Goal: Task Accomplishment & Management: Manage account settings

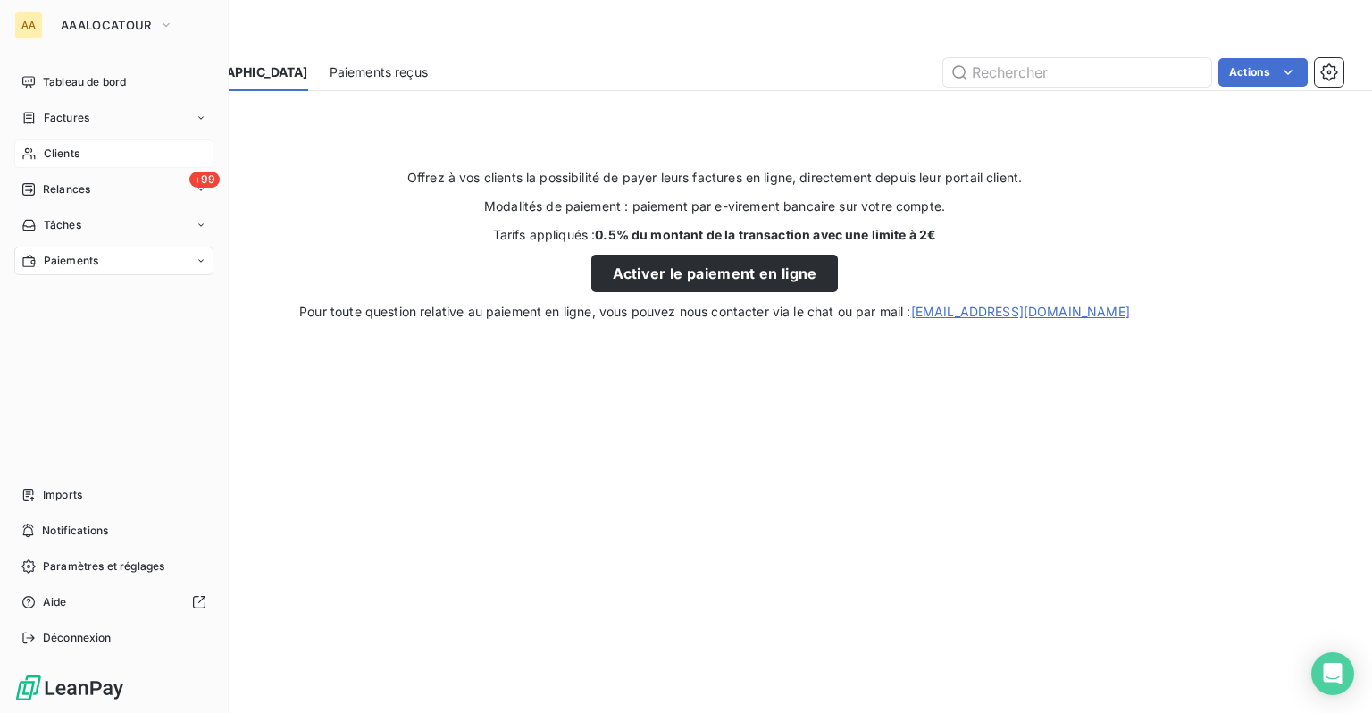
click at [46, 159] on span "Clients" at bounding box center [62, 154] width 36 height 16
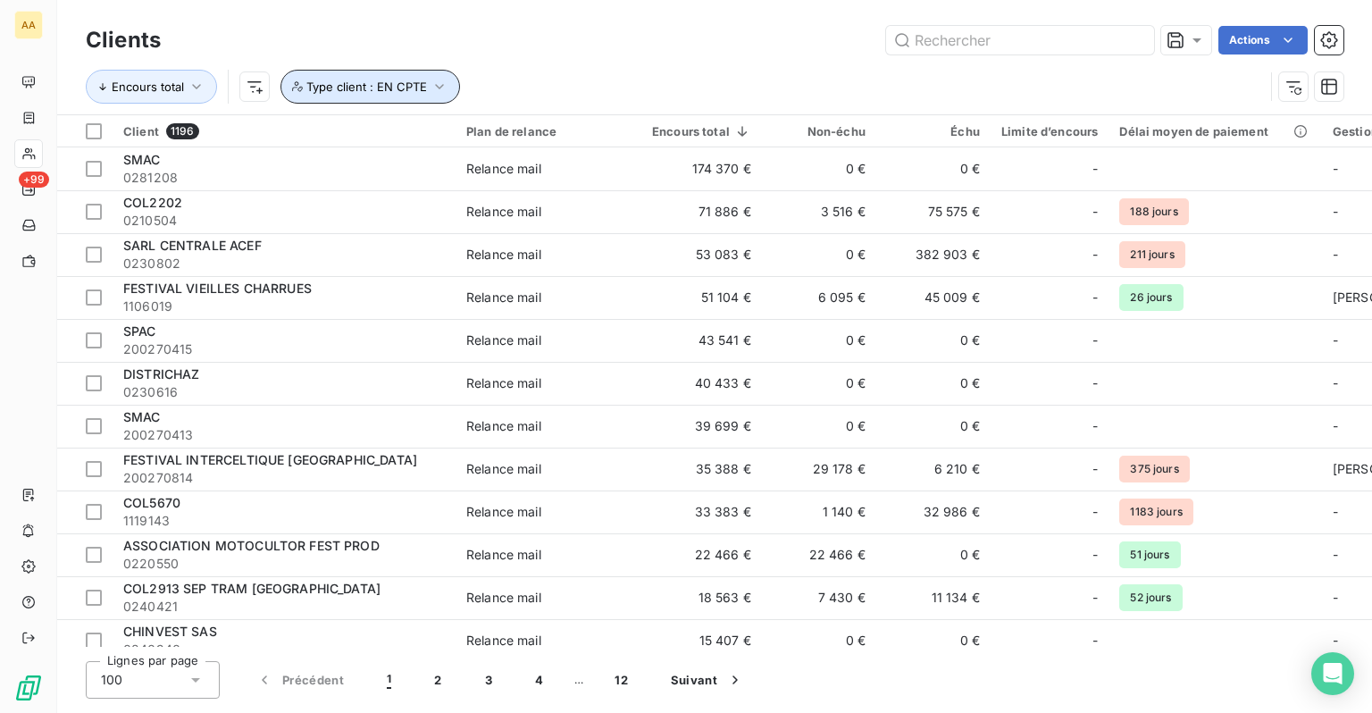
click at [427, 87] on button "Type client : EN CPTE" at bounding box center [370, 87] width 180 height 34
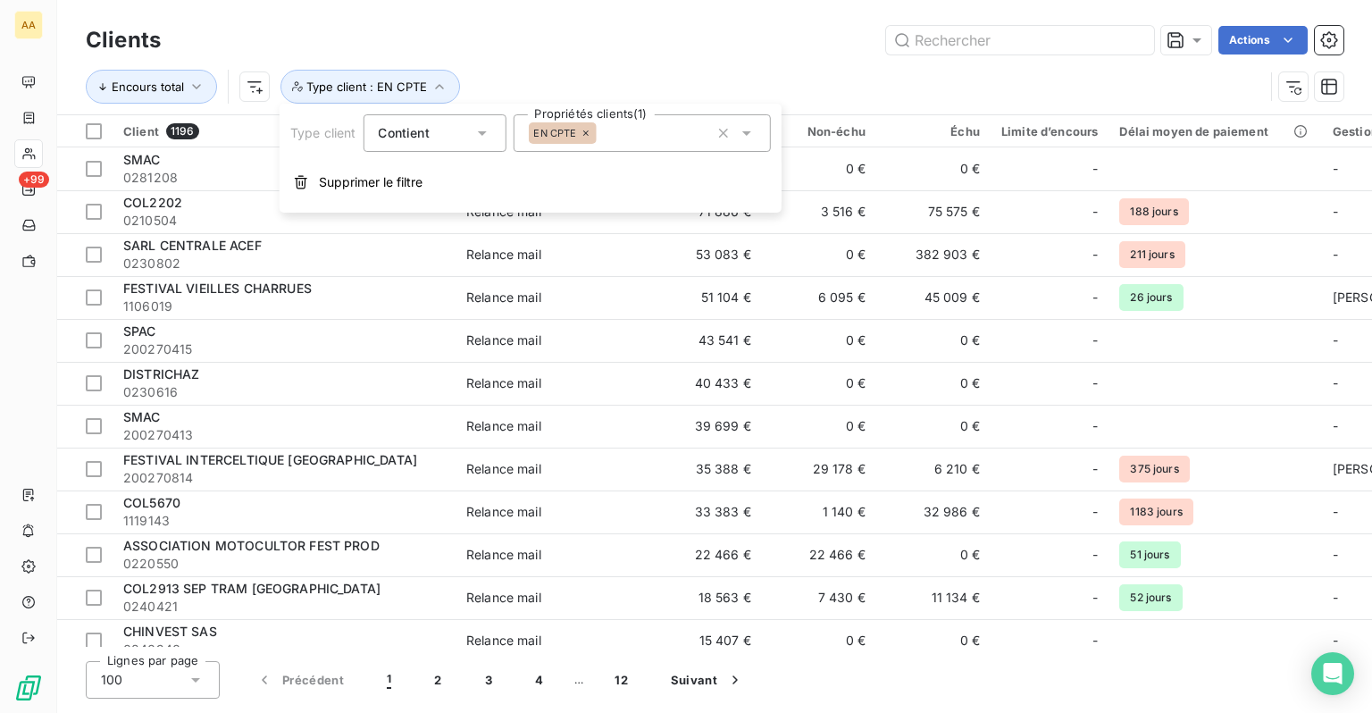
click at [590, 134] on icon at bounding box center [586, 133] width 11 height 11
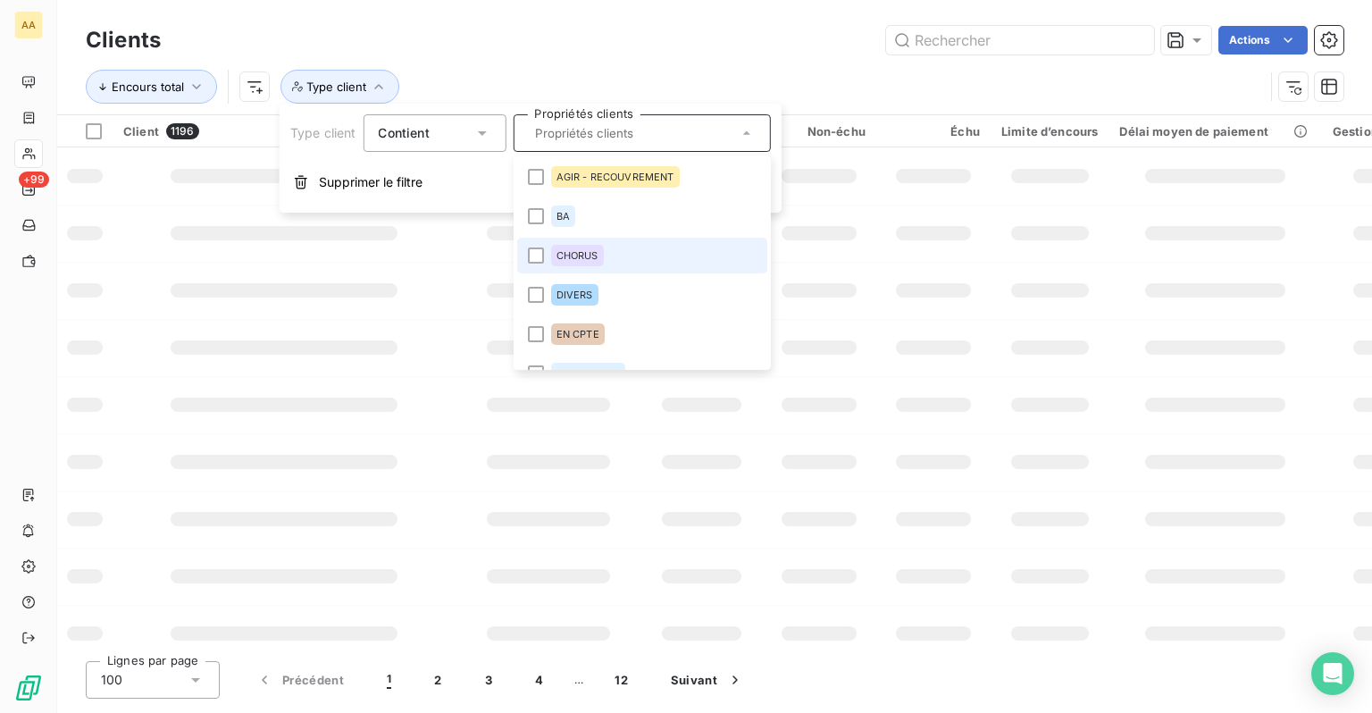
scroll to position [89, 0]
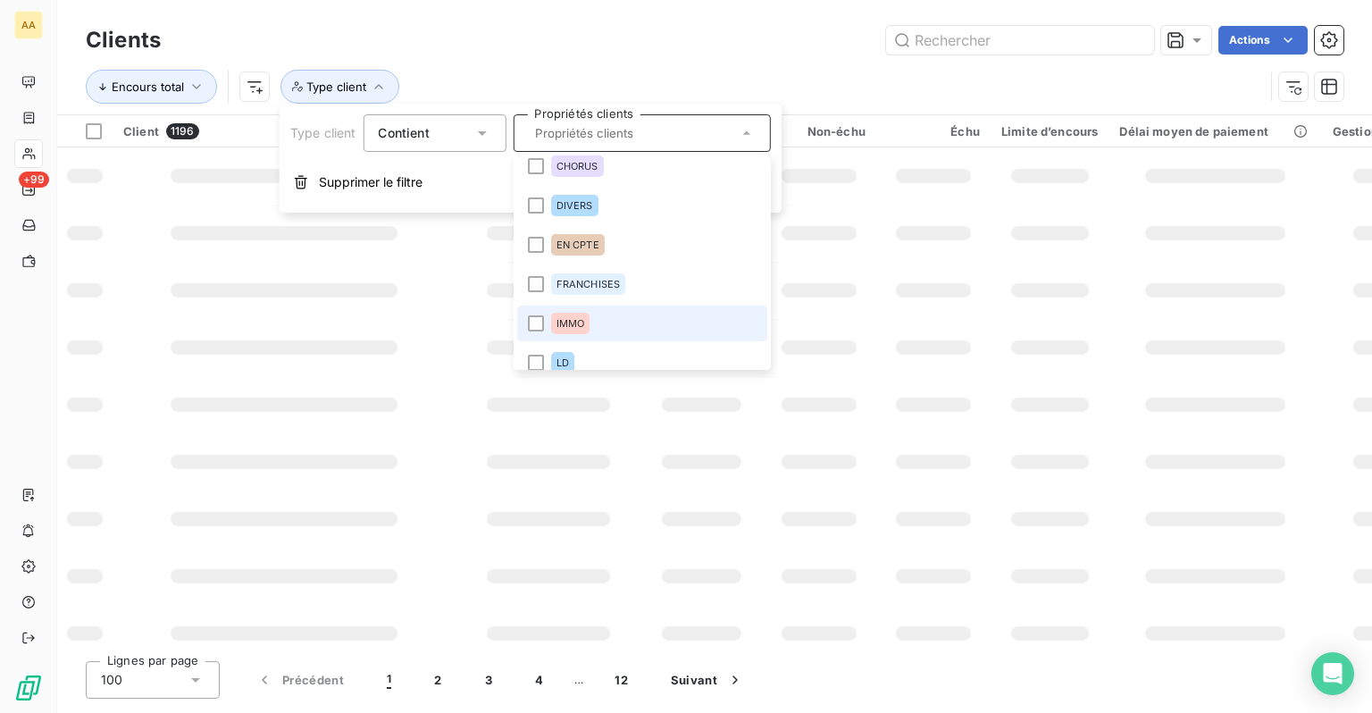
click at [578, 318] on span "IMMO" at bounding box center [570, 323] width 29 height 11
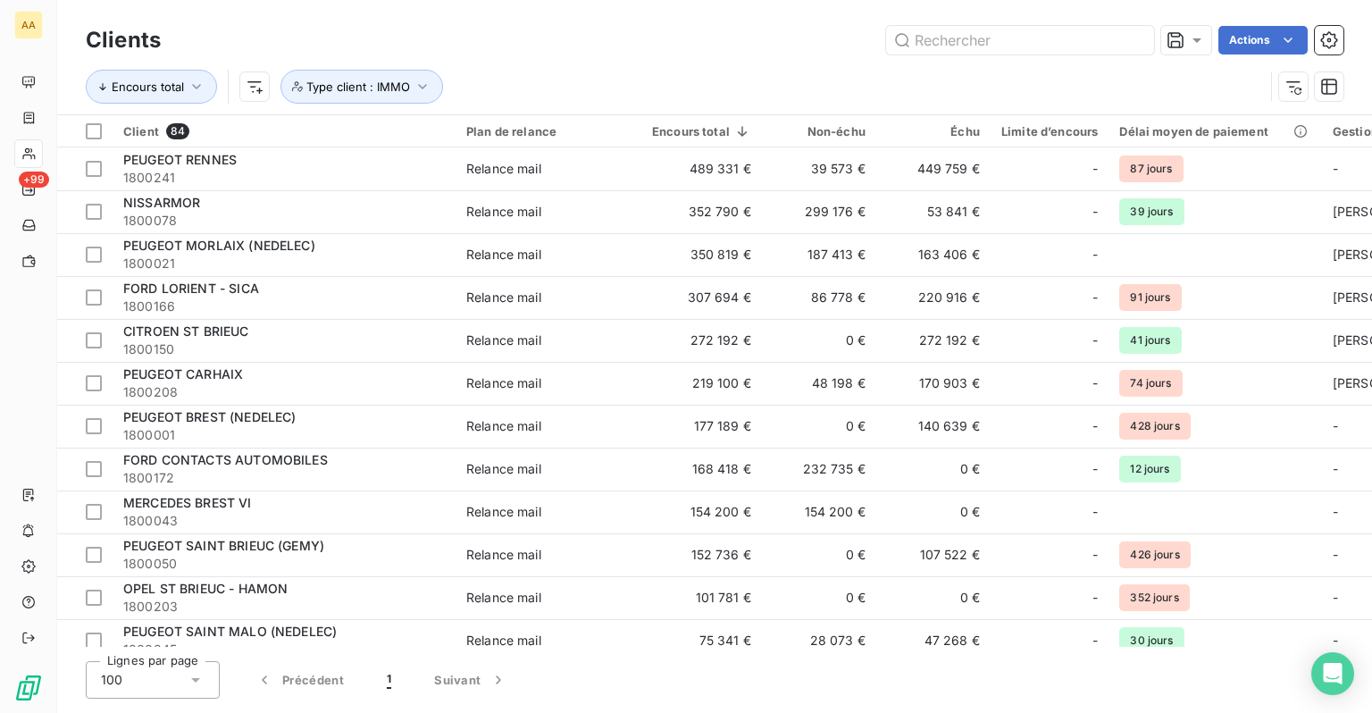
click at [575, 63] on div "Encours total Type client : IMMO" at bounding box center [715, 86] width 1258 height 55
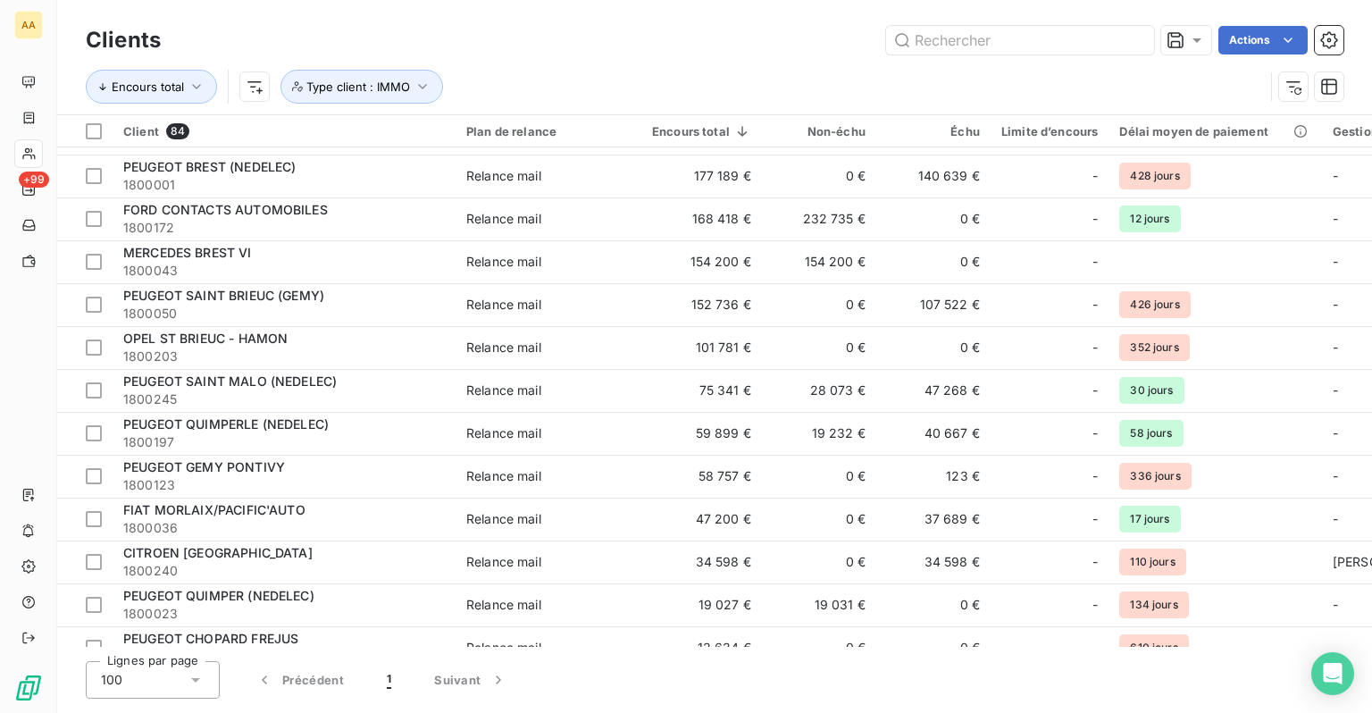
scroll to position [0, 0]
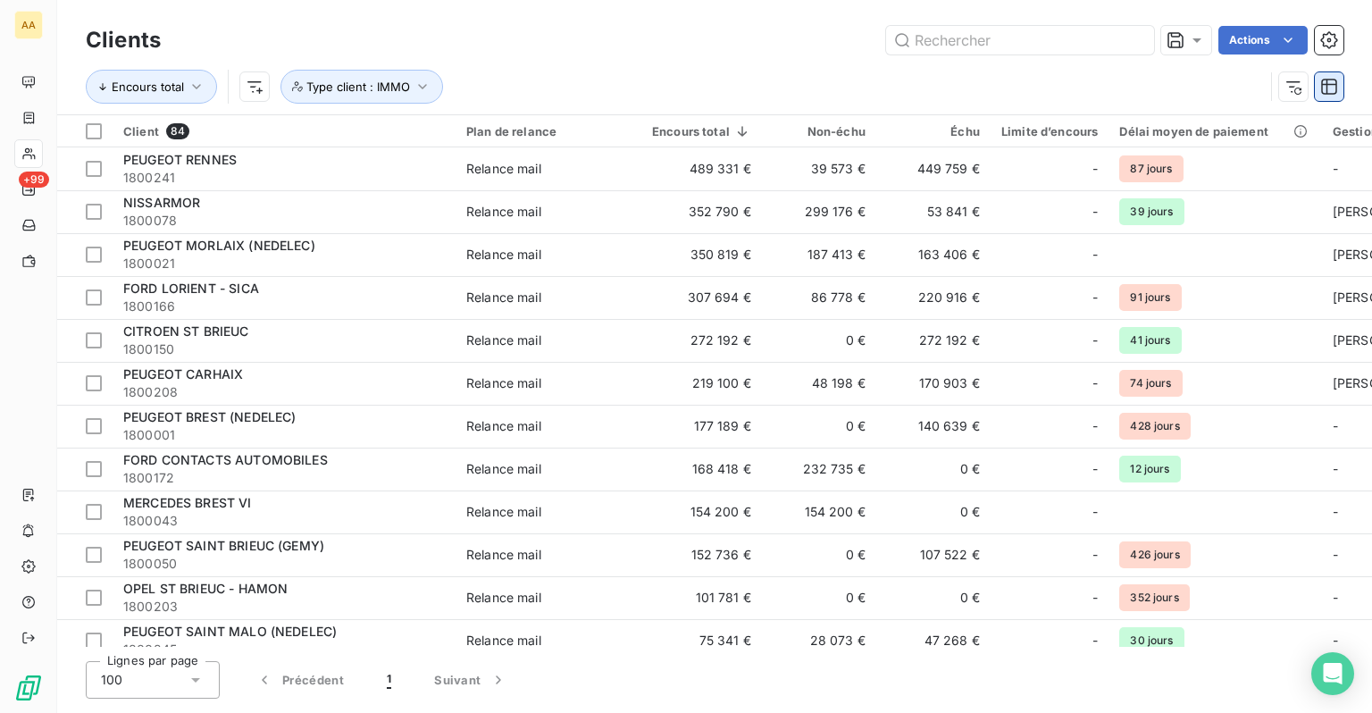
click at [1328, 95] on icon "button" at bounding box center [1329, 87] width 18 height 18
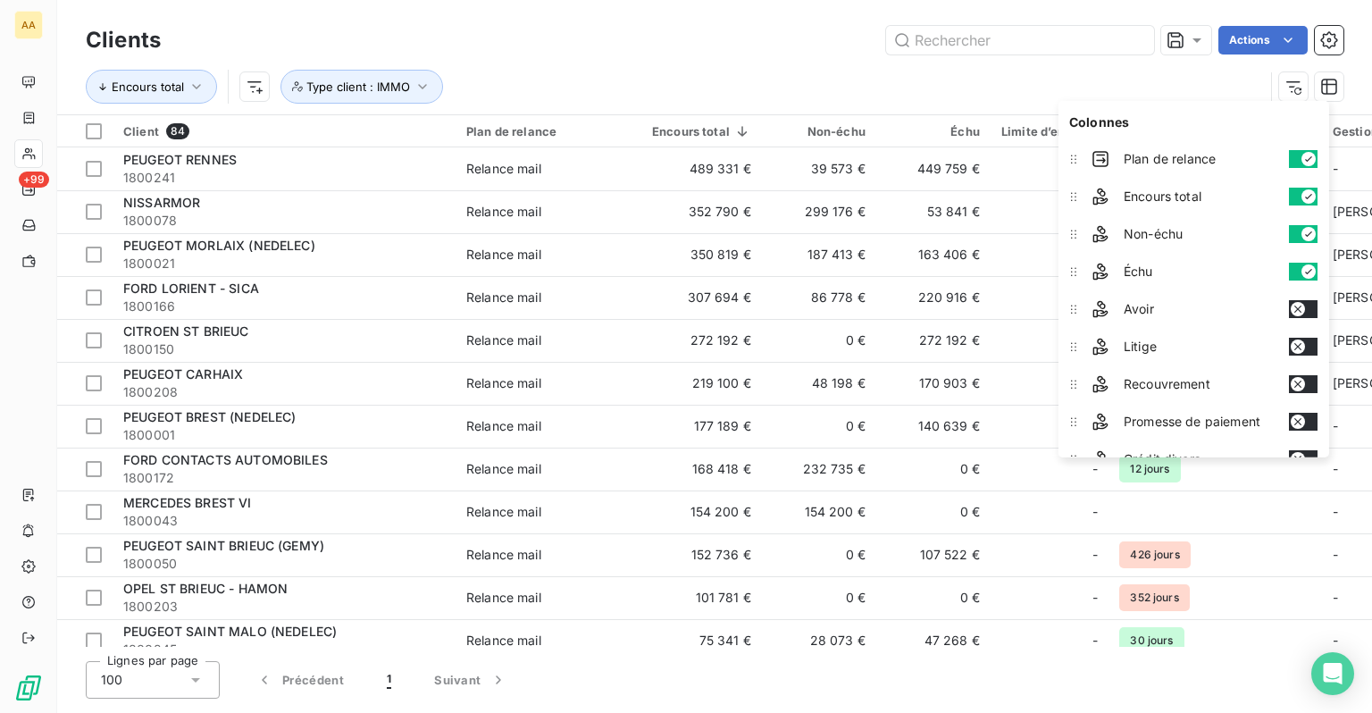
click at [884, 80] on div "Encours total Type client : IMMO" at bounding box center [675, 87] width 1178 height 34
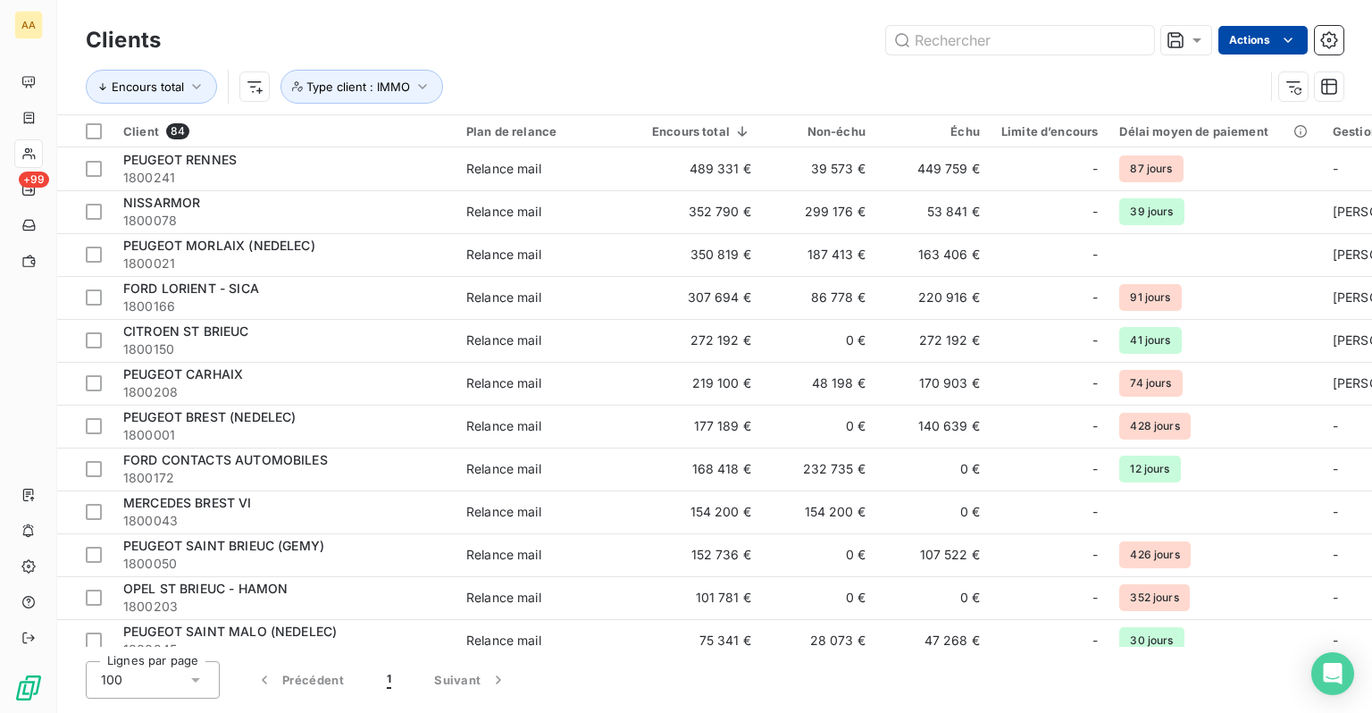
click at [1276, 46] on html "AA +99 Clients Actions Encours total Type client : IMMO Client 84 Plan de relan…" at bounding box center [686, 356] width 1372 height 713
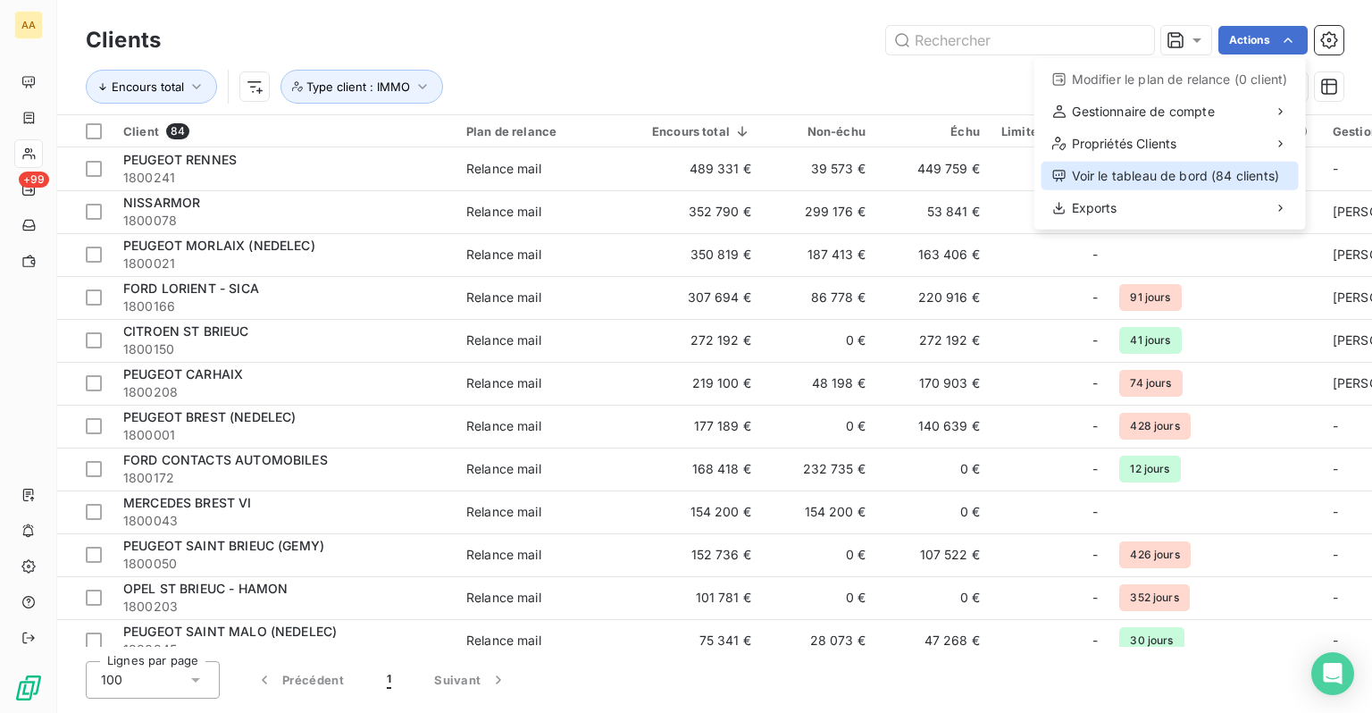
click at [1165, 172] on div "Voir le tableau de bord (84 clients)" at bounding box center [1170, 176] width 257 height 29
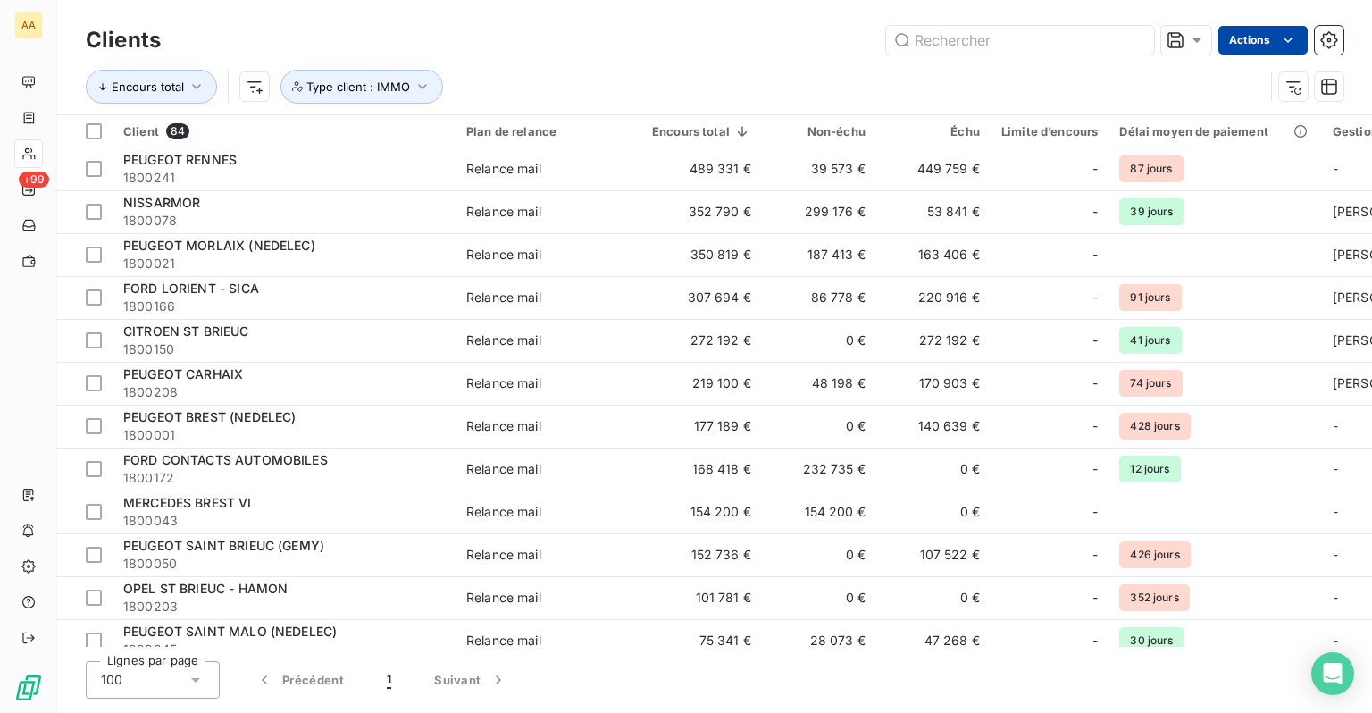
click at [1300, 53] on html "AA +99 Clients Actions Encours total Type client : IMMO Client 84 Plan de relan…" at bounding box center [686, 356] width 1372 height 713
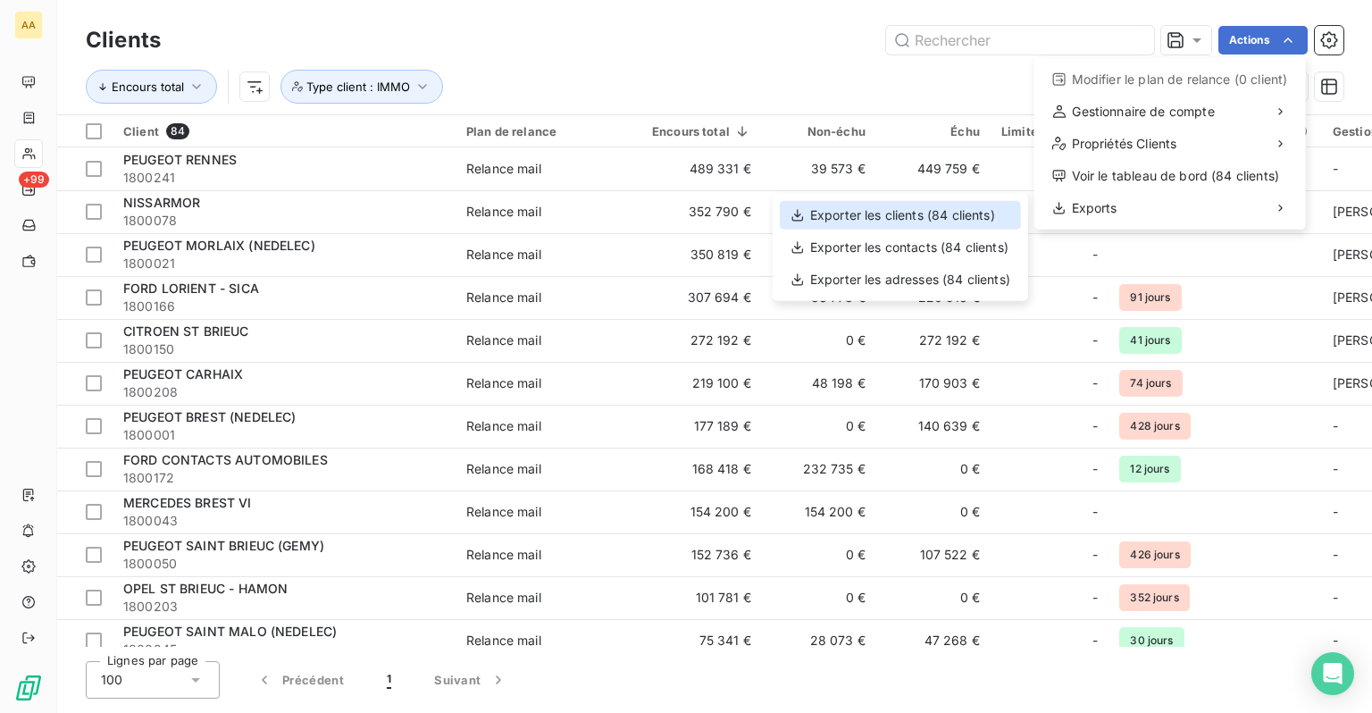
click at [960, 216] on div "Exporter les clients (84 clients)" at bounding box center [900, 215] width 241 height 29
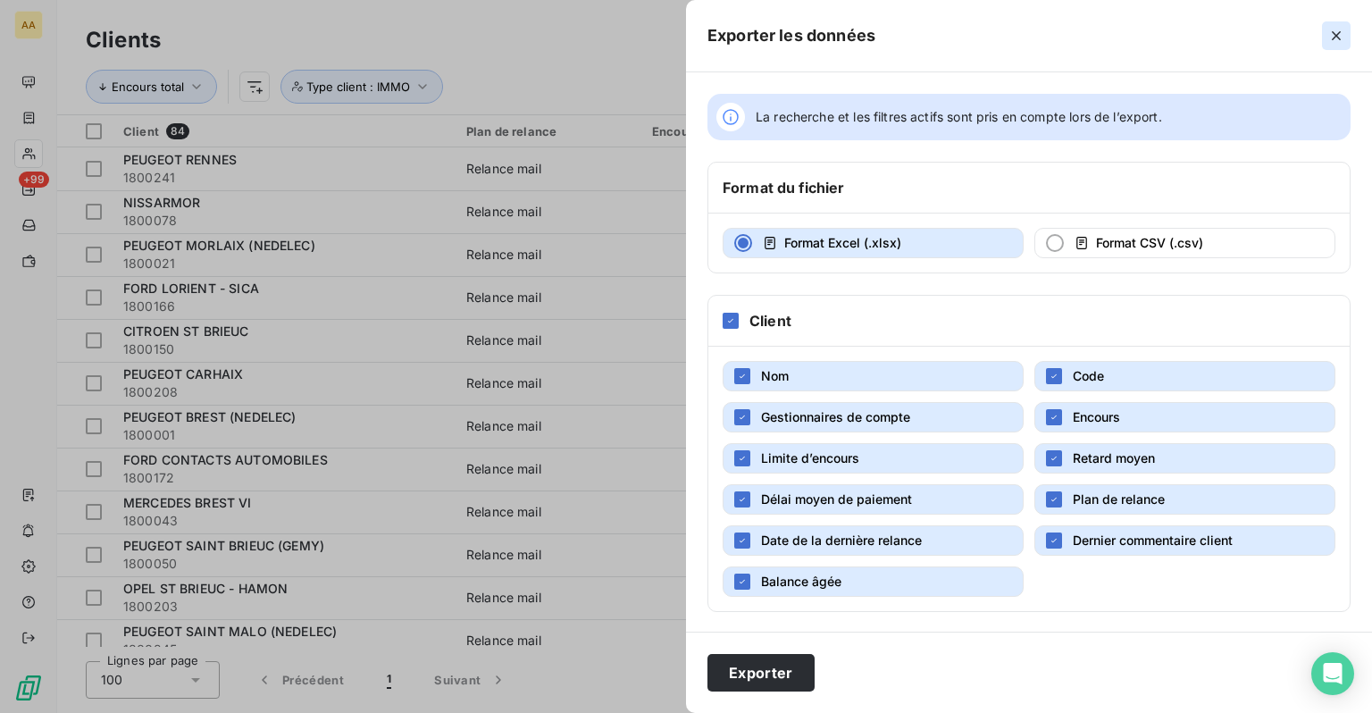
click at [1339, 37] on icon "button" at bounding box center [1336, 36] width 18 height 18
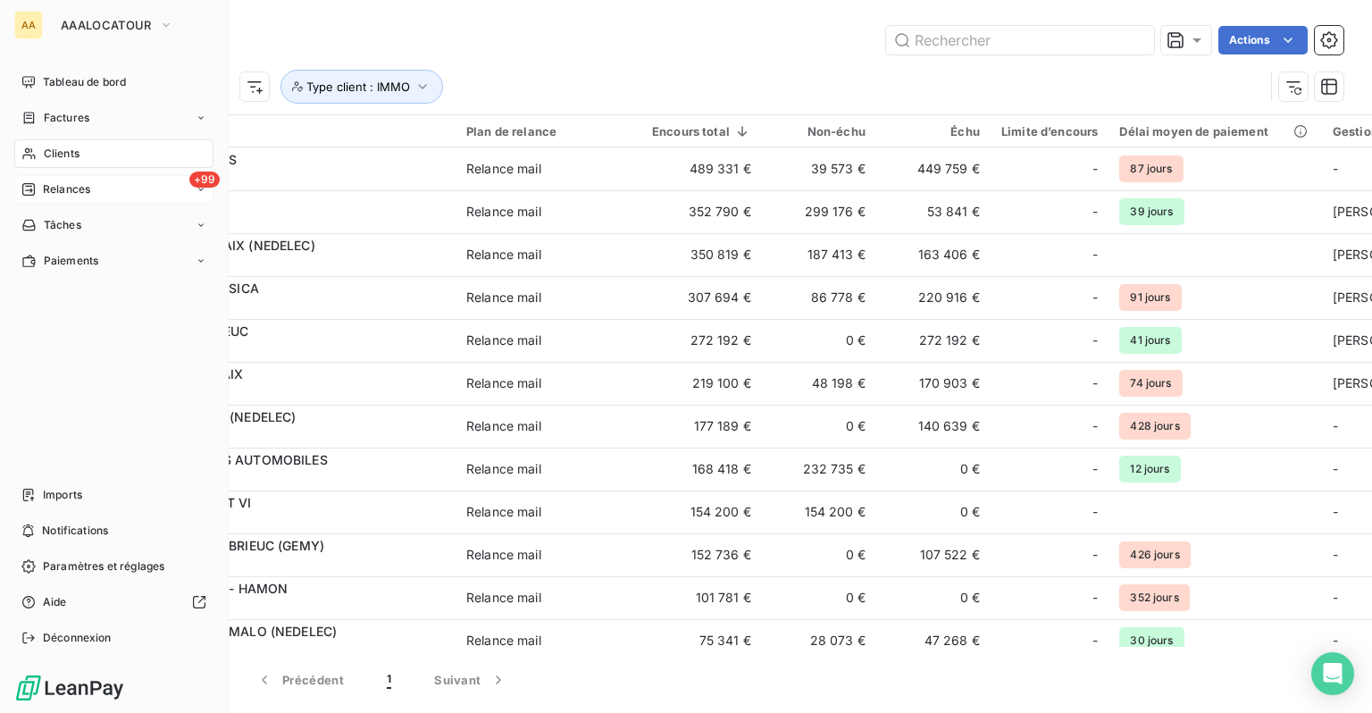
click at [77, 197] on div "+99 Relances" at bounding box center [113, 189] width 199 height 29
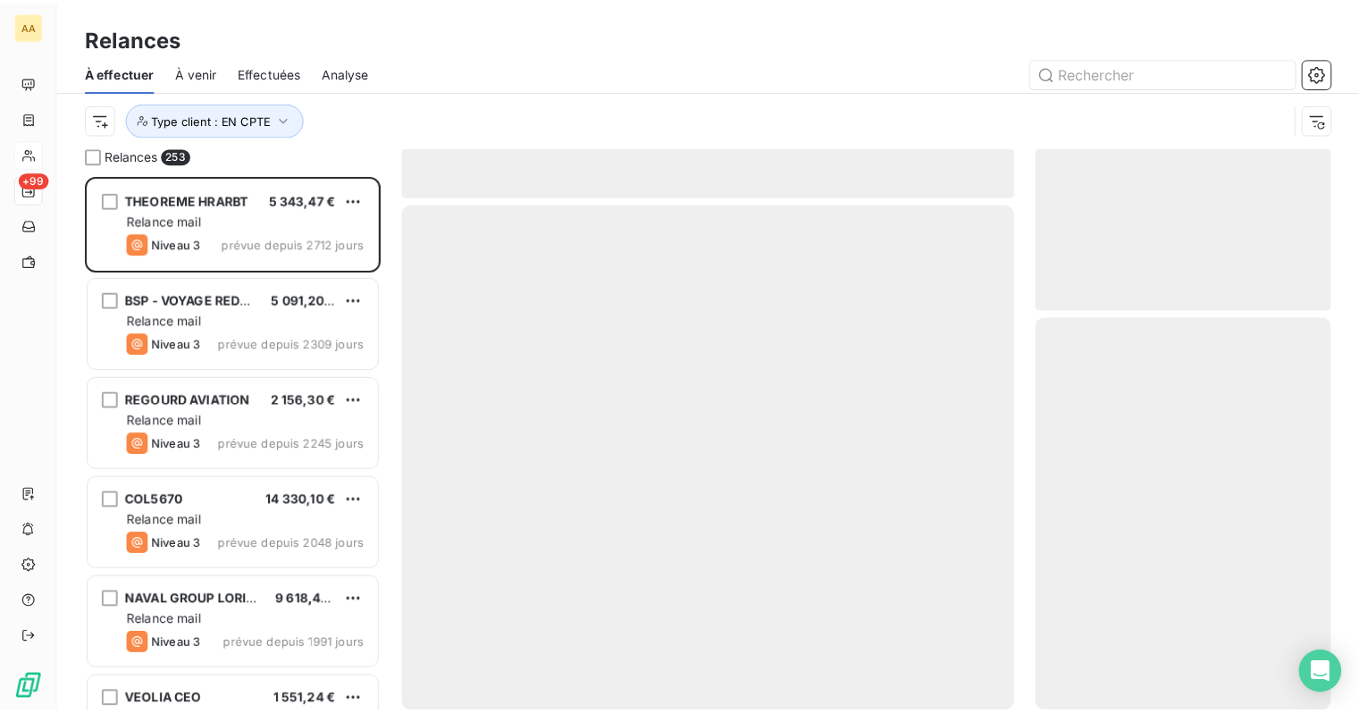
scroll to position [524, 284]
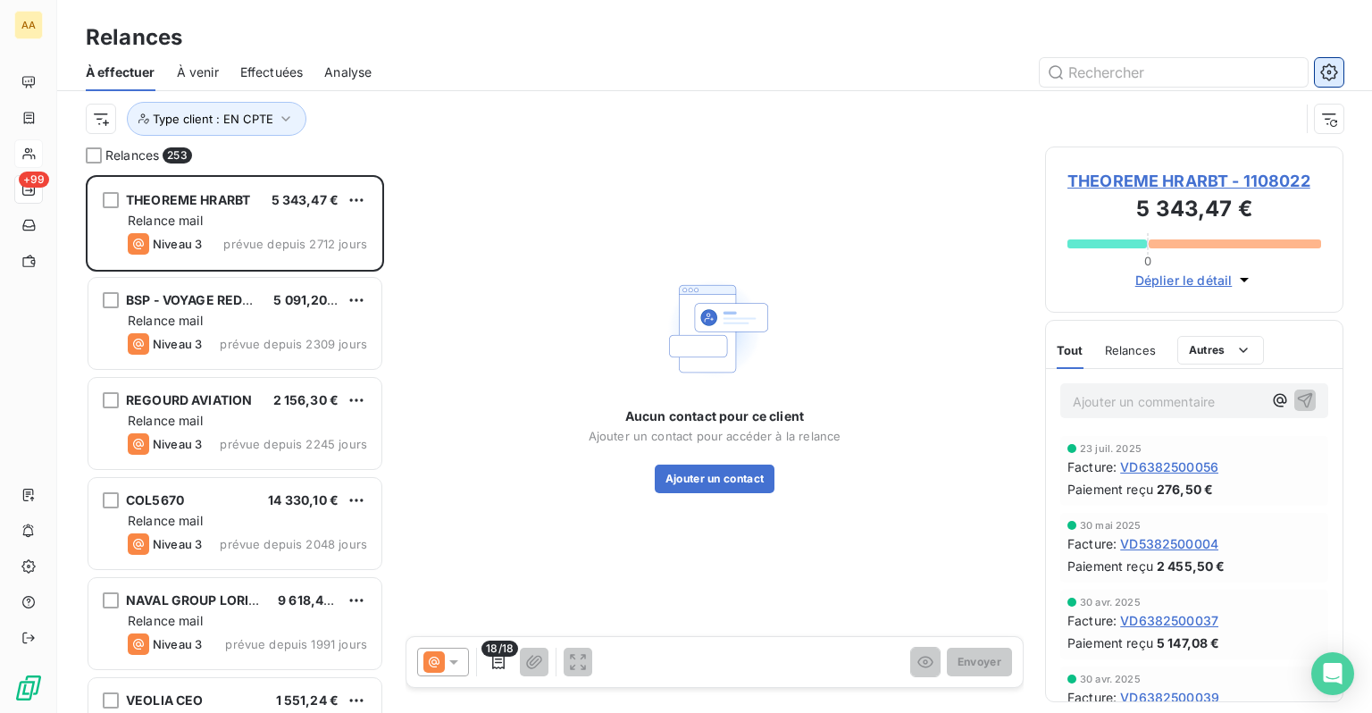
click at [1321, 79] on icon "button" at bounding box center [1329, 72] width 18 height 18
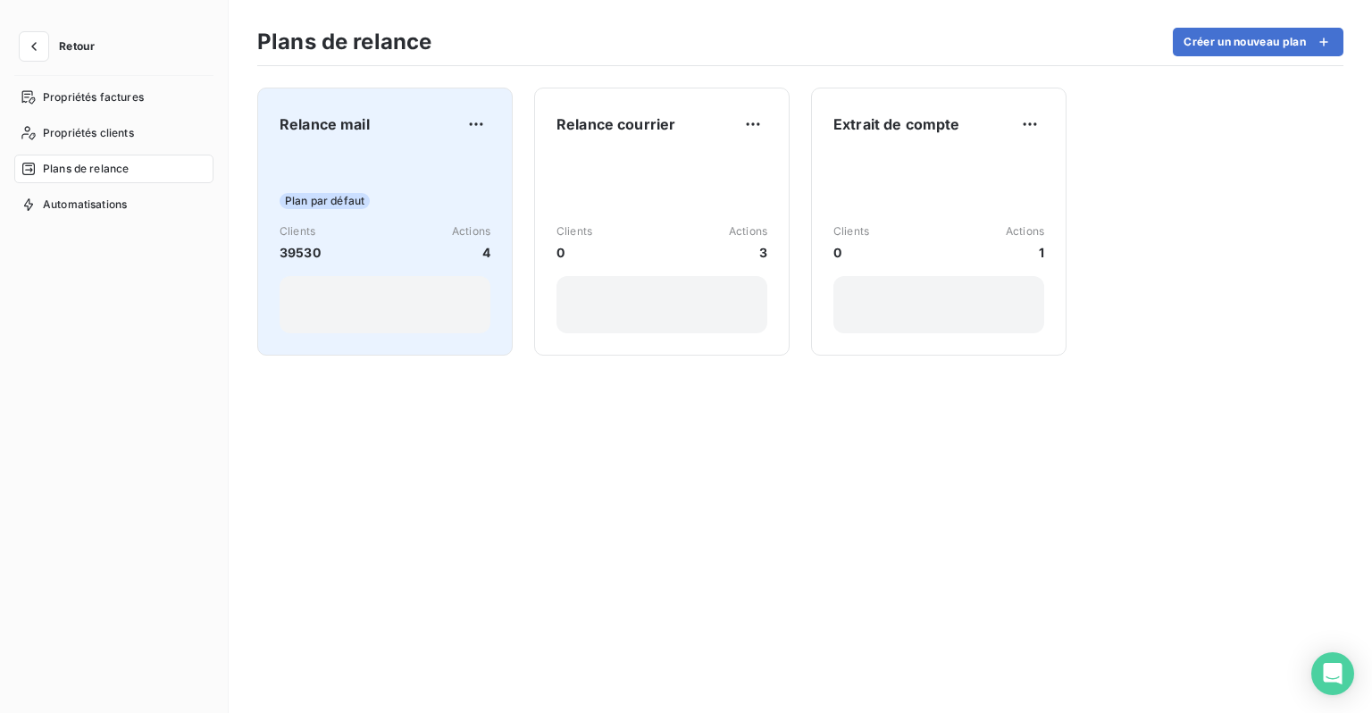
click at [334, 172] on div "Plan par défaut Clients 39530 Actions 4" at bounding box center [385, 243] width 211 height 180
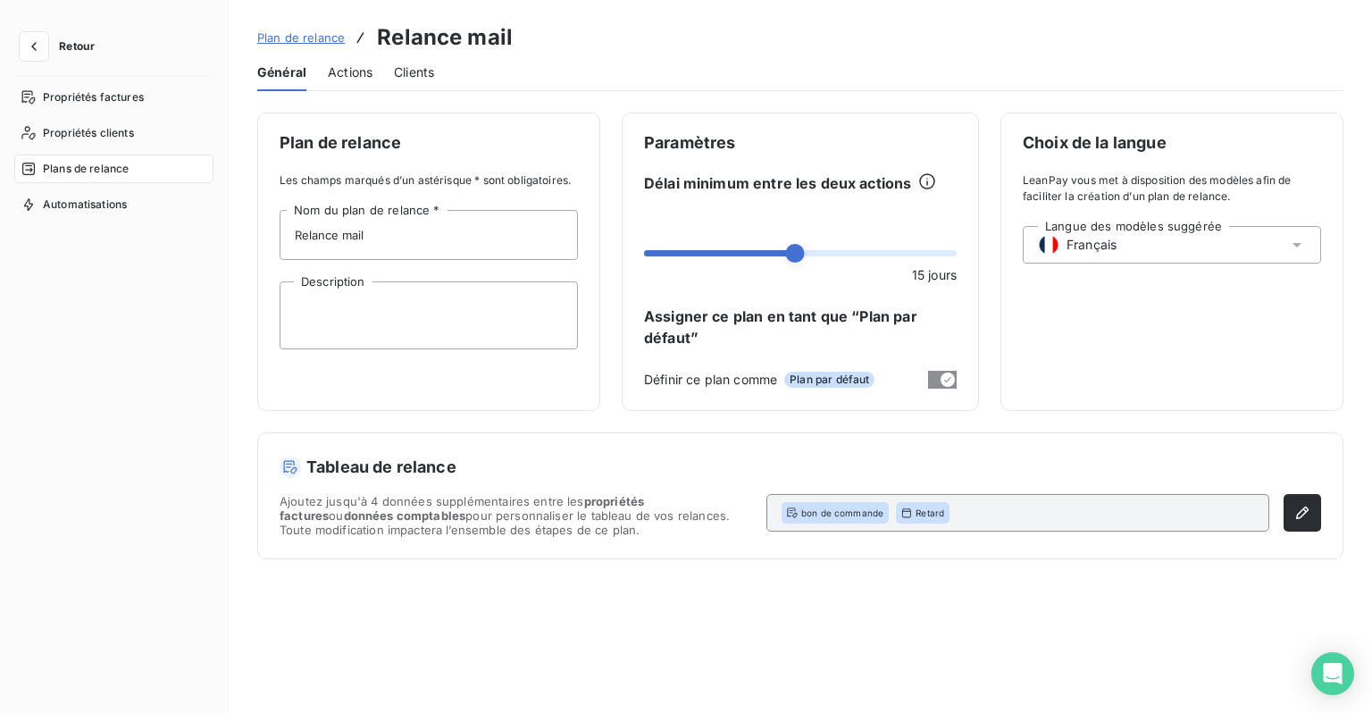
click at [347, 78] on span "Actions" at bounding box center [350, 72] width 45 height 18
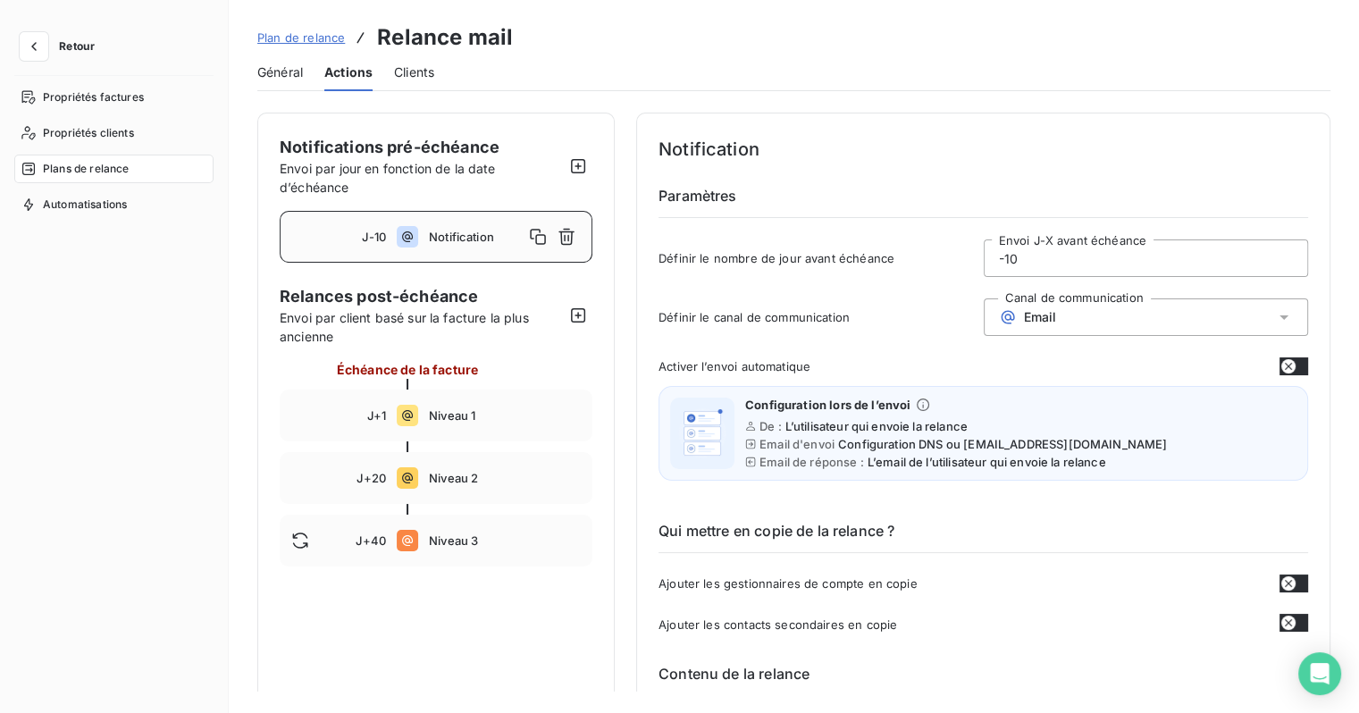
click at [303, 71] on span "Général" at bounding box center [280, 72] width 46 height 18
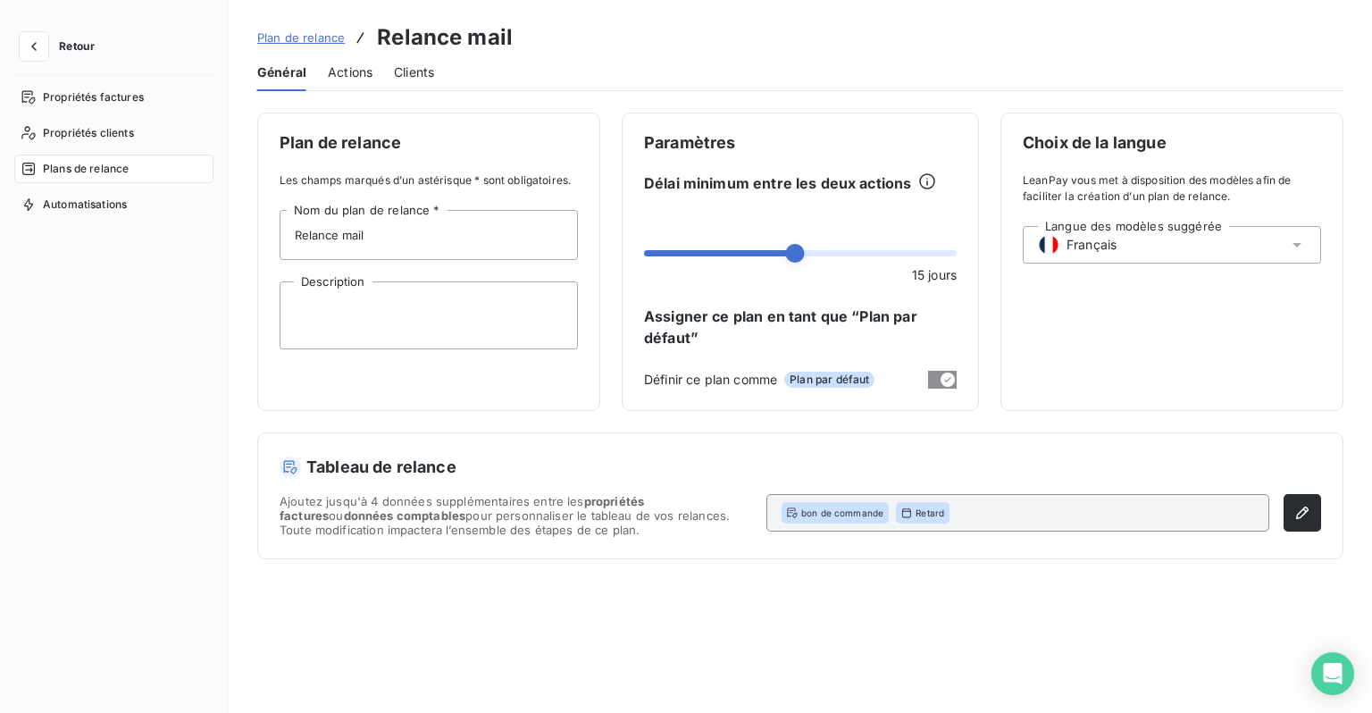
click at [415, 72] on span "Clients" at bounding box center [414, 72] width 40 height 18
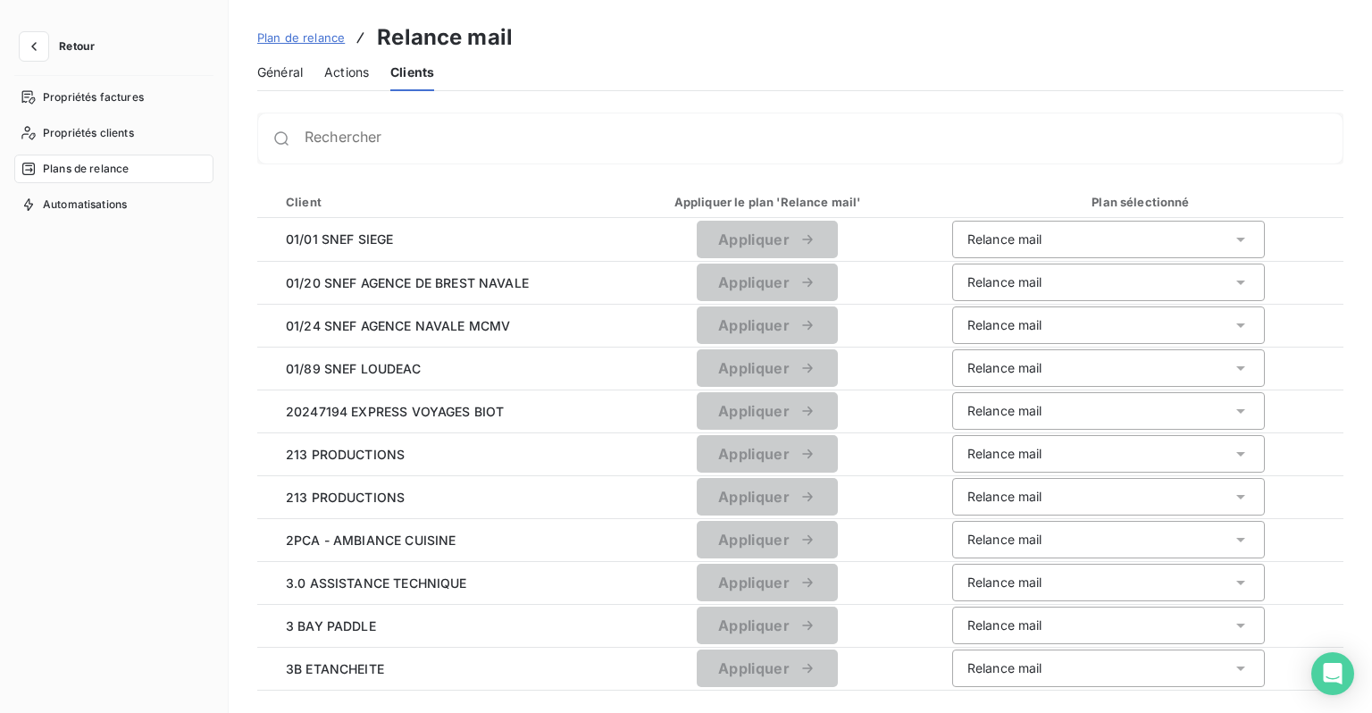
click at [282, 73] on span "Général" at bounding box center [280, 72] width 46 height 18
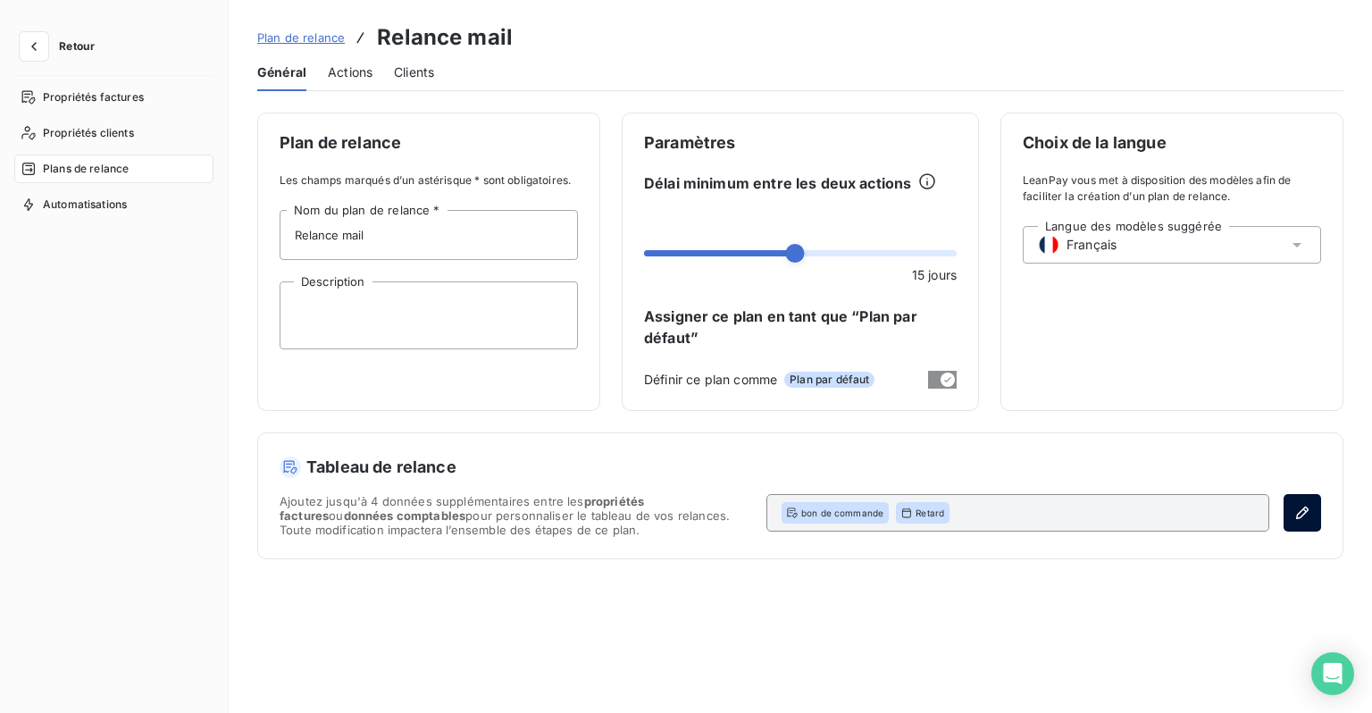
click at [1293, 509] on button "button" at bounding box center [1303, 513] width 38 height 38
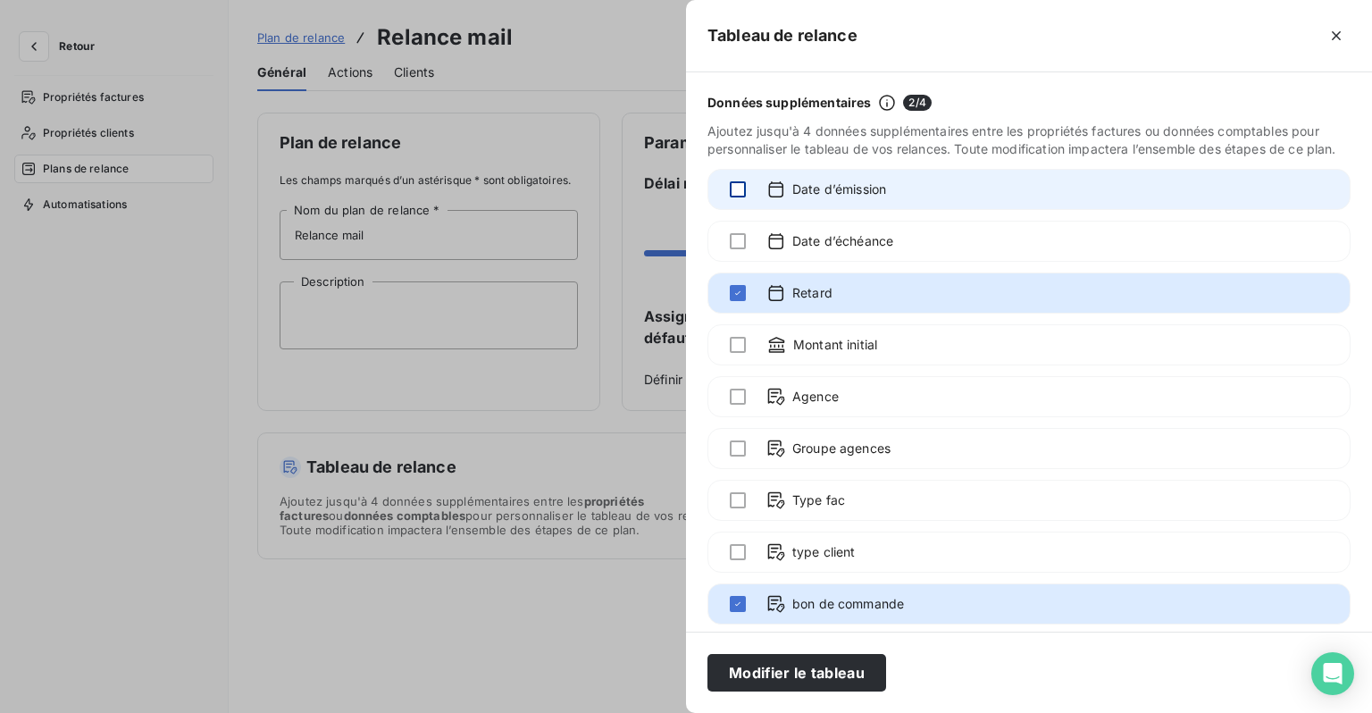
click at [733, 197] on div at bounding box center [738, 189] width 16 height 16
click at [732, 195] on icon at bounding box center [737, 189] width 11 height 11
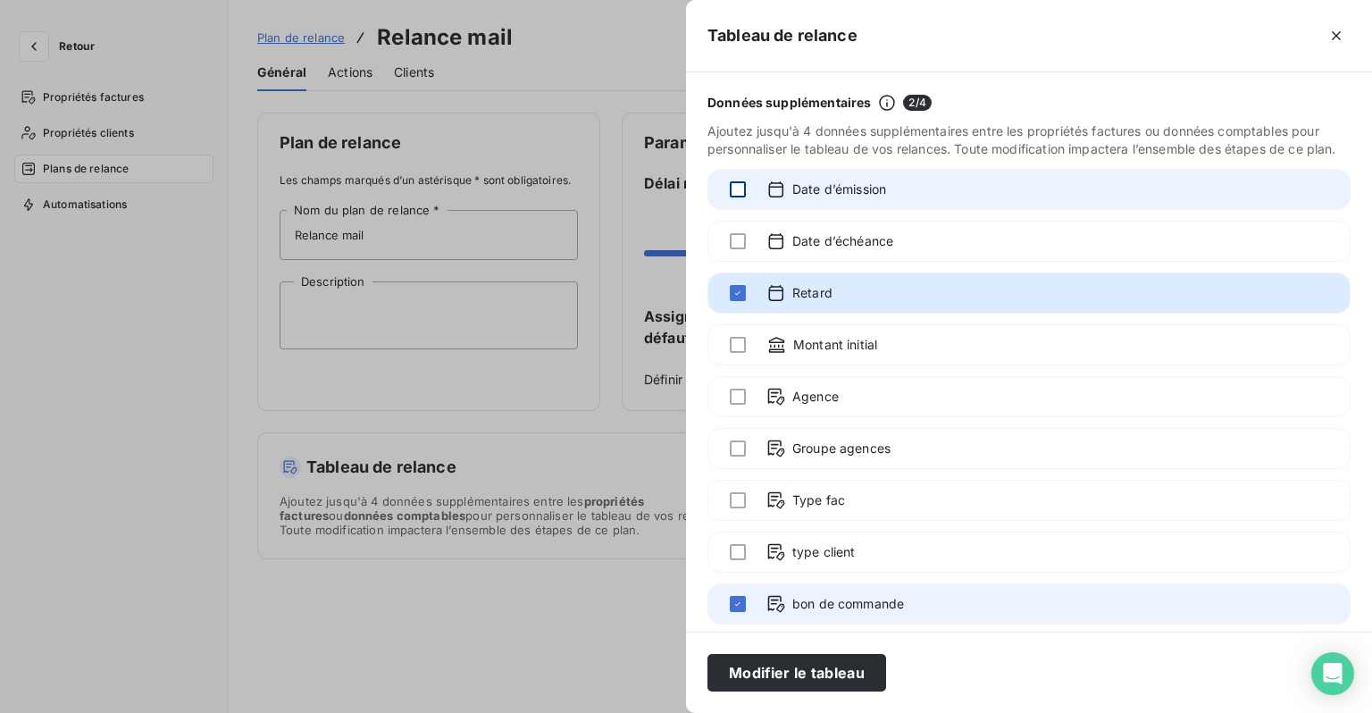
click at [740, 613] on div at bounding box center [738, 604] width 16 height 18
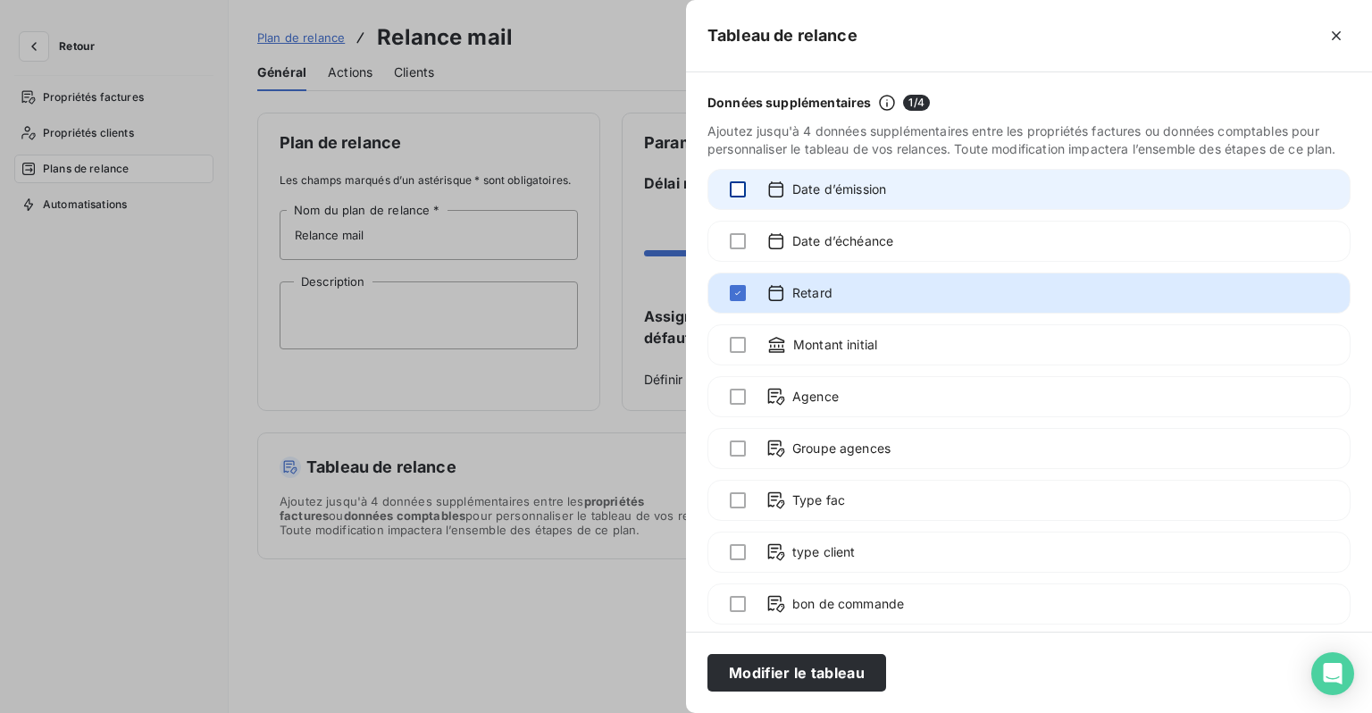
click at [747, 202] on div "Date d’émission" at bounding box center [1028, 189] width 643 height 41
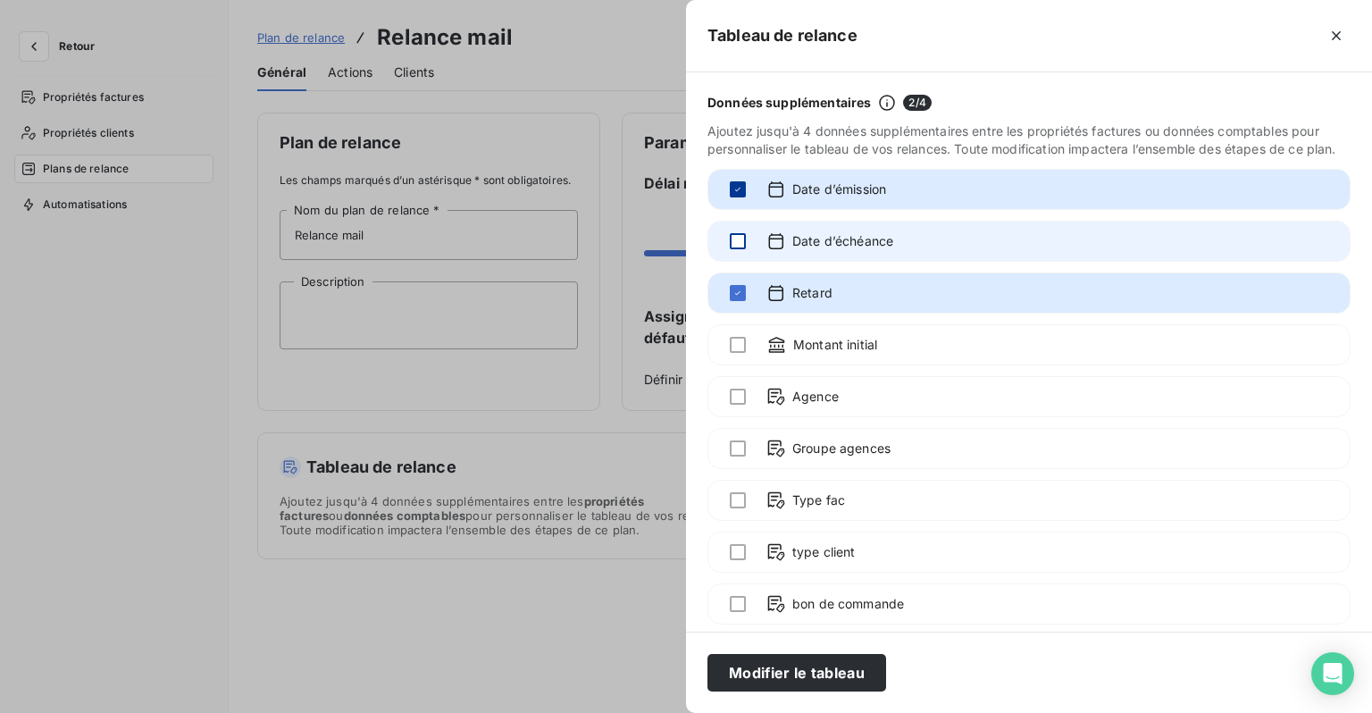
click at [741, 249] on div at bounding box center [738, 241] width 16 height 16
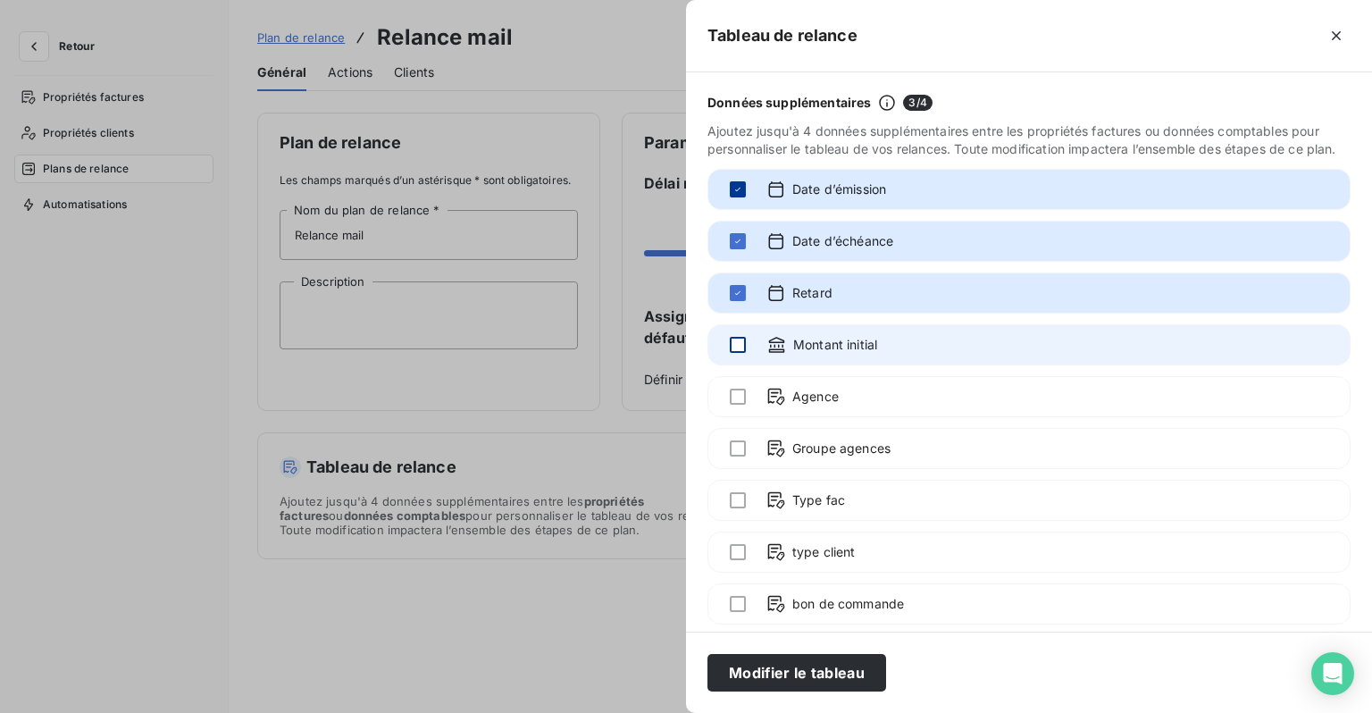
click at [736, 353] on div at bounding box center [738, 345] width 16 height 16
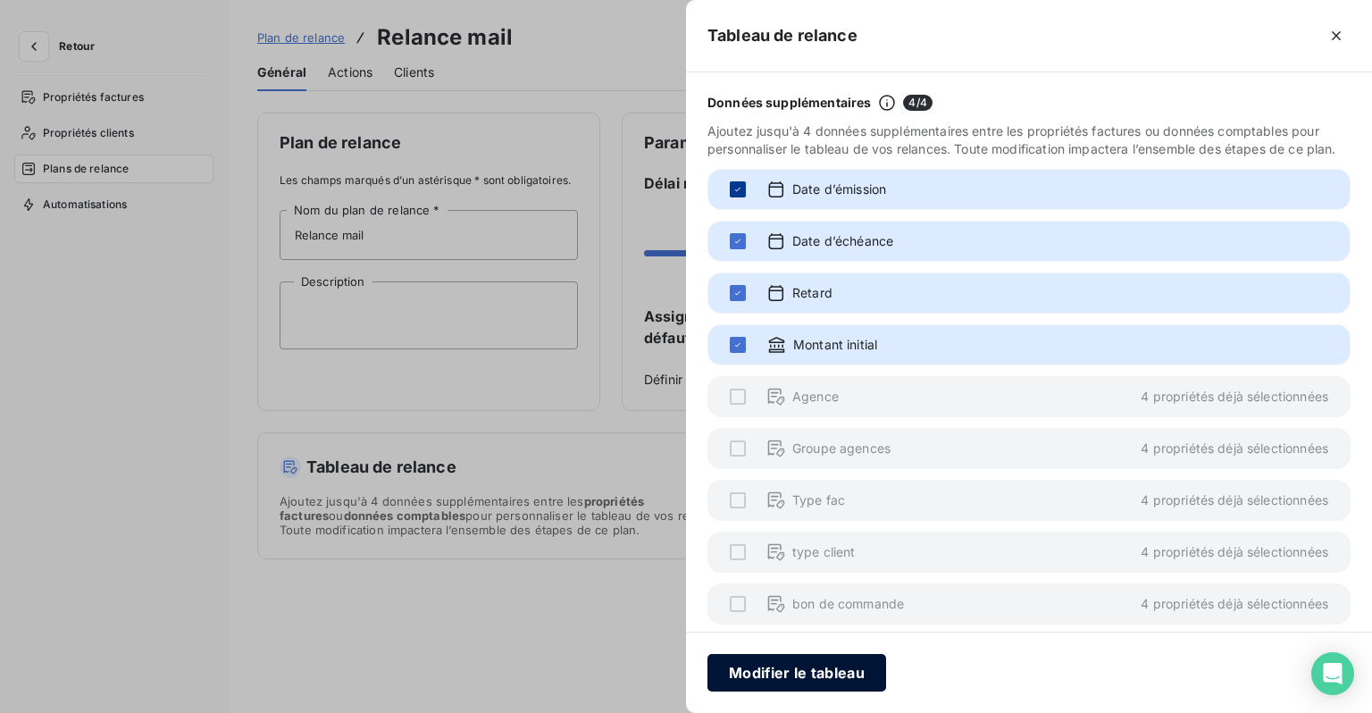
click at [833, 676] on button "Modifier le tableau" at bounding box center [796, 673] width 179 height 38
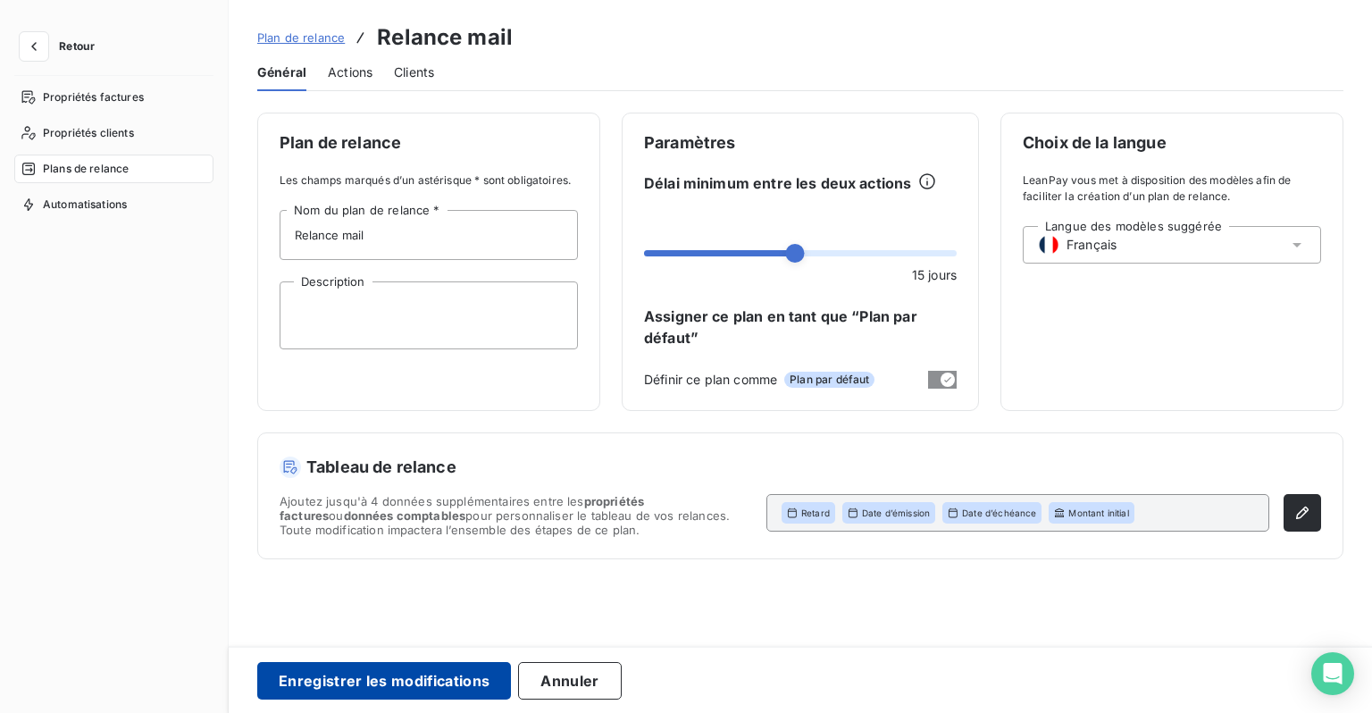
click at [458, 684] on button "Enregistrer les modifications" at bounding box center [384, 681] width 254 height 38
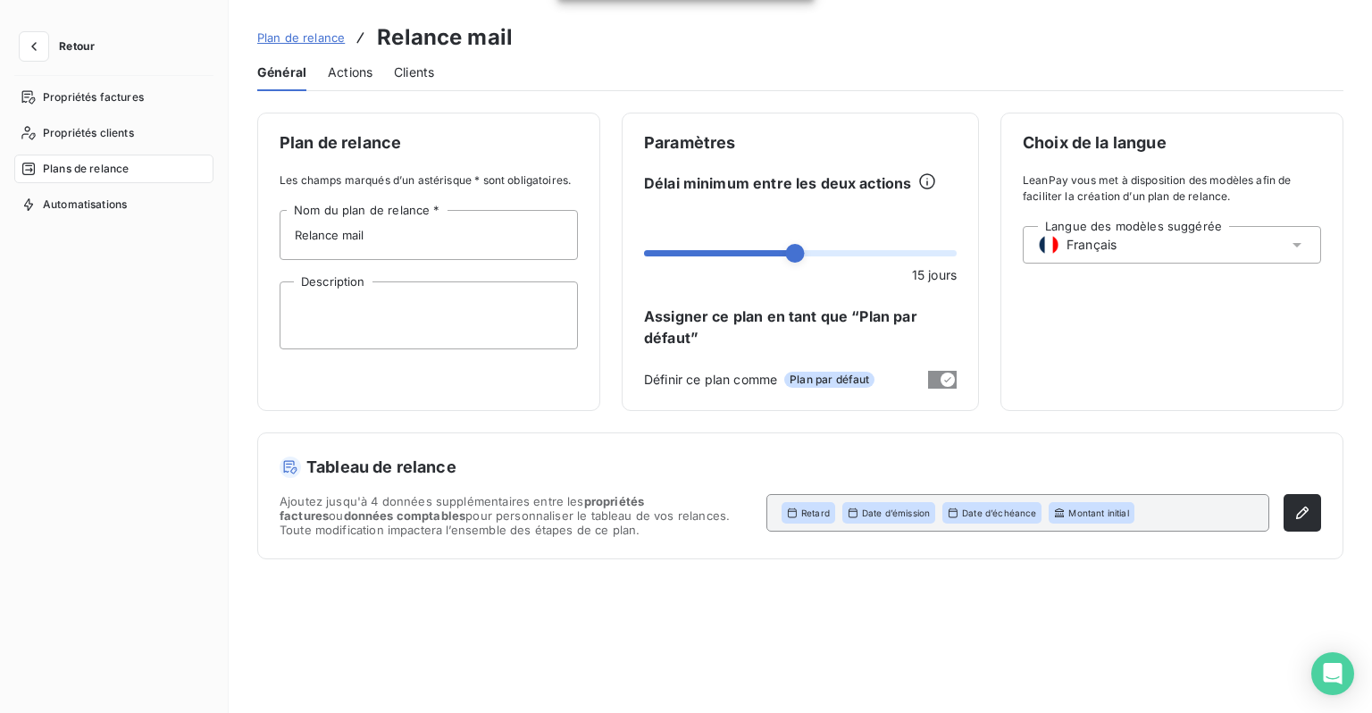
click at [352, 66] on span "Actions" at bounding box center [350, 72] width 45 height 18
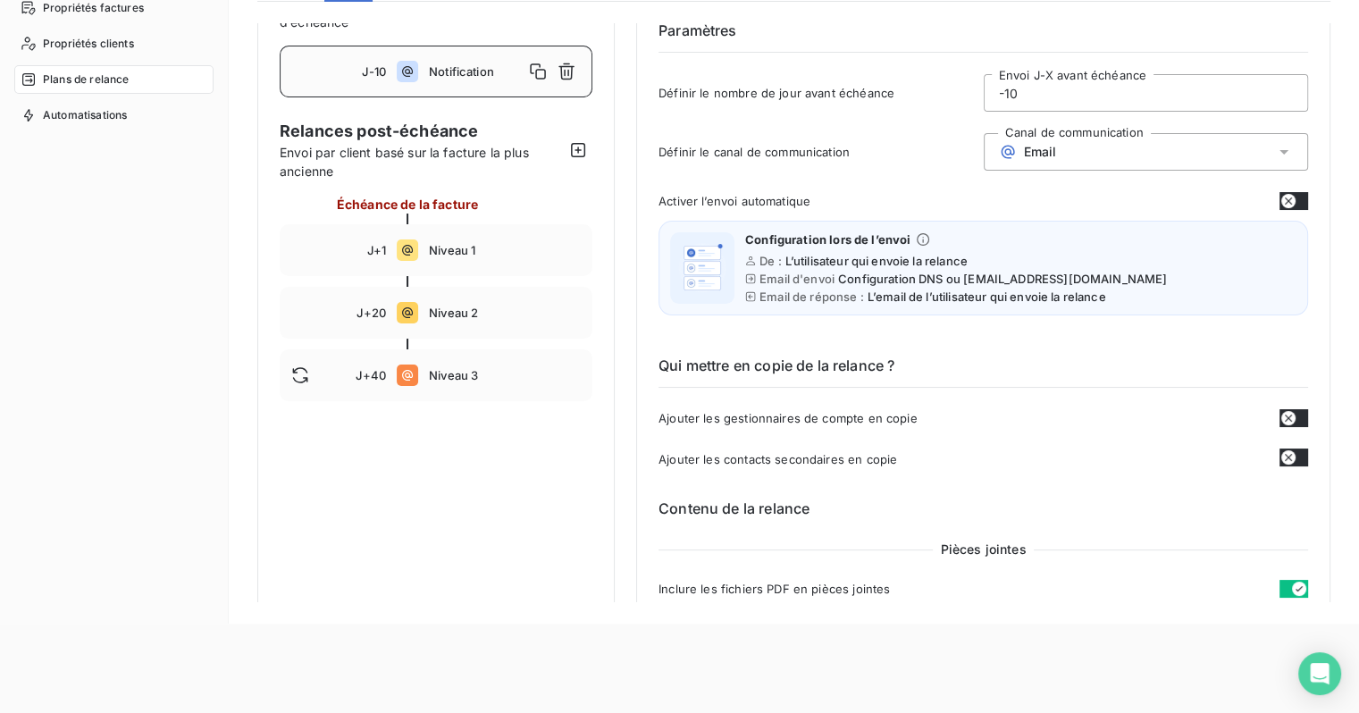
scroll to position [7, 0]
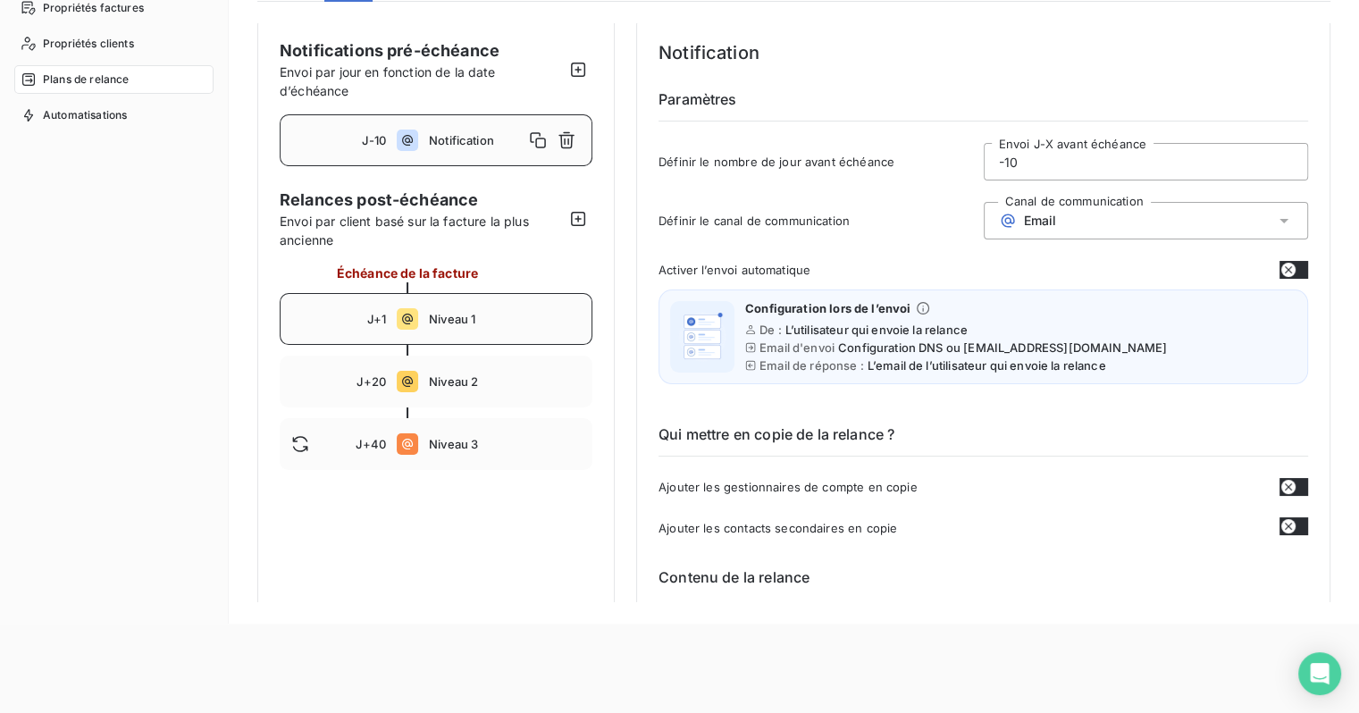
click at [453, 317] on span "Niveau 1" at bounding box center [505, 319] width 152 height 14
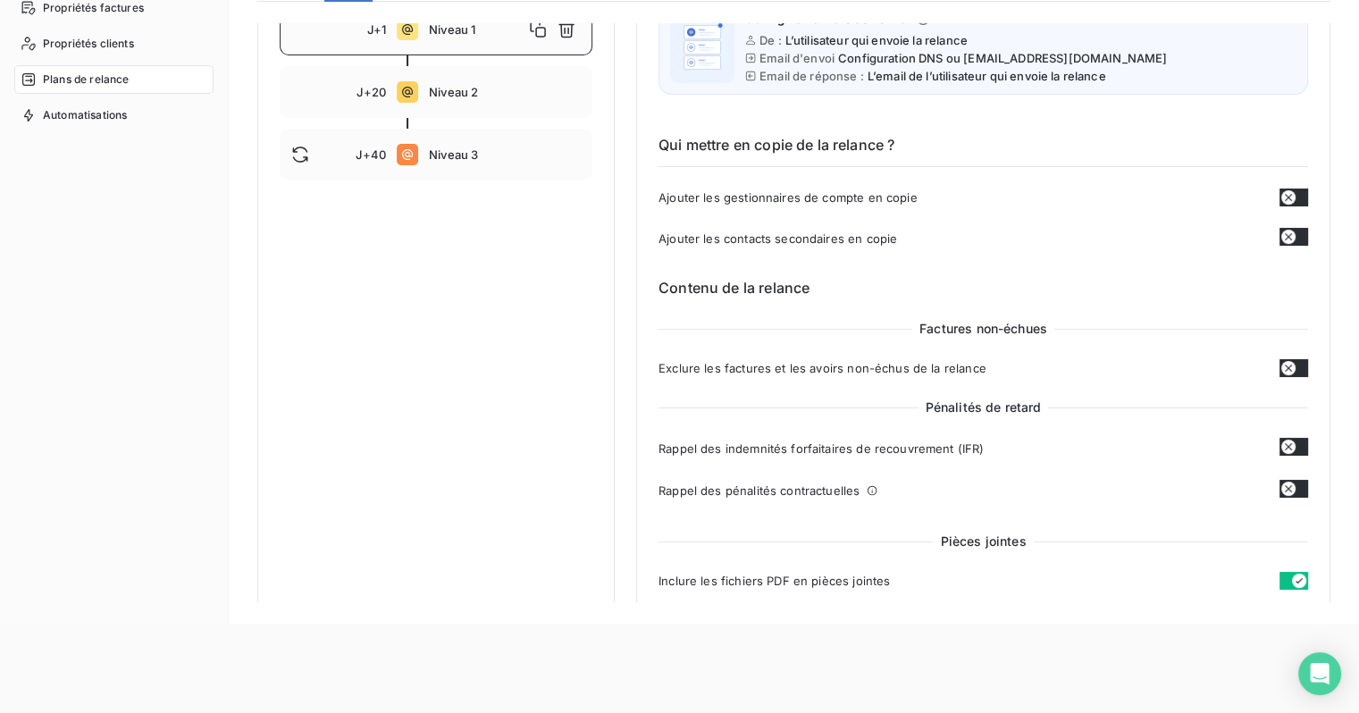
scroll to position [118, 0]
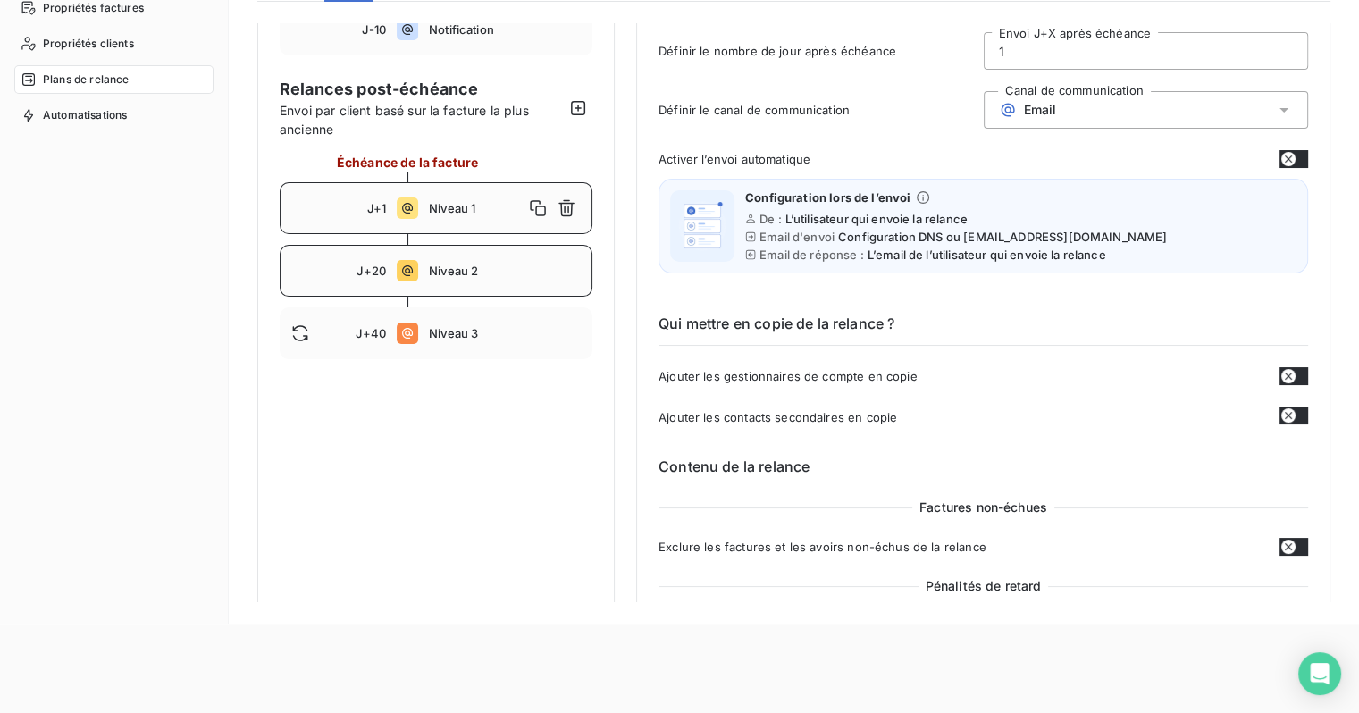
click at [482, 280] on div "J+20 Niveau 2" at bounding box center [436, 271] width 313 height 52
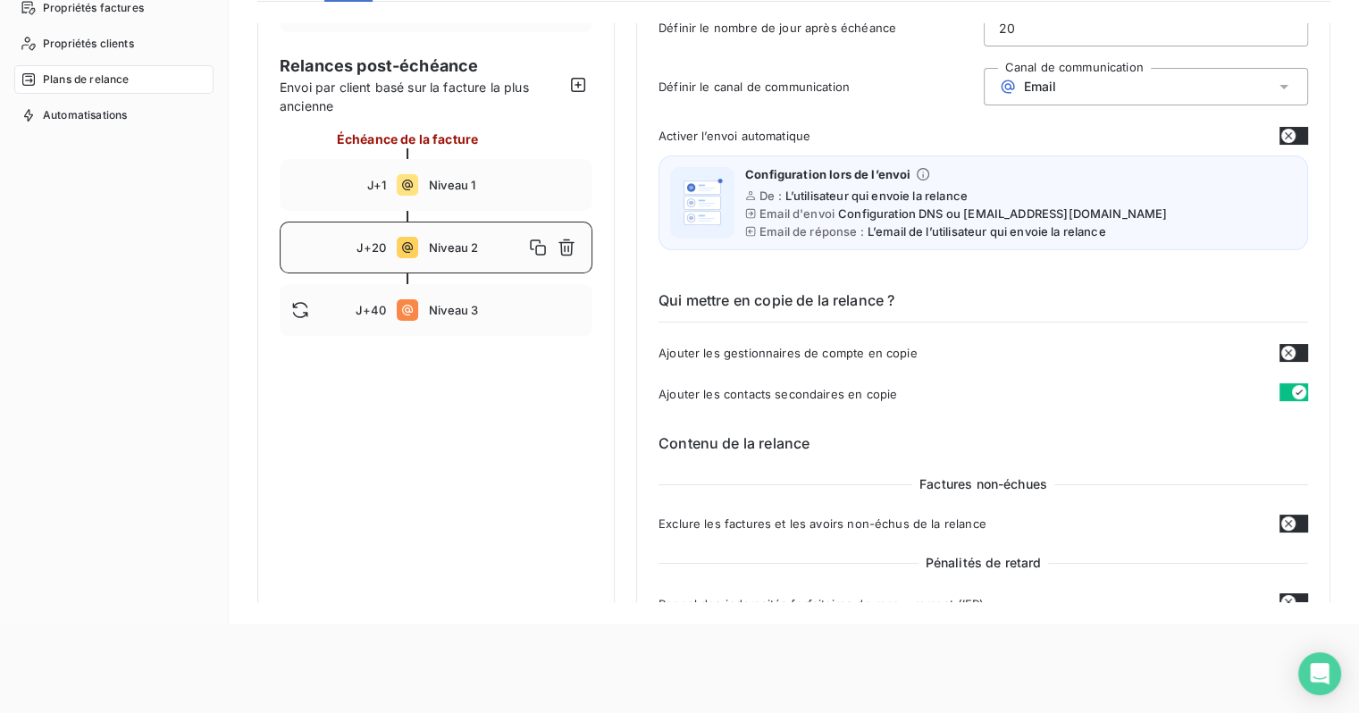
scroll to position [48, 0]
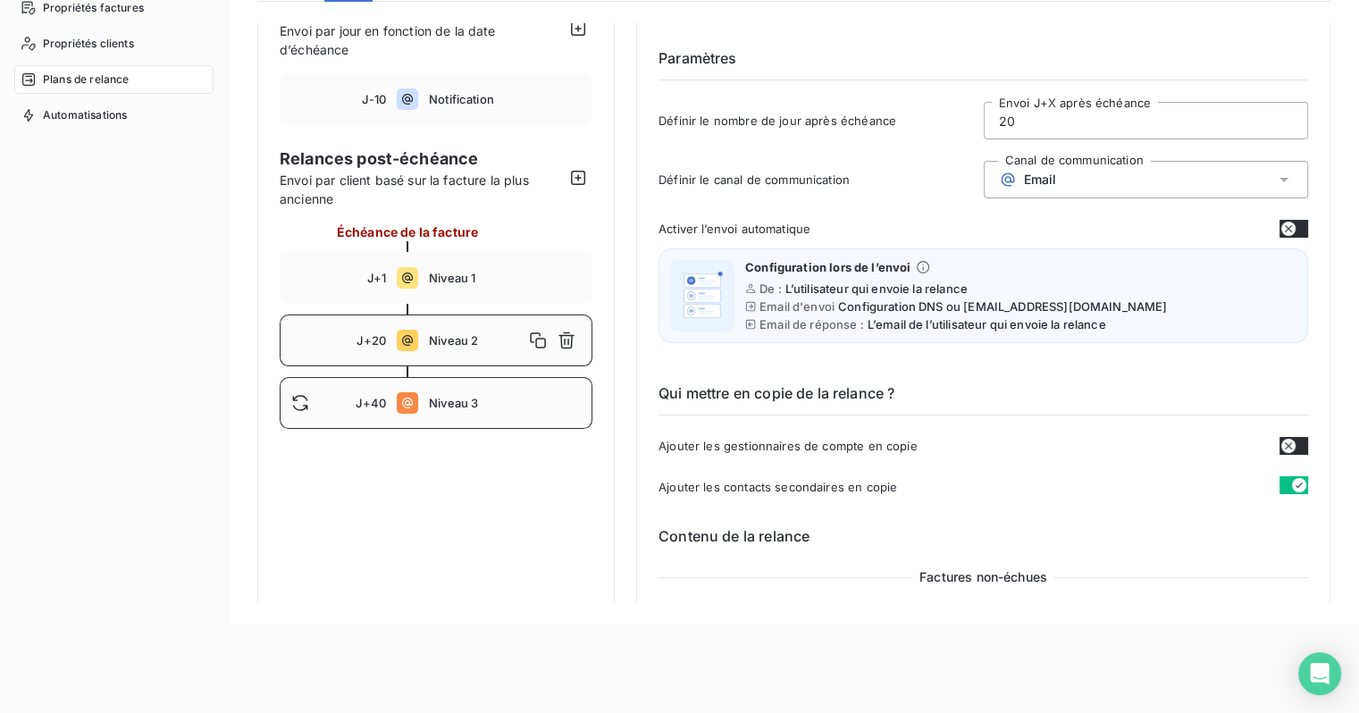
click at [468, 413] on div "J+40 Niveau 3" at bounding box center [436, 403] width 313 height 52
type input "40"
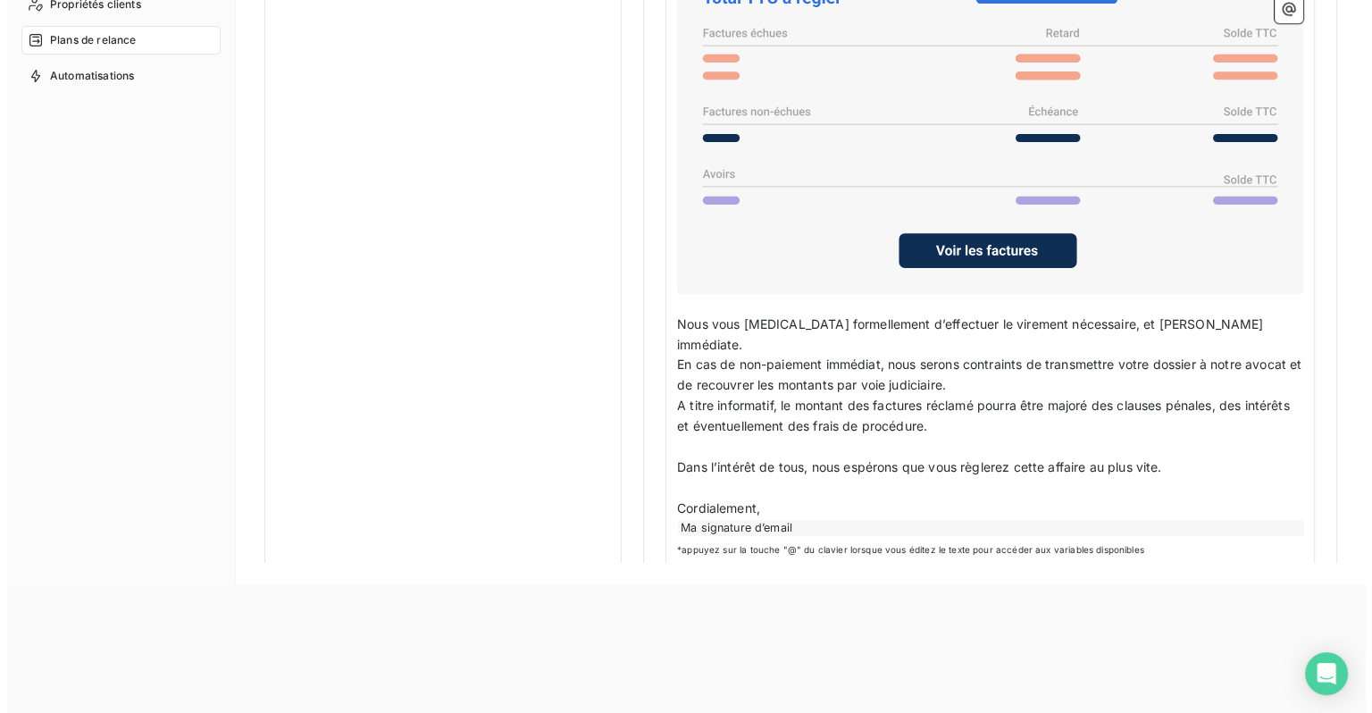
scroll to position [0, 0]
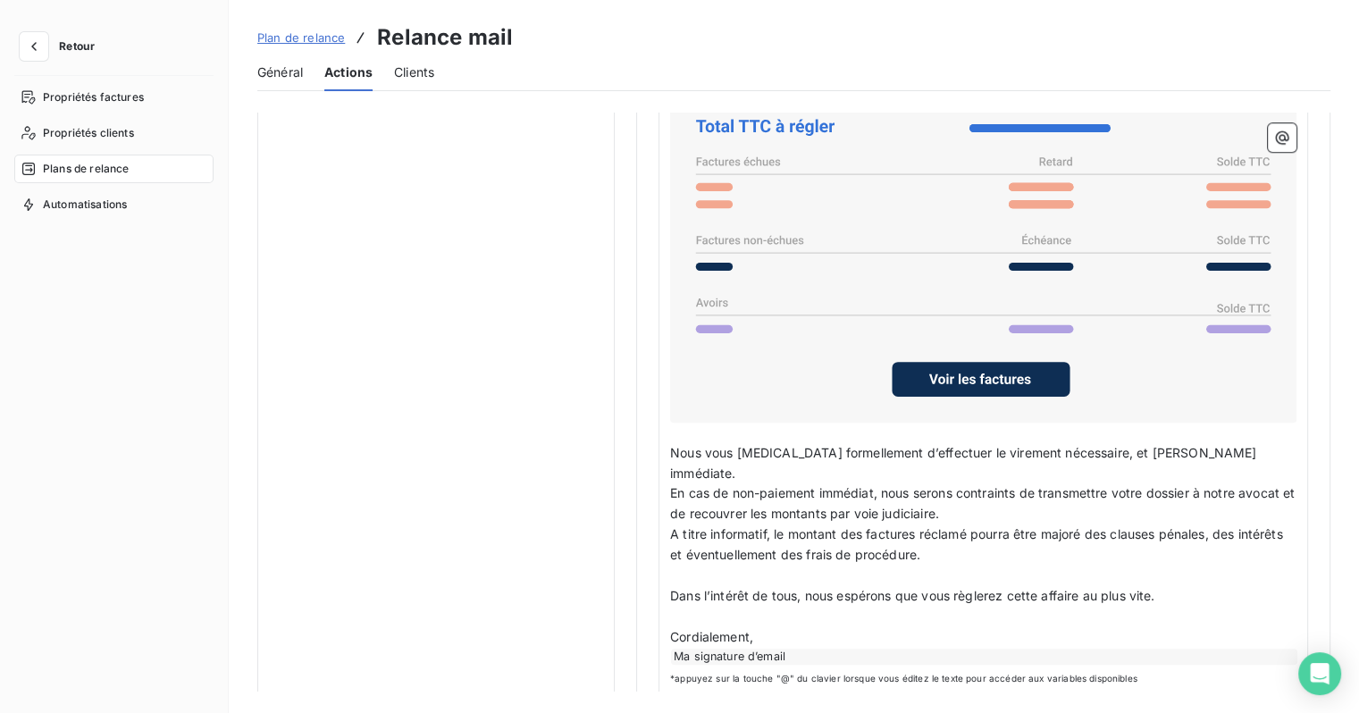
click at [400, 80] on div "Clients" at bounding box center [414, 73] width 40 height 38
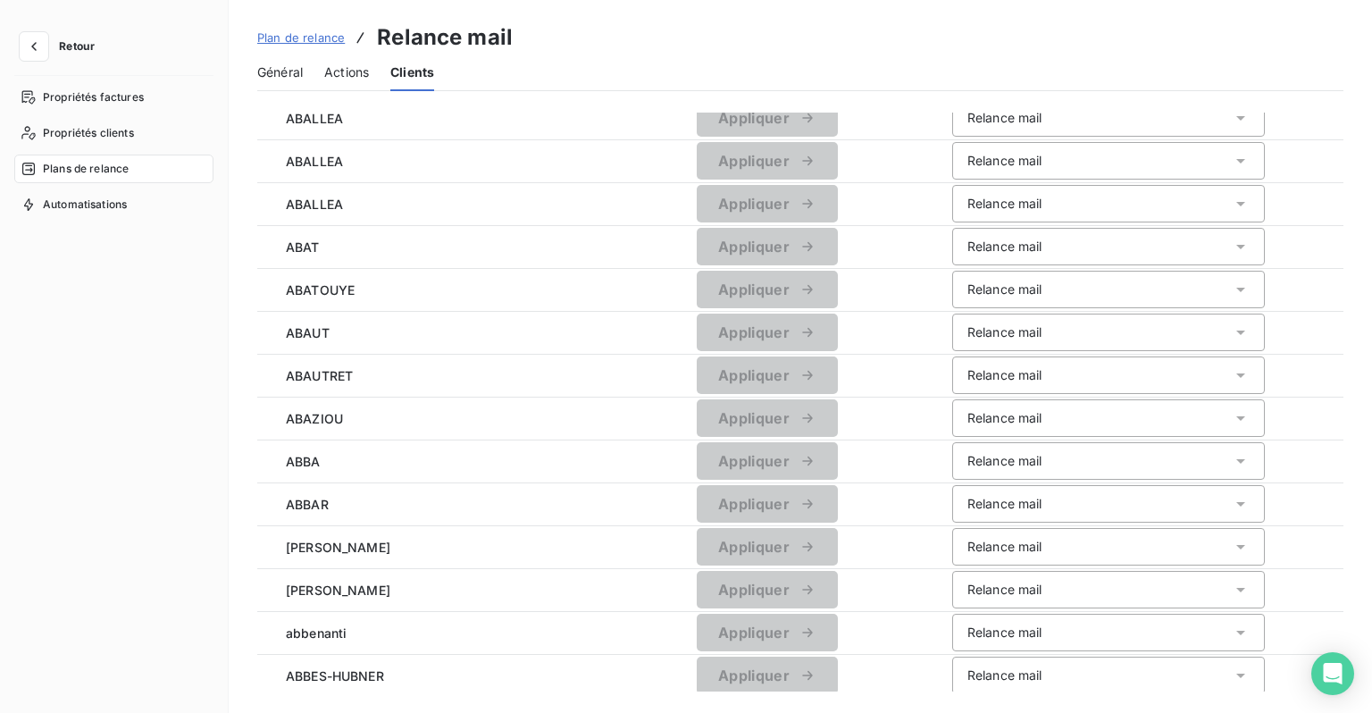
click at [275, 79] on span "Général" at bounding box center [280, 72] width 46 height 18
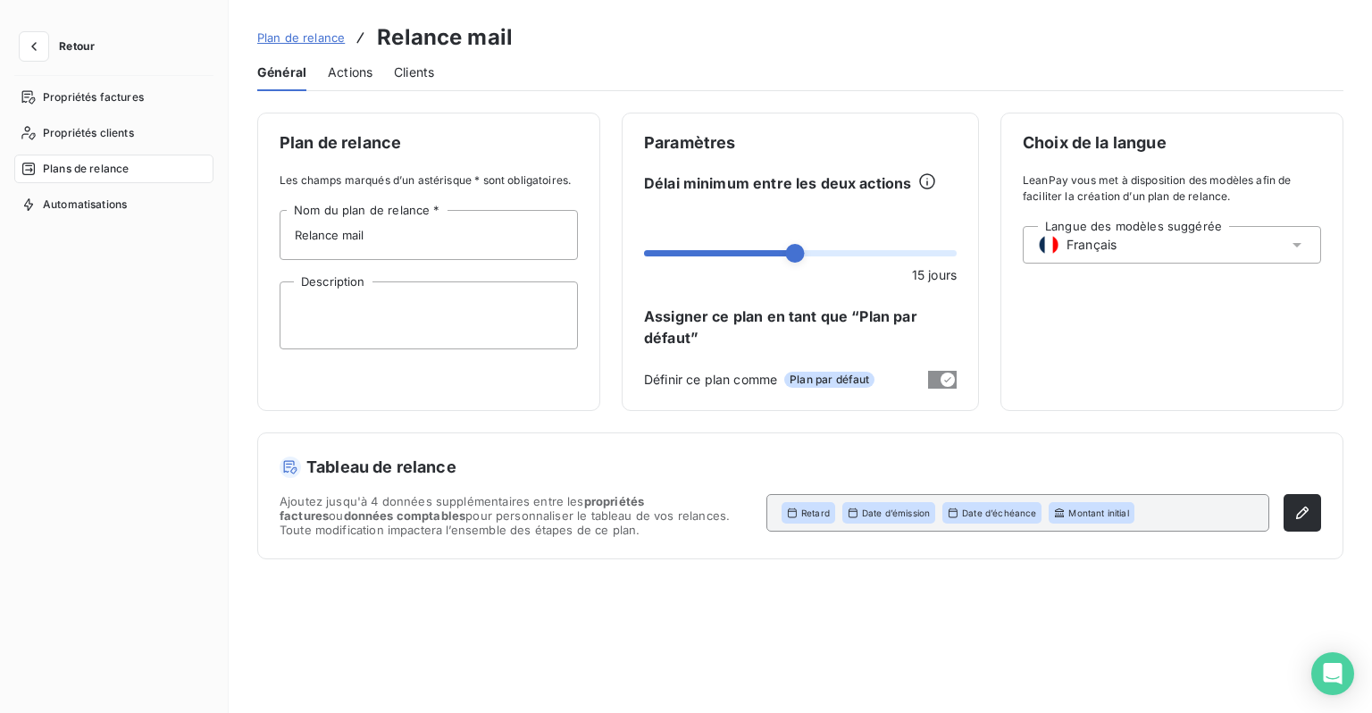
click at [357, 80] on div "Actions" at bounding box center [350, 73] width 45 height 38
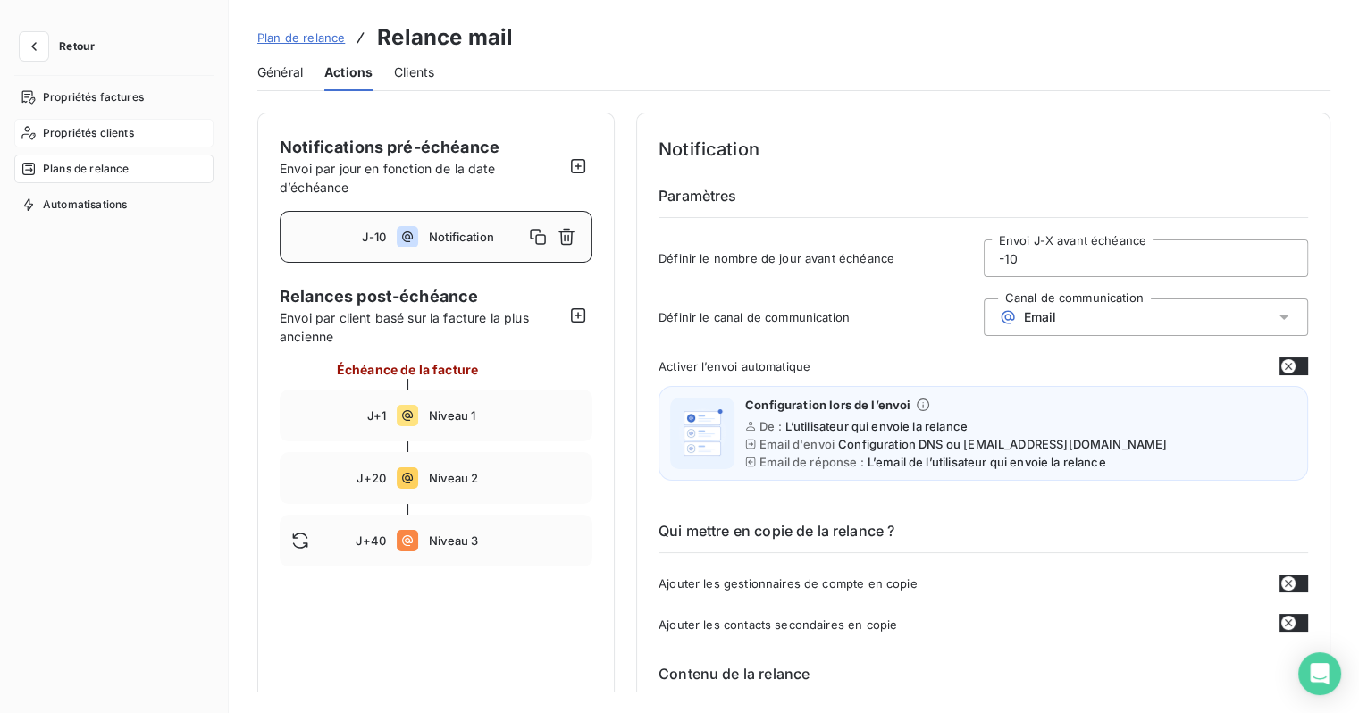
click at [68, 138] on span "Propriétés clients" at bounding box center [88, 133] width 91 height 16
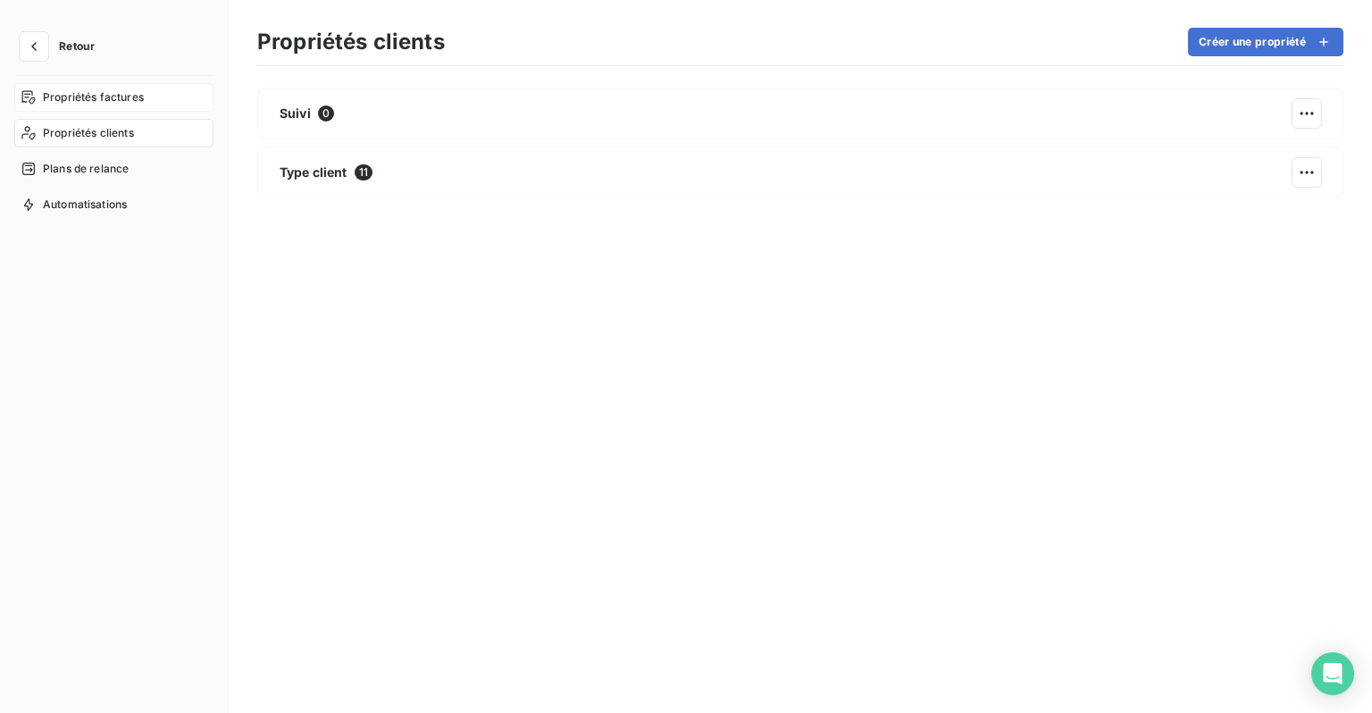
click at [60, 105] on div "Propriétés factures" at bounding box center [113, 97] width 199 height 29
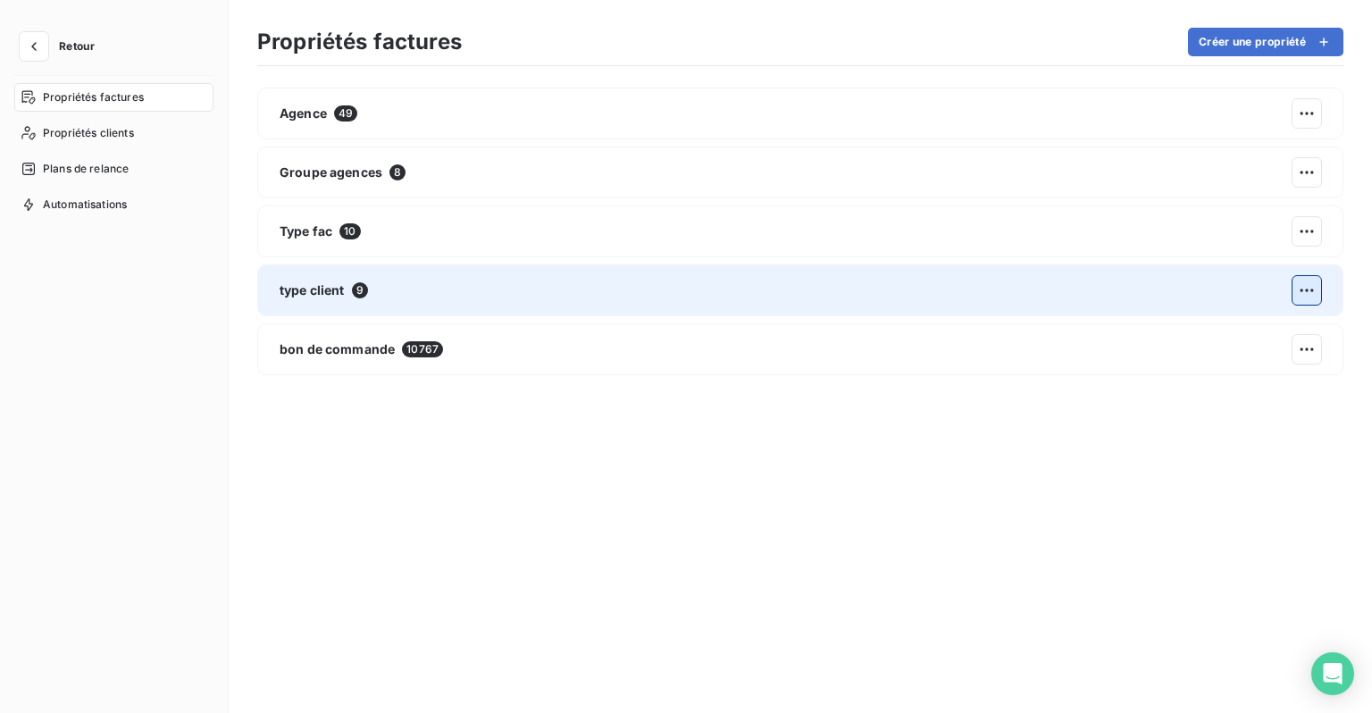
click at [1318, 280] on html "Retour Propriétés factures Propriétés clients Plans de relance Automatisations …" at bounding box center [686, 356] width 1372 height 713
click at [1067, 341] on div "Modifier" at bounding box center [1068, 336] width 103 height 29
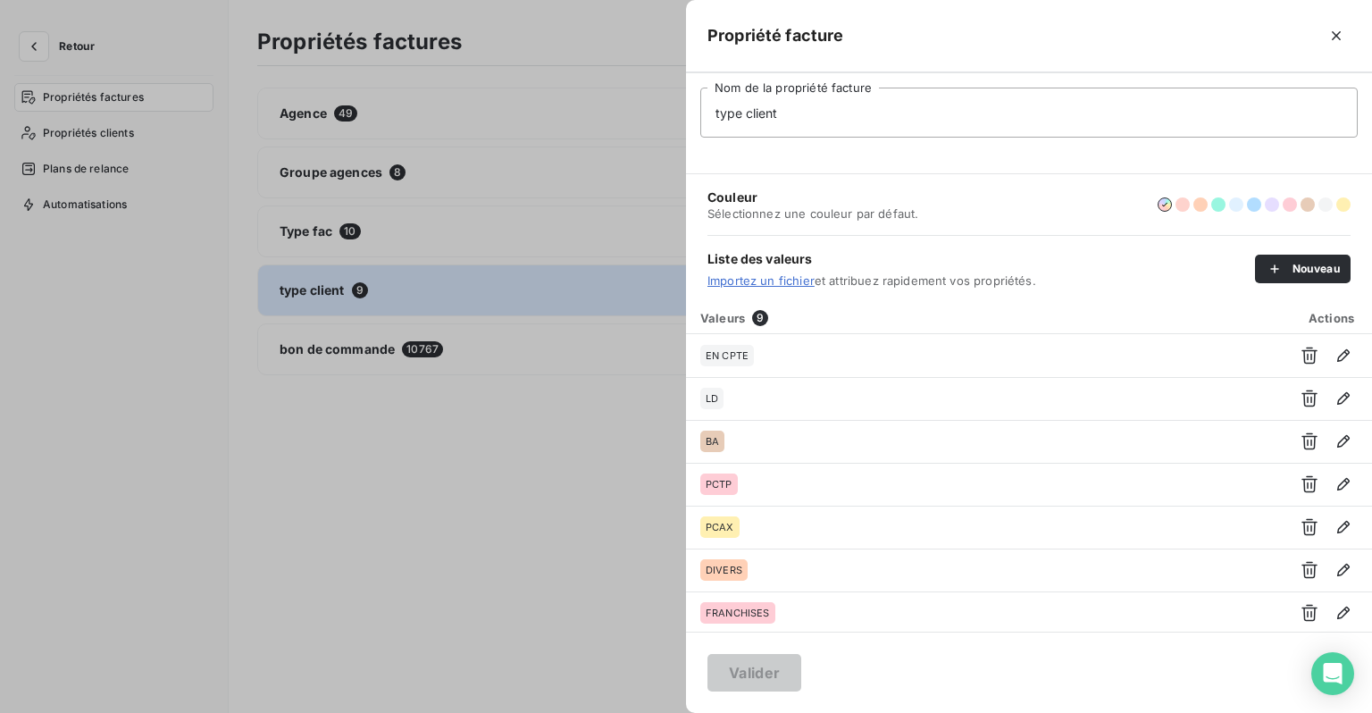
click at [718, 116] on input "type client" at bounding box center [1028, 113] width 657 height 50
type input "Type client"
click at [753, 666] on button "Valider" at bounding box center [754, 673] width 94 height 38
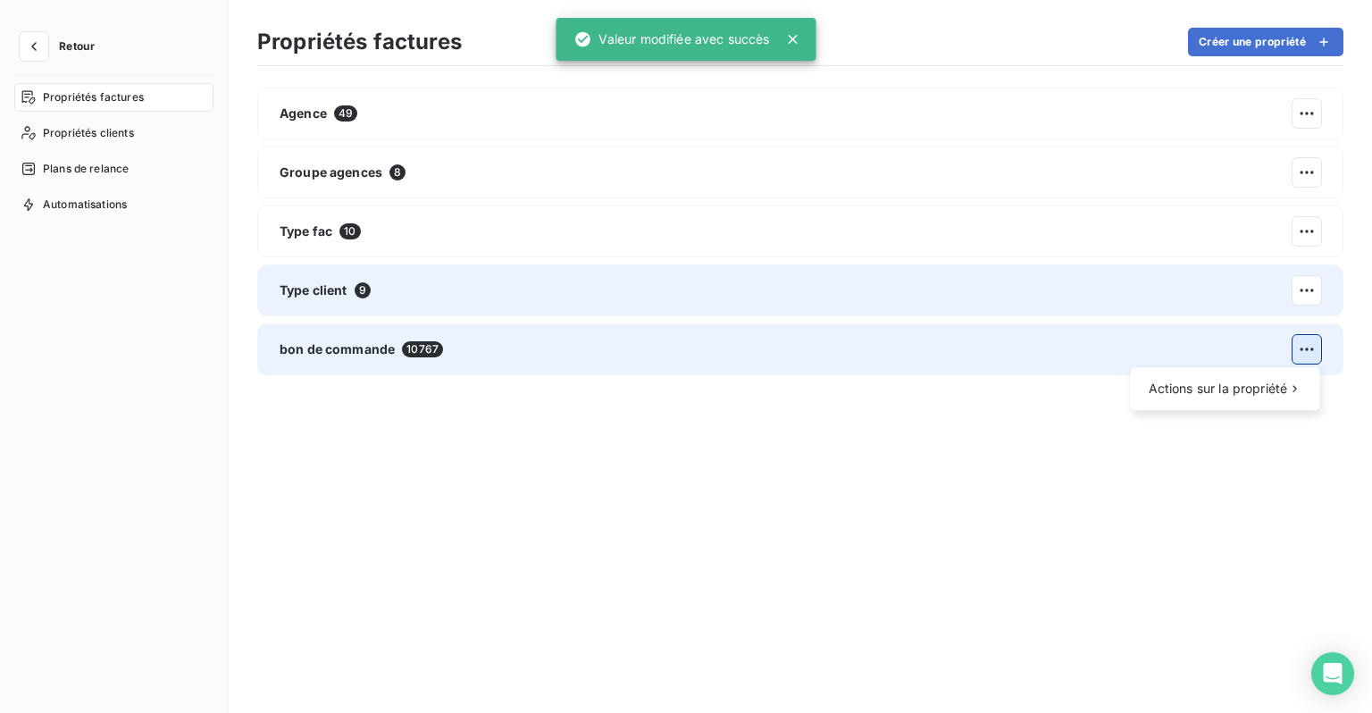
click at [1302, 347] on html "Retour Propriétés factures Propriétés clients Plans de relance Automatisations …" at bounding box center [686, 356] width 1372 height 713
click at [1259, 398] on div "Actions sur la propriété" at bounding box center [1225, 388] width 175 height 29
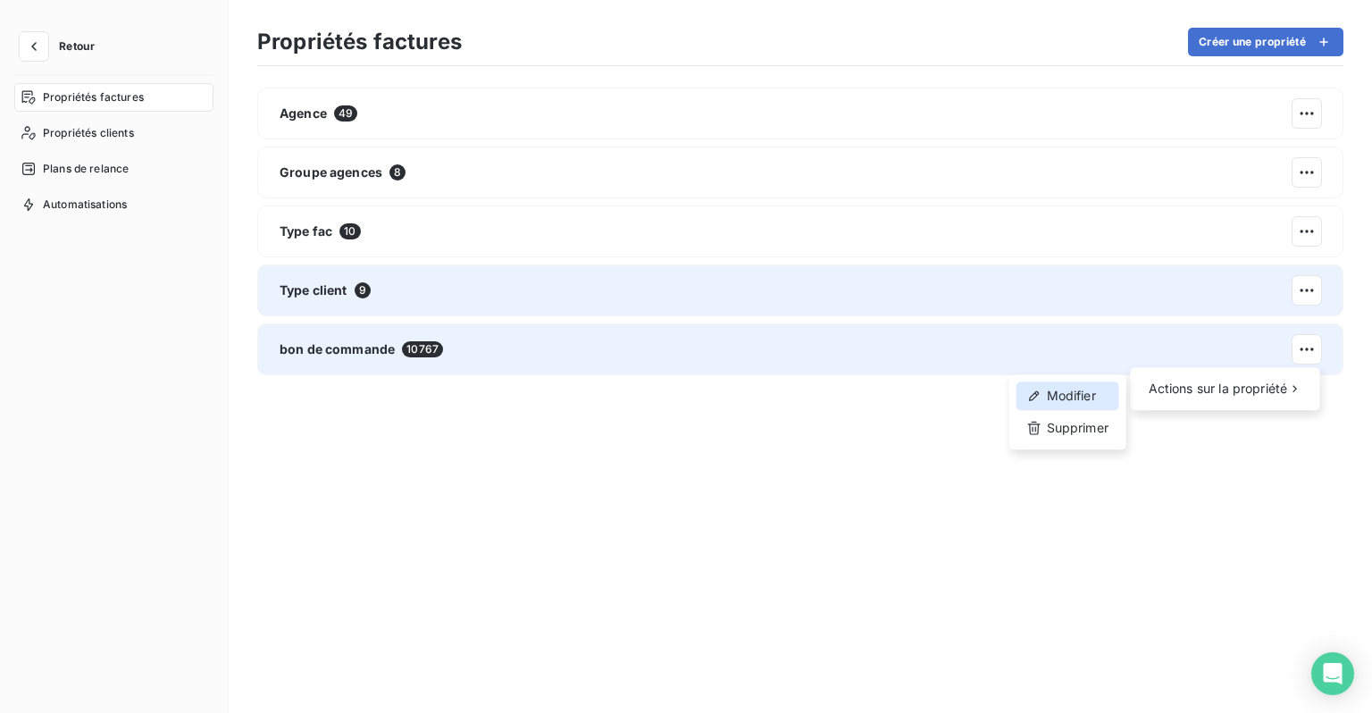
click at [1086, 389] on div "Modifier" at bounding box center [1068, 395] width 103 height 29
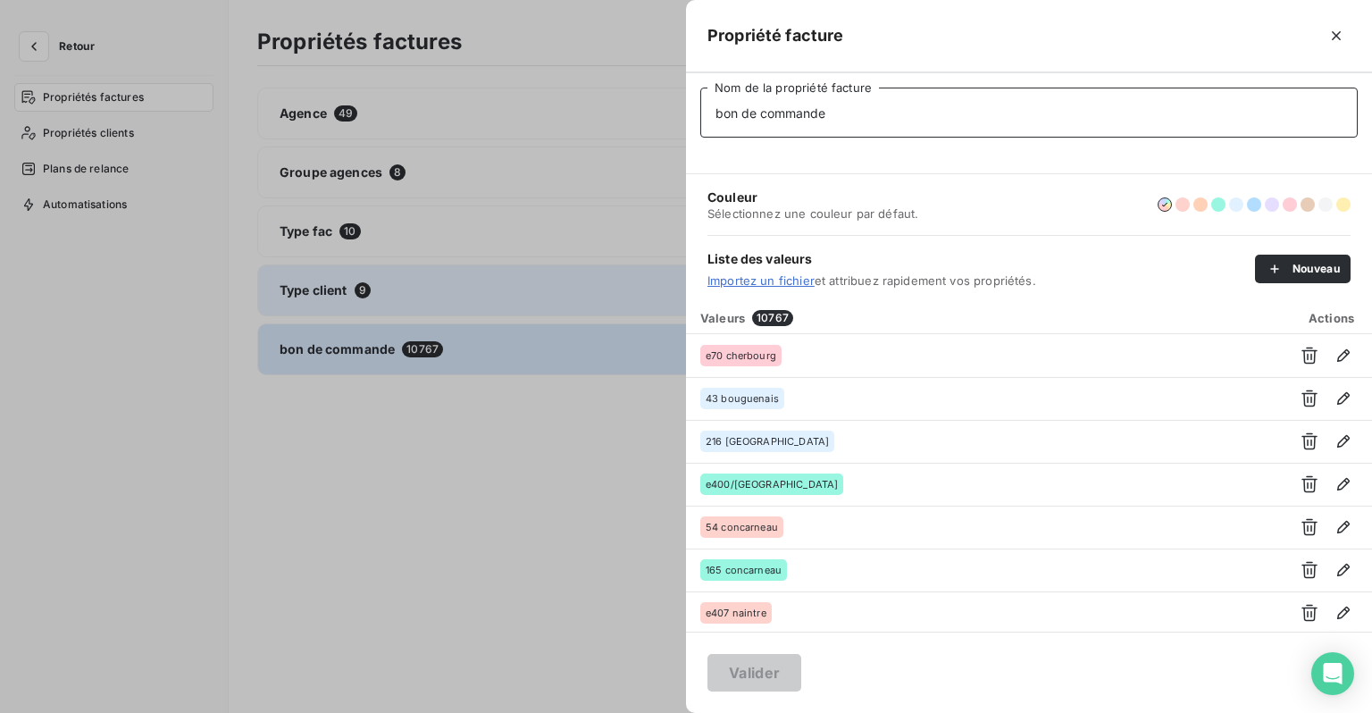
click at [723, 113] on input "bon de commande" at bounding box center [1028, 113] width 657 height 50
click at [719, 110] on input "Bon de commande" at bounding box center [1028, 113] width 657 height 50
type input "Bon de commande"
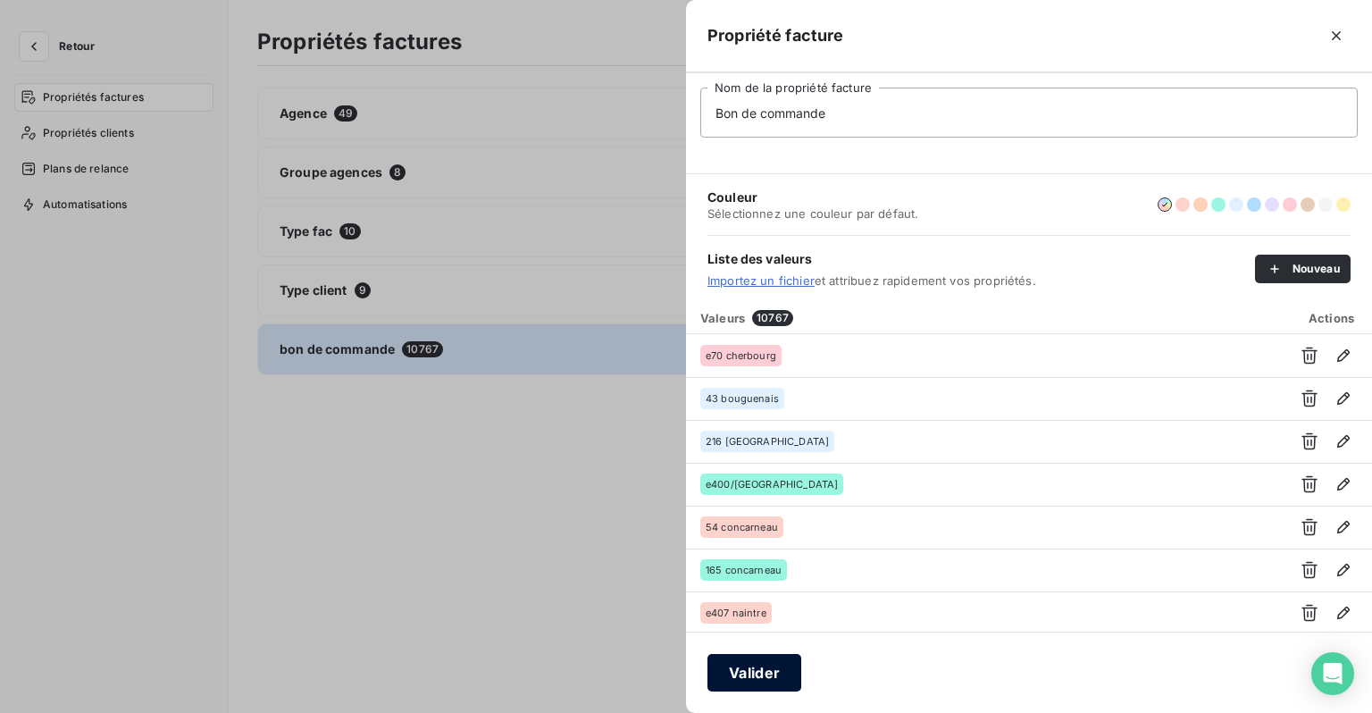
click at [775, 663] on button "Valider" at bounding box center [754, 673] width 94 height 38
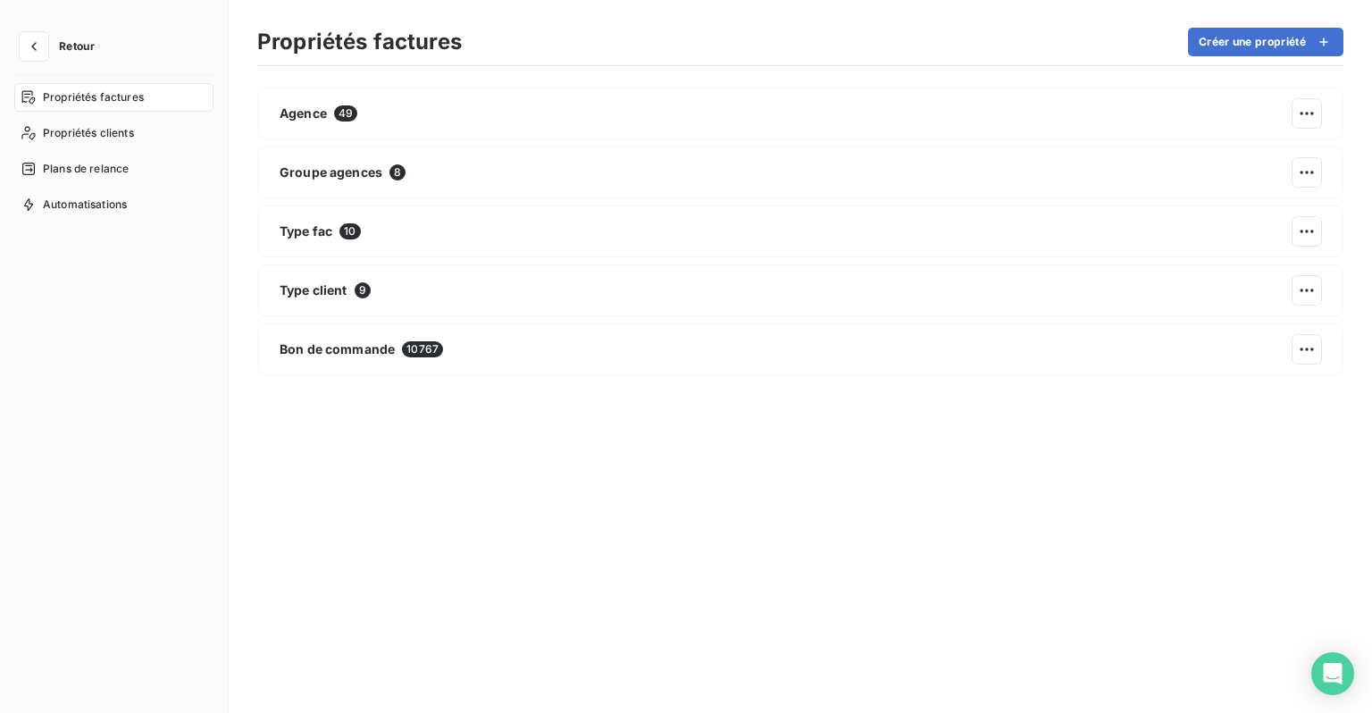
click at [49, 41] on button "Retour" at bounding box center [61, 46] width 95 height 29
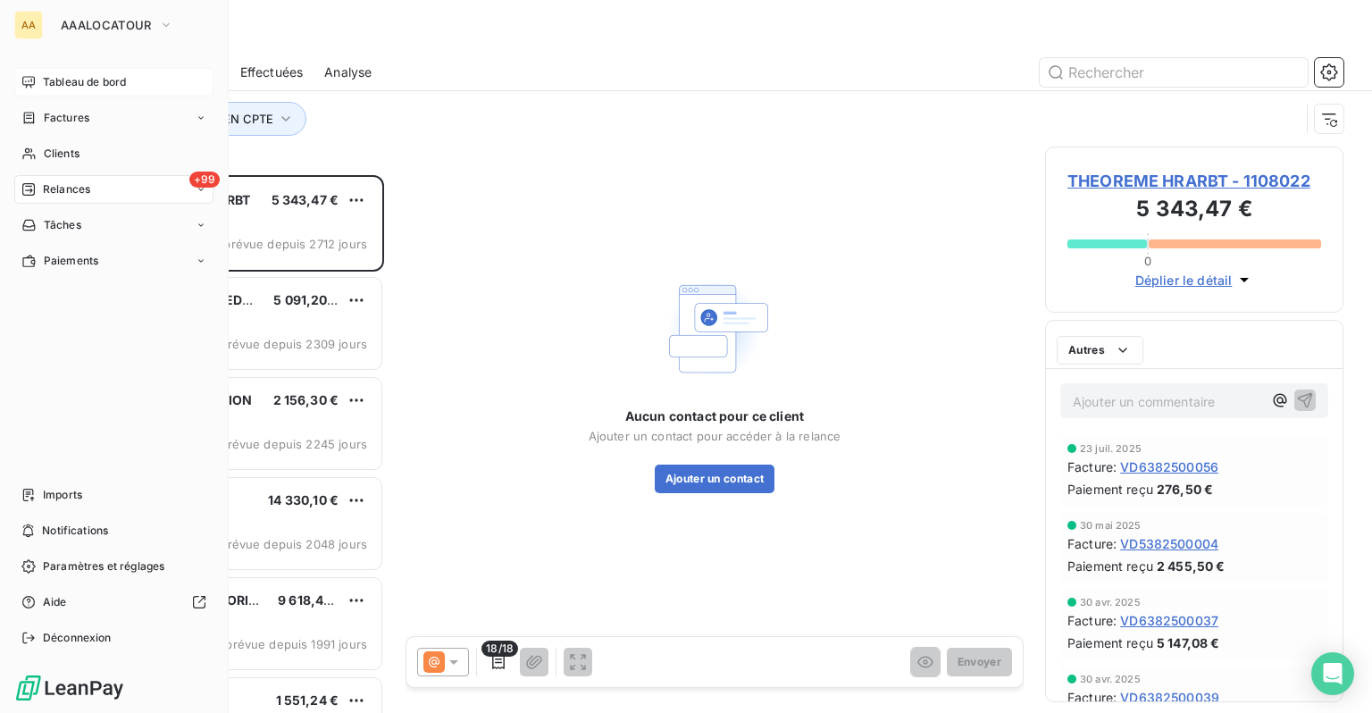
scroll to position [524, 284]
click at [50, 151] on span "Clients" at bounding box center [62, 154] width 36 height 16
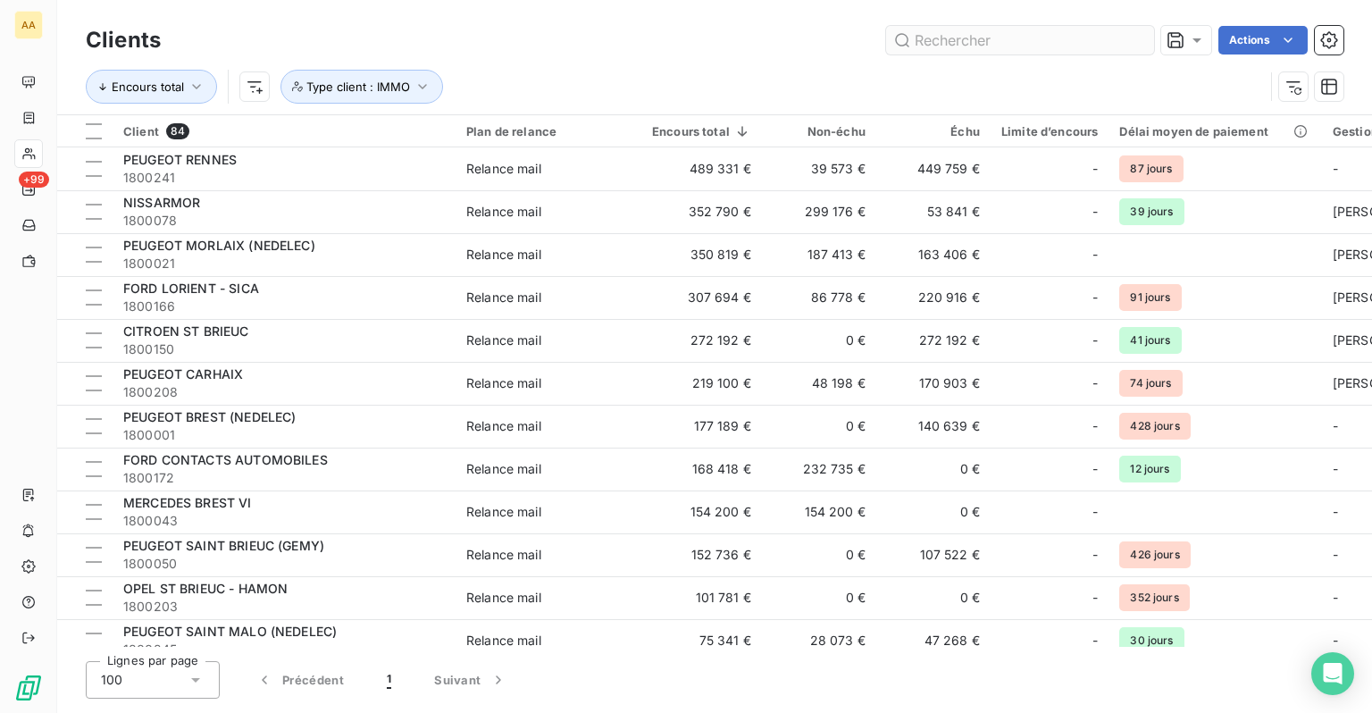
click at [983, 46] on input "text" at bounding box center [1020, 40] width 268 height 29
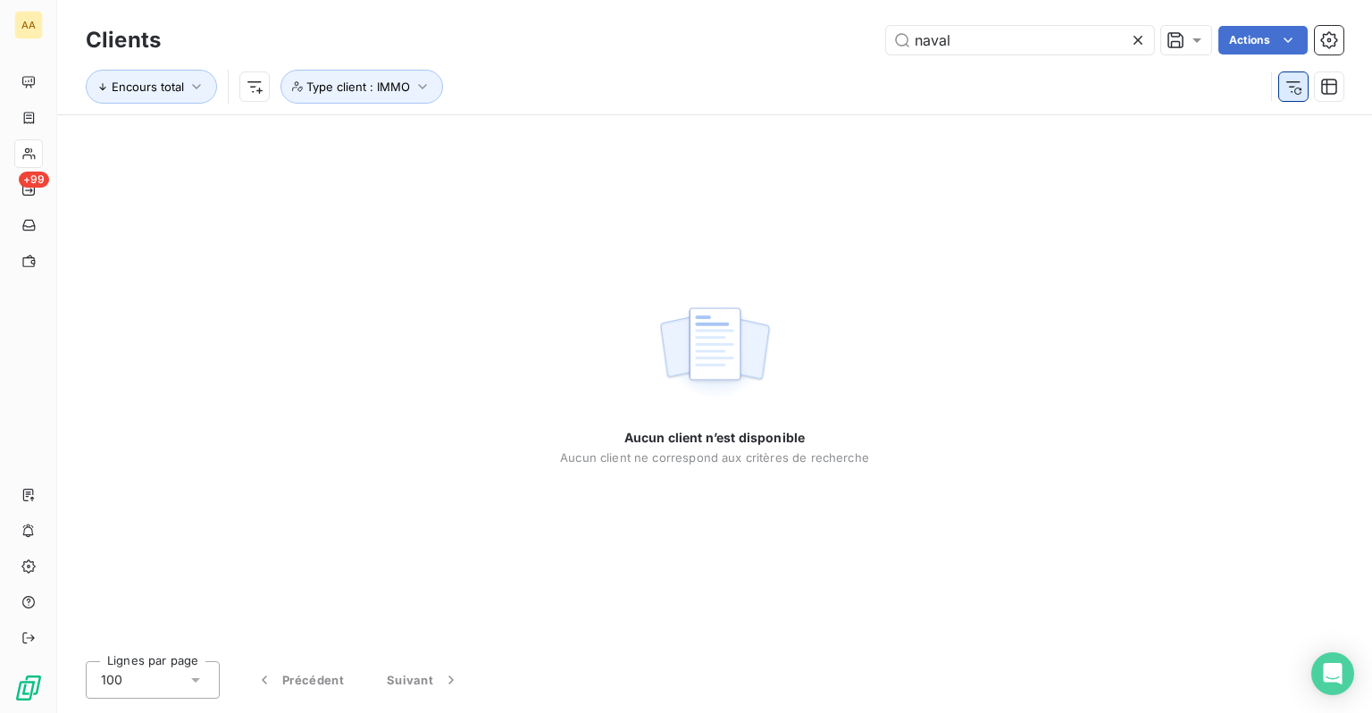
click at [1297, 84] on icon "button" at bounding box center [1294, 87] width 18 height 18
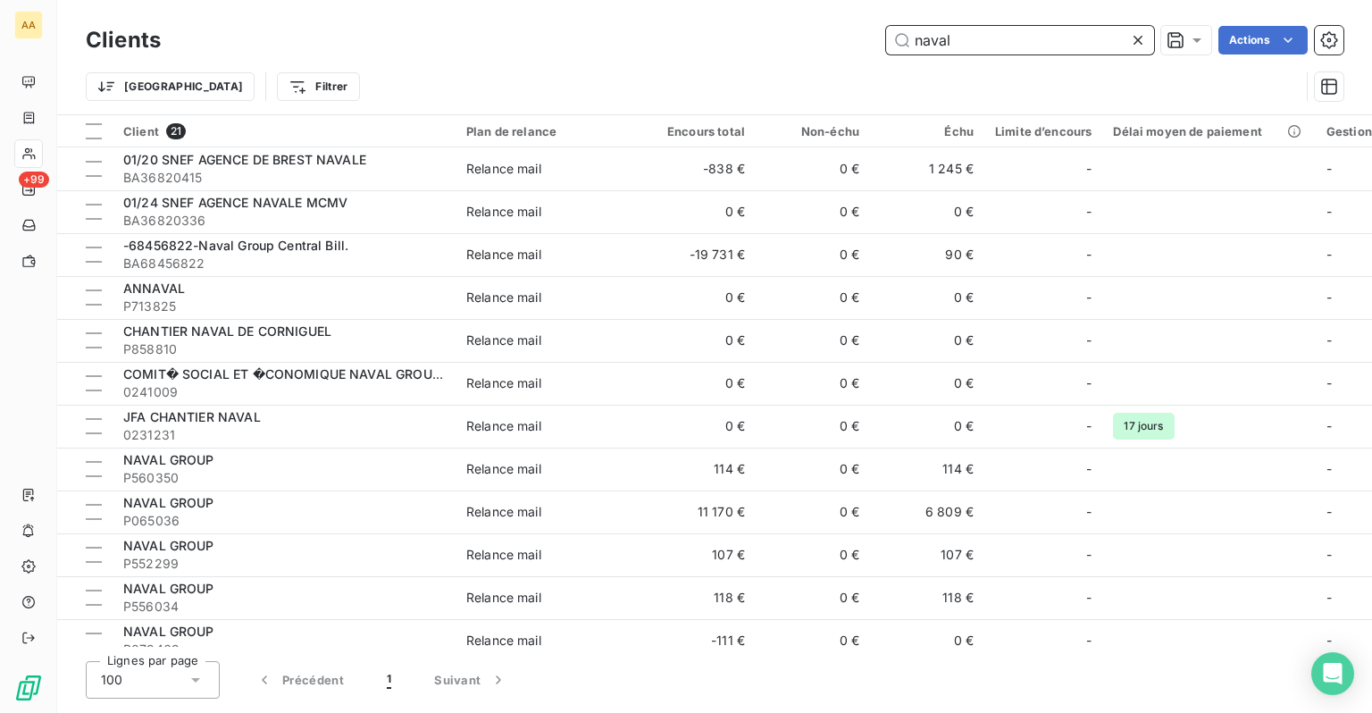
click at [1005, 48] on input "naval" at bounding box center [1020, 40] width 268 height 29
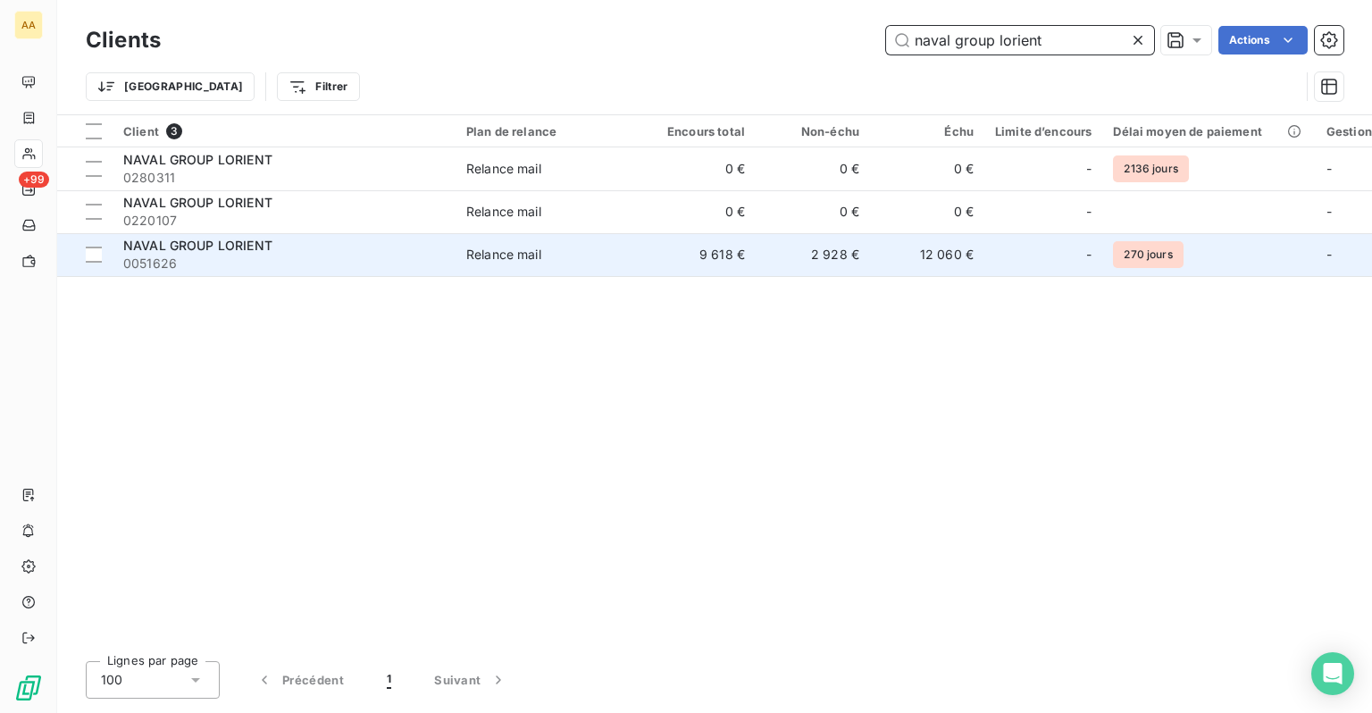
type input "naval group lorient"
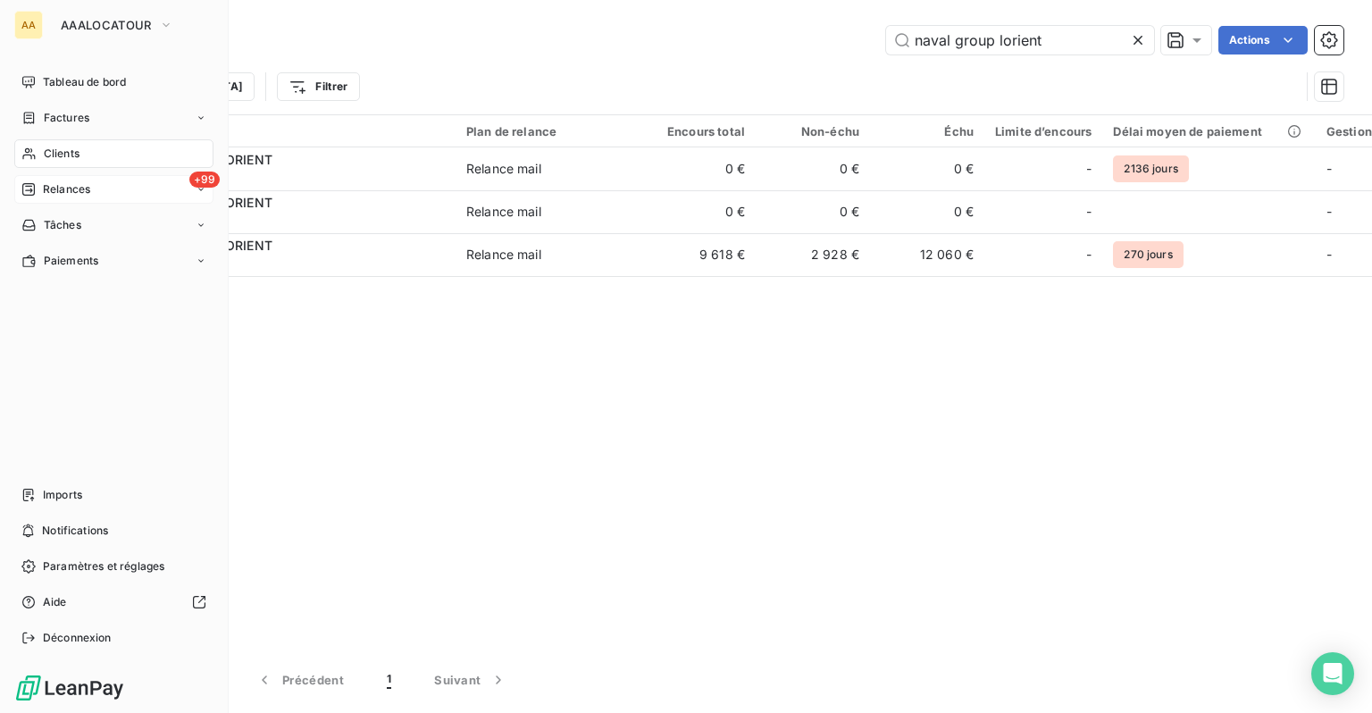
click at [56, 197] on span "Relances" at bounding box center [66, 189] width 47 height 16
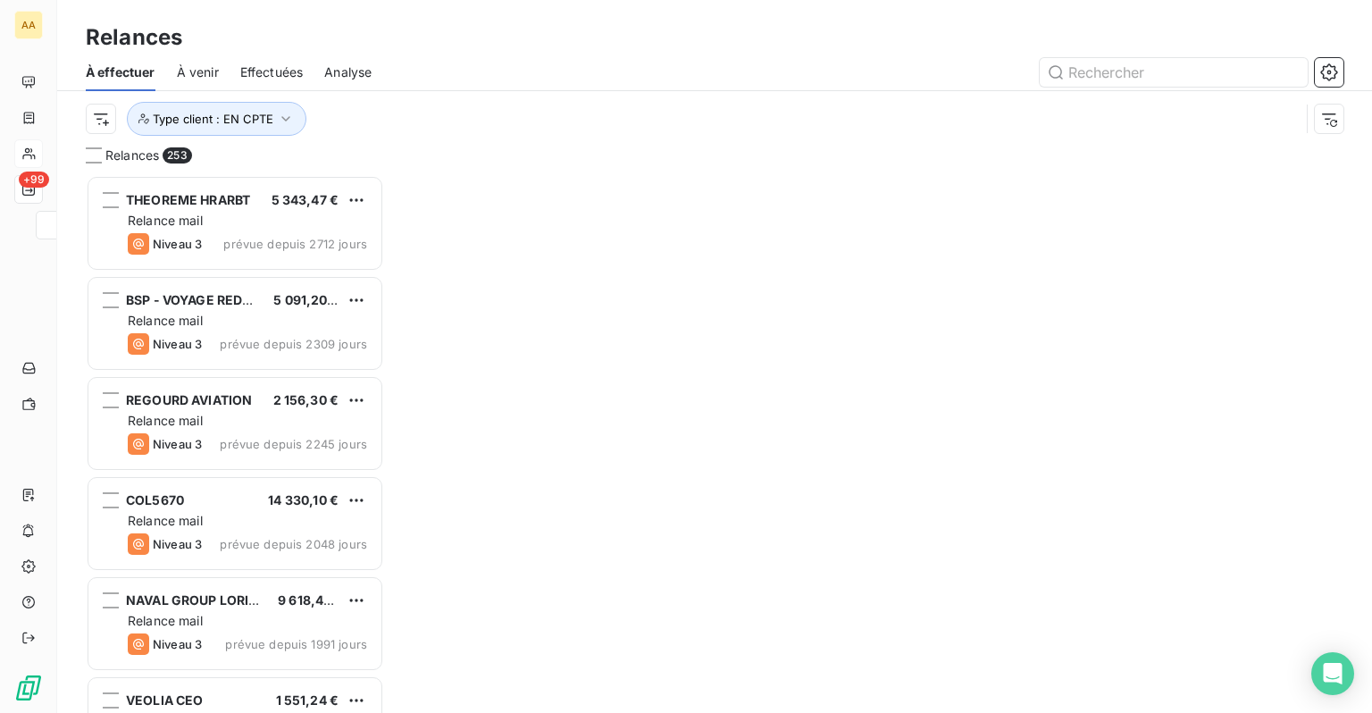
scroll to position [524, 284]
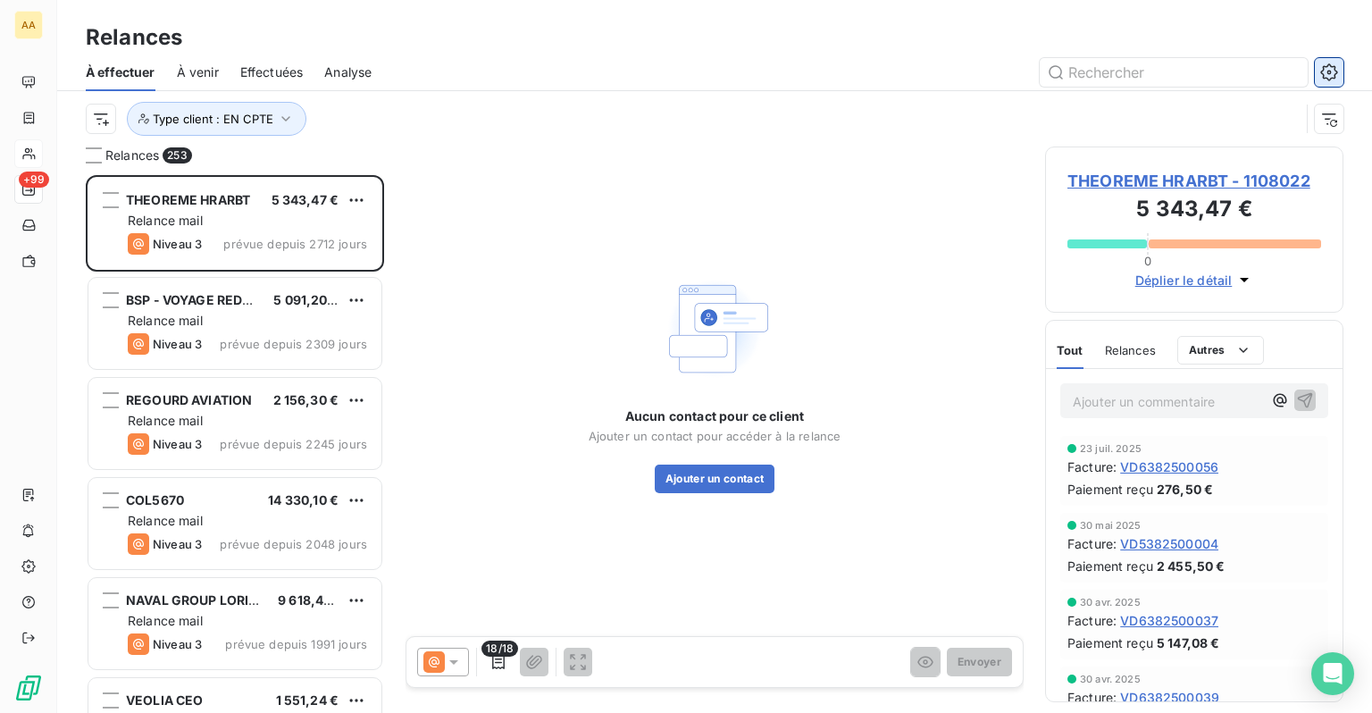
click at [1327, 58] on button "button" at bounding box center [1329, 72] width 29 height 29
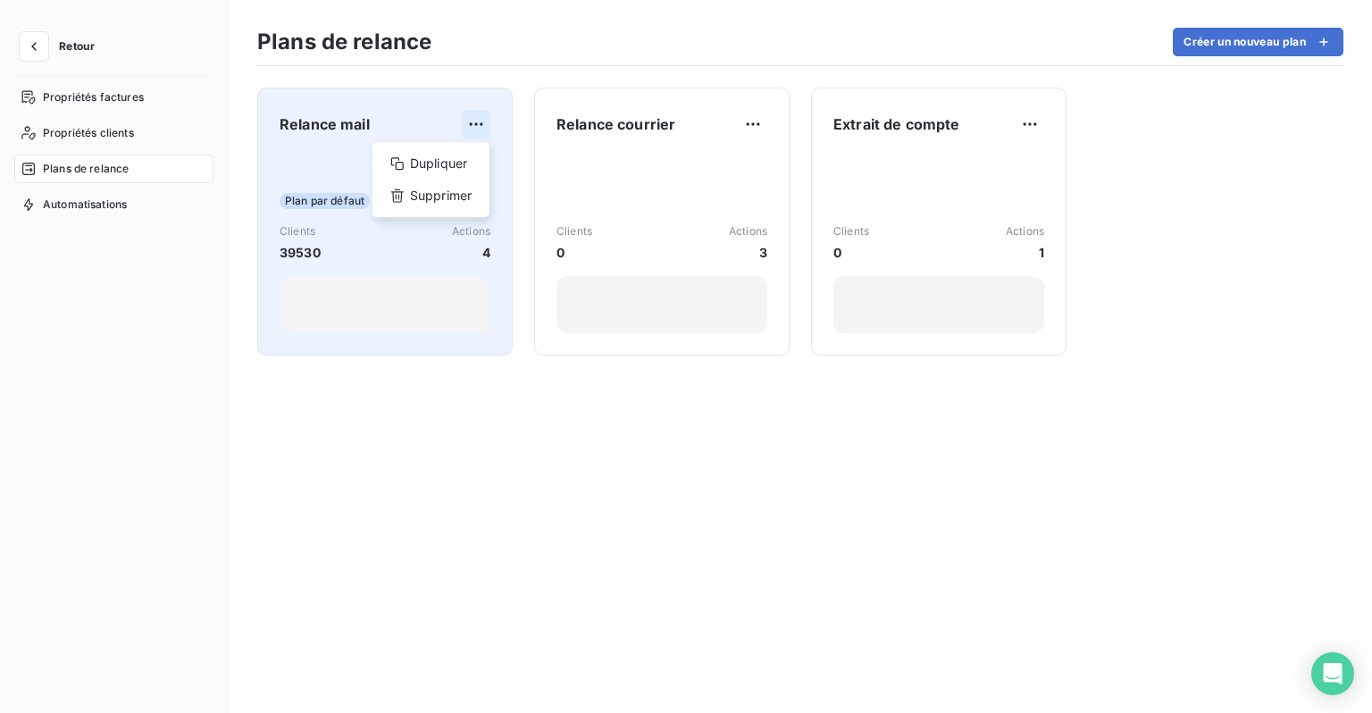
click at [478, 135] on html "Retour Propriétés factures Propriétés clients Plans de relance Automatisations …" at bounding box center [686, 356] width 1372 height 713
click at [449, 167] on div "Dupliquer" at bounding box center [431, 163] width 103 height 29
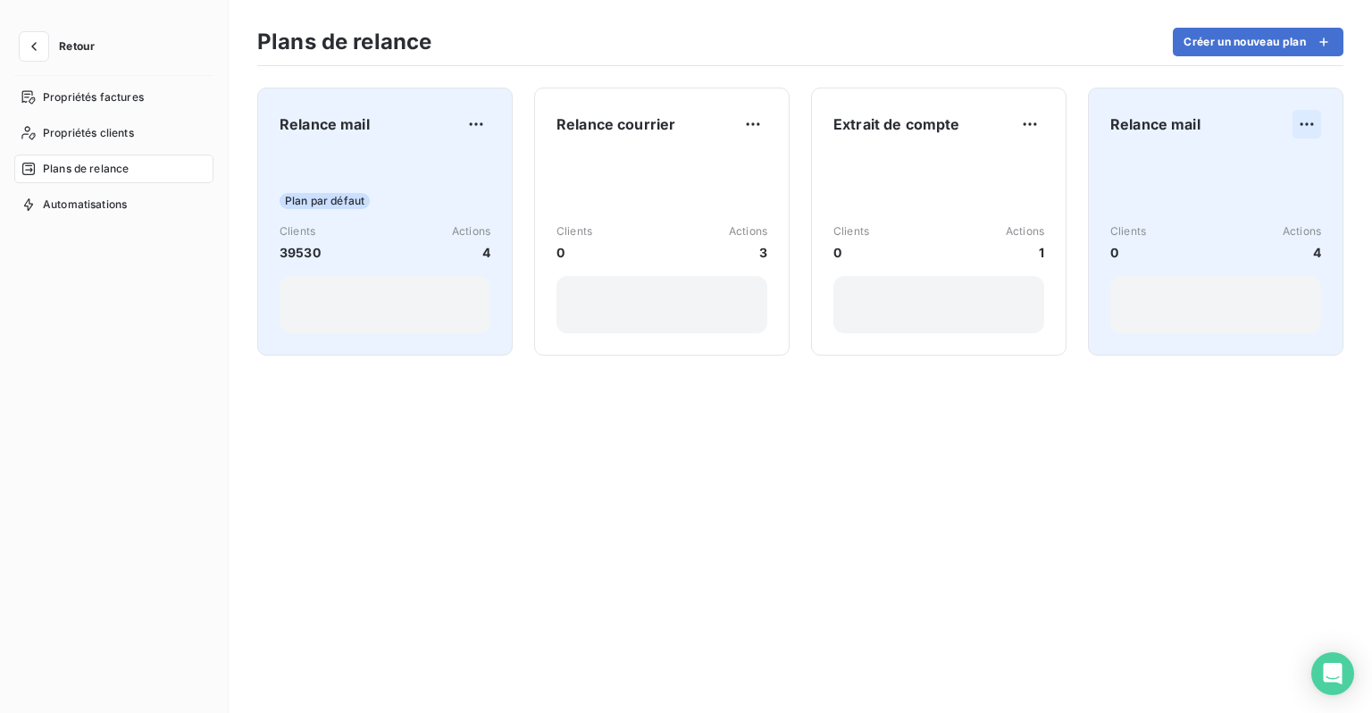
click at [1311, 122] on html "Retour Propriétés factures Propriétés clients Plans de relance Automatisations …" at bounding box center [686, 356] width 1372 height 713
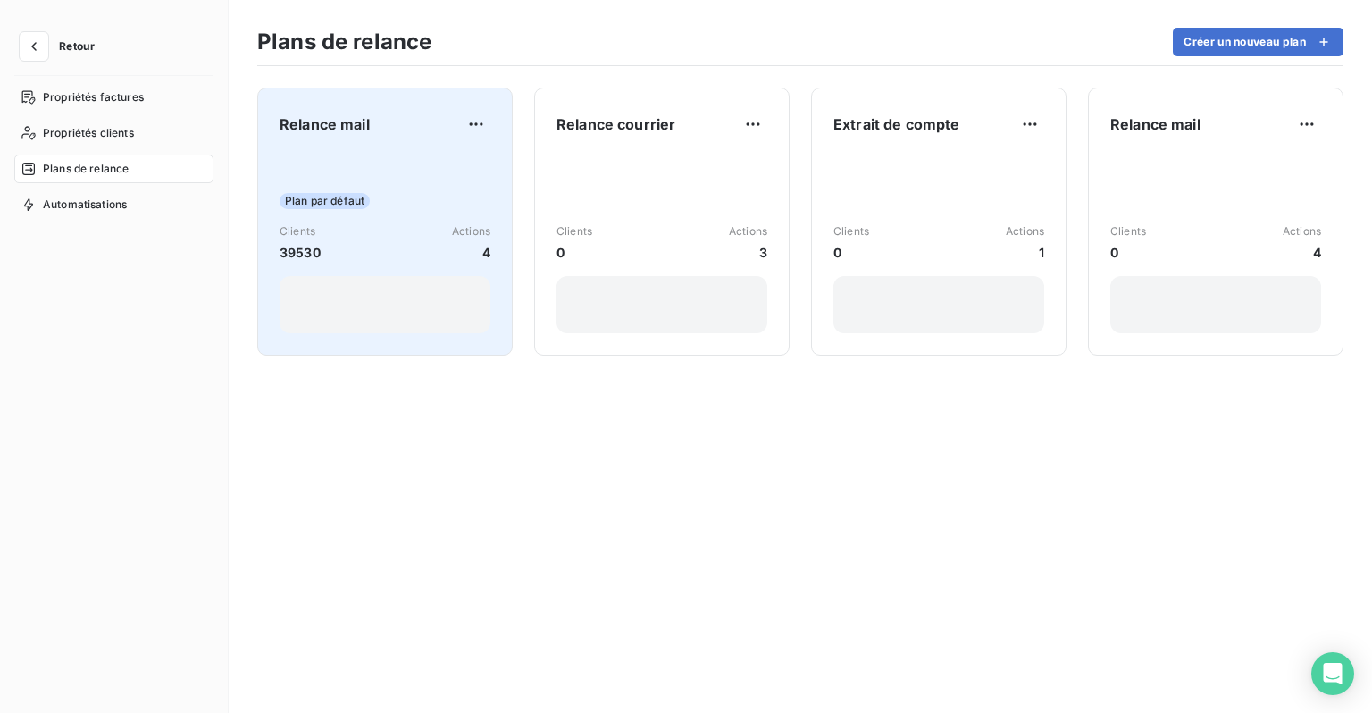
click at [1151, 147] on html "Retour Propriétés factures Propriétés clients Plans de relance Automatisations …" at bounding box center [686, 356] width 1372 height 713
click at [1151, 147] on div "Relance mail Clients 0 Actions 4" at bounding box center [1215, 221] width 211 height 223
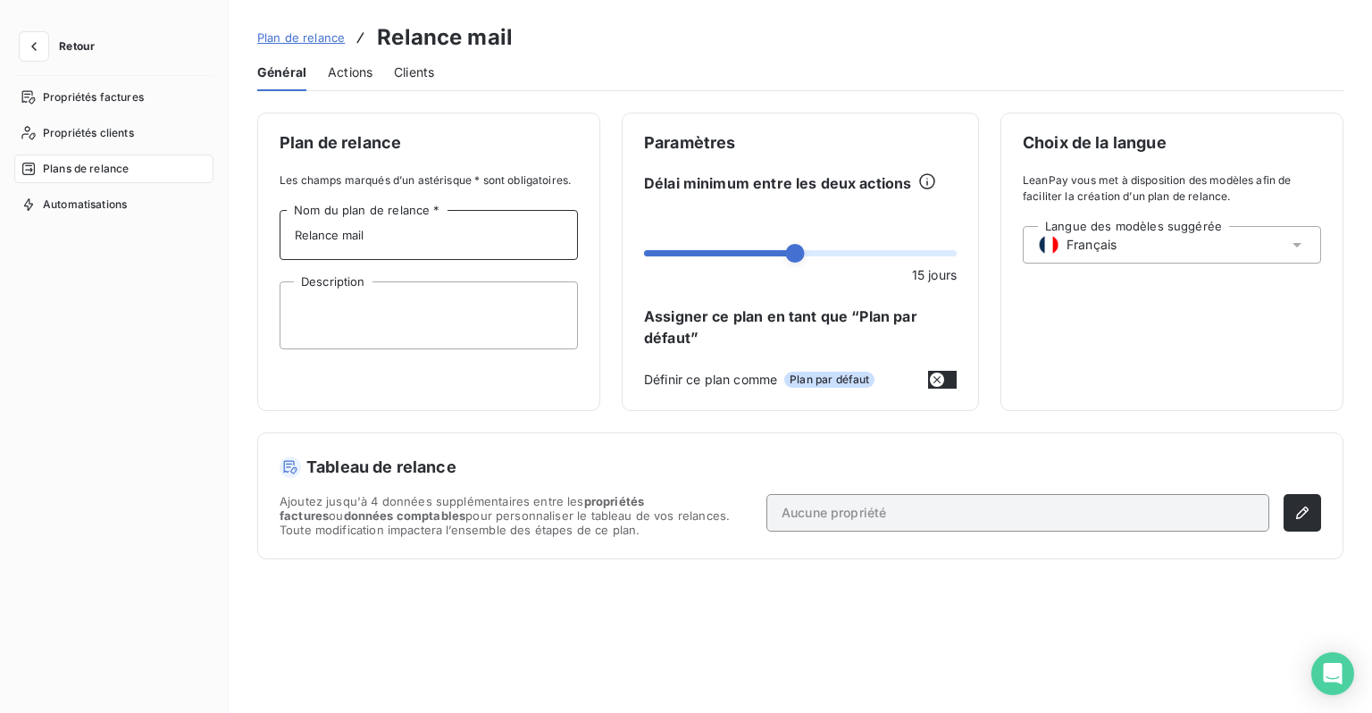
click at [384, 237] on input "Relance mail" at bounding box center [429, 235] width 298 height 50
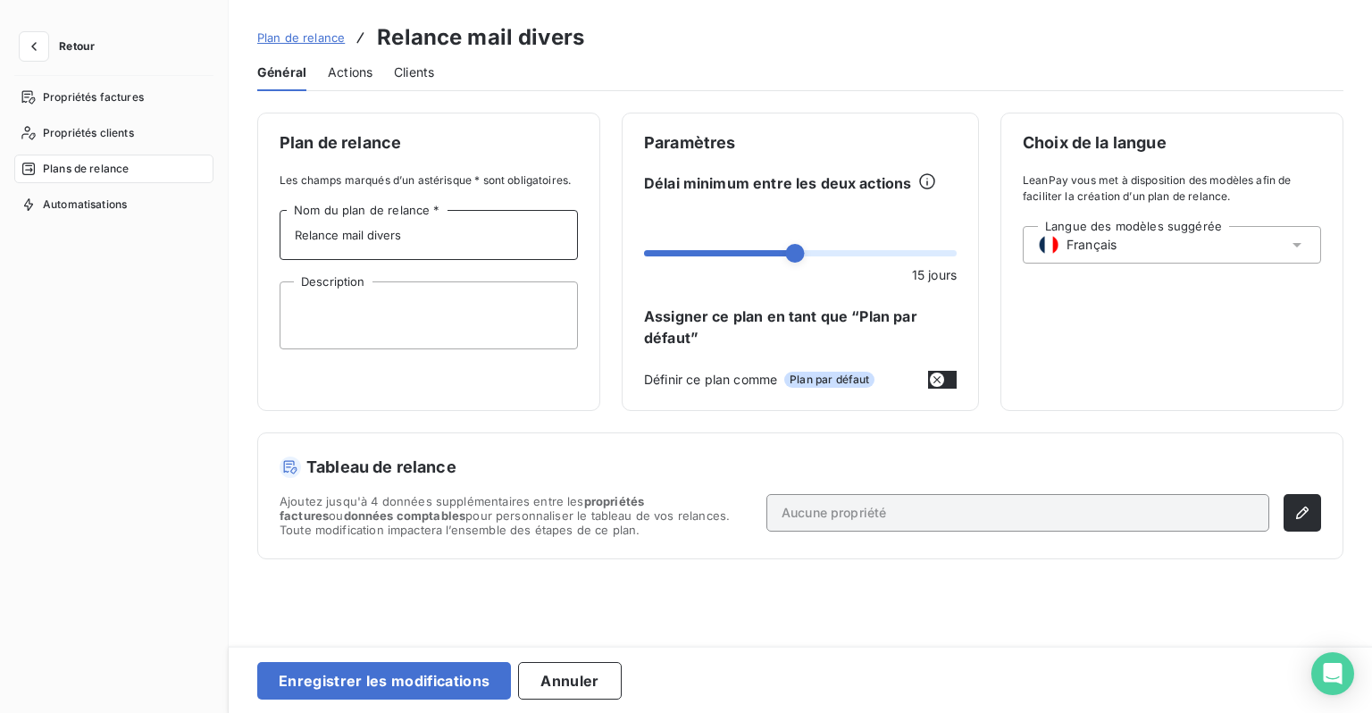
drag, startPoint x: 423, startPoint y: 236, endPoint x: 274, endPoint y: 234, distance: 148.3
click at [274, 234] on div "Plan de relance Les champs marqués d’un astérisque * sont obligatoires. Relance…" at bounding box center [428, 262] width 343 height 298
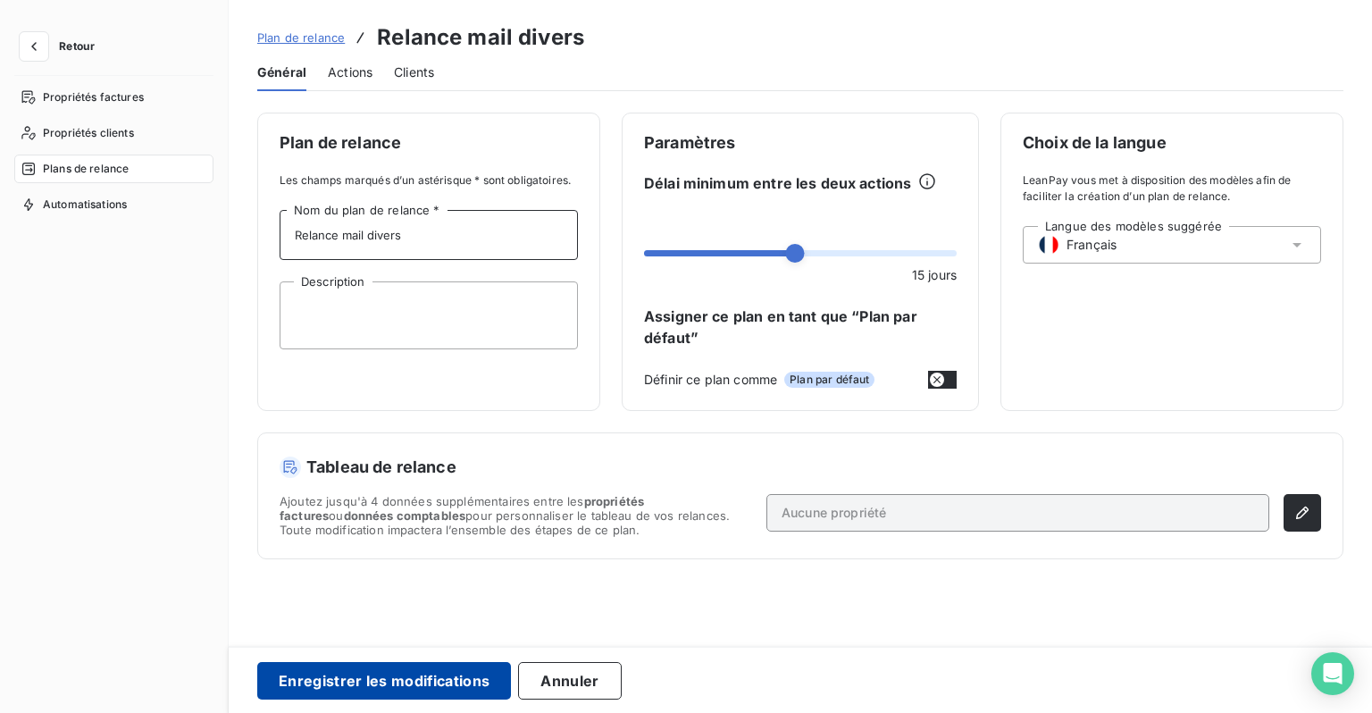
type input "Relance mail divers"
click at [422, 667] on button "Enregistrer les modifications" at bounding box center [384, 681] width 254 height 38
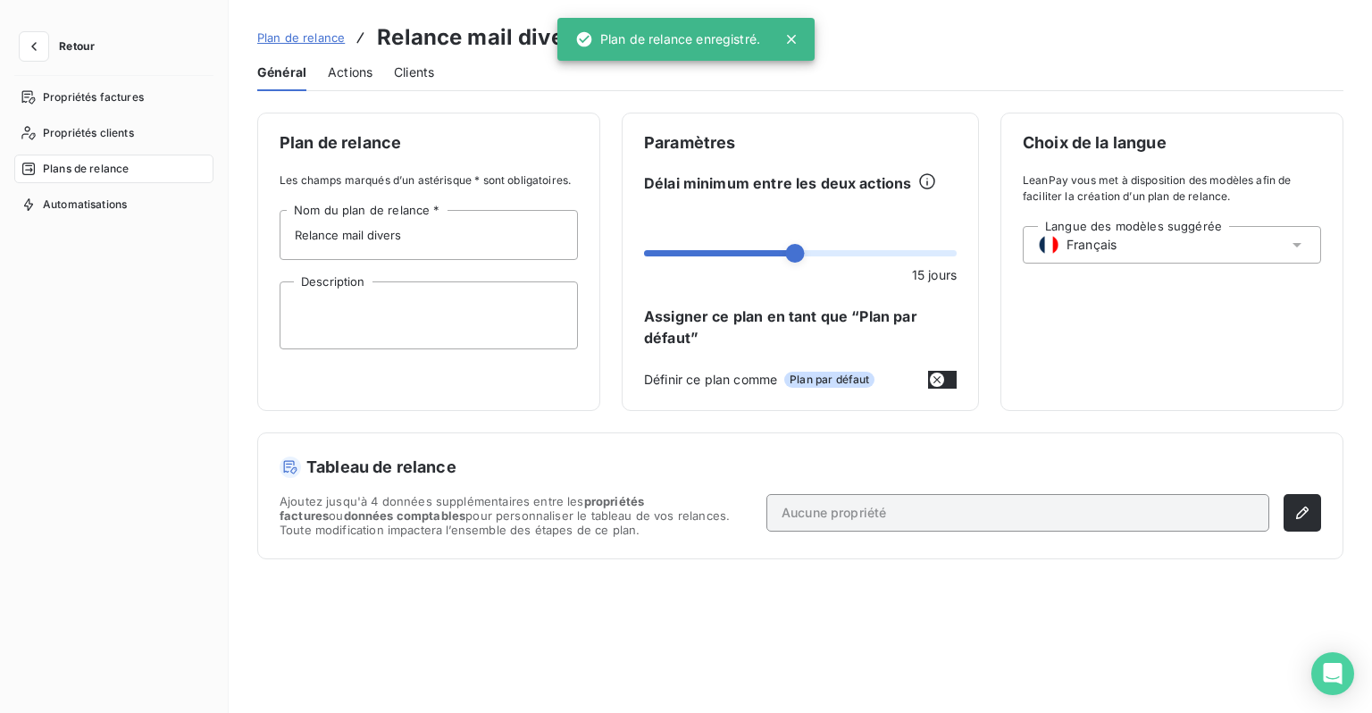
click at [308, 39] on span "Plan de relance" at bounding box center [301, 37] width 88 height 14
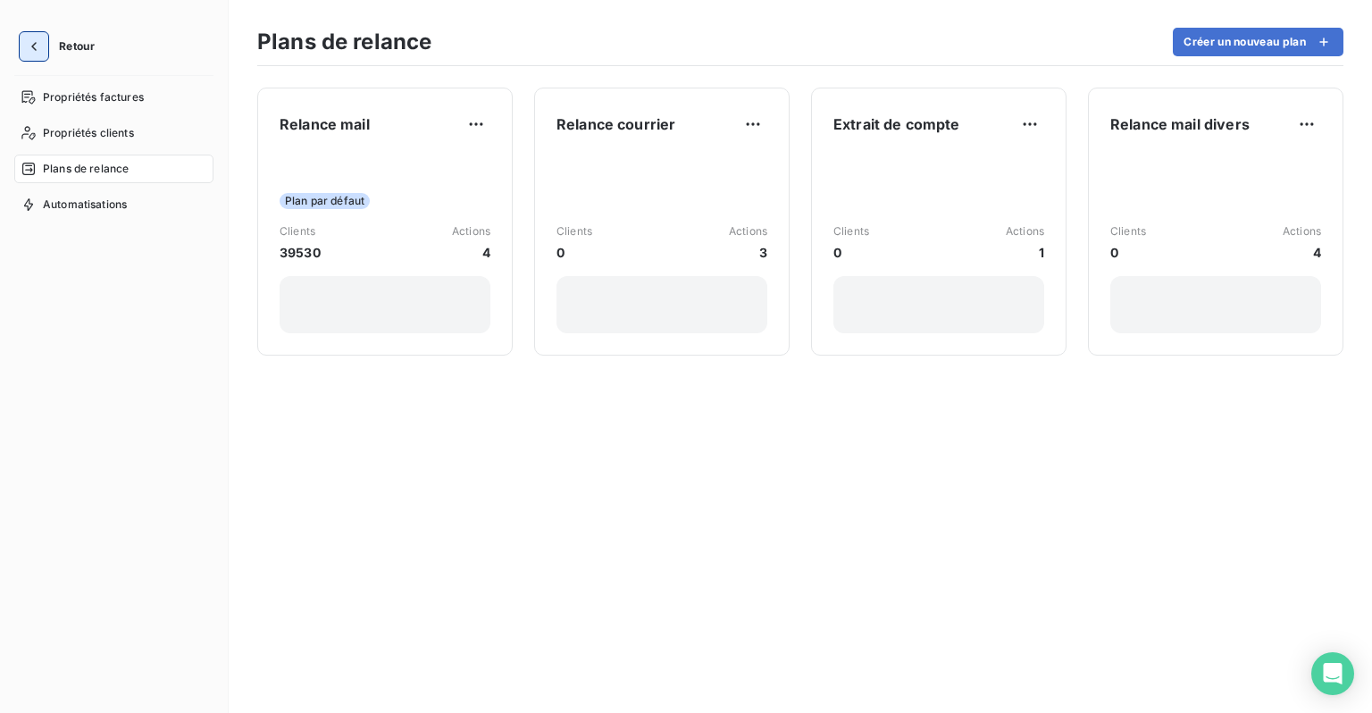
click at [38, 46] on icon "button" at bounding box center [34, 47] width 18 height 18
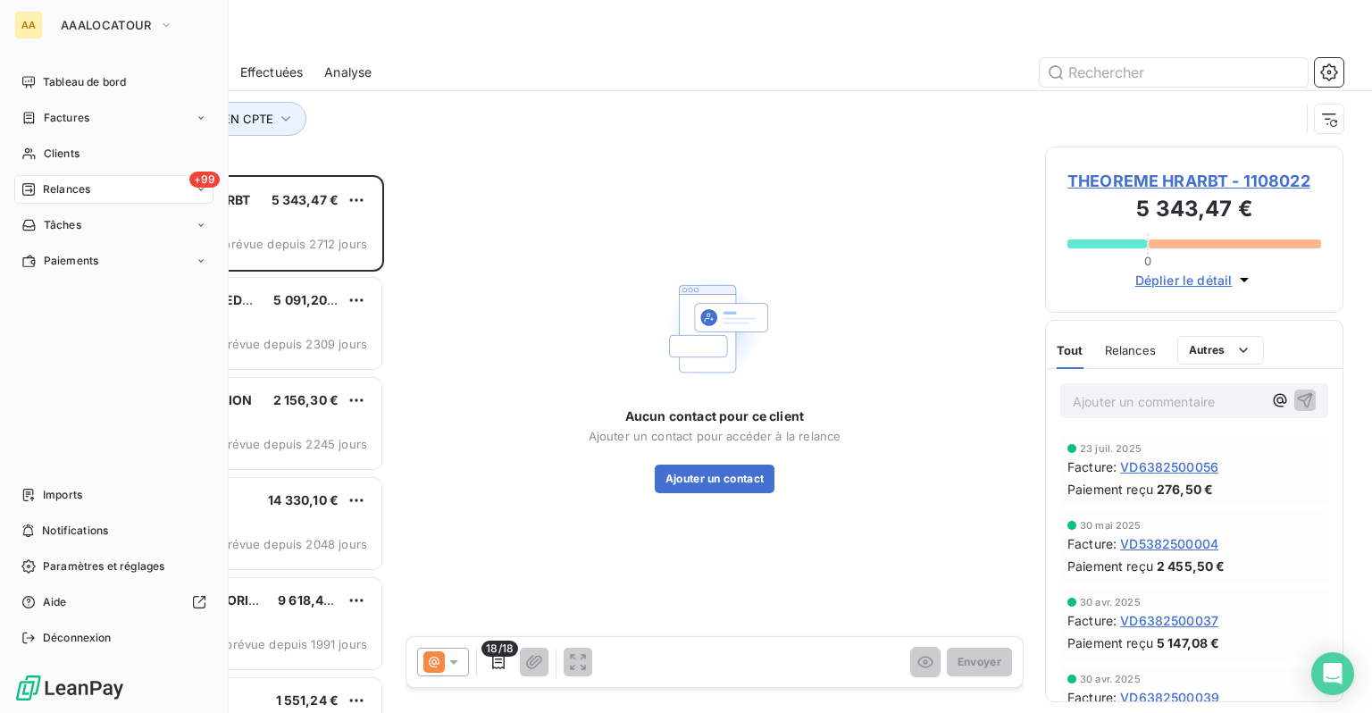
scroll to position [524, 284]
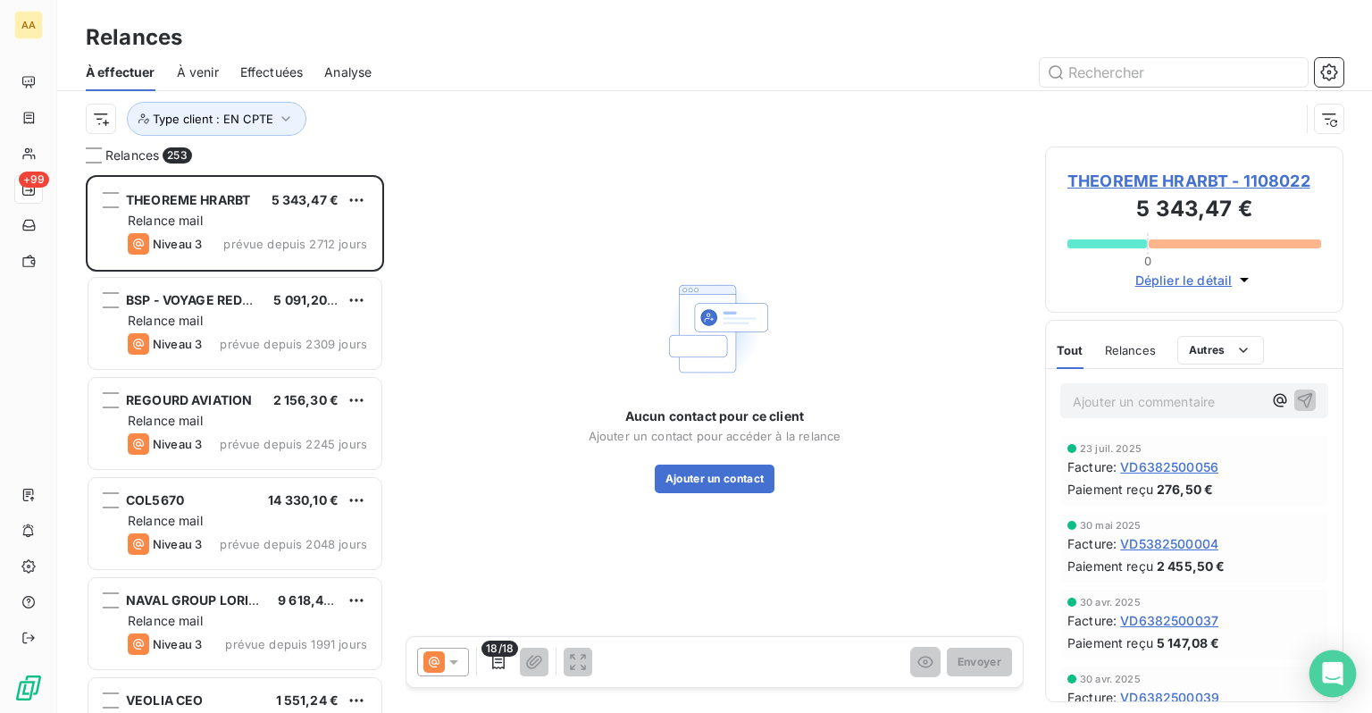
click at [1333, 674] on icon "Open Intercom Messenger" at bounding box center [1332, 673] width 21 height 23
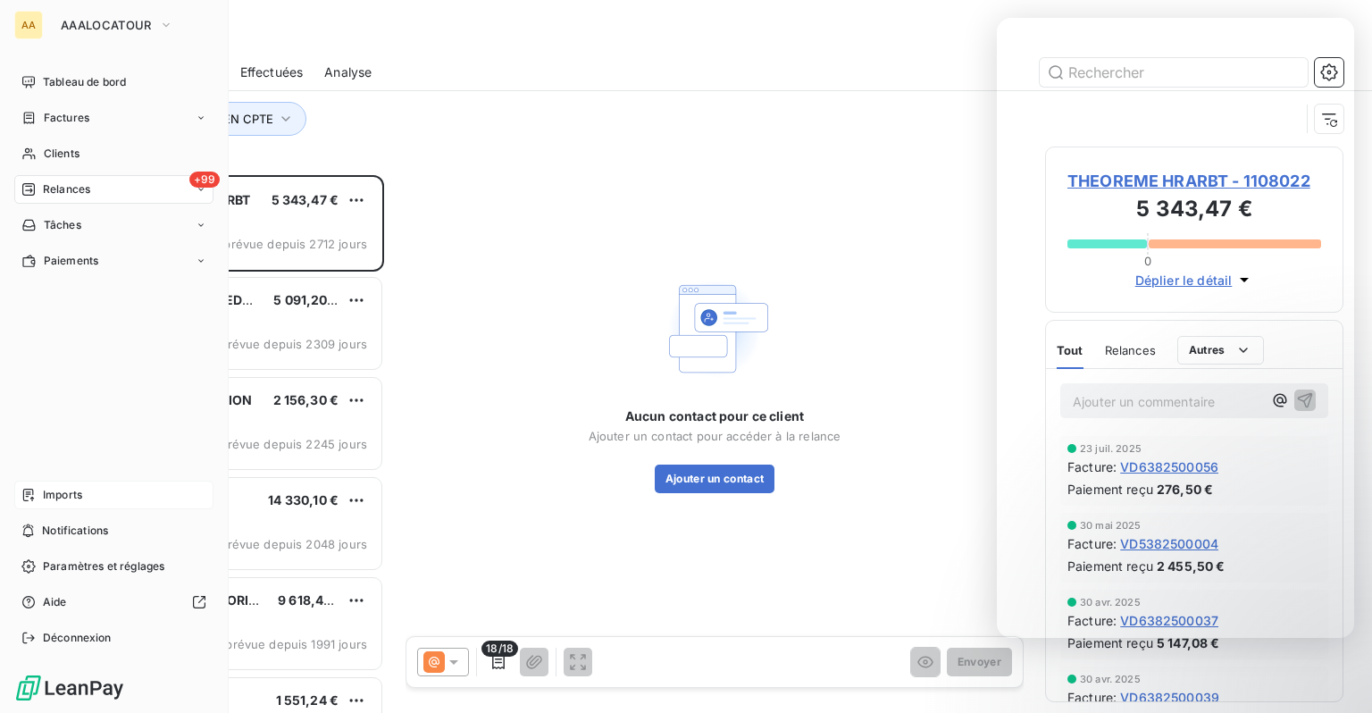
click at [65, 502] on span "Imports" at bounding box center [62, 495] width 39 height 16
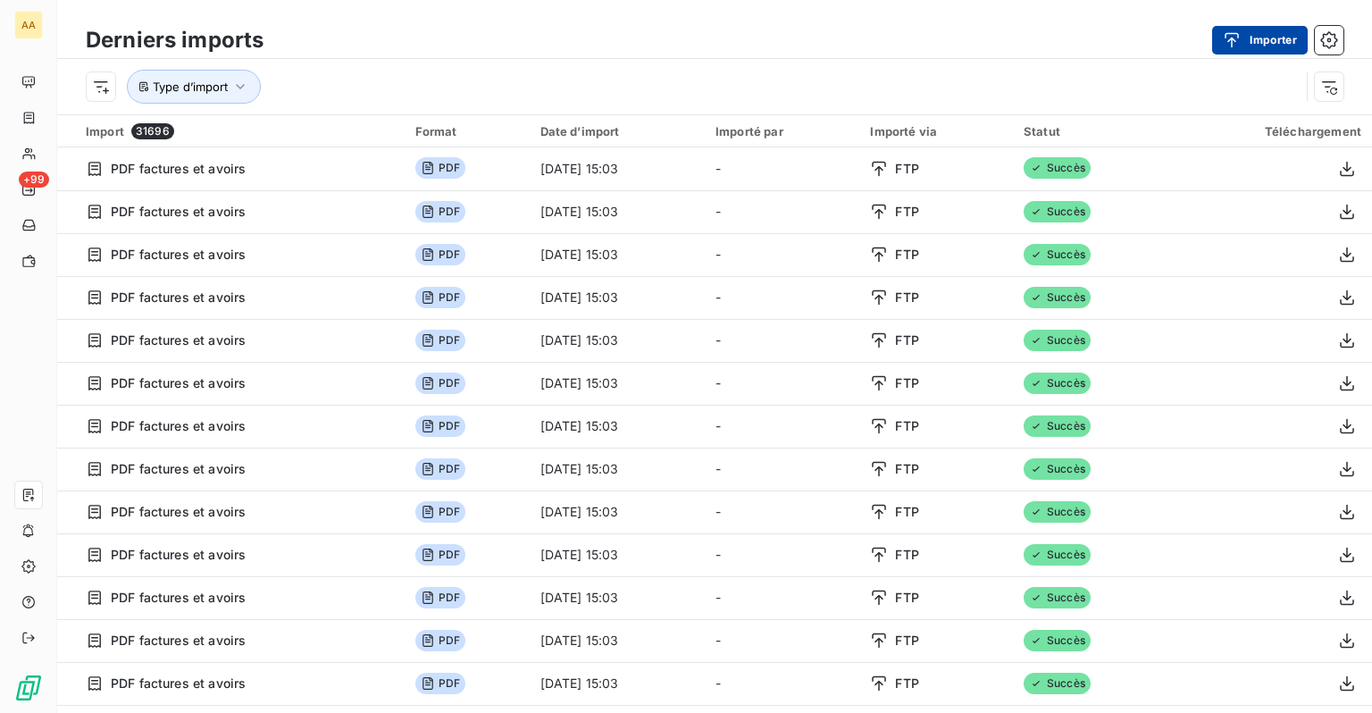
click at [1271, 28] on button "Importer" at bounding box center [1260, 40] width 96 height 29
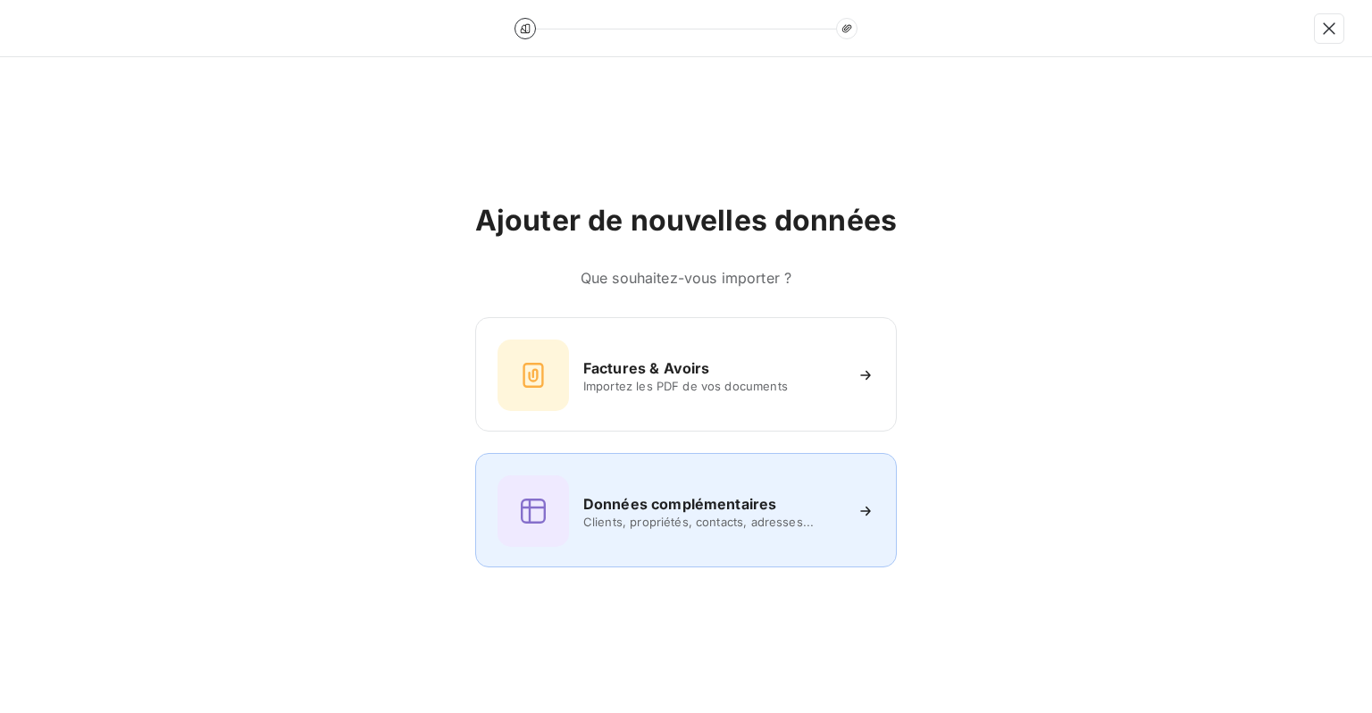
click at [729, 506] on h6 "Données complémentaires" at bounding box center [679, 503] width 193 height 21
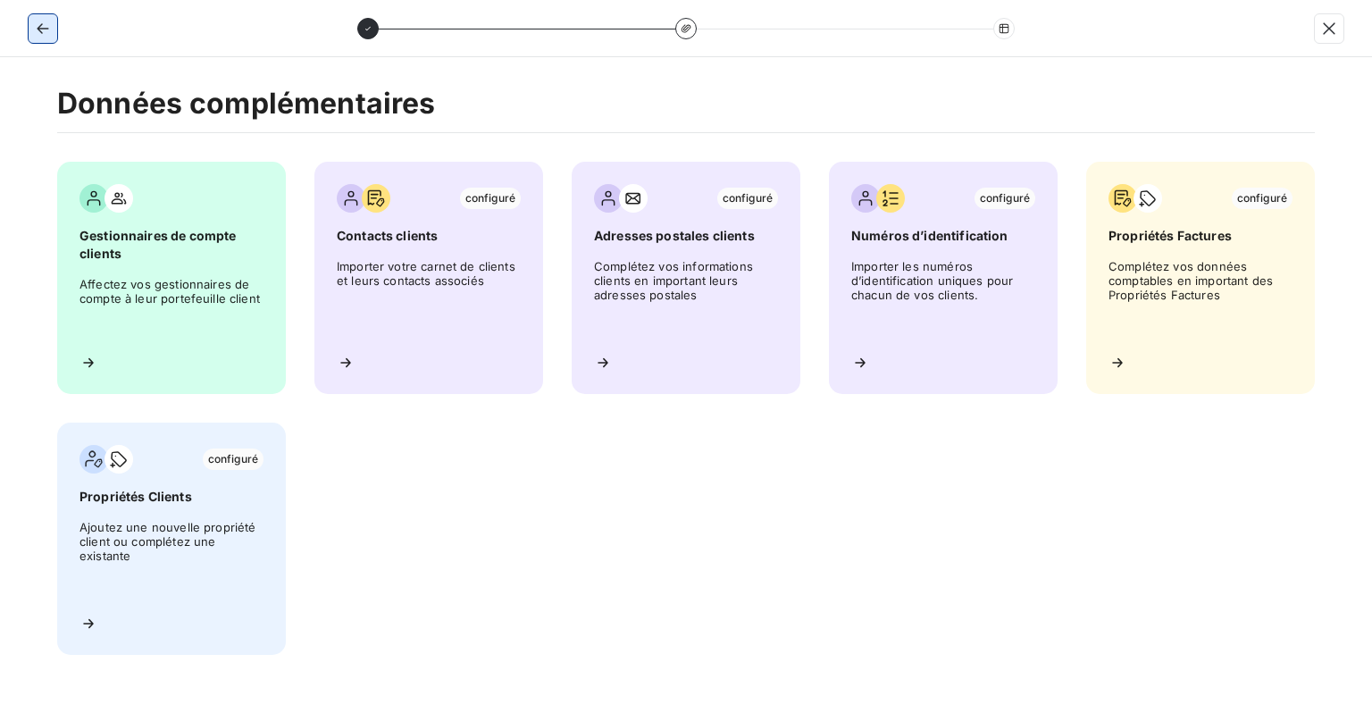
click at [54, 32] on button "button" at bounding box center [43, 28] width 29 height 29
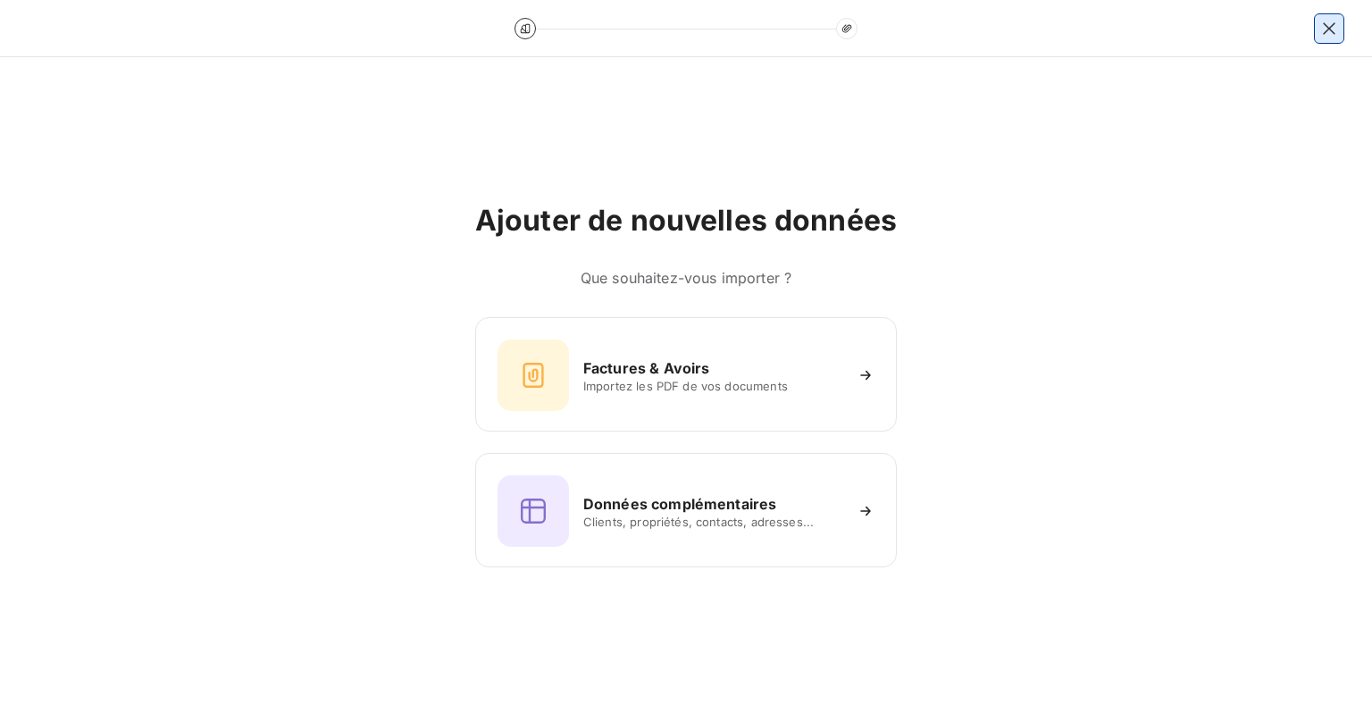
click at [1343, 16] on button "button" at bounding box center [1329, 28] width 29 height 29
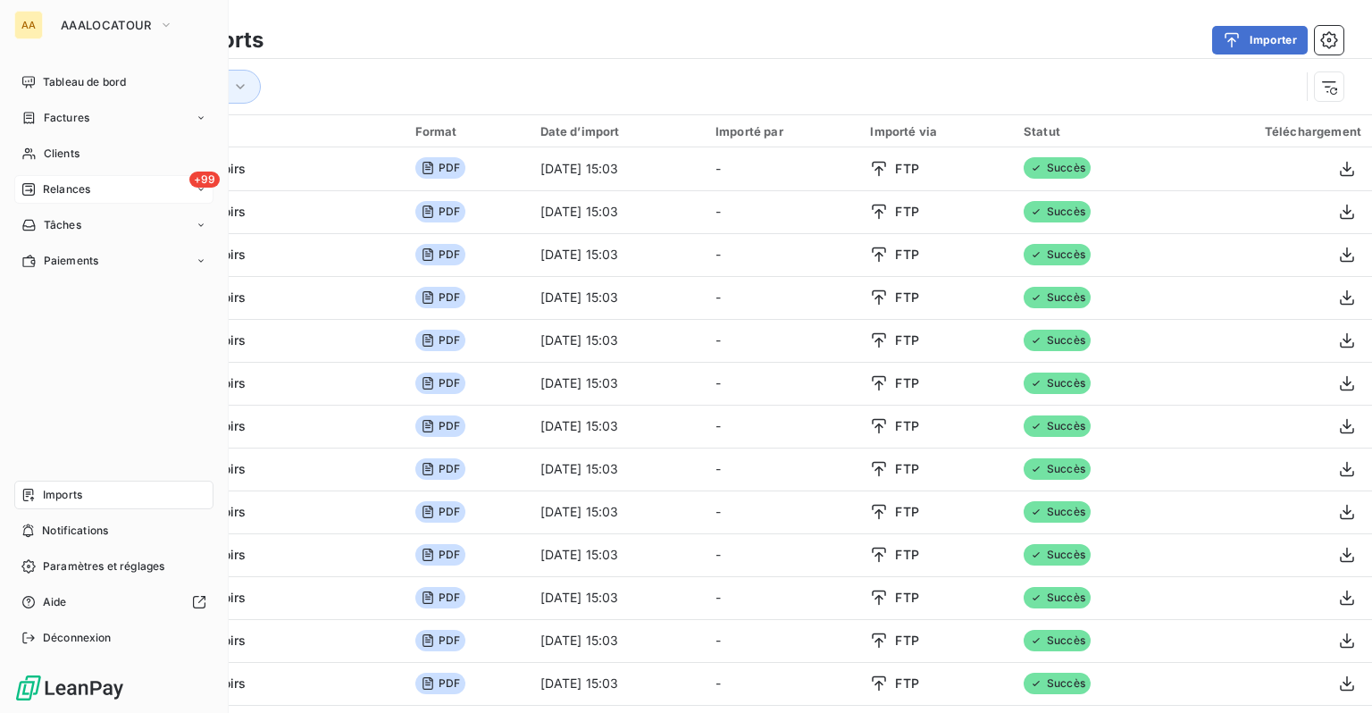
click at [71, 189] on span "Relances" at bounding box center [66, 189] width 47 height 16
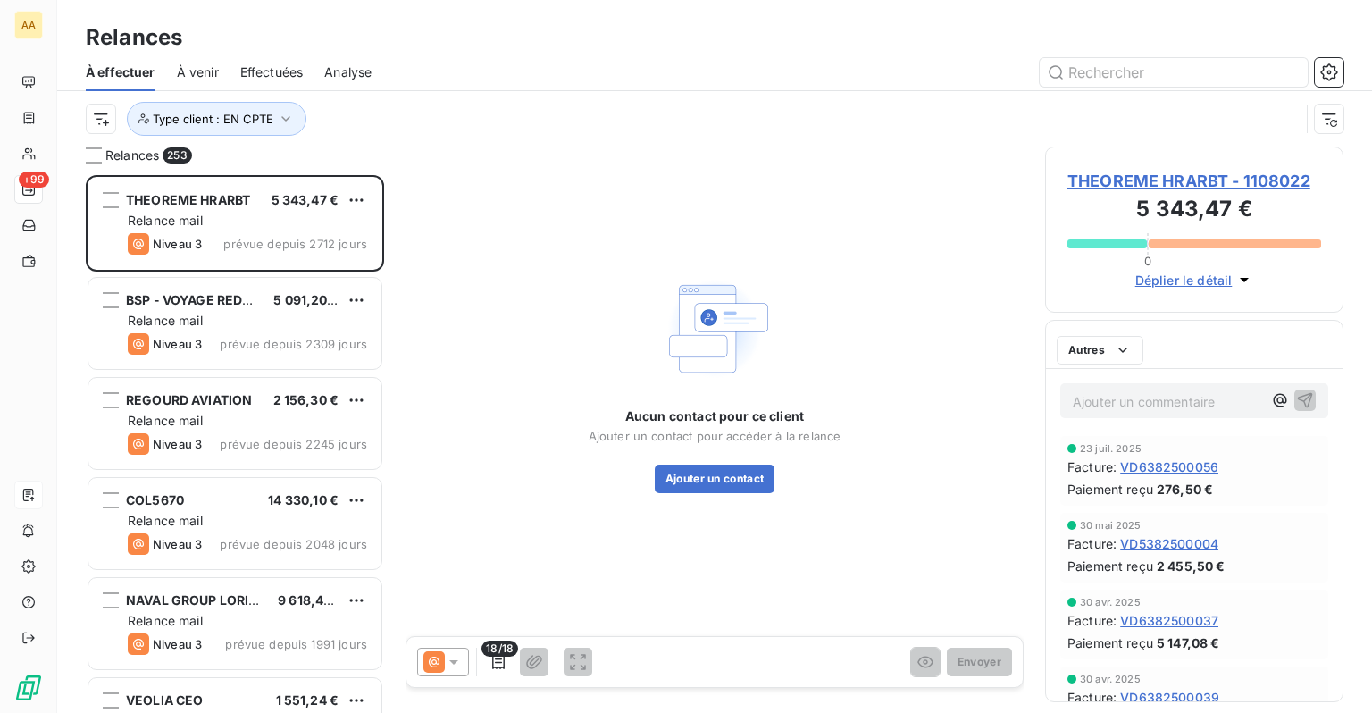
scroll to position [524, 284]
click at [1322, 62] on button "button" at bounding box center [1329, 72] width 29 height 29
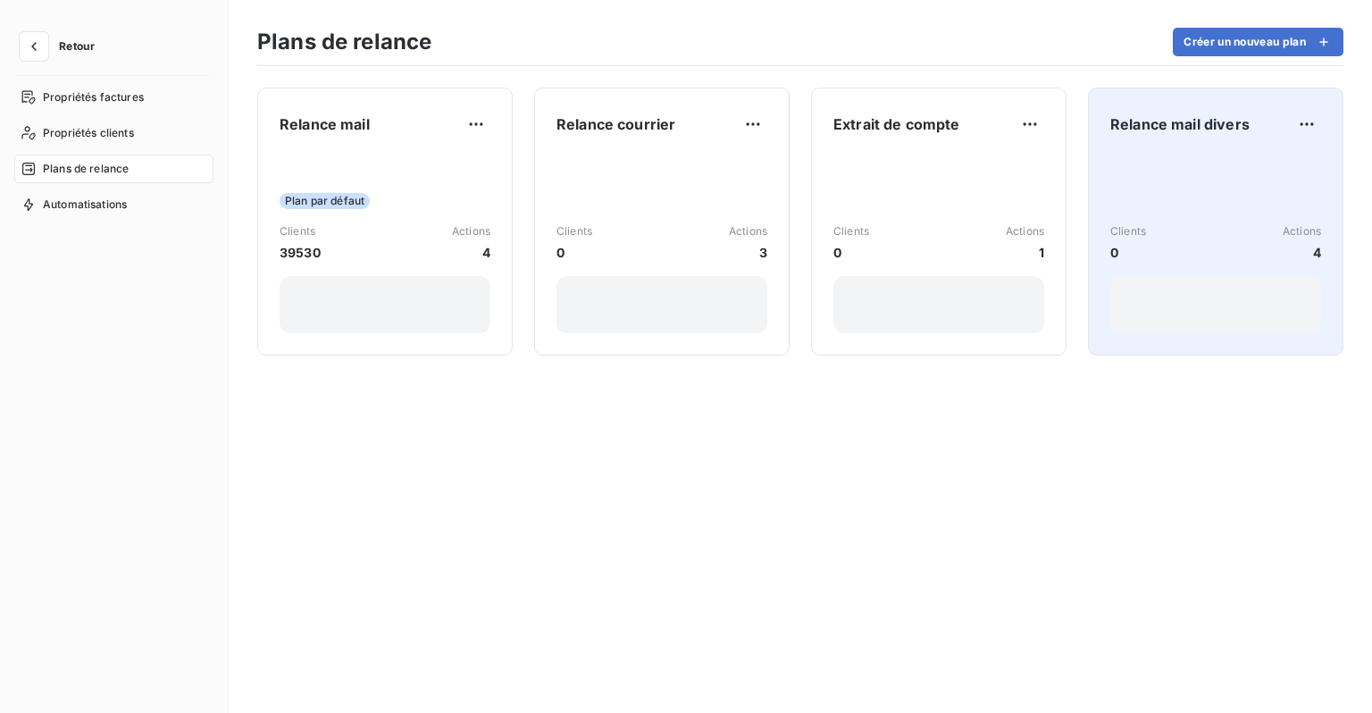
click at [1241, 113] on span "Relance mail divers" at bounding box center [1179, 123] width 139 height 21
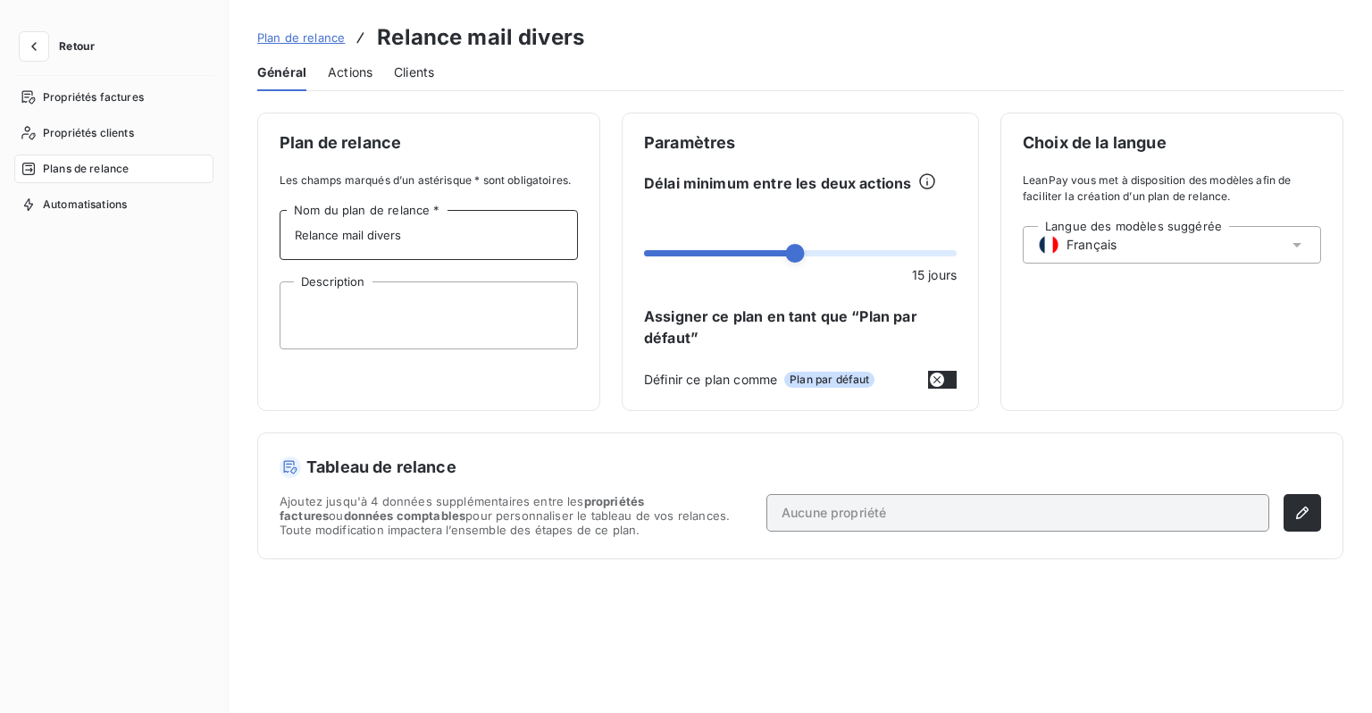
drag, startPoint x: 448, startPoint y: 238, endPoint x: 224, endPoint y: 230, distance: 223.4
click at [225, 230] on div "Retour Propriétés factures Propriétés clients Plans de relance Automatisations …" at bounding box center [686, 356] width 1372 height 713
click at [302, 43] on span "Plan de relance" at bounding box center [301, 37] width 88 height 14
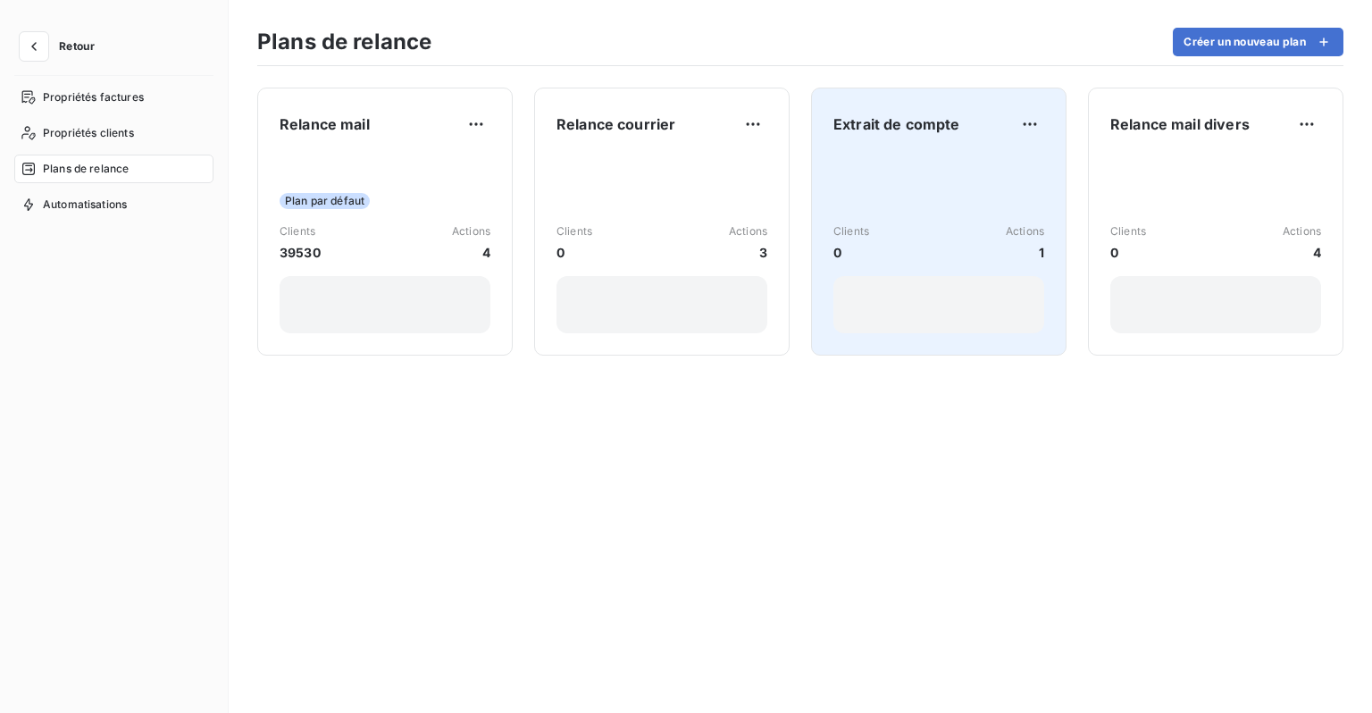
click at [866, 173] on div "Clients 0 Actions 1" at bounding box center [938, 243] width 211 height 180
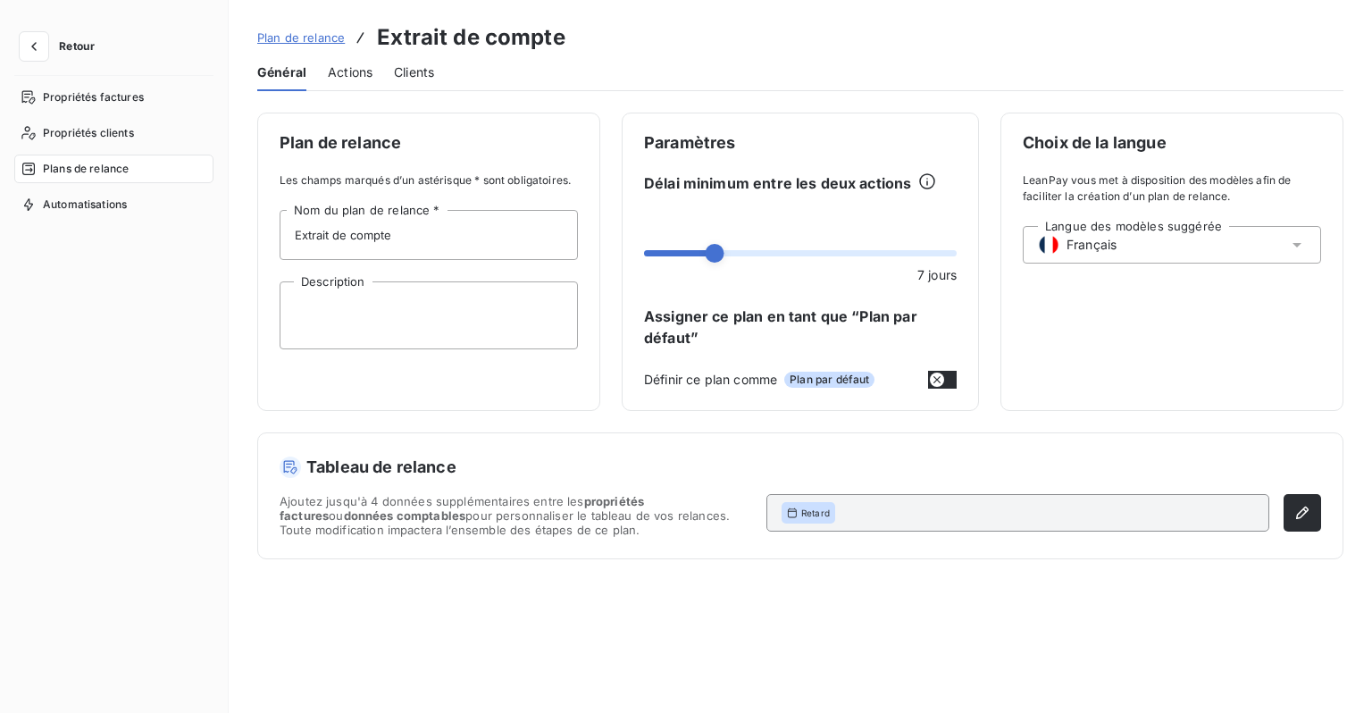
click at [289, 42] on span "Plan de relance" at bounding box center [301, 37] width 88 height 14
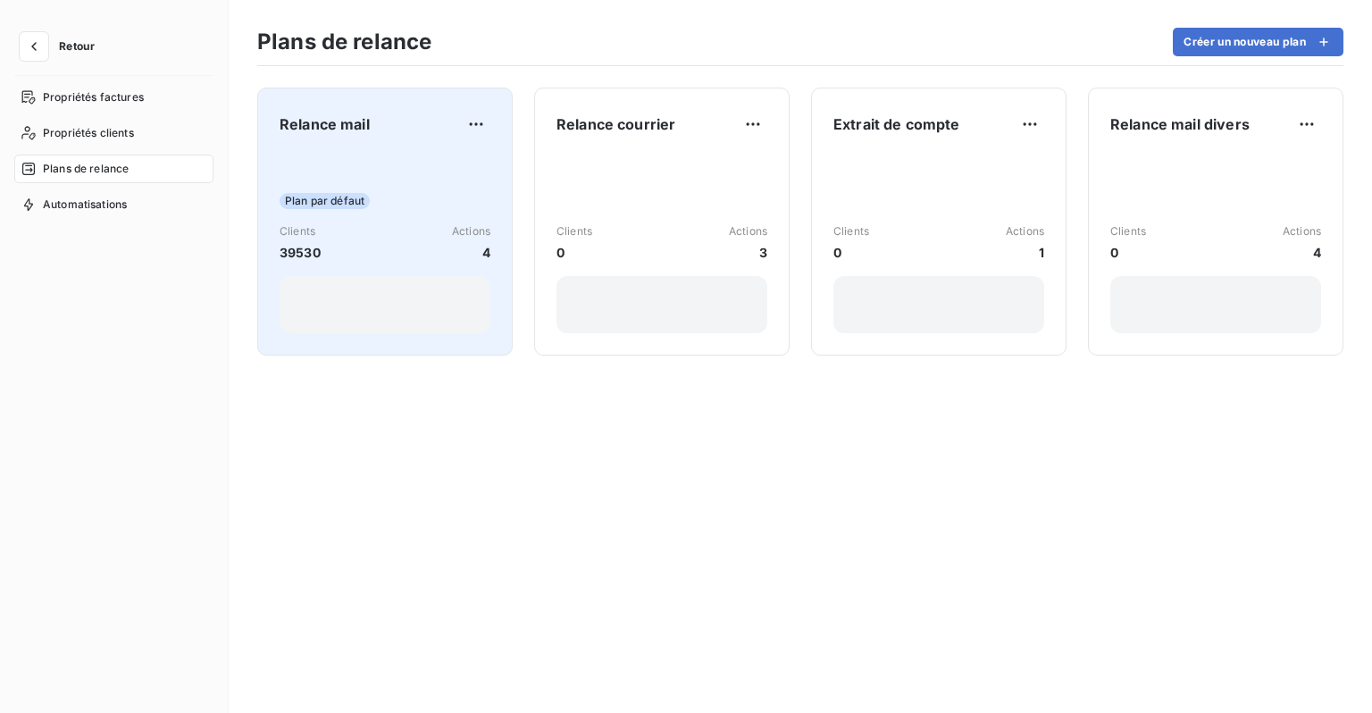
click at [366, 152] on div "Relance mail Plan par défaut Clients 39530 Actions 4" at bounding box center [385, 221] width 211 height 223
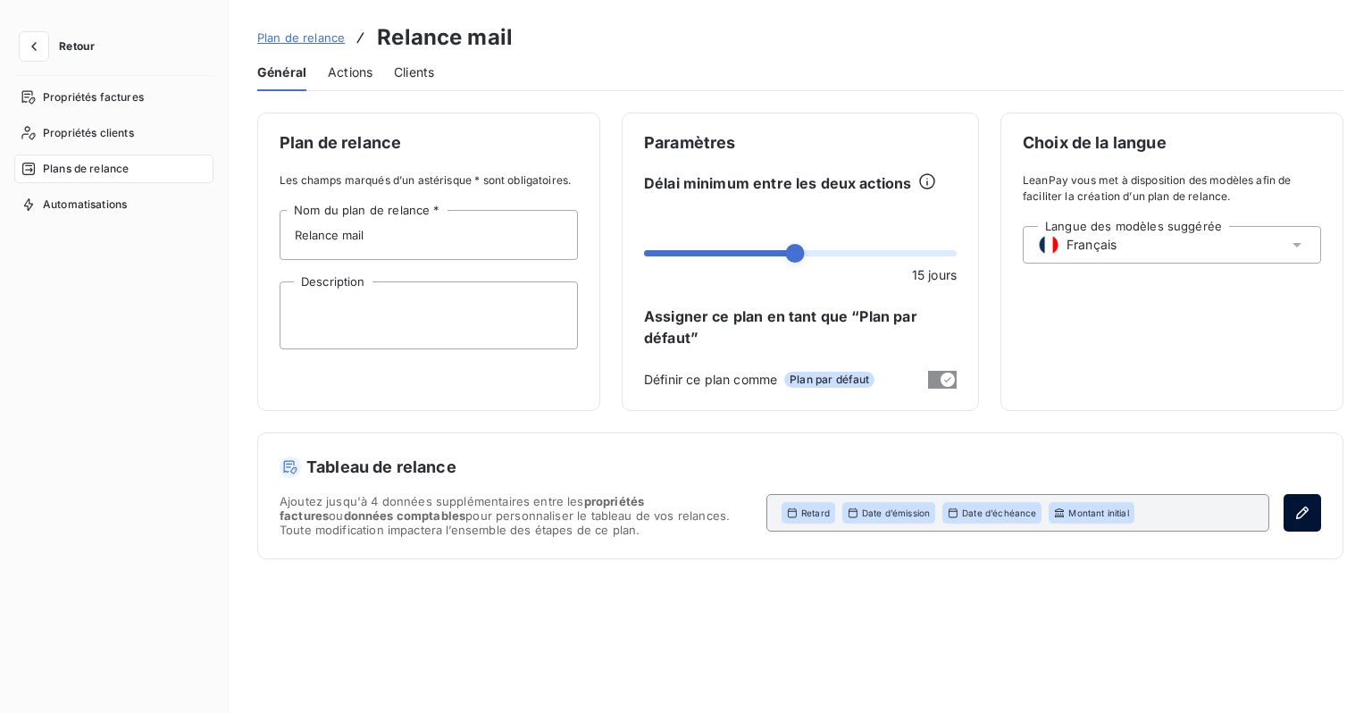
click at [1286, 516] on button "button" at bounding box center [1303, 513] width 38 height 38
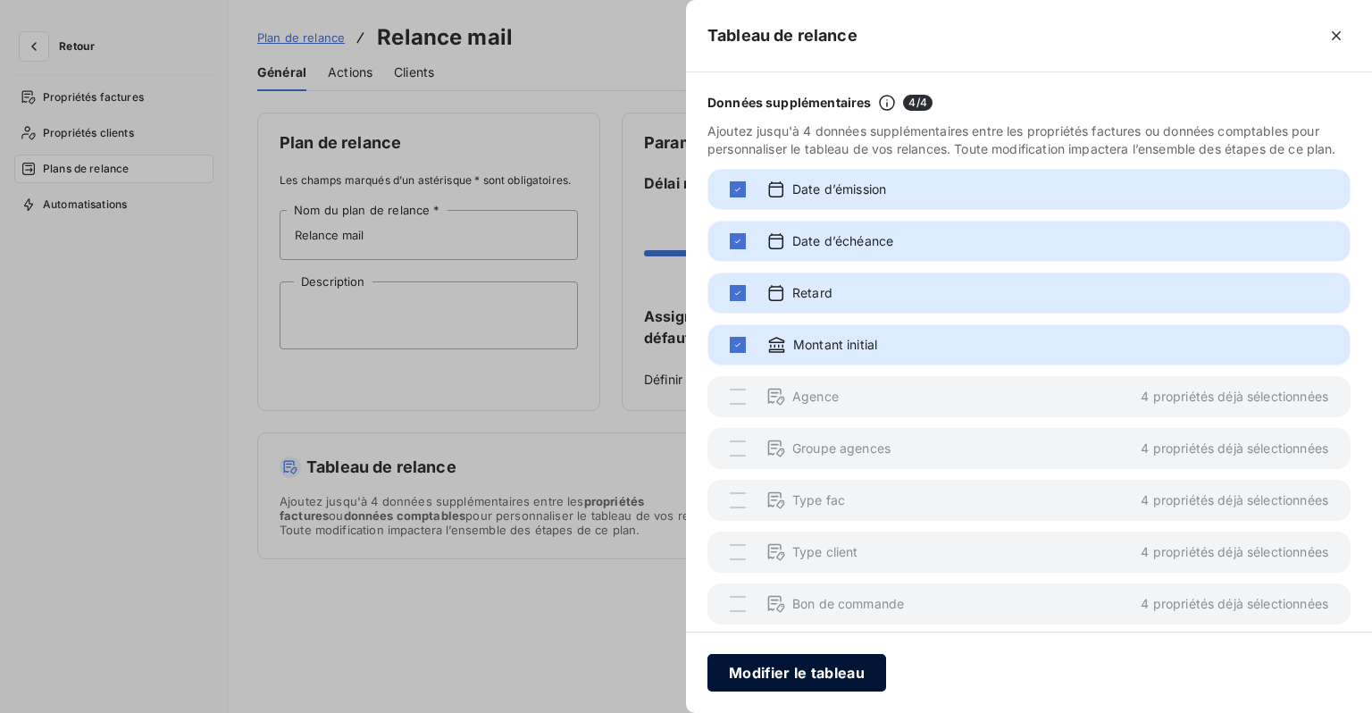
click at [799, 680] on button "Modifier le tableau" at bounding box center [796, 673] width 179 height 38
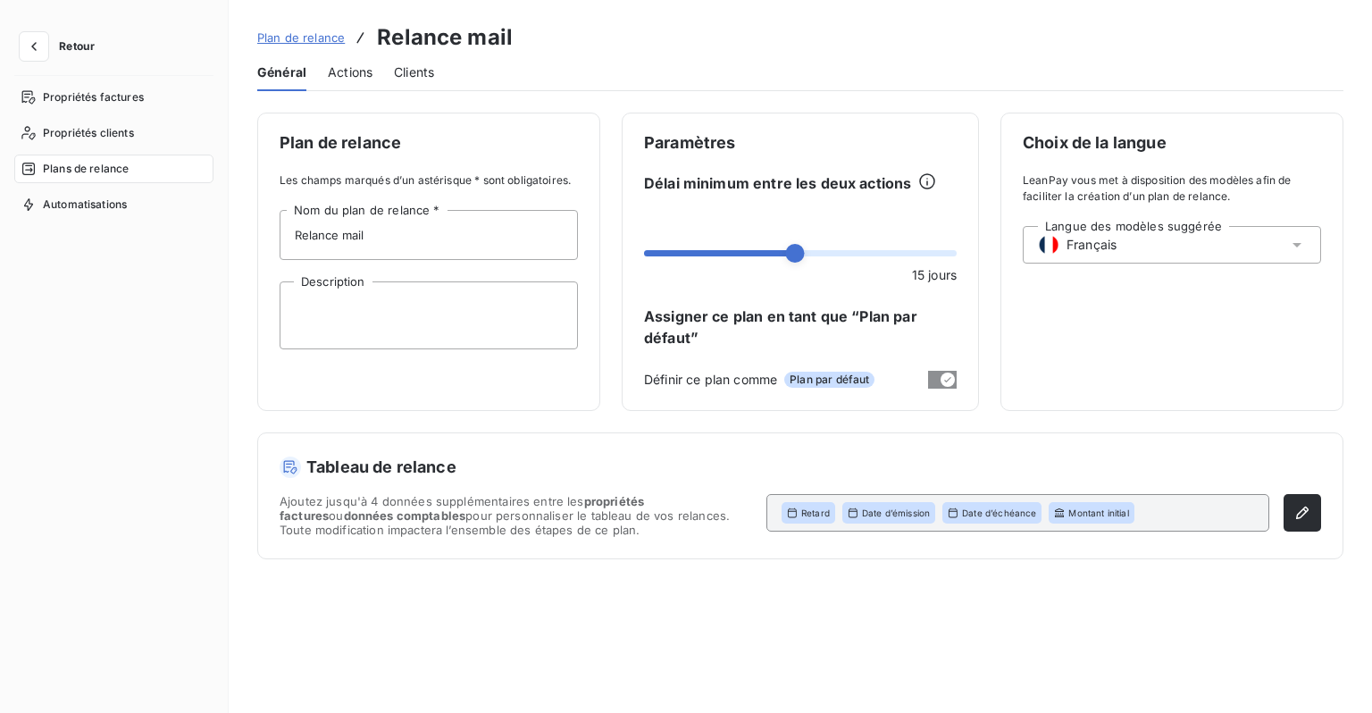
click at [1279, 512] on div "Ajoutez jusqu'à 4 données supplémentaires entre les propriétés factures ou donn…" at bounding box center [801, 515] width 1042 height 43
click at [1288, 513] on button "button" at bounding box center [1303, 513] width 38 height 38
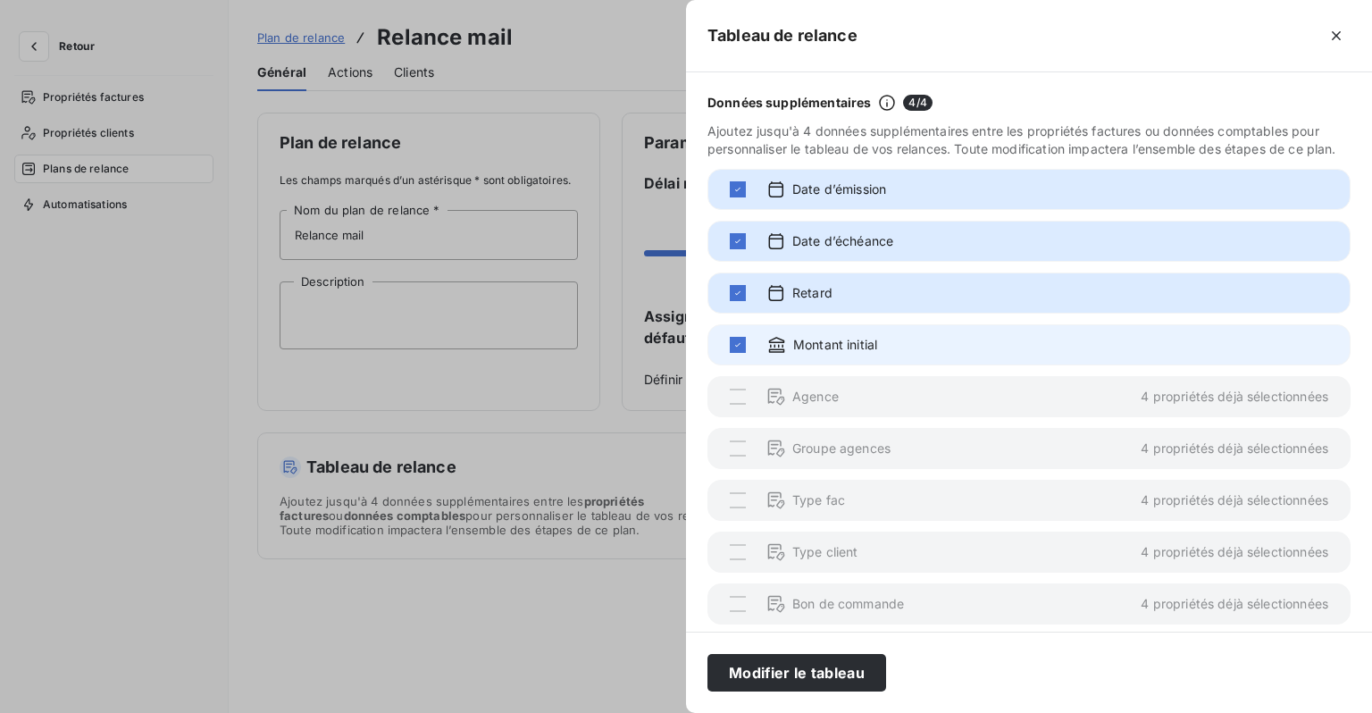
scroll to position [28, 0]
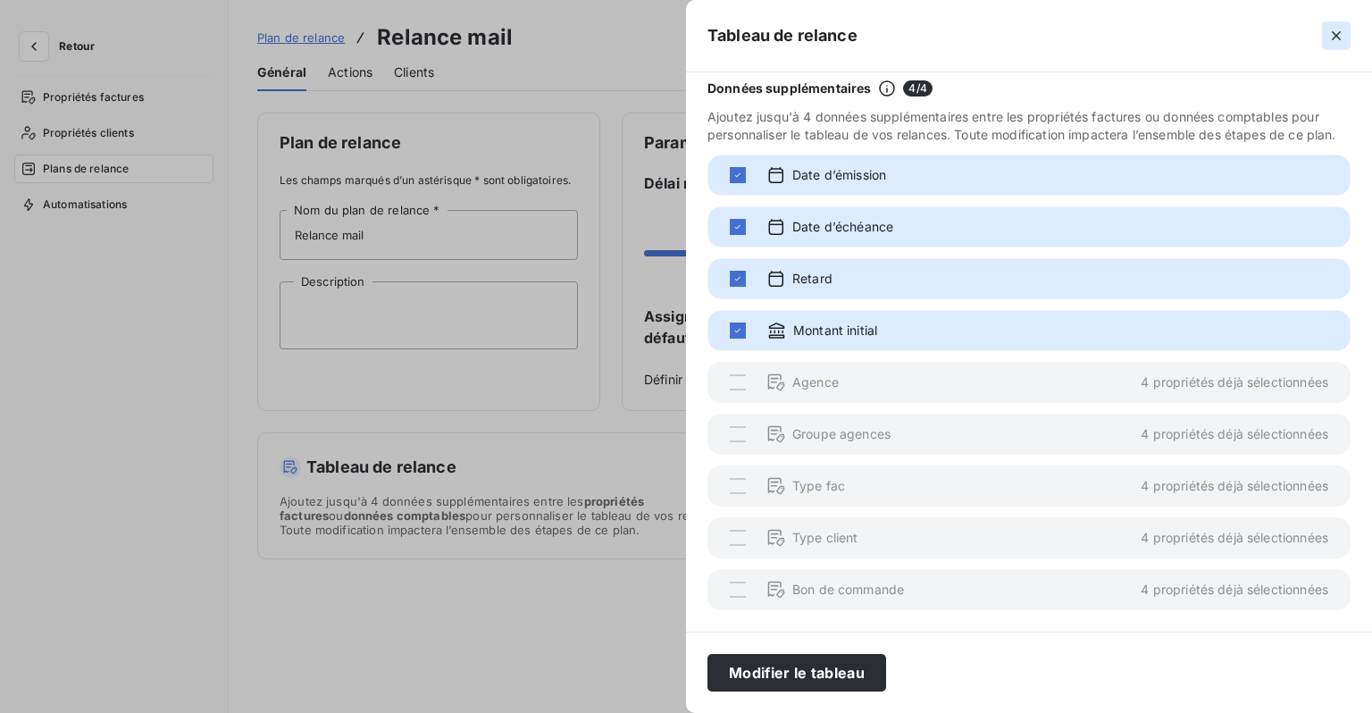
click at [1333, 36] on icon "button" at bounding box center [1336, 36] width 18 height 18
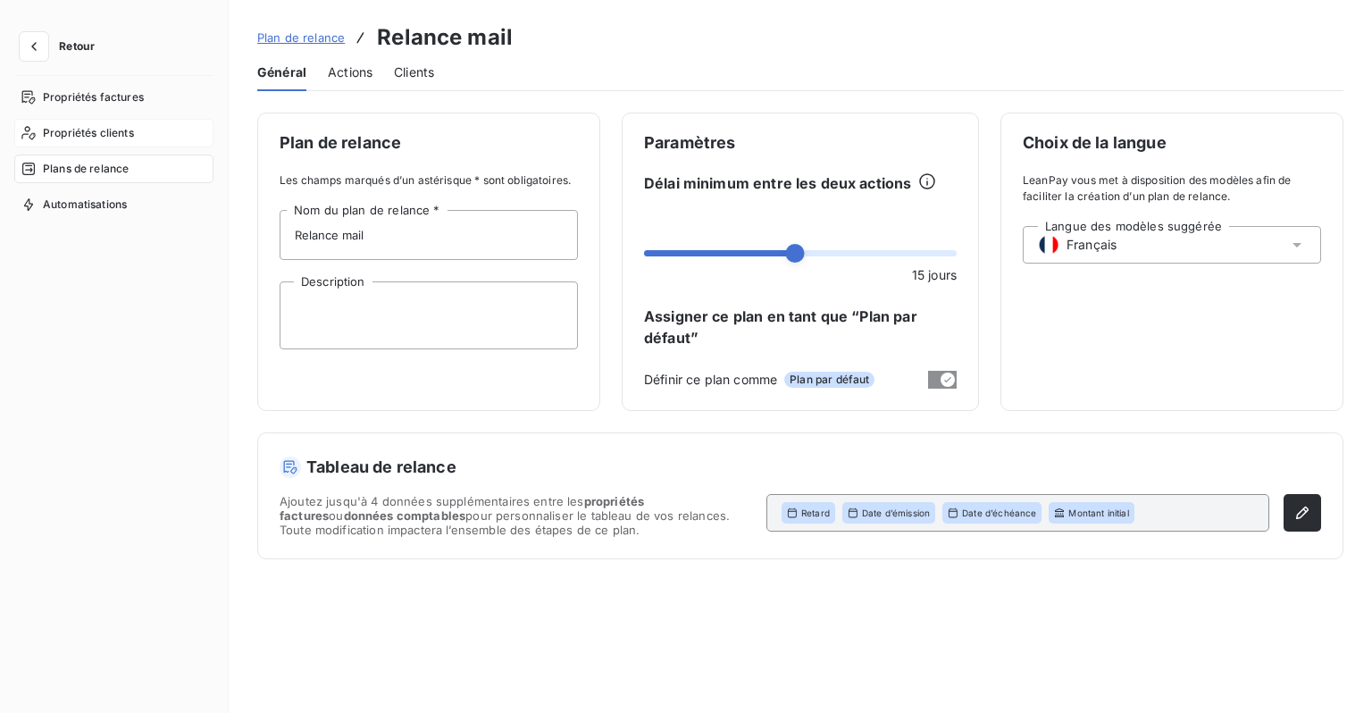
click at [107, 141] on div "Propriétés clients" at bounding box center [113, 133] width 199 height 29
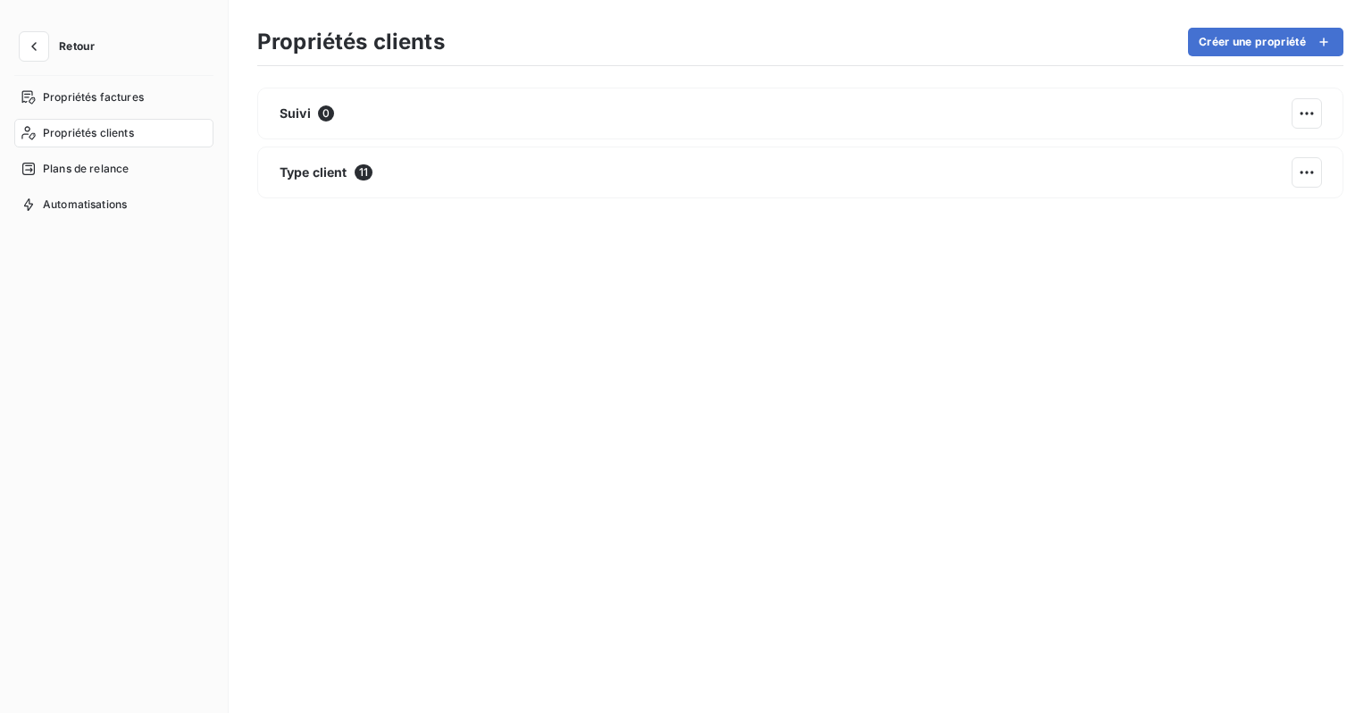
click at [14, 45] on button "Retour" at bounding box center [61, 46] width 95 height 29
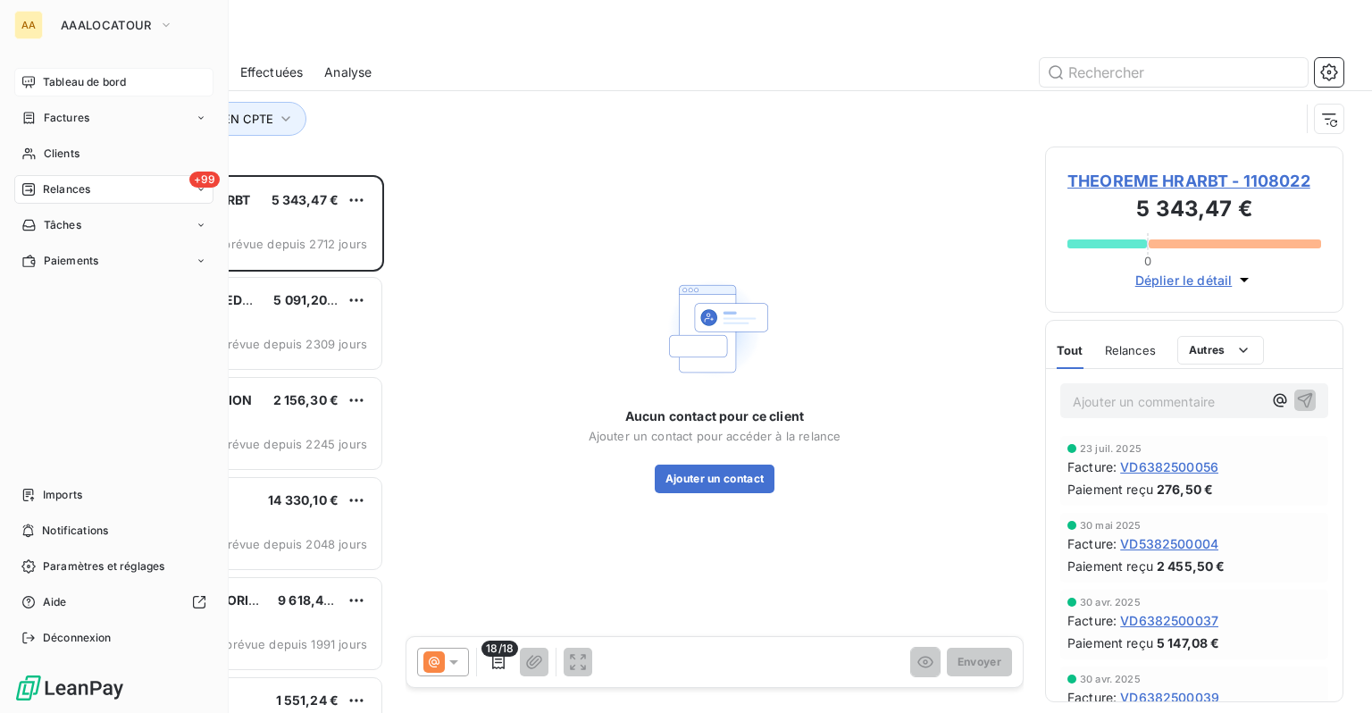
scroll to position [524, 284]
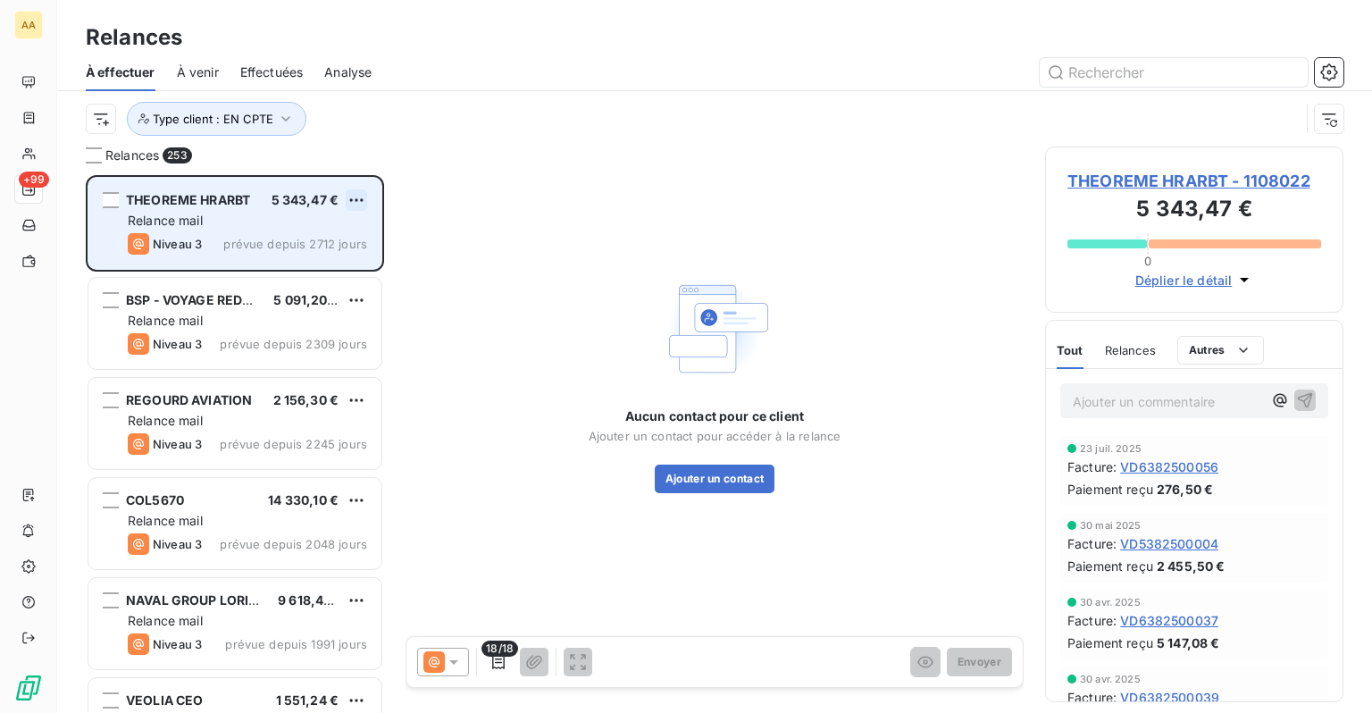
click at [347, 204] on html "AA +99 Relances À effectuer À venir Effectuées Analyse Type client : EN CPTE Re…" at bounding box center [686, 356] width 1372 height 713
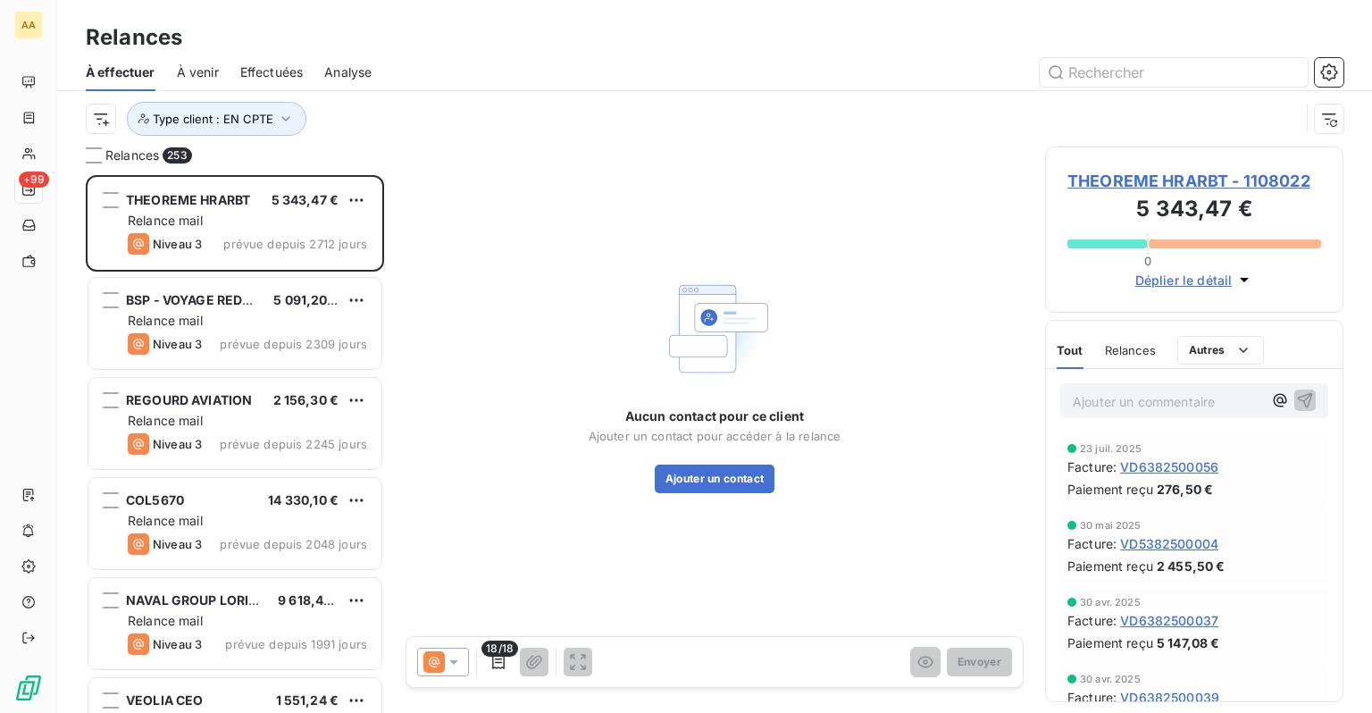
click at [456, 348] on html "AA +99 Relances À effectuer À venir Effectuées Analyse Type client : EN CPTE Re…" at bounding box center [686, 356] width 1372 height 713
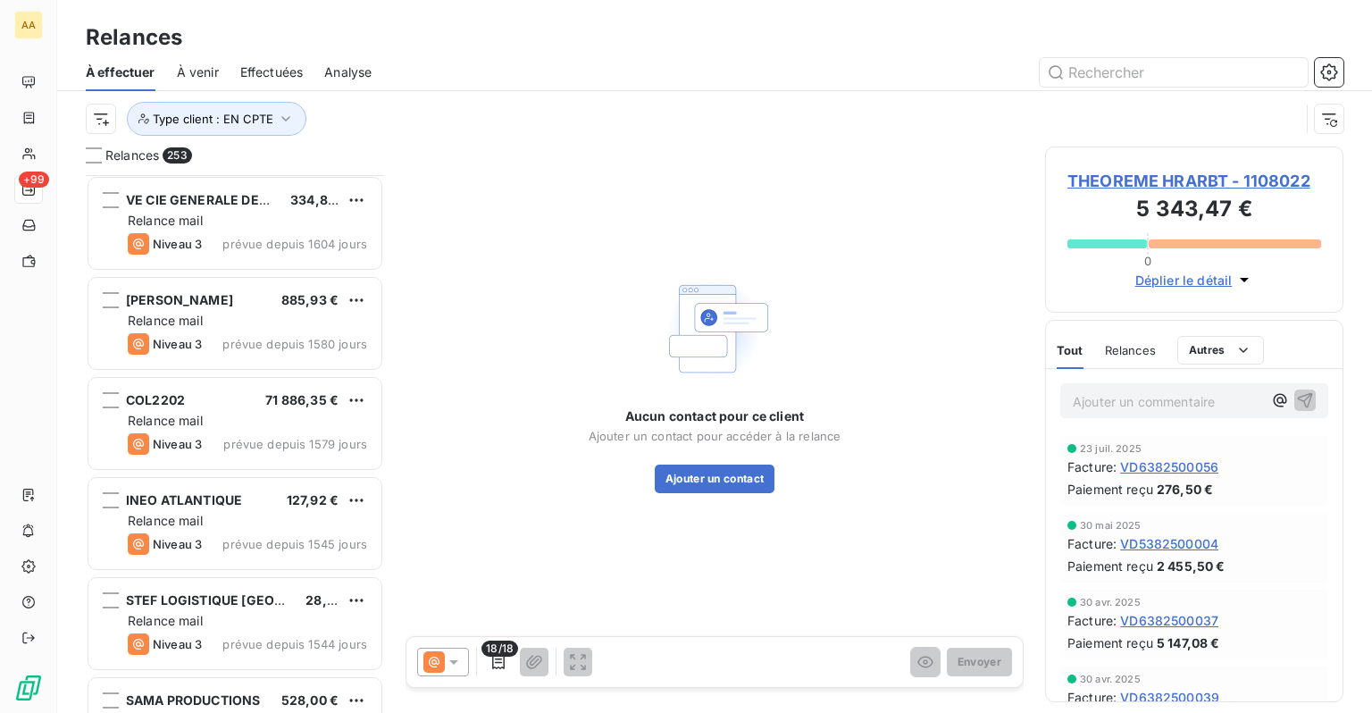
scroll to position [1429, 0]
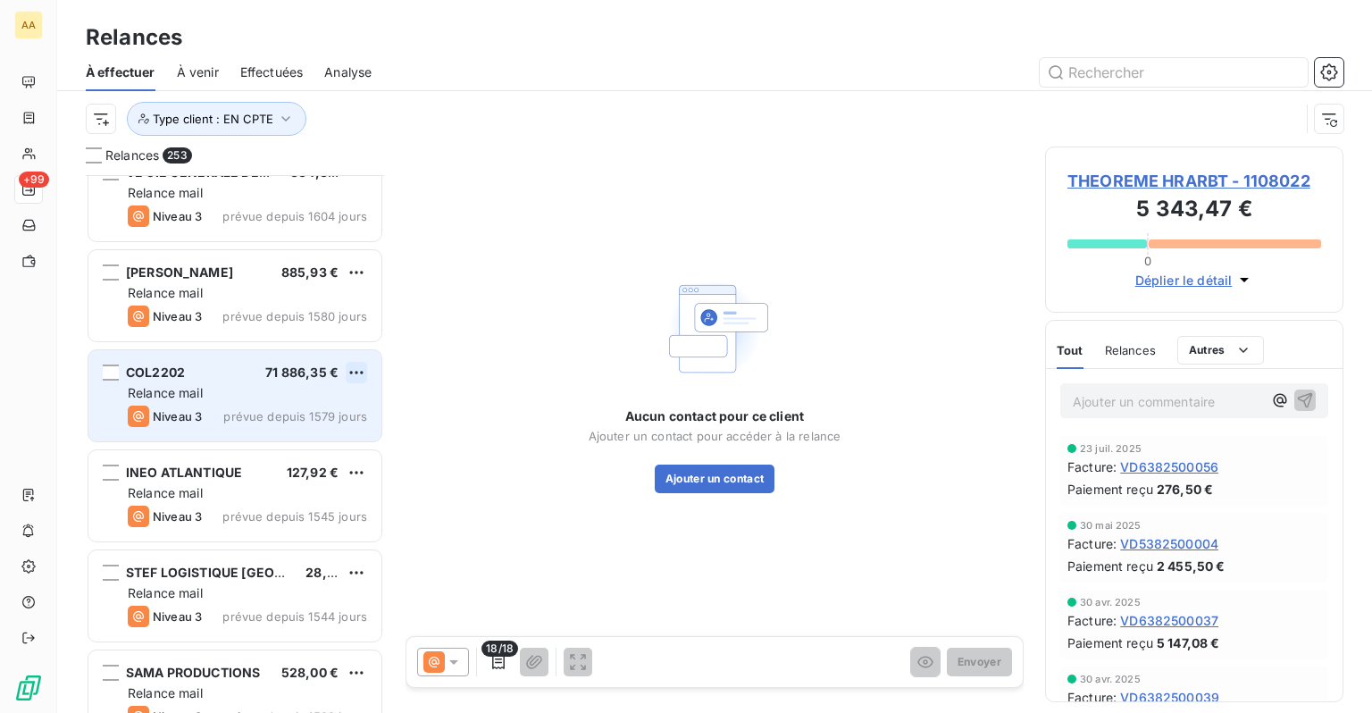
click at [349, 374] on html "AA +99 Relances À effectuer À venir Effectuées Analyse Type client : EN CPTE Re…" at bounding box center [686, 356] width 1372 height 713
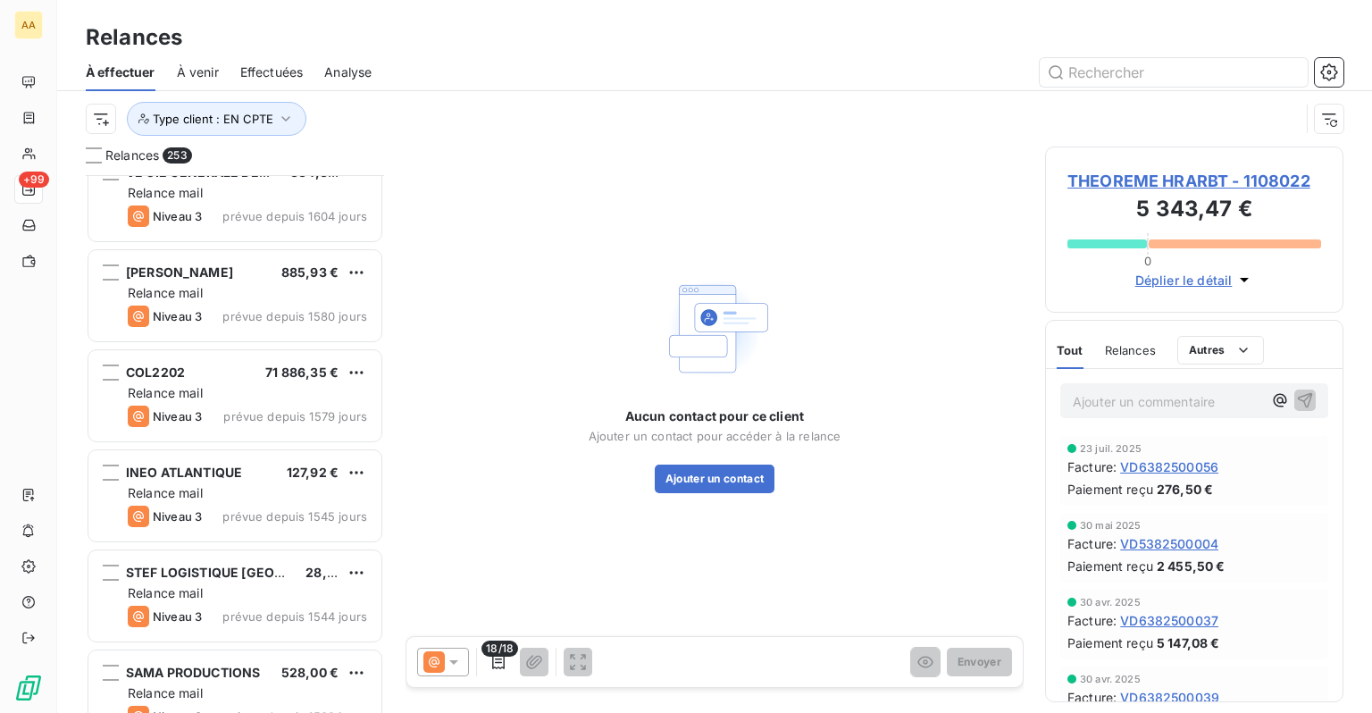
click at [454, 320] on html "AA +99 Relances À effectuer À venir Effectuées Analyse Type client : EN CPTE Re…" at bounding box center [686, 356] width 1372 height 713
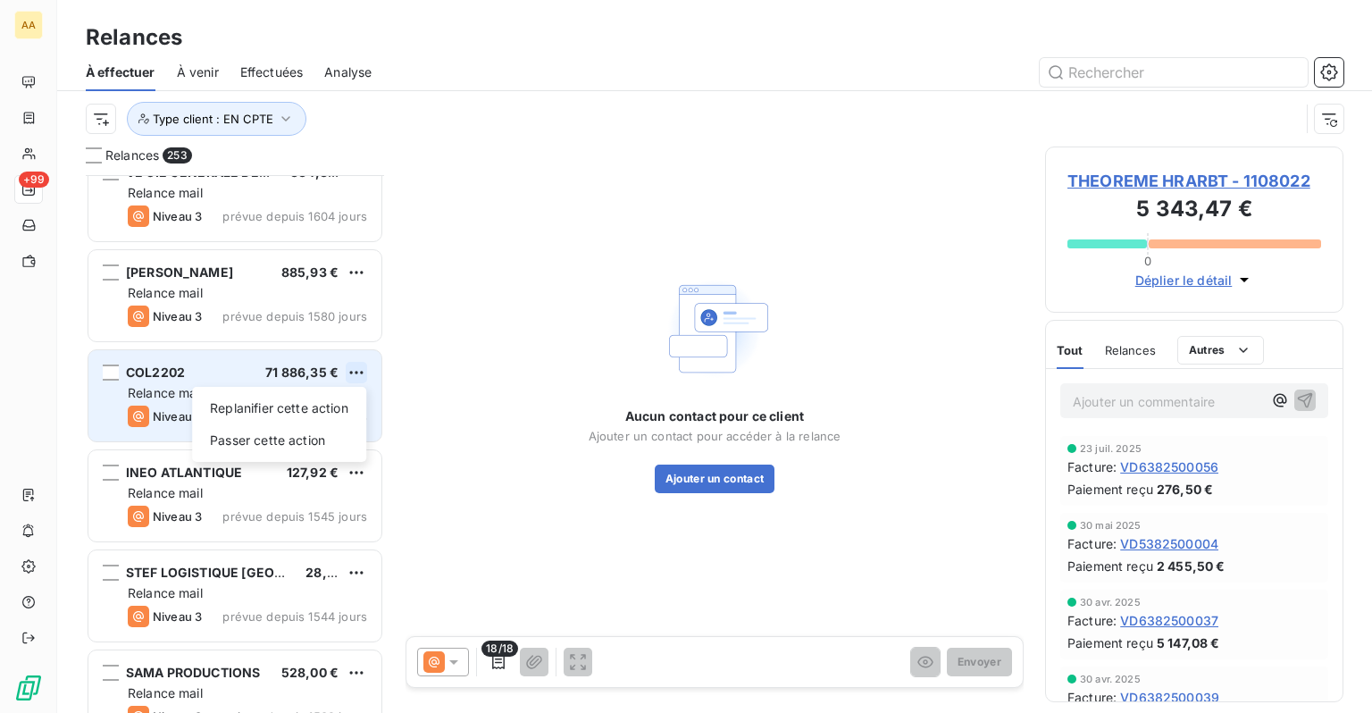
click at [364, 370] on html "AA +99 Relances À effectuer À venir Effectuées Analyse Type client : EN CPTE Re…" at bounding box center [686, 356] width 1372 height 713
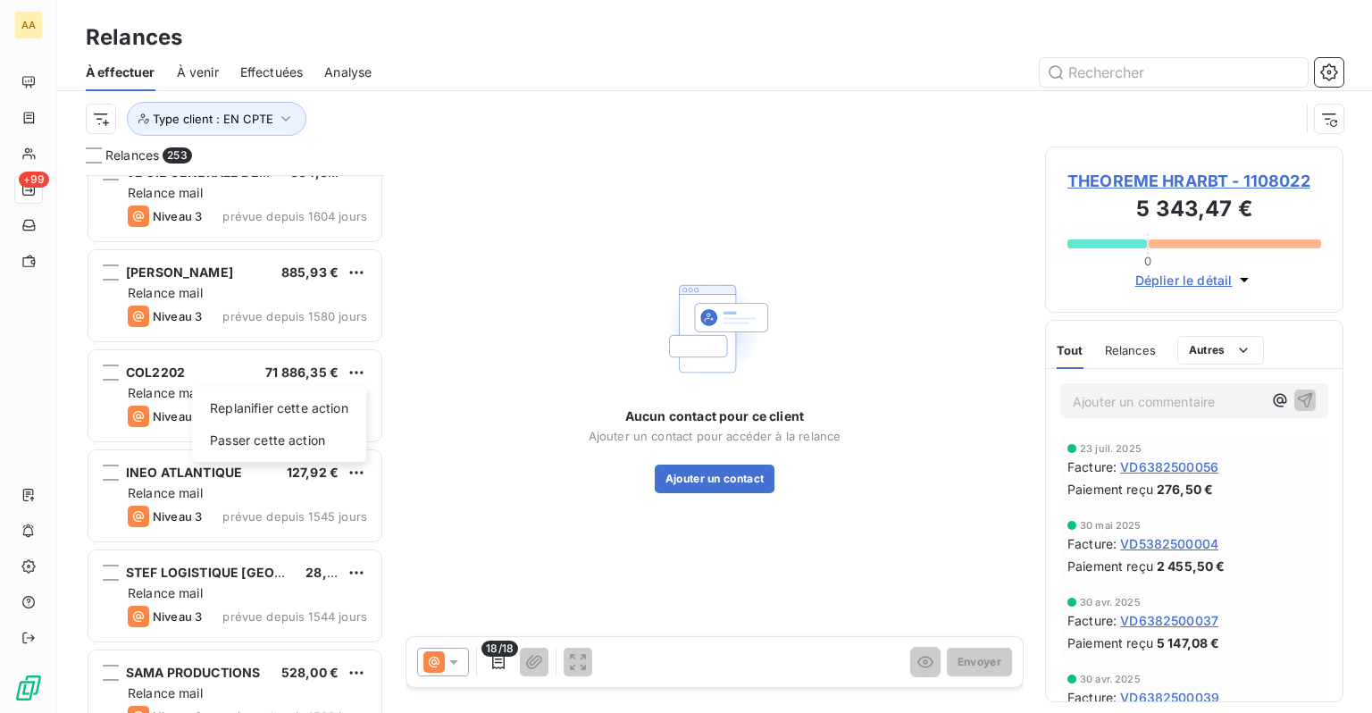
click at [478, 345] on html "AA +99 Relances À effectuer À venir Effectuées Analyse Type client : EN CPTE Re…" at bounding box center [686, 356] width 1372 height 713
click at [1092, 70] on input "text" at bounding box center [1174, 72] width 268 height 29
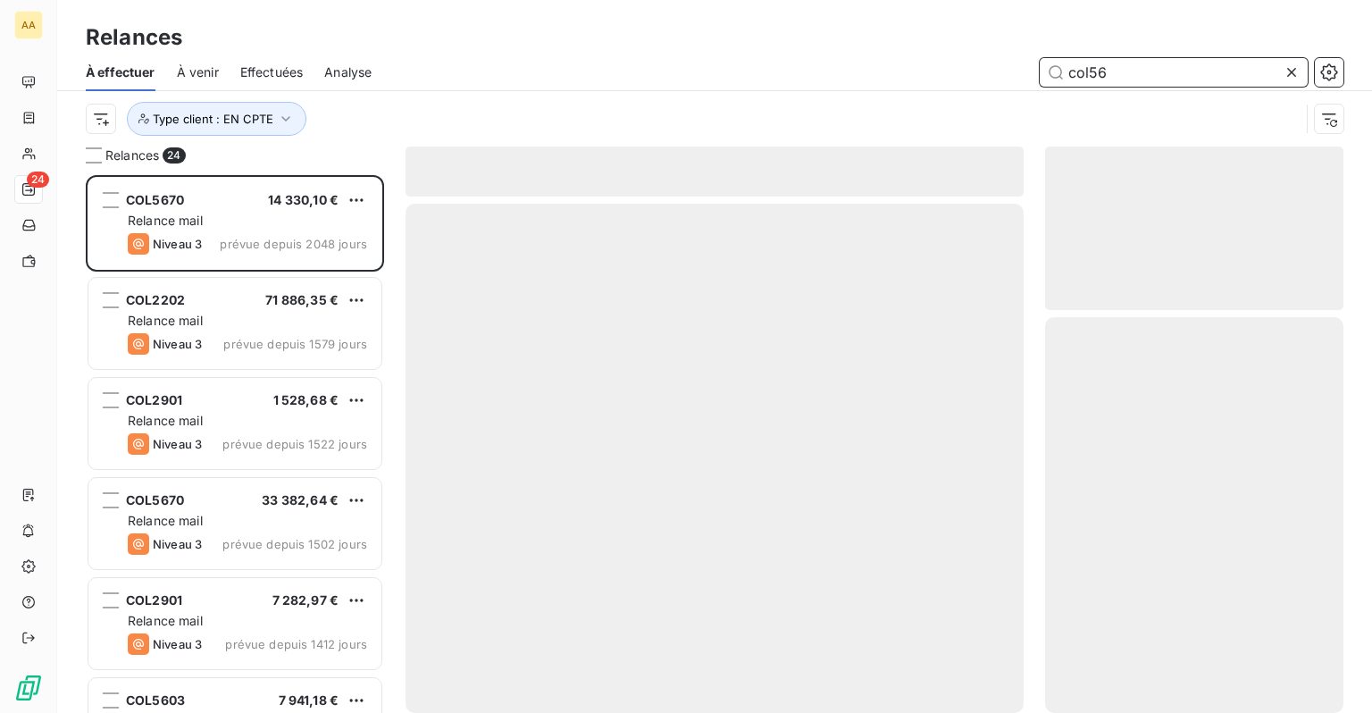
scroll to position [524, 284]
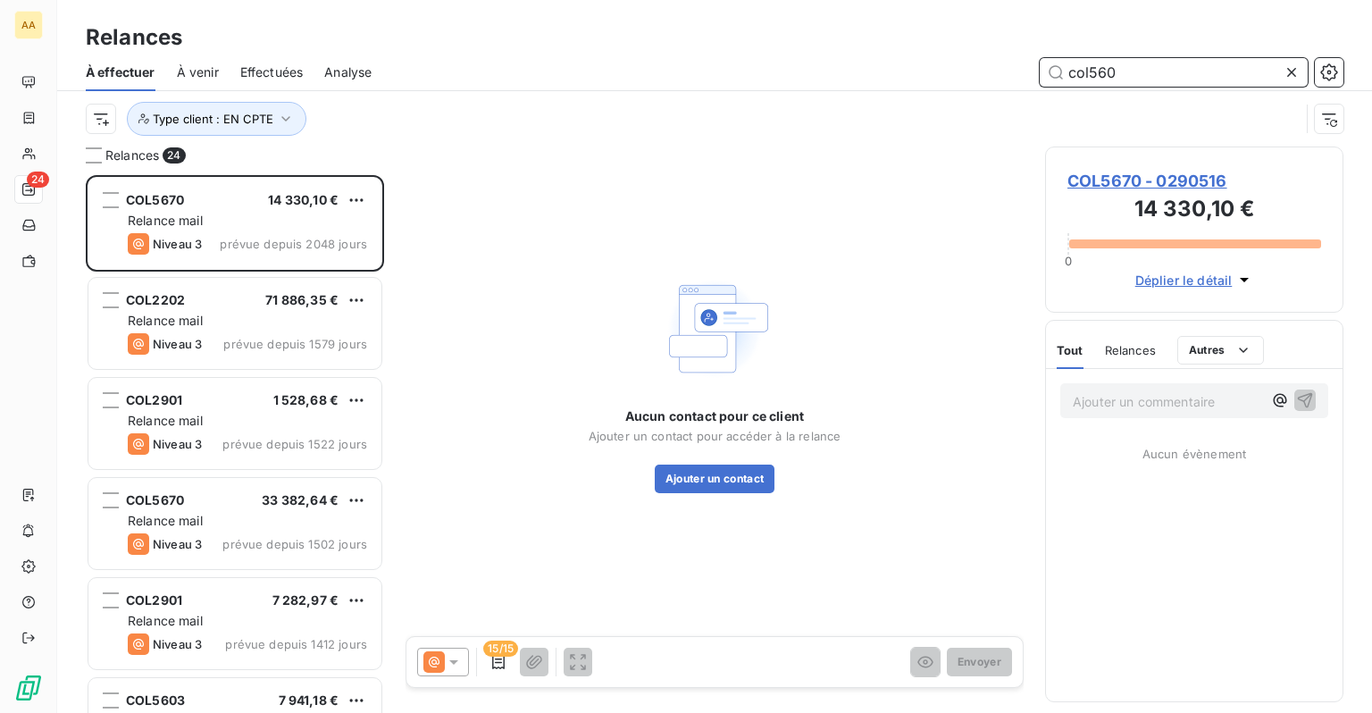
type input "col560"
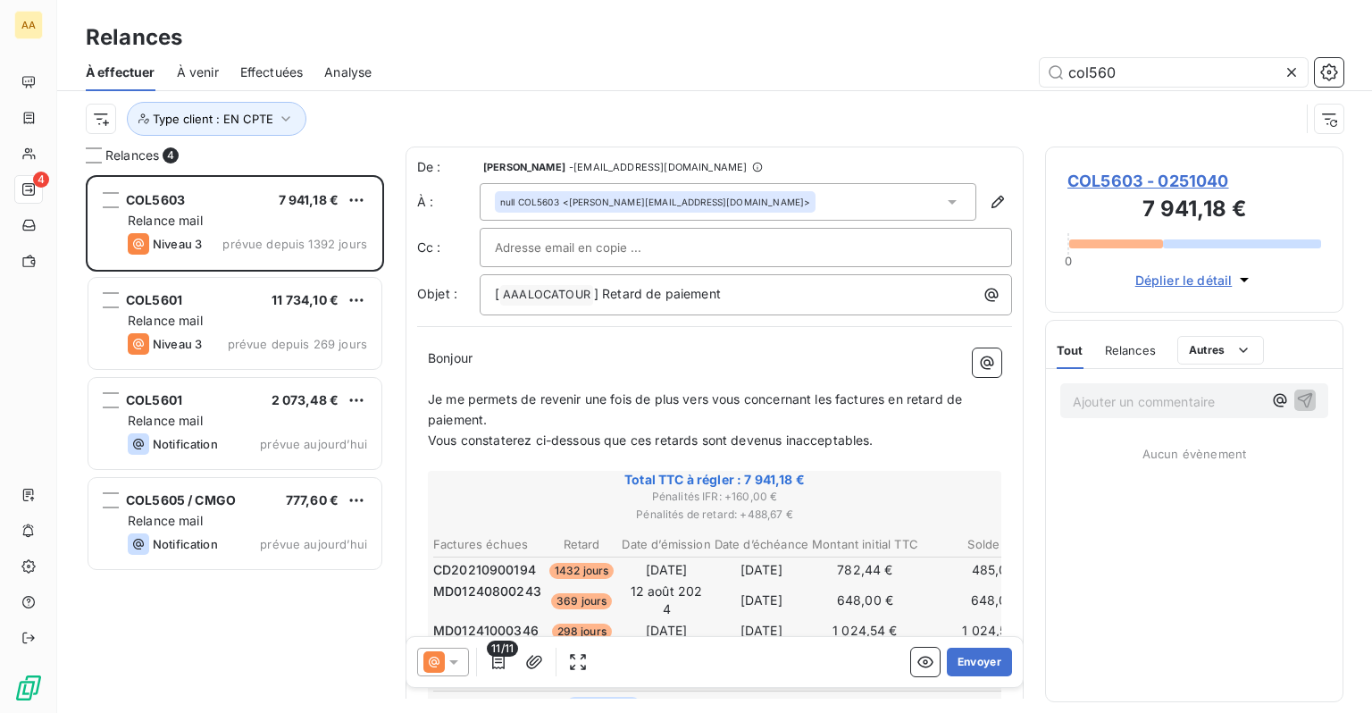
scroll to position [524, 284]
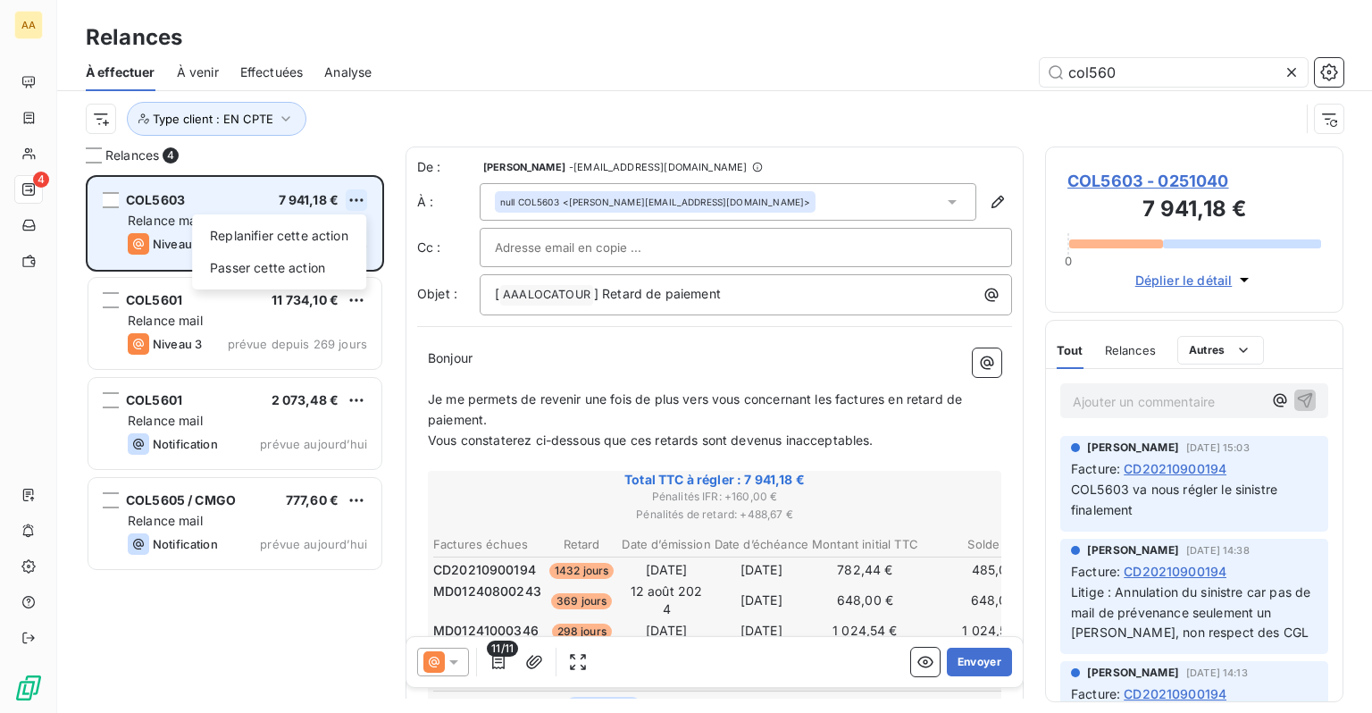
click at [356, 200] on html "AA 4 Relances À effectuer À venir Effectuées Analyse col560 Type client : EN CP…" at bounding box center [686, 356] width 1372 height 713
click at [324, 238] on div "Replanifier cette action" at bounding box center [279, 236] width 160 height 29
select select "8"
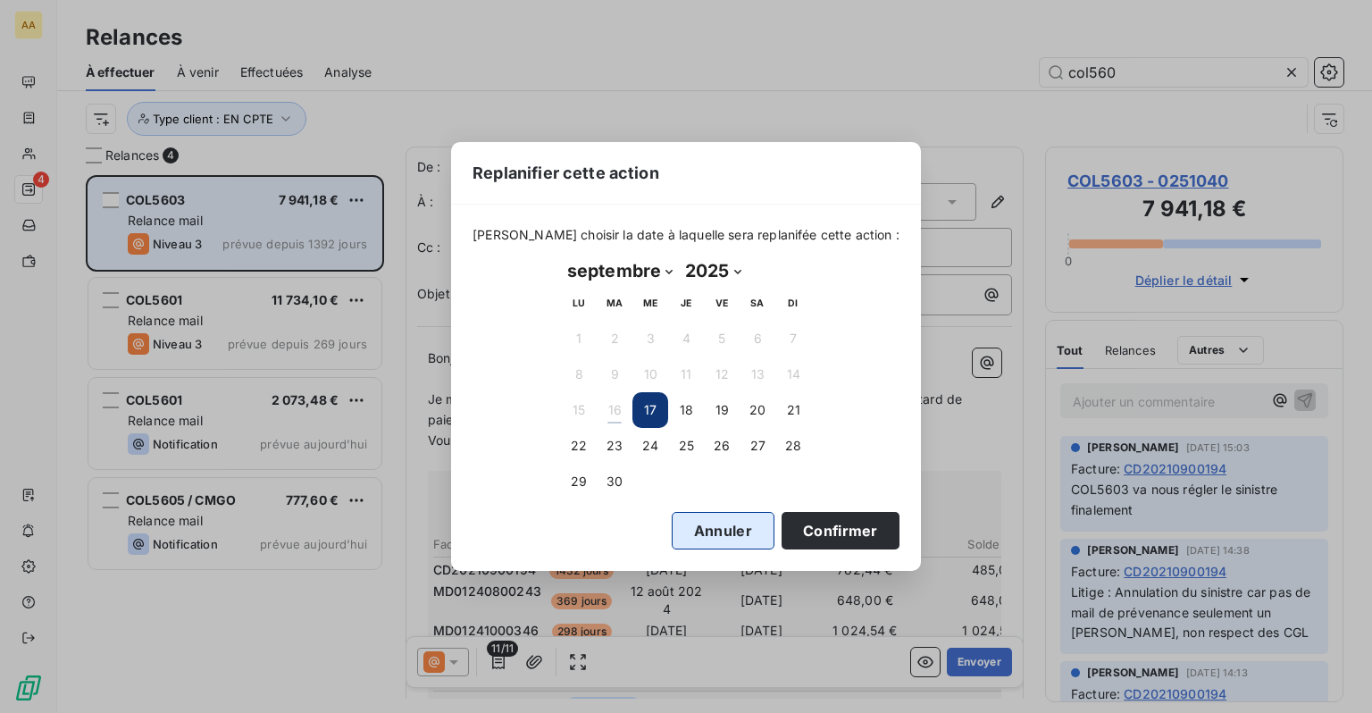
click at [700, 541] on button "Annuler" at bounding box center [723, 531] width 103 height 38
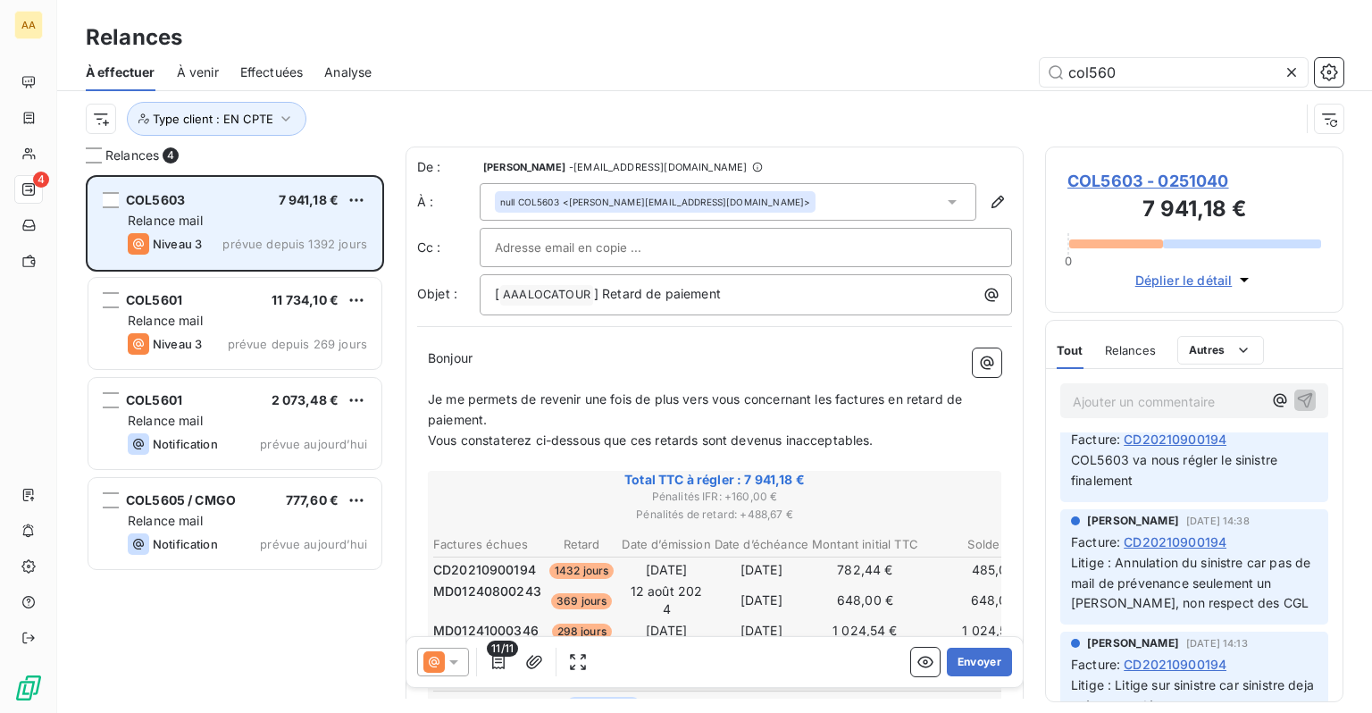
scroll to position [0, 0]
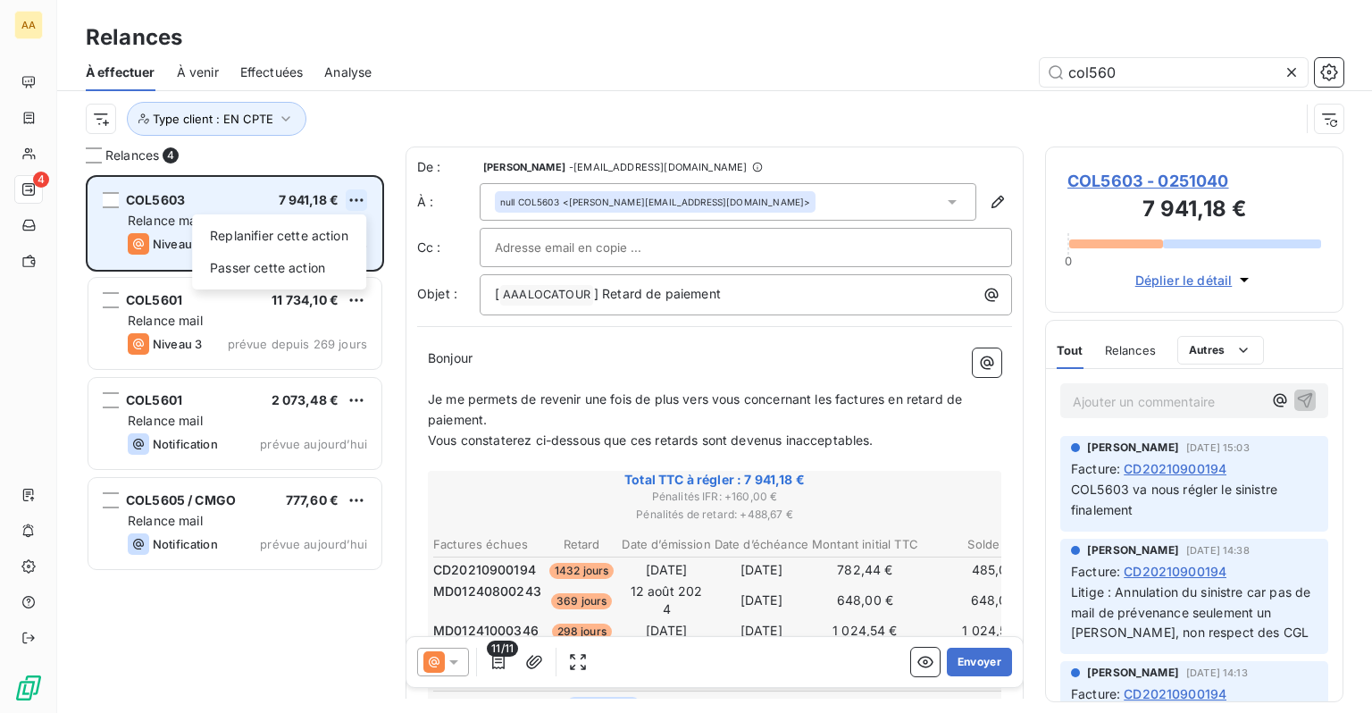
click at [364, 196] on html "AA 4 Relances À effectuer À venir Effectuées Analyse col560 Type client : EN CP…" at bounding box center [686, 356] width 1372 height 713
click at [297, 245] on div "Replanifier cette action" at bounding box center [279, 236] width 160 height 29
select select "8"
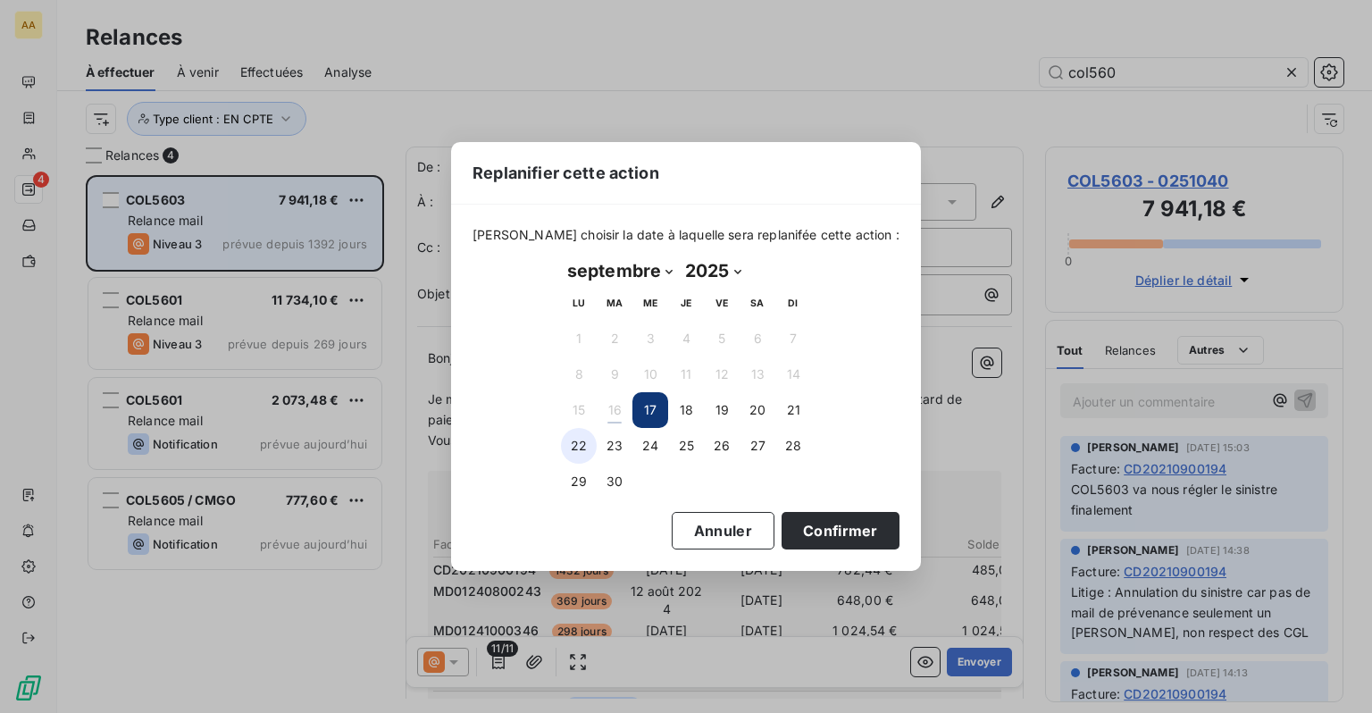
click at [582, 449] on button "22" at bounding box center [579, 446] width 36 height 36
click at [823, 531] on button "Confirmer" at bounding box center [841, 531] width 118 height 38
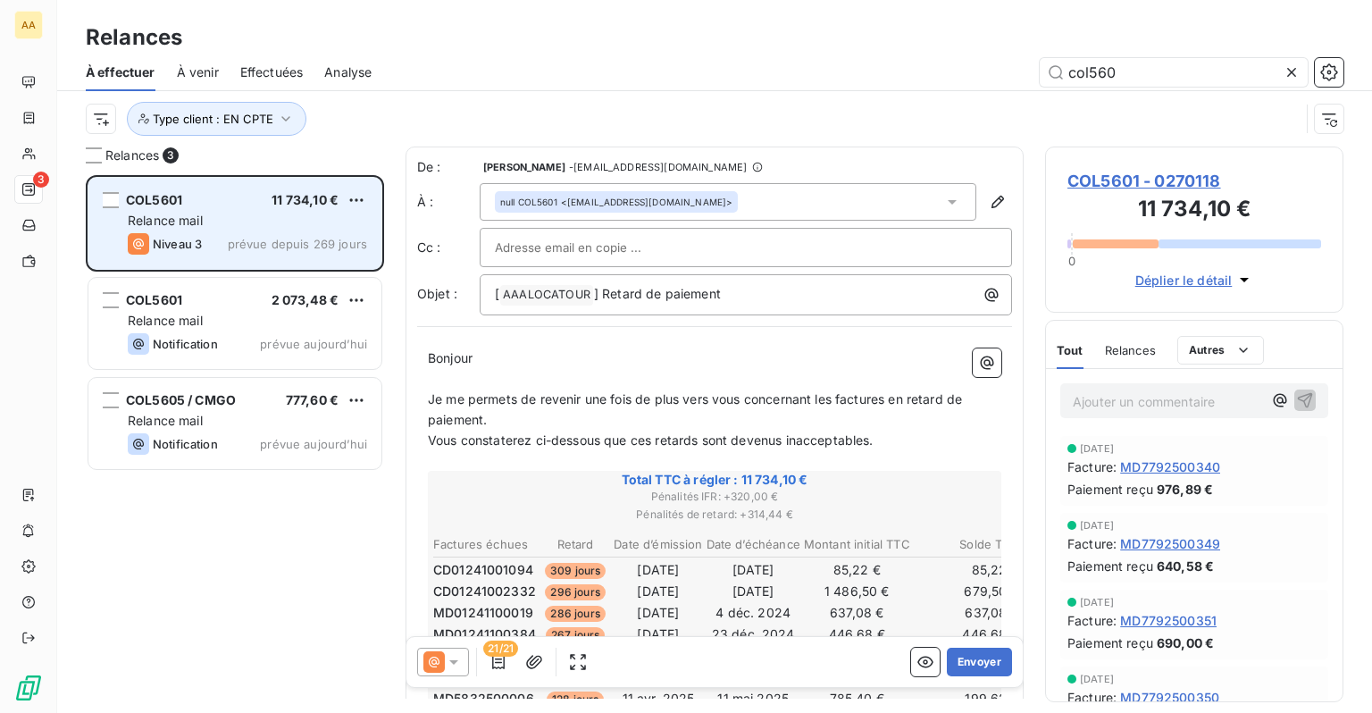
click at [1285, 71] on icon at bounding box center [1292, 72] width 18 height 18
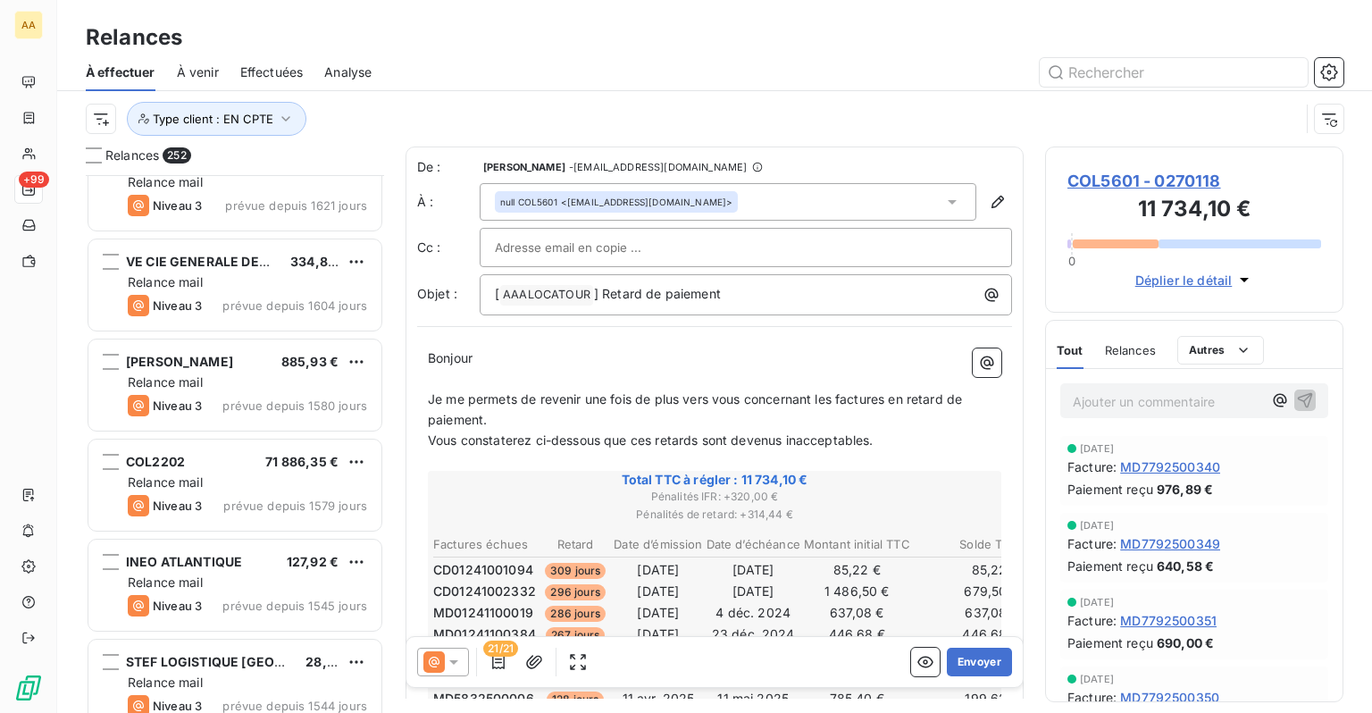
scroll to position [1608, 0]
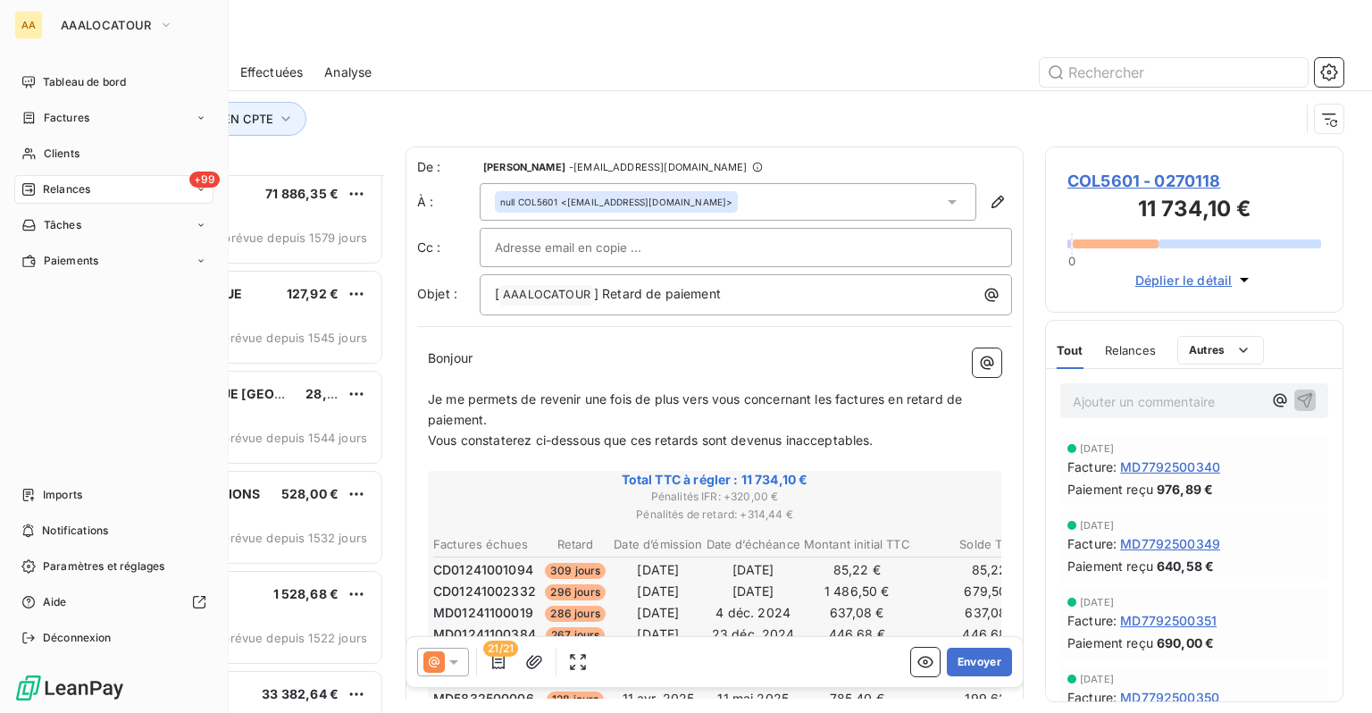
click at [40, 180] on div "+99 Relances" at bounding box center [113, 189] width 199 height 29
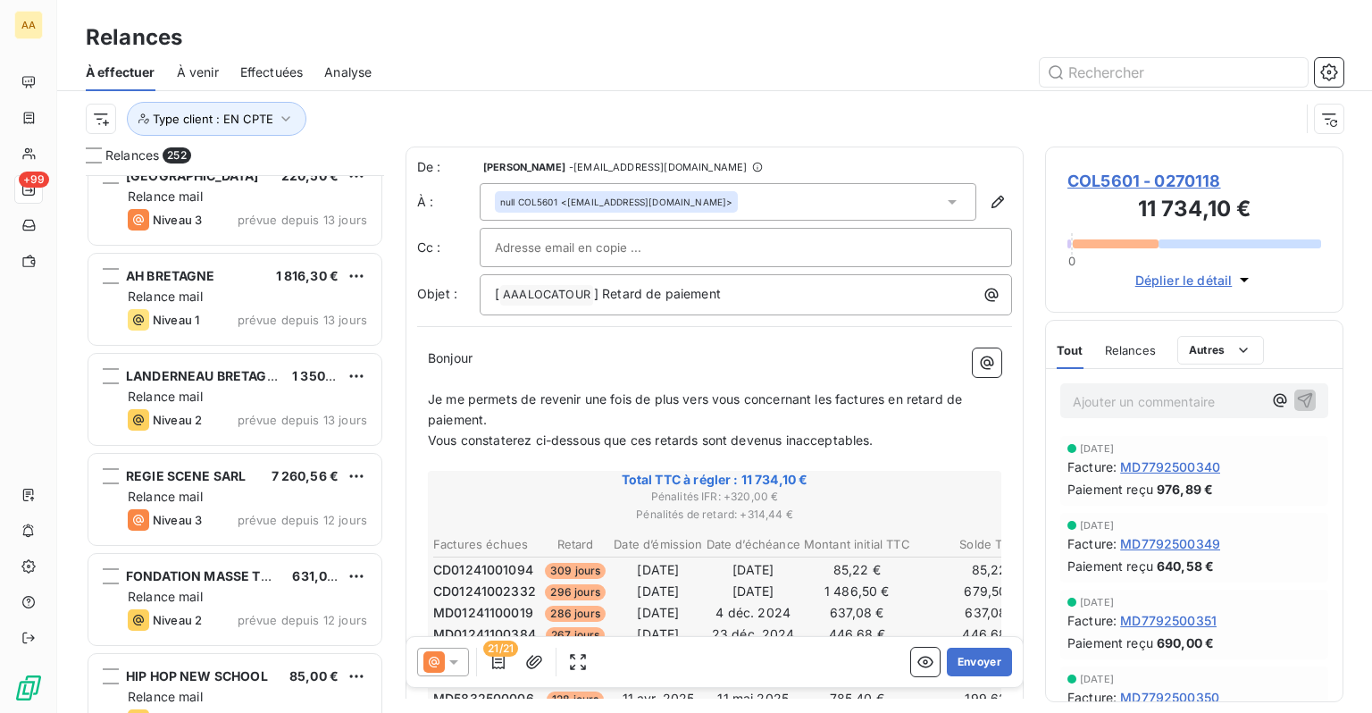
scroll to position [18491, 0]
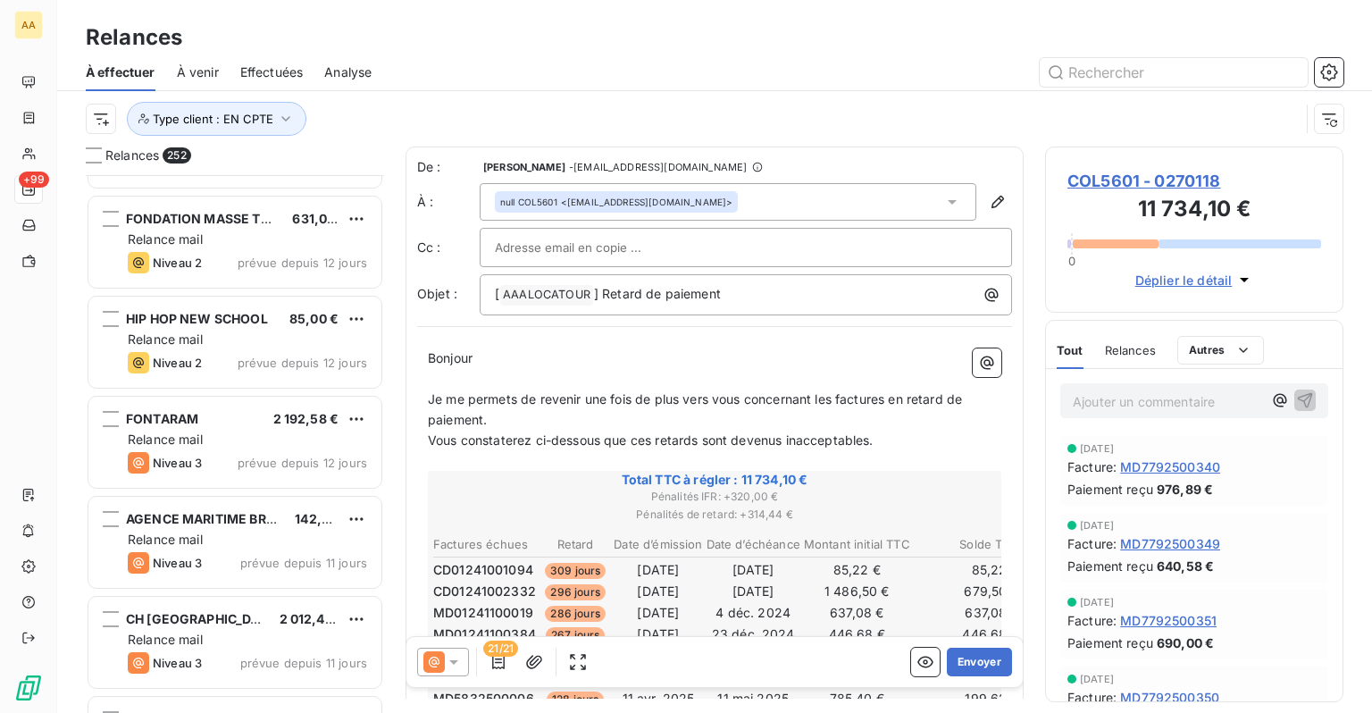
click at [198, 80] on span "À venir" at bounding box center [198, 72] width 42 height 18
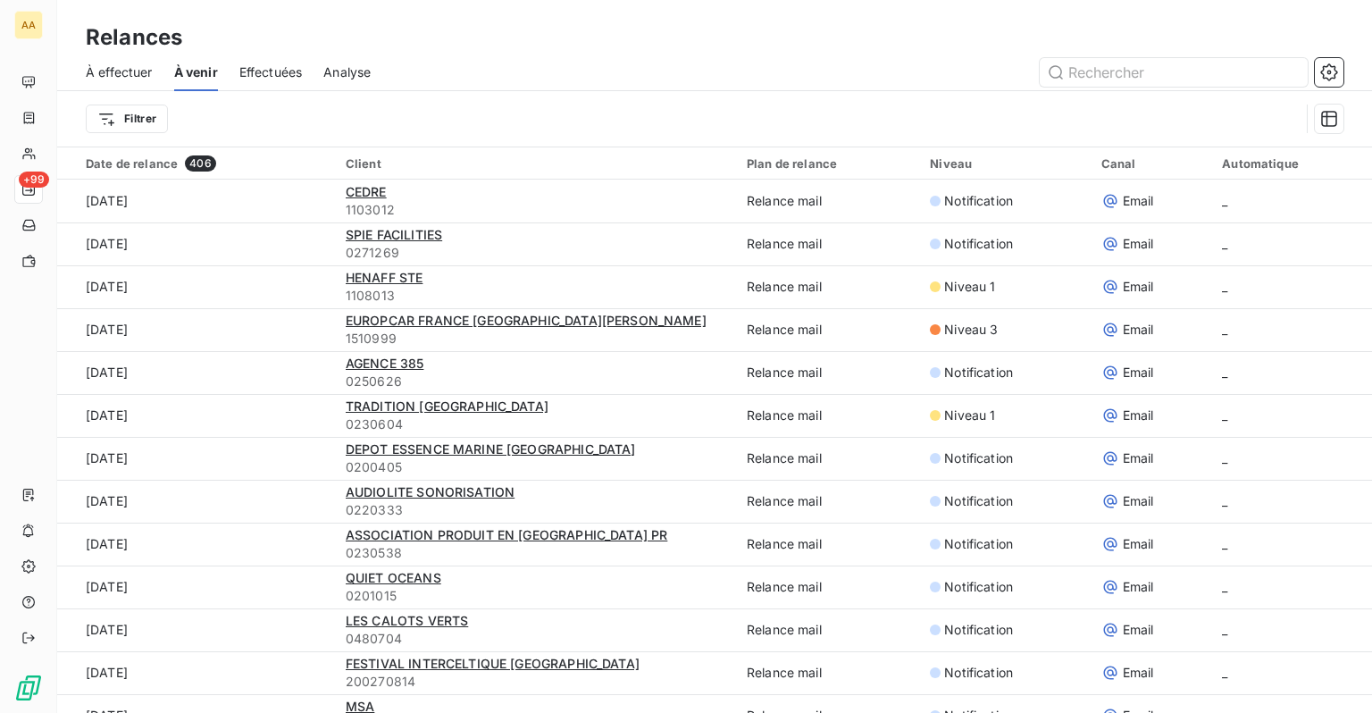
click at [294, 68] on span "Effectuées" at bounding box center [270, 72] width 63 height 18
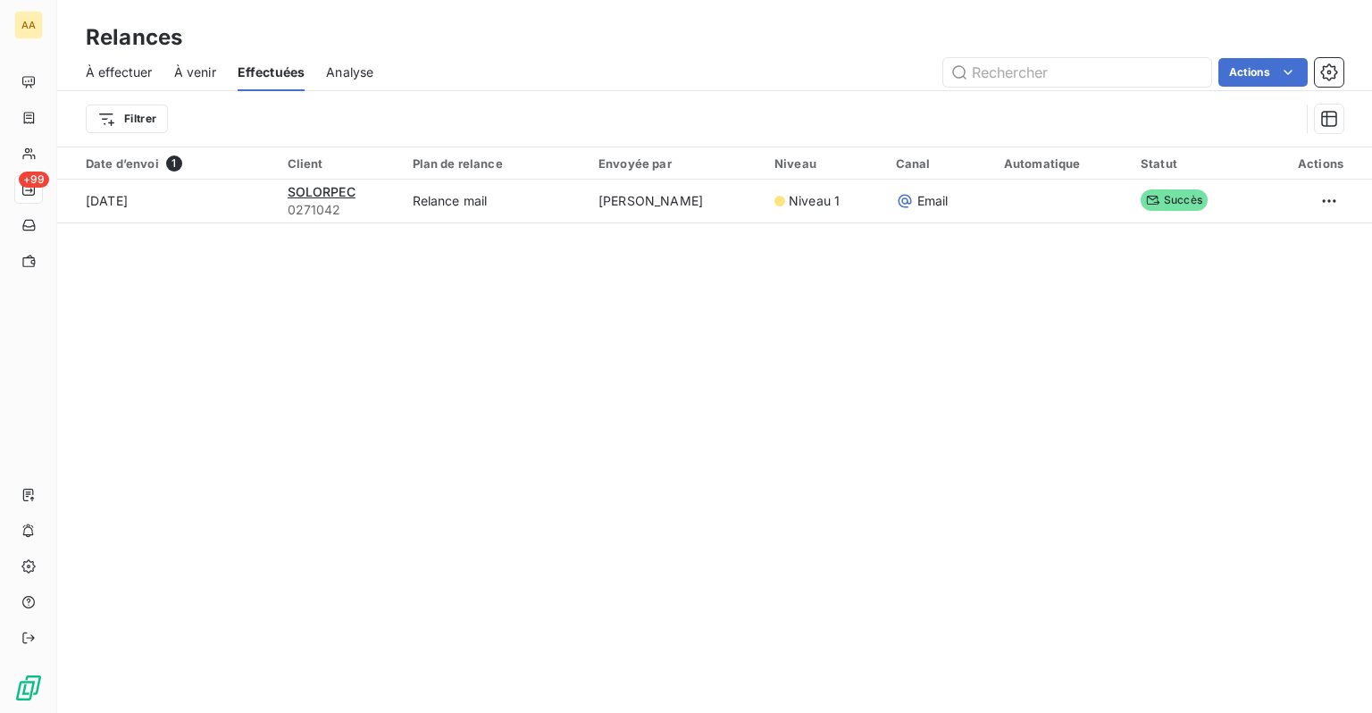
click at [146, 73] on span "À effectuer" at bounding box center [119, 72] width 67 height 18
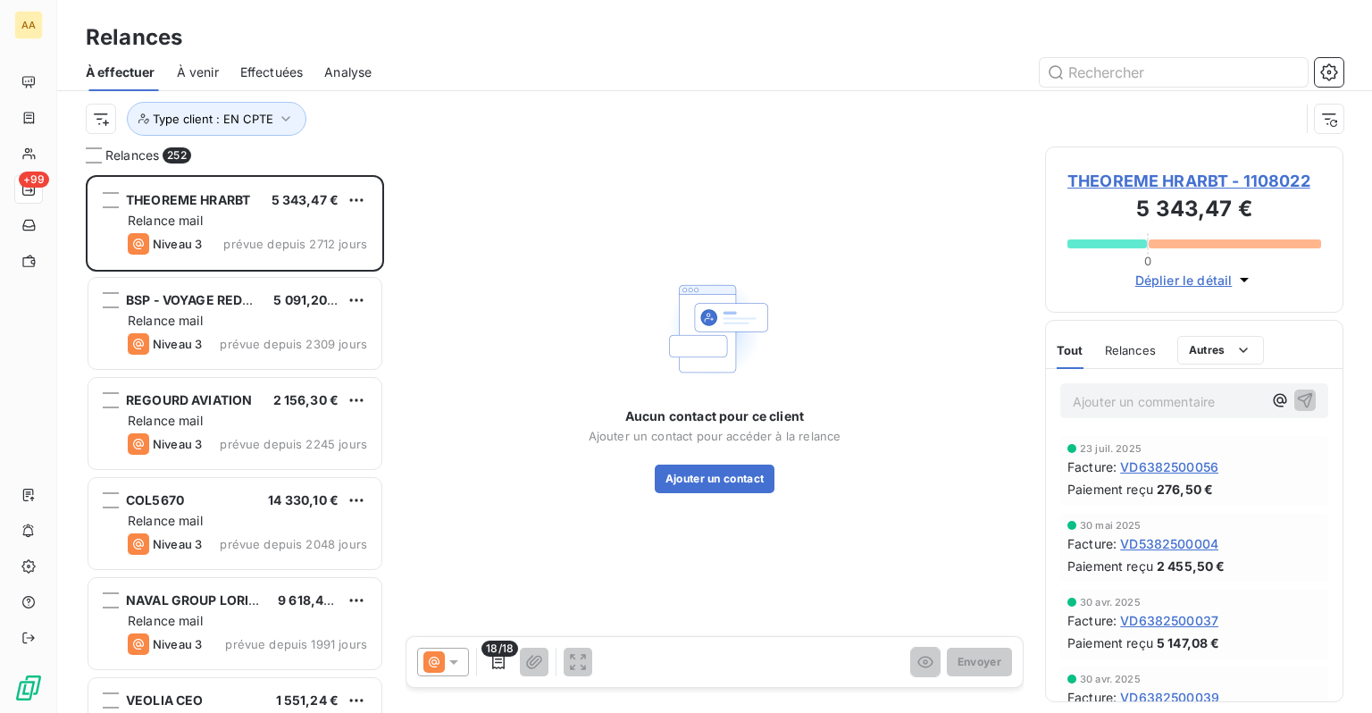
scroll to position [524, 284]
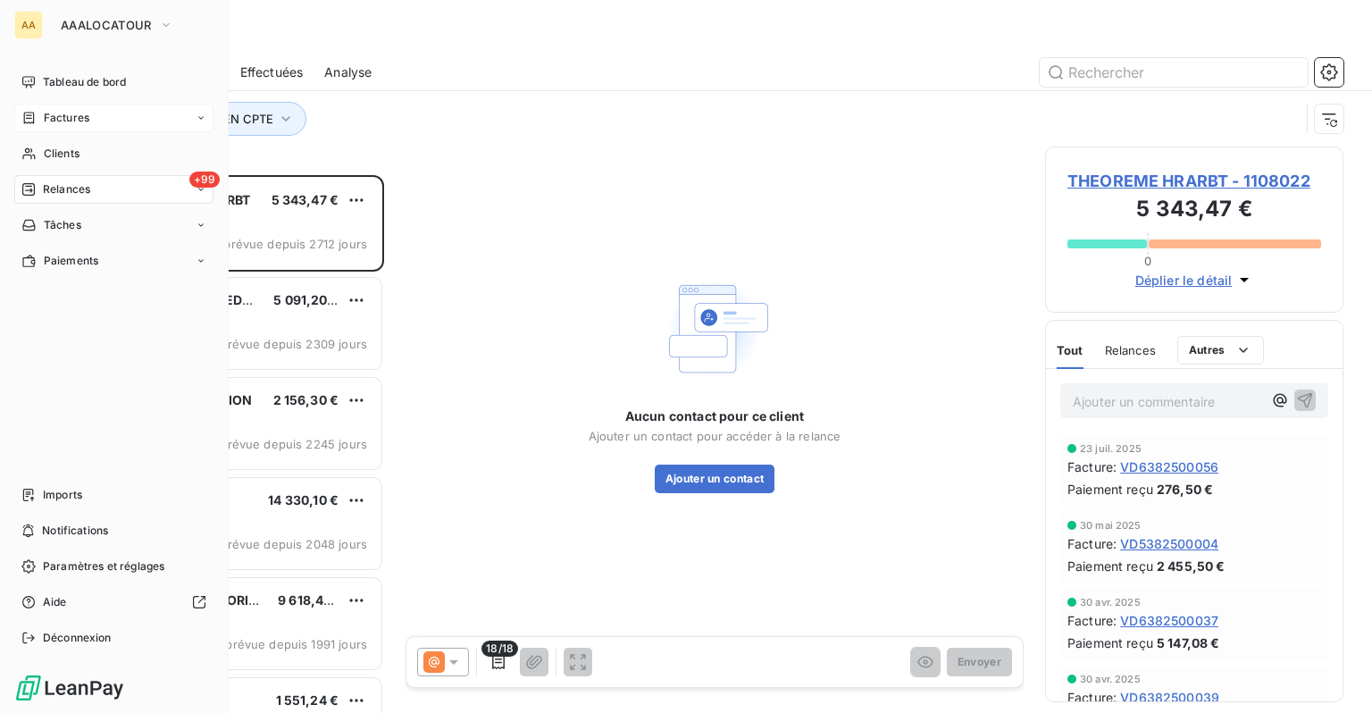
click at [40, 117] on div "Factures" at bounding box center [55, 118] width 68 height 16
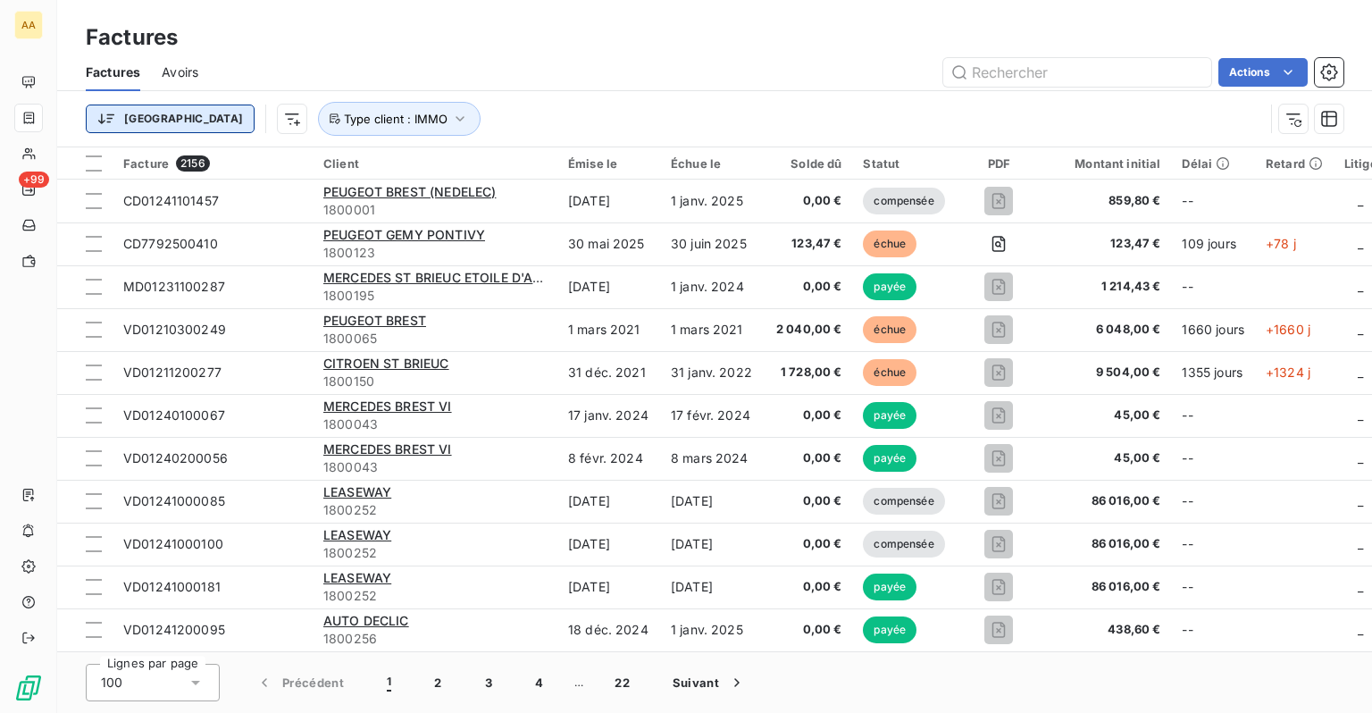
click at [149, 118] on html "AA +99 Factures Factures Avoirs Actions [GEOGRAPHIC_DATA] Type client : IMMO Fa…" at bounding box center [686, 356] width 1372 height 713
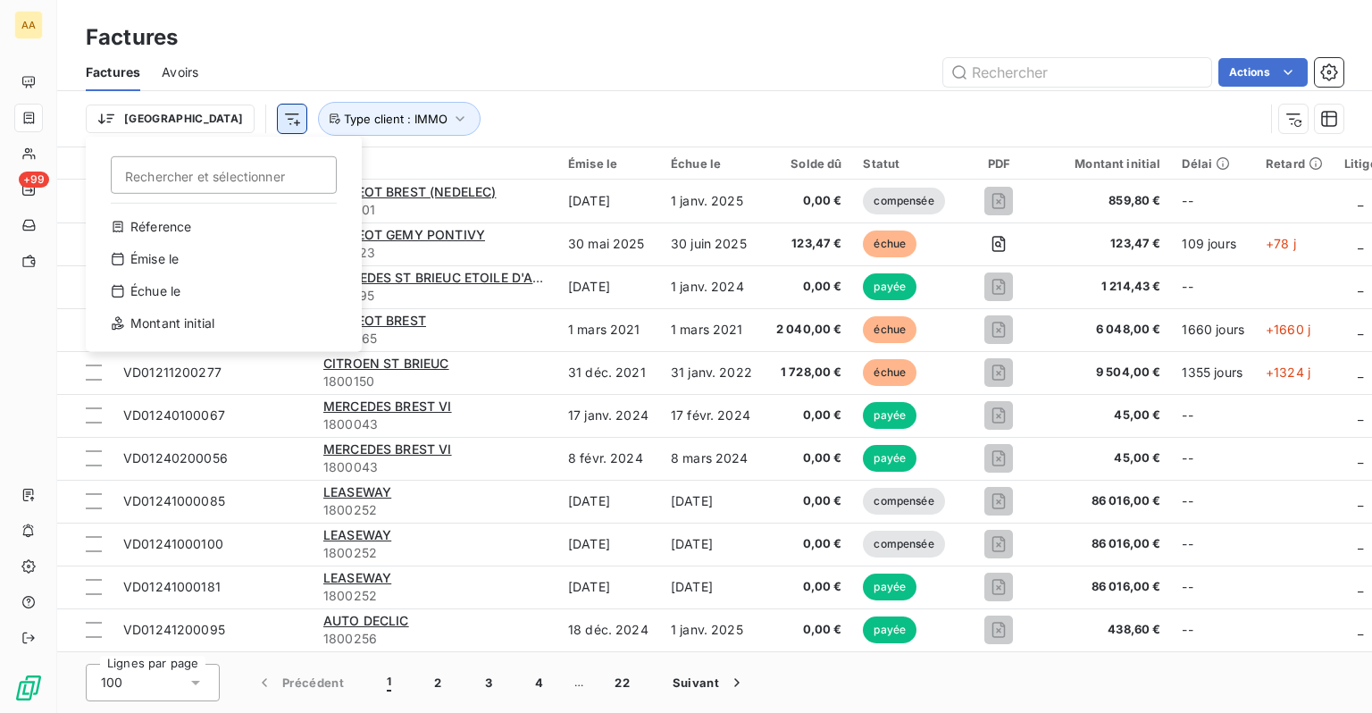
click at [196, 126] on html "AA +99 Factures Factures Avoirs Actions Trier Rechercher et sélectionner Réfere…" at bounding box center [686, 356] width 1372 height 713
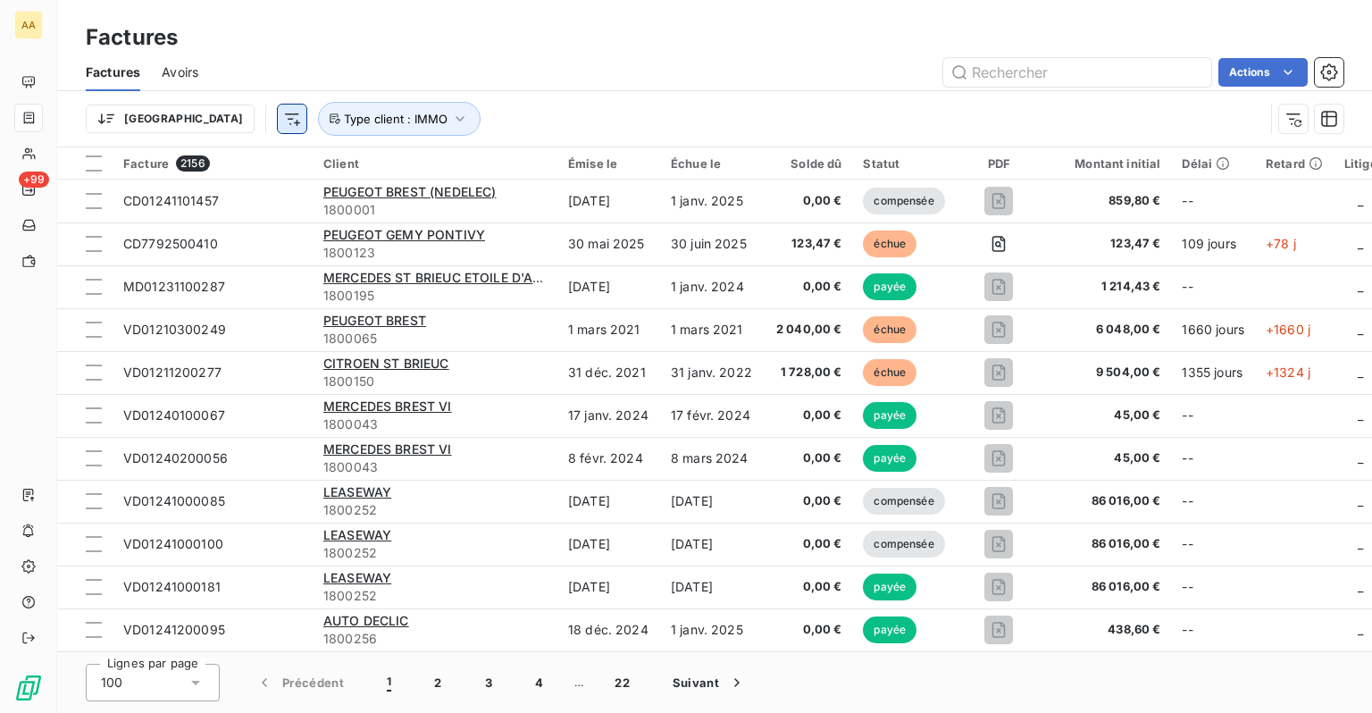
click at [211, 123] on html "AA +99 Factures Factures Avoirs Actions [GEOGRAPHIC_DATA] Type client : IMMO Fa…" at bounding box center [686, 356] width 1372 height 713
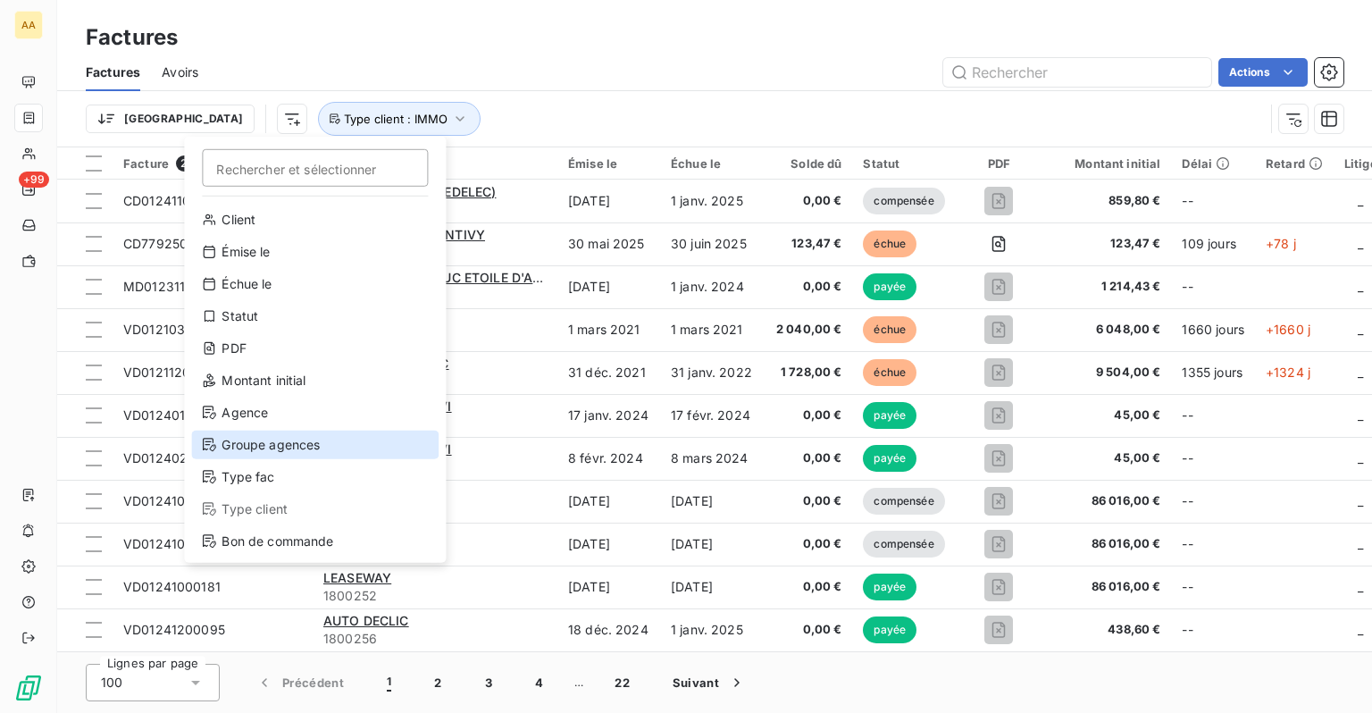
click at [262, 440] on div "Groupe agences" at bounding box center [314, 445] width 247 height 29
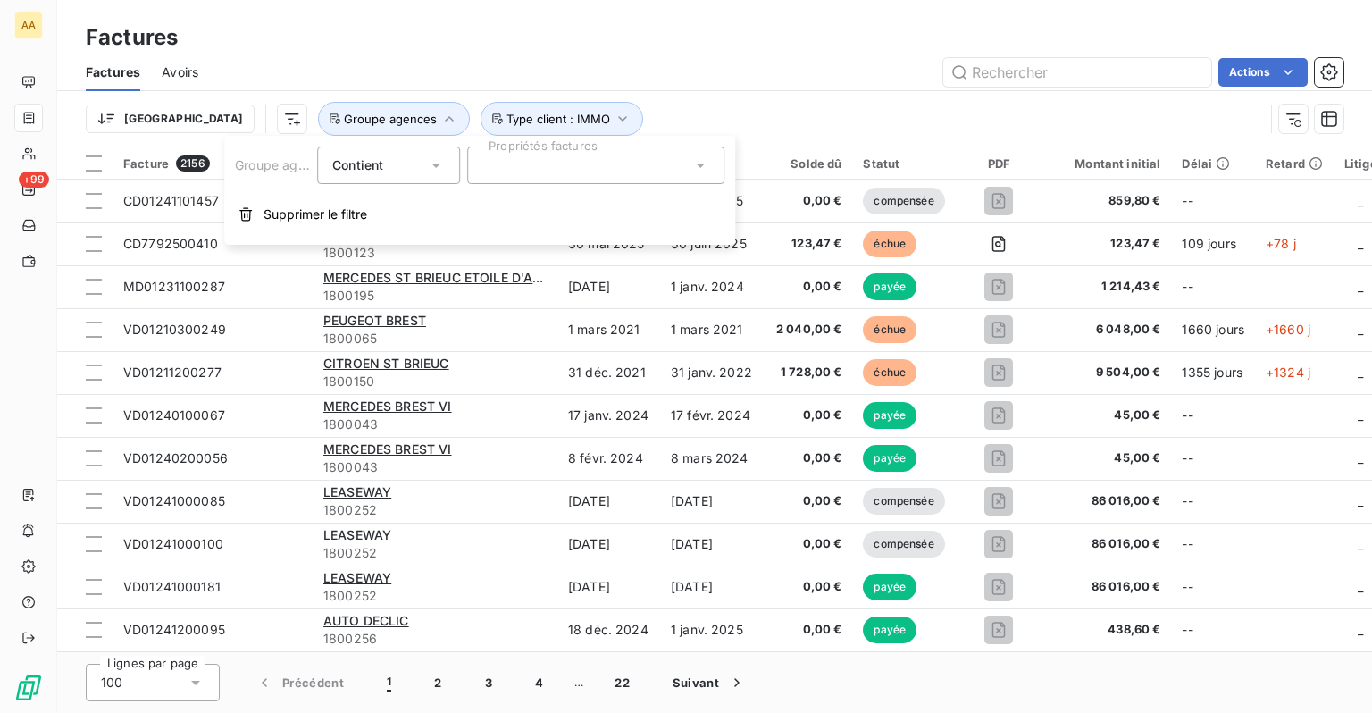
click at [561, 173] on div at bounding box center [595, 165] width 257 height 38
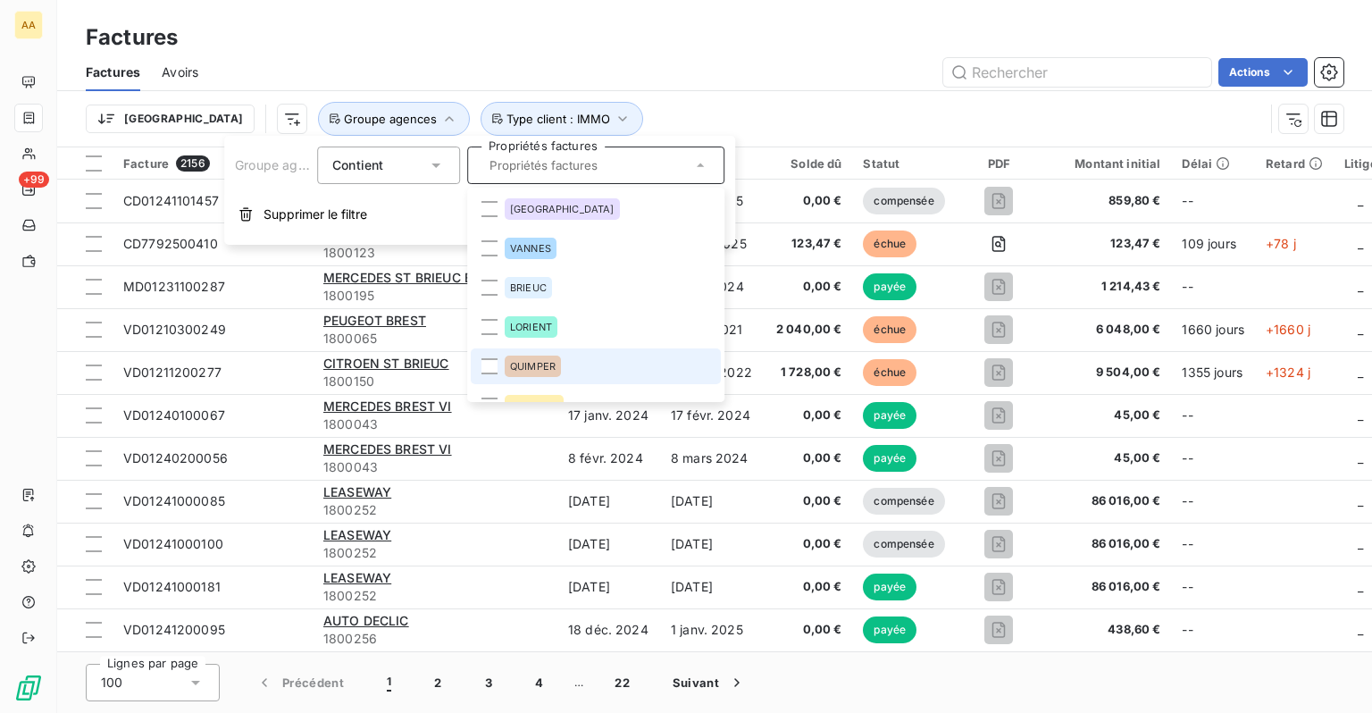
click at [535, 356] on div "QUIMPER" at bounding box center [533, 366] width 56 height 21
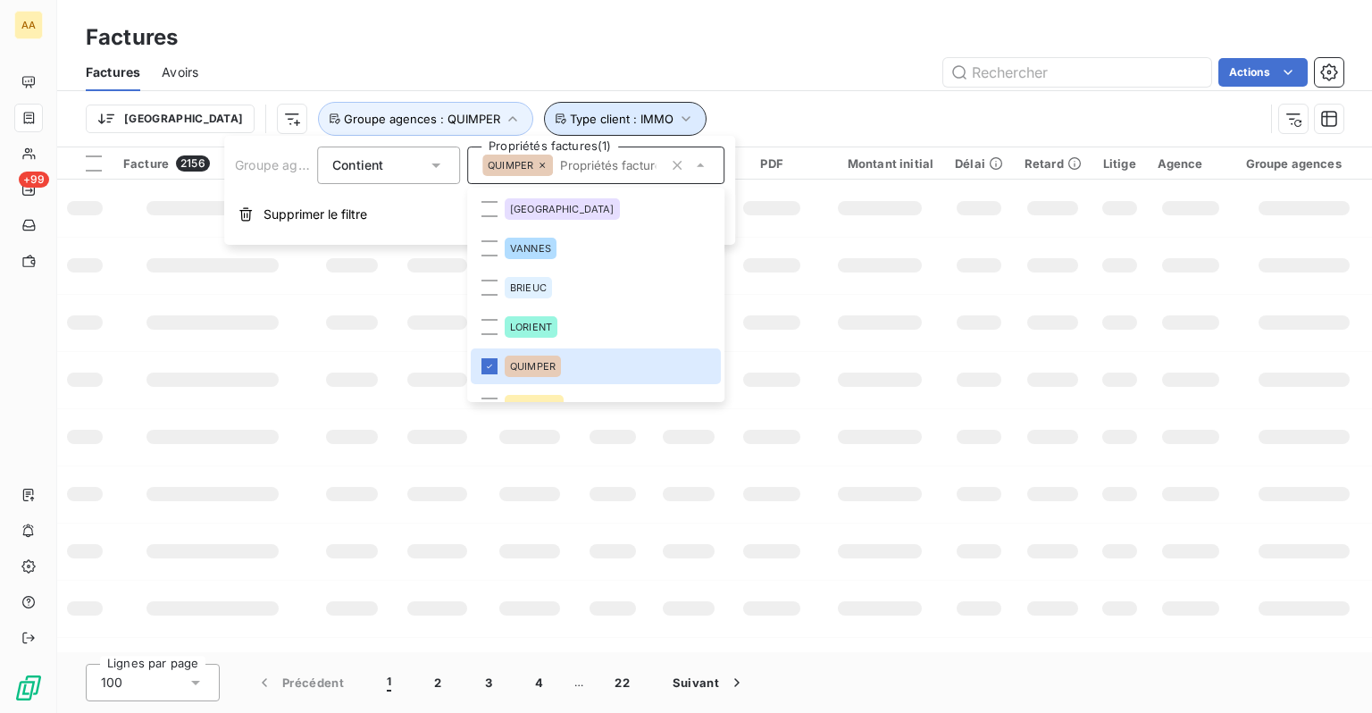
click at [677, 120] on icon "button" at bounding box center [686, 119] width 18 height 18
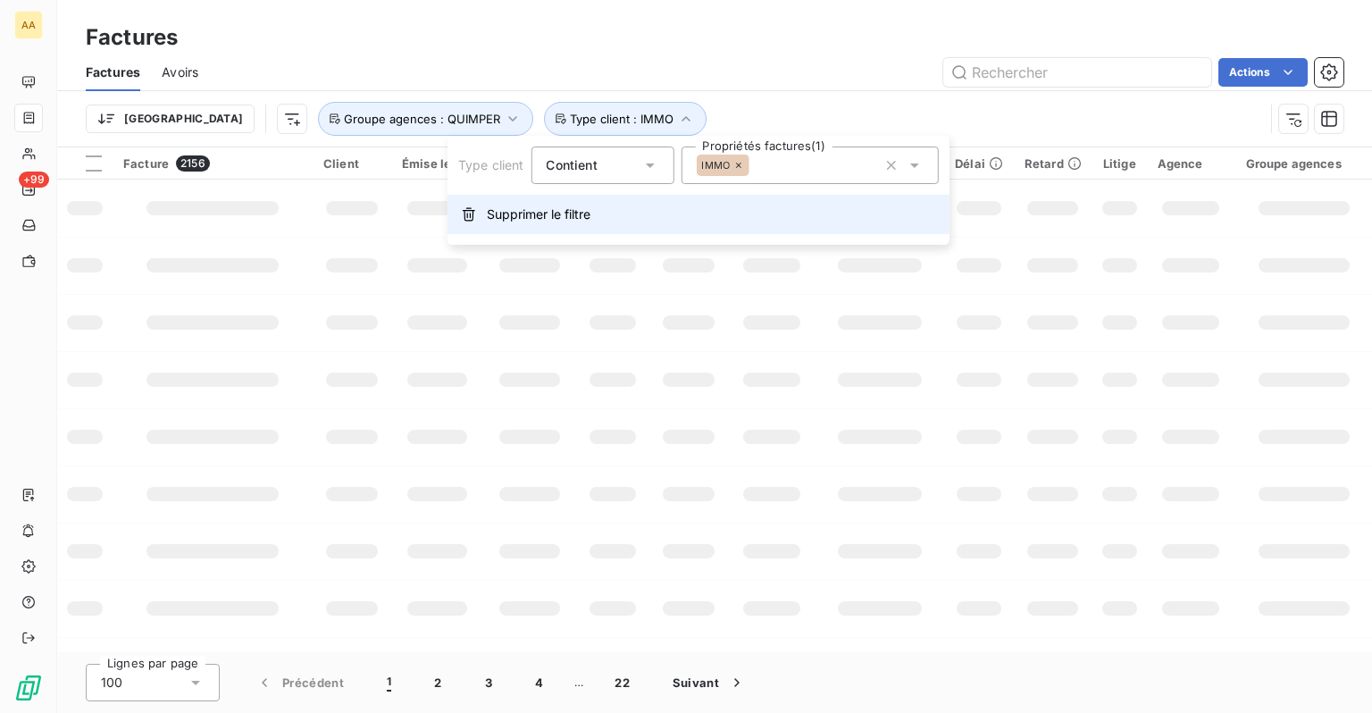
click at [554, 215] on span "Supprimer le filtre" at bounding box center [539, 214] width 104 height 18
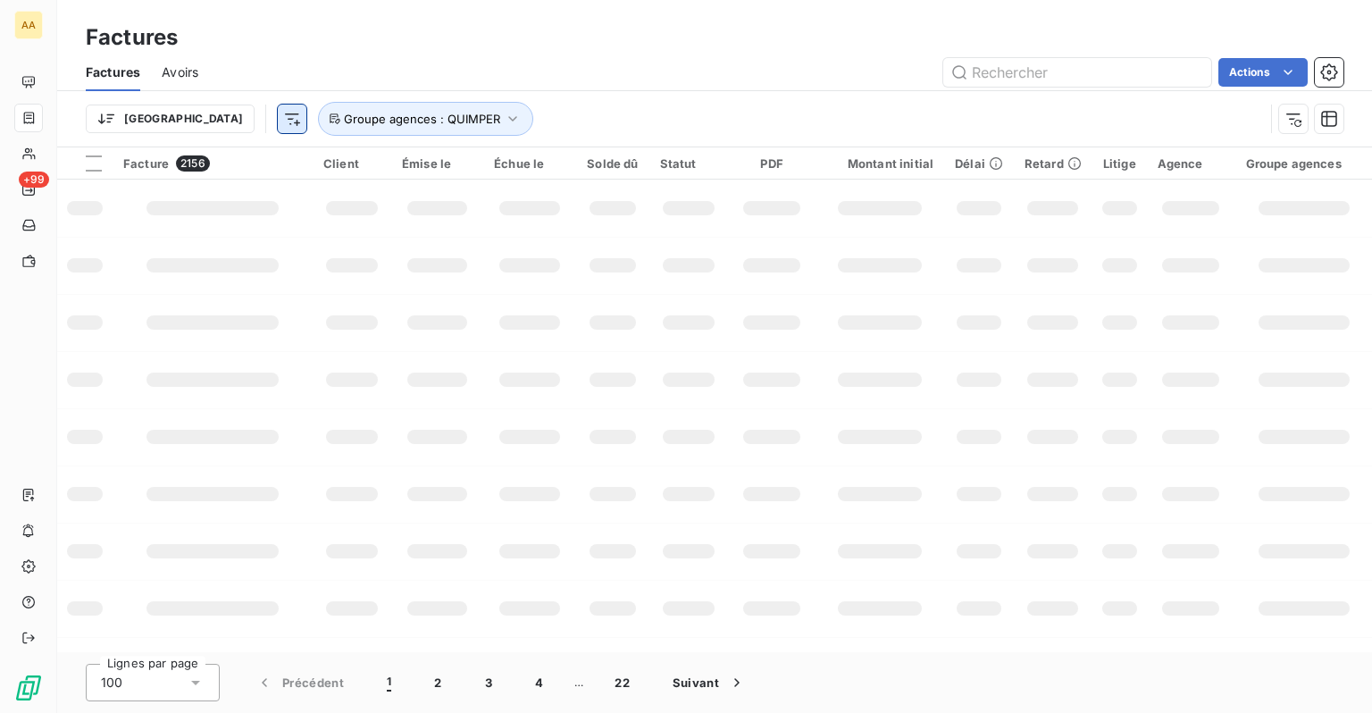
click at [196, 129] on html "AA +99 Factures Factures Avoirs Actions Trier Groupe agences : QUIMPER Facture …" at bounding box center [686, 356] width 1372 height 713
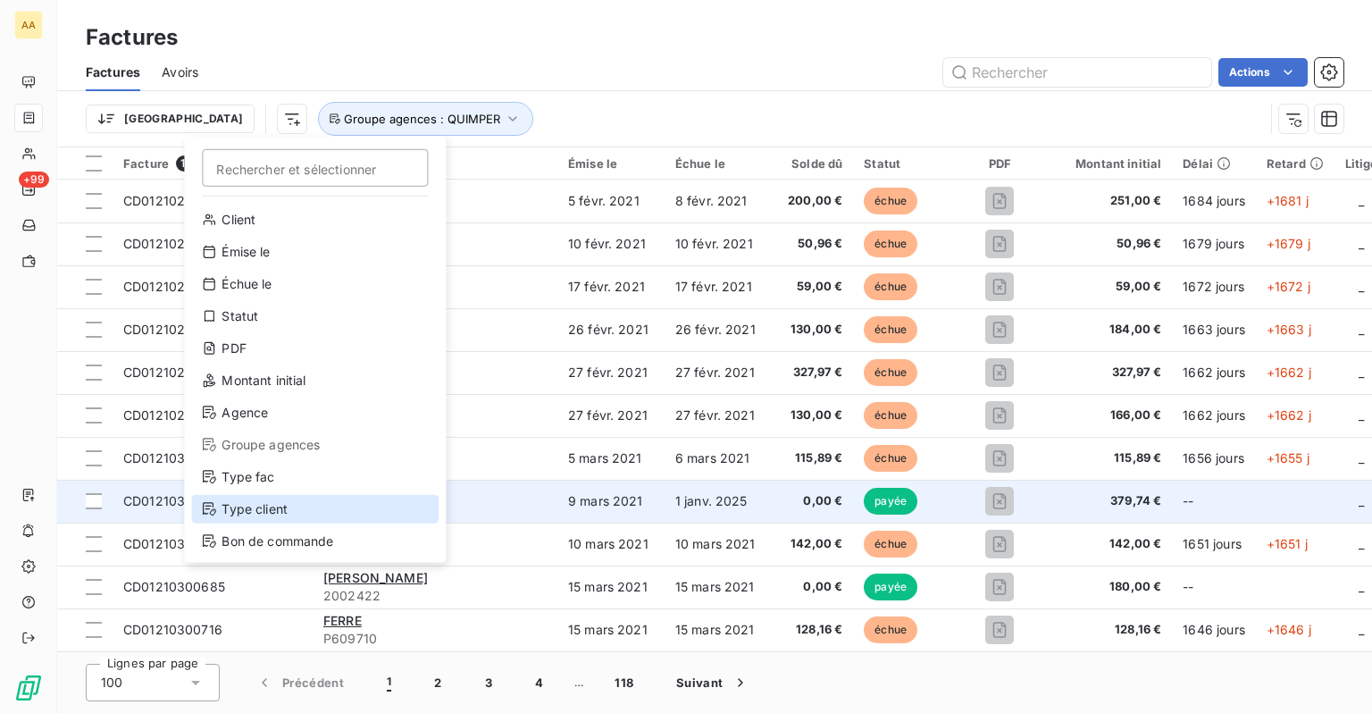
drag, startPoint x: 264, startPoint y: 505, endPoint x: 306, endPoint y: 490, distance: 43.8
click at [264, 504] on div "Type client" at bounding box center [314, 509] width 247 height 29
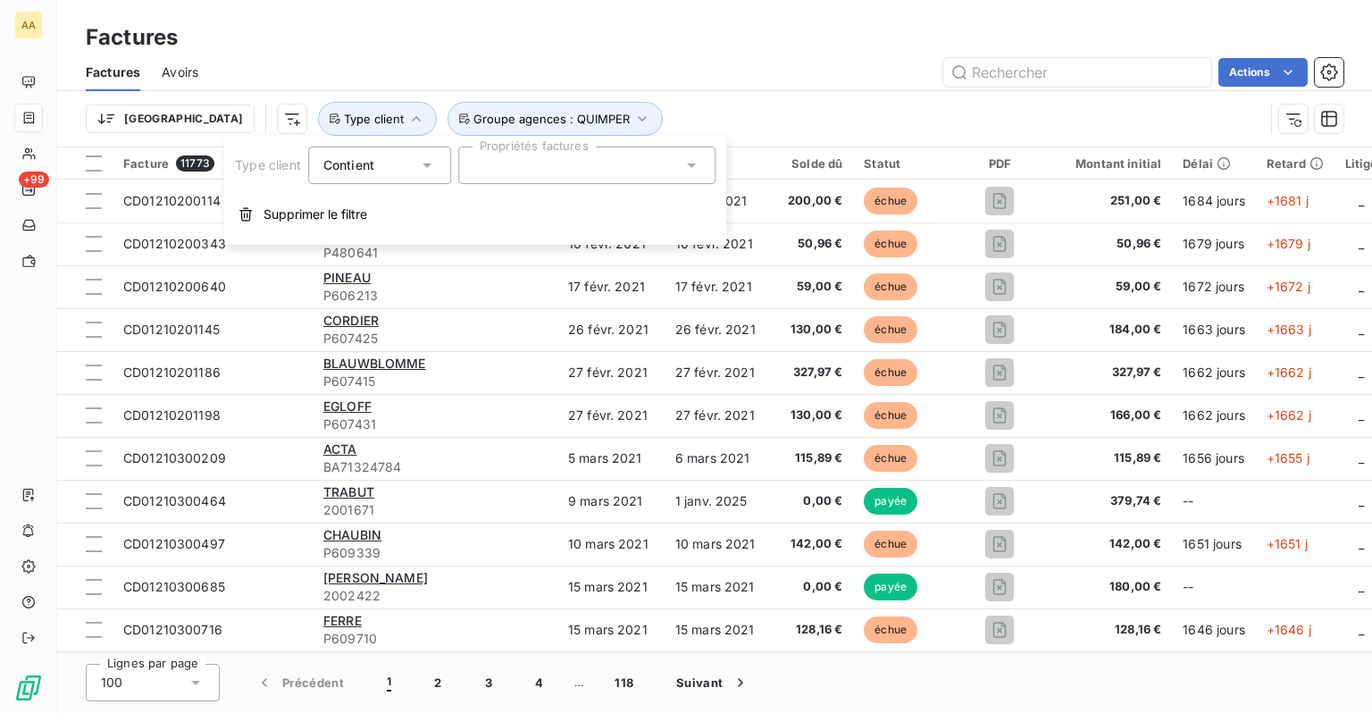
click at [518, 162] on div at bounding box center [586, 165] width 257 height 38
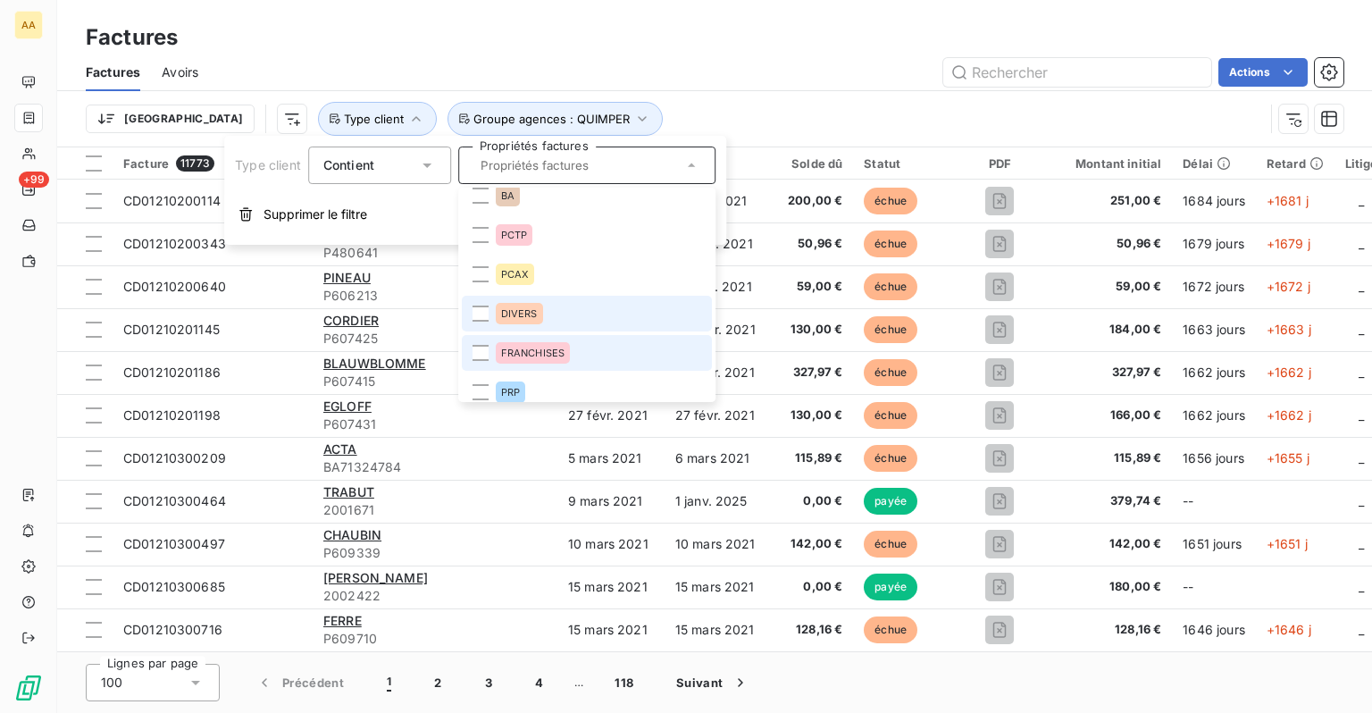
scroll to position [143, 0]
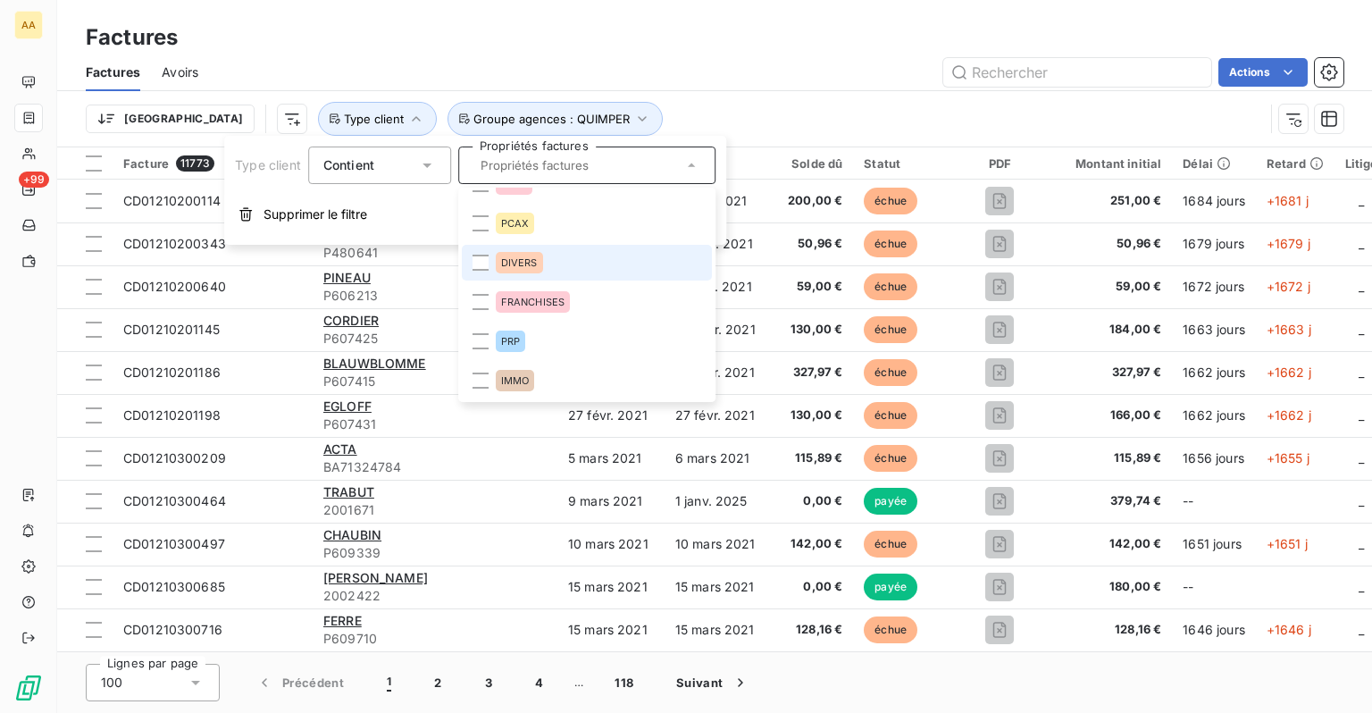
click at [518, 260] on span "DIVERS" at bounding box center [519, 262] width 37 height 11
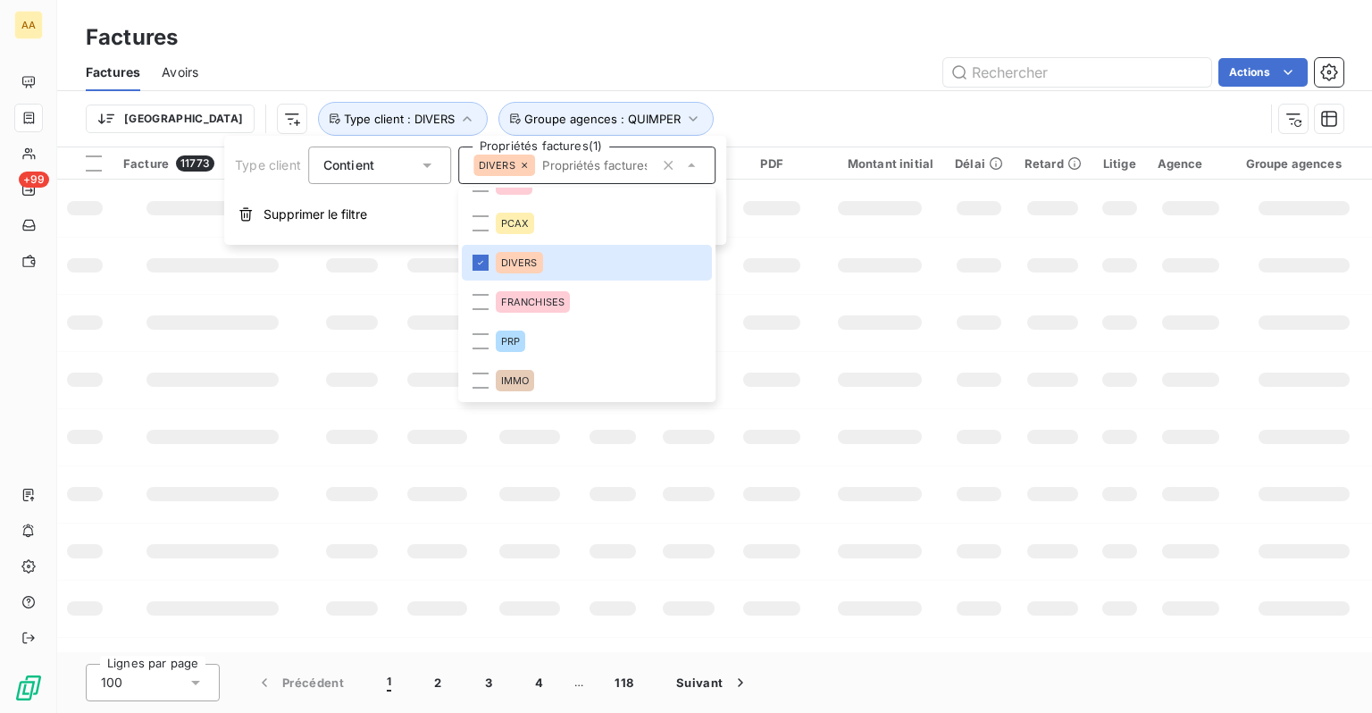
click at [809, 52] on div "Factures" at bounding box center [714, 37] width 1315 height 32
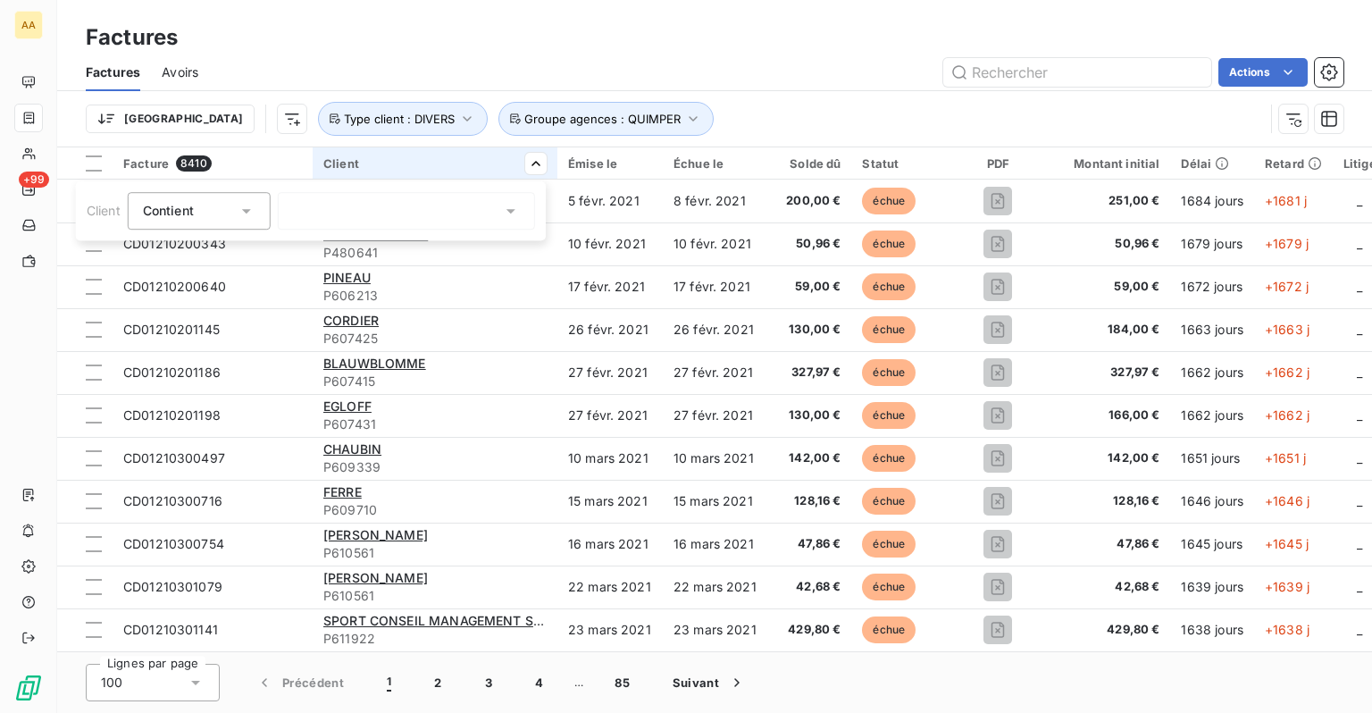
click at [696, 117] on html "AA +99 Factures Factures Avoirs Actions Trier Groupe agences : QUIMPER Type cli…" at bounding box center [686, 356] width 1372 height 713
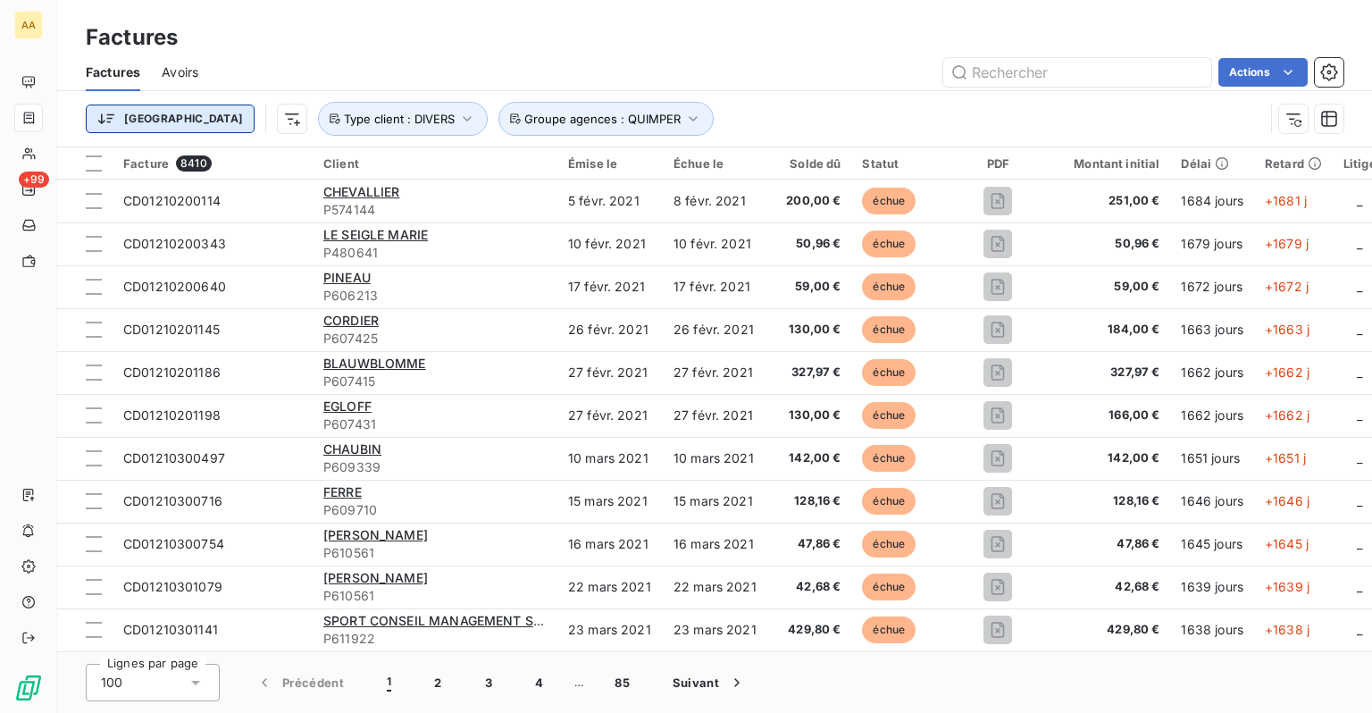
click at [153, 122] on html "AA +99 Factures Factures Avoirs Actions Trier Groupe agences : QUIMPER Type cli…" at bounding box center [686, 356] width 1372 height 713
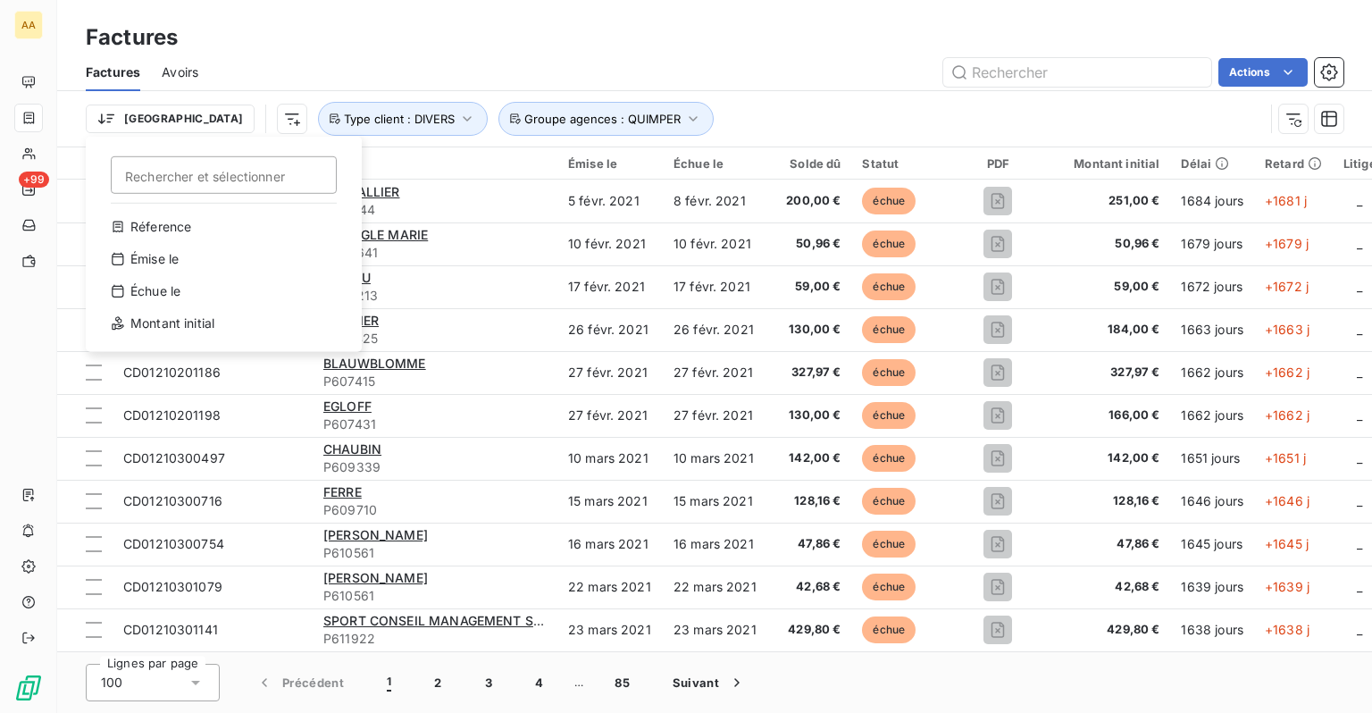
click at [766, 93] on html "AA +99 Factures Factures Avoirs Actions Trier Rechercher et sélectionner Réfere…" at bounding box center [686, 356] width 1372 height 713
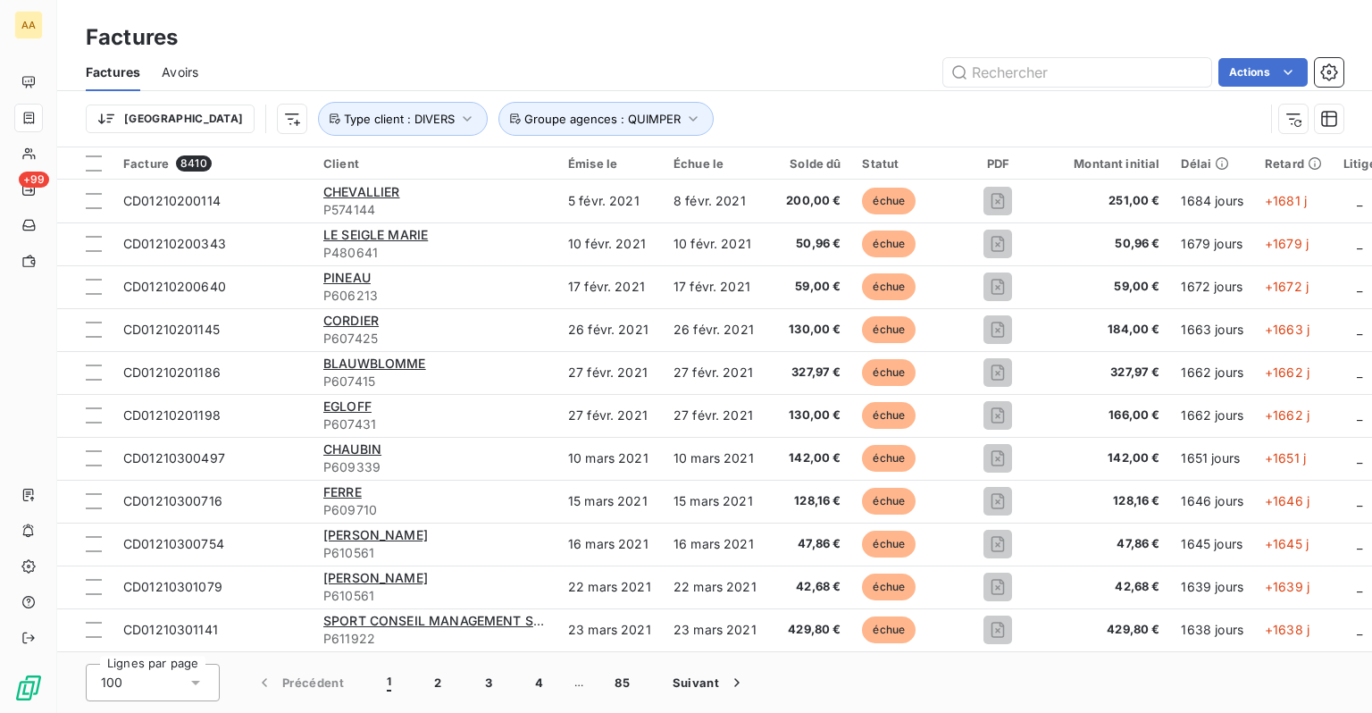
click at [810, 164] on div "Solde dû" at bounding box center [810, 163] width 63 height 14
click at [808, 141] on div "Trier Groupe agences : QUIMPER Type client : DIVERS" at bounding box center [715, 118] width 1258 height 55
click at [808, 166] on div "Solde dû" at bounding box center [810, 163] width 63 height 14
click at [131, 120] on html "AA +99 Factures Factures Avoirs Actions Trier Groupe agences : QUIMPER Type cli…" at bounding box center [686, 356] width 1372 height 713
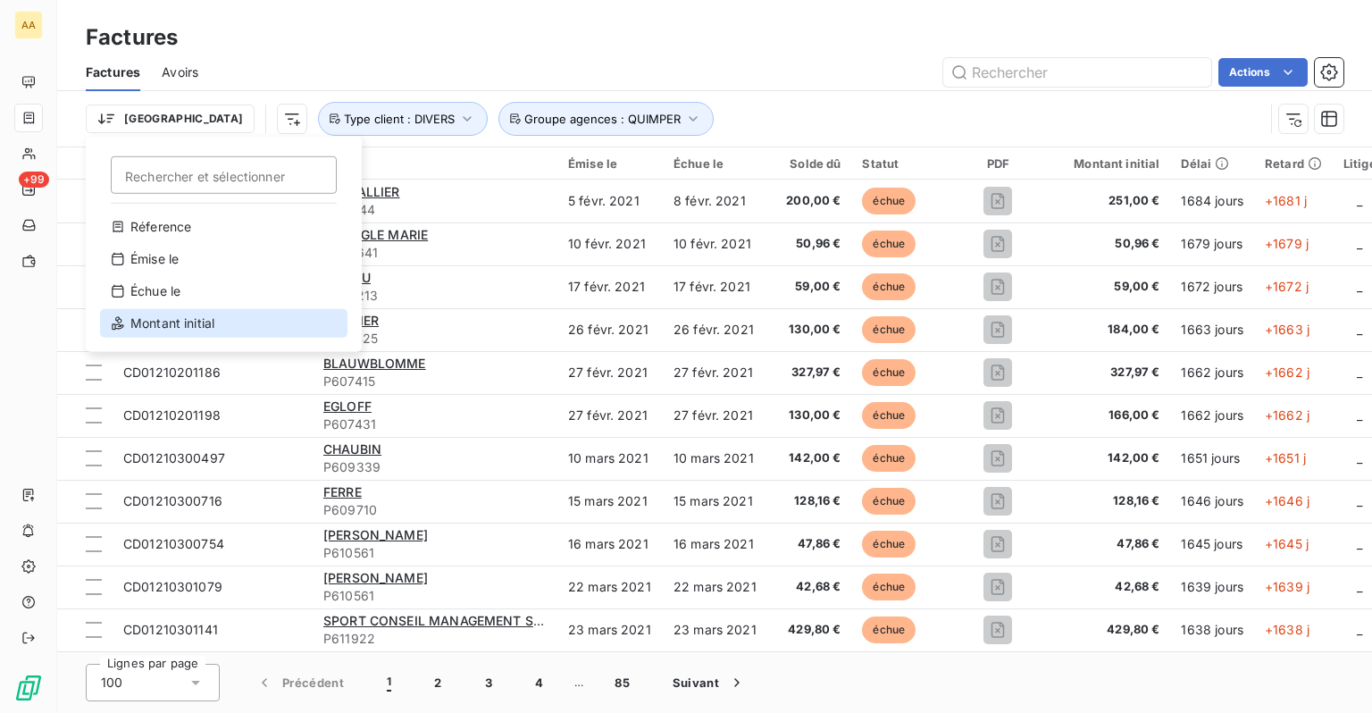
click at [172, 325] on div "Montant initial" at bounding box center [223, 323] width 247 height 29
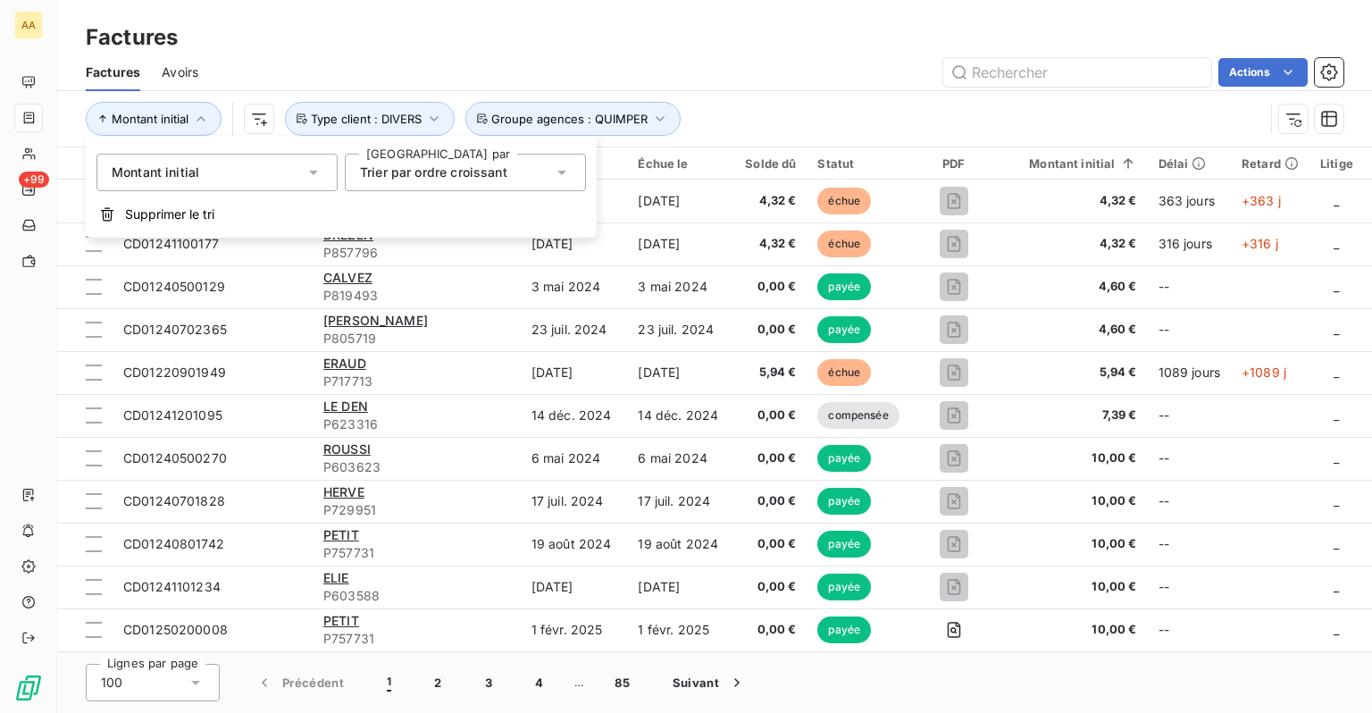
click at [473, 178] on span "Trier par ordre croissant" at bounding box center [433, 171] width 147 height 15
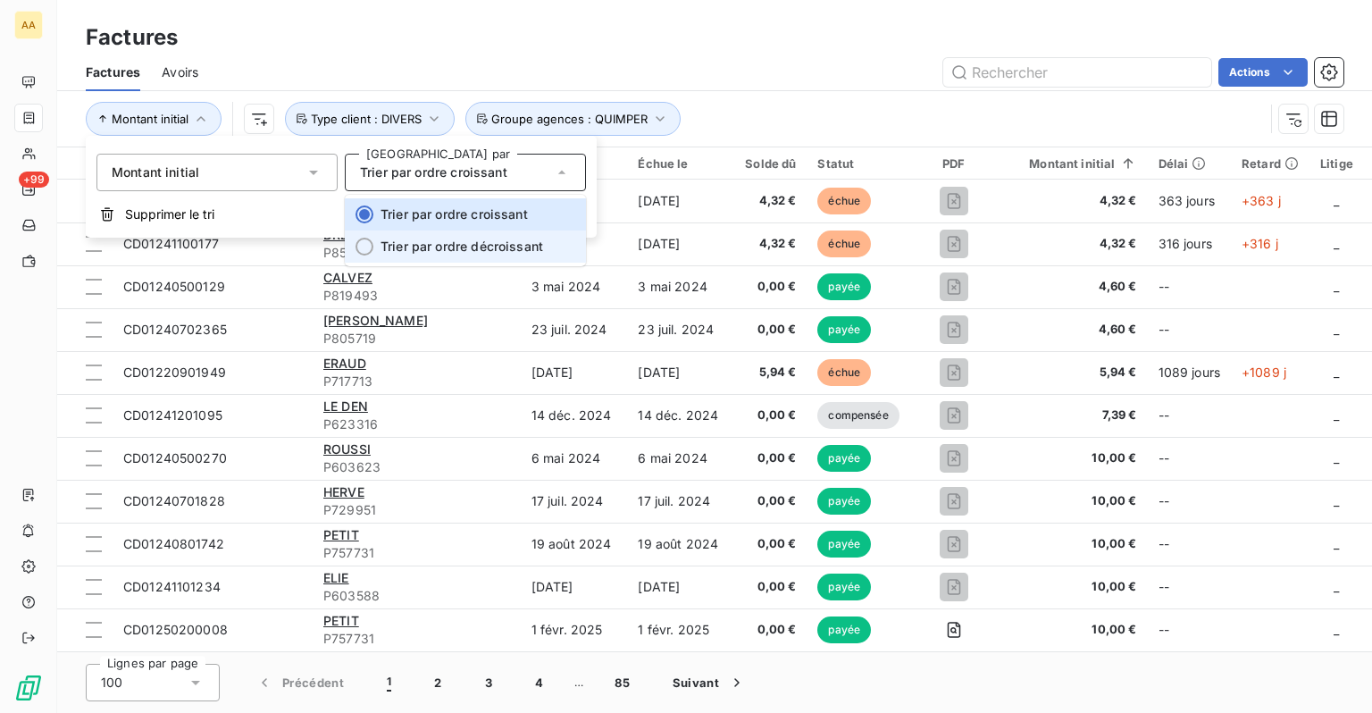
click at [432, 254] on span "Trier par ordre décroissant" at bounding box center [462, 246] width 163 height 15
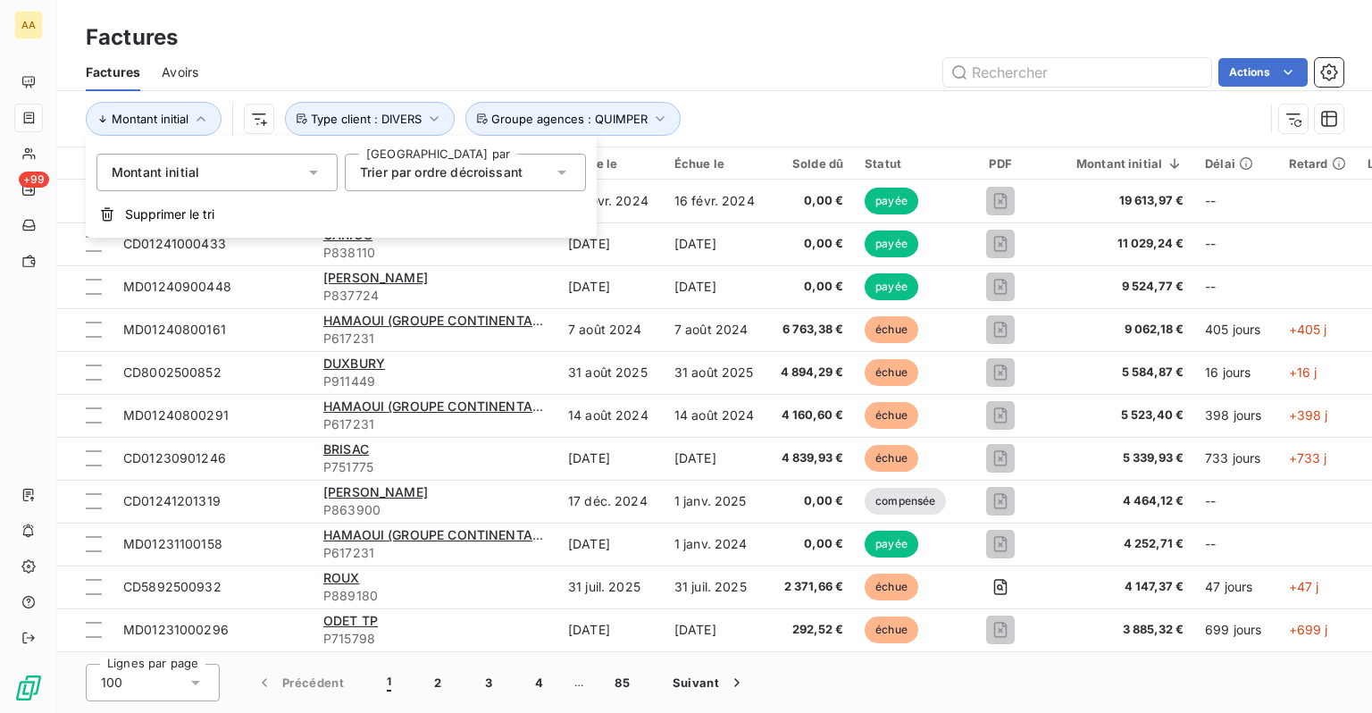
click at [793, 109] on div "Montant initial Groupe agences : QUIMPER Type client : DIVERS" at bounding box center [675, 119] width 1178 height 34
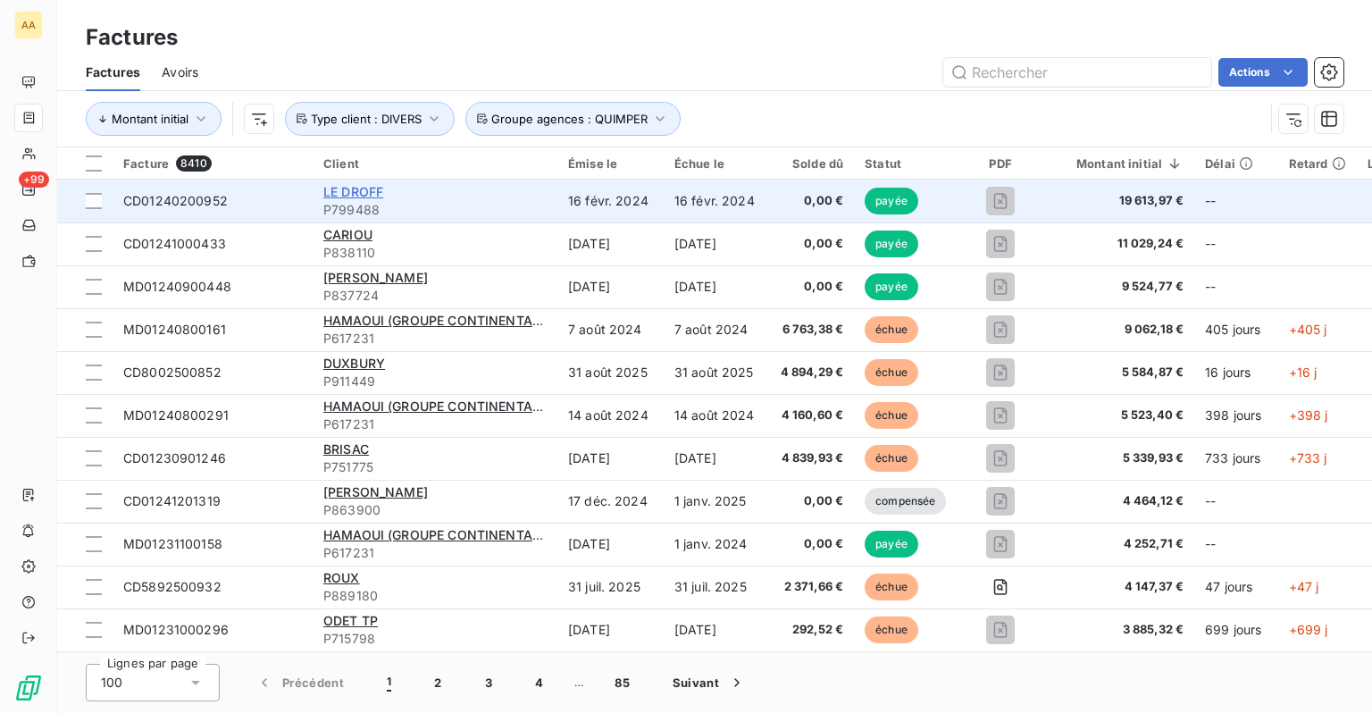
click at [363, 190] on span "LE DROFF" at bounding box center [353, 191] width 60 height 15
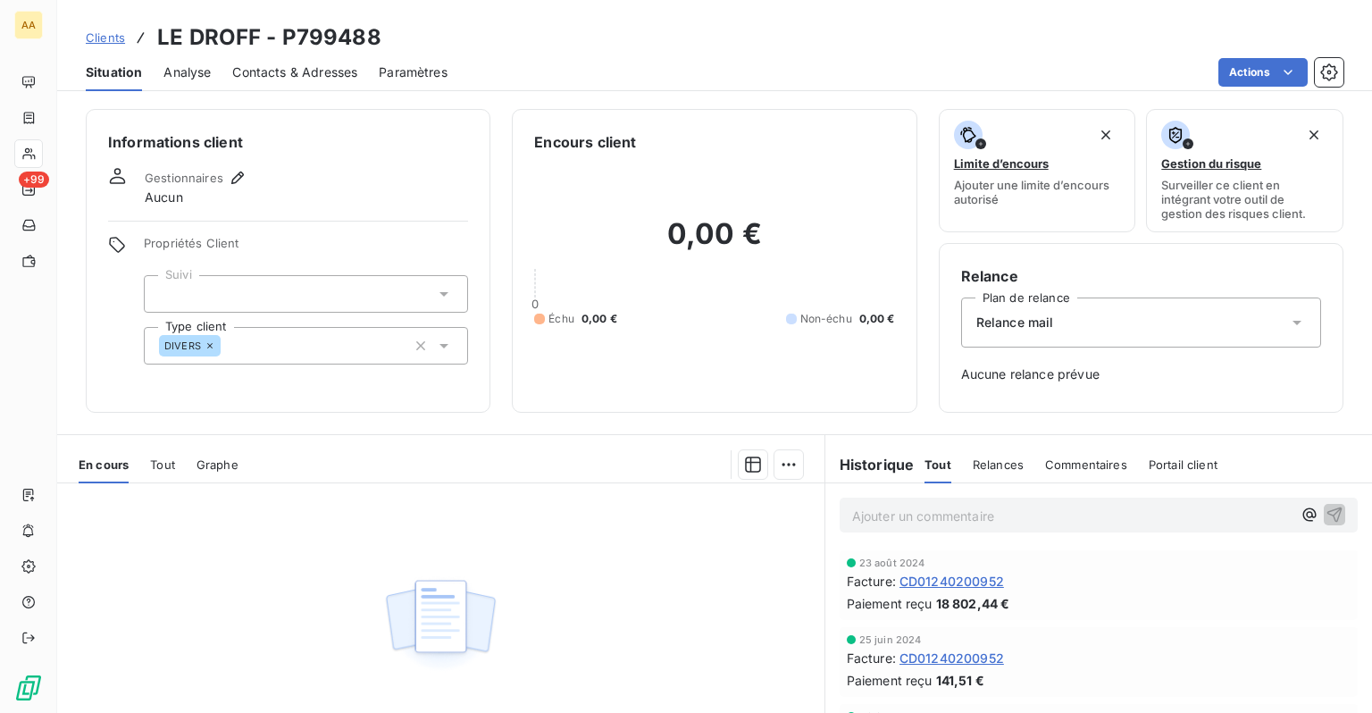
click at [197, 80] on div "Analyse" at bounding box center [186, 73] width 47 height 38
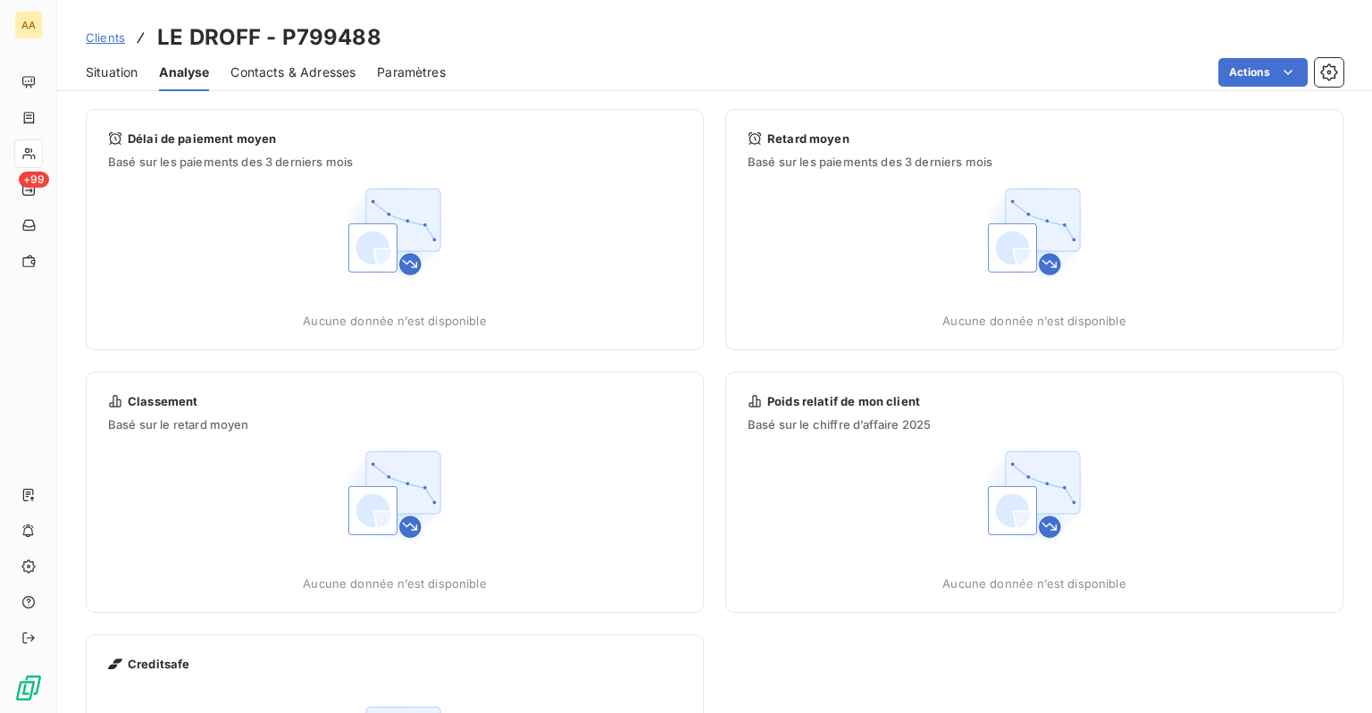
click at [105, 77] on span "Situation" at bounding box center [112, 72] width 52 height 18
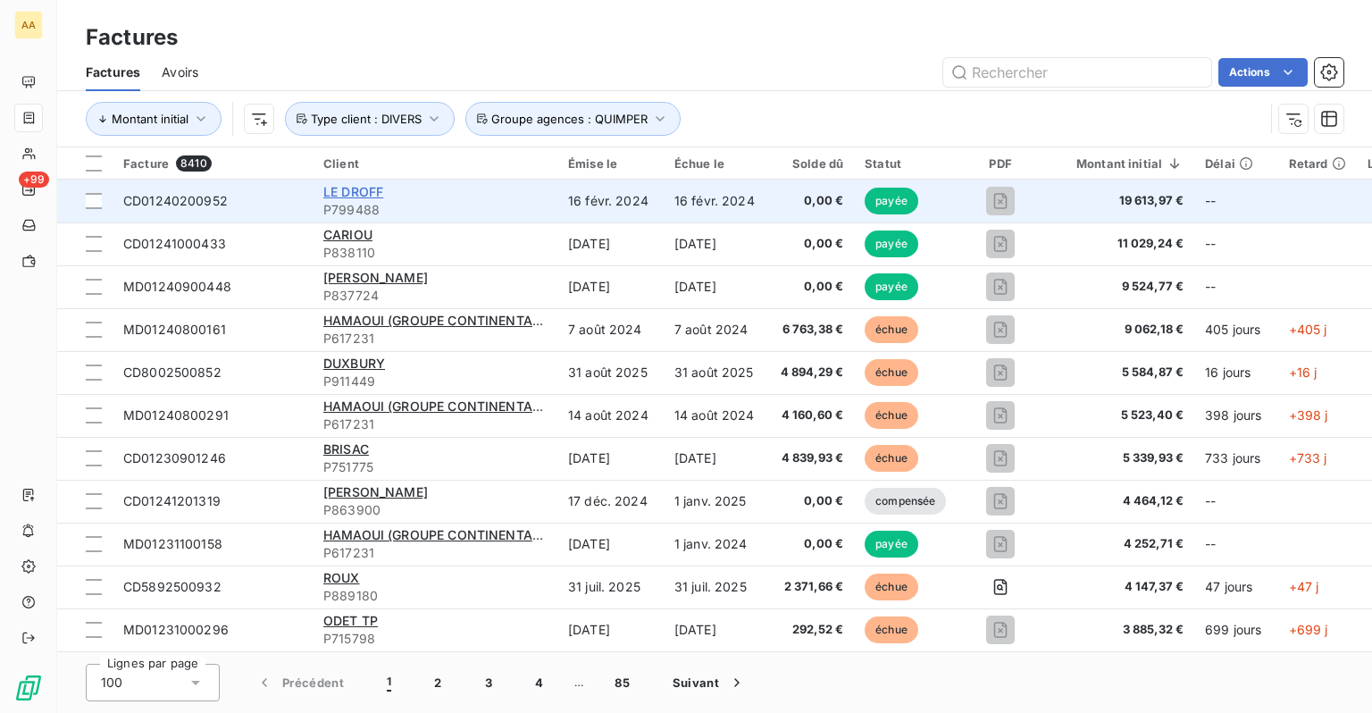
click at [342, 195] on span "LE DROFF" at bounding box center [353, 191] width 60 height 15
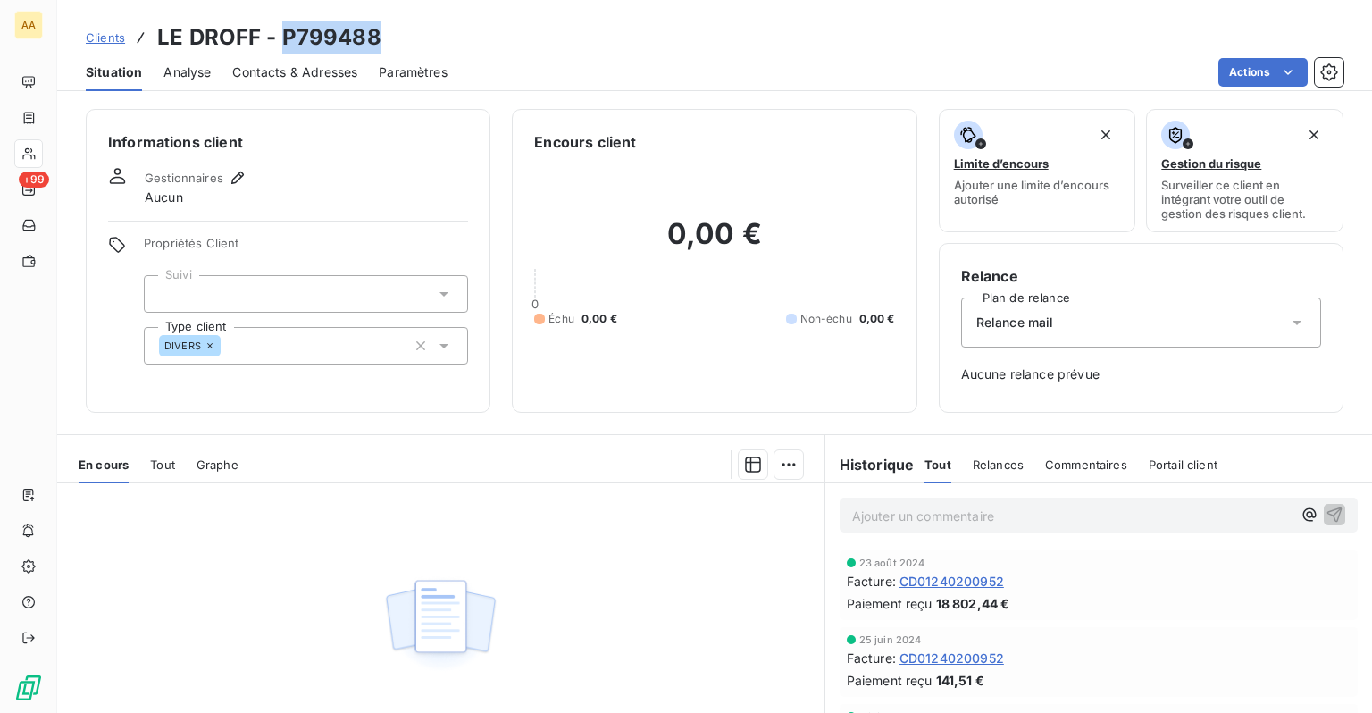
drag, startPoint x: 384, startPoint y: 34, endPoint x: 281, endPoint y: 41, distance: 103.0
click at [281, 41] on div "Clients LE DROFF - P799488" at bounding box center [714, 37] width 1315 height 32
copy h3 "P799488"
click at [113, 30] on span "Clients" at bounding box center [105, 37] width 39 height 14
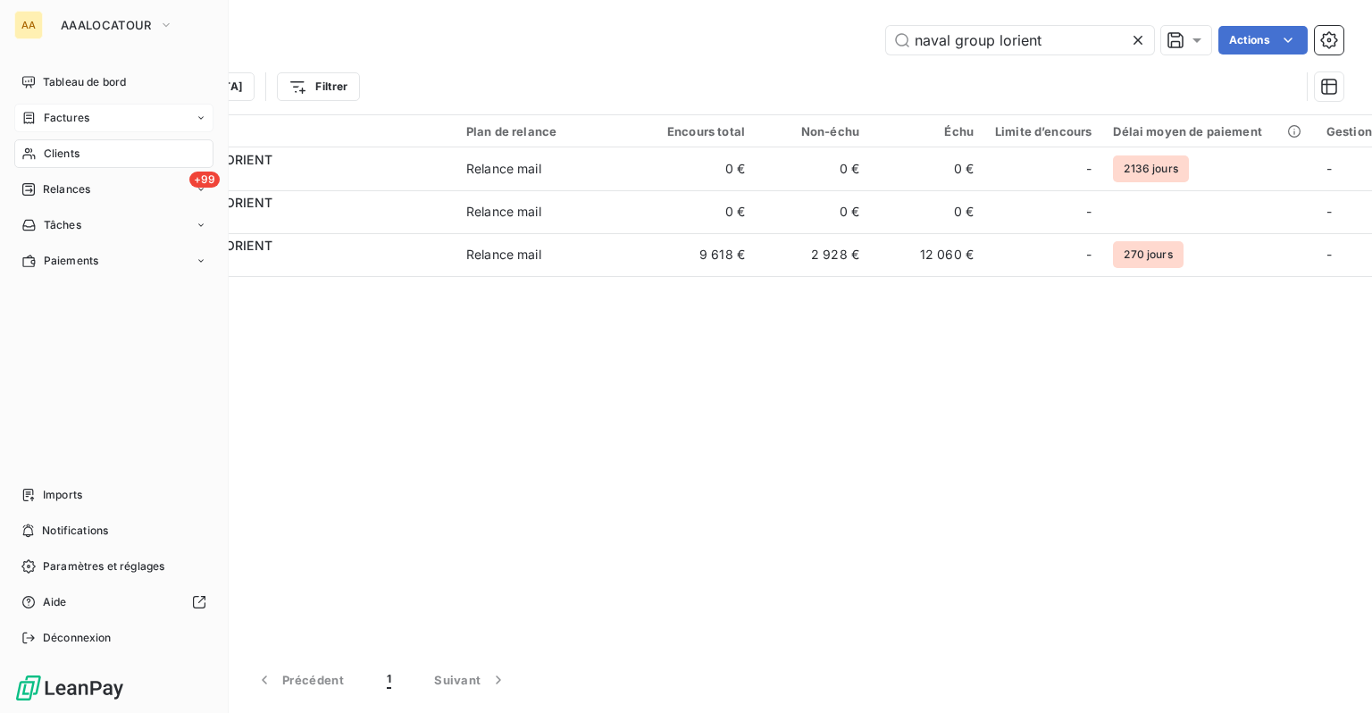
click at [51, 111] on span "Factures" at bounding box center [67, 118] width 46 height 16
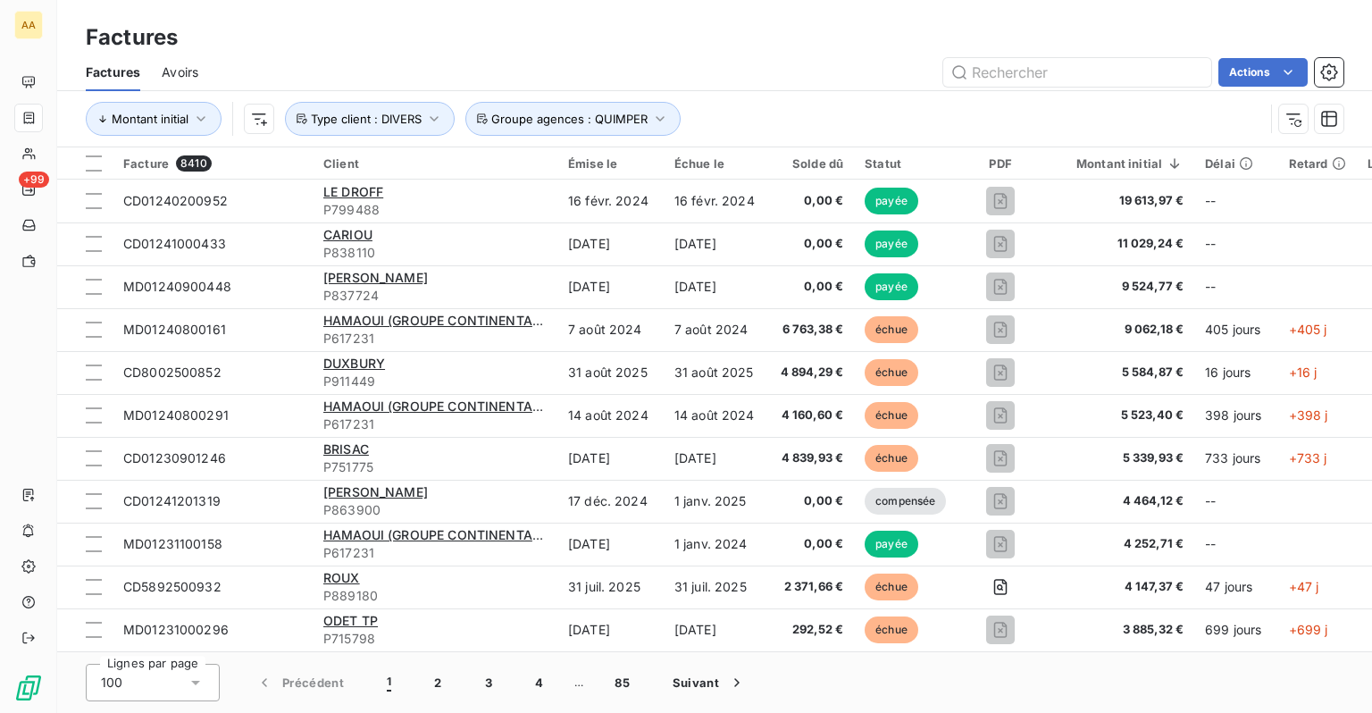
click at [808, 161] on div "Solde dû" at bounding box center [812, 163] width 63 height 14
click at [829, 163] on div "Solde dû" at bounding box center [812, 163] width 63 height 14
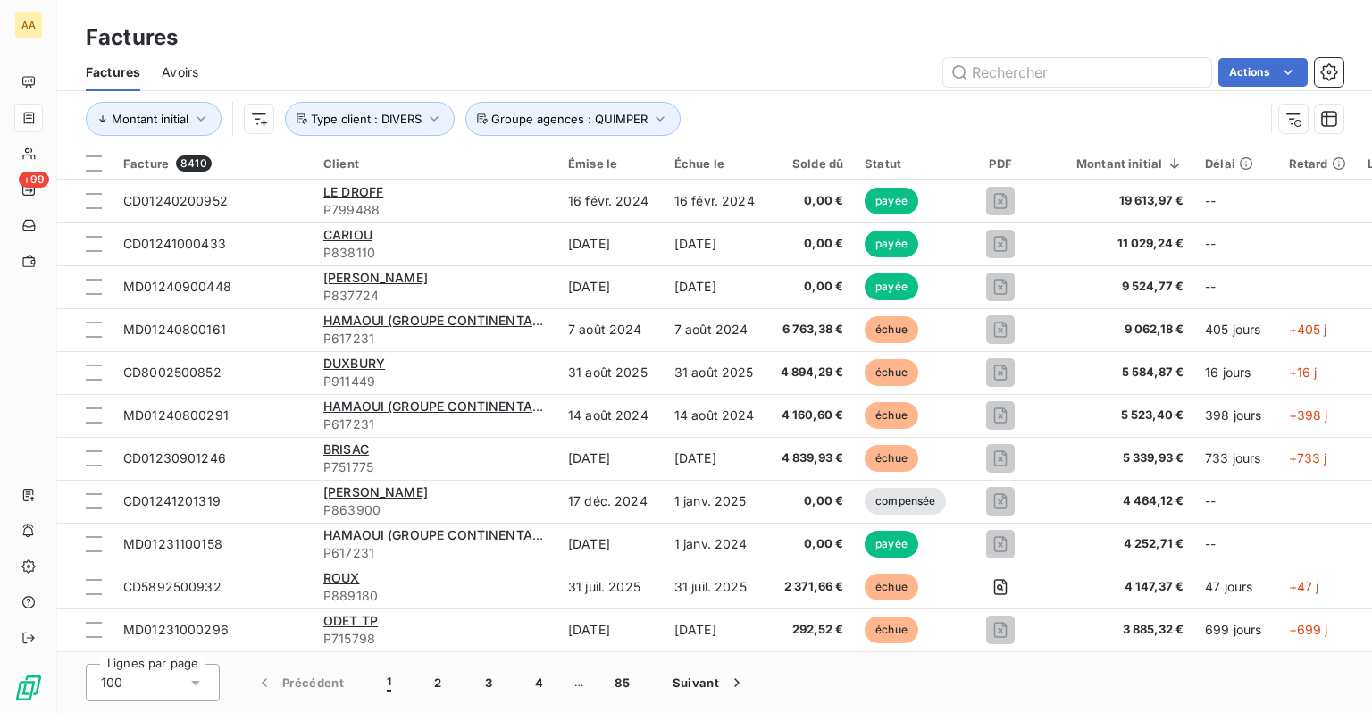
click at [829, 163] on div "Solde dû" at bounding box center [812, 163] width 63 height 14
click at [255, 117] on html "AA +99 Factures Factures Avoirs Actions Montant initial Groupe agences : QUIMPE…" at bounding box center [686, 356] width 1372 height 713
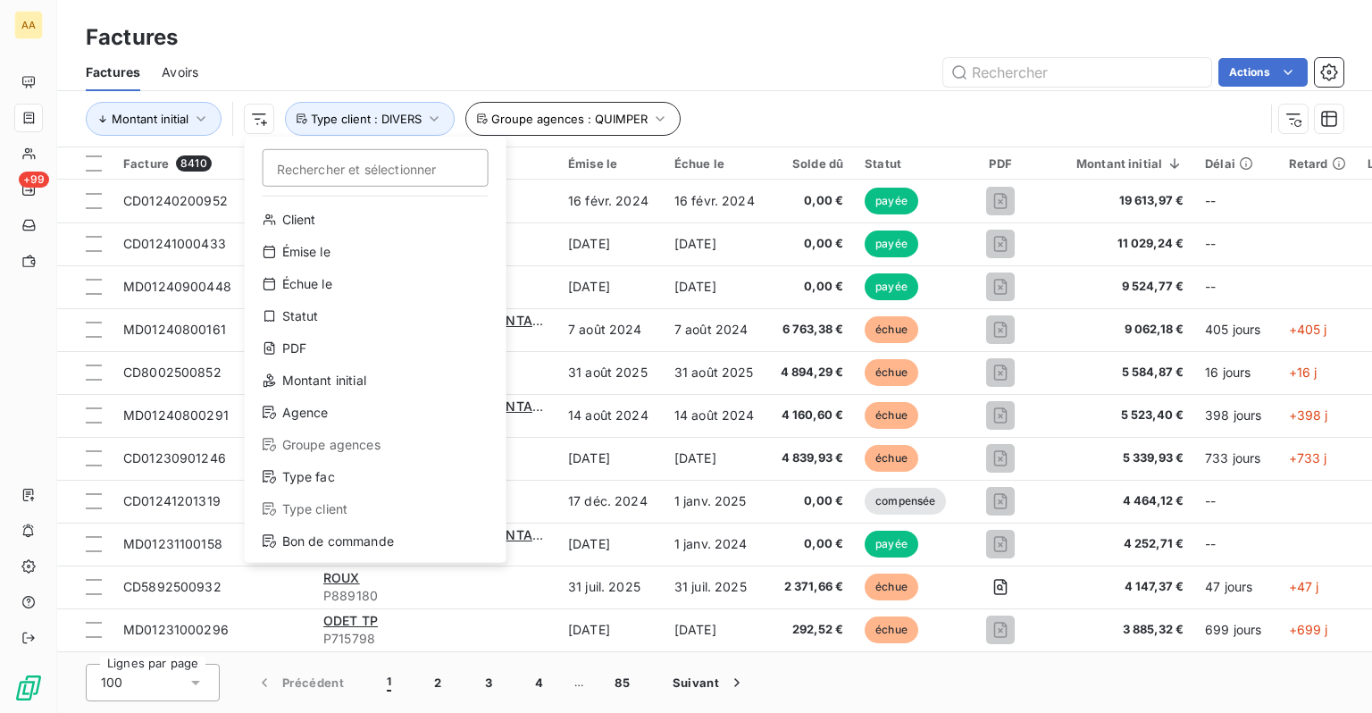
click at [747, 111] on html "AA +99 Factures Factures Avoirs Actions Montant initial Rechercher et sélection…" at bounding box center [686, 356] width 1372 height 713
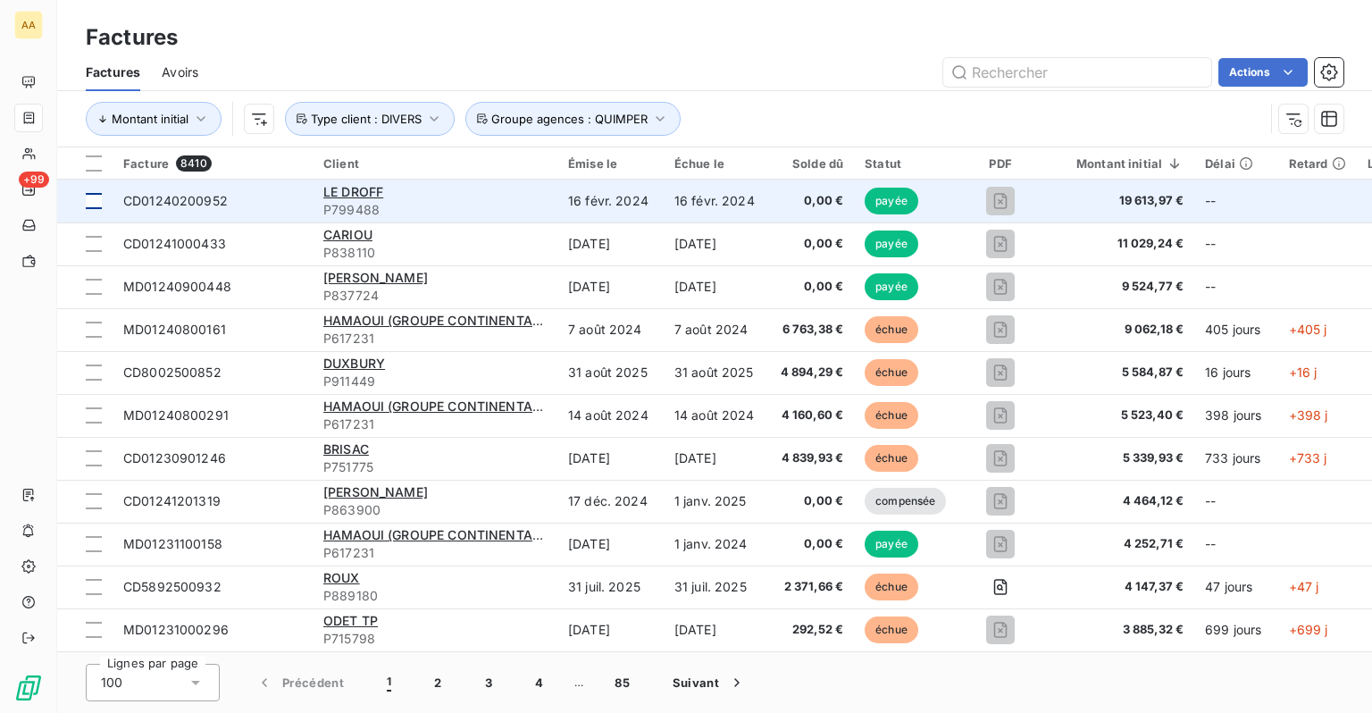
click at [94, 205] on div at bounding box center [94, 201] width 16 height 16
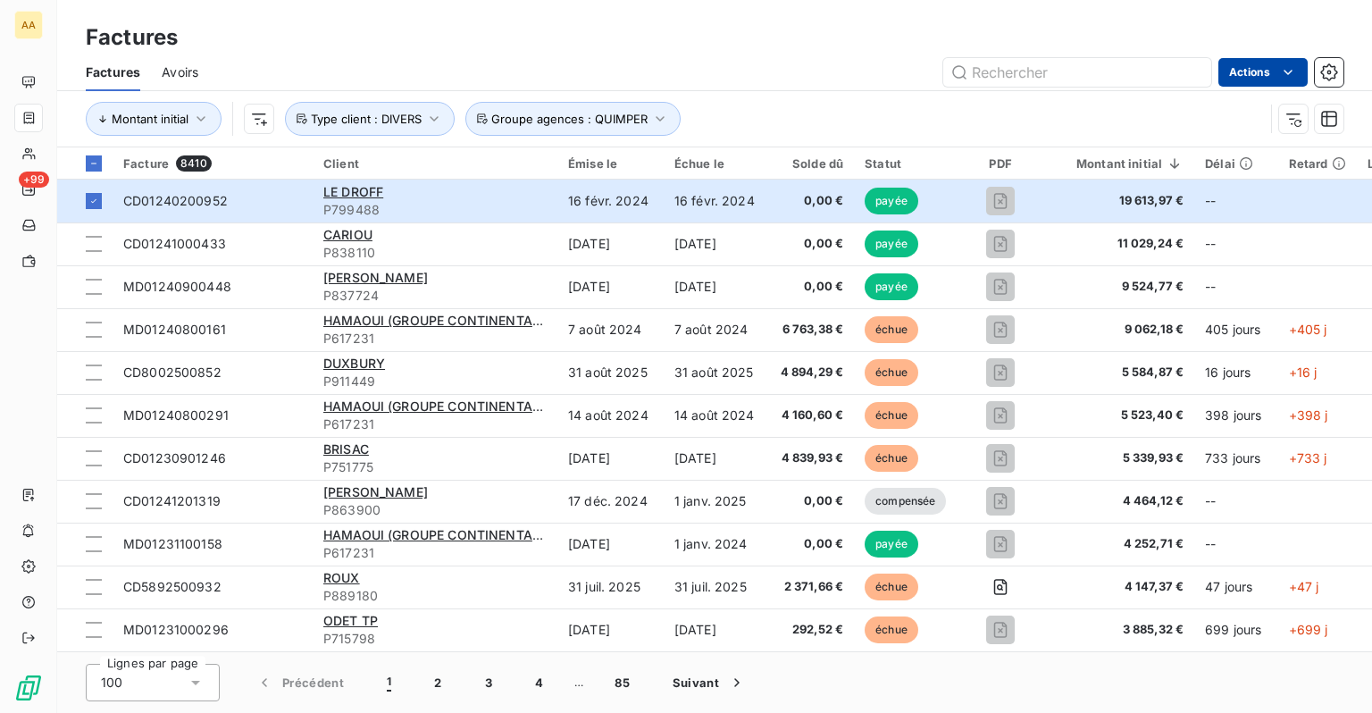
click at [1303, 72] on html "AA +99 Factures Factures Avoirs Actions Montant initial Groupe agences : QUIMPE…" at bounding box center [686, 356] width 1372 height 713
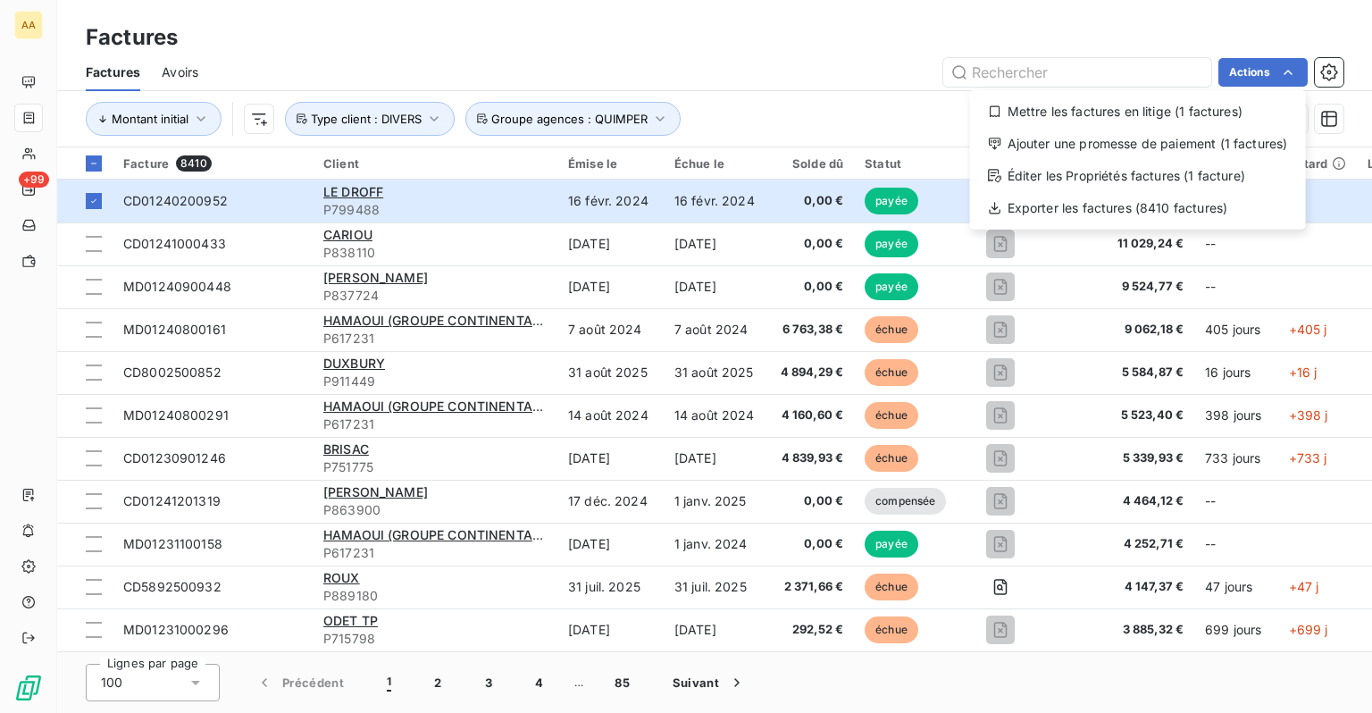
click at [842, 107] on html "AA +99 Factures Factures Avoirs Actions Mettre les factures en litige (1 factur…" at bounding box center [686, 356] width 1372 height 713
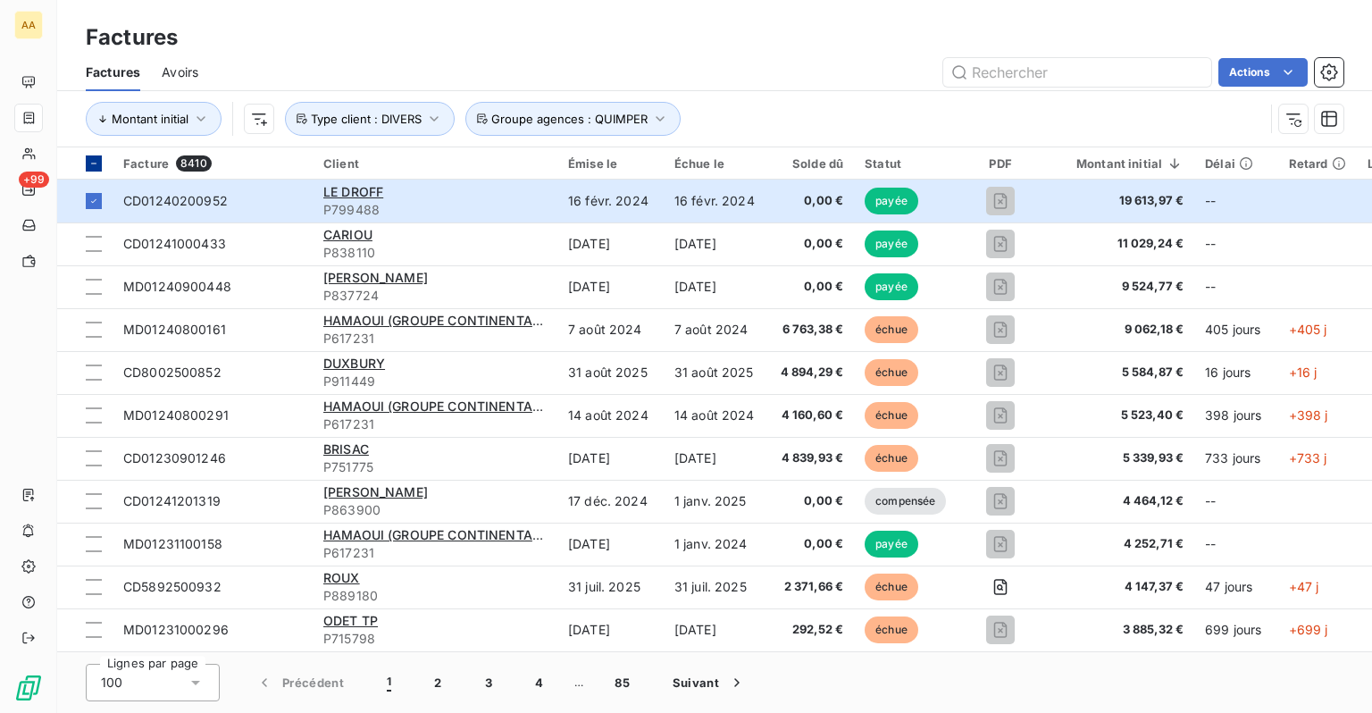
click at [89, 160] on icon at bounding box center [93, 163] width 11 height 11
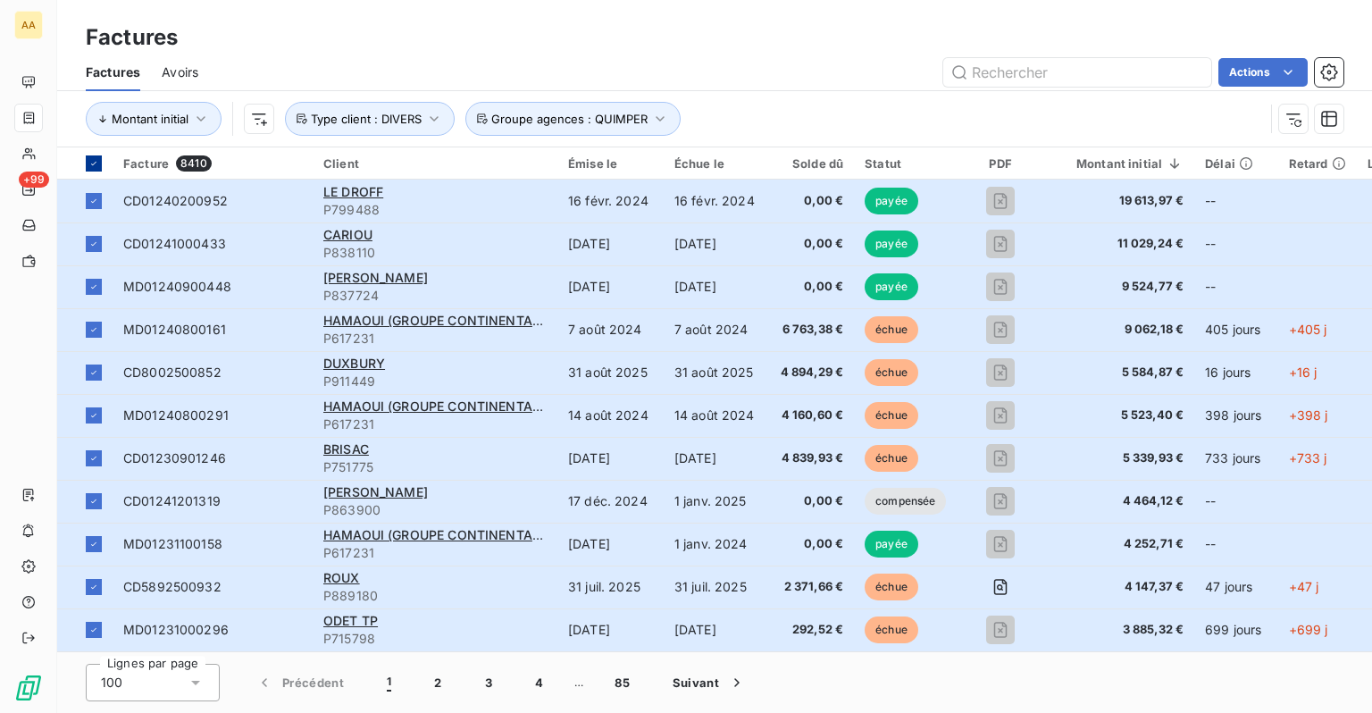
click at [89, 167] on icon at bounding box center [93, 163] width 11 height 11
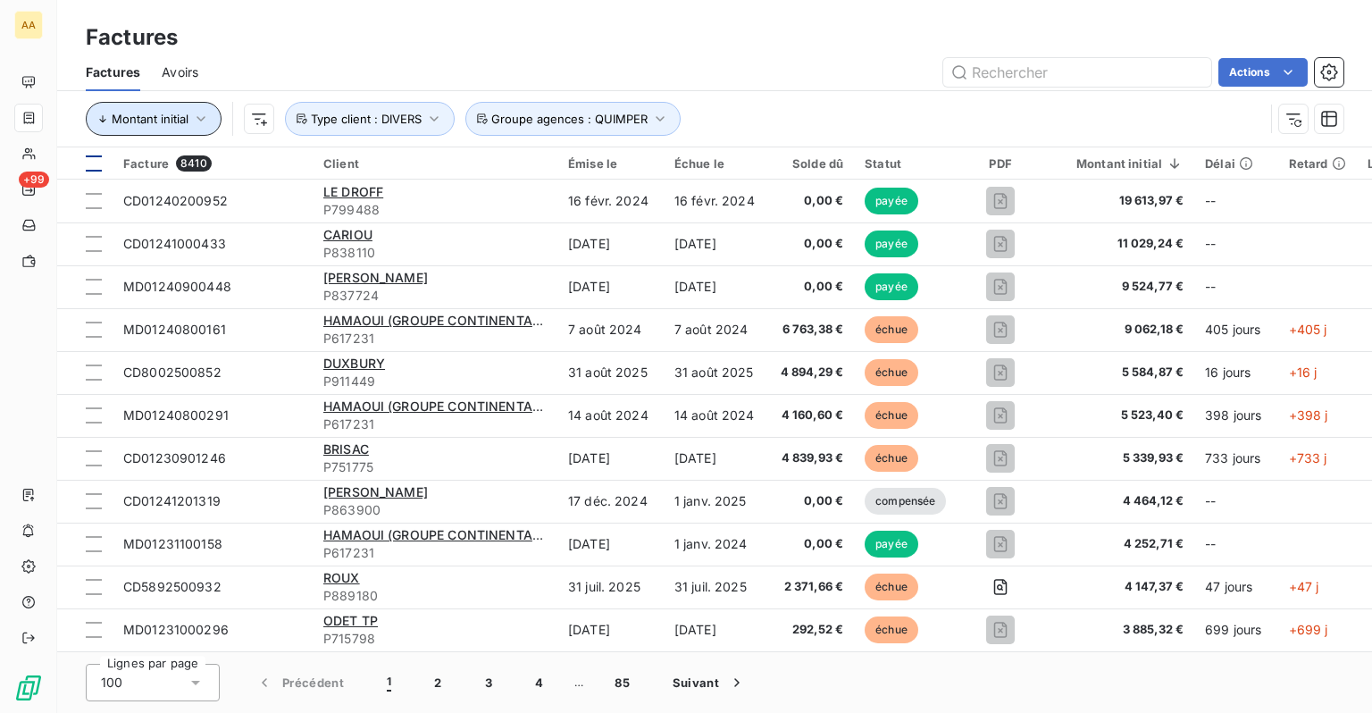
click at [189, 121] on button "Montant initial" at bounding box center [154, 119] width 136 height 34
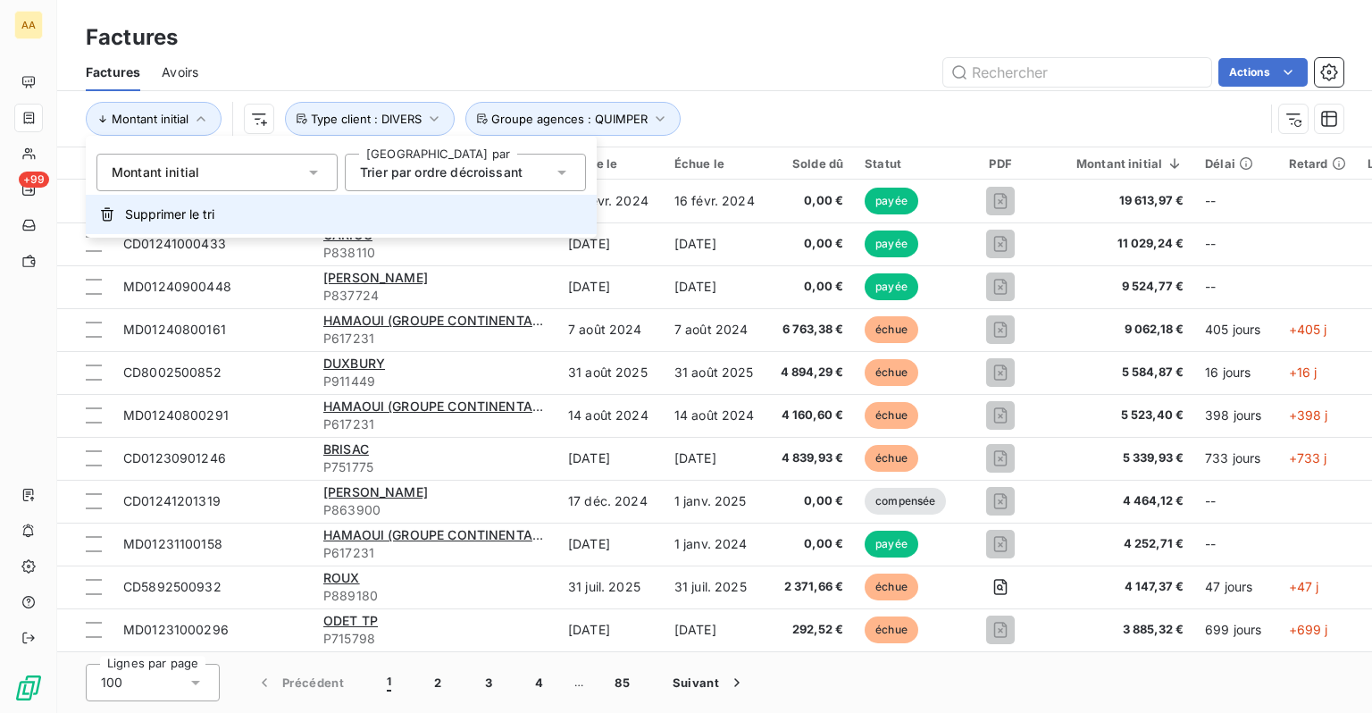
click at [201, 225] on button "Supprimer le tri" at bounding box center [341, 214] width 511 height 39
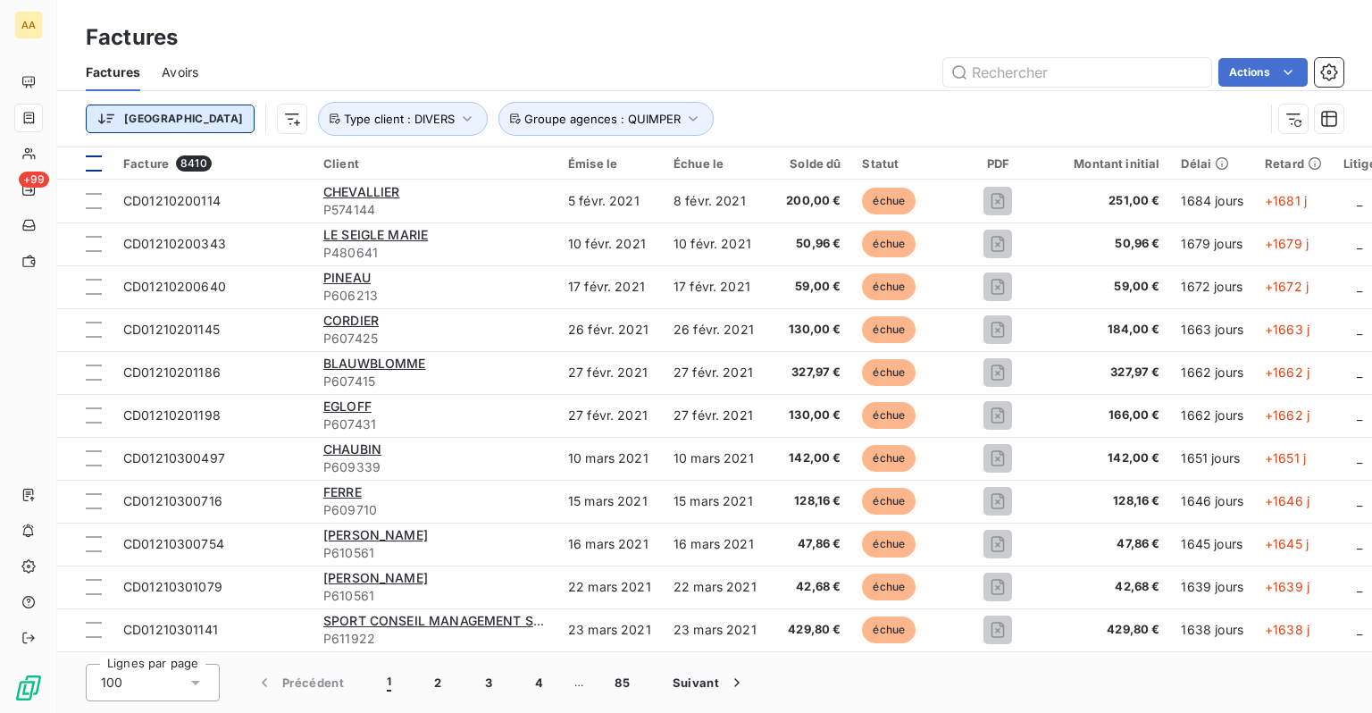
click at [136, 119] on html "AA +99 Factures Factures Avoirs Actions Trier Groupe agences : QUIMPER Type cli…" at bounding box center [686, 356] width 1372 height 713
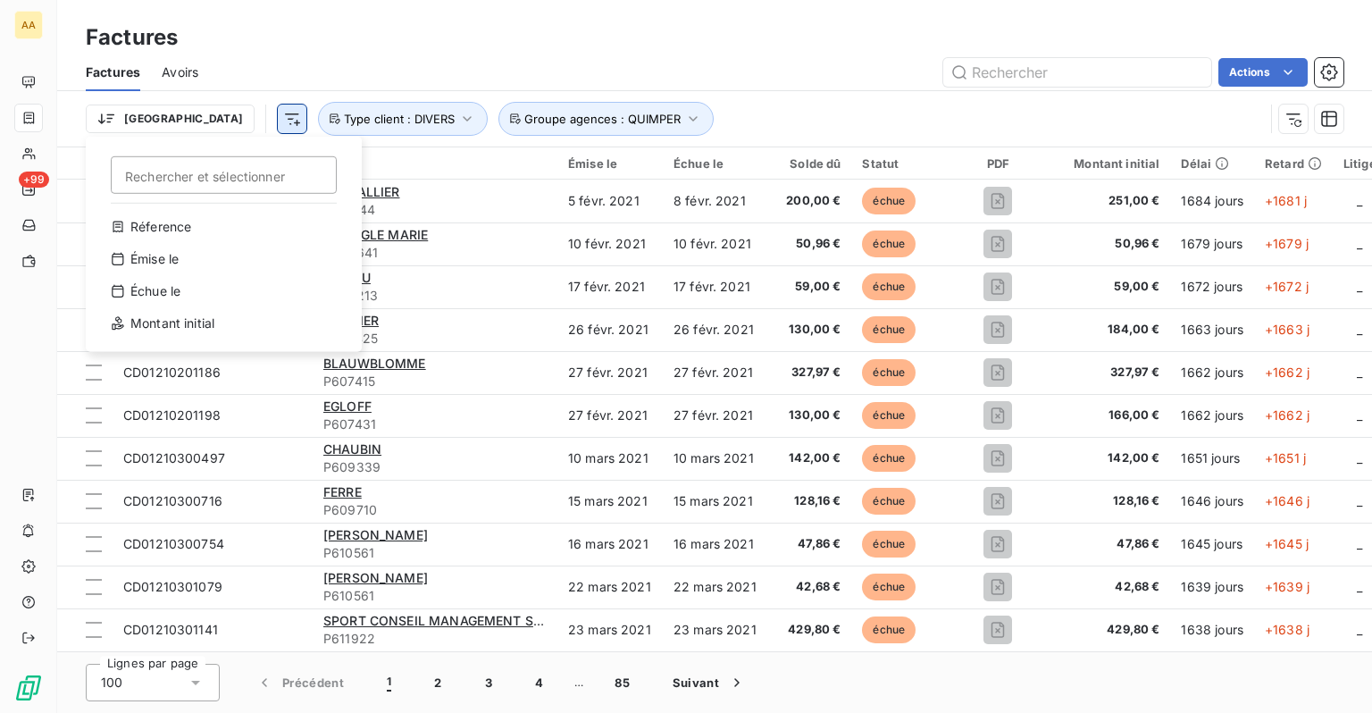
click at [316, 64] on html "AA +99 Factures Factures Avoirs Actions Trier Rechercher et sélectionner Réfere…" at bounding box center [686, 356] width 1372 height 713
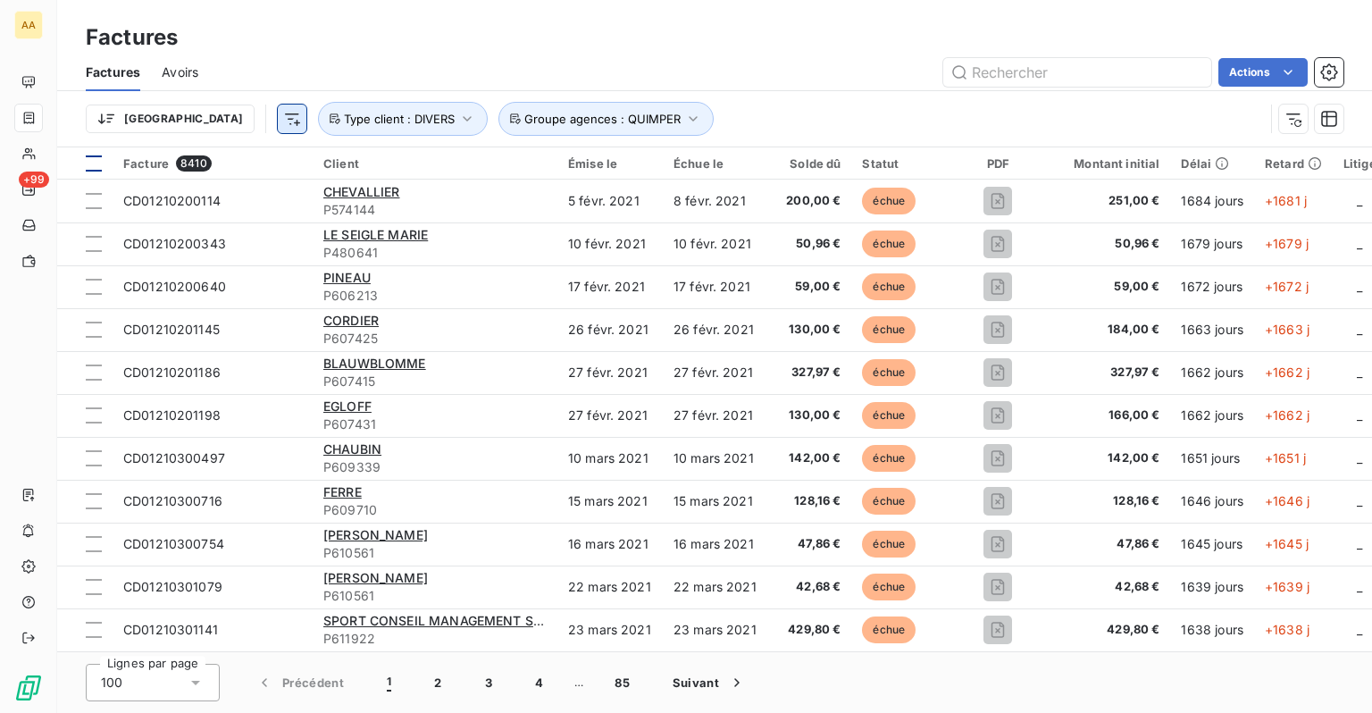
click at [202, 118] on html "AA +99 Factures Factures Avoirs Actions Trier Groupe agences : QUIMPER Type cli…" at bounding box center [686, 356] width 1372 height 713
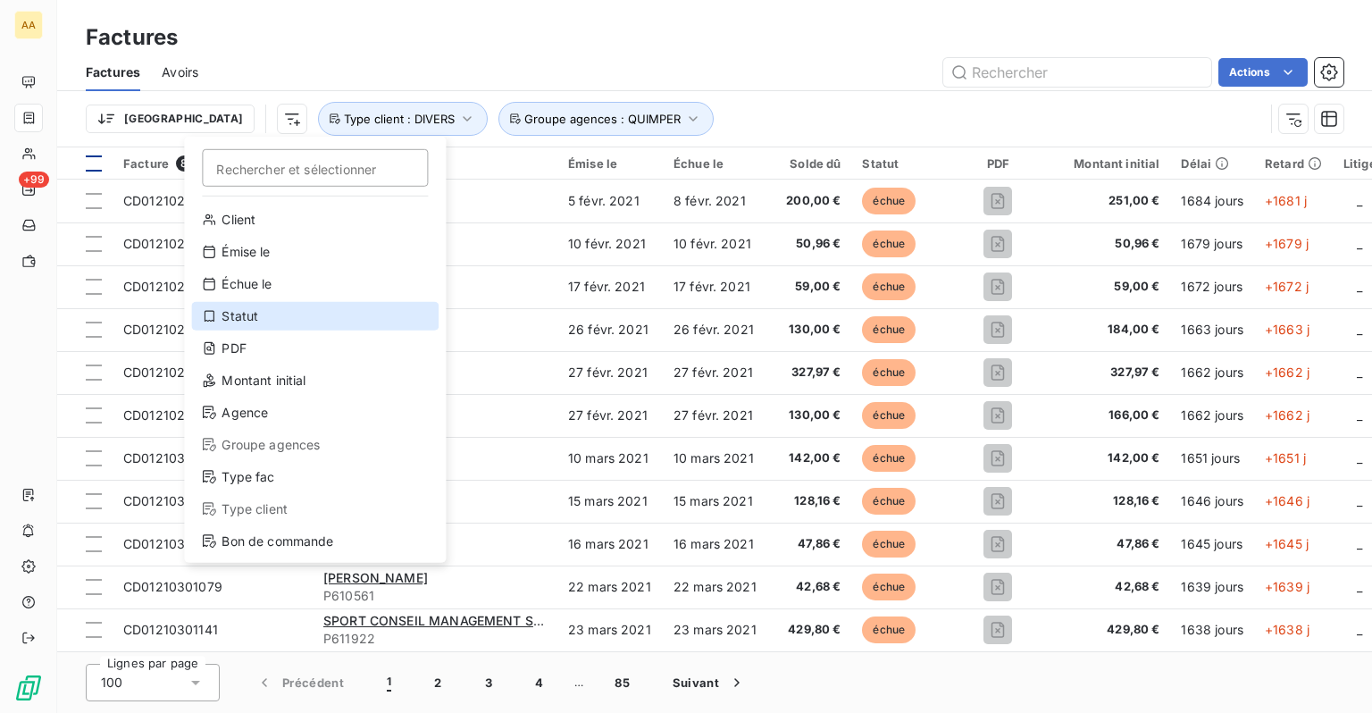
click at [247, 319] on div "Statut" at bounding box center [314, 316] width 247 height 29
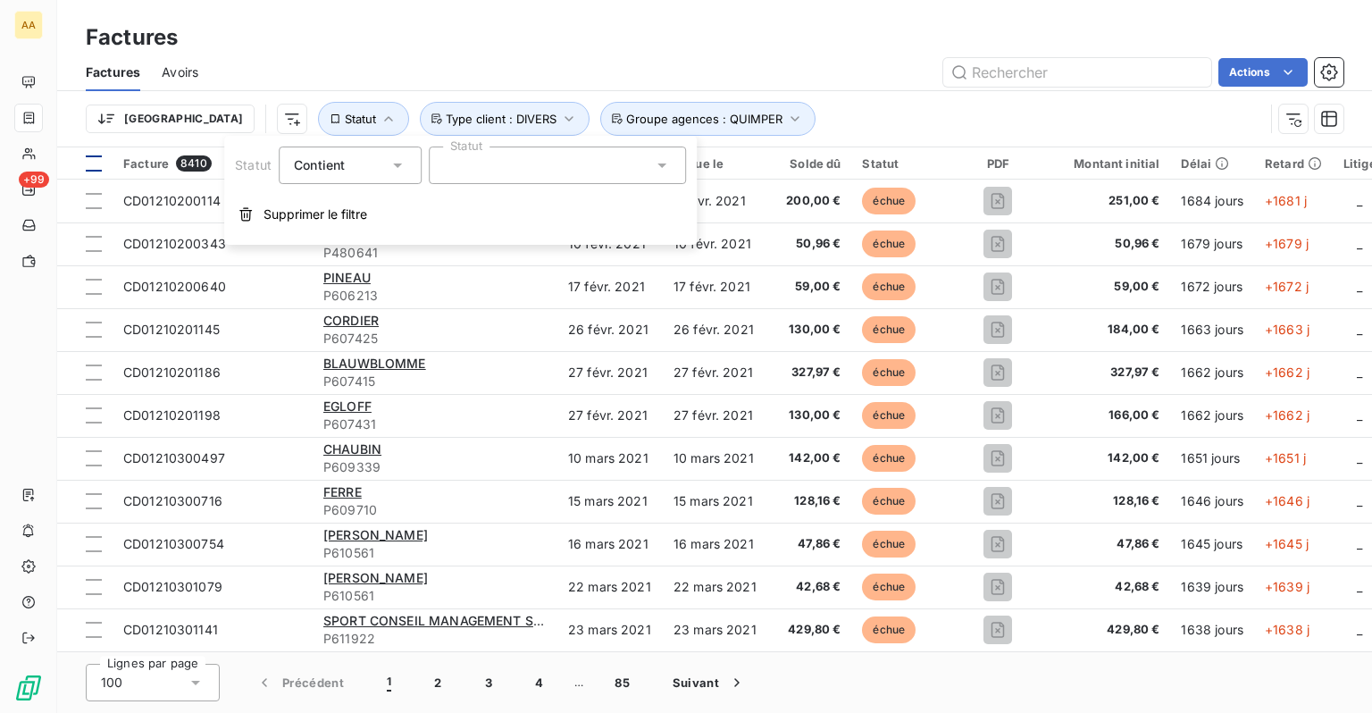
click at [349, 169] on div "Contient" at bounding box center [341, 165] width 95 height 25
click at [337, 242] on span "Ne contient pas" at bounding box center [362, 238] width 96 height 15
click at [538, 167] on div at bounding box center [557, 165] width 257 height 38
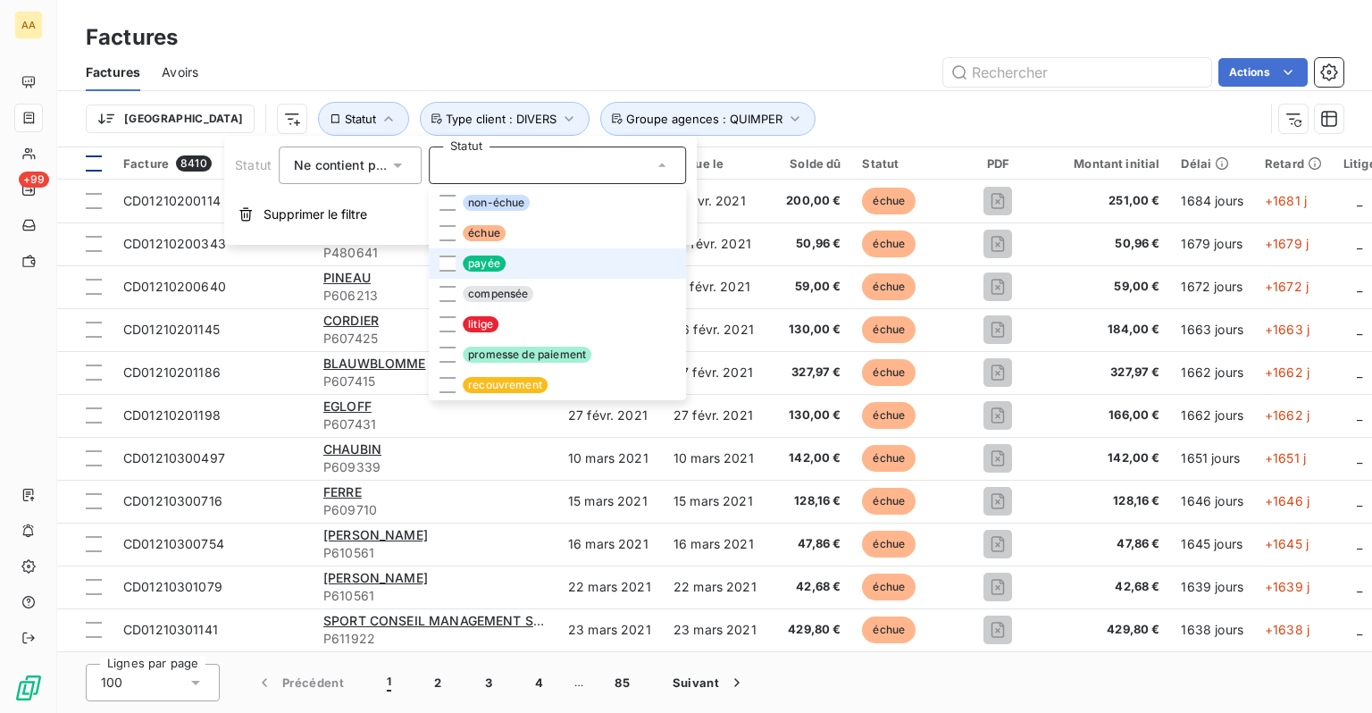
click at [491, 261] on span "payée" at bounding box center [484, 263] width 43 height 16
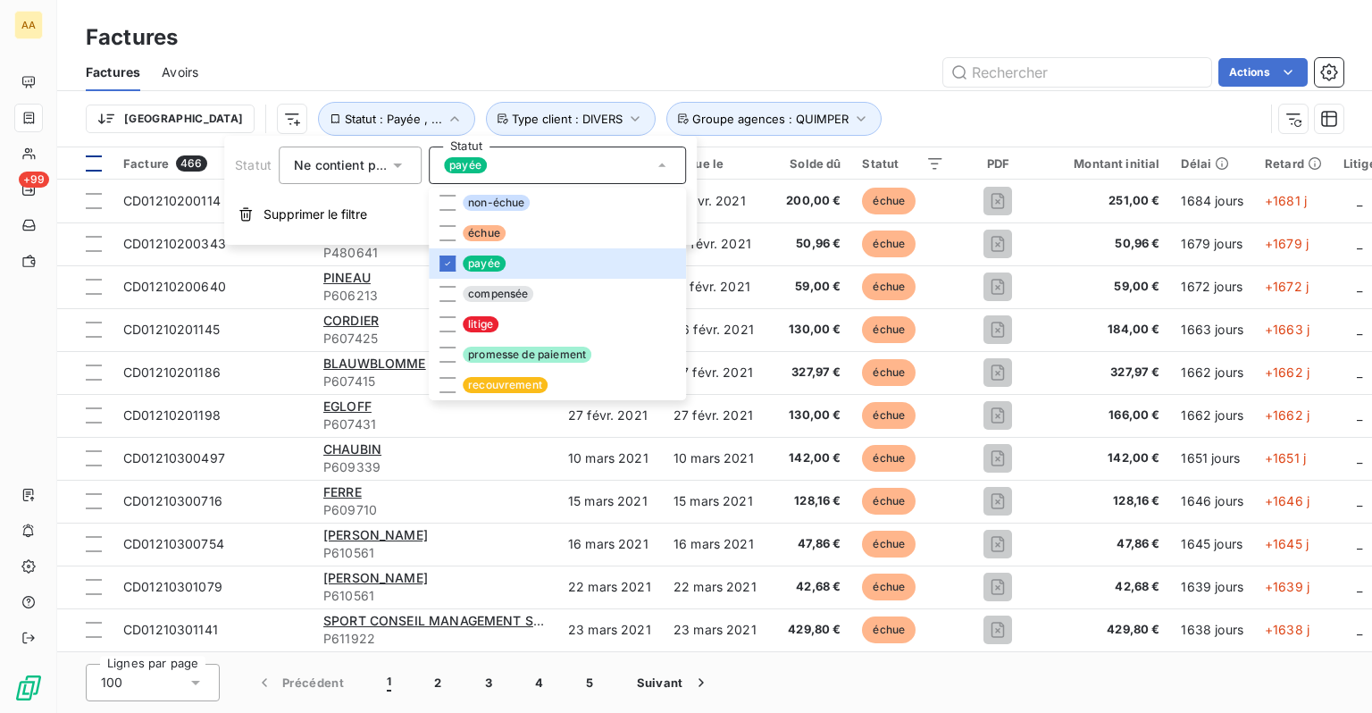
click at [875, 111] on div "Trier Statut : Payée , ... Groupe agences : QUIMPER Type client : DIVERS" at bounding box center [675, 119] width 1178 height 34
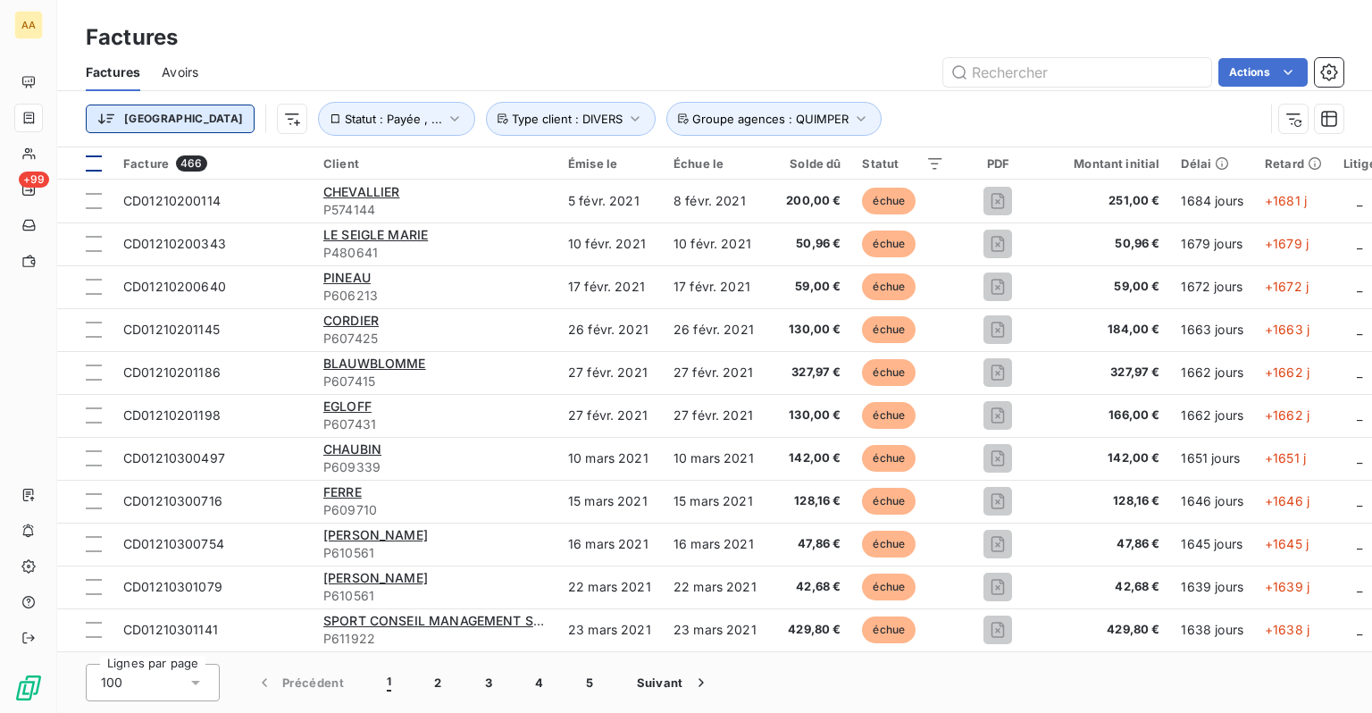
click at [146, 129] on html "AA +99 Factures Factures Avoirs Actions Trier Statut : Payée , ... Groupe agenc…" at bounding box center [686, 356] width 1372 height 713
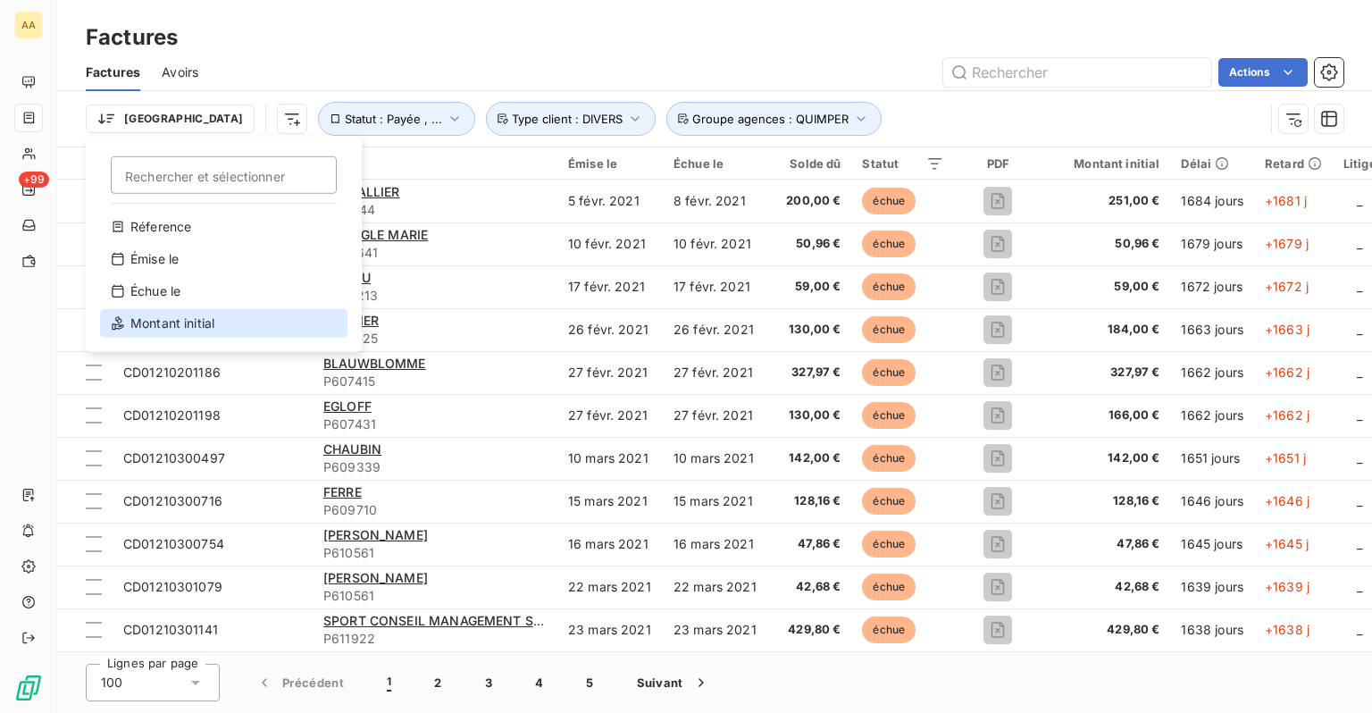
click at [162, 327] on div "Montant initial" at bounding box center [223, 323] width 247 height 29
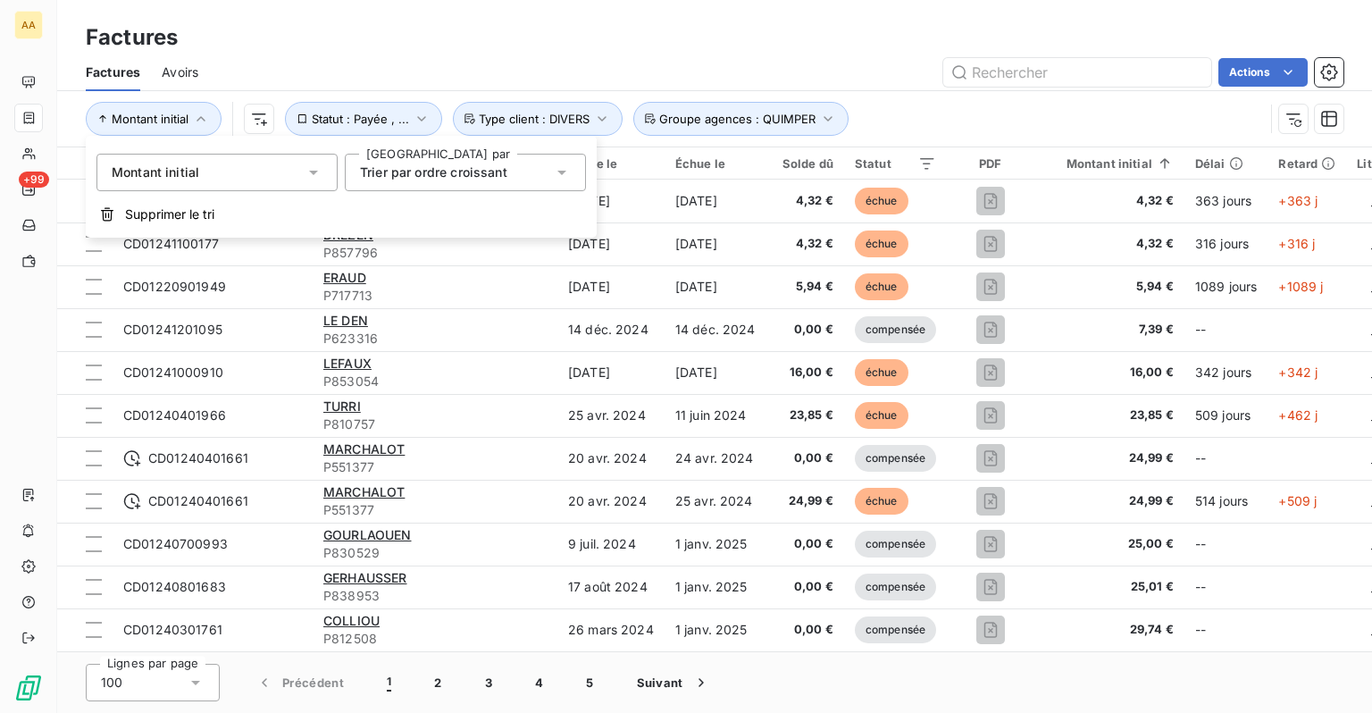
click at [412, 165] on span "Trier par ordre croissant" at bounding box center [433, 171] width 147 height 15
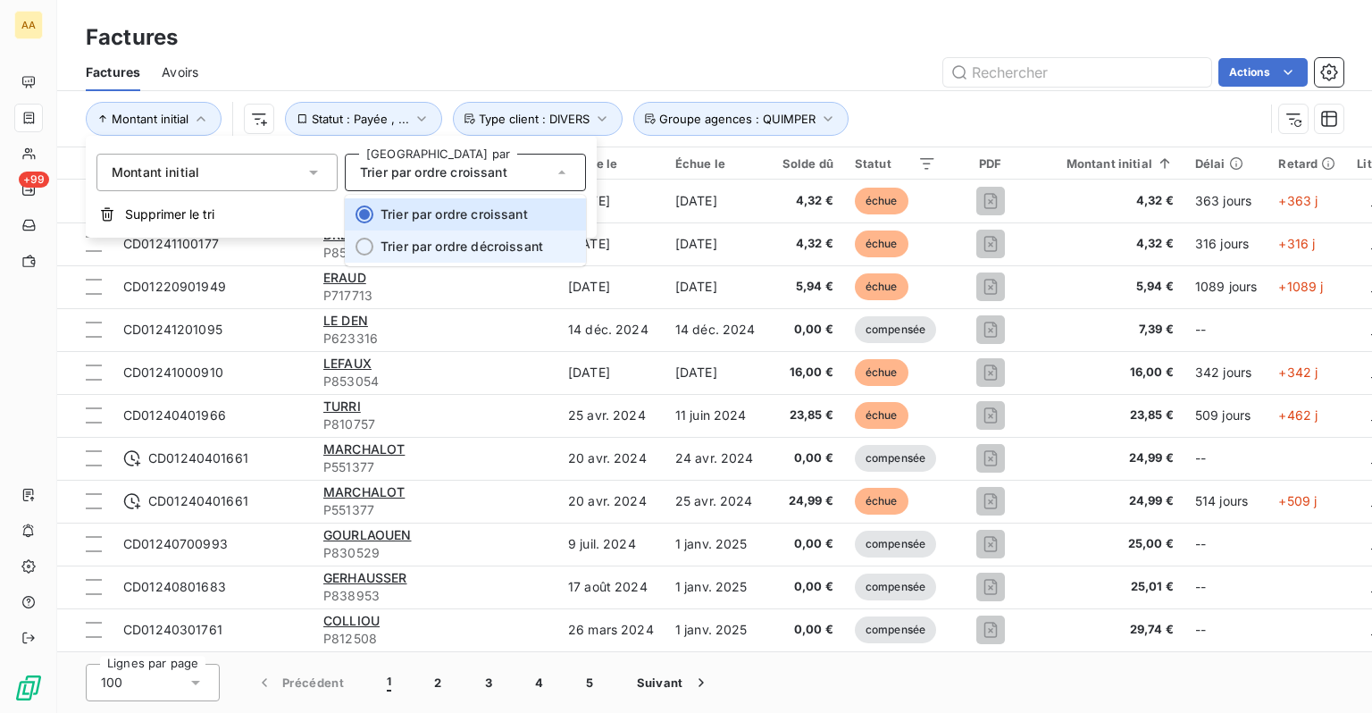
click at [426, 239] on span "Trier par ordre décroissant" at bounding box center [462, 246] width 163 height 15
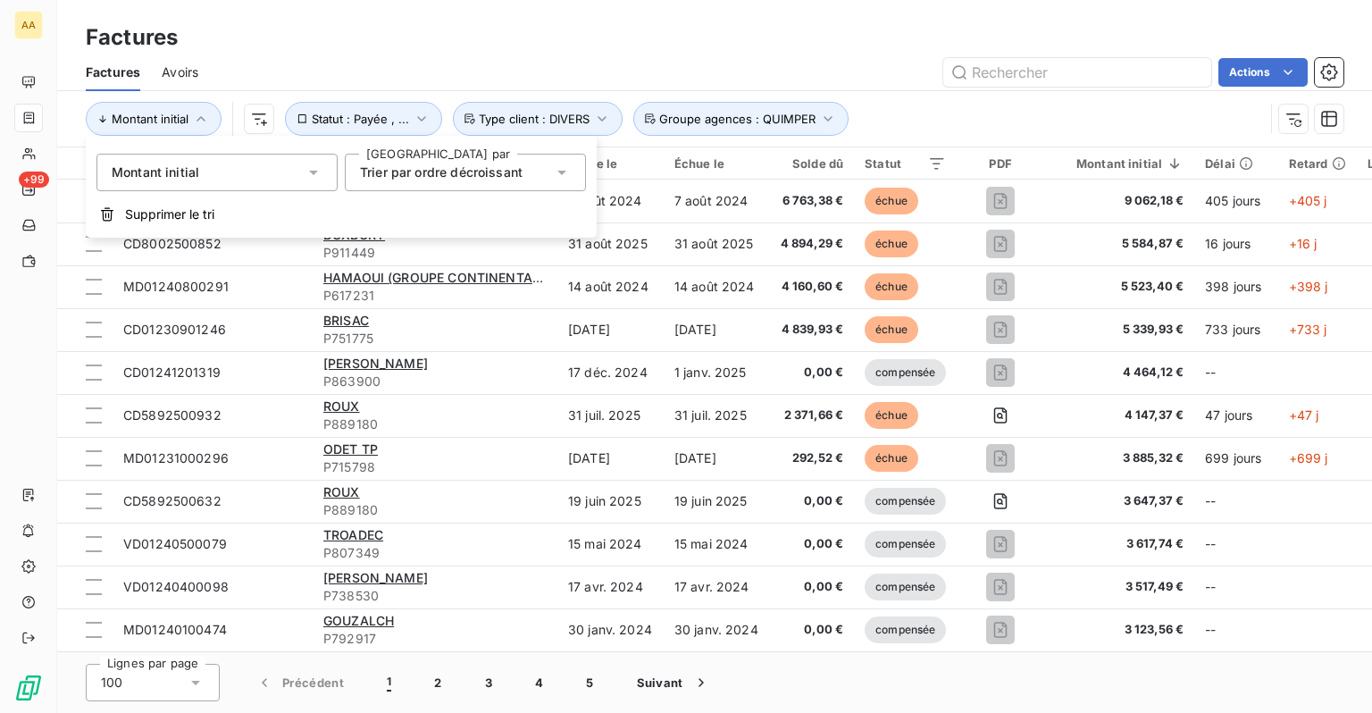
click at [901, 85] on div "Actions" at bounding box center [782, 72] width 1124 height 29
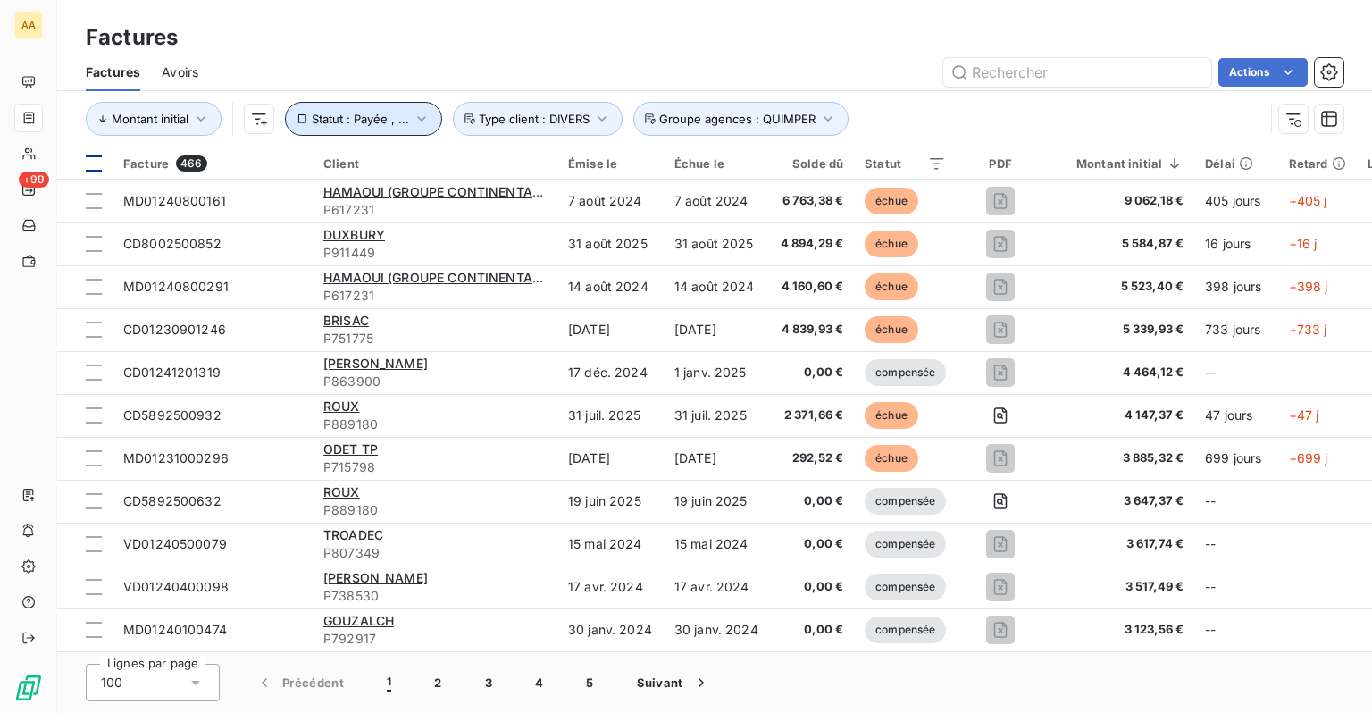
click at [404, 116] on span "Statut : Payée , ..." at bounding box center [360, 119] width 97 height 14
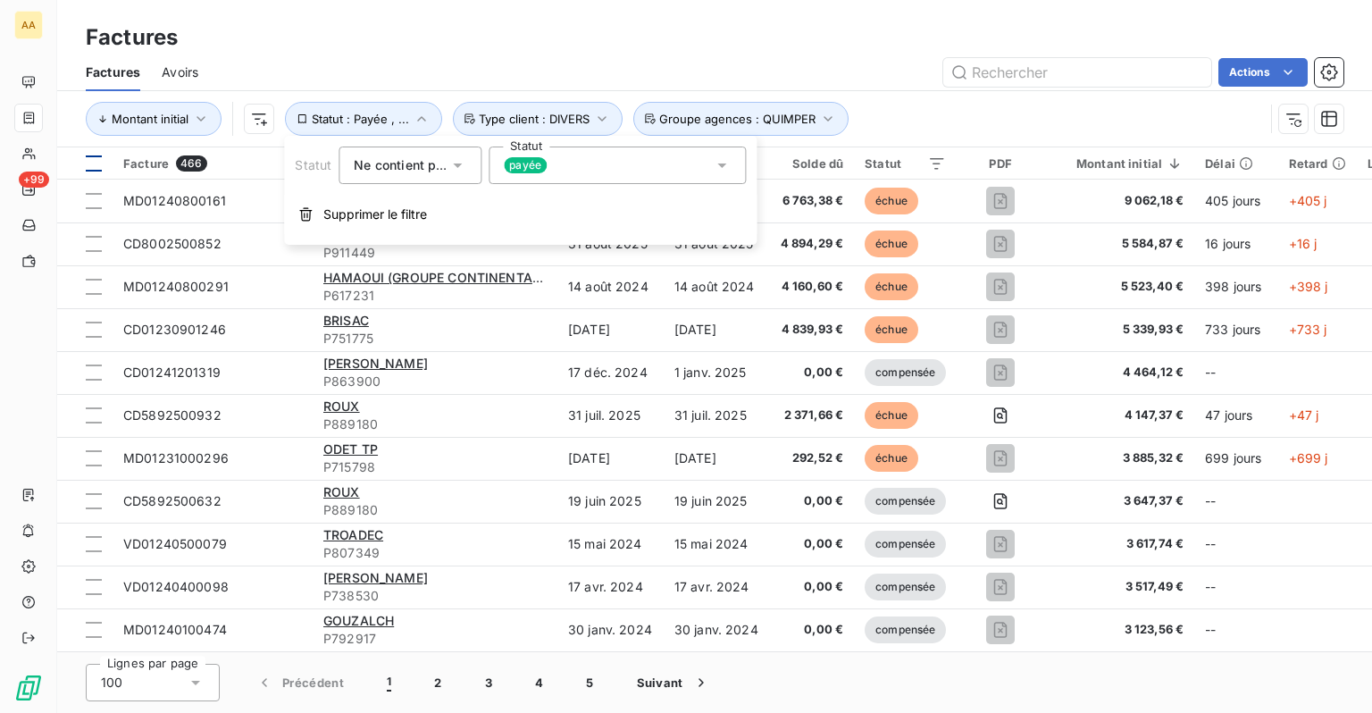
click at [583, 172] on div "payée" at bounding box center [617, 165] width 257 height 38
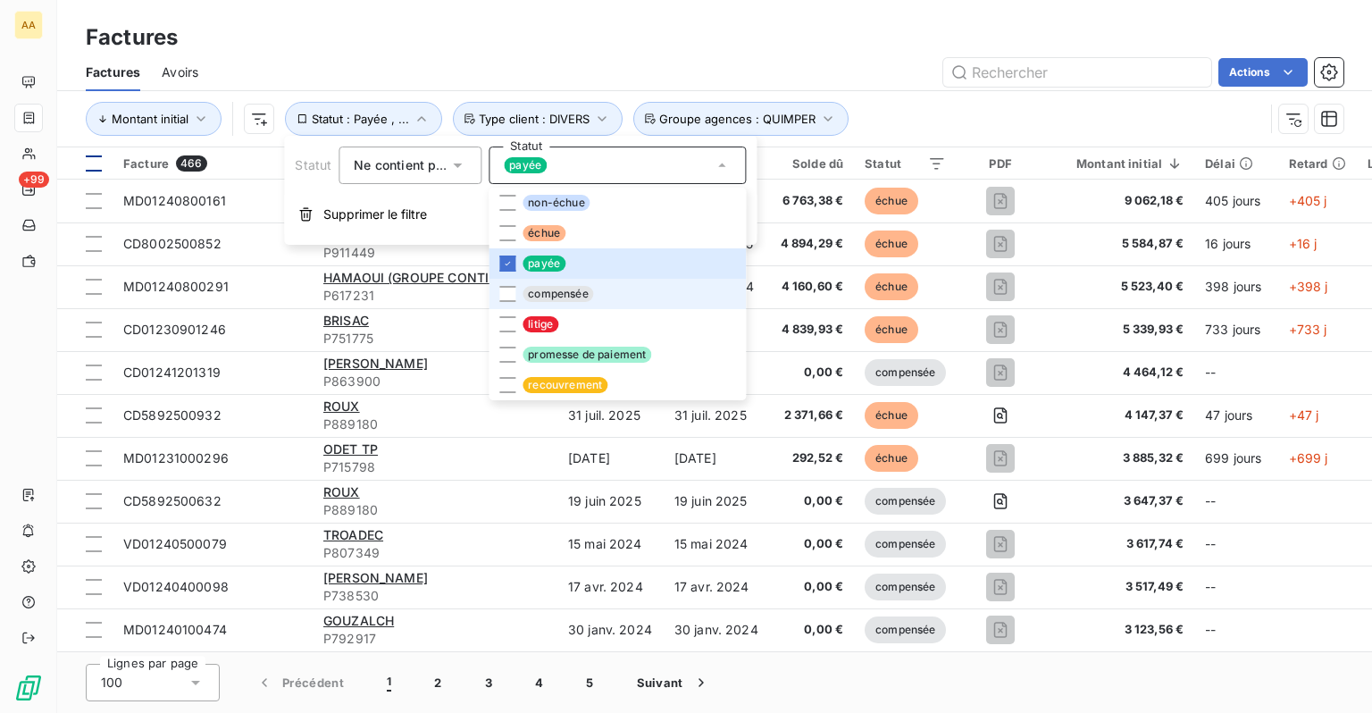
click at [553, 295] on span "compensée" at bounding box center [558, 294] width 71 height 16
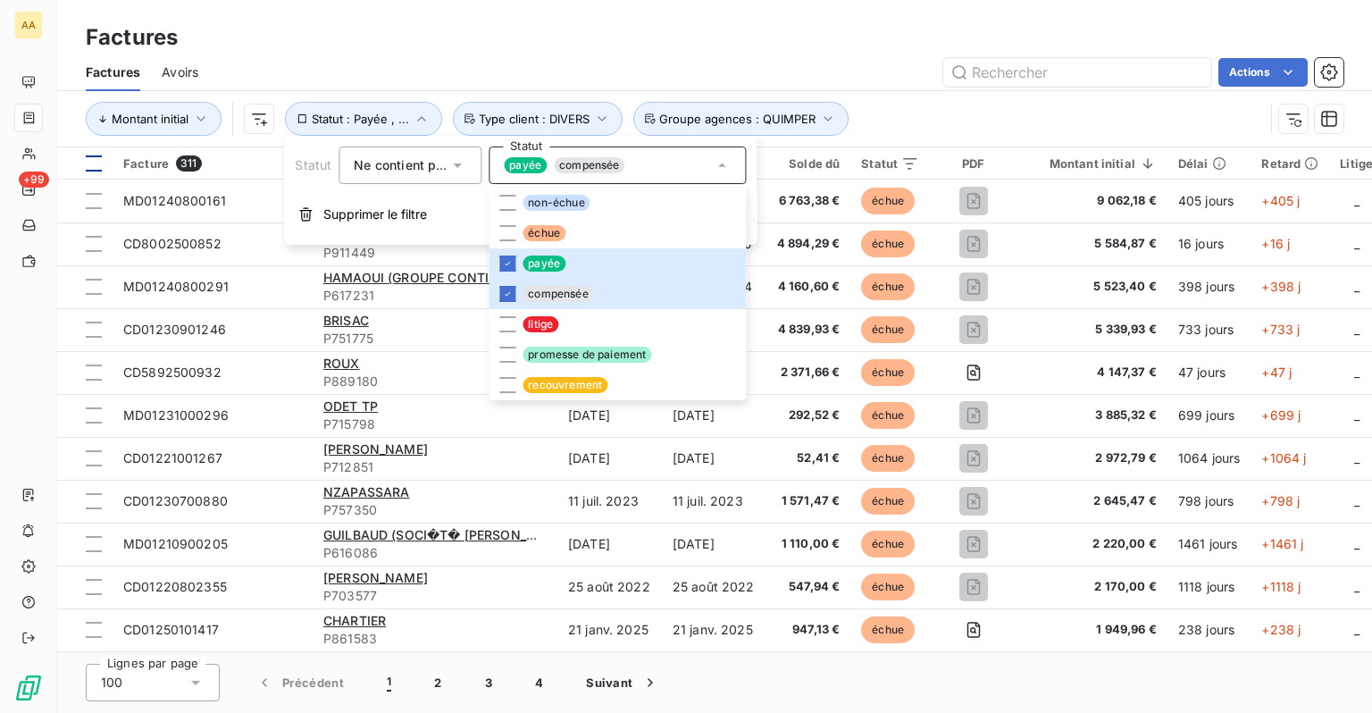
click at [861, 60] on div "Actions" at bounding box center [782, 72] width 1124 height 29
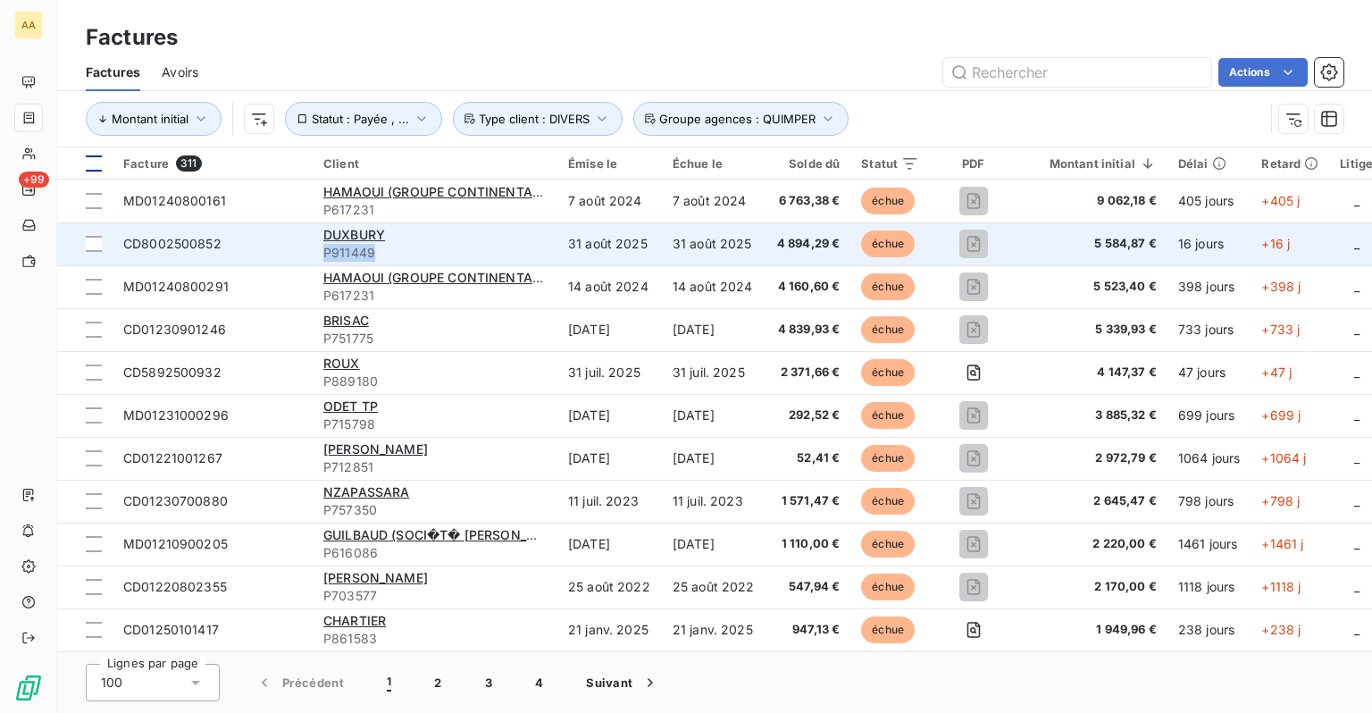
drag, startPoint x: 381, startPoint y: 255, endPoint x: 316, endPoint y: 255, distance: 64.3
click at [316, 255] on td "DUXBURY P911449" at bounding box center [435, 243] width 245 height 43
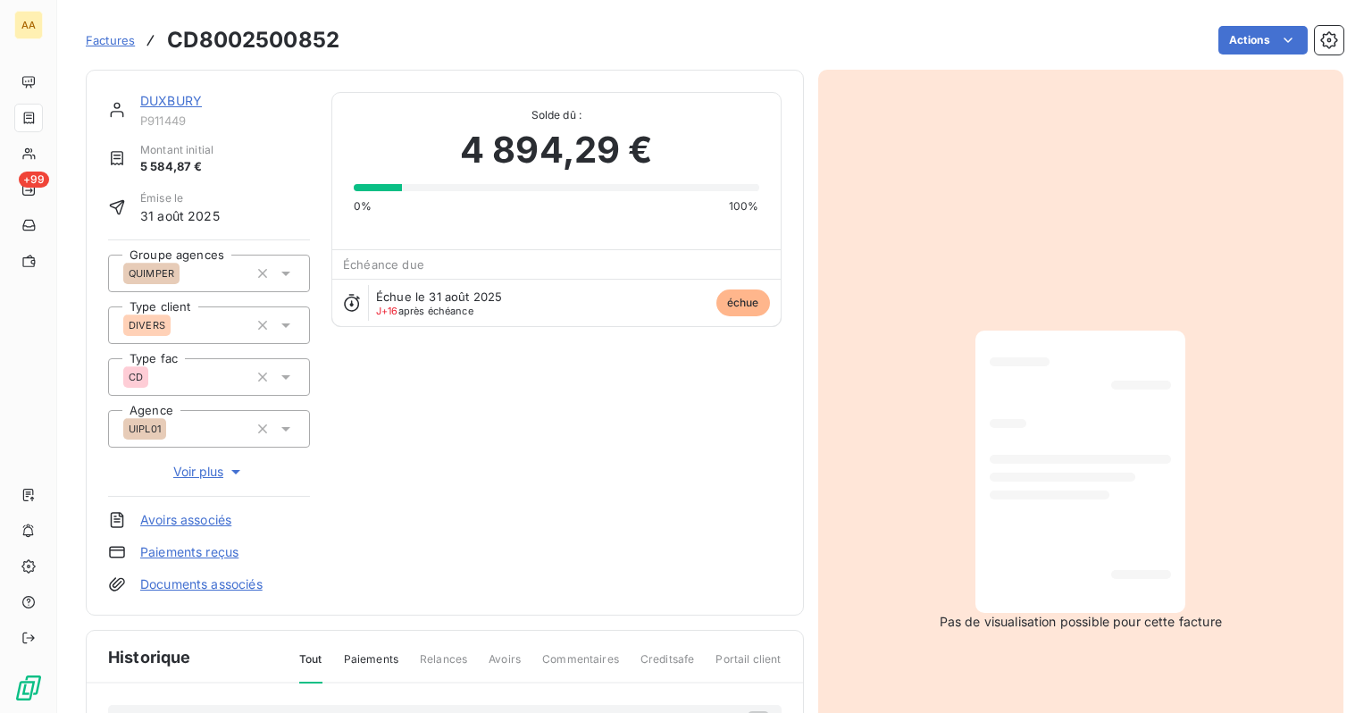
click at [171, 98] on link "DUXBURY" at bounding box center [171, 100] width 62 height 15
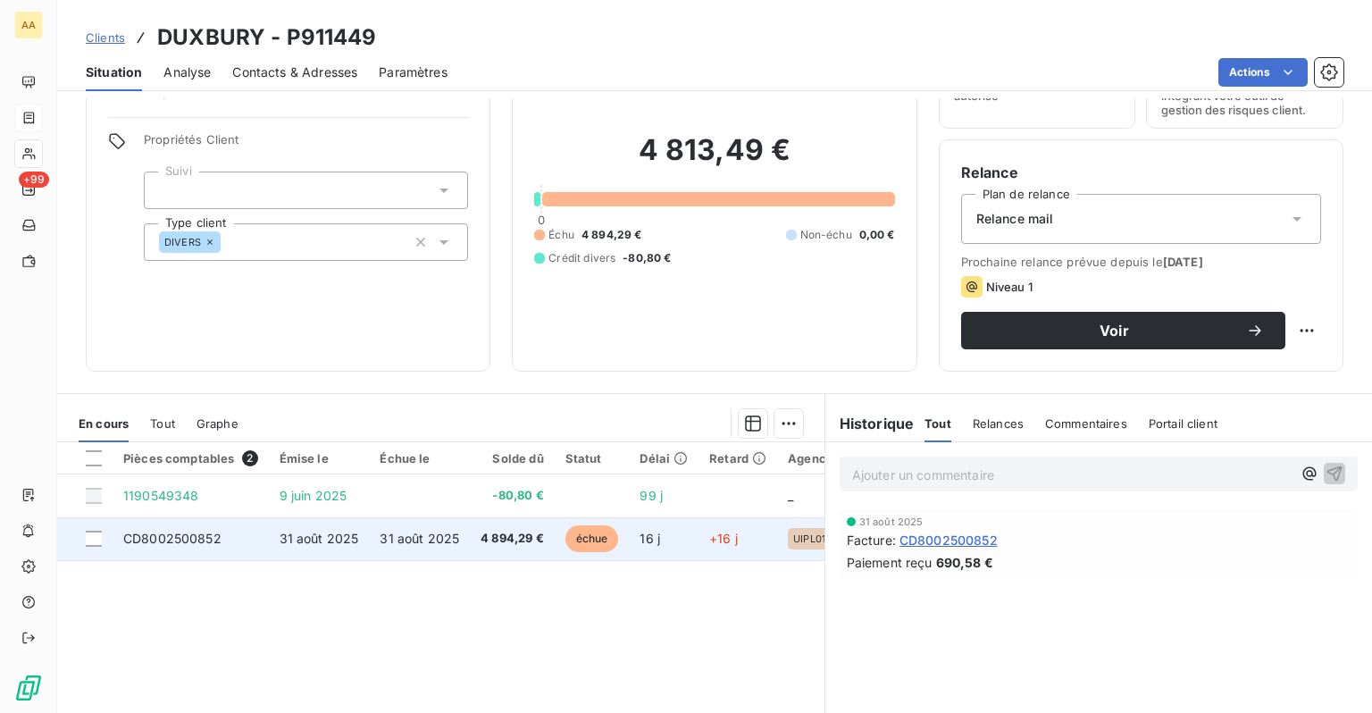
scroll to position [229, 0]
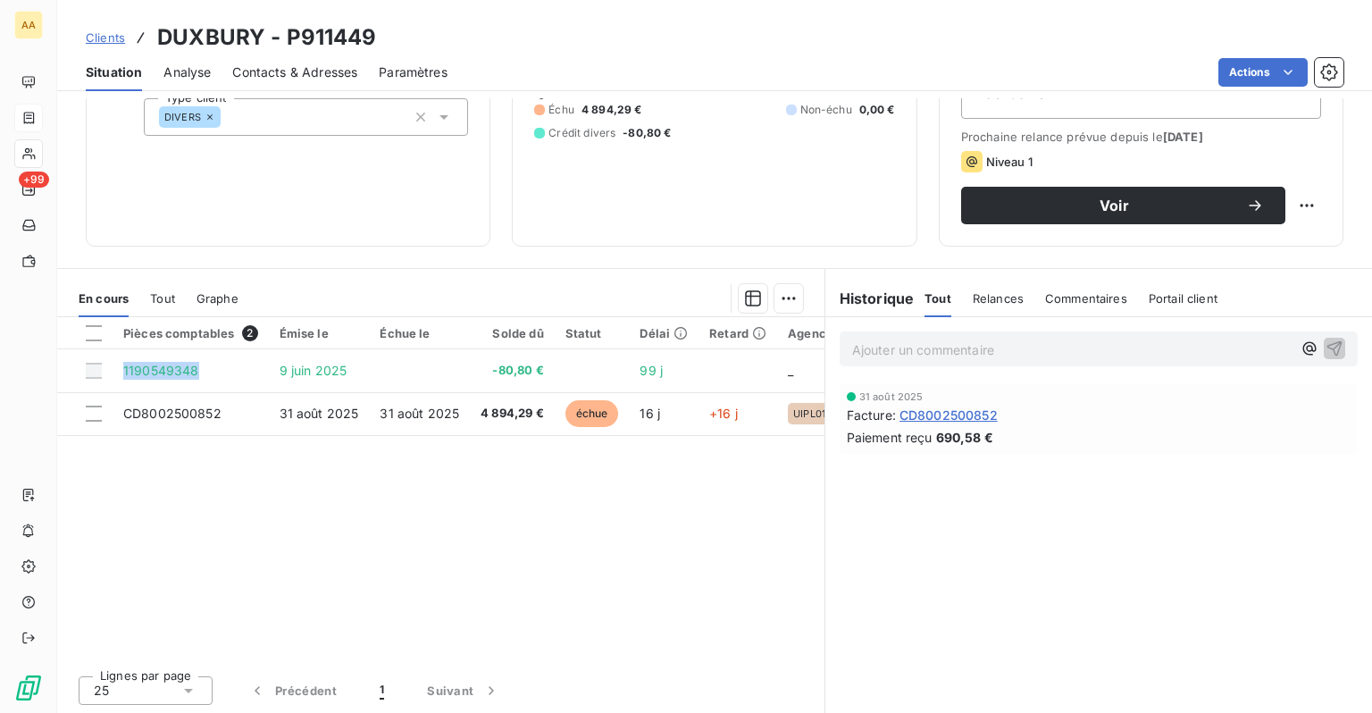
drag, startPoint x: 207, startPoint y: 367, endPoint x: 289, endPoint y: 488, distance: 145.4
click at [289, 488] on div "Pièces comptables 2 Émise le Échue le Solde dû Statut Délai Retard Agence Group…" at bounding box center [440, 489] width 767 height 344
drag, startPoint x: 384, startPoint y: 40, endPoint x: 276, endPoint y: 37, distance: 108.1
click at [276, 37] on div "Clients DUXBURY - P911449" at bounding box center [714, 37] width 1315 height 32
copy h3 "P911449"
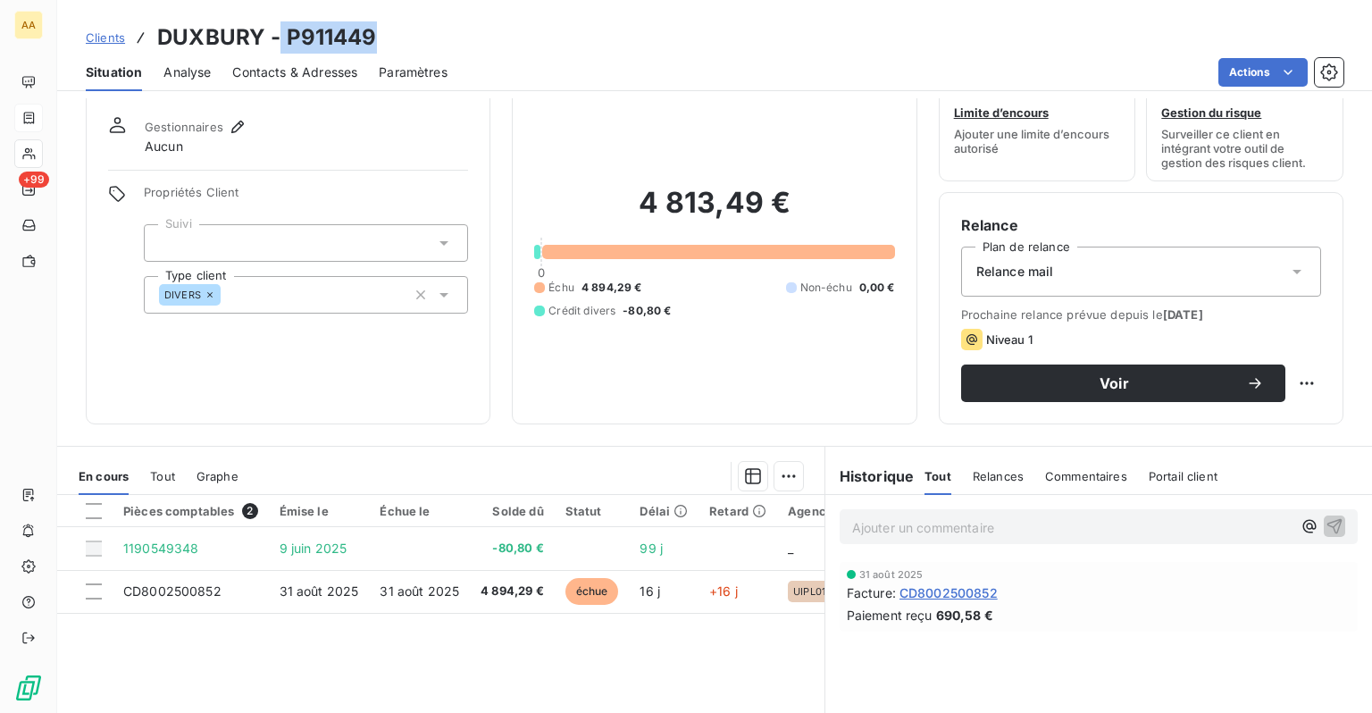
scroll to position [50, 0]
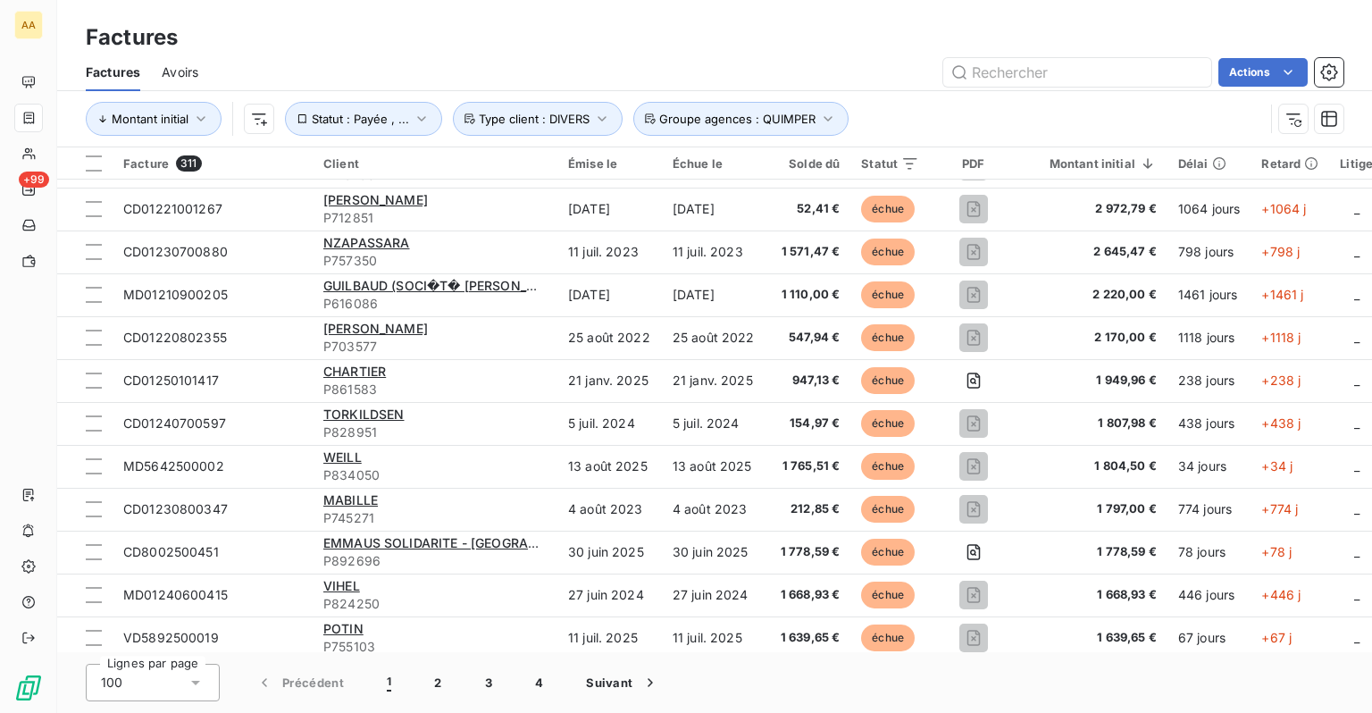
scroll to position [875, 0]
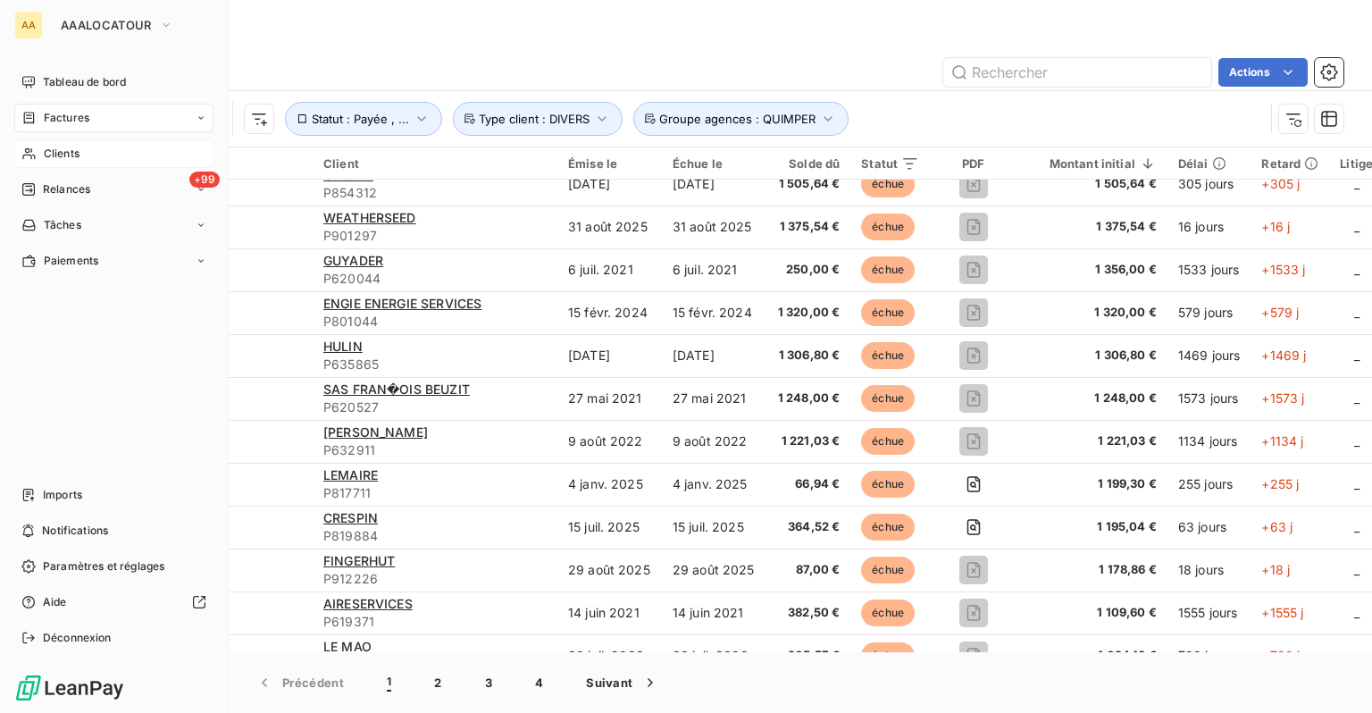
click at [67, 163] on div "Clients" at bounding box center [113, 153] width 199 height 29
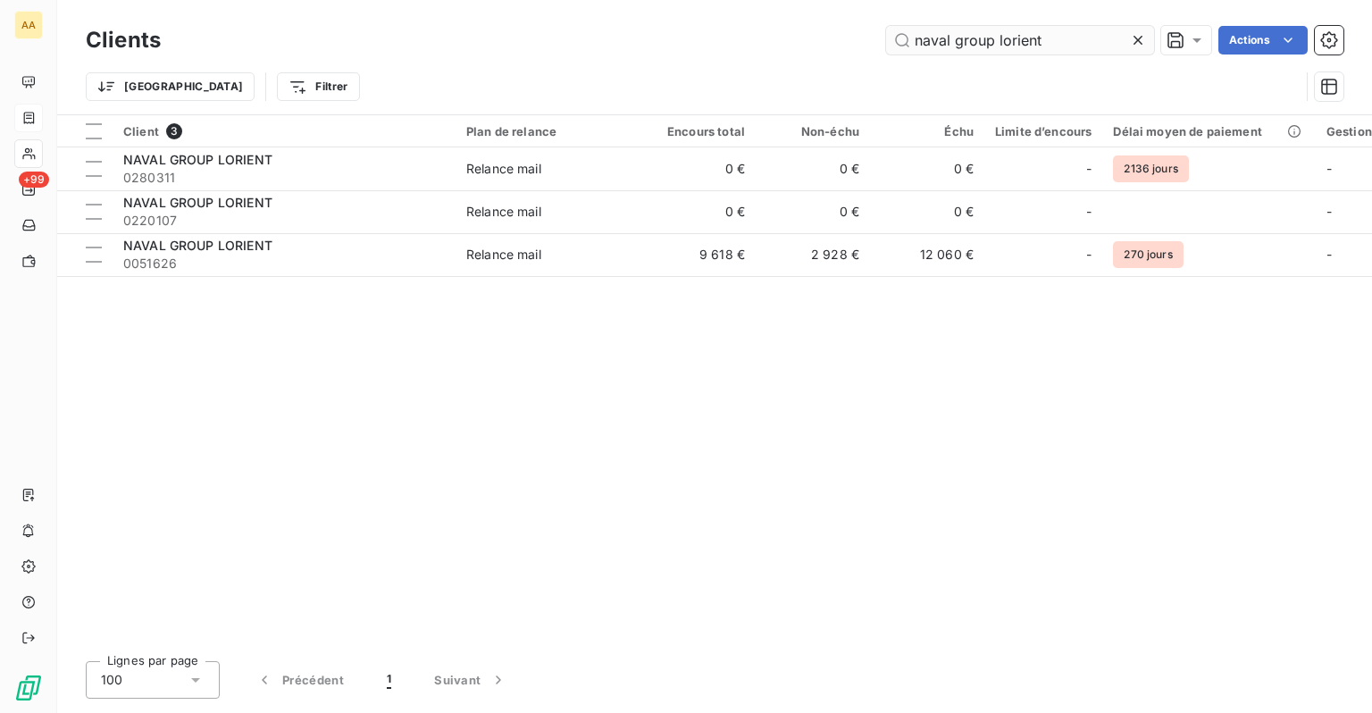
click at [1135, 45] on icon at bounding box center [1138, 40] width 18 height 18
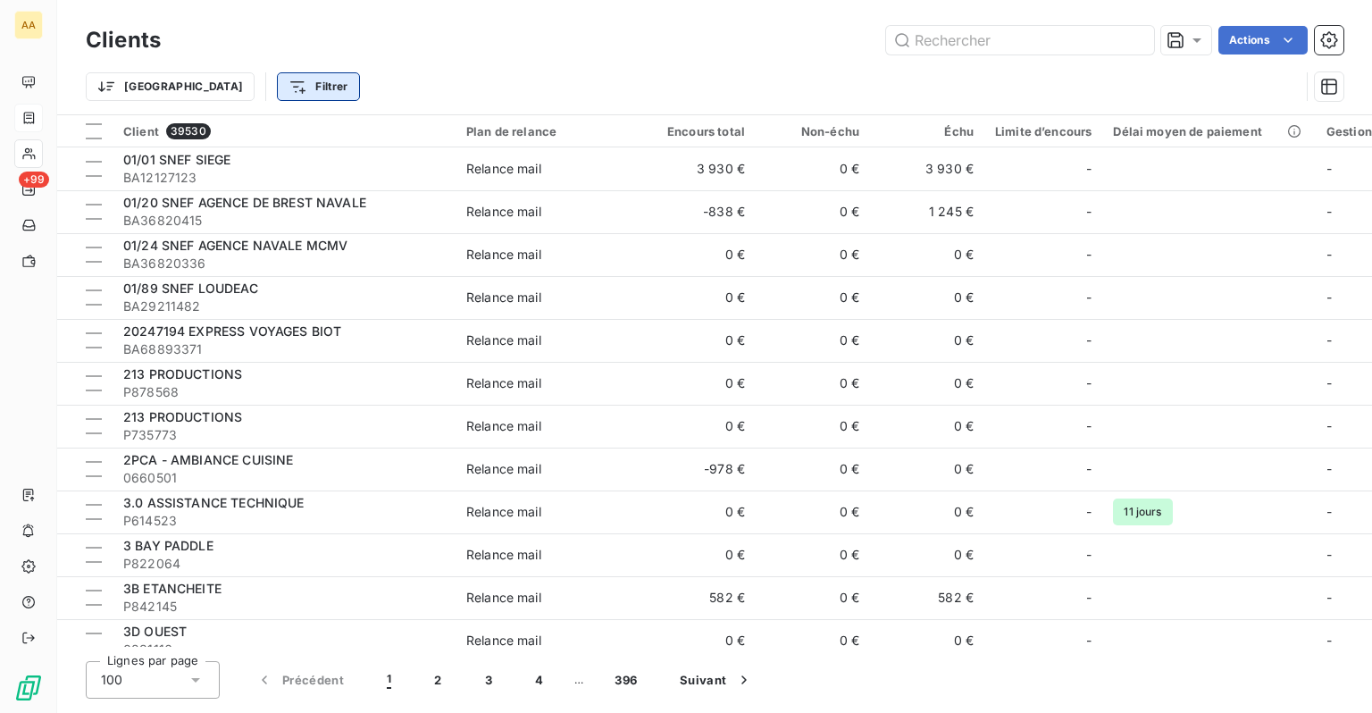
click at [206, 88] on html "AA +99 Clients Actions Trier Filtrer Client 39530 Plan de relance Encours total…" at bounding box center [686, 356] width 1372 height 713
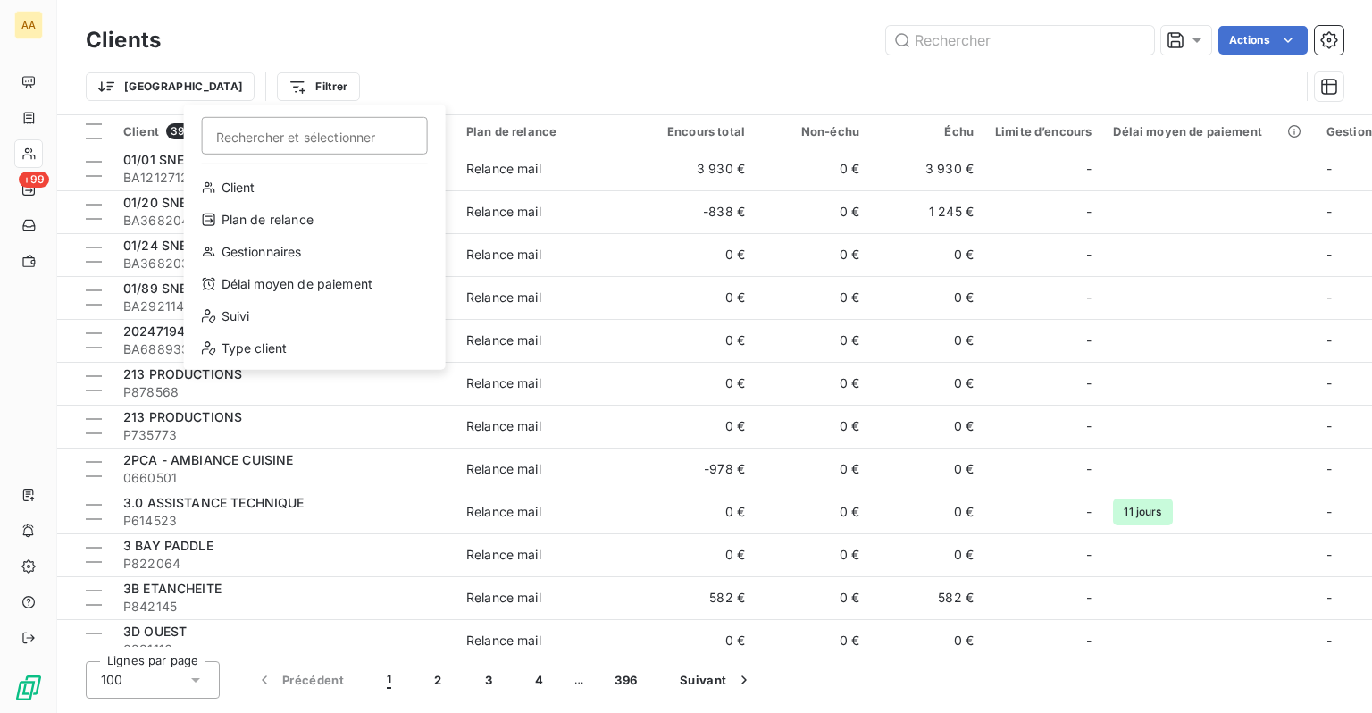
click at [574, 72] on html "AA +99 Clients Actions Trier Filtrer Rechercher et sélectionner Client Plan de …" at bounding box center [686, 356] width 1372 height 713
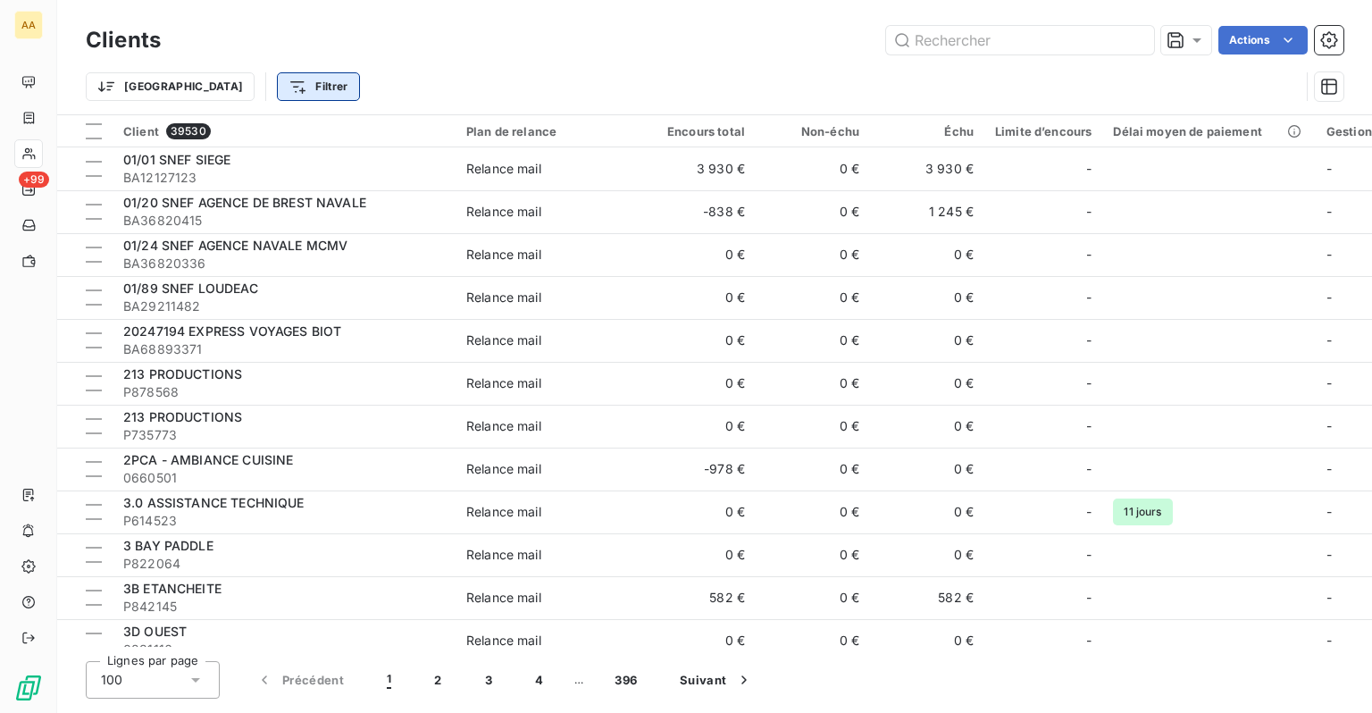
click at [238, 88] on html "AA +99 Clients Actions Trier Filtrer Client 39530 Plan de relance Encours total…" at bounding box center [686, 356] width 1372 height 713
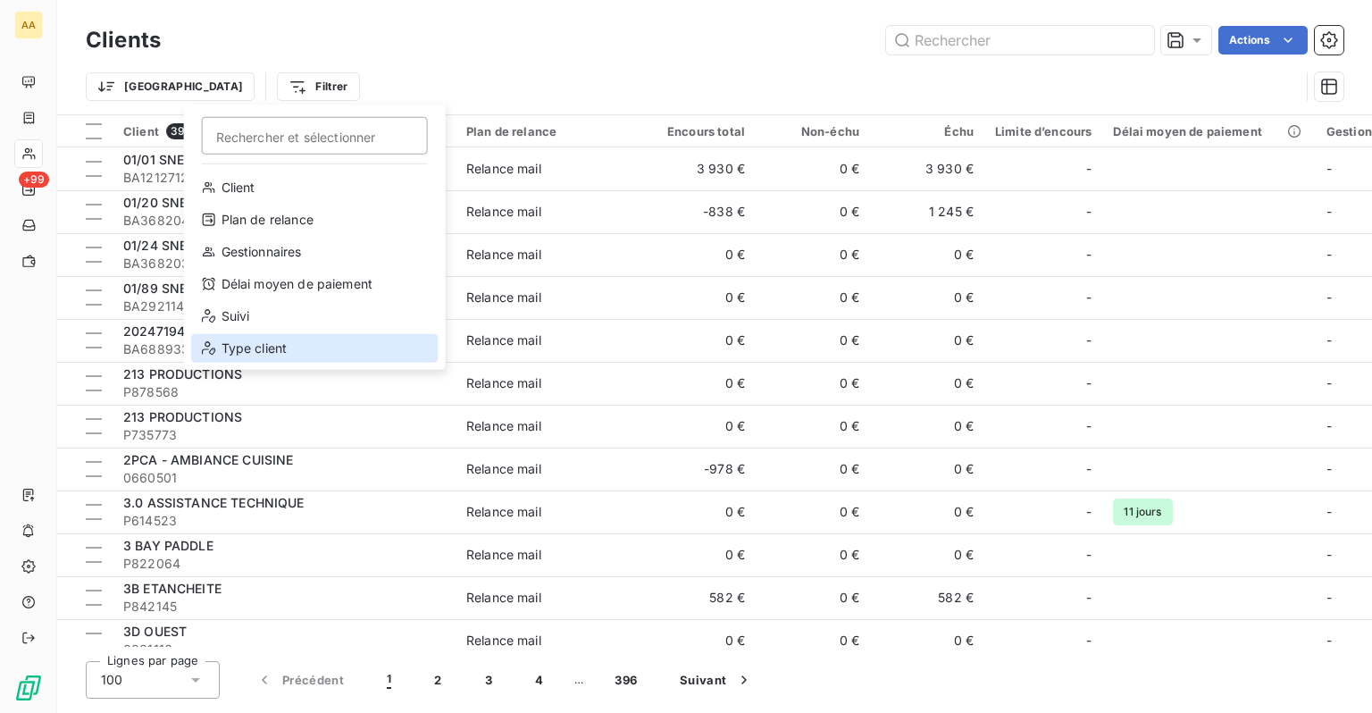
click at [252, 351] on div "Type client" at bounding box center [314, 348] width 247 height 29
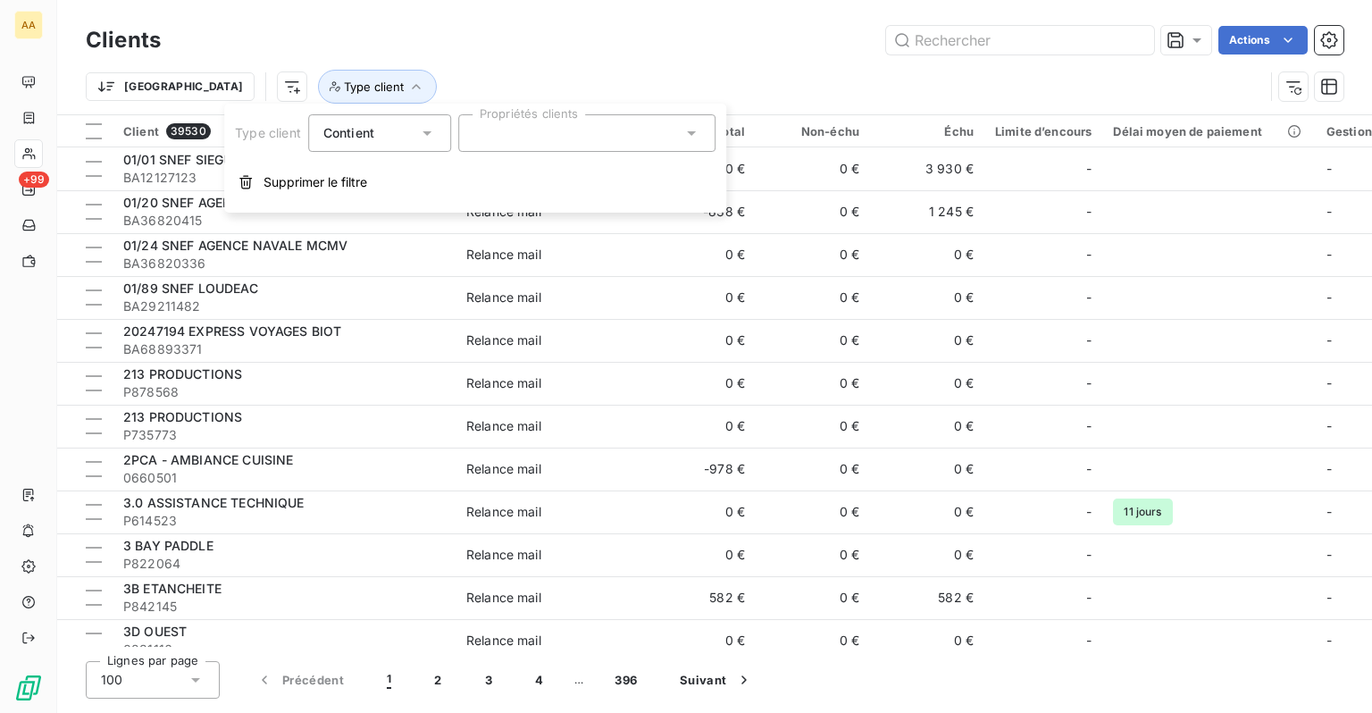
click at [549, 139] on div at bounding box center [586, 133] width 257 height 38
click at [665, 73] on div "Trier Type client" at bounding box center [675, 87] width 1178 height 34
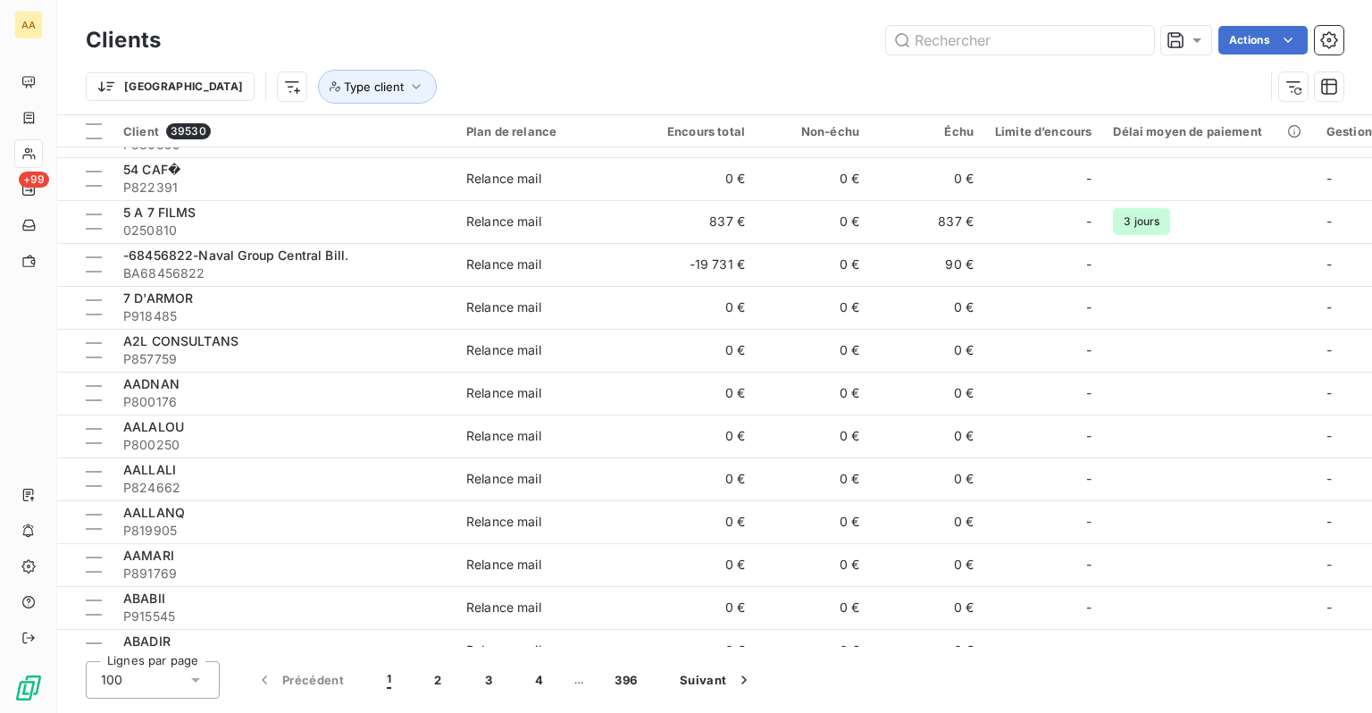
scroll to position [893, 0]
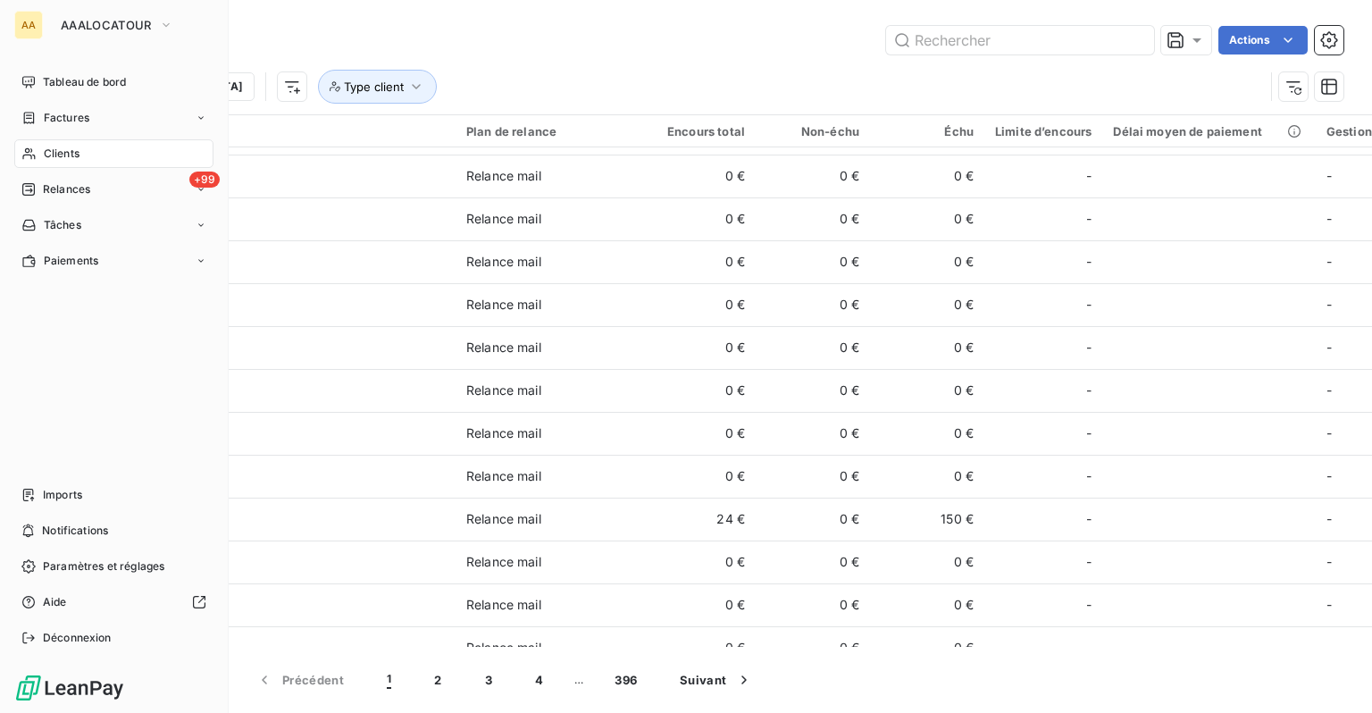
click at [32, 153] on icon at bounding box center [28, 153] width 15 height 14
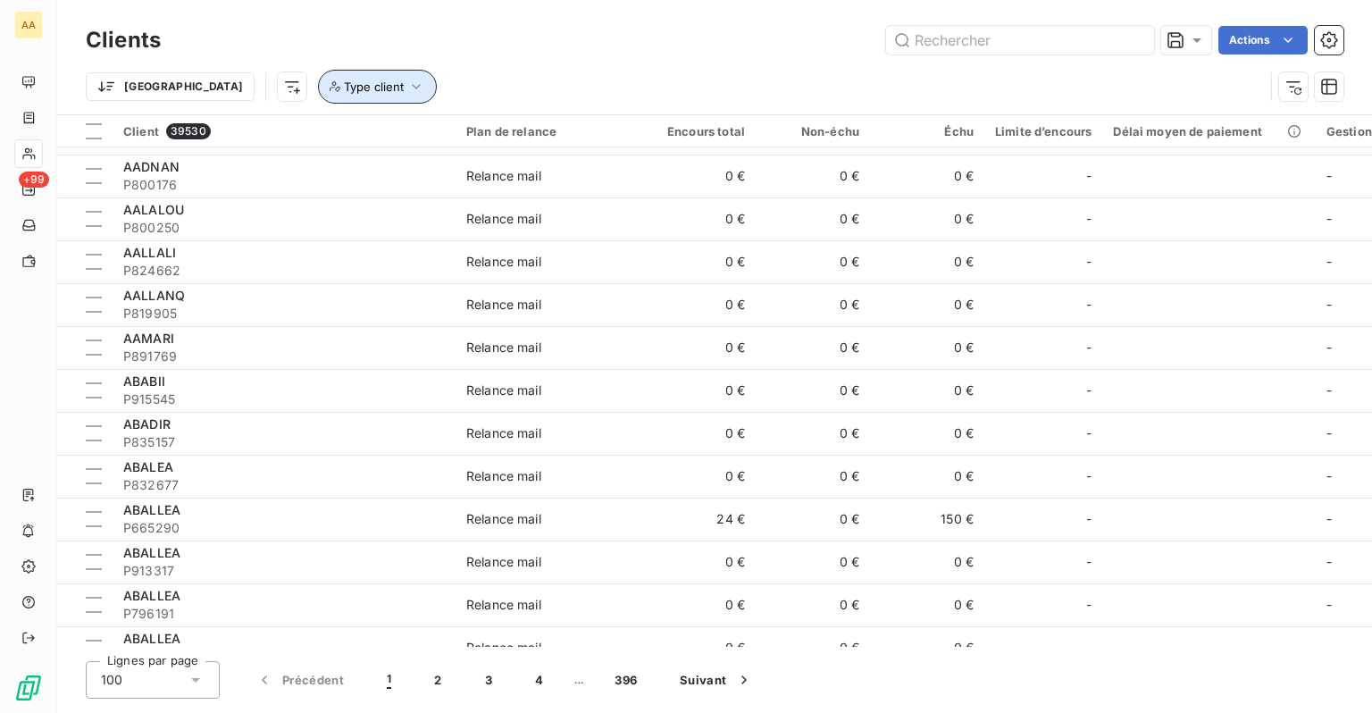
click at [318, 96] on button "Type client" at bounding box center [377, 87] width 119 height 34
click at [510, 135] on div at bounding box center [586, 133] width 257 height 38
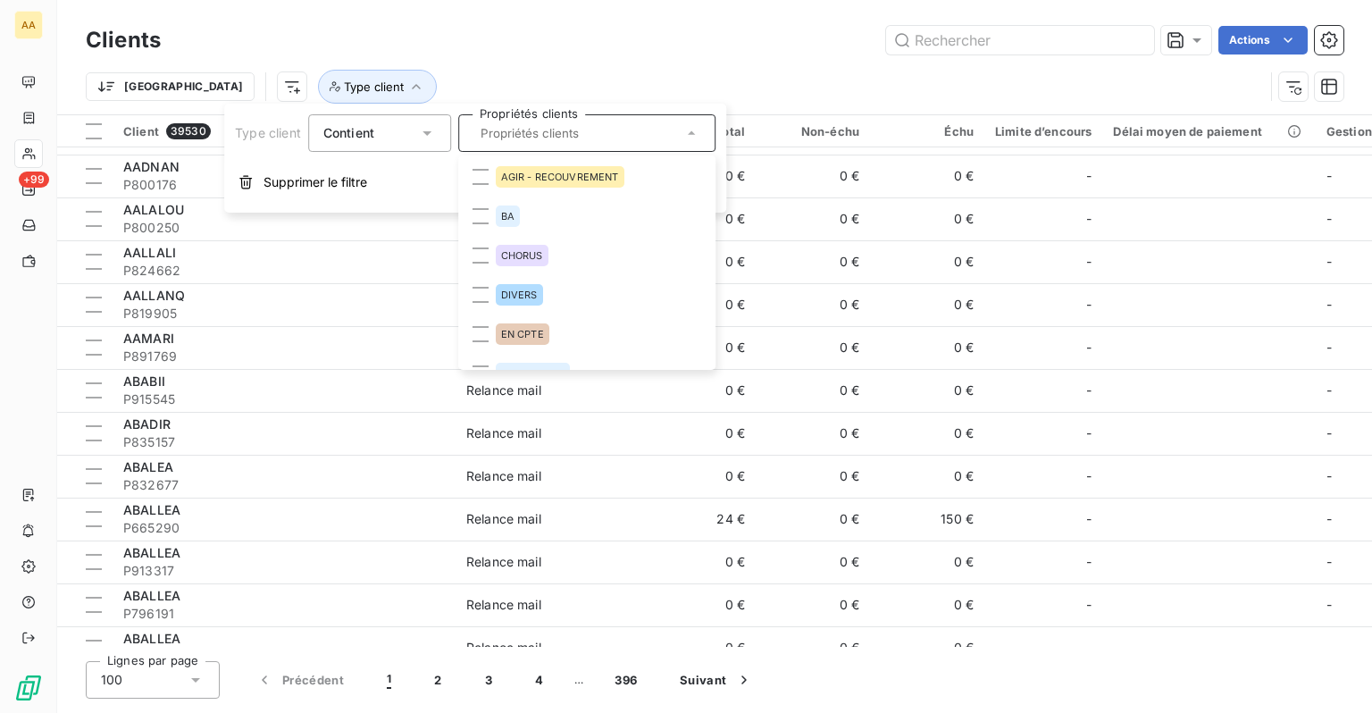
click at [693, 68] on div "Trier Type client" at bounding box center [715, 86] width 1258 height 55
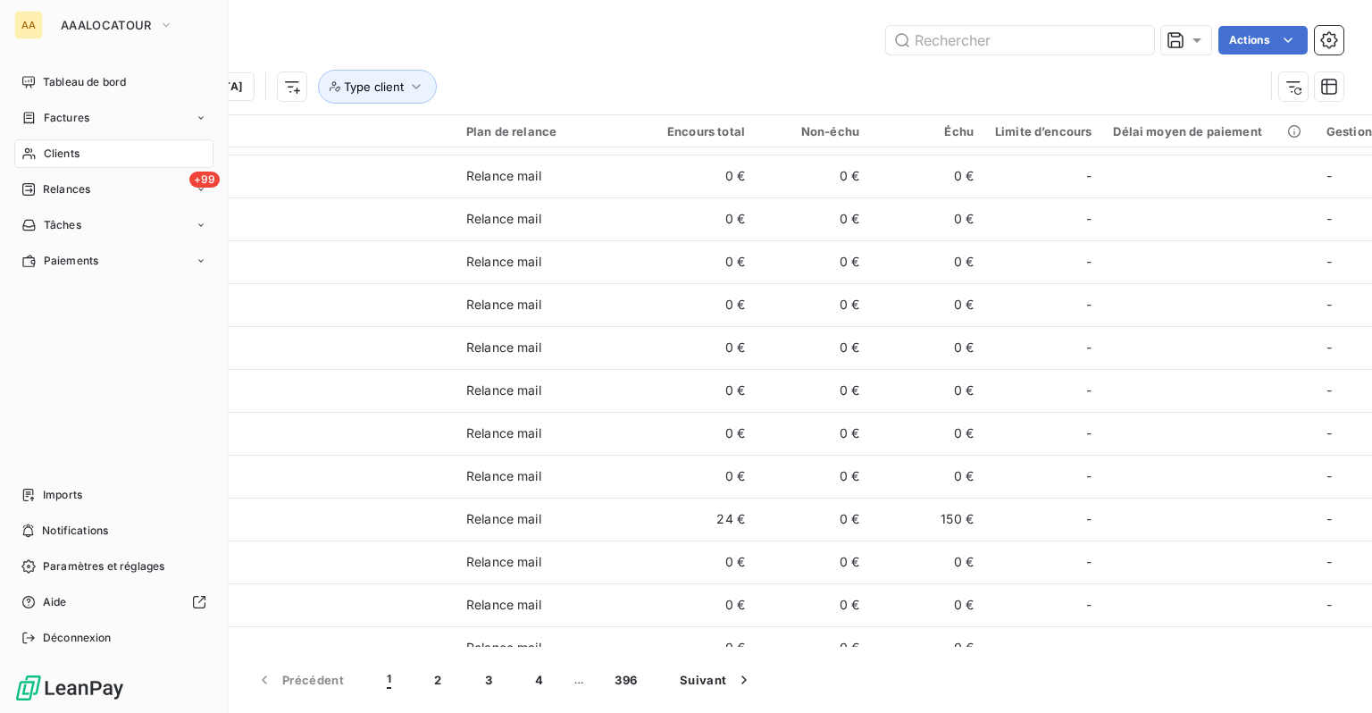
click at [79, 155] on span "Clients" at bounding box center [62, 154] width 36 height 16
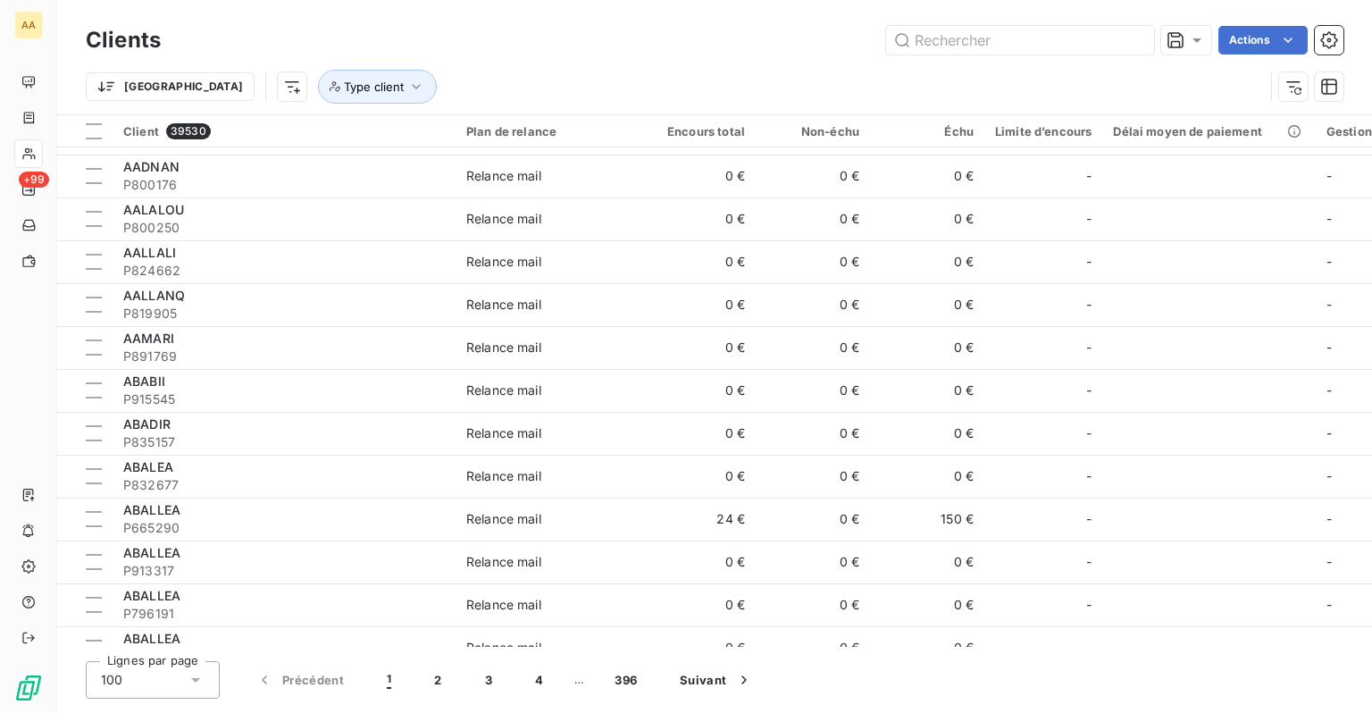
click at [502, 75] on div "Trier Type client" at bounding box center [675, 87] width 1178 height 34
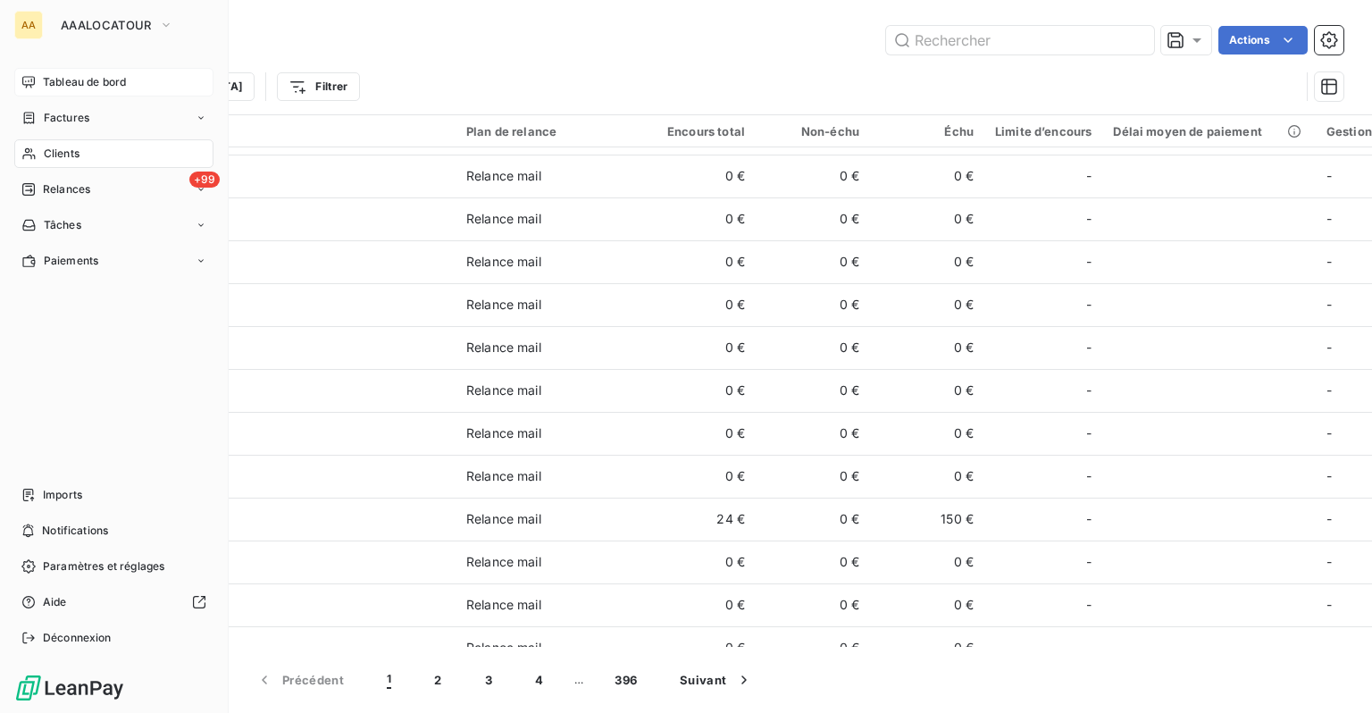
click at [57, 88] on span "Tableau de bord" at bounding box center [84, 82] width 83 height 16
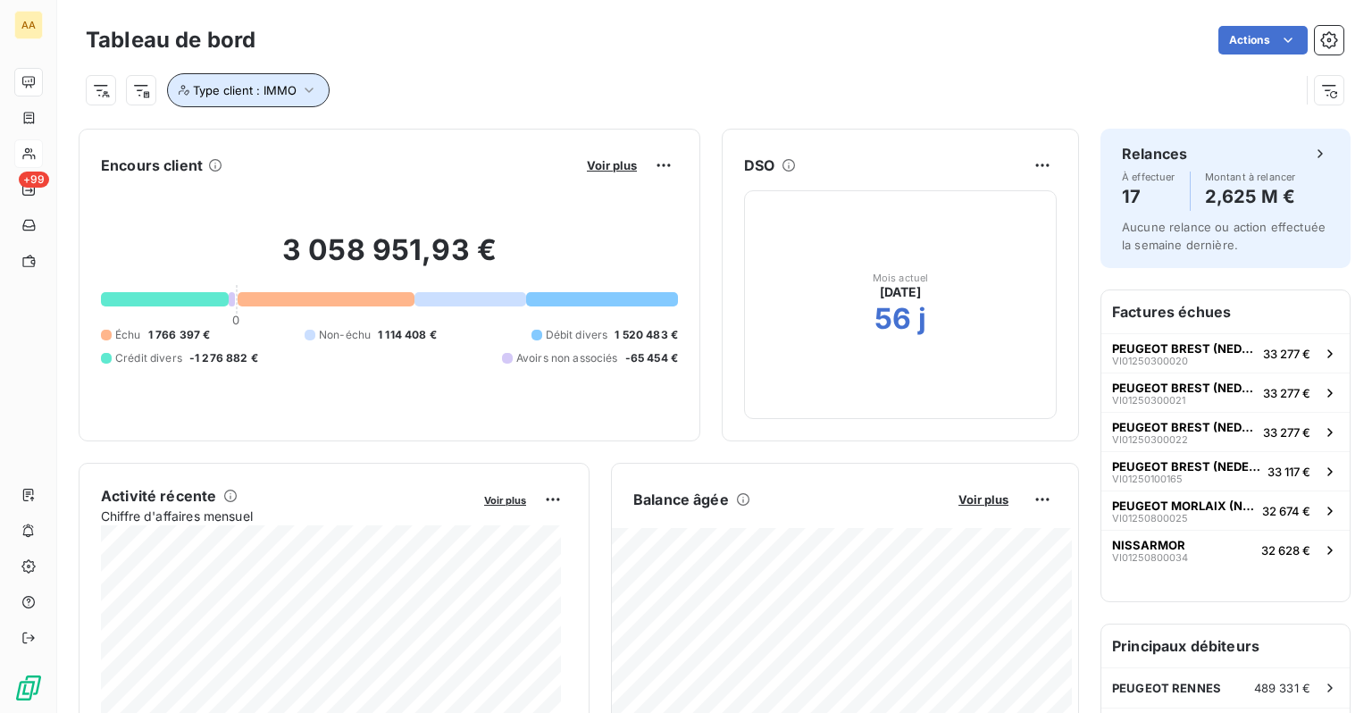
click at [314, 98] on icon "button" at bounding box center [309, 90] width 18 height 18
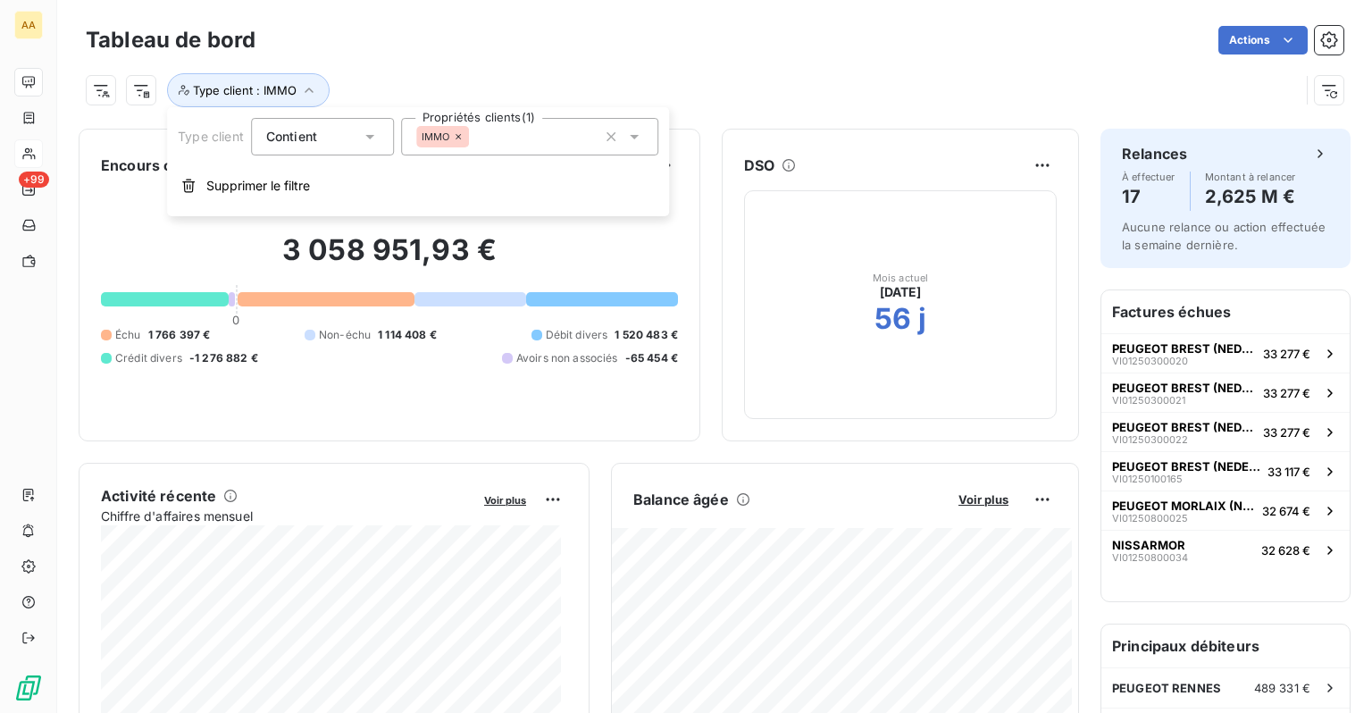
click at [459, 142] on div "IMMO" at bounding box center [443, 136] width 54 height 21
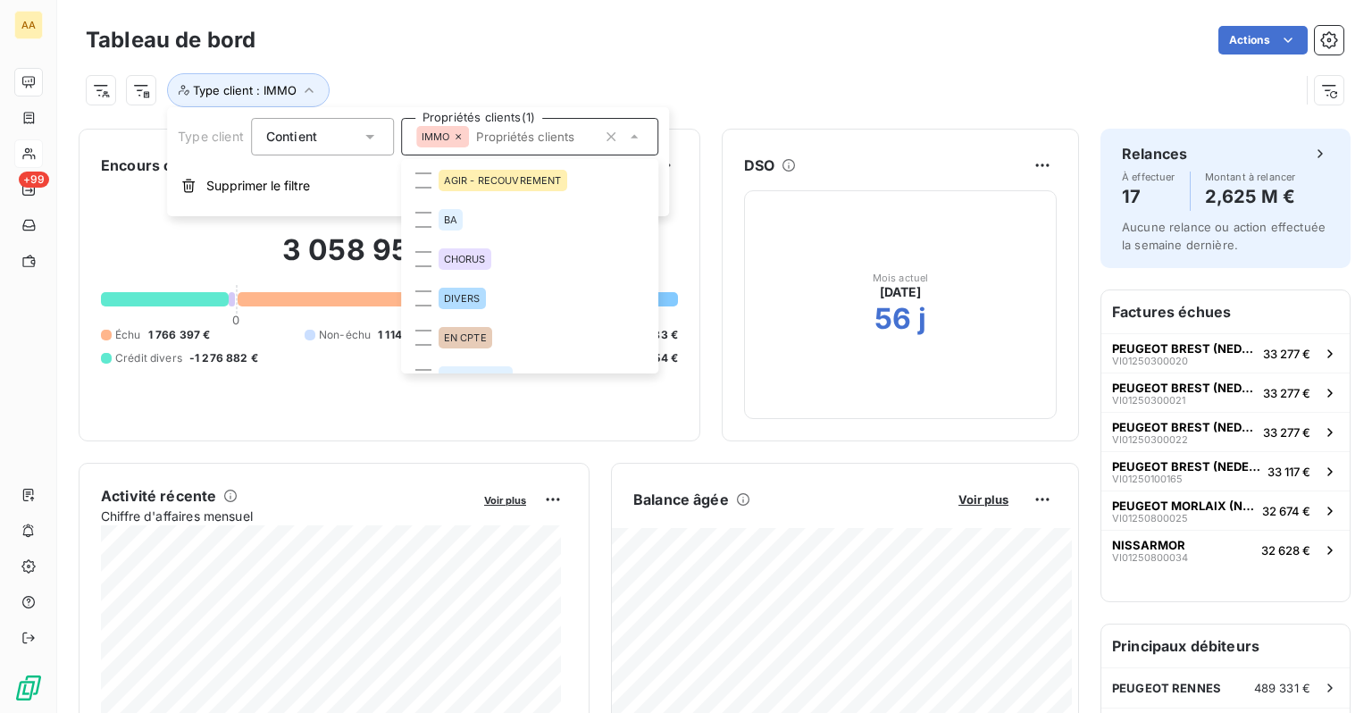
scroll to position [61, 0]
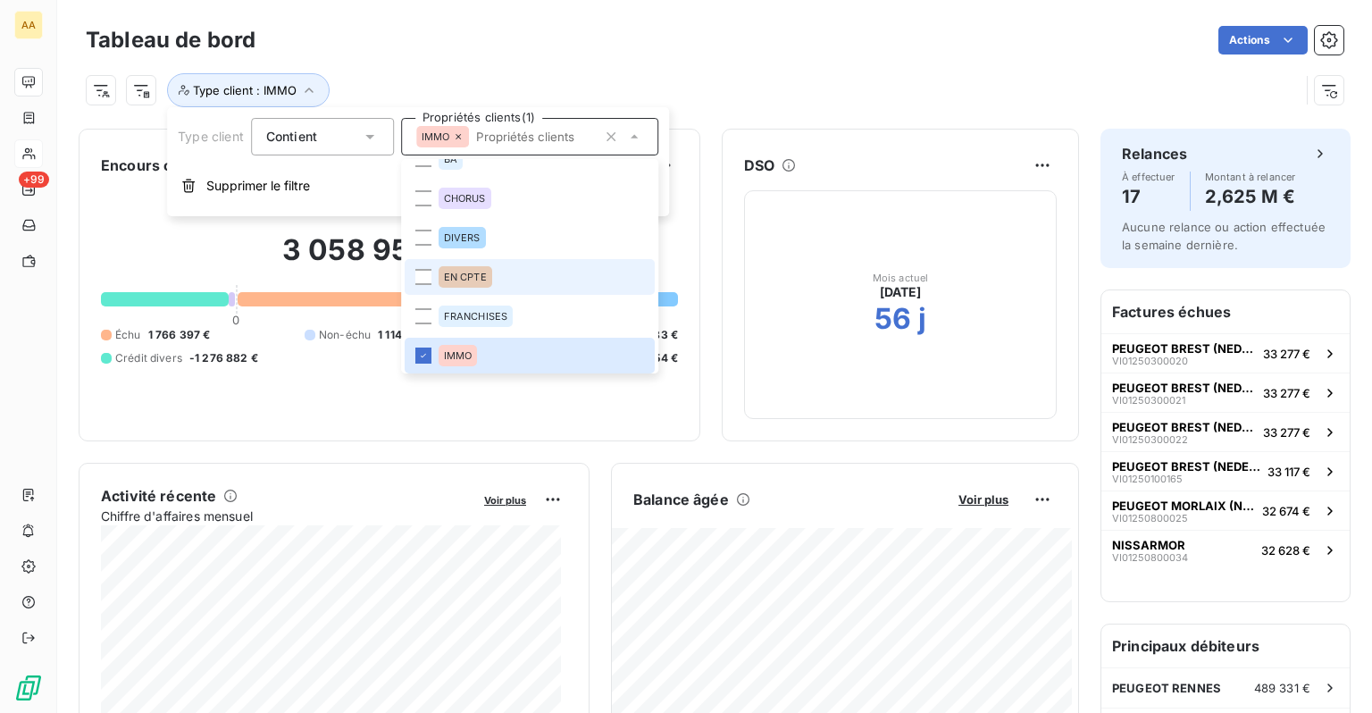
click at [476, 274] on span "EN CPTE" at bounding box center [465, 277] width 43 height 11
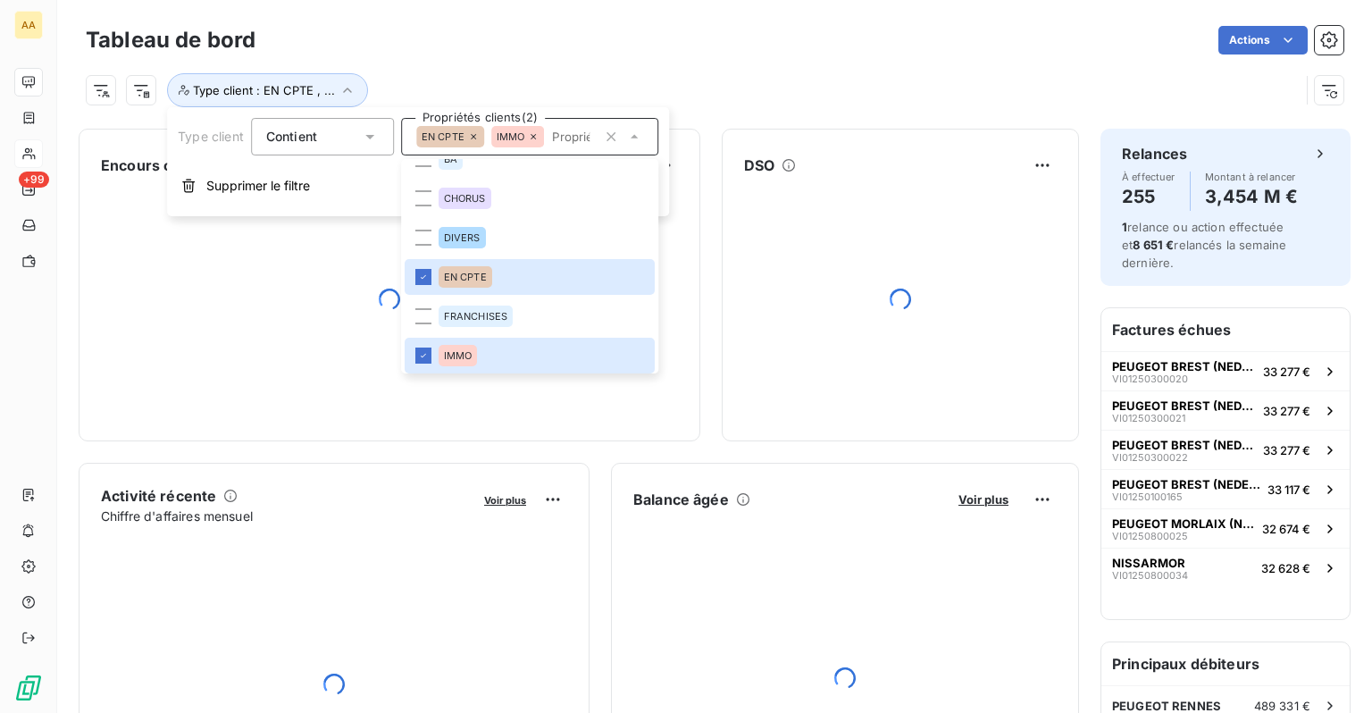
click at [534, 141] on icon at bounding box center [534, 136] width 11 height 11
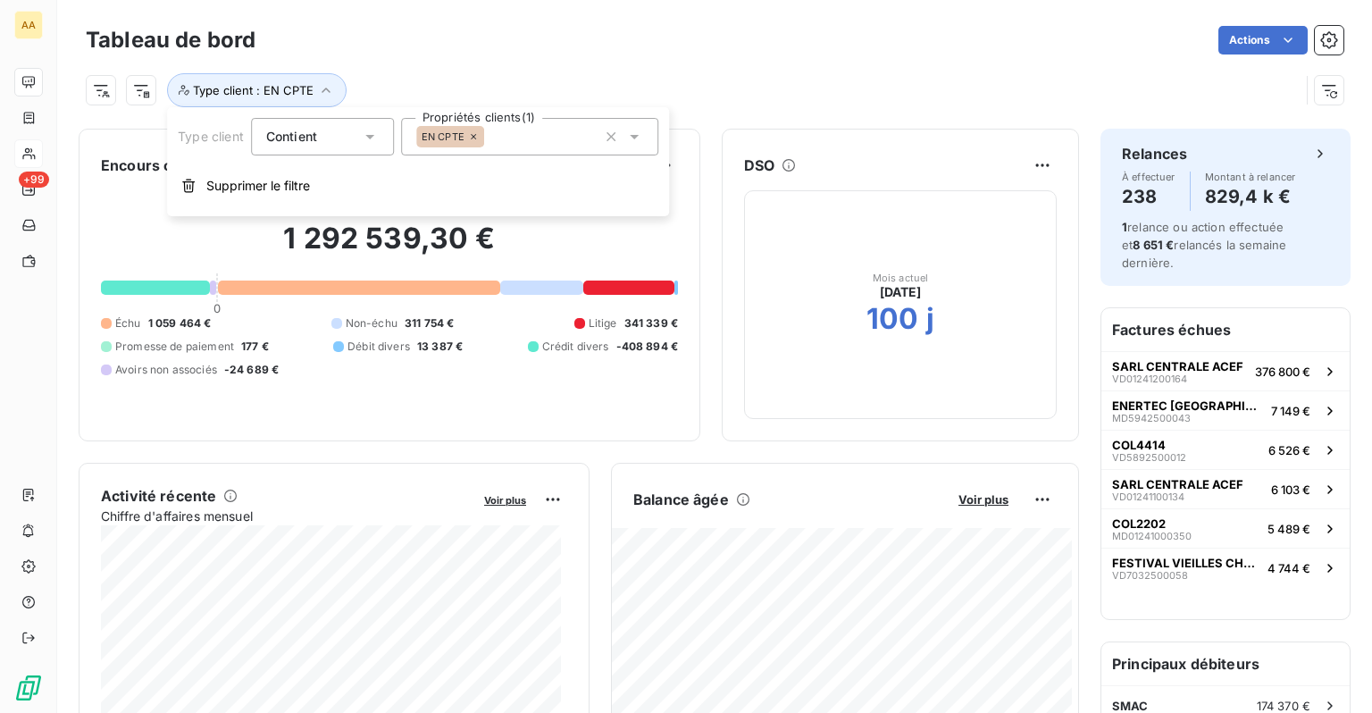
click at [803, 91] on div "Type client : EN CPTE" at bounding box center [693, 90] width 1214 height 34
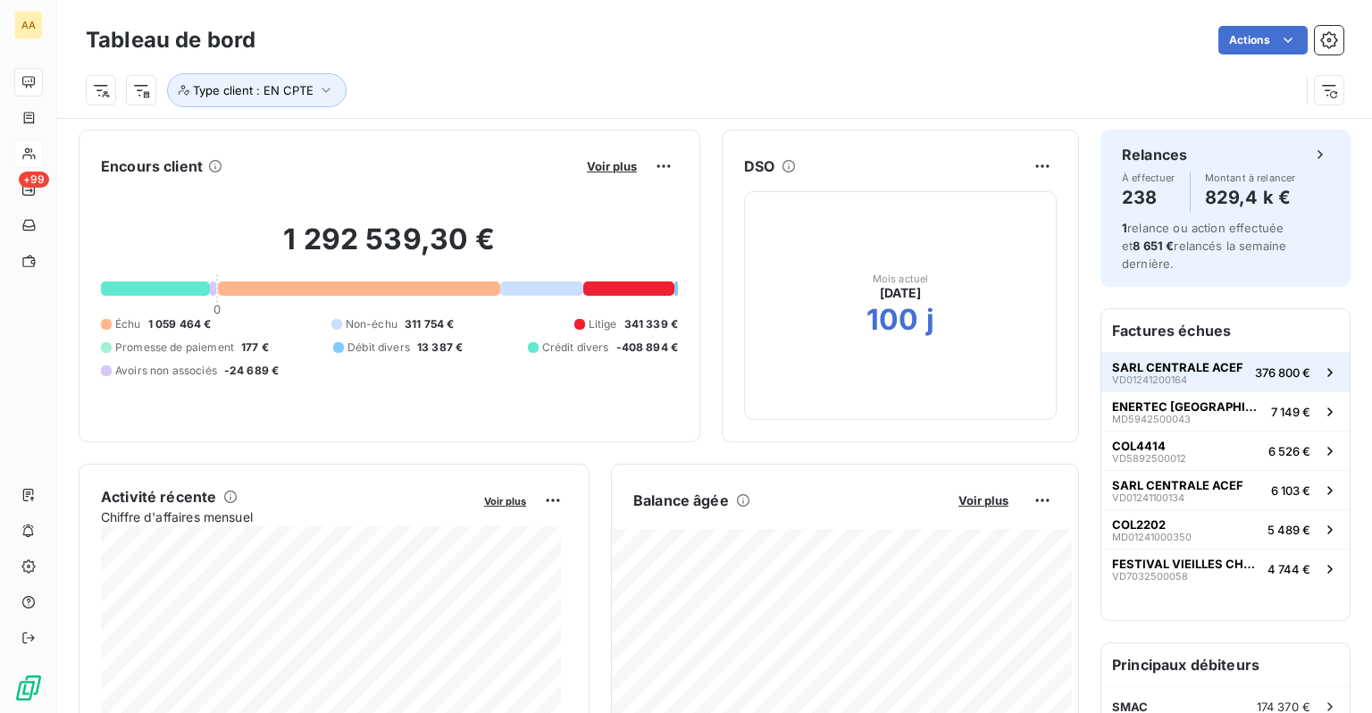
scroll to position [0, 0]
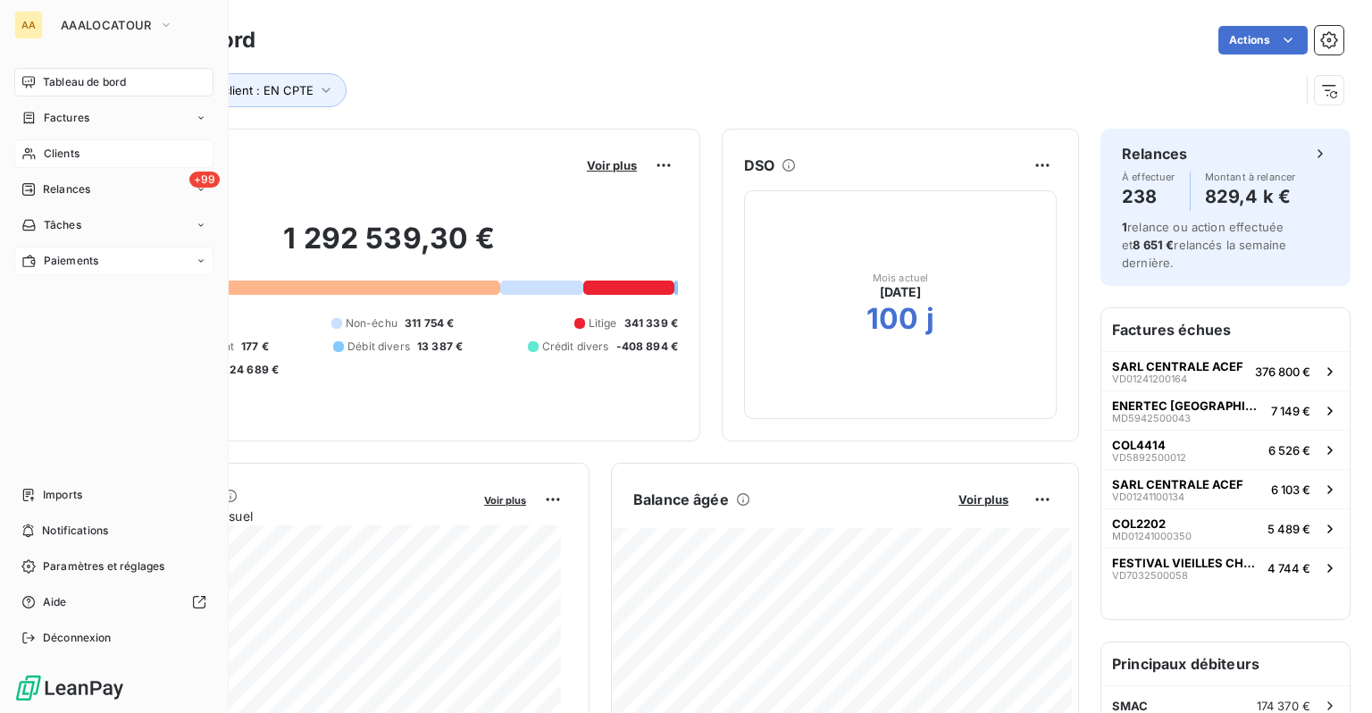
click at [69, 258] on span "Paiements" at bounding box center [71, 261] width 54 height 16
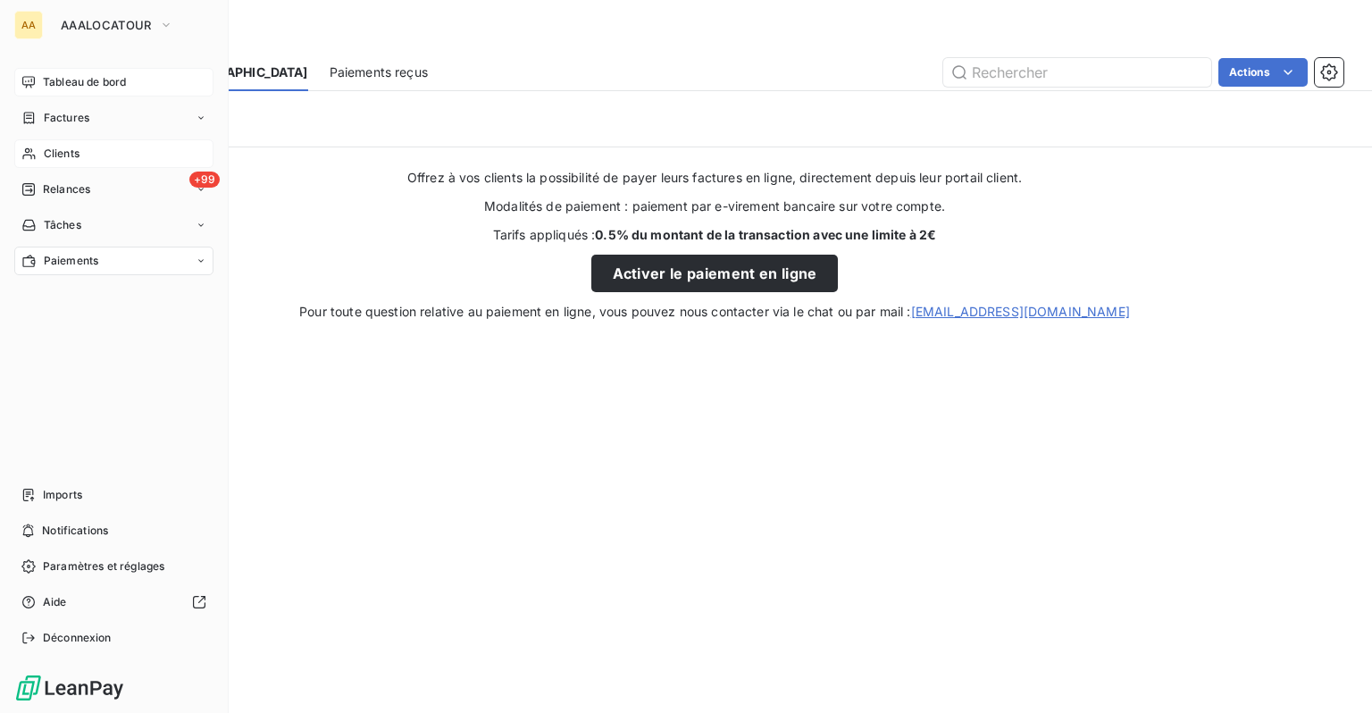
click at [63, 153] on span "Clients" at bounding box center [62, 154] width 36 height 16
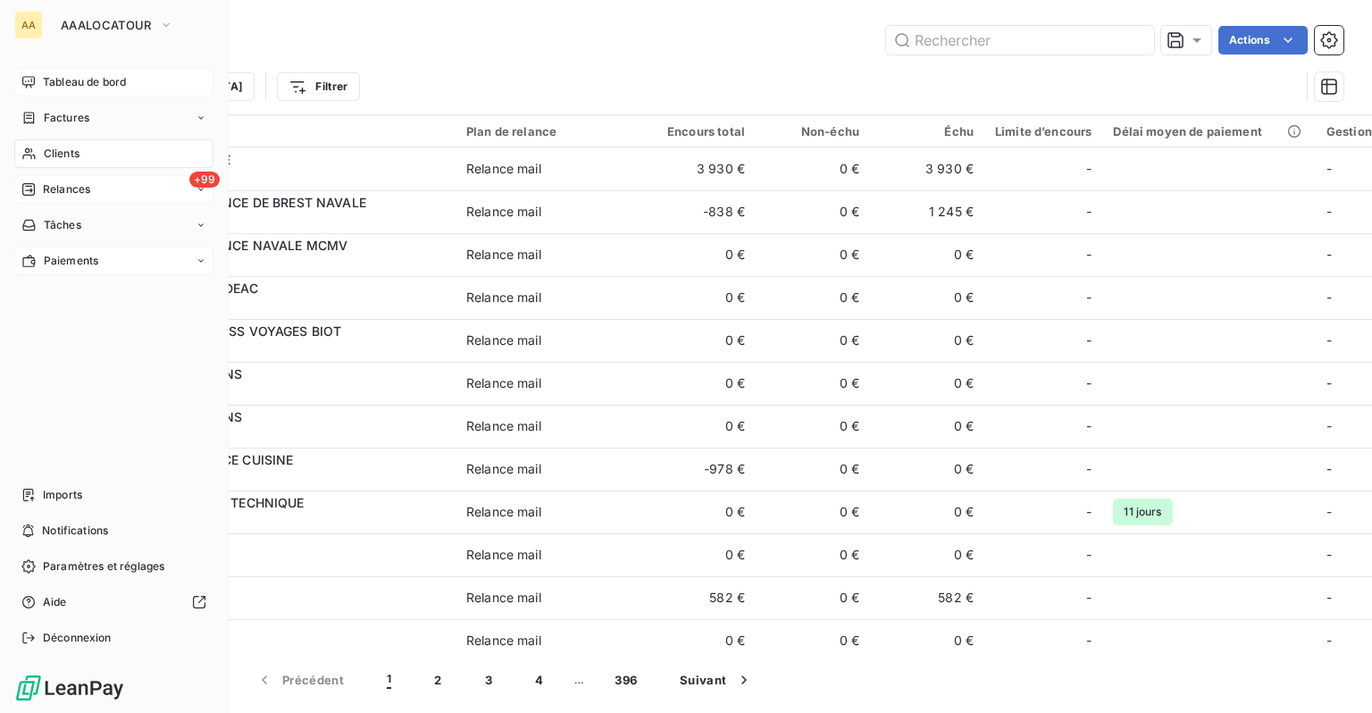
click at [78, 188] on span "Relances" at bounding box center [66, 189] width 47 height 16
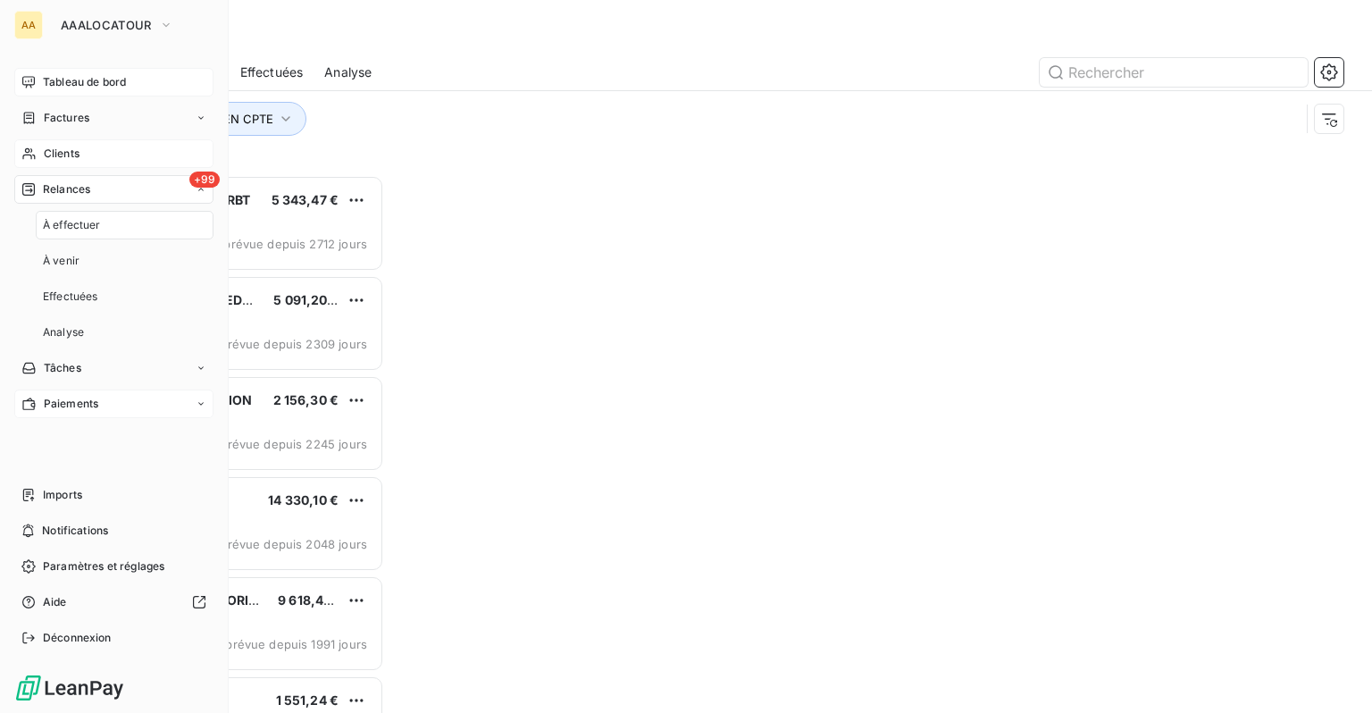
scroll to position [524, 284]
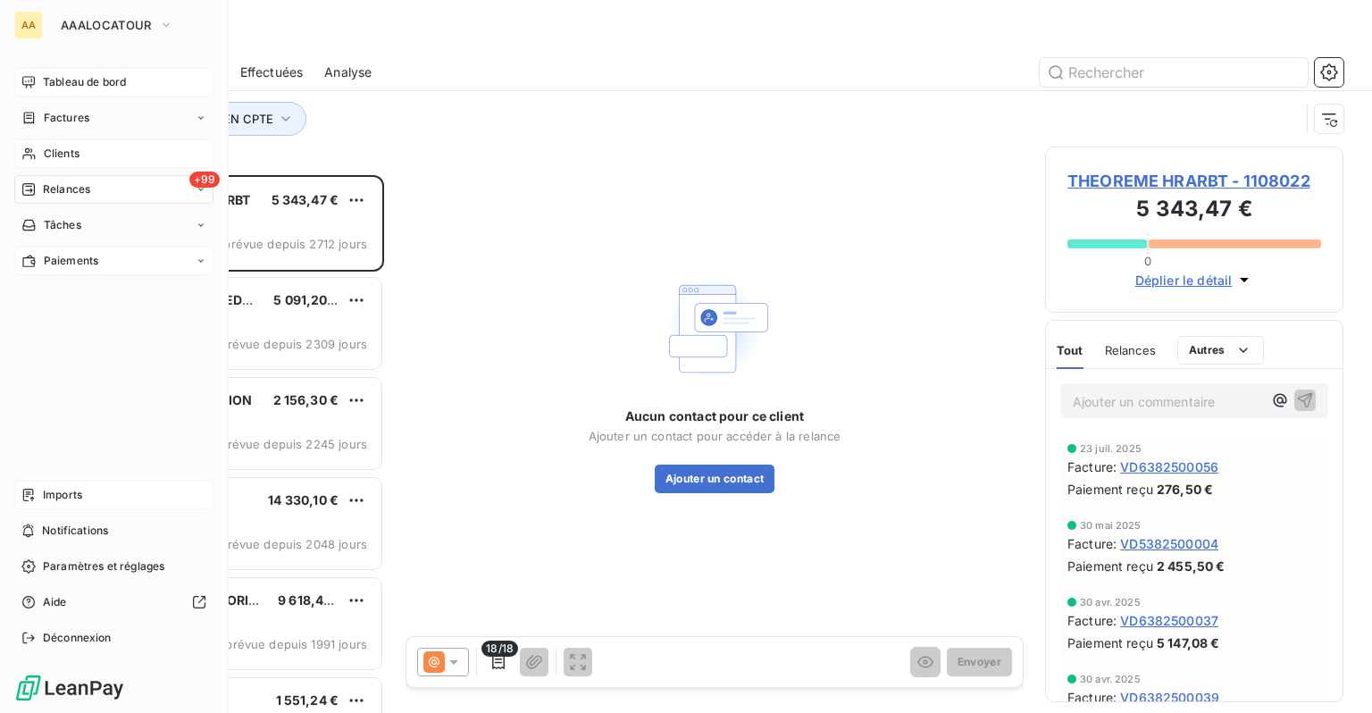
click at [35, 506] on div "Imports" at bounding box center [113, 495] width 199 height 29
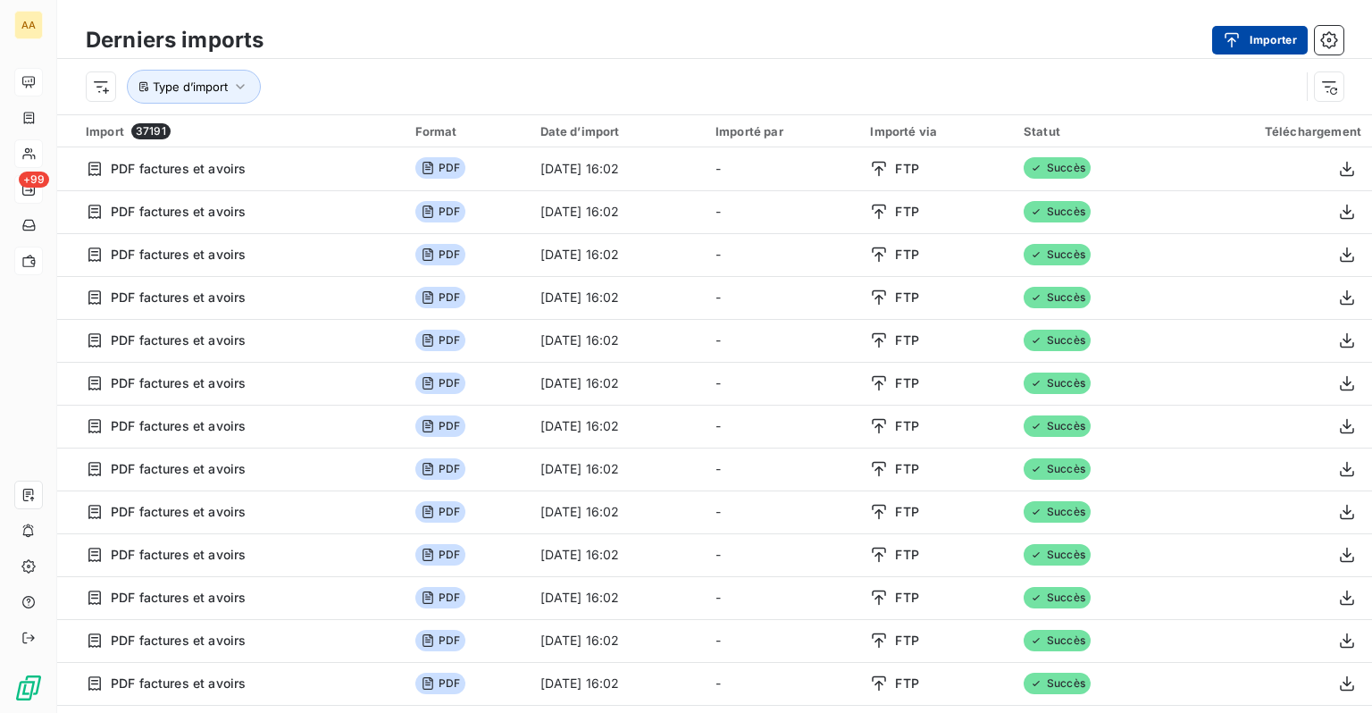
click at [1236, 47] on icon "button" at bounding box center [1232, 40] width 18 height 18
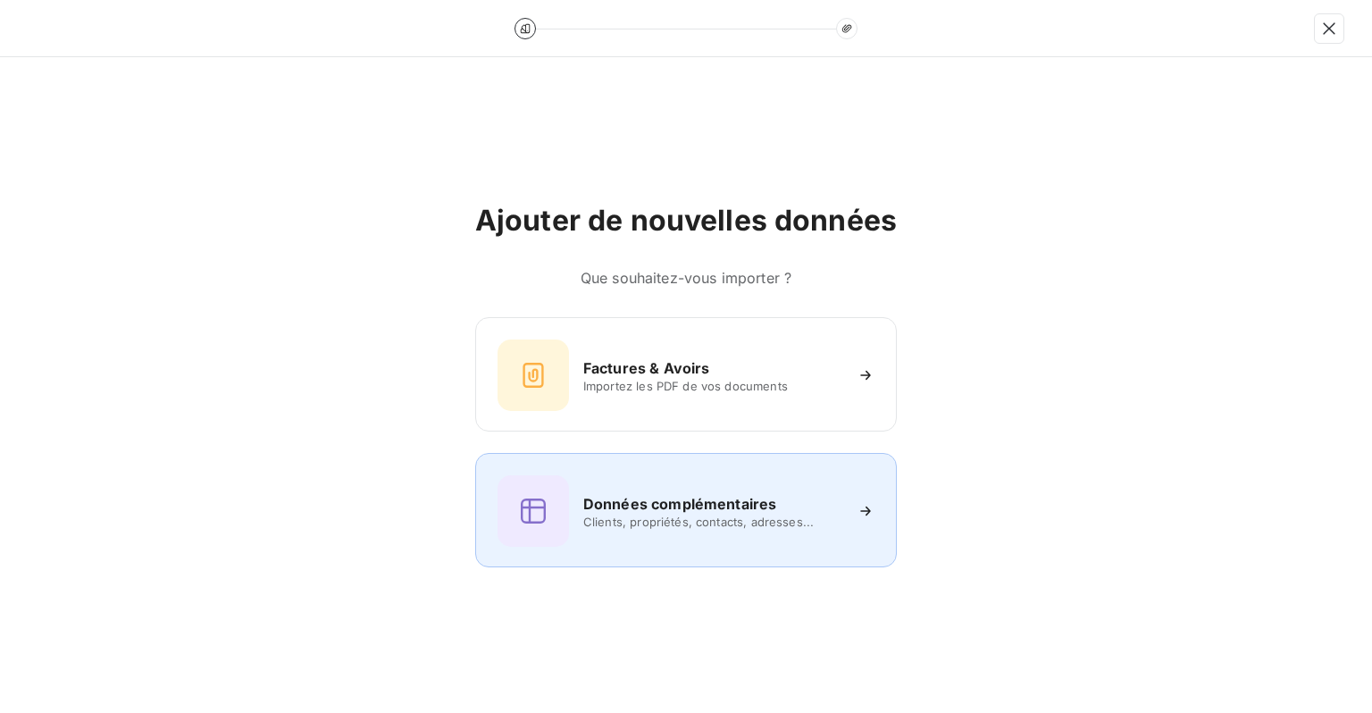
click at [622, 500] on h6 "Données complémentaires" at bounding box center [679, 503] width 193 height 21
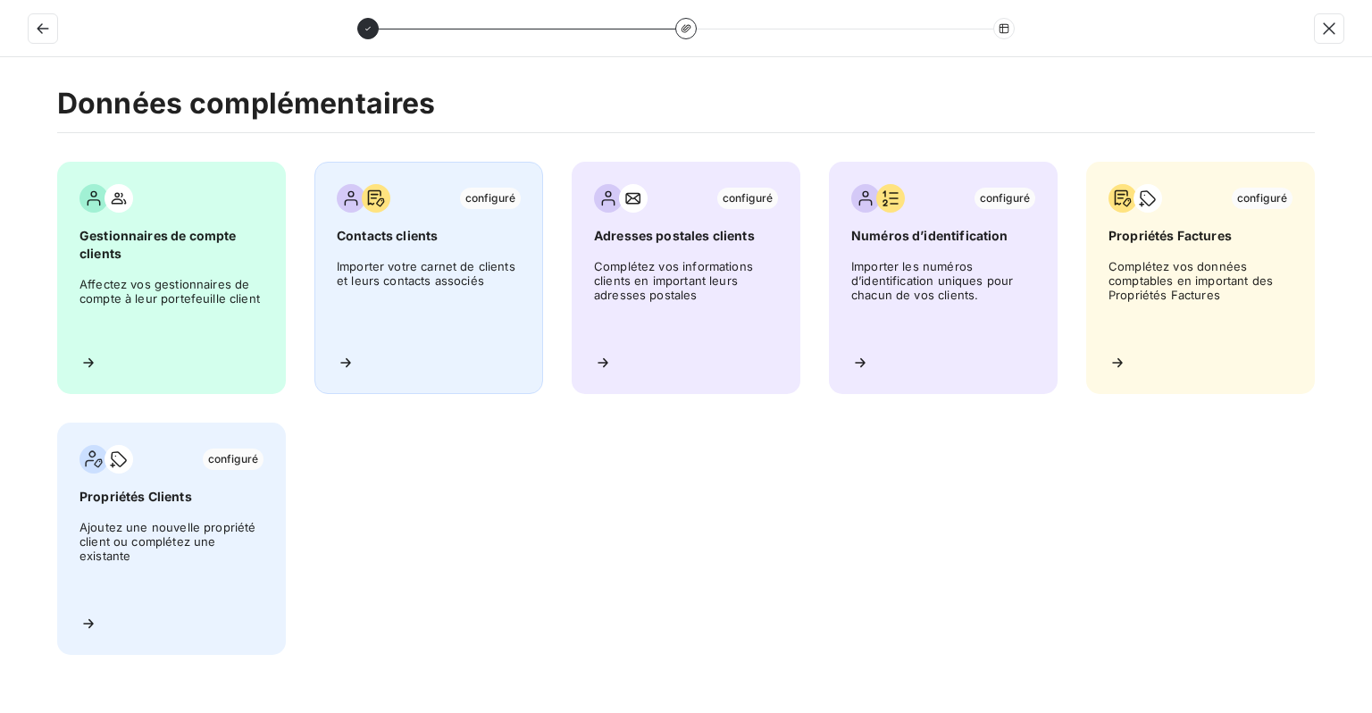
click at [391, 270] on span "Importer votre carnet de clients et leurs contacts associés" at bounding box center [429, 299] width 184 height 80
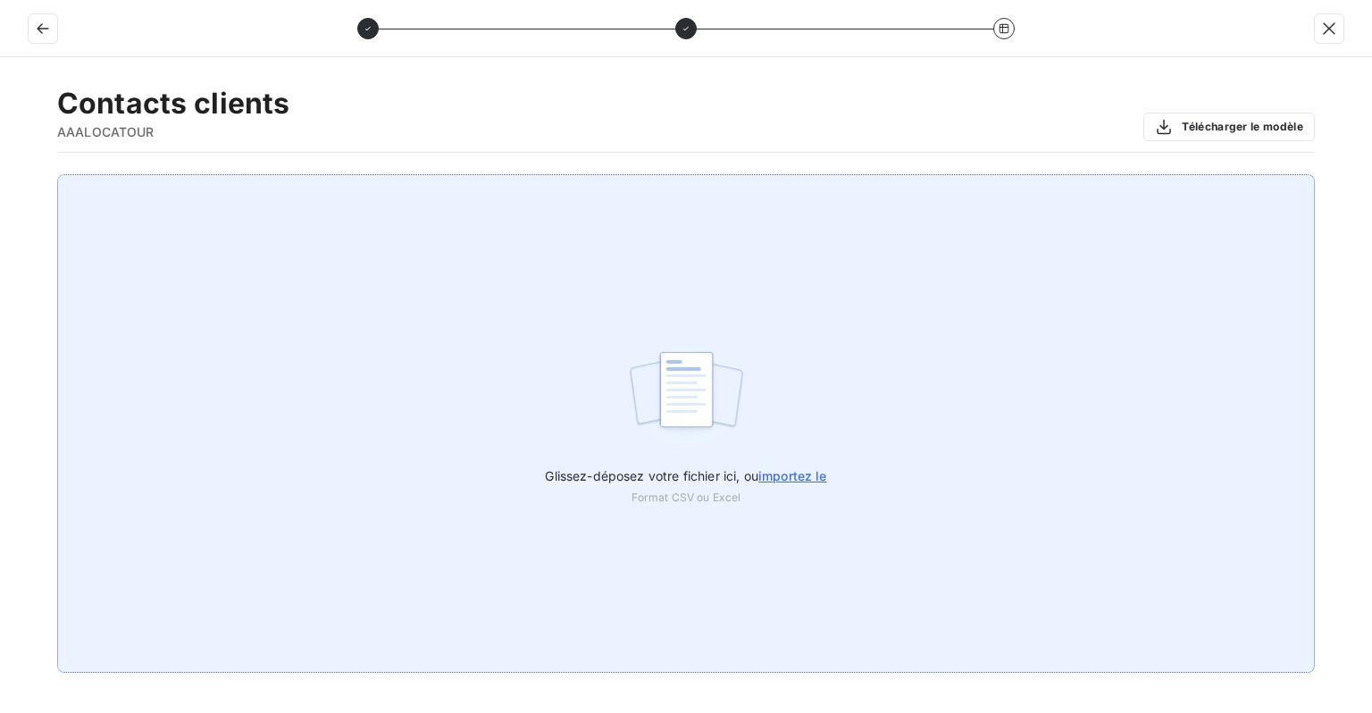
click at [786, 475] on span "importez le" at bounding box center [792, 475] width 69 height 15
click at [1, 175] on input "Glissez-déposez votre fichier ici, ou importez le" at bounding box center [0, 174] width 1 height 1
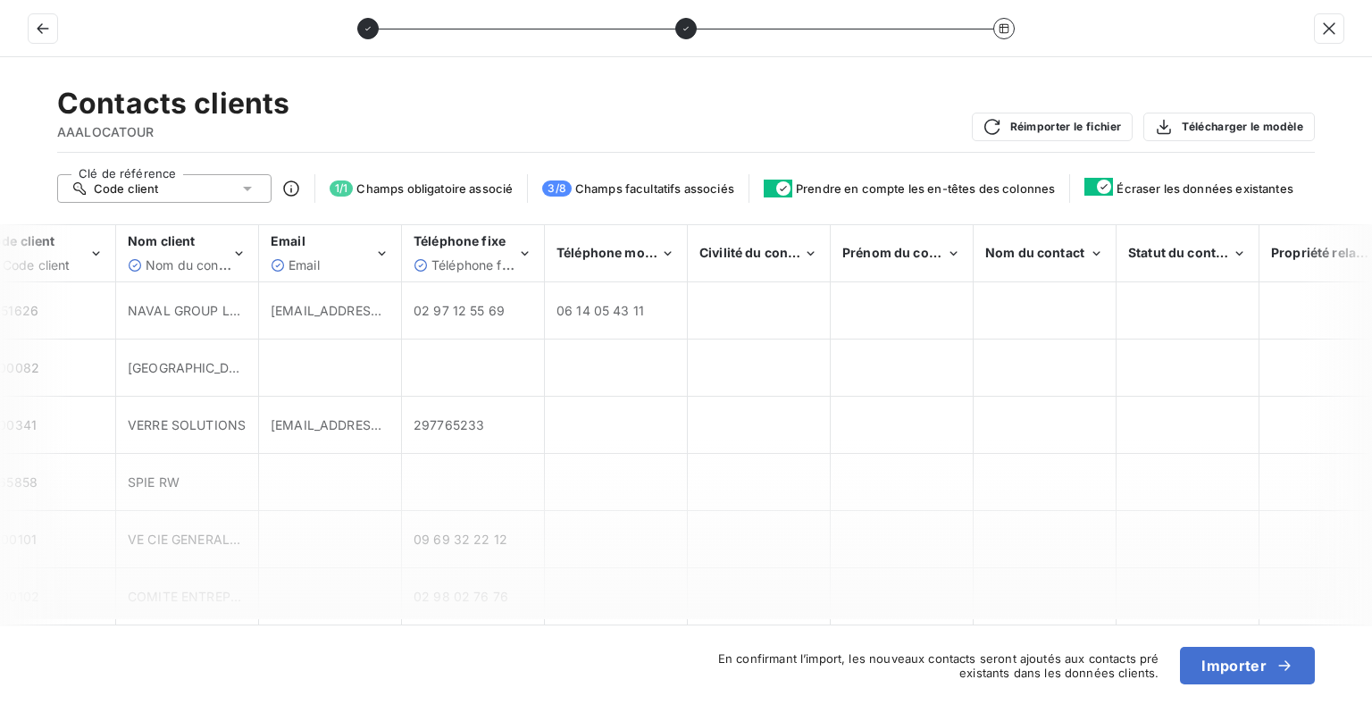
scroll to position [0, 57]
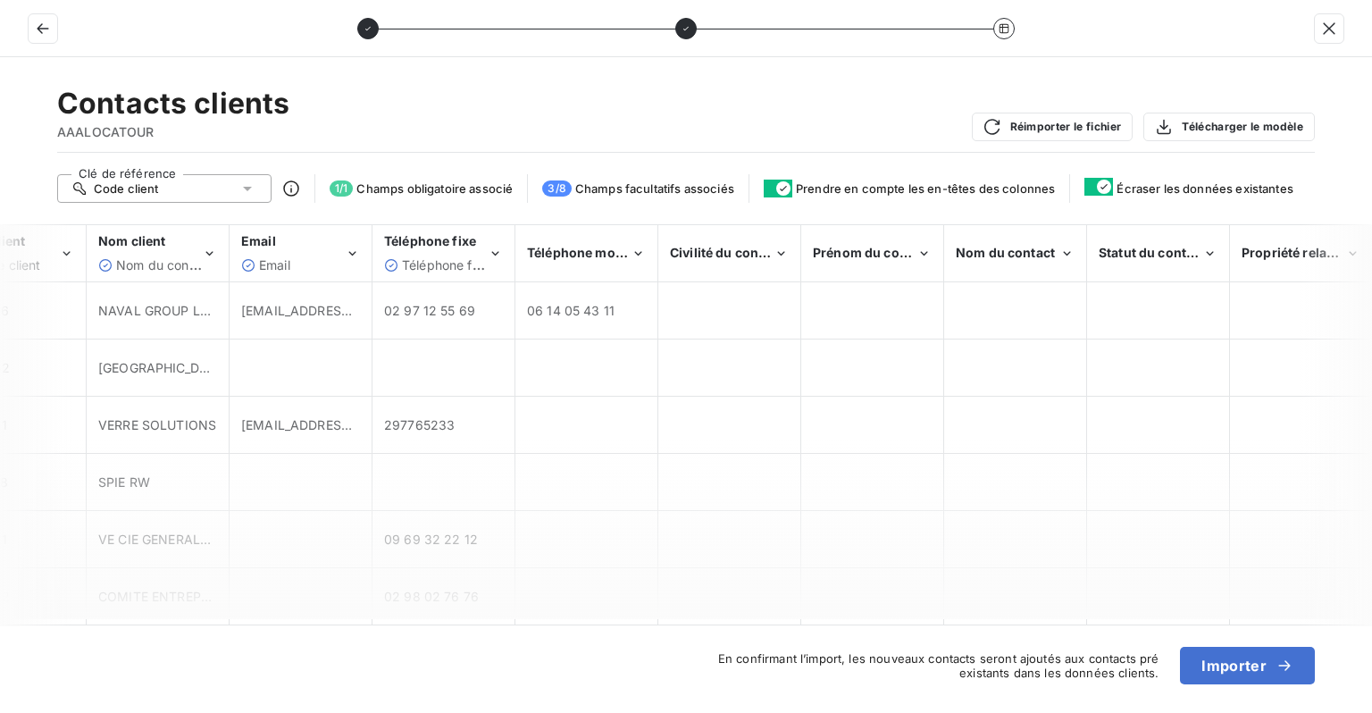
click at [624, 196] on div "3 / 8 Champs facultatifs associés" at bounding box center [638, 188] width 192 height 16
click at [1260, 261] on div "Propriété relance" at bounding box center [1294, 253] width 104 height 18
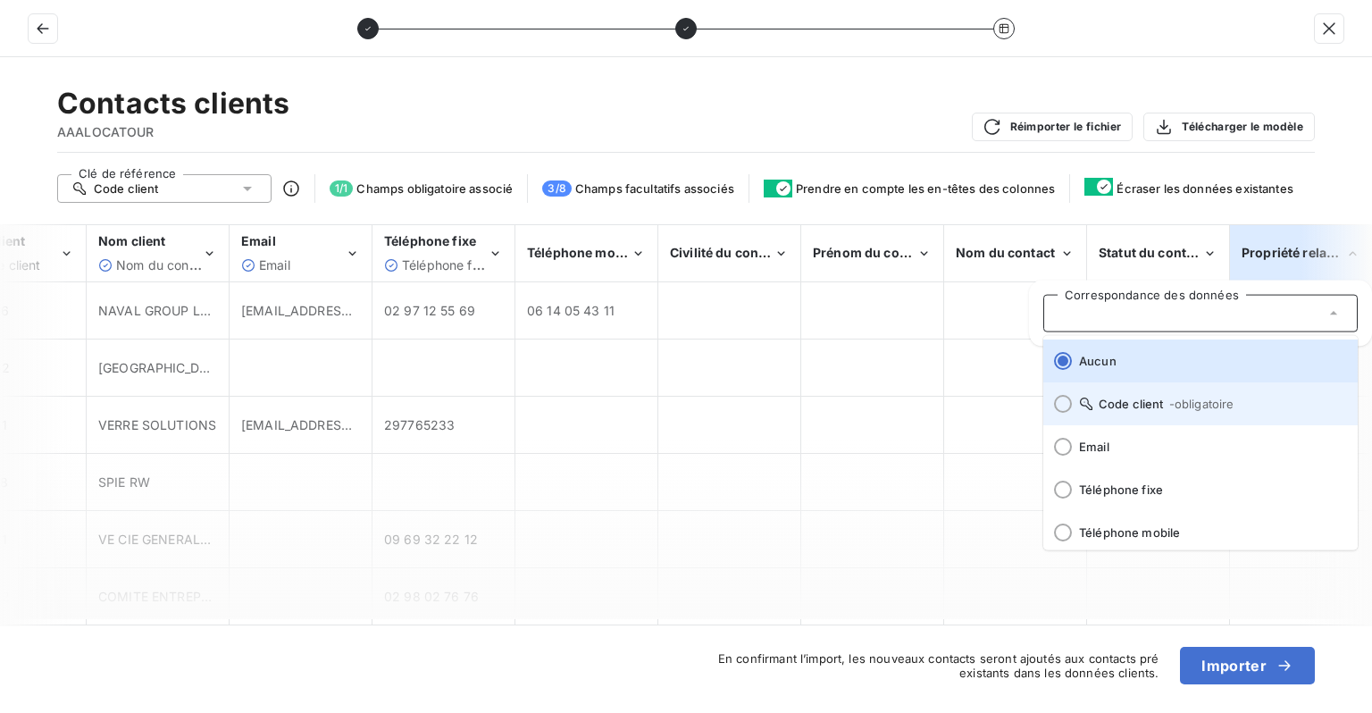
click at [1133, 392] on li "Code client - obligatoire" at bounding box center [1200, 403] width 314 height 43
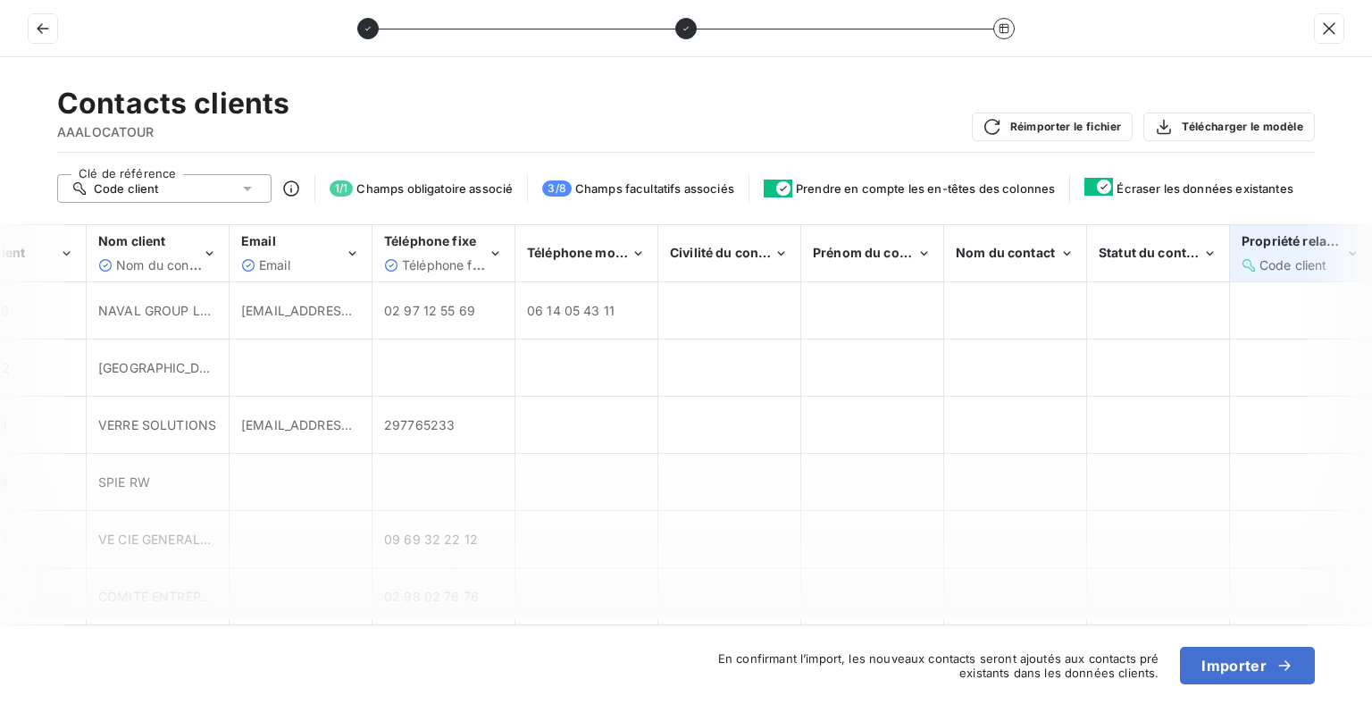
click at [1281, 264] on span "Code client" at bounding box center [1294, 264] width 68 height 15
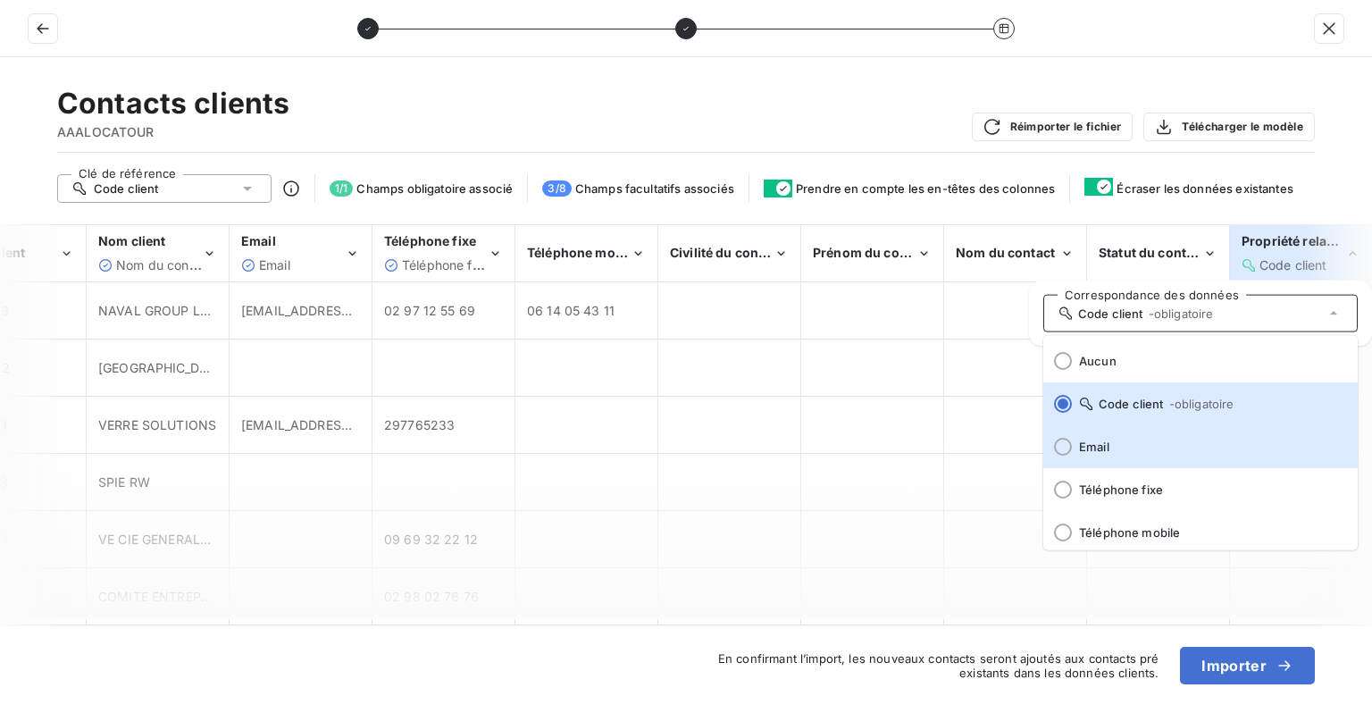
scroll to position [222, 0]
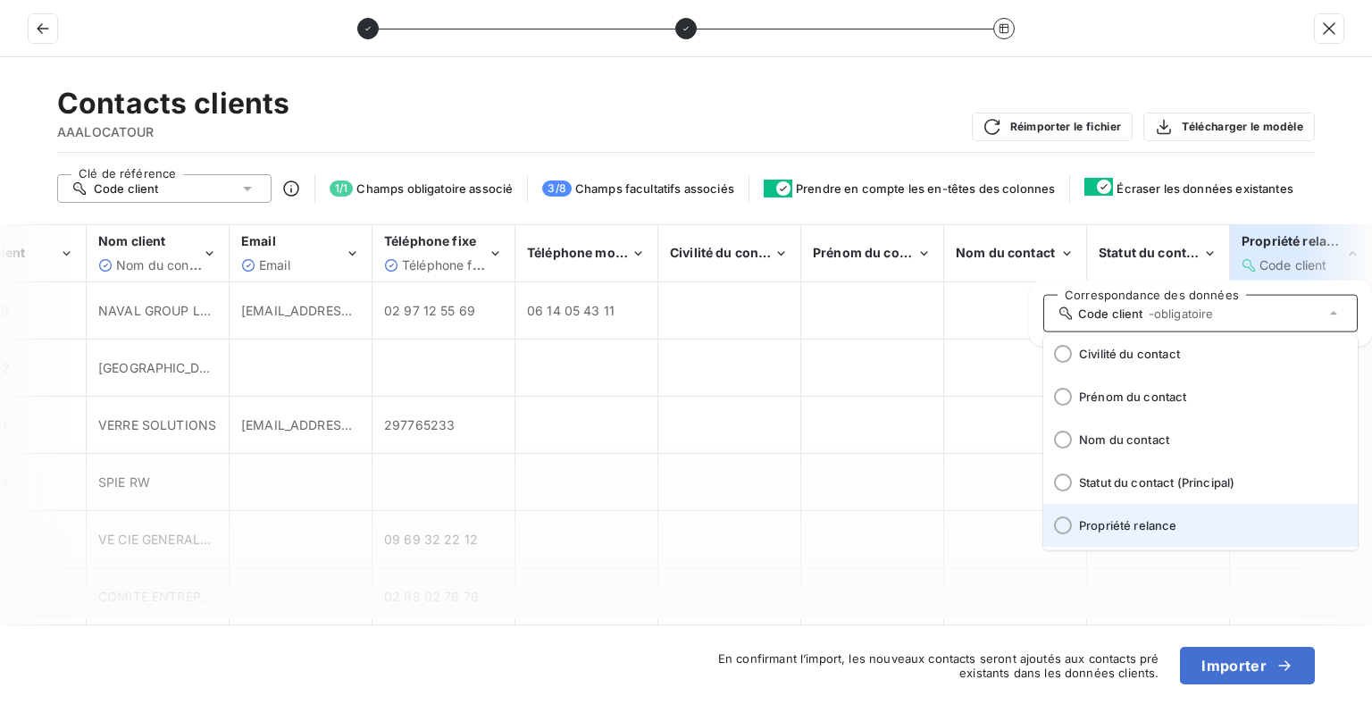
click at [1117, 531] on li "Propriété relance" at bounding box center [1200, 525] width 314 height 43
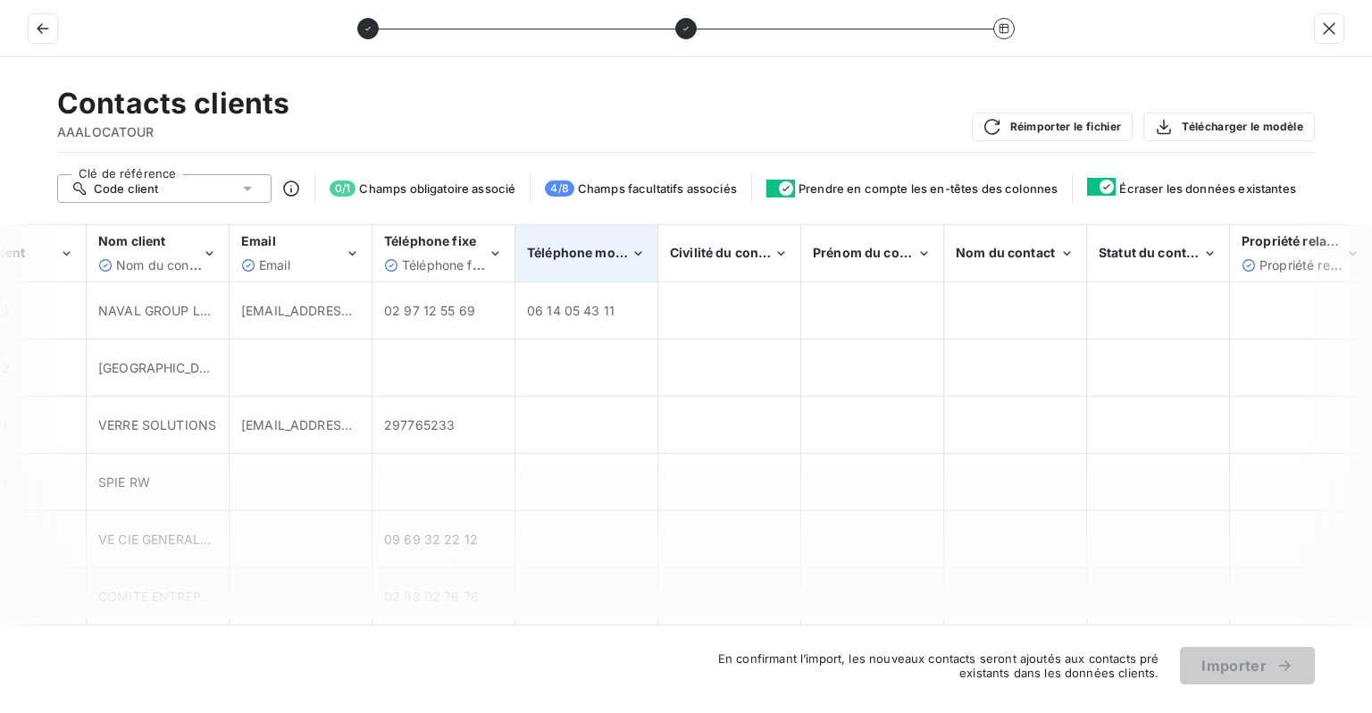
click at [573, 263] on div "Téléphone mobile" at bounding box center [586, 253] width 140 height 54
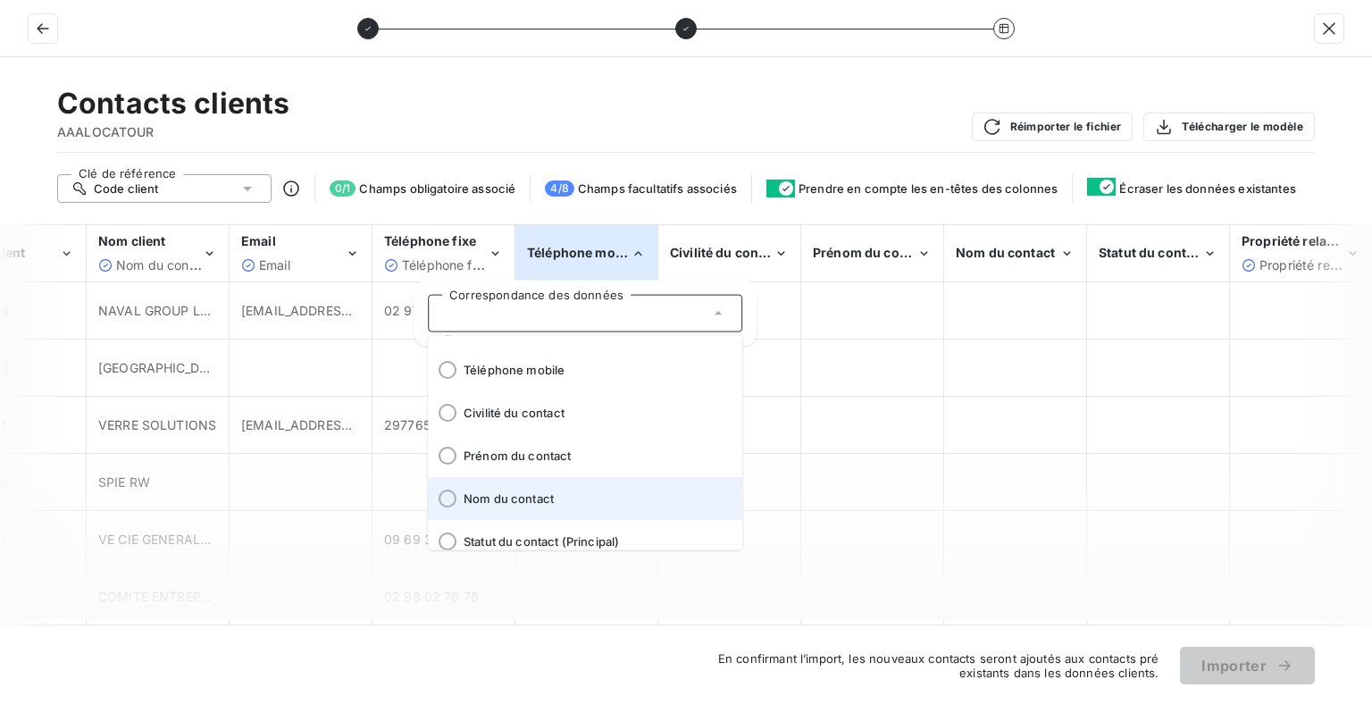
scroll to position [132, 0]
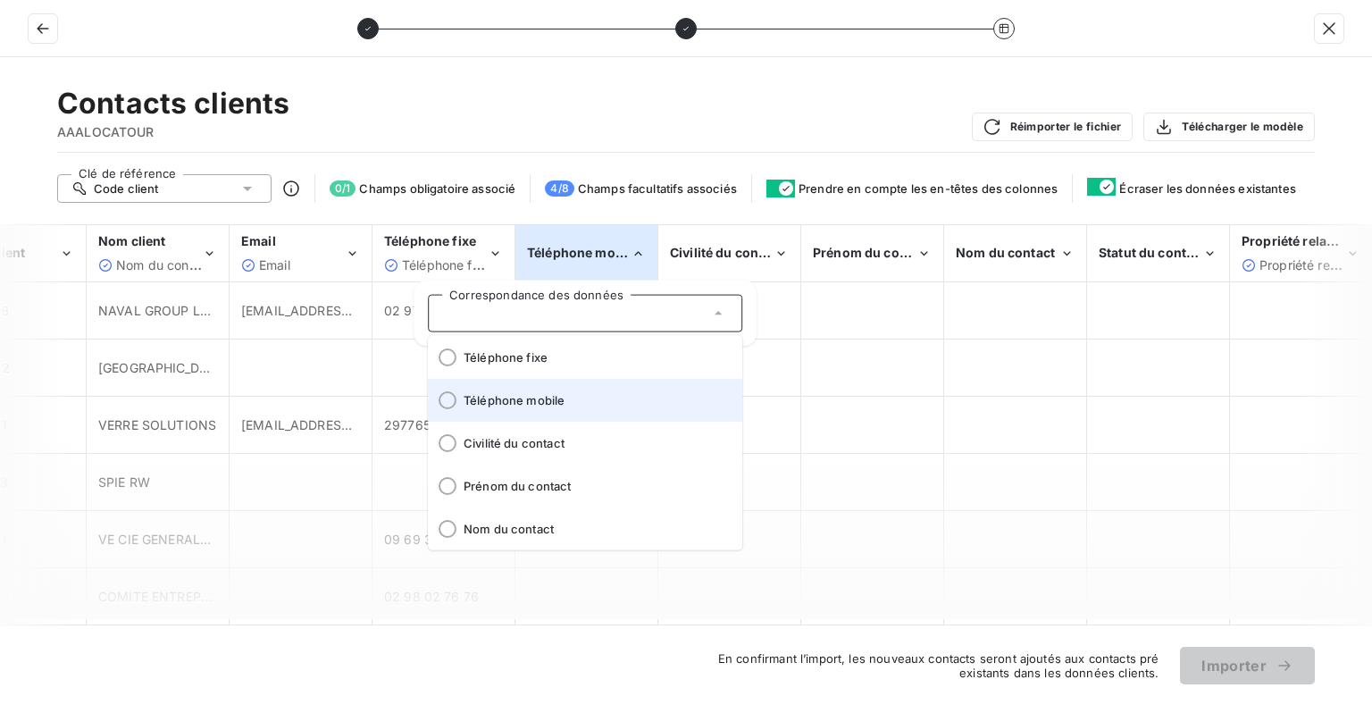
click at [522, 404] on span "Téléphone mobile" at bounding box center [596, 400] width 264 height 14
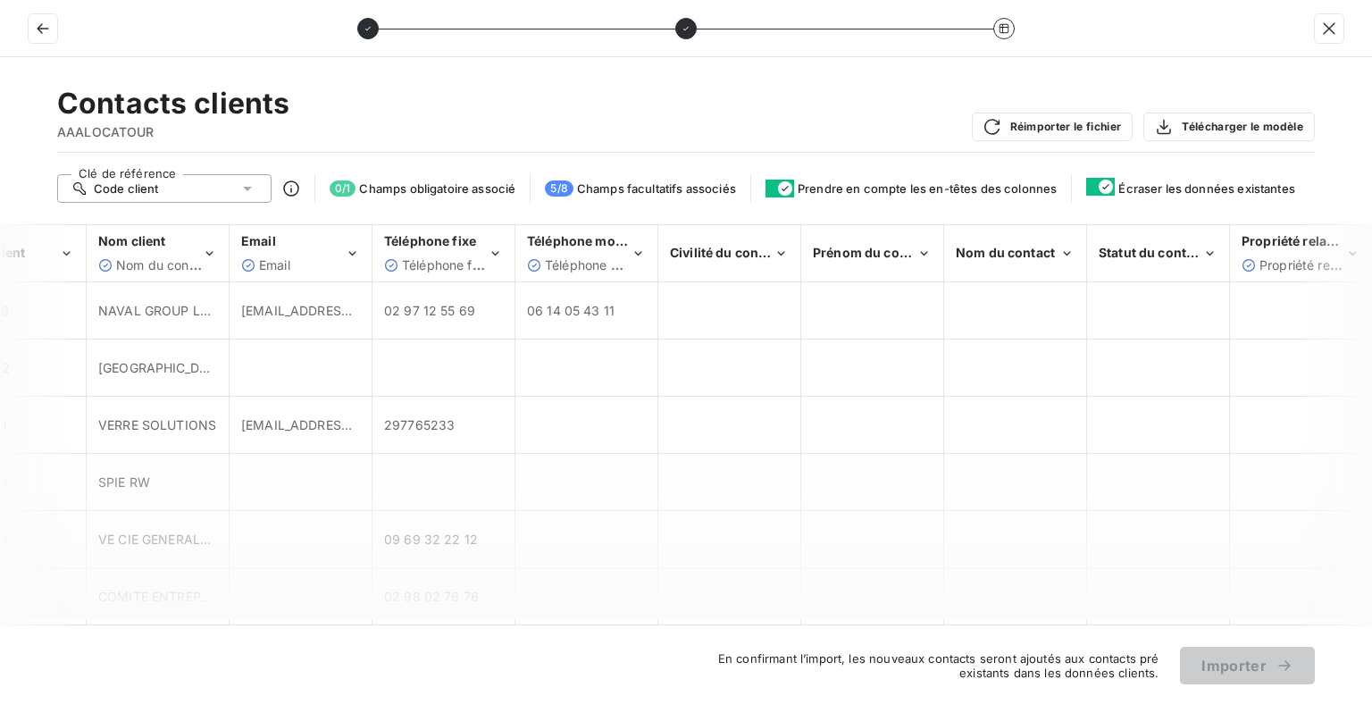
scroll to position [0, 0]
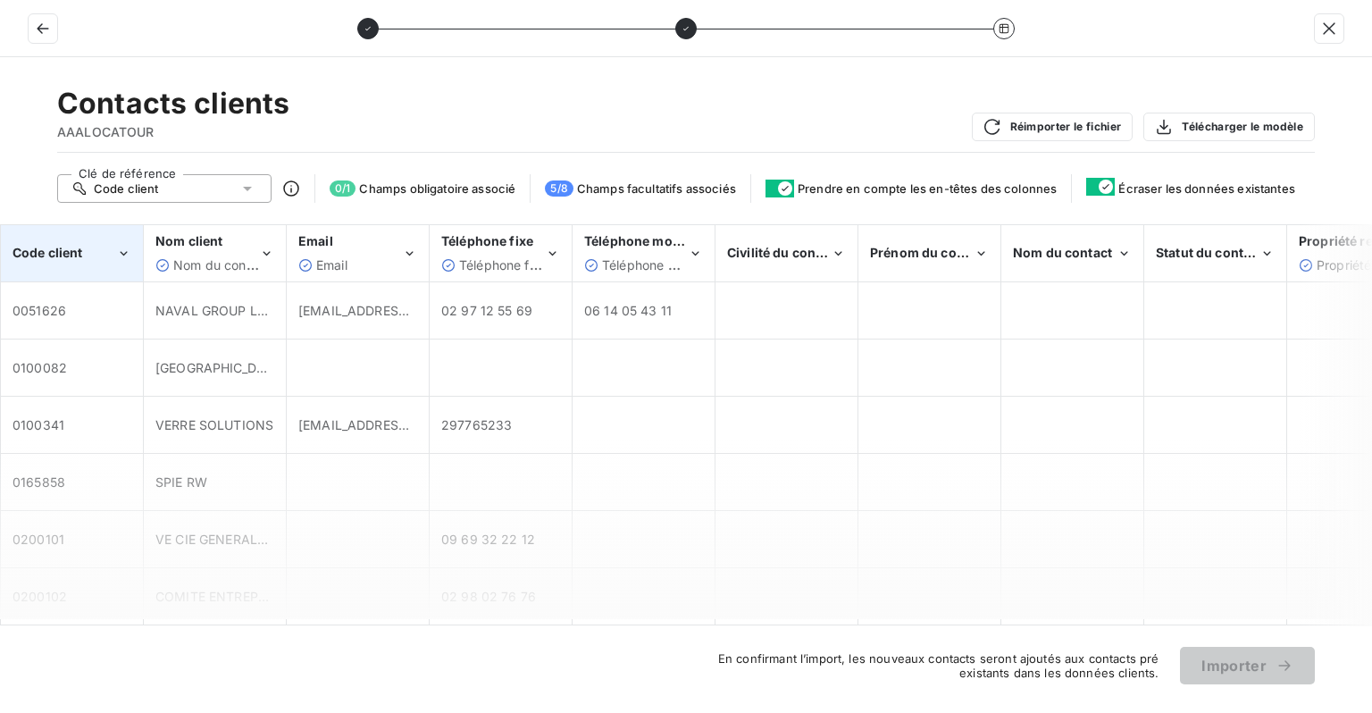
click at [118, 248] on icon "Code client" at bounding box center [123, 254] width 15 height 18
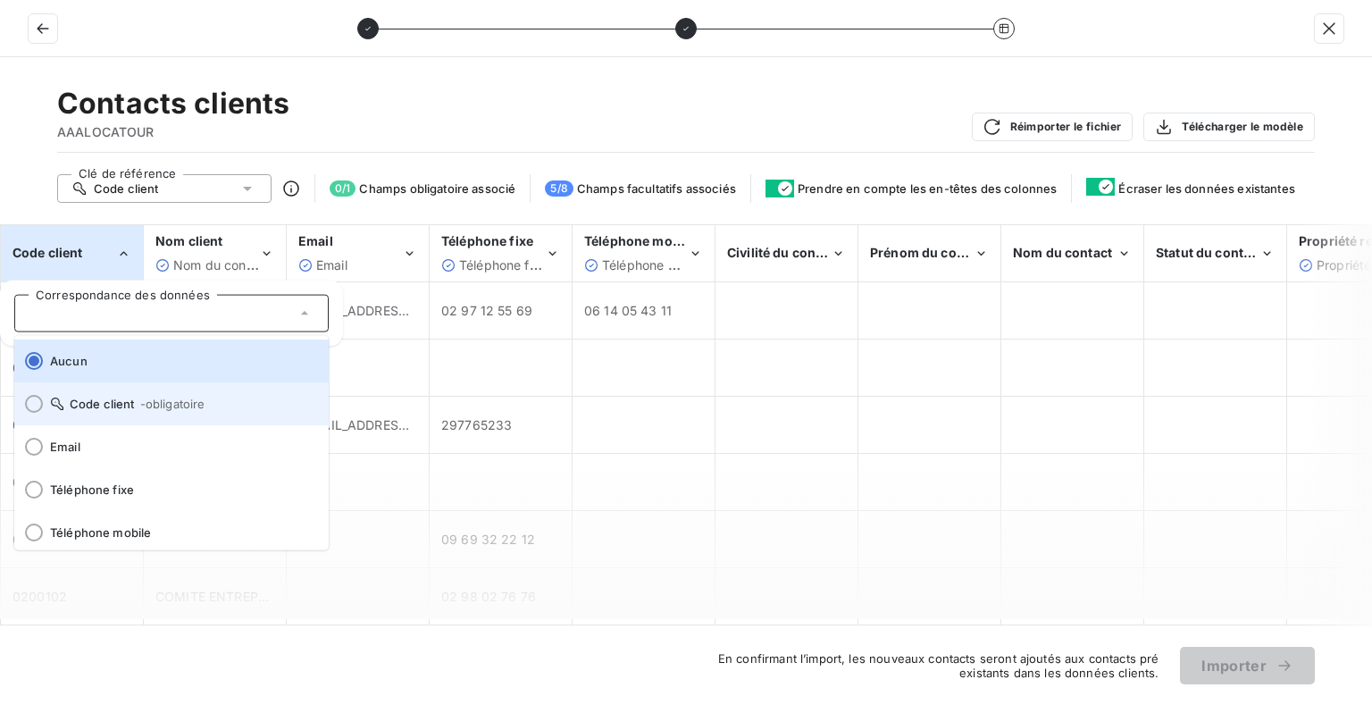
click at [119, 403] on span "Code client - obligatoire" at bounding box center [182, 404] width 264 height 14
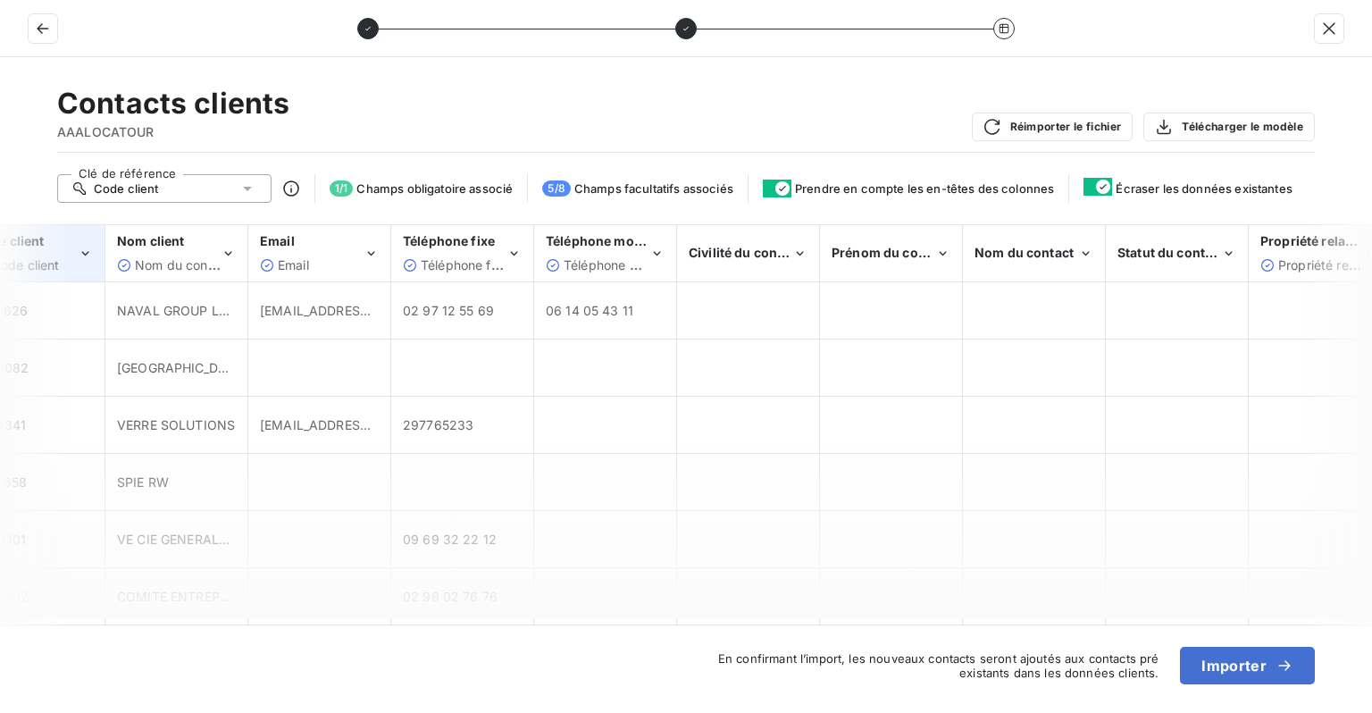
scroll to position [0, 57]
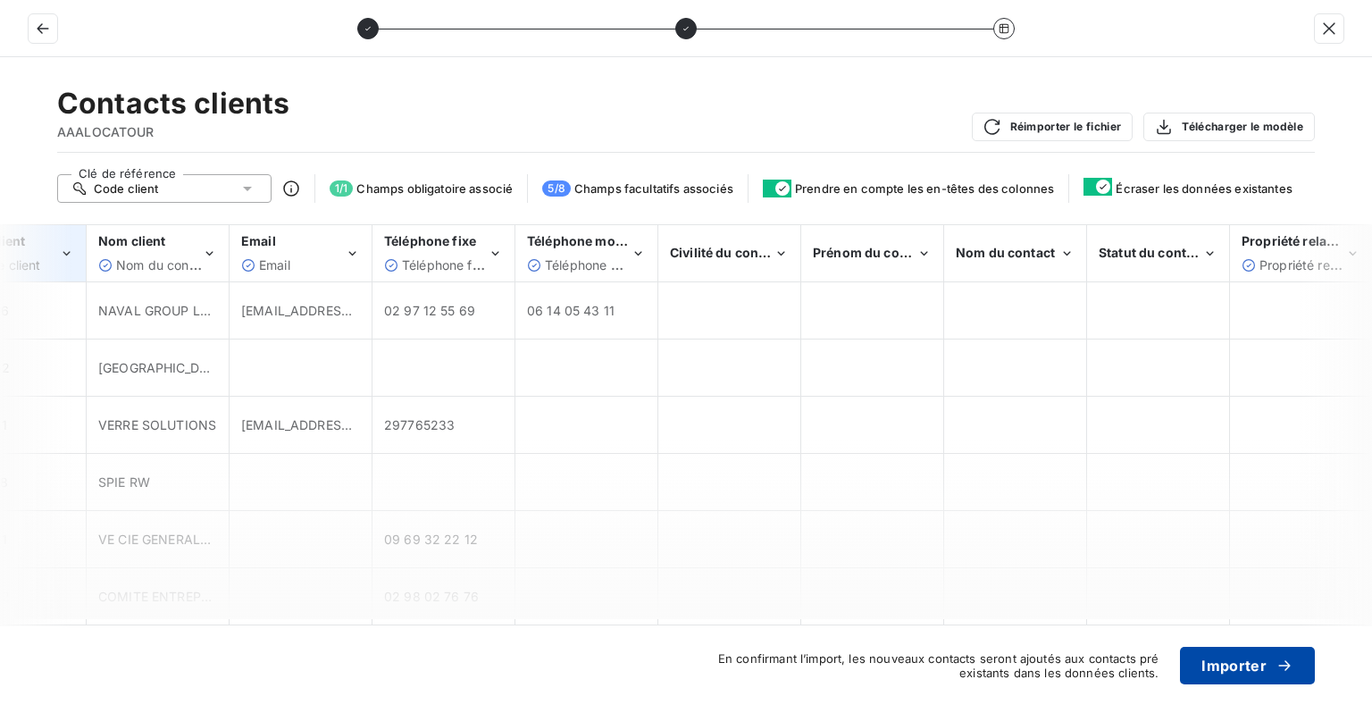
click at [1213, 673] on button "Importer" at bounding box center [1247, 666] width 135 height 38
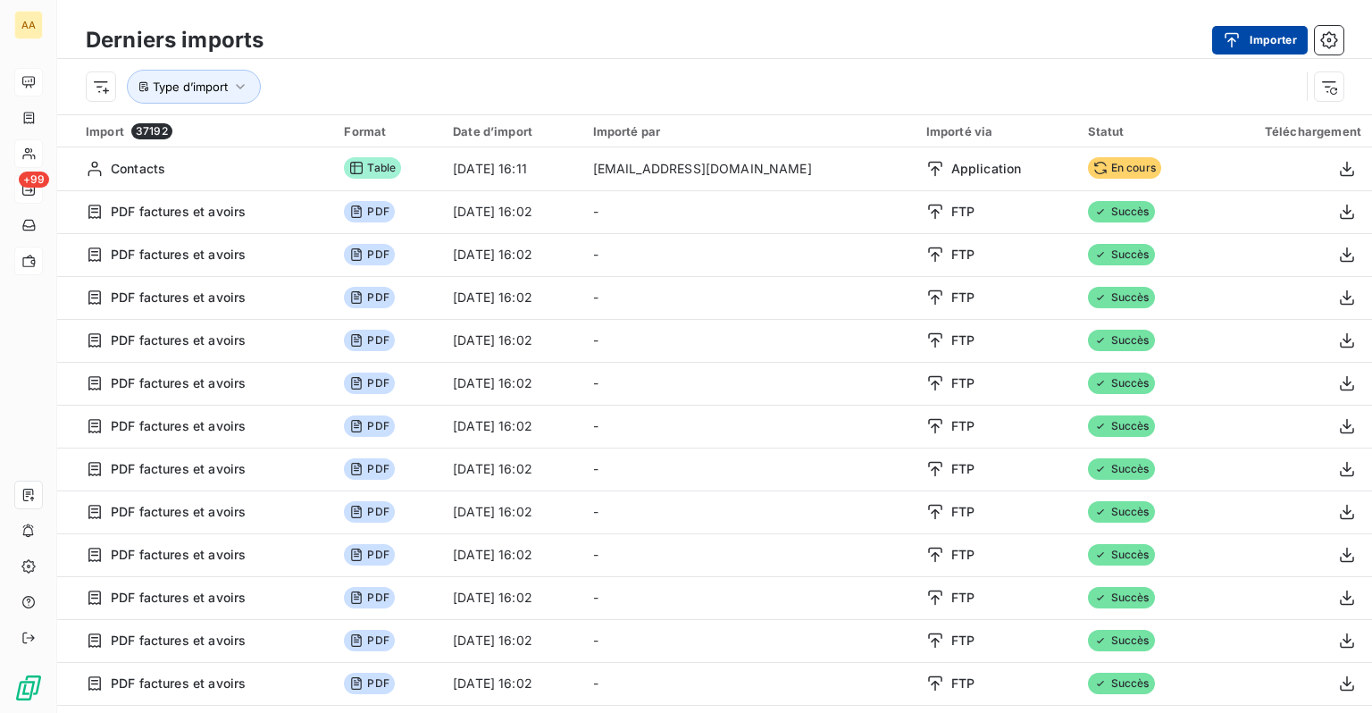
click at [1274, 53] on button "Importer" at bounding box center [1260, 40] width 96 height 29
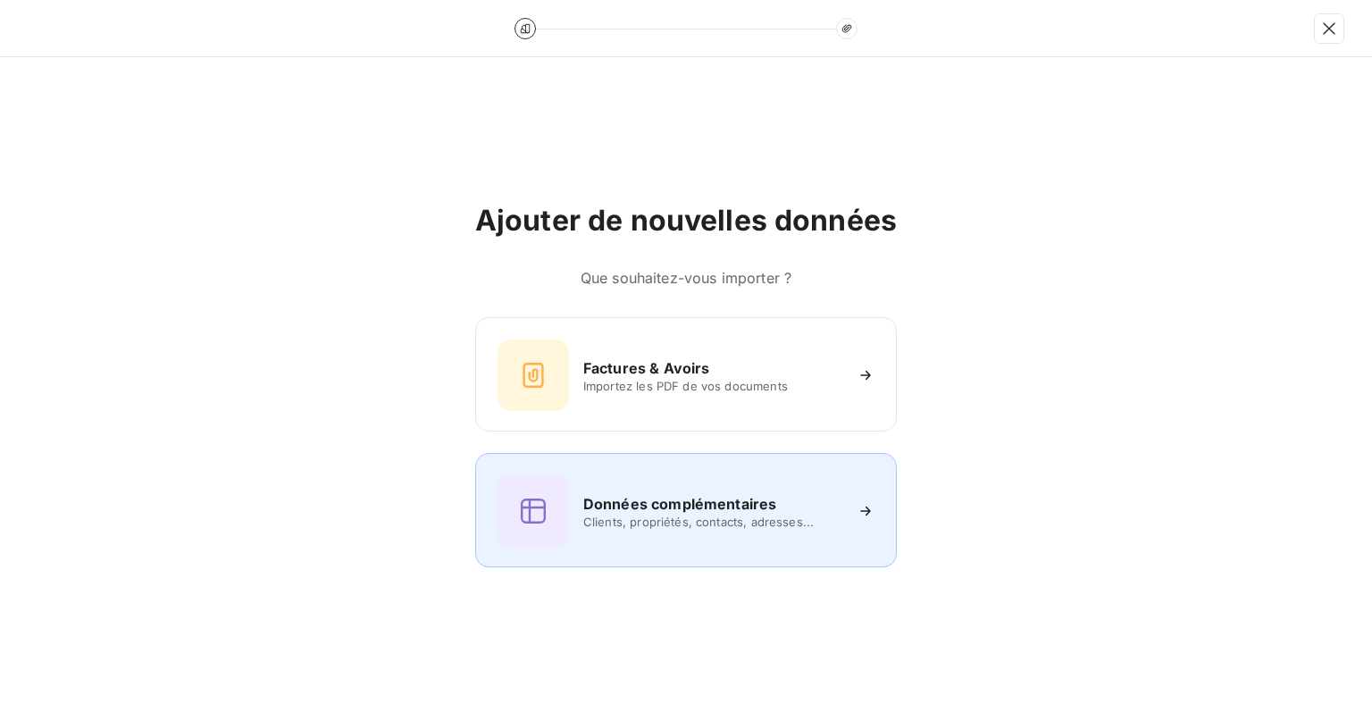
click at [660, 509] on h6 "Données complémentaires" at bounding box center [679, 503] width 193 height 21
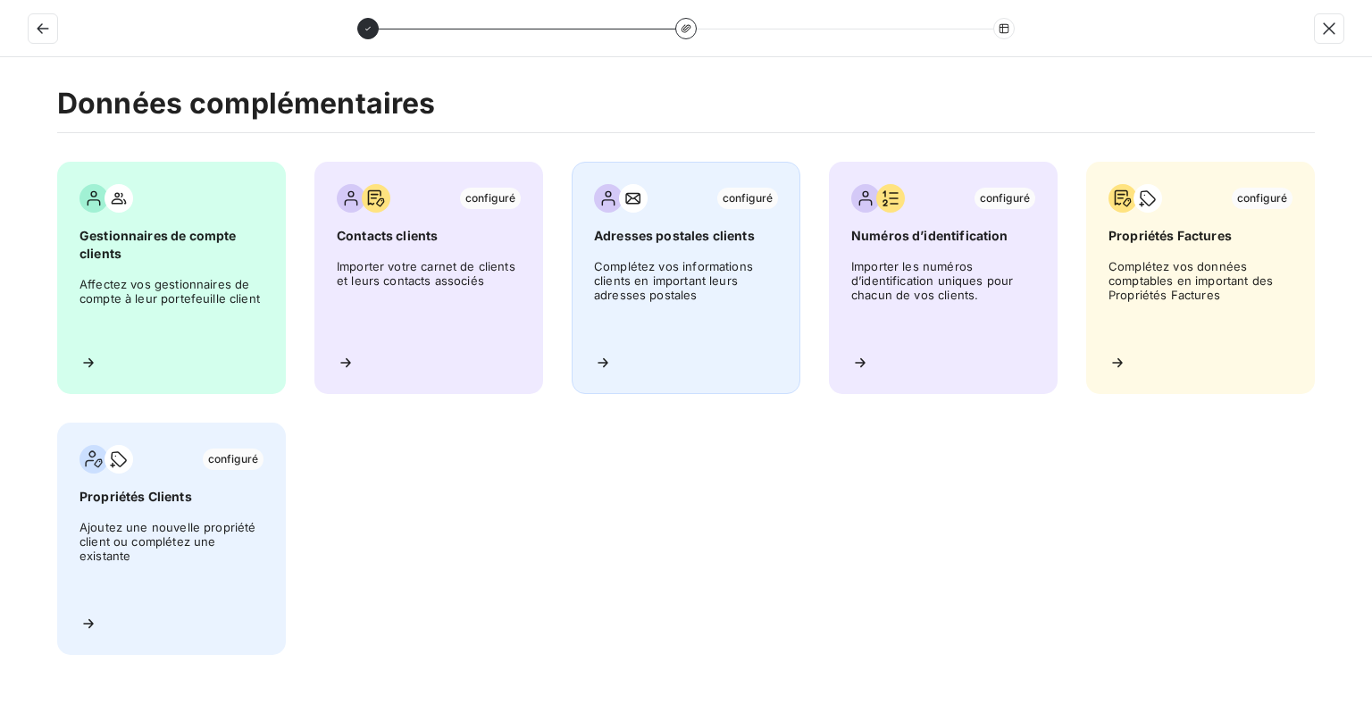
click at [652, 284] on span "Complétez vos informations clients en important leurs adresses postales" at bounding box center [686, 299] width 184 height 80
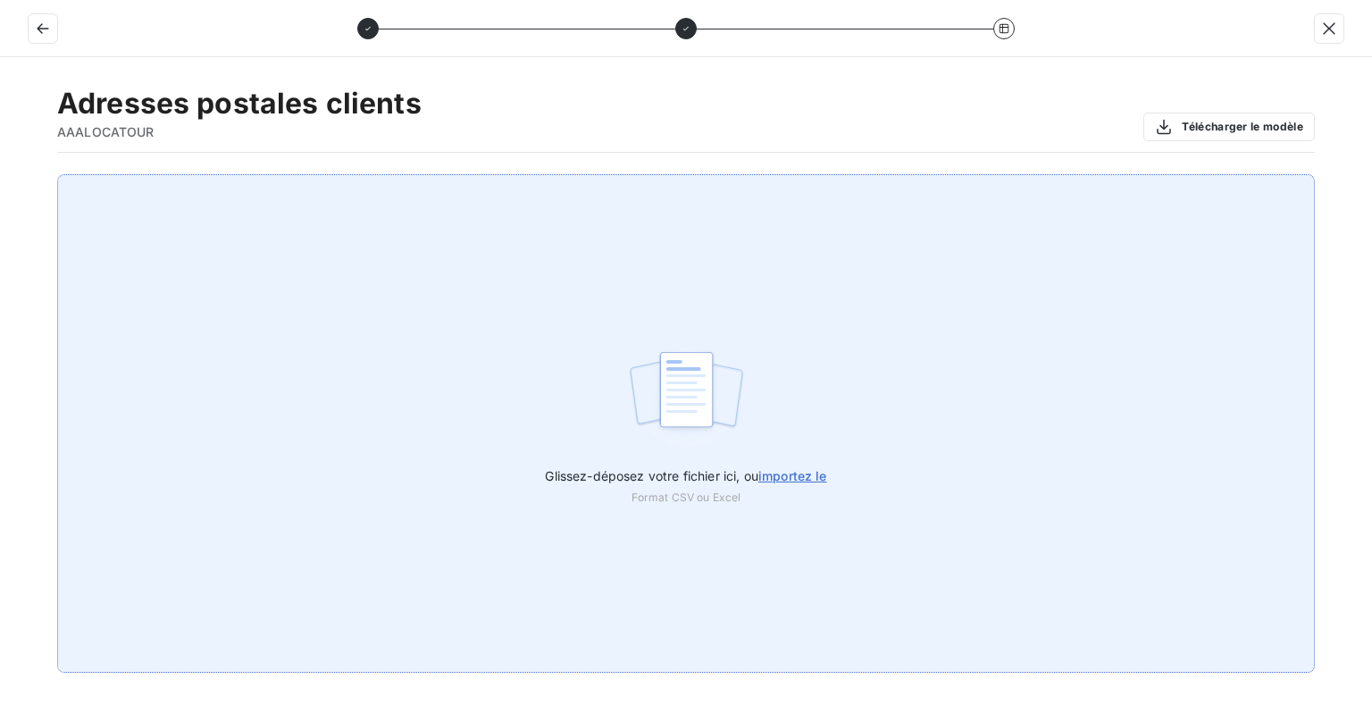
click at [786, 465] on label "Glissez-déposez votre fichier ici, ou importez le" at bounding box center [685, 472] width 281 height 33
click at [1, 175] on input "Glissez-déposez votre fichier ici, ou importez le" at bounding box center [0, 174] width 1 height 1
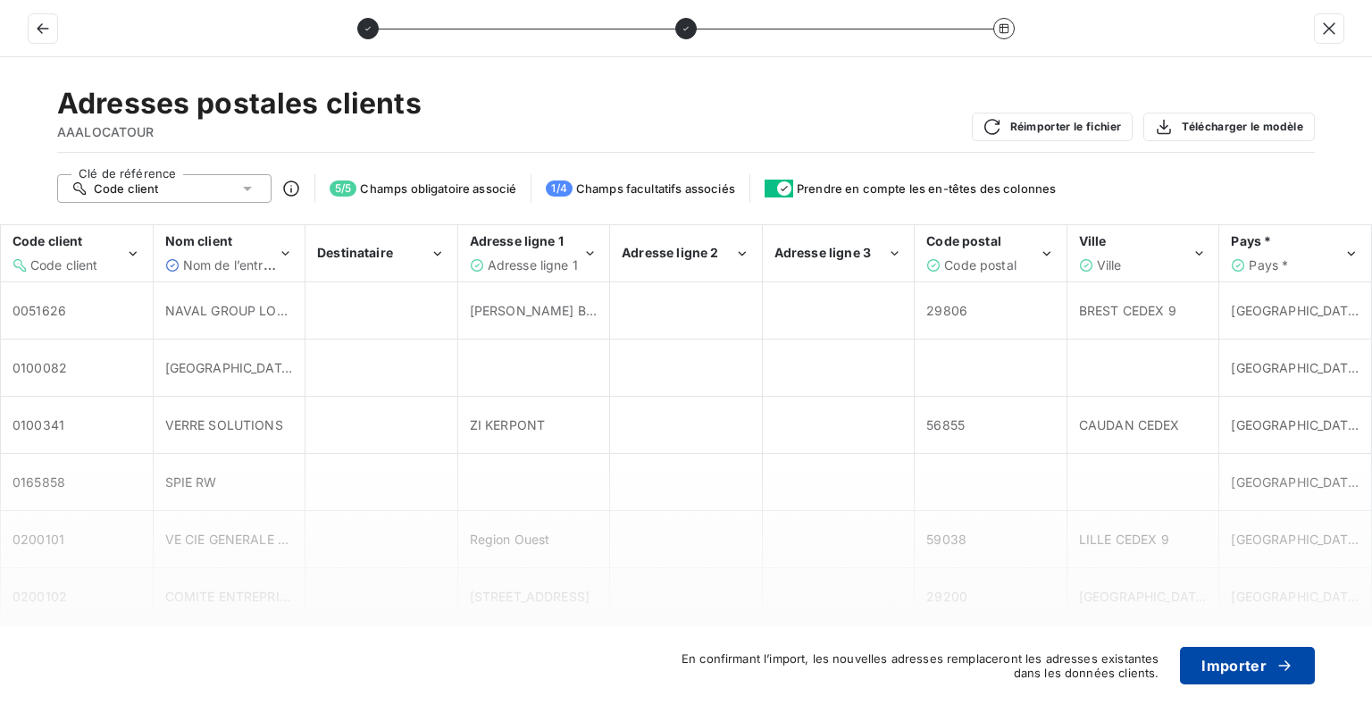
click at [1240, 668] on button "Importer" at bounding box center [1247, 666] width 135 height 38
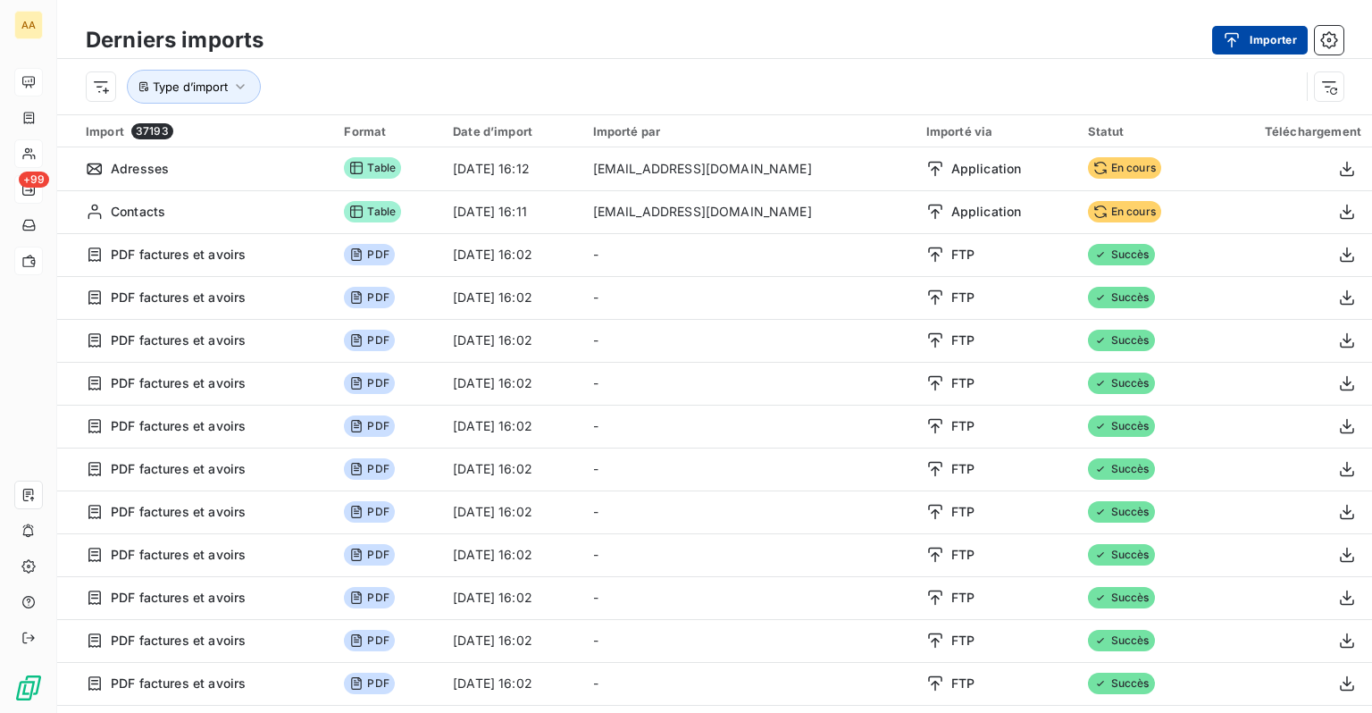
click at [1262, 34] on button "Importer" at bounding box center [1260, 40] width 96 height 29
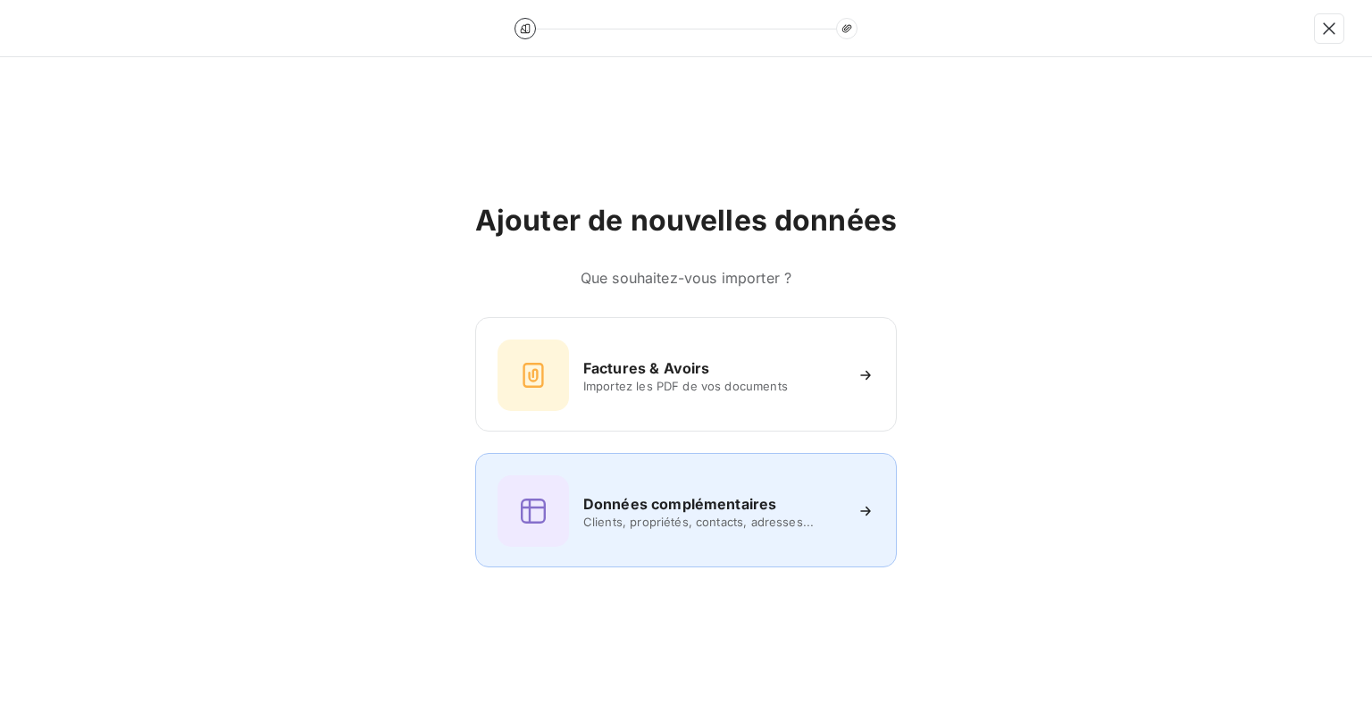
click at [655, 493] on h6 "Données complémentaires" at bounding box center [679, 503] width 193 height 21
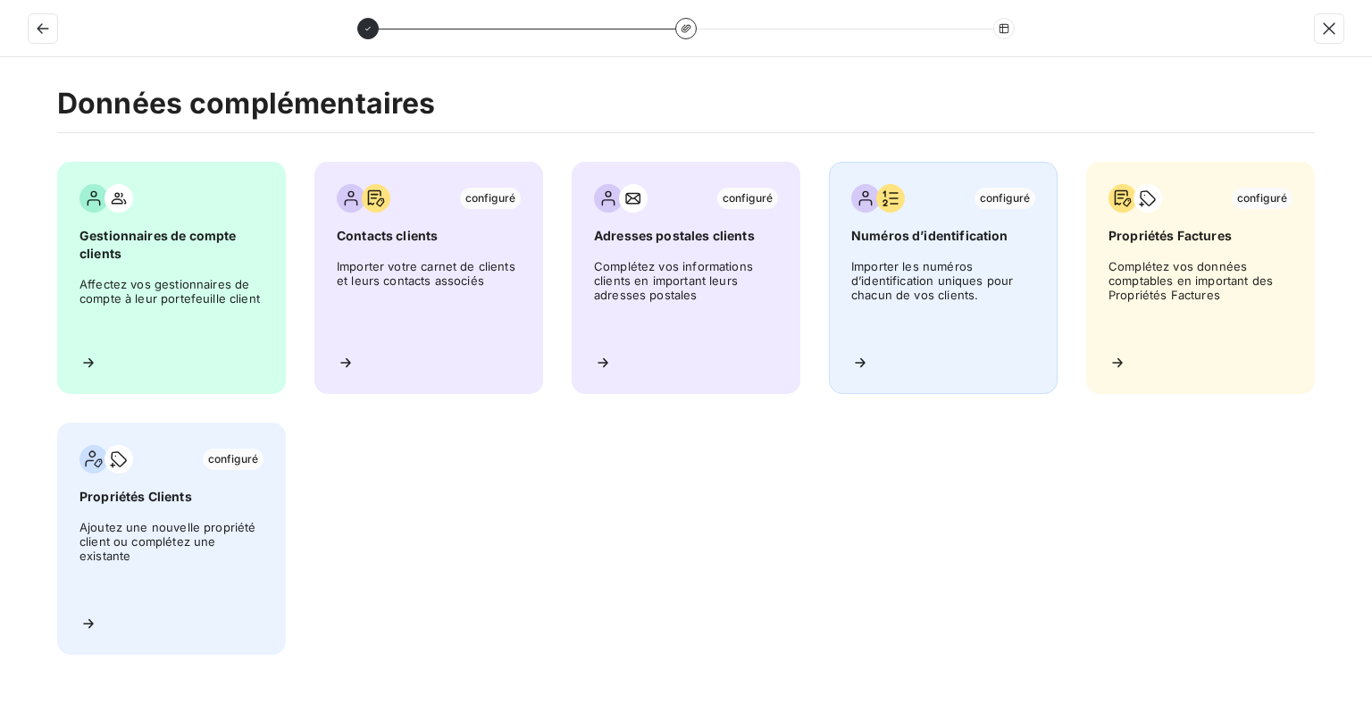
click at [970, 268] on span "Importer les numéros d’identification uniques pour chacun de vos clients." at bounding box center [943, 299] width 184 height 80
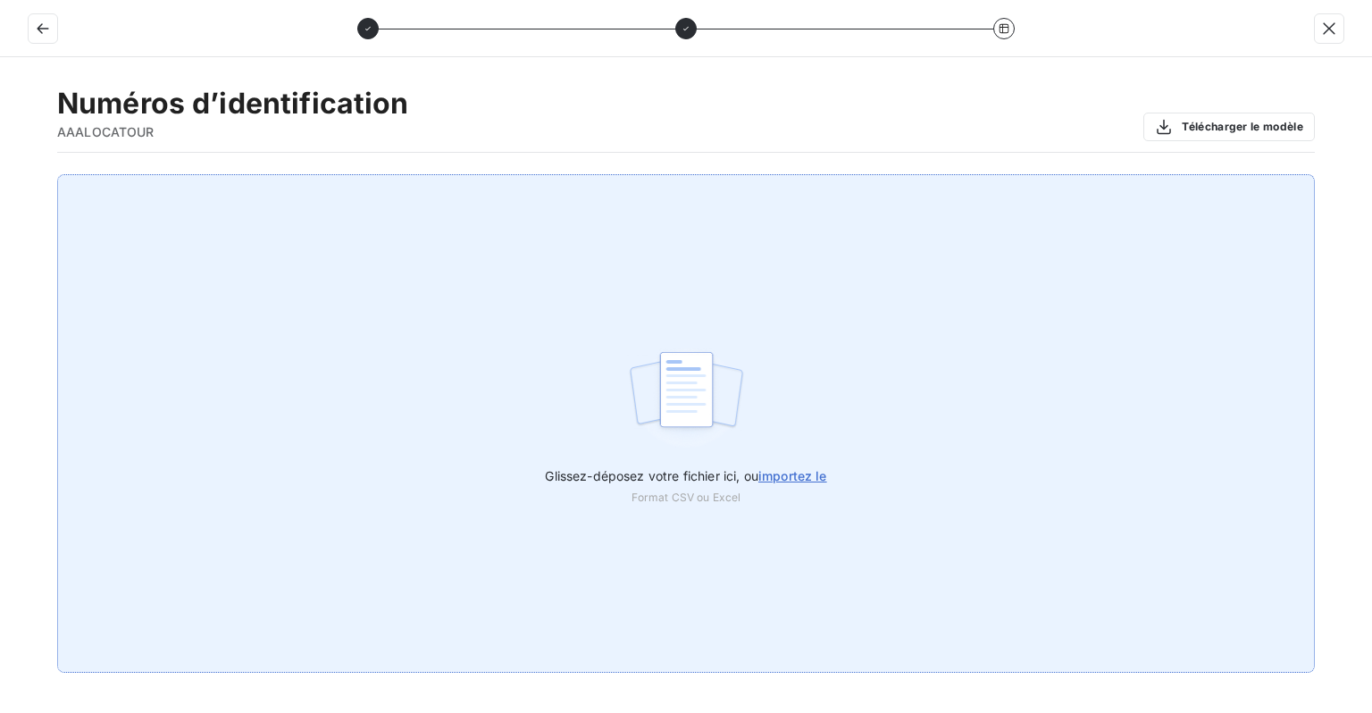
click at [748, 468] on span "Glissez-déposez votre fichier ici, ou importez le" at bounding box center [685, 475] width 281 height 15
click at [1, 175] on input "Glissez-déposez votre fichier ici, ou importez le" at bounding box center [0, 174] width 1 height 1
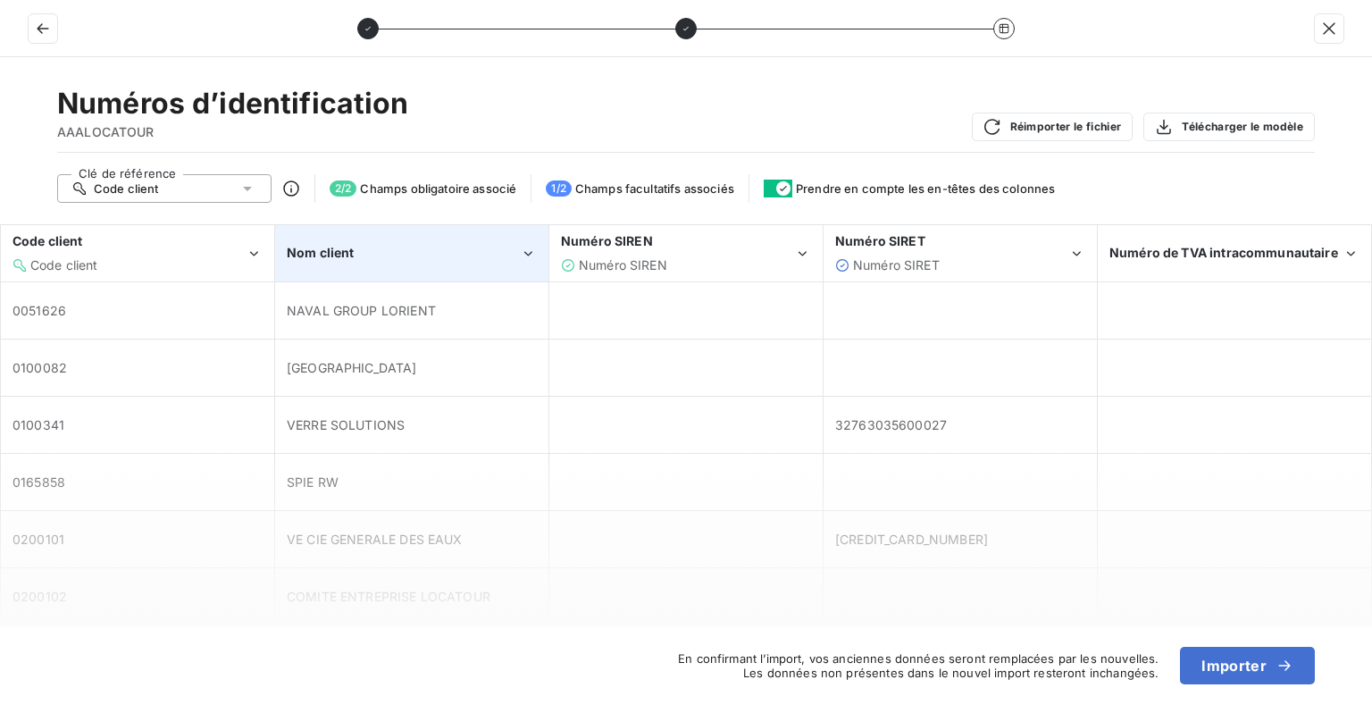
click at [380, 263] on div "Nom client" at bounding box center [412, 253] width 272 height 54
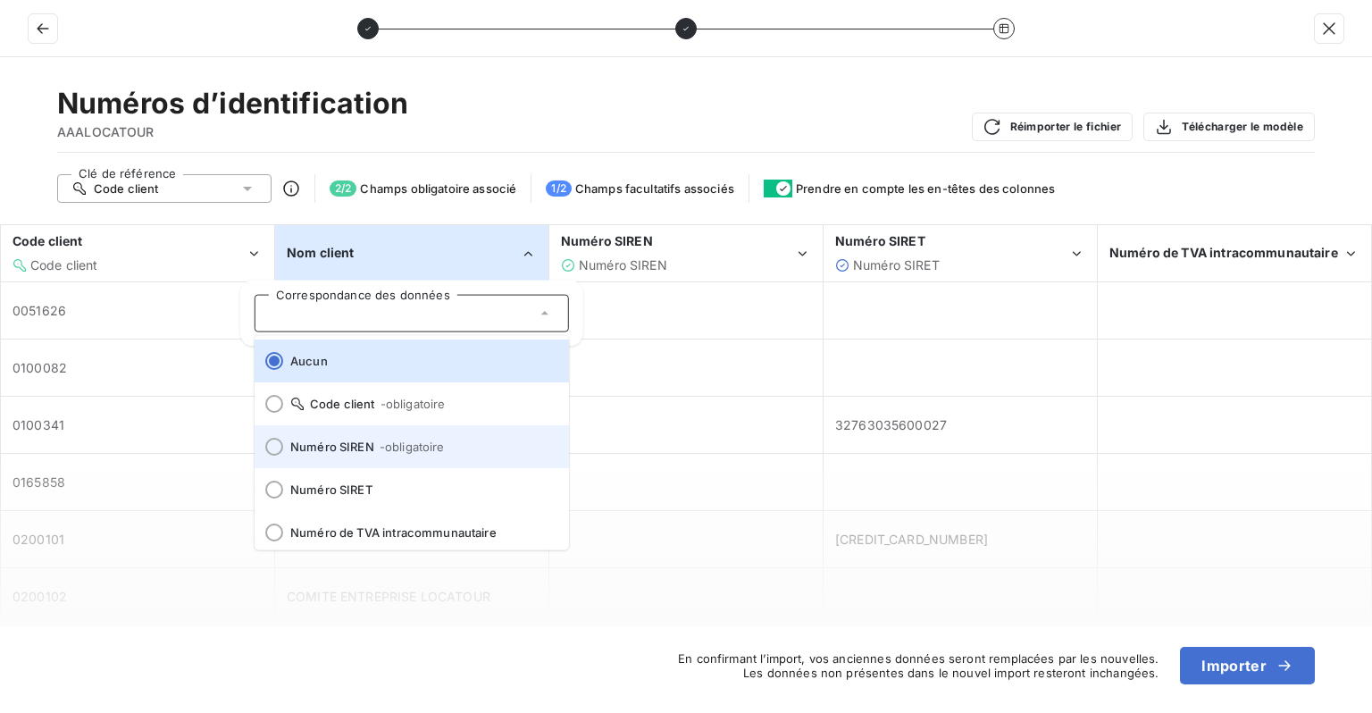
scroll to position [7, 0]
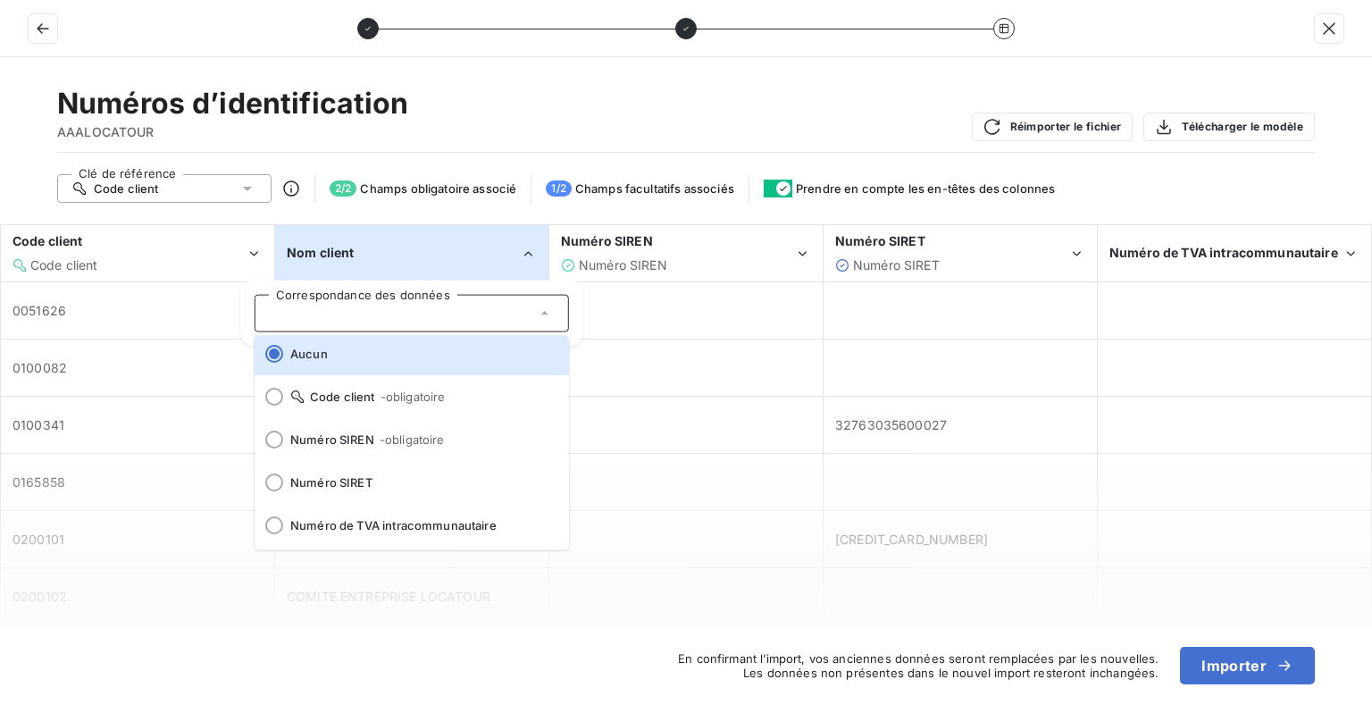
click at [472, 121] on div "Numéros d’identification AAALOCATOUR Réimporter le fichier Télécharger le modèle" at bounding box center [686, 119] width 1258 height 67
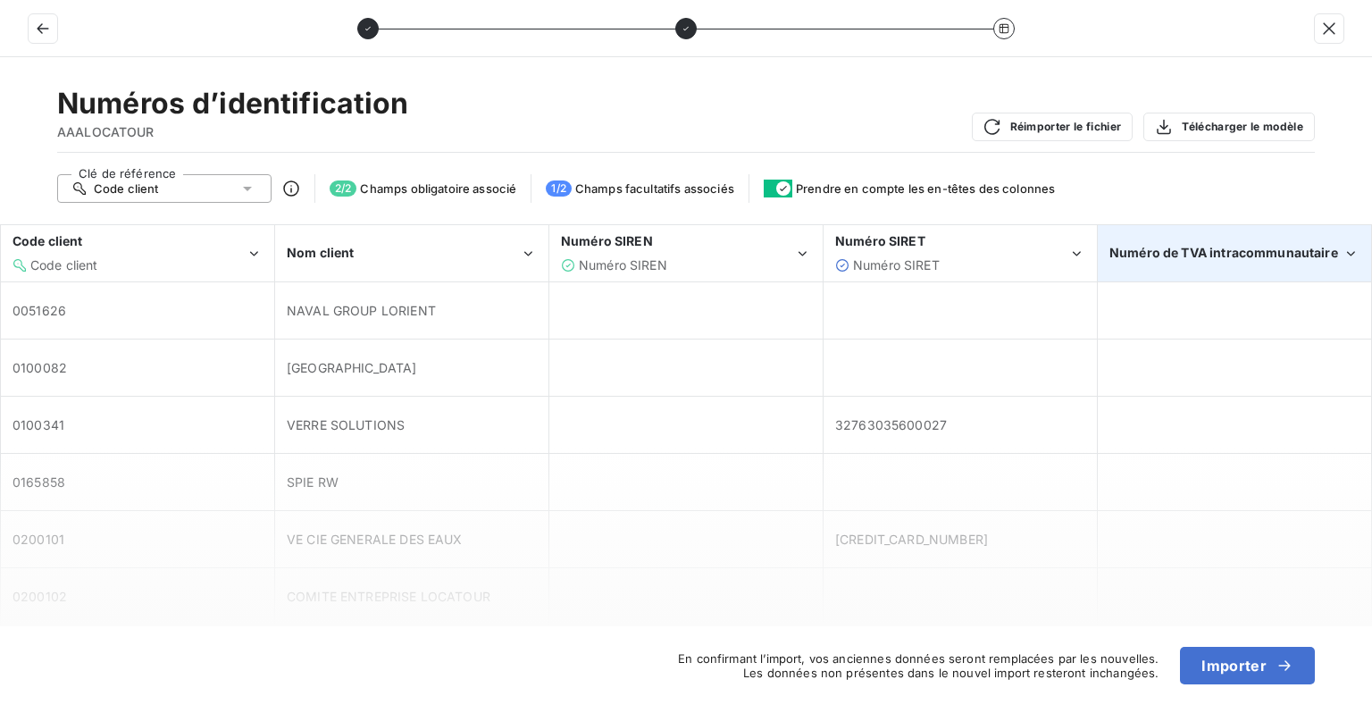
click at [1174, 263] on div "Numéro de TVA intracommunautaire" at bounding box center [1235, 253] width 272 height 54
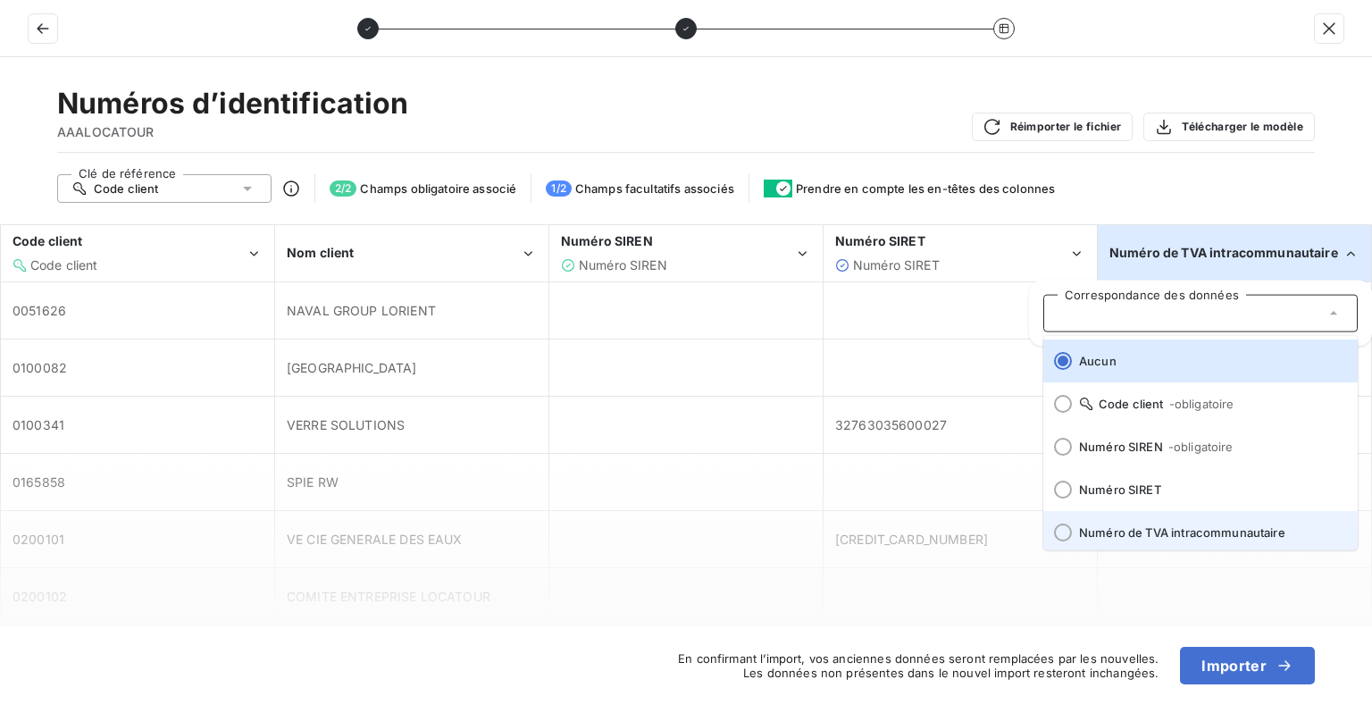
click at [1128, 531] on span "Numéro de TVA intracommunautaire" at bounding box center [1211, 532] width 264 height 14
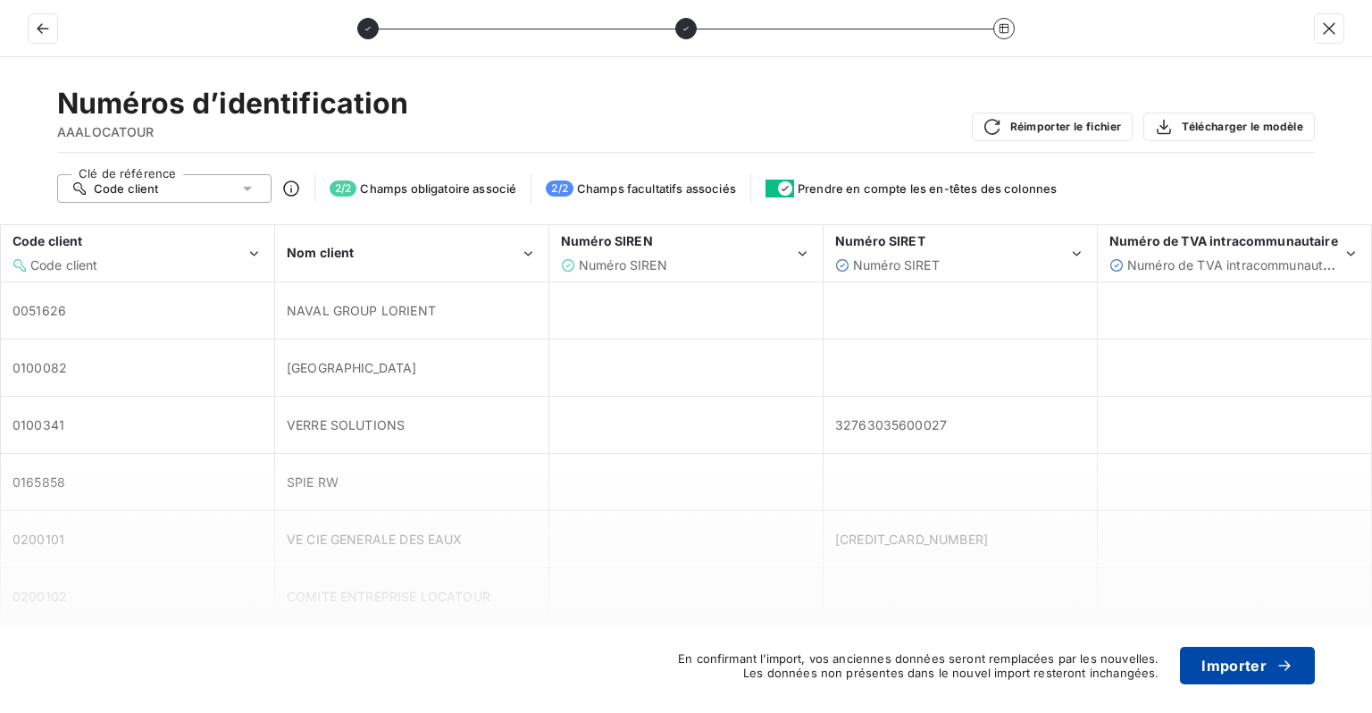
click at [1226, 660] on button "Importer" at bounding box center [1247, 666] width 135 height 38
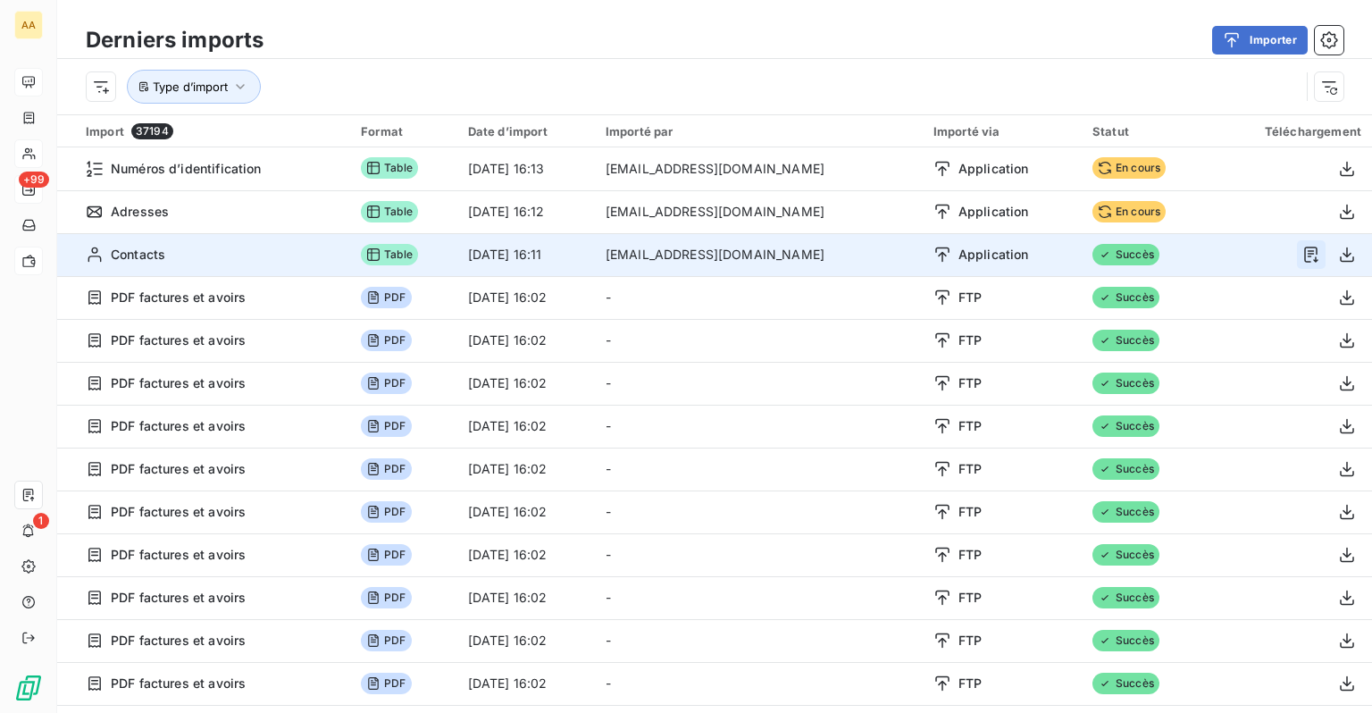
click at [1302, 255] on icon "button" at bounding box center [1311, 255] width 18 height 18
click at [1302, 257] on icon "button" at bounding box center [1311, 255] width 18 height 18
click at [1302, 252] on icon "button" at bounding box center [1311, 255] width 18 height 18
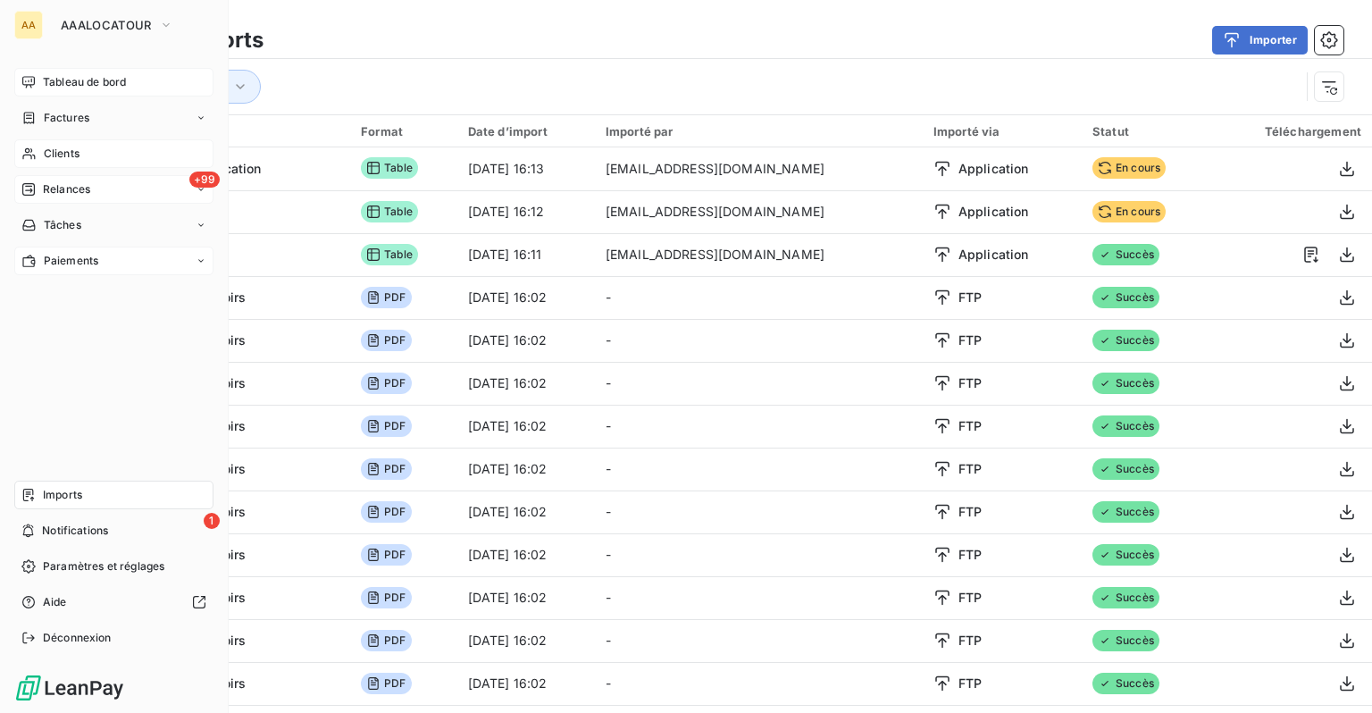
click at [56, 145] on div "Clients" at bounding box center [113, 153] width 199 height 29
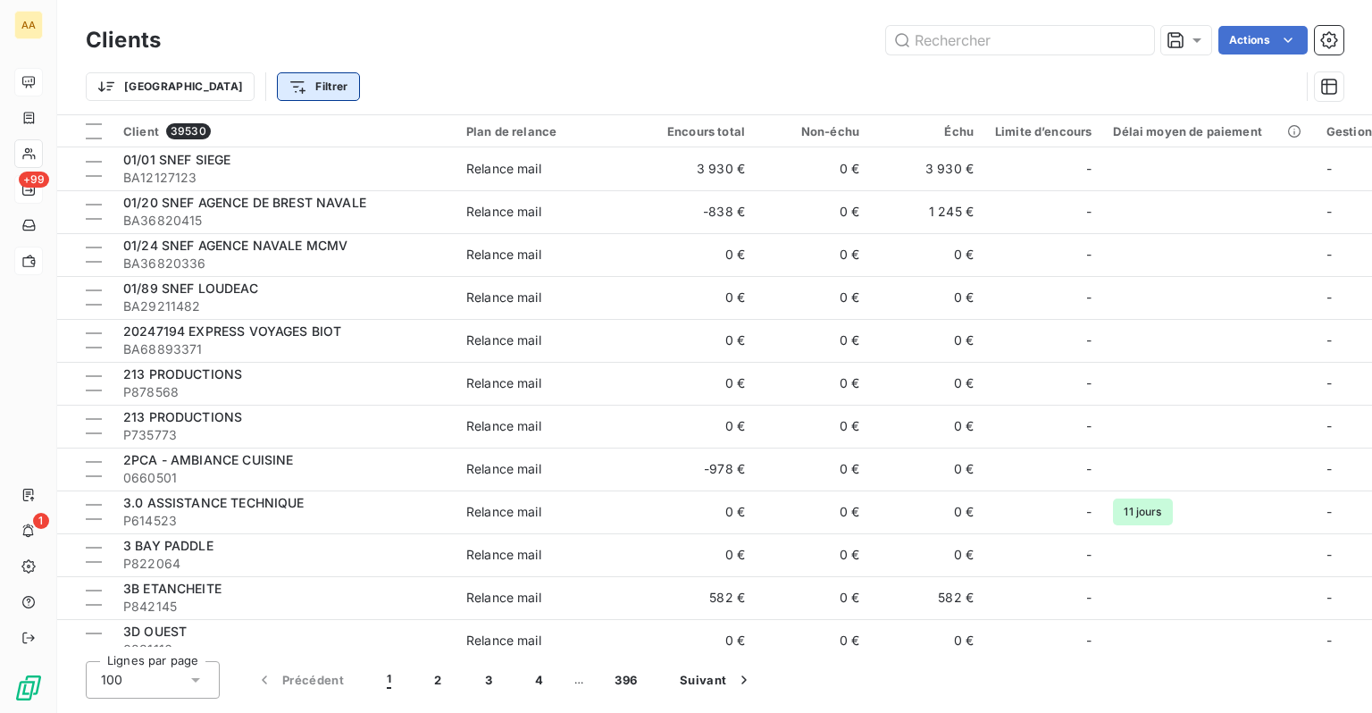
click at [201, 86] on html "AA +99 1 Clients Actions Trier Filtrer Client 39530 Plan de relance Encours tot…" at bounding box center [686, 356] width 1372 height 713
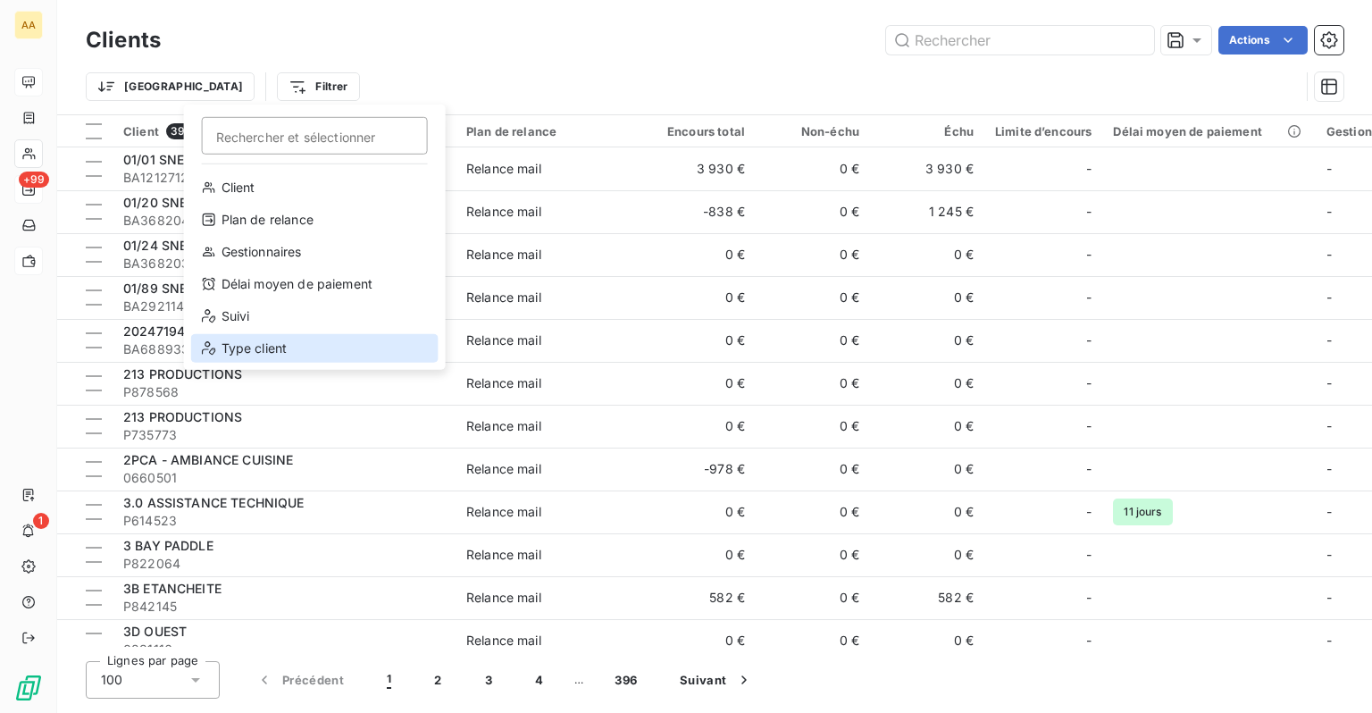
click at [248, 346] on div "Type client" at bounding box center [314, 348] width 247 height 29
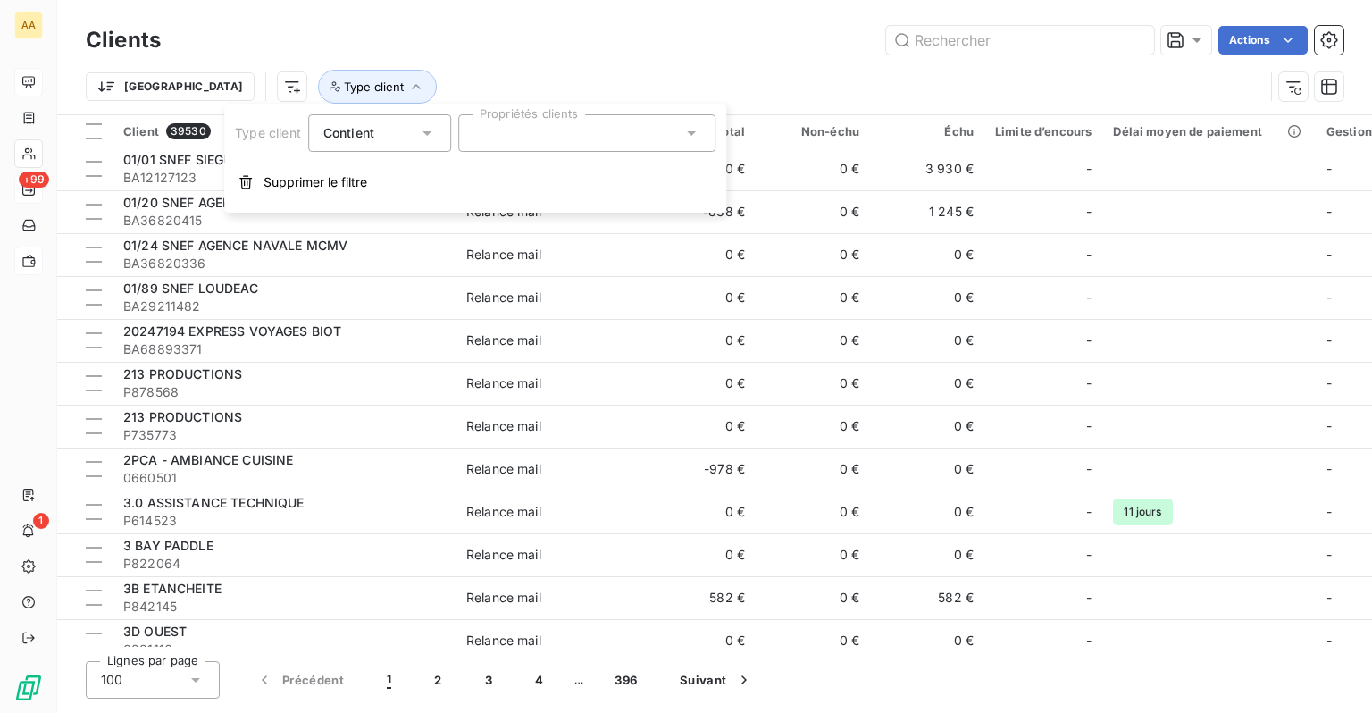
click at [505, 141] on div at bounding box center [586, 133] width 257 height 38
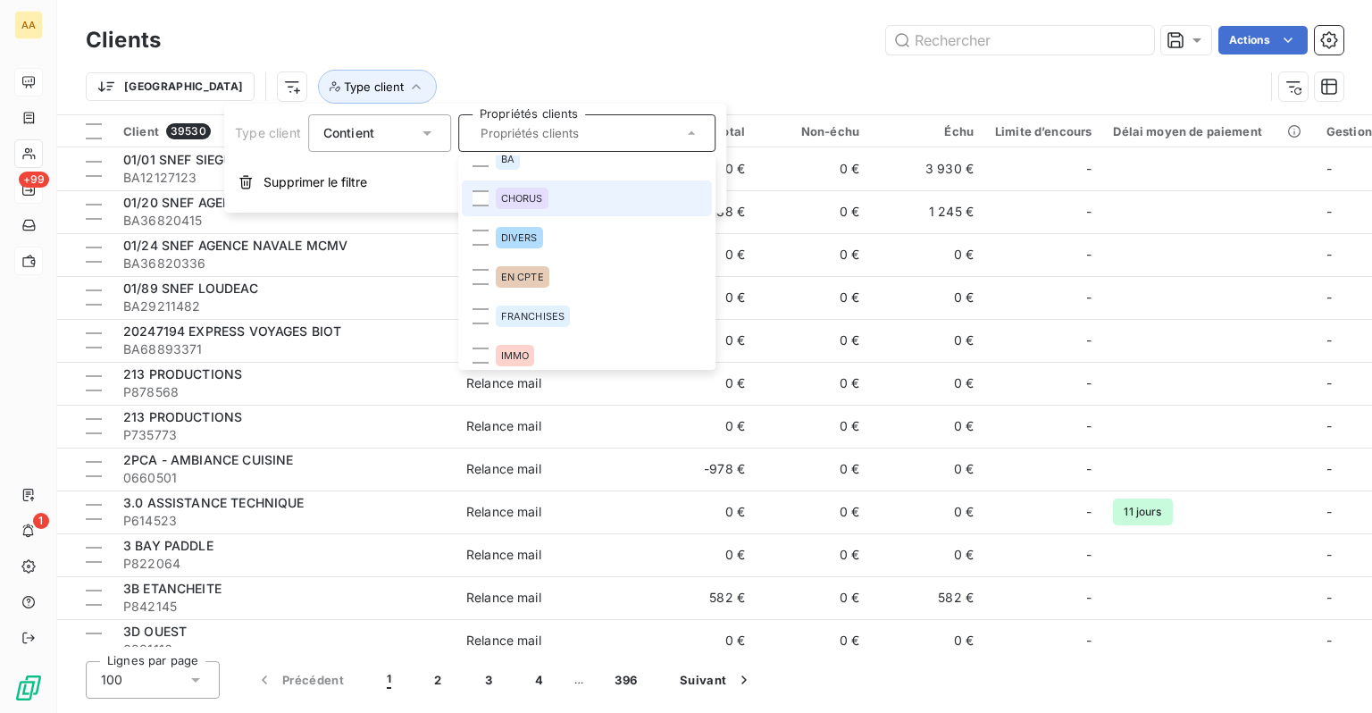
scroll to position [89, 0]
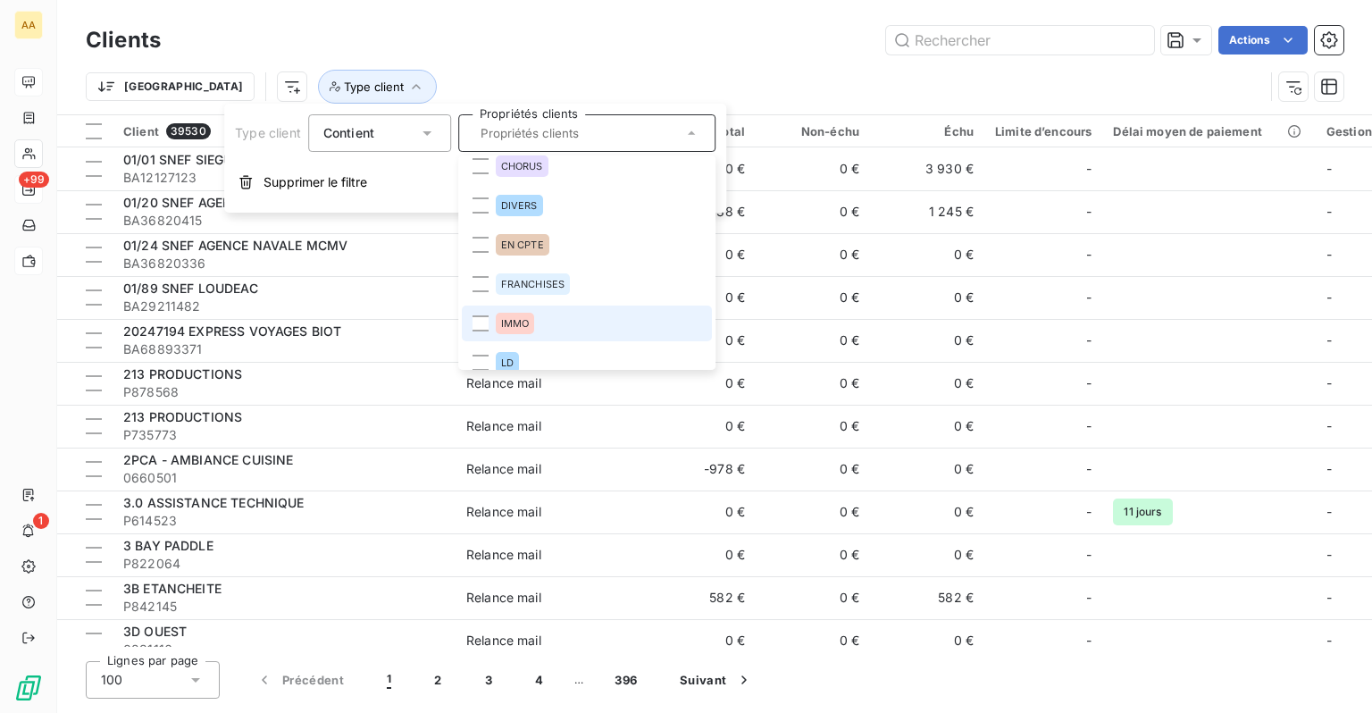
click at [519, 325] on span "IMMO" at bounding box center [515, 323] width 29 height 11
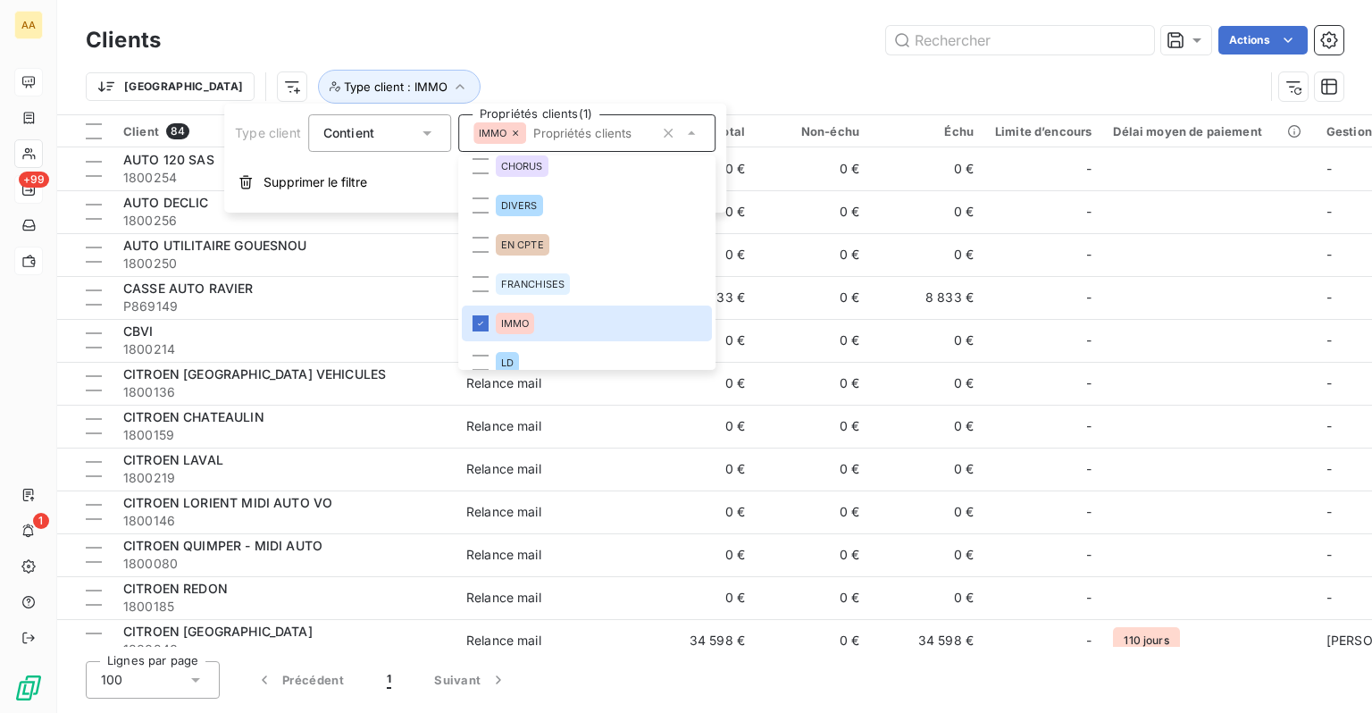
click at [685, 66] on div "Trier Type client : IMMO" at bounding box center [715, 86] width 1258 height 55
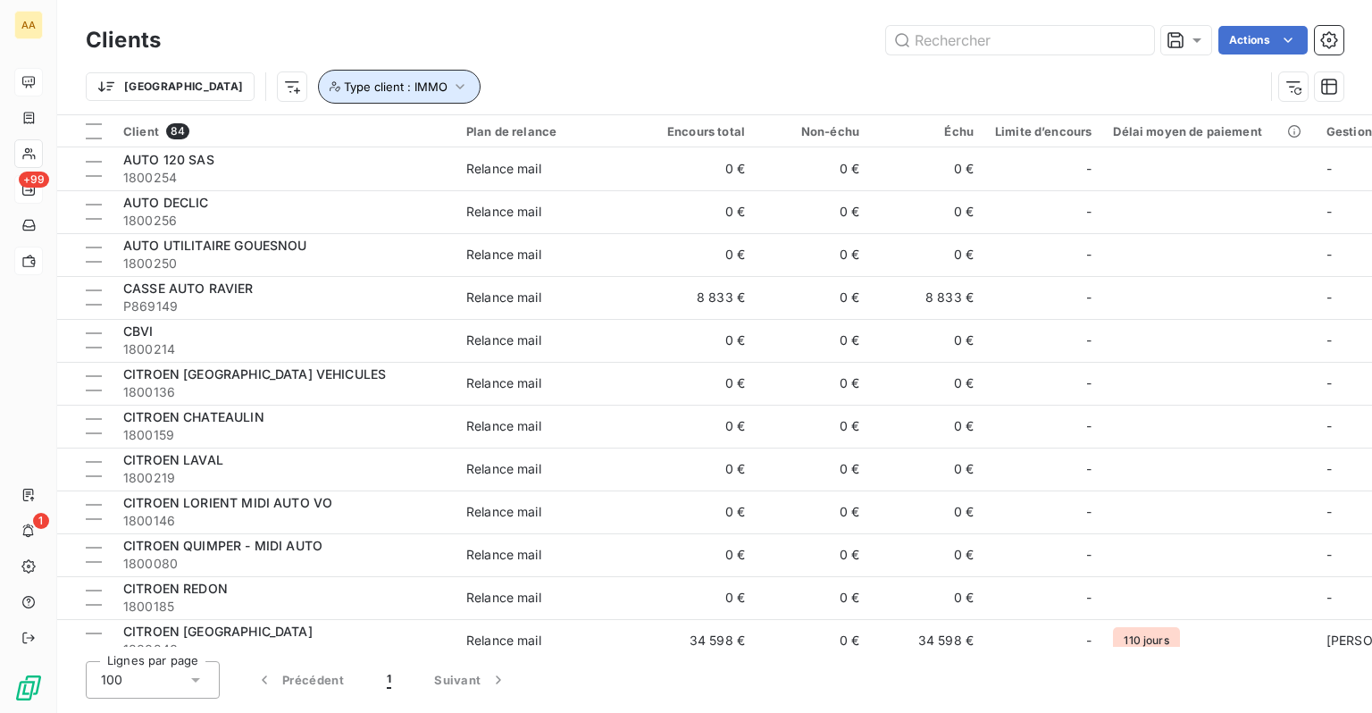
click at [451, 92] on icon "button" at bounding box center [460, 87] width 18 height 18
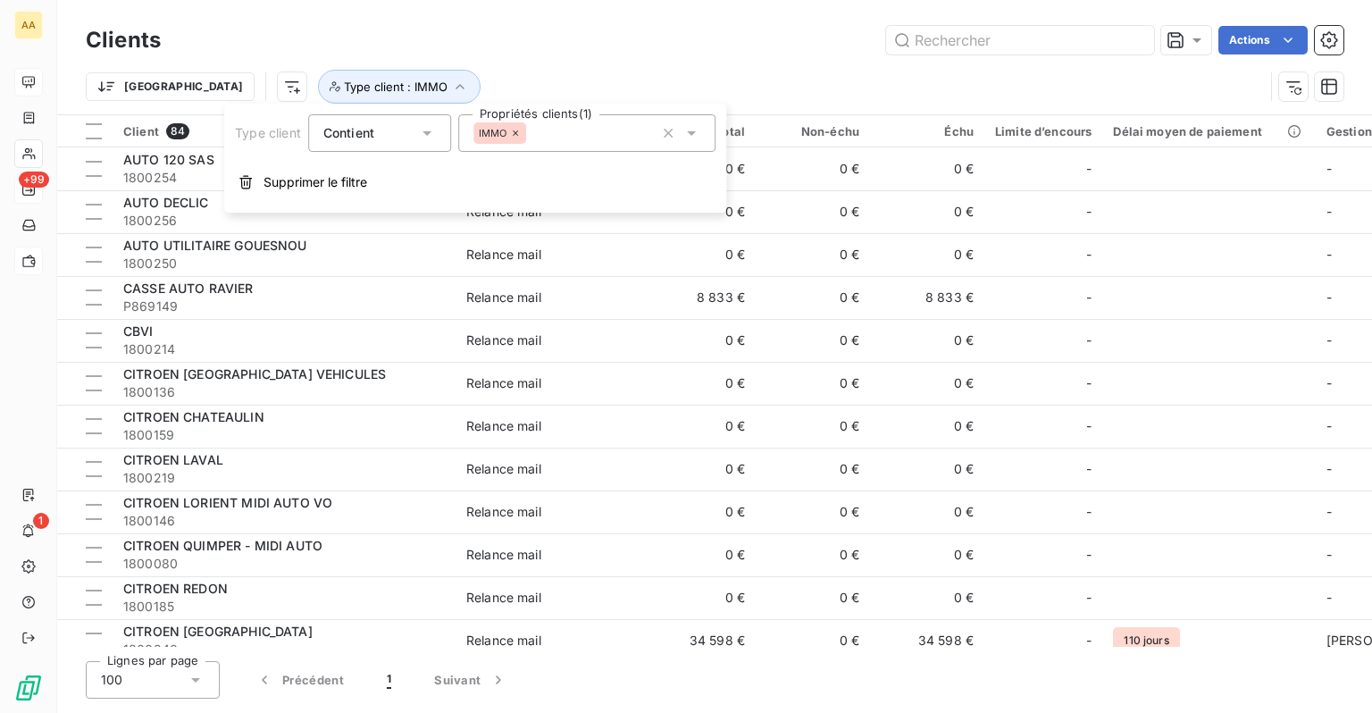
click at [601, 141] on div "IMMO" at bounding box center [586, 133] width 257 height 38
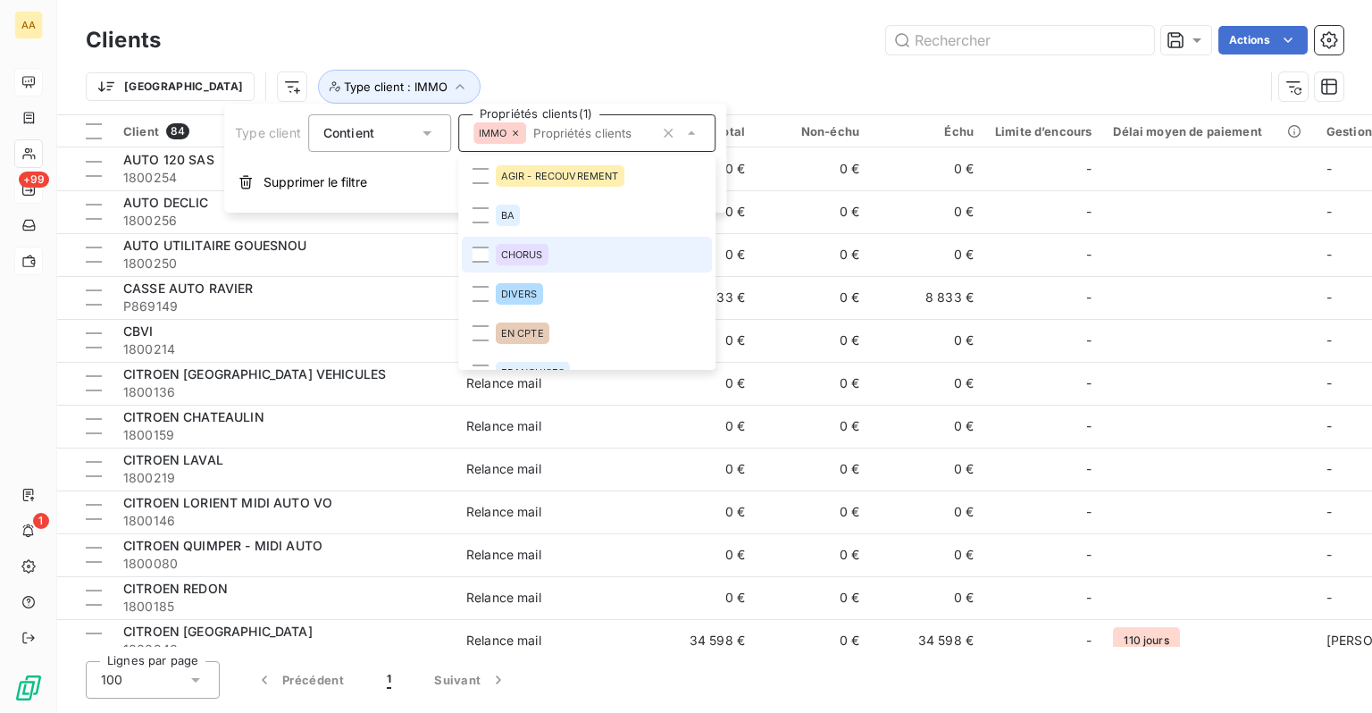
scroll to position [0, 0]
click at [590, 75] on div "Trier Type client : IMMO" at bounding box center [675, 87] width 1178 height 34
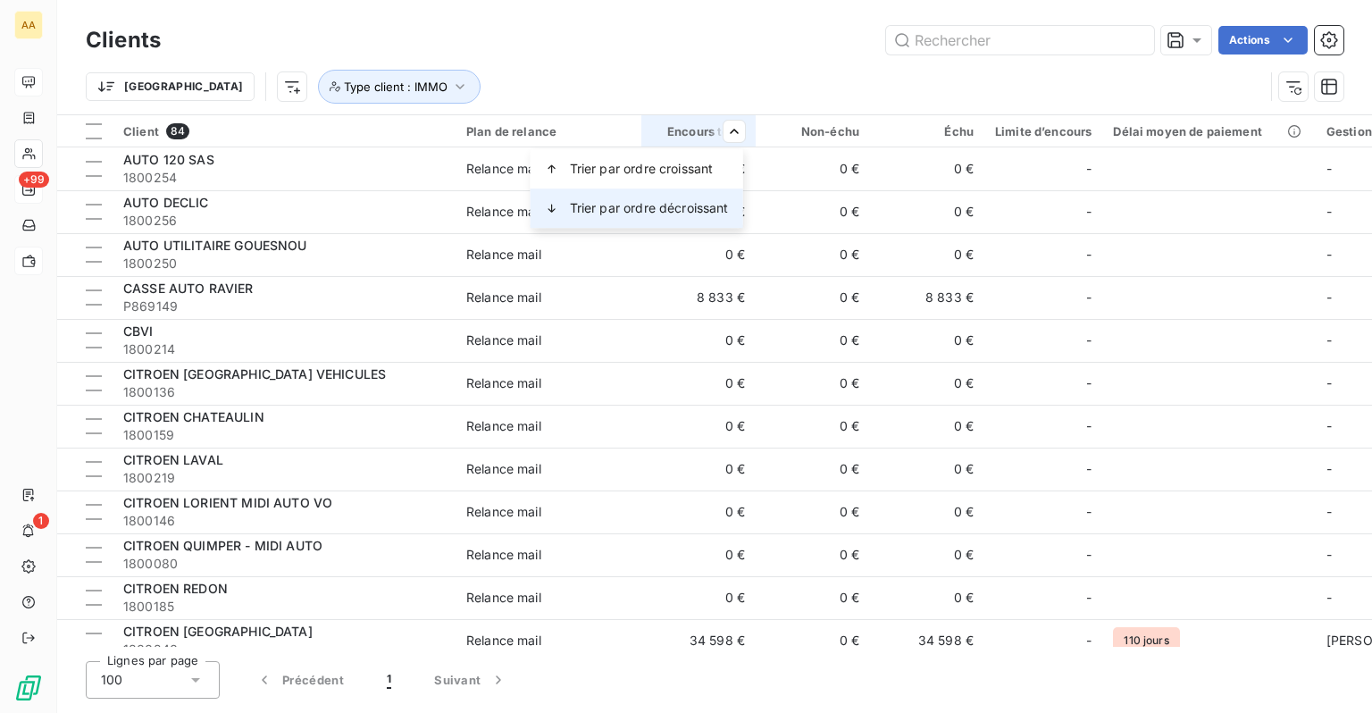
click at [685, 202] on span "Trier par ordre décroissant" at bounding box center [649, 208] width 159 height 18
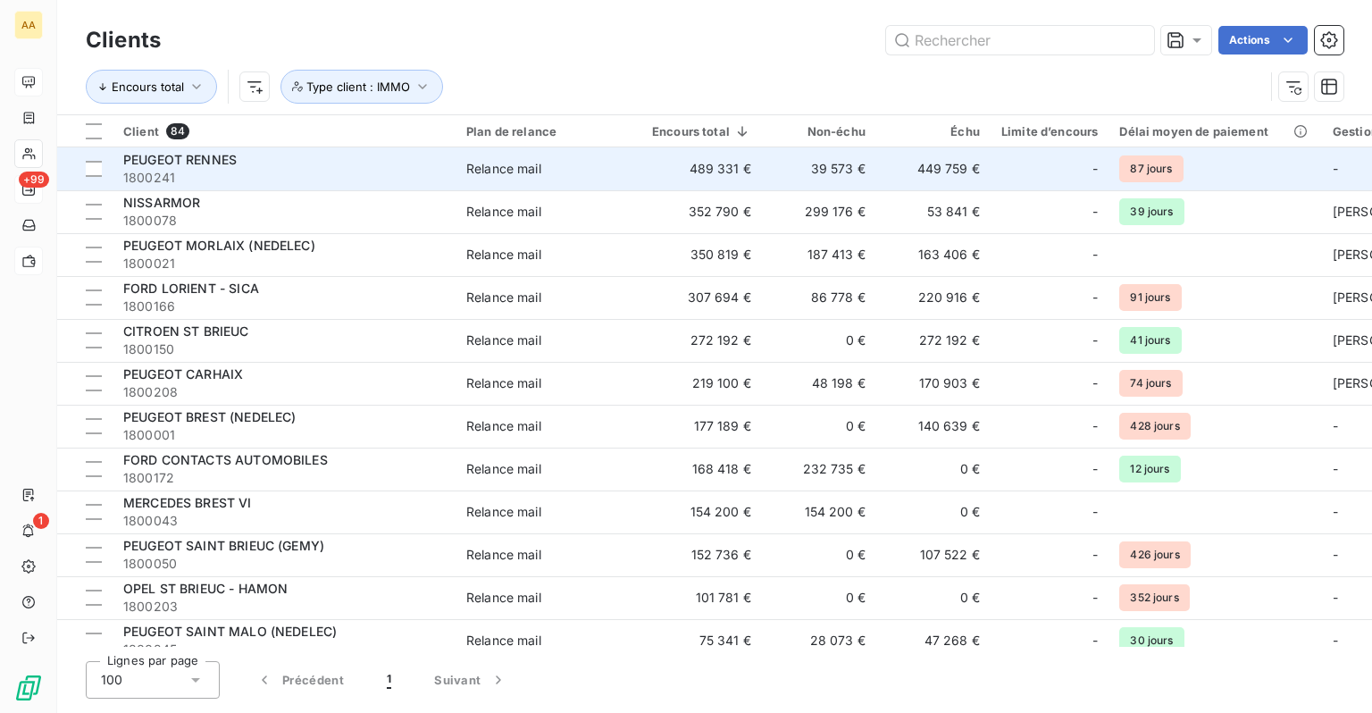
click at [686, 178] on td "489 331 €" at bounding box center [701, 168] width 121 height 43
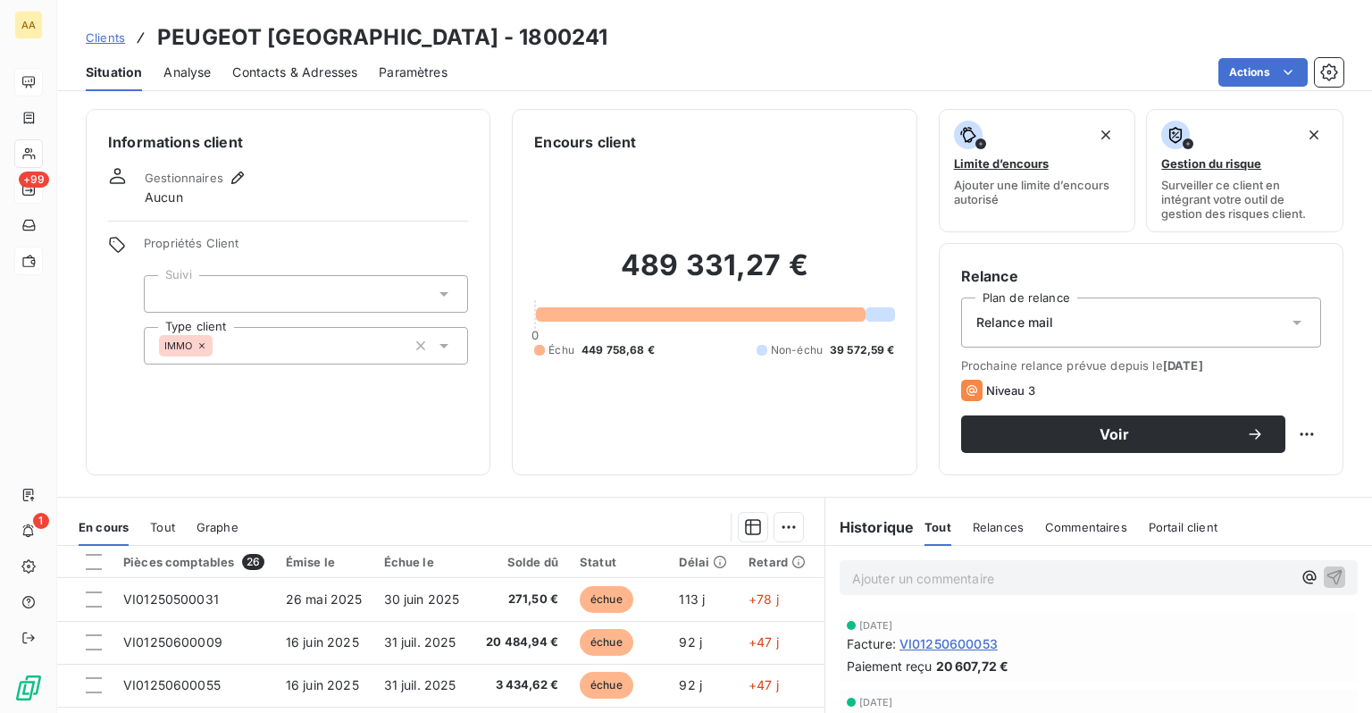
click at [239, 73] on span "Contacts & Adresses" at bounding box center [294, 72] width 125 height 18
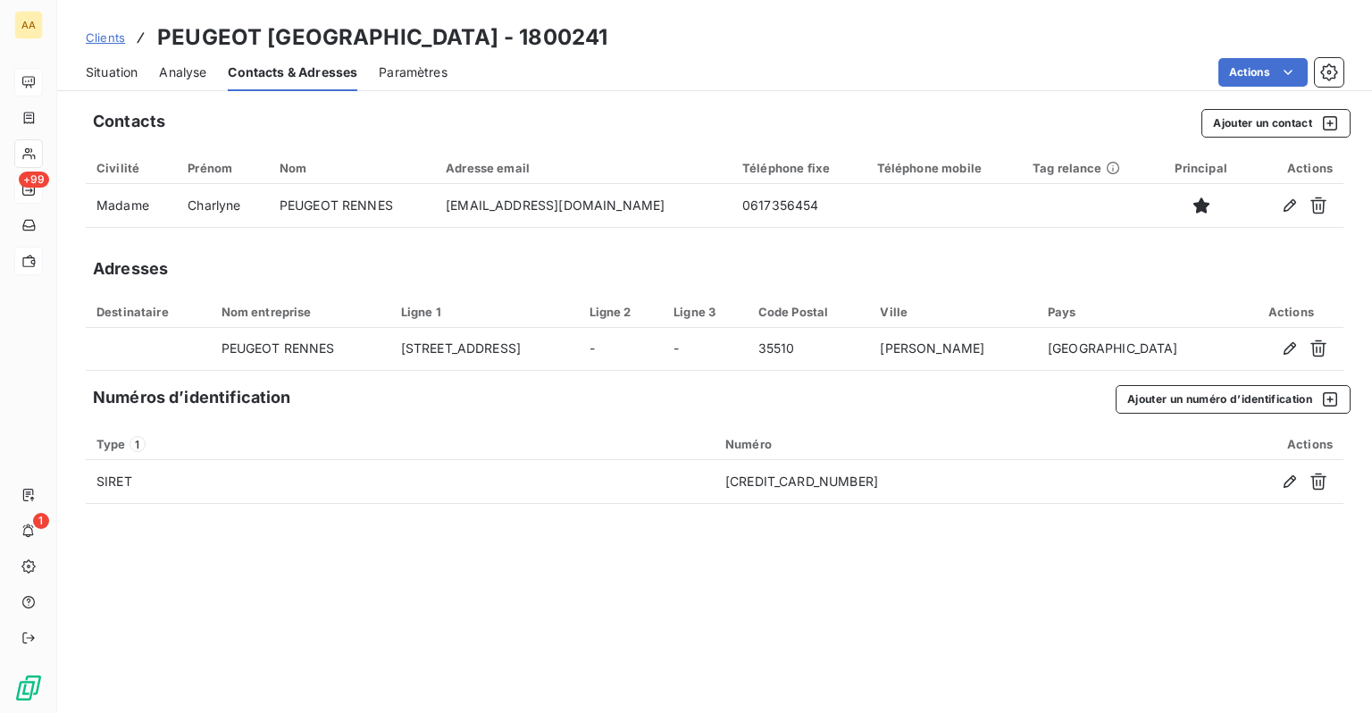
click at [103, 39] on span "Clients" at bounding box center [105, 37] width 39 height 14
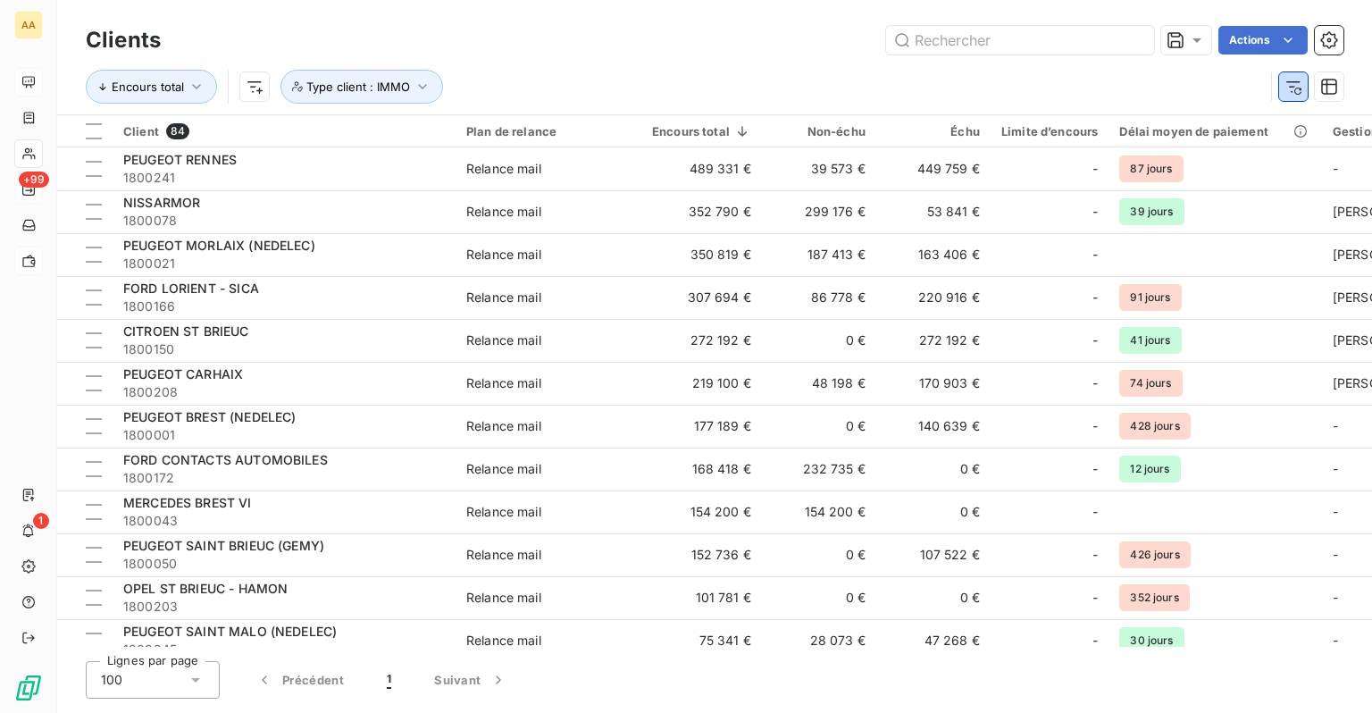
click at [1298, 81] on icon "button" at bounding box center [1293, 87] width 14 height 12
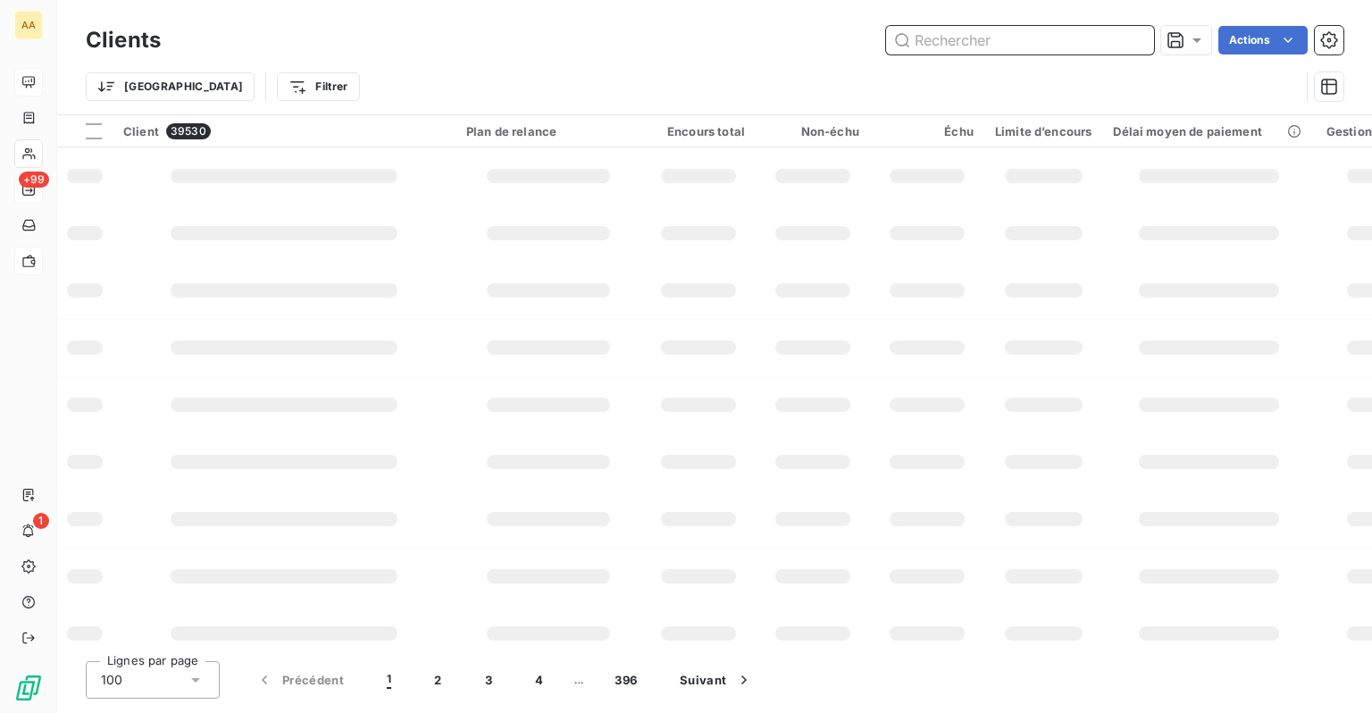
click at [1023, 38] on input "text" at bounding box center [1020, 40] width 268 height 29
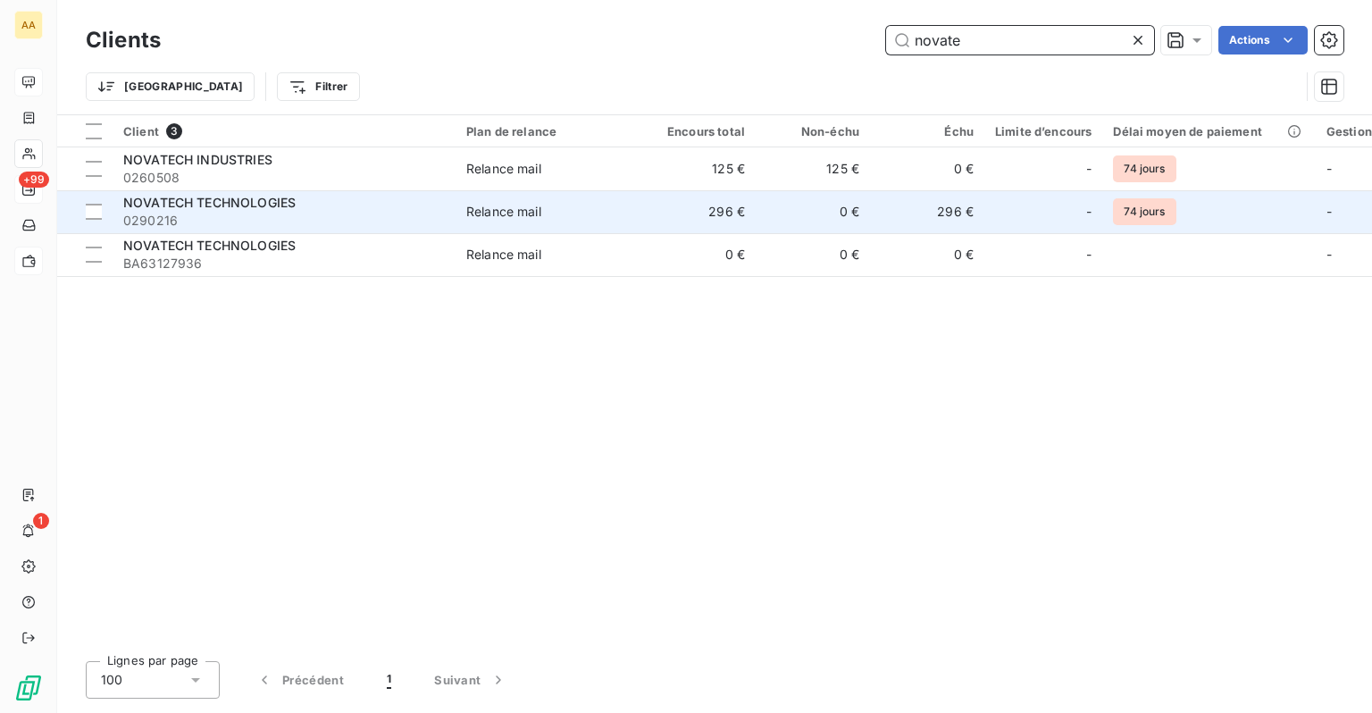
type input "novate"
click at [314, 217] on span "0290216" at bounding box center [284, 221] width 322 height 18
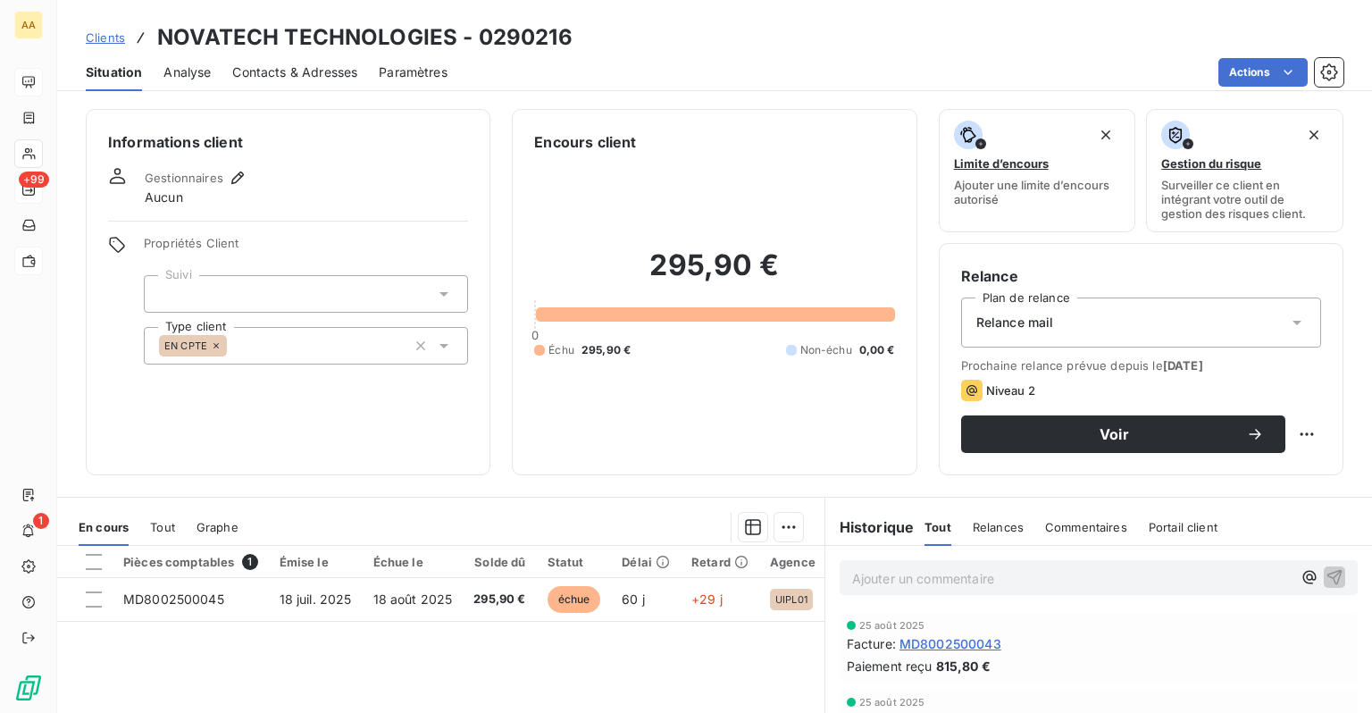
click at [216, 83] on div "Situation Analyse Contacts & Adresses Paramètres Actions" at bounding box center [714, 73] width 1315 height 38
click at [203, 73] on span "Analyse" at bounding box center [186, 72] width 47 height 18
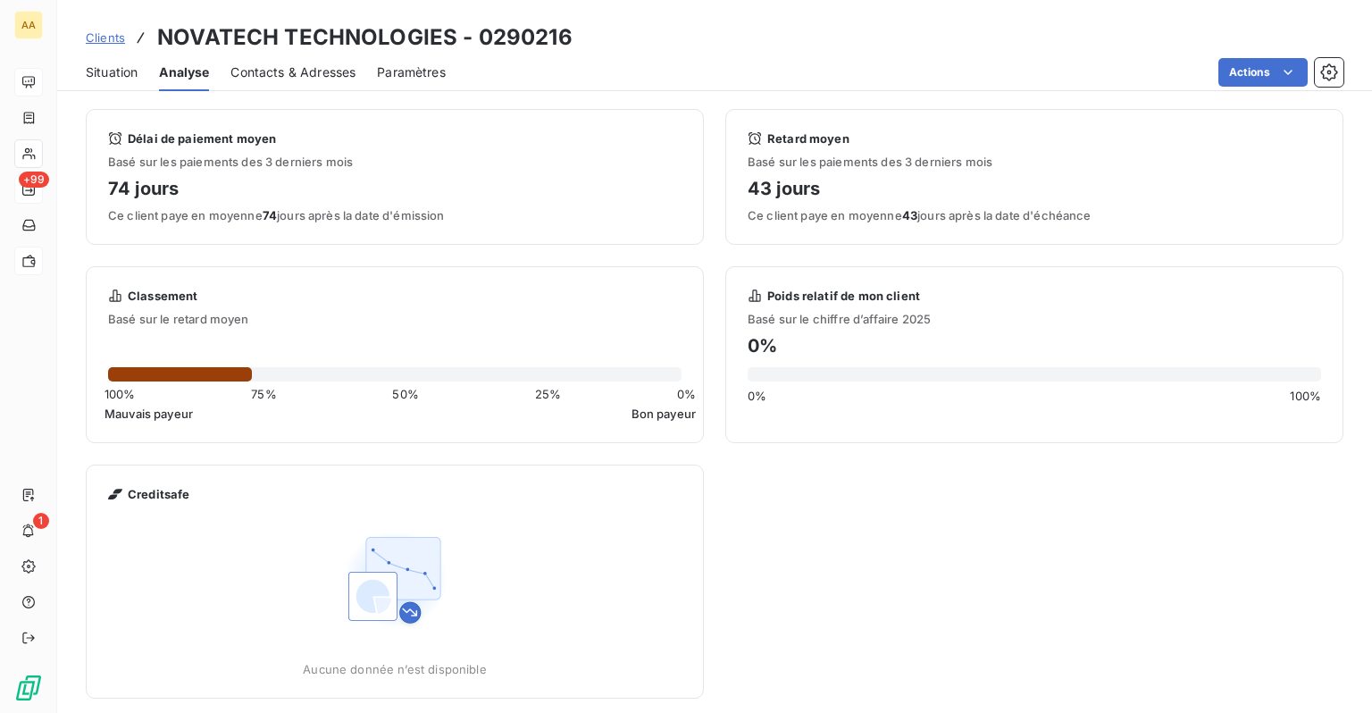
click at [250, 68] on span "Contacts & Adresses" at bounding box center [292, 72] width 125 height 18
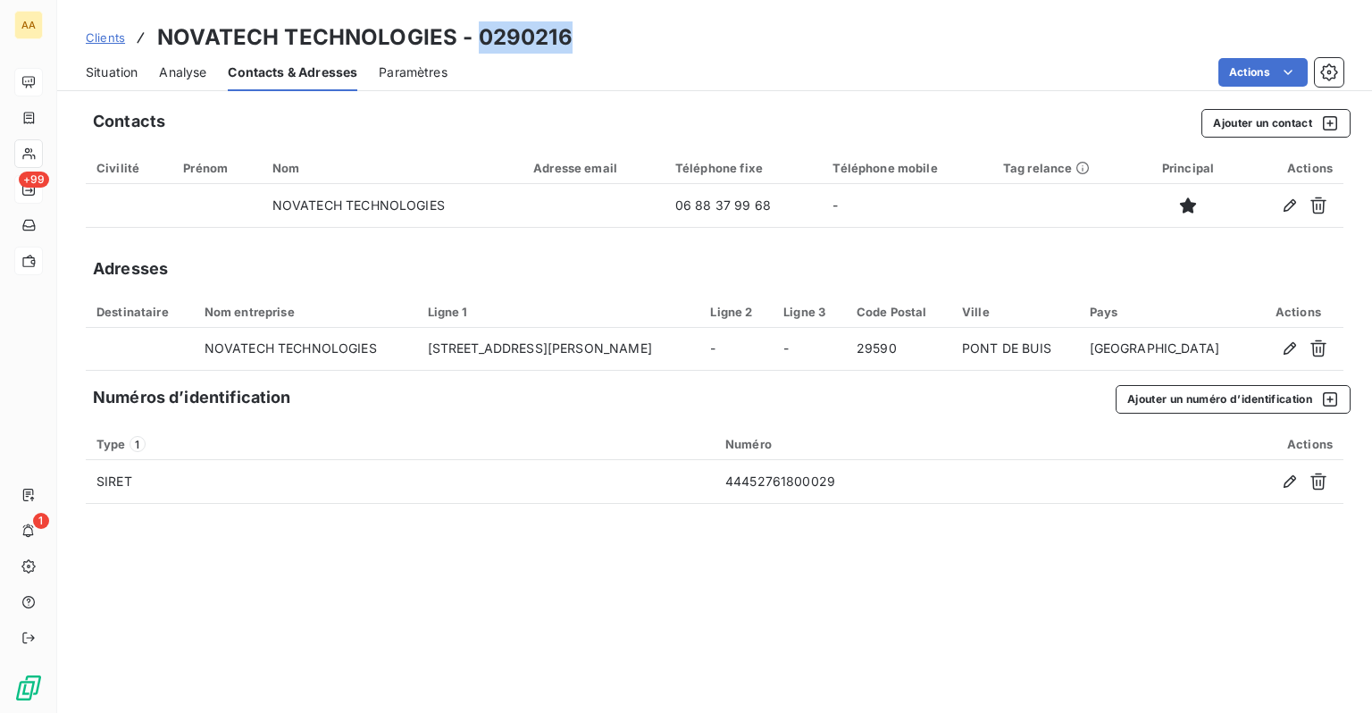
drag, startPoint x: 578, startPoint y: 38, endPoint x: 475, endPoint y: 38, distance: 102.7
click at [475, 38] on div "Clients NOVATECH TECHNOLOGIES - 0290216" at bounding box center [714, 37] width 1315 height 32
copy h3 "0290216"
click at [1304, 63] on html "AA +99 1 Clients NOVATECH TECHNOLOGIES - 0290216 Situation Analyse Contacts & A…" at bounding box center [686, 356] width 1372 height 713
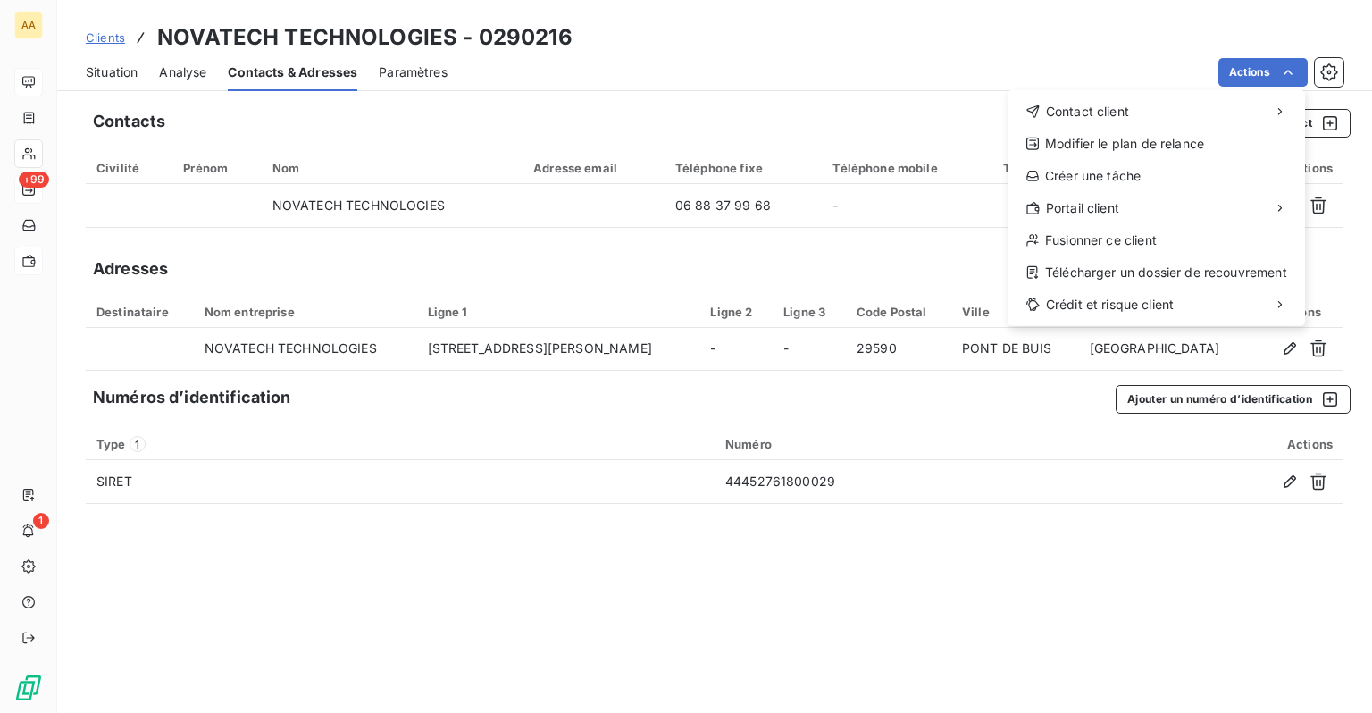
click at [1034, 54] on html "AA +99 1 Clients NOVATECH TECHNOLOGIES - 0290216 Situation Analyse Contacts & A…" at bounding box center [686, 356] width 1372 height 713
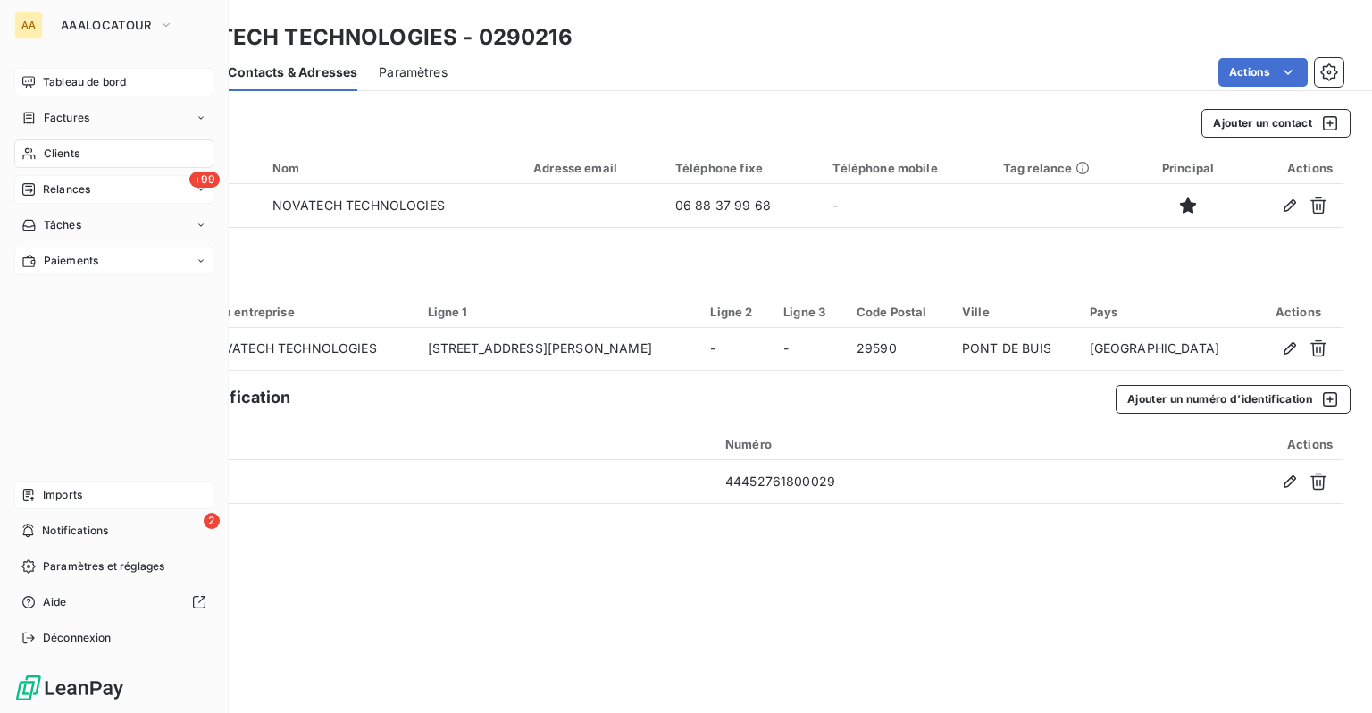
click at [82, 491] on span "Imports" at bounding box center [62, 495] width 39 height 16
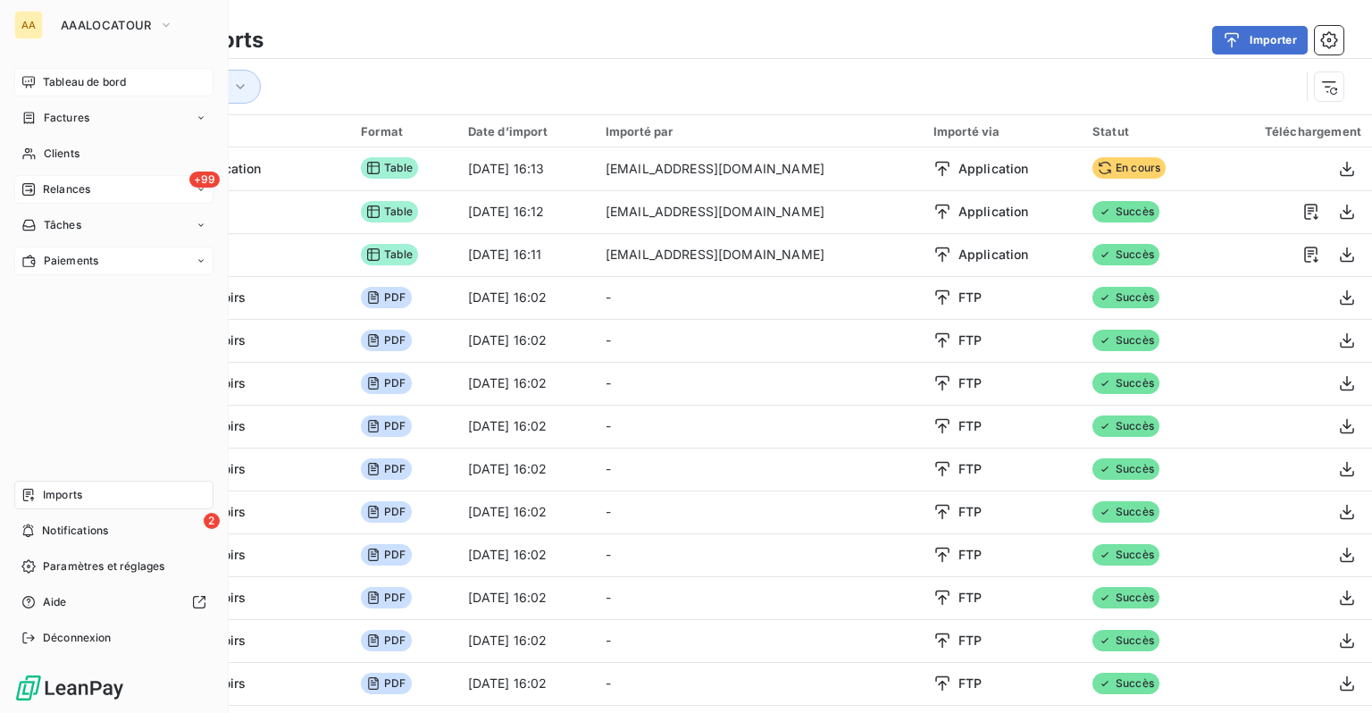
click at [77, 498] on span "Imports" at bounding box center [62, 495] width 39 height 16
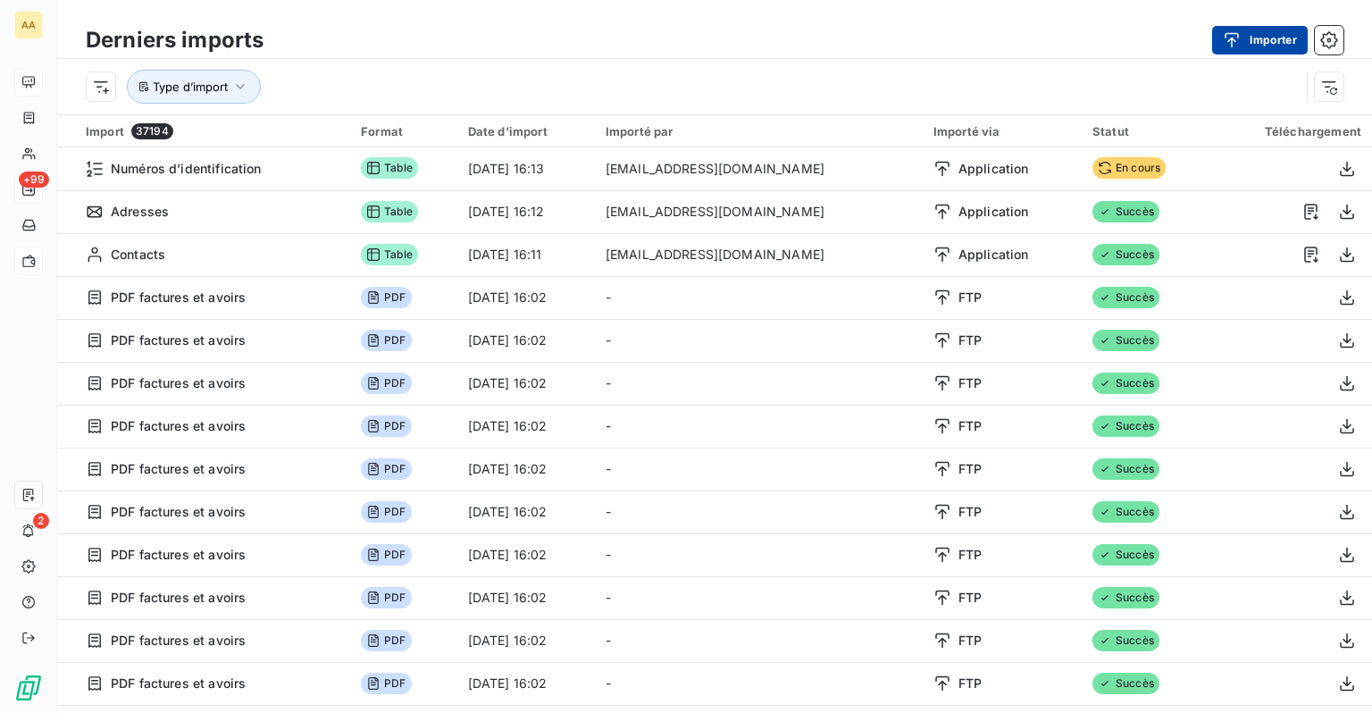
click at [1243, 43] on div "button" at bounding box center [1236, 40] width 27 height 18
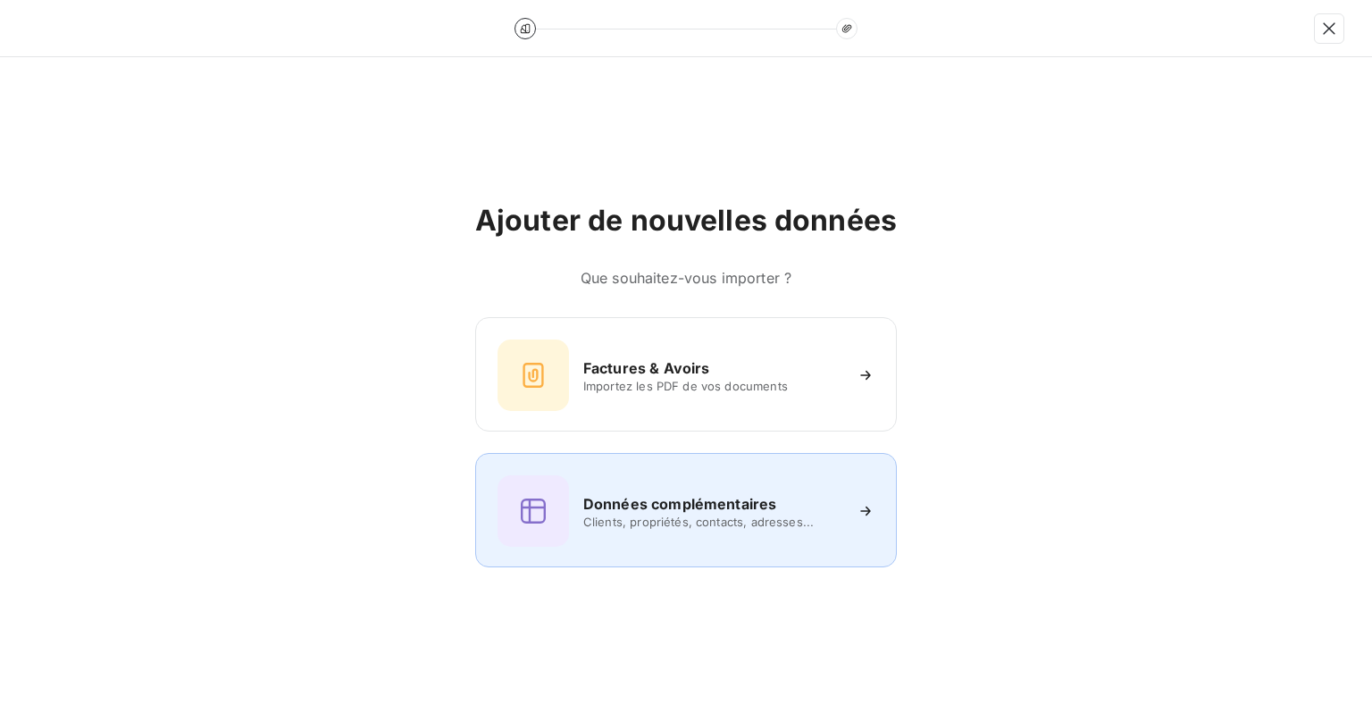
click at [726, 523] on span "Clients, propriétés, contacts, adresses..." at bounding box center [712, 522] width 259 height 14
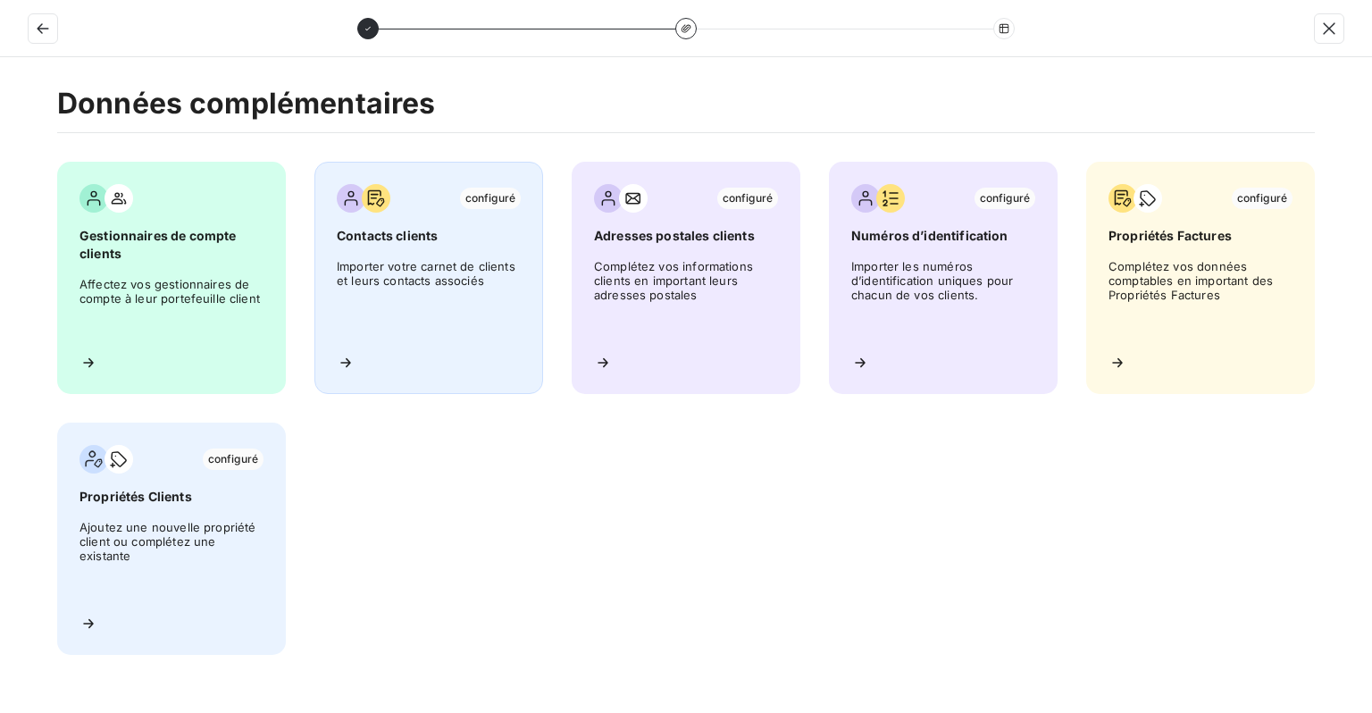
click at [363, 266] on span "Importer votre carnet de clients et leurs contacts associés" at bounding box center [429, 299] width 184 height 80
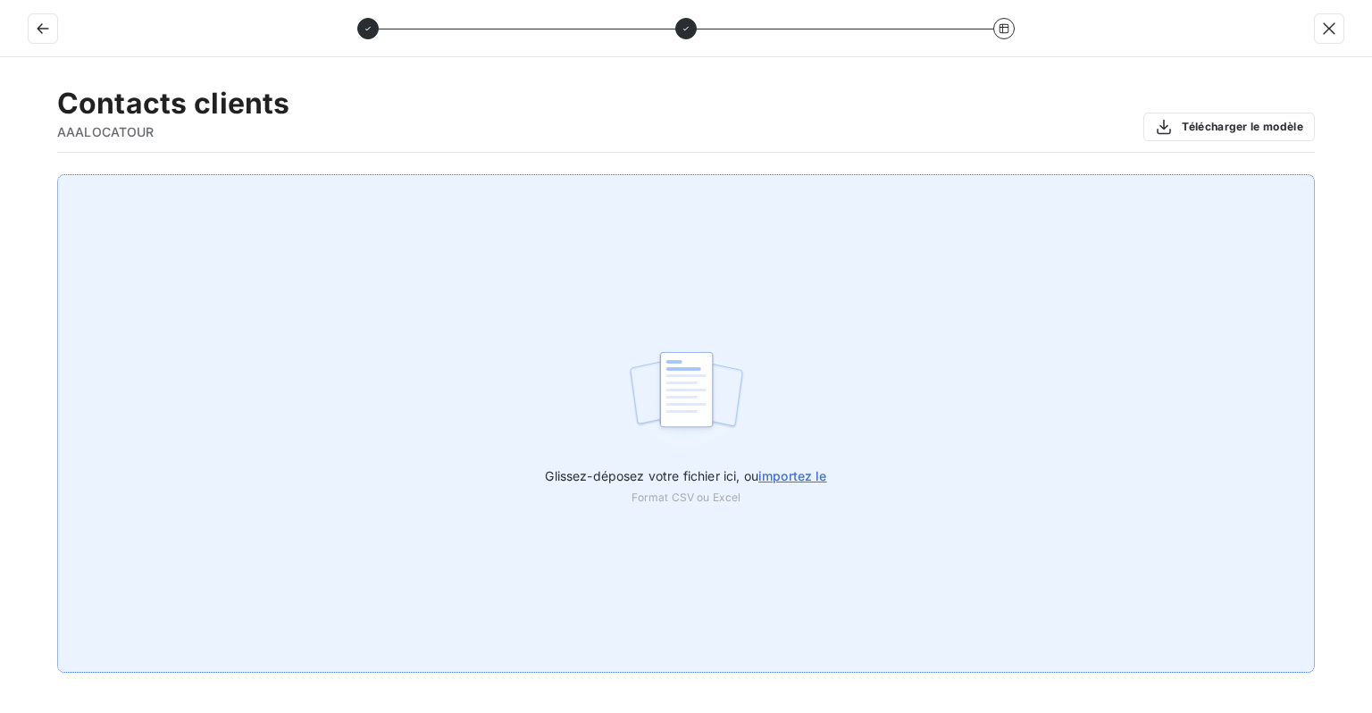
click at [765, 498] on div "Glissez-déposez votre fichier ici, ou importez le Format CSV ou Excel" at bounding box center [685, 480] width 281 height 49
click at [605, 404] on div "Glissez-déposez votre fichier ici, ou importez le Format CSV ou Excel" at bounding box center [686, 423] width 1258 height 498
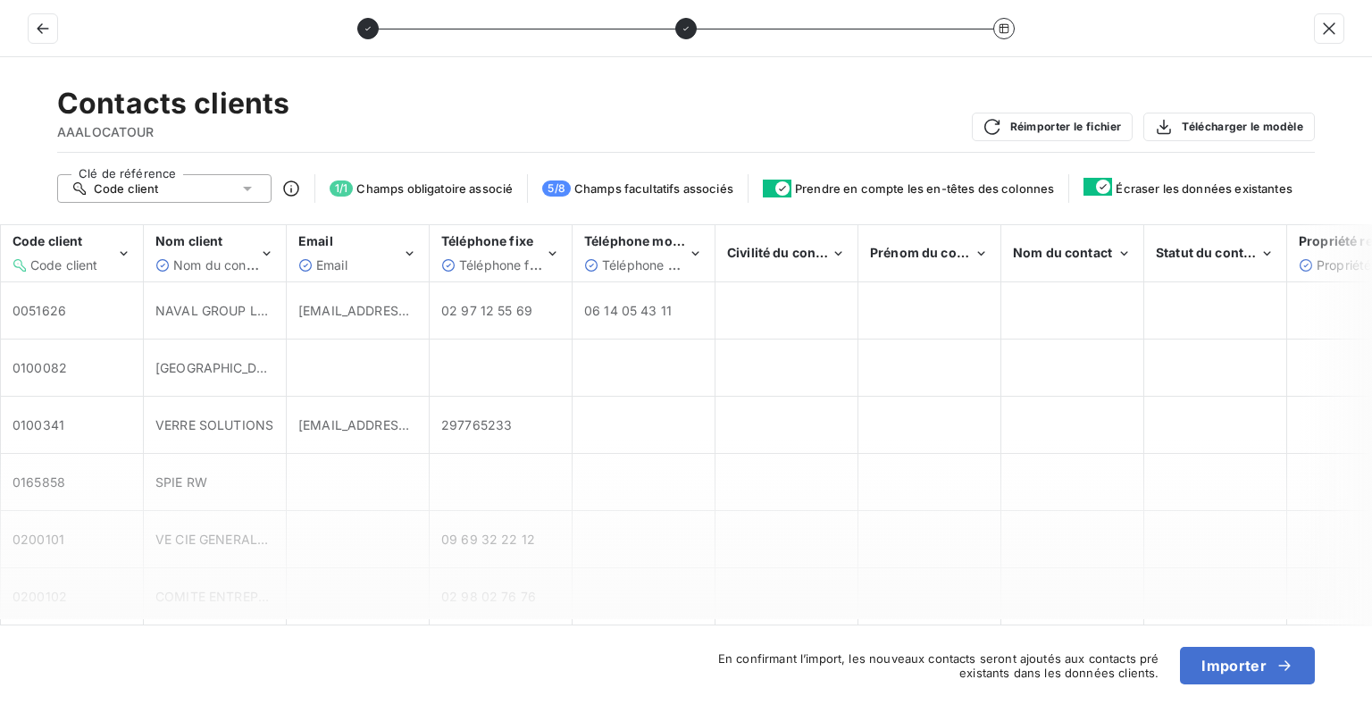
click at [239, 198] on div "Code client" at bounding box center [164, 188] width 214 height 29
click at [244, 190] on icon at bounding box center [248, 189] width 18 height 18
click at [123, 261] on icon "Code client" at bounding box center [123, 254] width 15 height 18
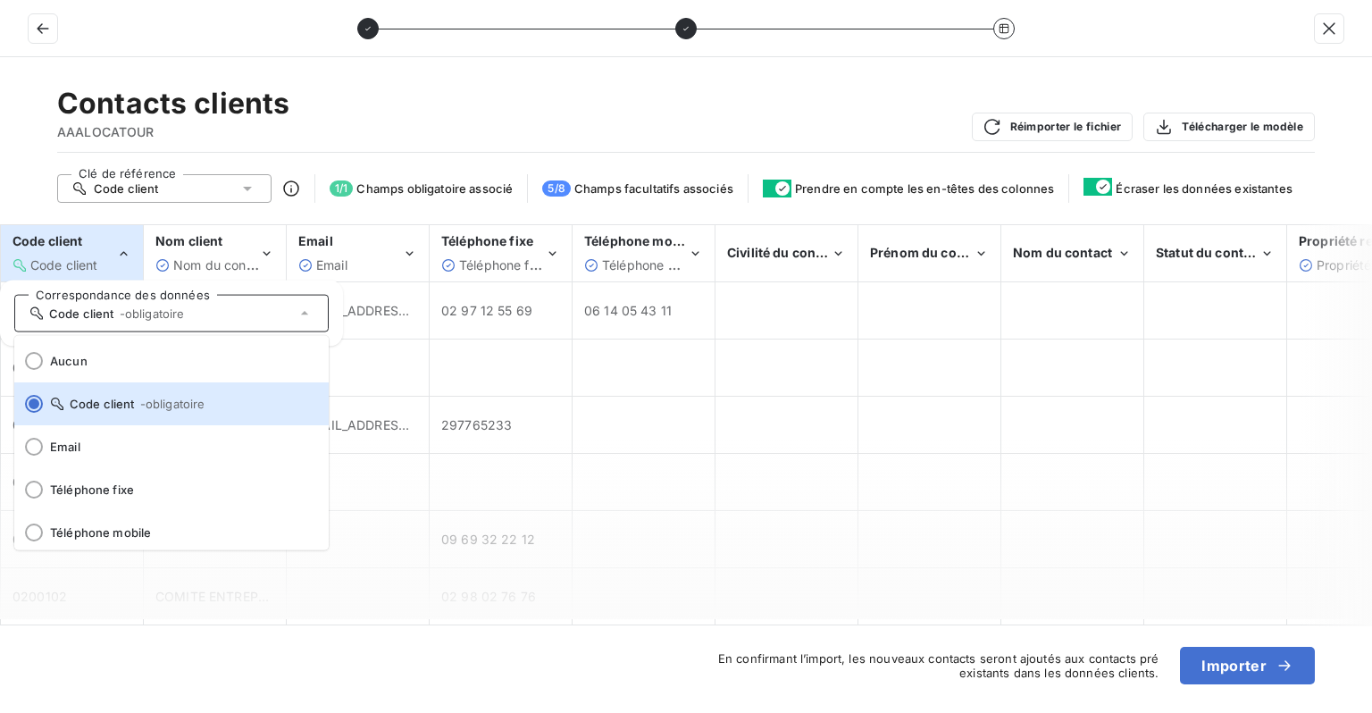
click at [123, 261] on icon "Code client" at bounding box center [123, 254] width 15 height 18
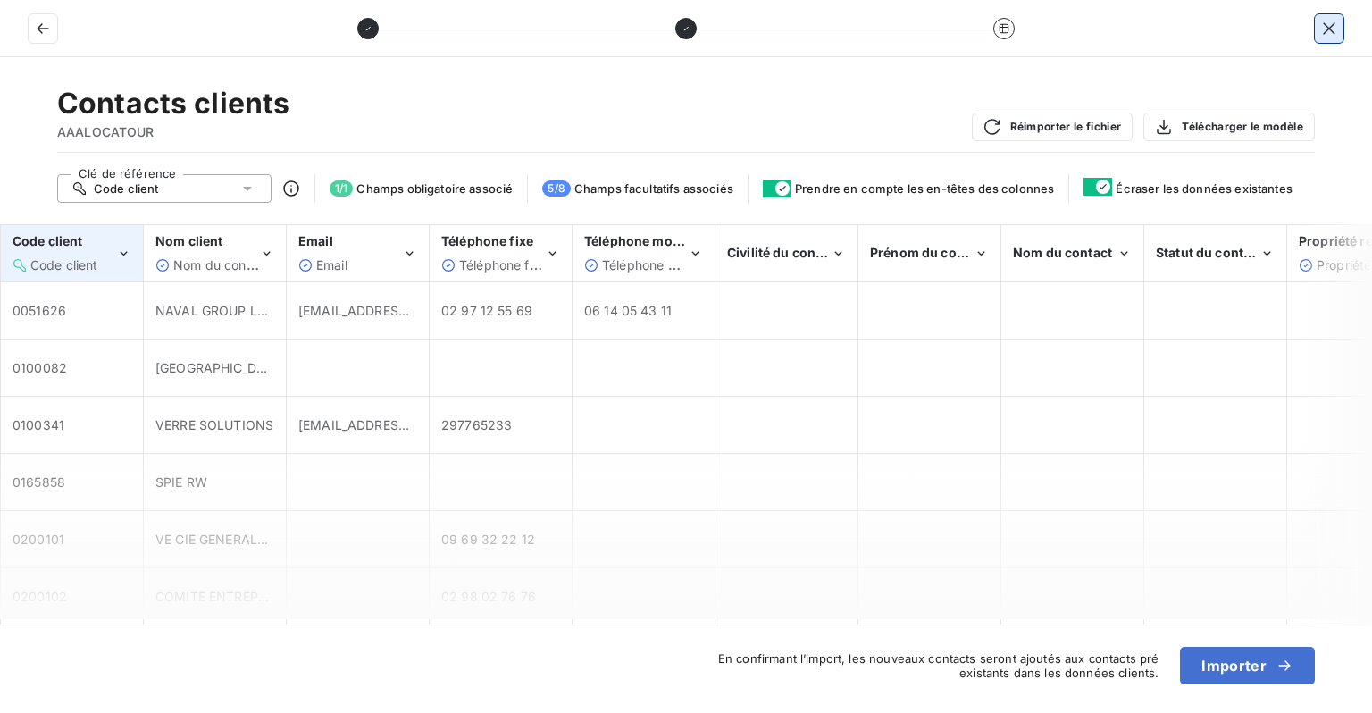
click at [1339, 28] on button "button" at bounding box center [1329, 28] width 29 height 29
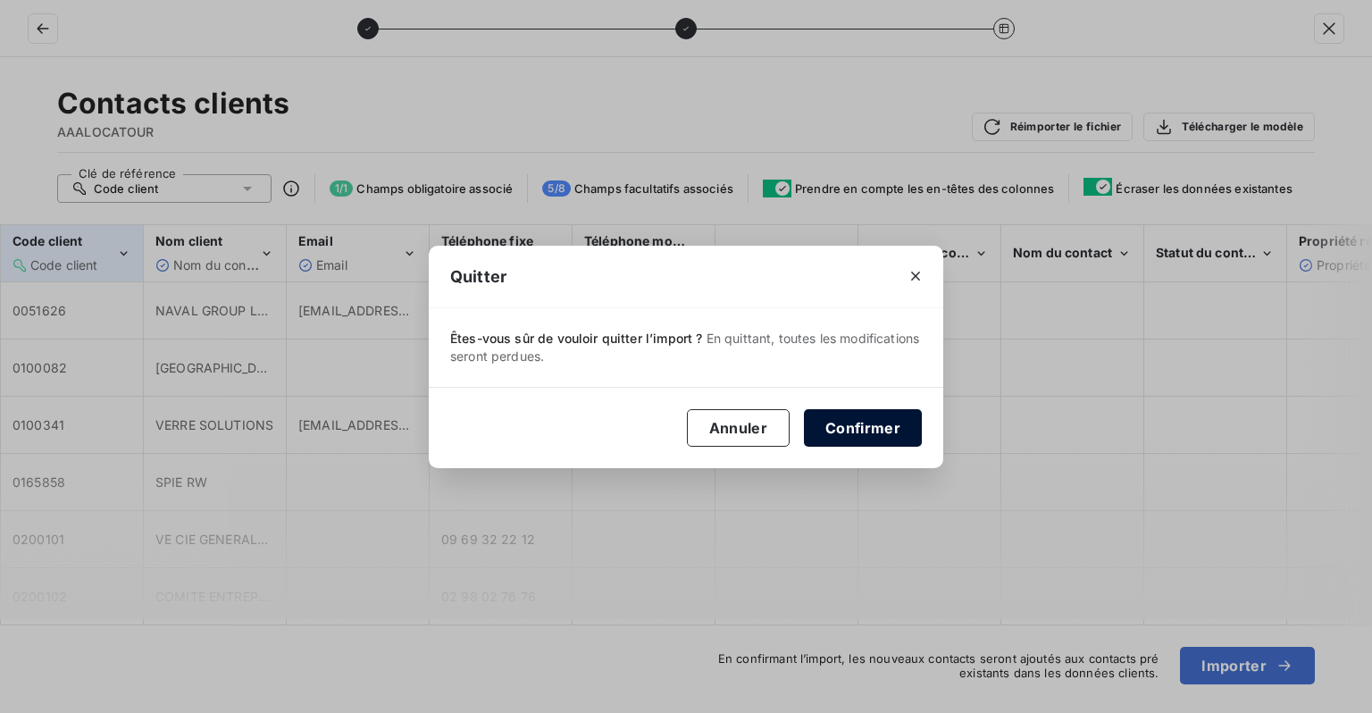
click at [830, 431] on button "Confirmer" at bounding box center [863, 428] width 118 height 38
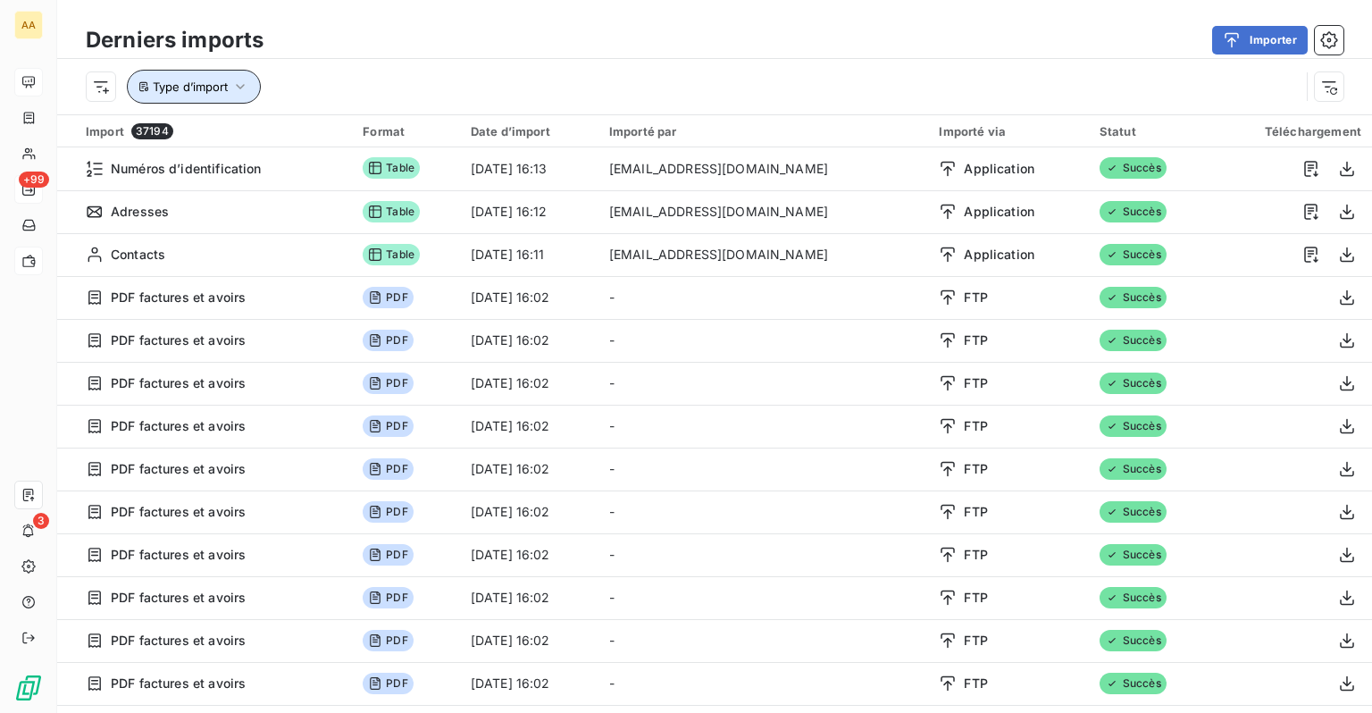
click at [211, 95] on button "Type d’import" at bounding box center [194, 87] width 134 height 34
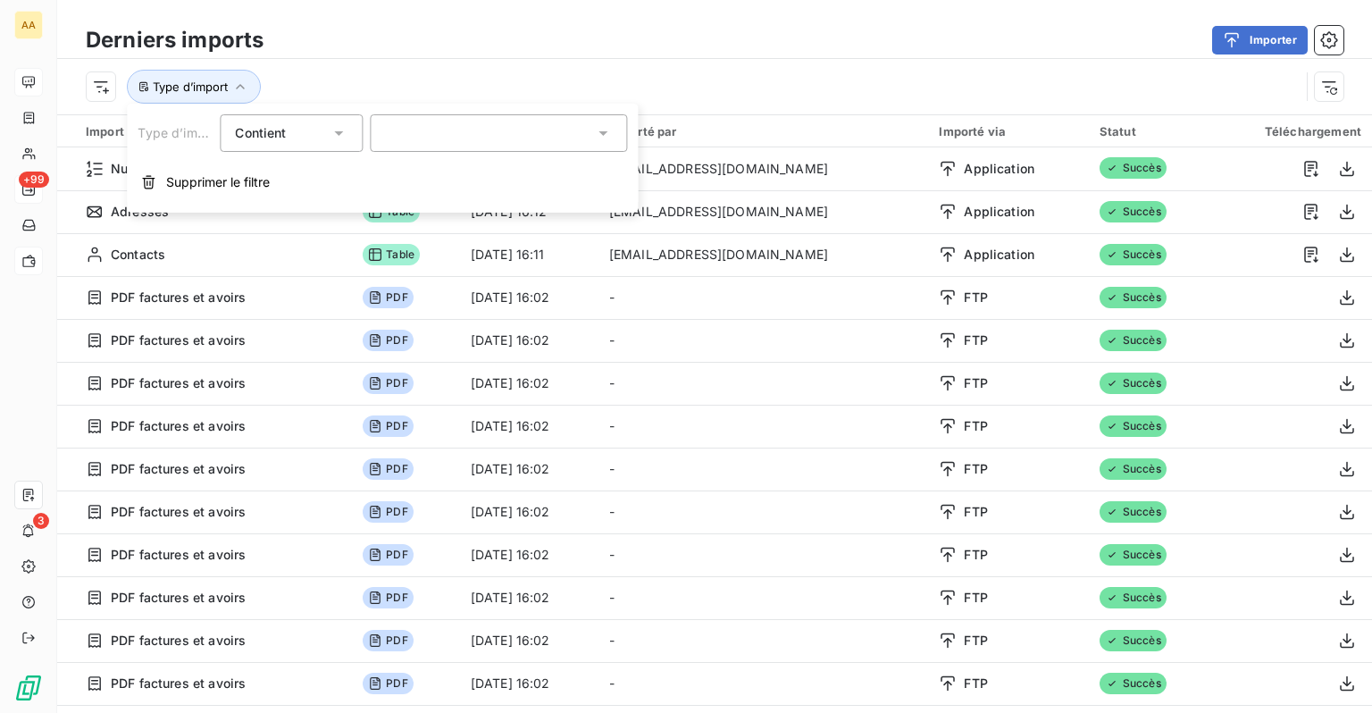
click at [465, 116] on div at bounding box center [498, 133] width 257 height 38
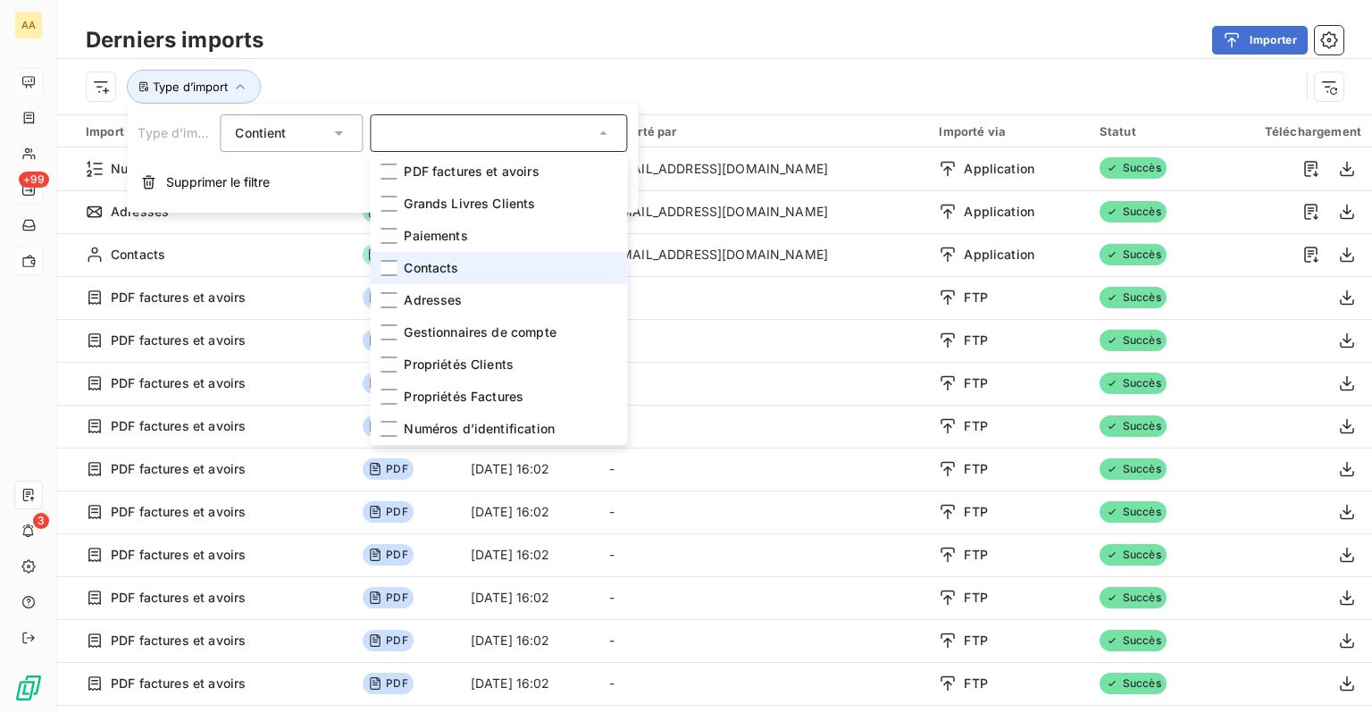
click at [438, 275] on span "Contacts" at bounding box center [431, 268] width 54 height 18
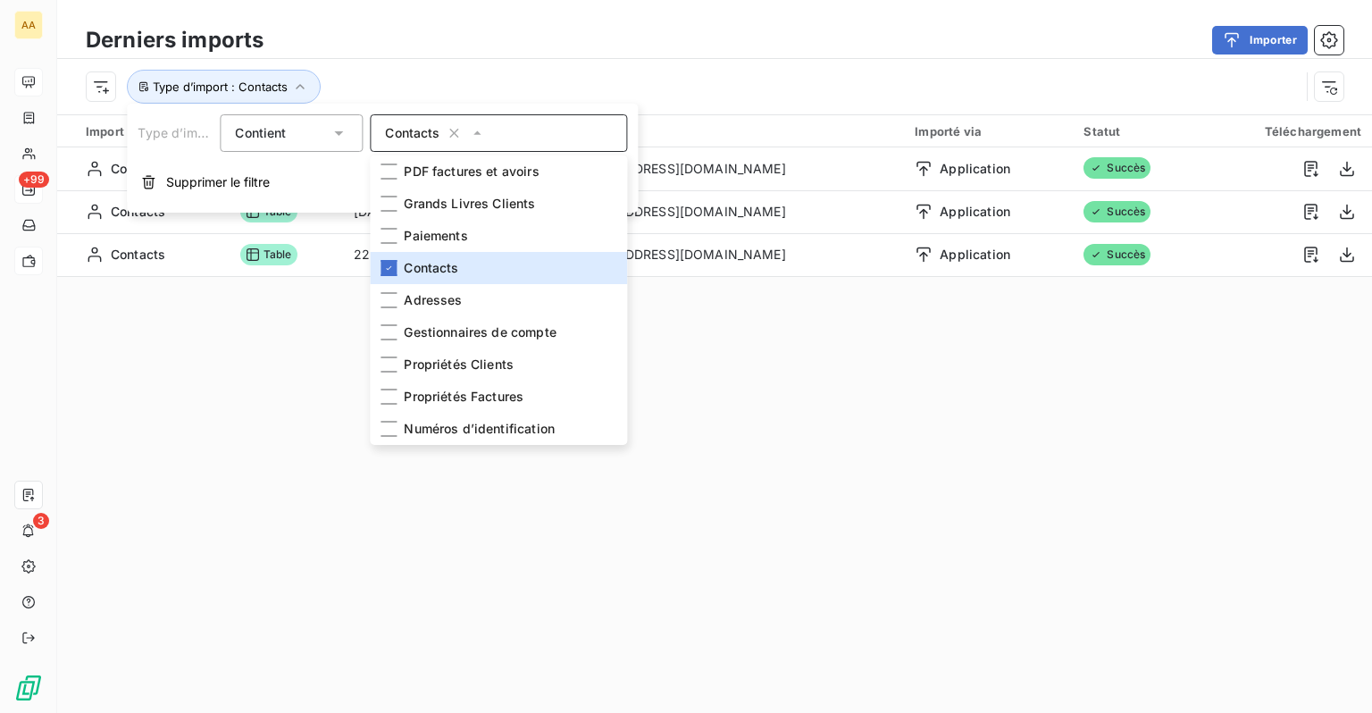
click at [768, 75] on div "Type d’import : Contacts" at bounding box center [693, 87] width 1214 height 34
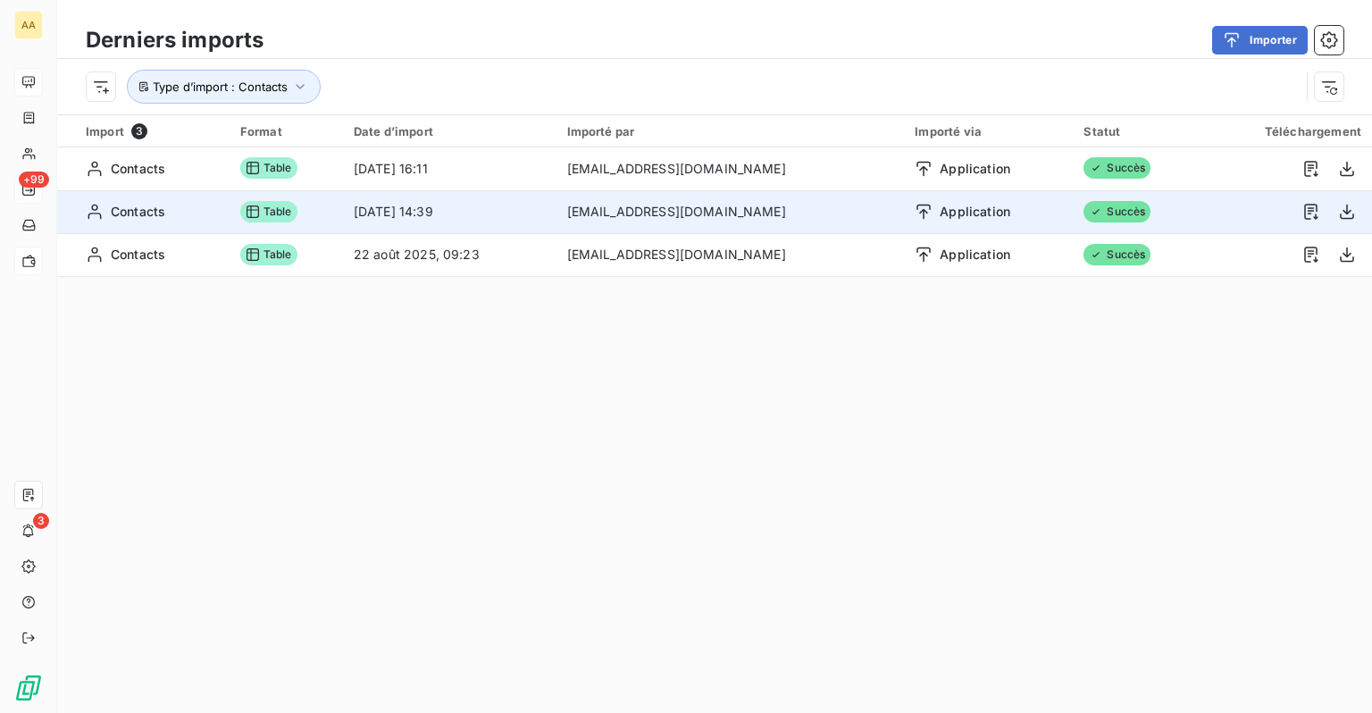
click at [661, 214] on td "ntournaille@soficar.com" at bounding box center [731, 211] width 348 height 43
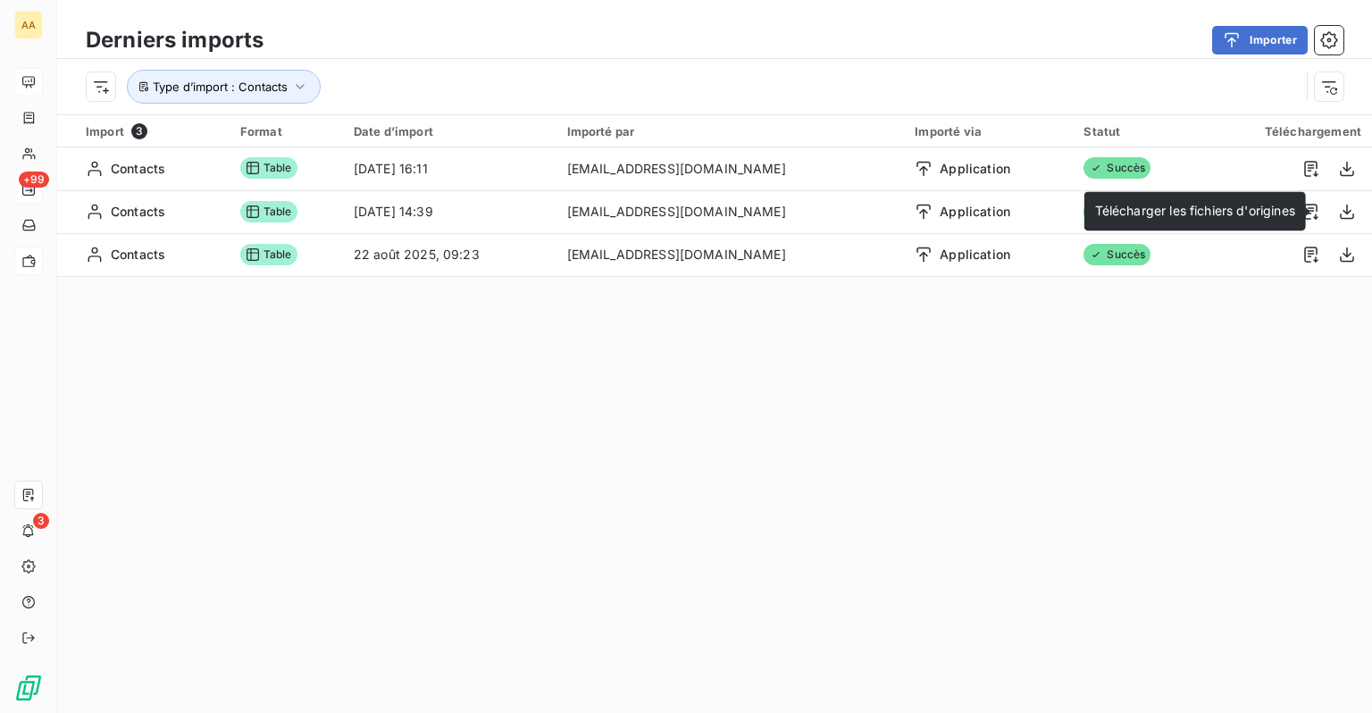
click at [1310, 213] on icon at bounding box center [1308, 210] width 4 height 9
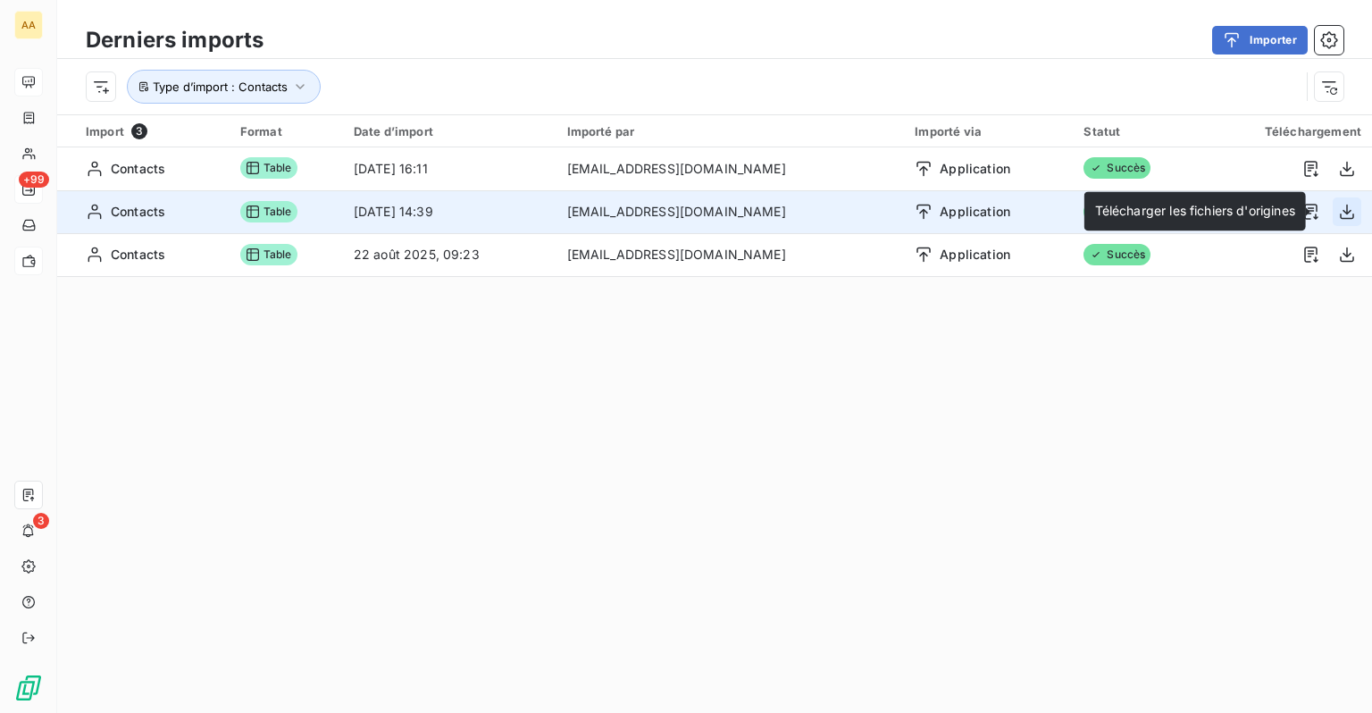
click at [1341, 218] on icon "button" at bounding box center [1347, 212] width 18 height 18
click at [1302, 215] on icon "button" at bounding box center [1311, 212] width 18 height 18
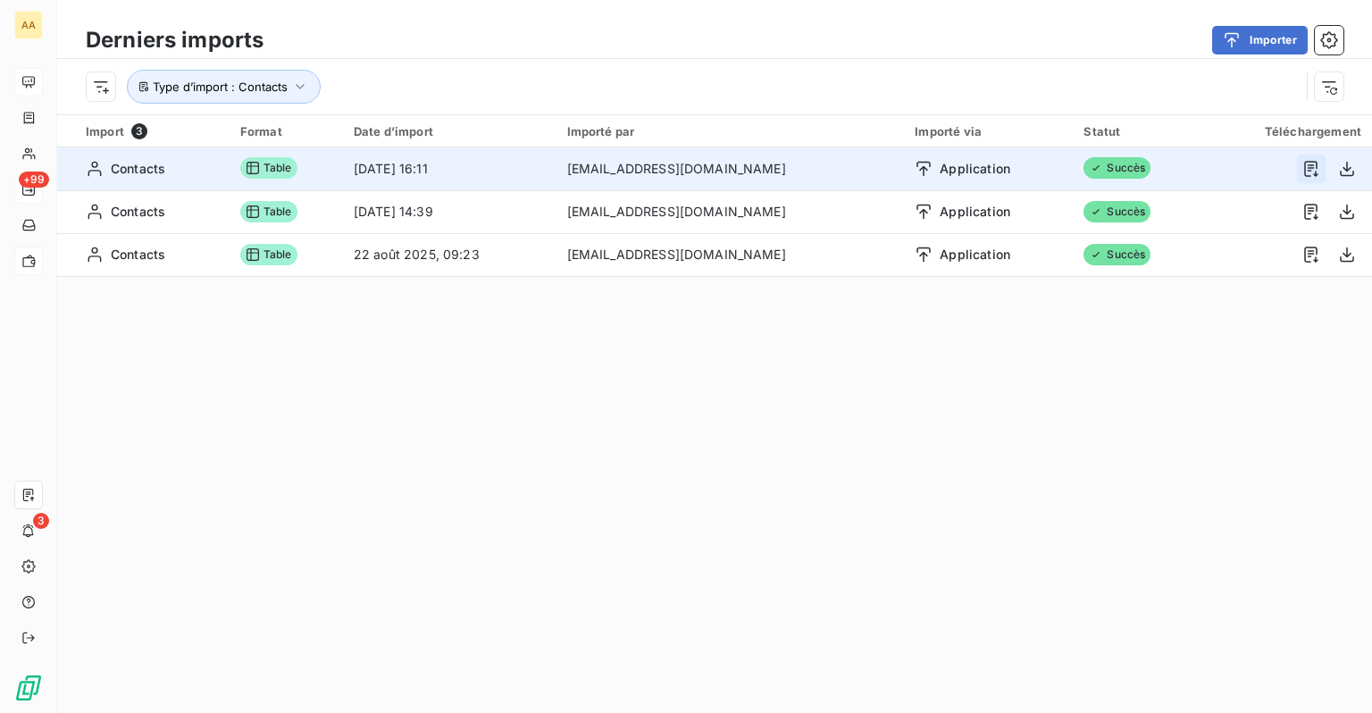
click at [1302, 170] on icon "button" at bounding box center [1311, 169] width 18 height 18
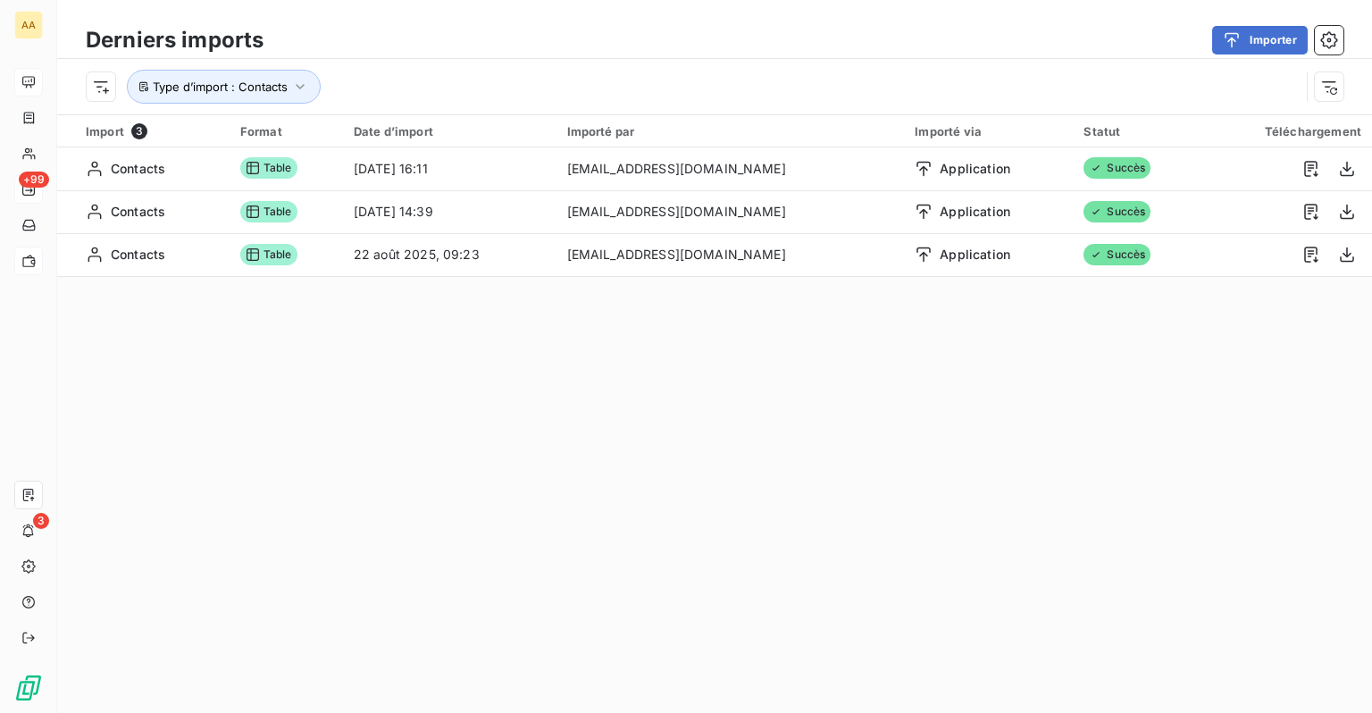
click at [1203, 331] on div "Import 3 Format Date d’import Importé par Importé via Statut Téléchargement Con…" at bounding box center [714, 226] width 1315 height 222
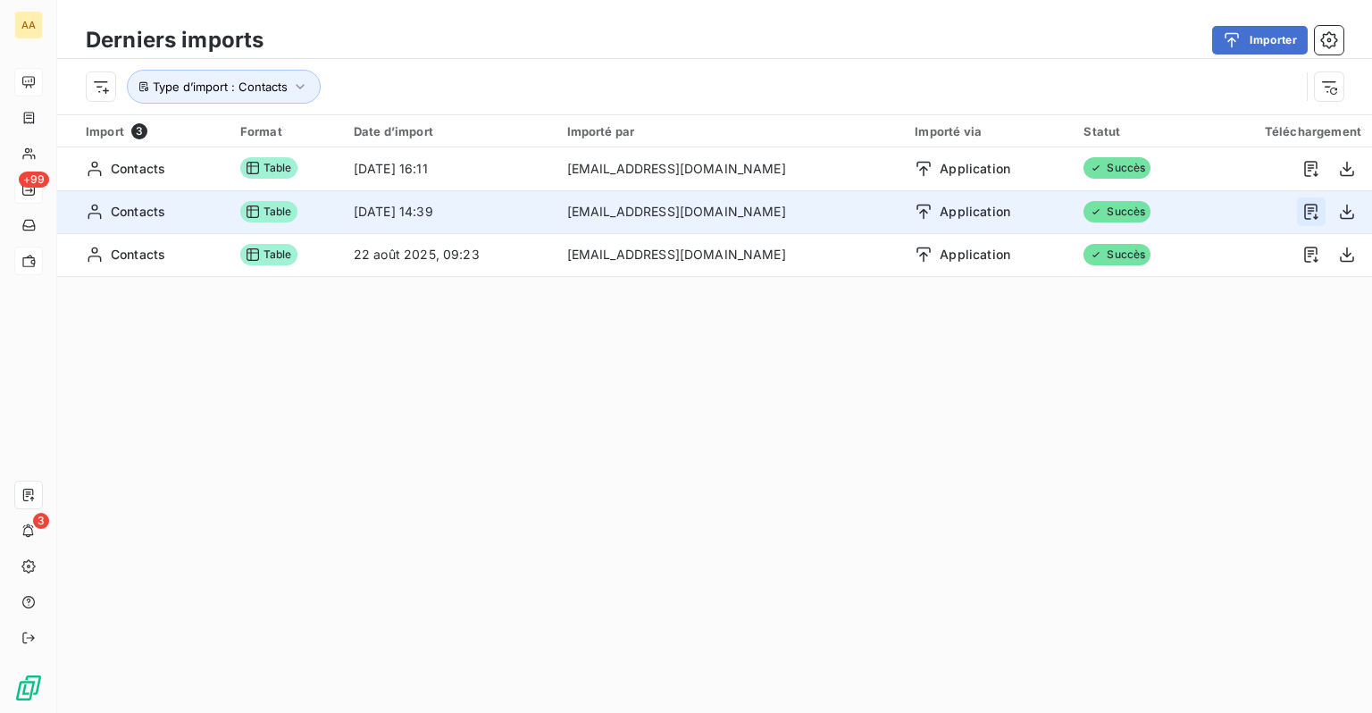
click at [1305, 207] on icon "button" at bounding box center [1311, 212] width 18 height 18
click at [1338, 212] on icon "button" at bounding box center [1347, 212] width 18 height 18
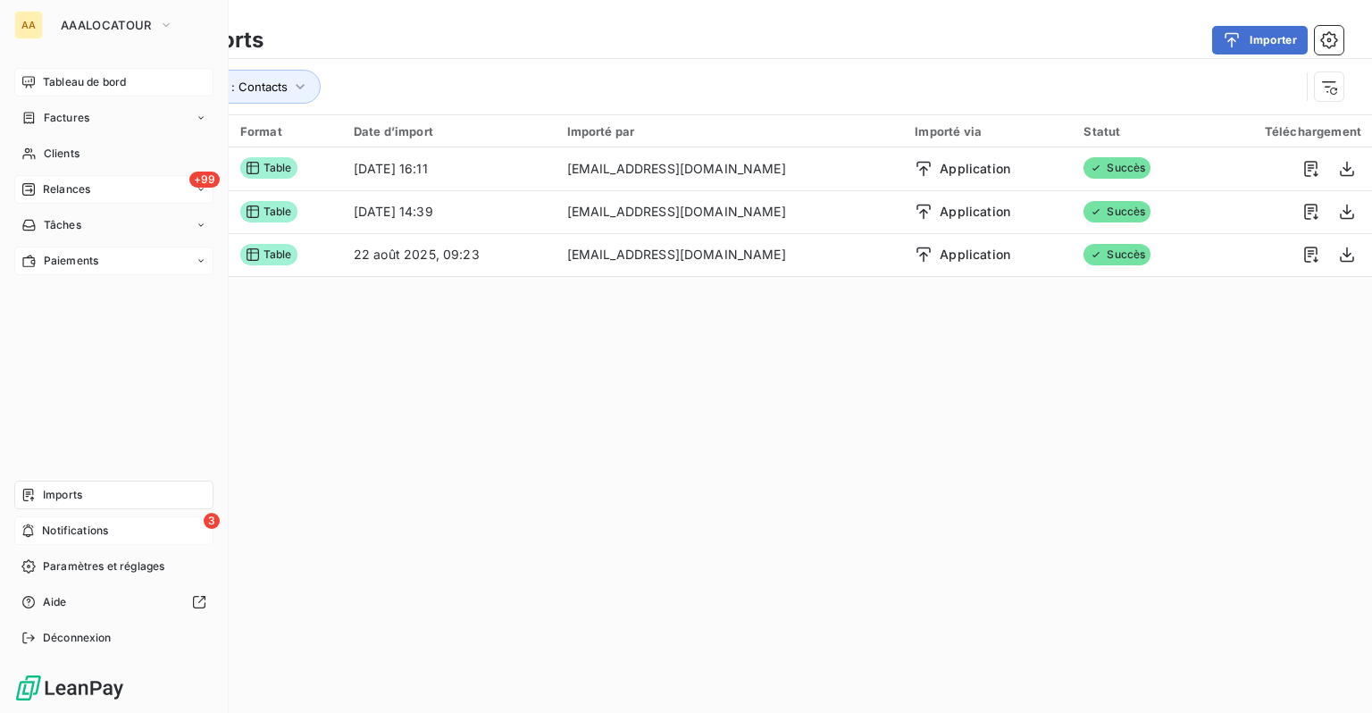
click at [64, 522] on div "3 Notifications" at bounding box center [113, 530] width 199 height 29
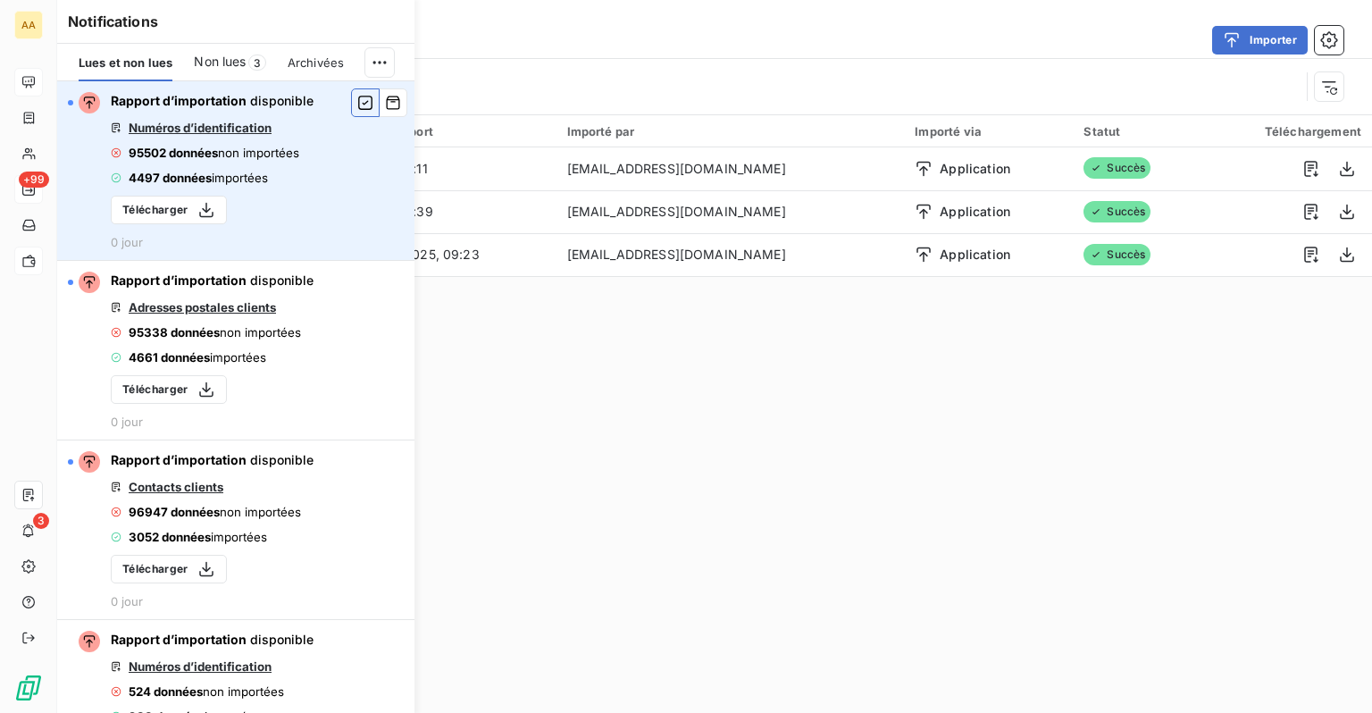
click at [357, 105] on icon "button" at bounding box center [365, 103] width 16 height 18
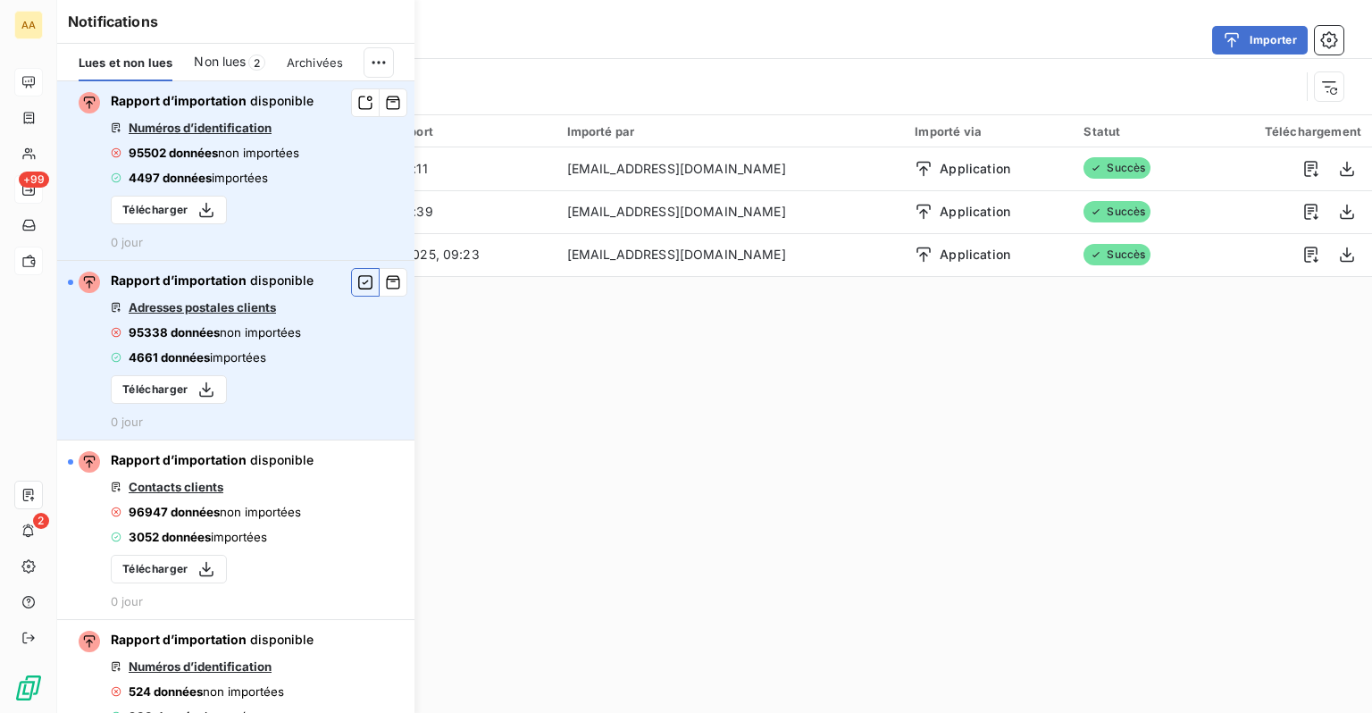
click at [357, 290] on icon "button" at bounding box center [365, 282] width 16 height 18
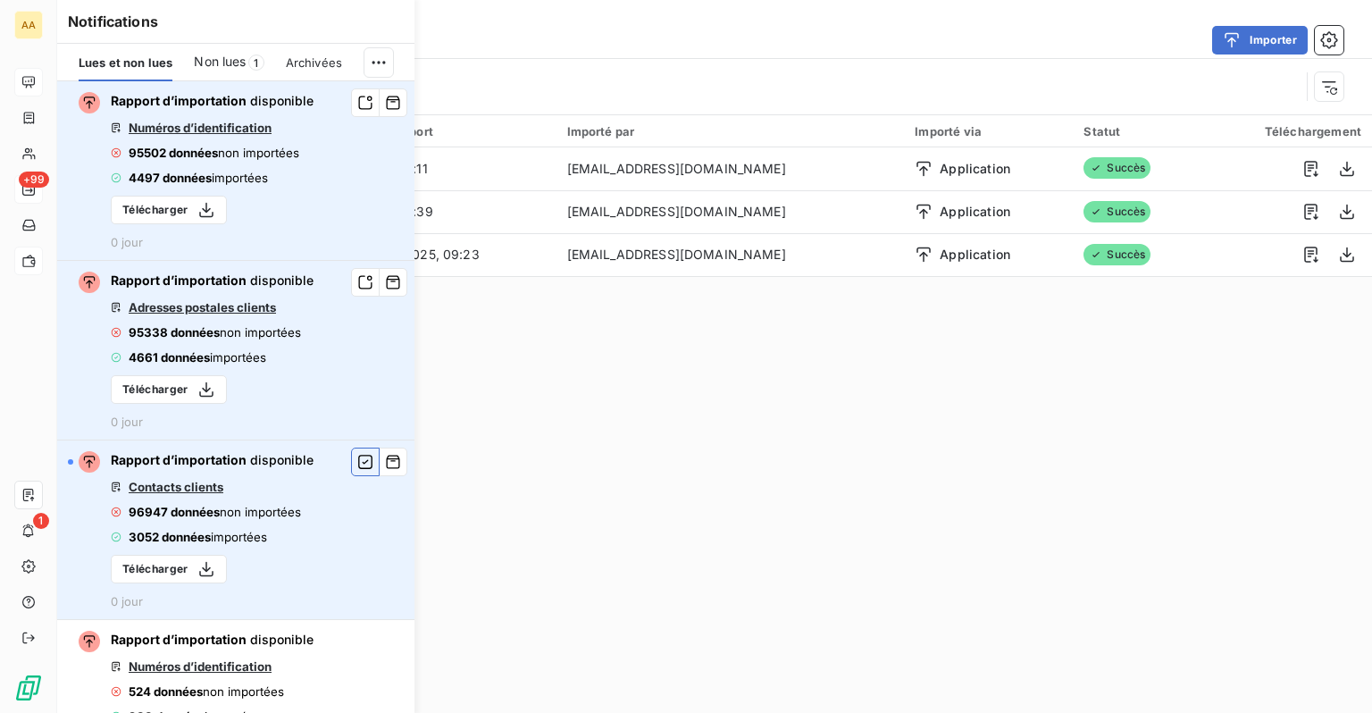
click at [358, 467] on icon "button" at bounding box center [365, 462] width 14 height 14
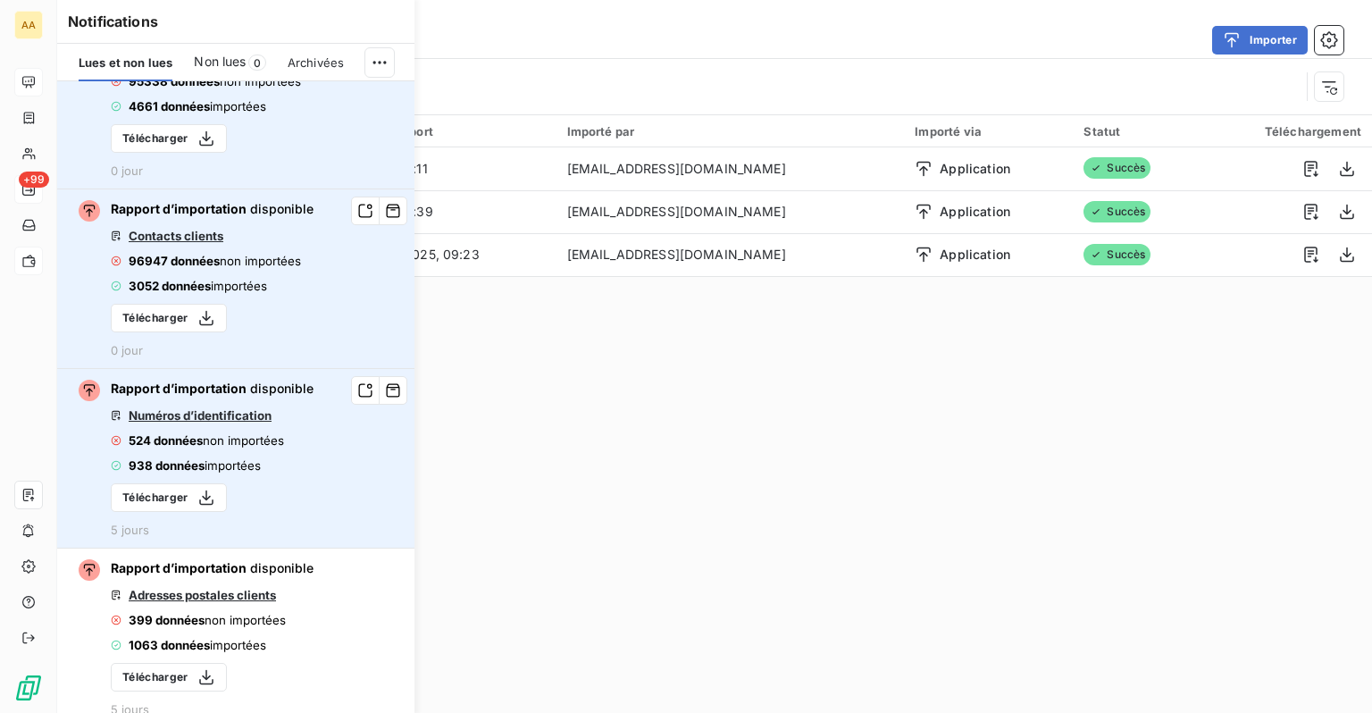
scroll to position [268, 0]
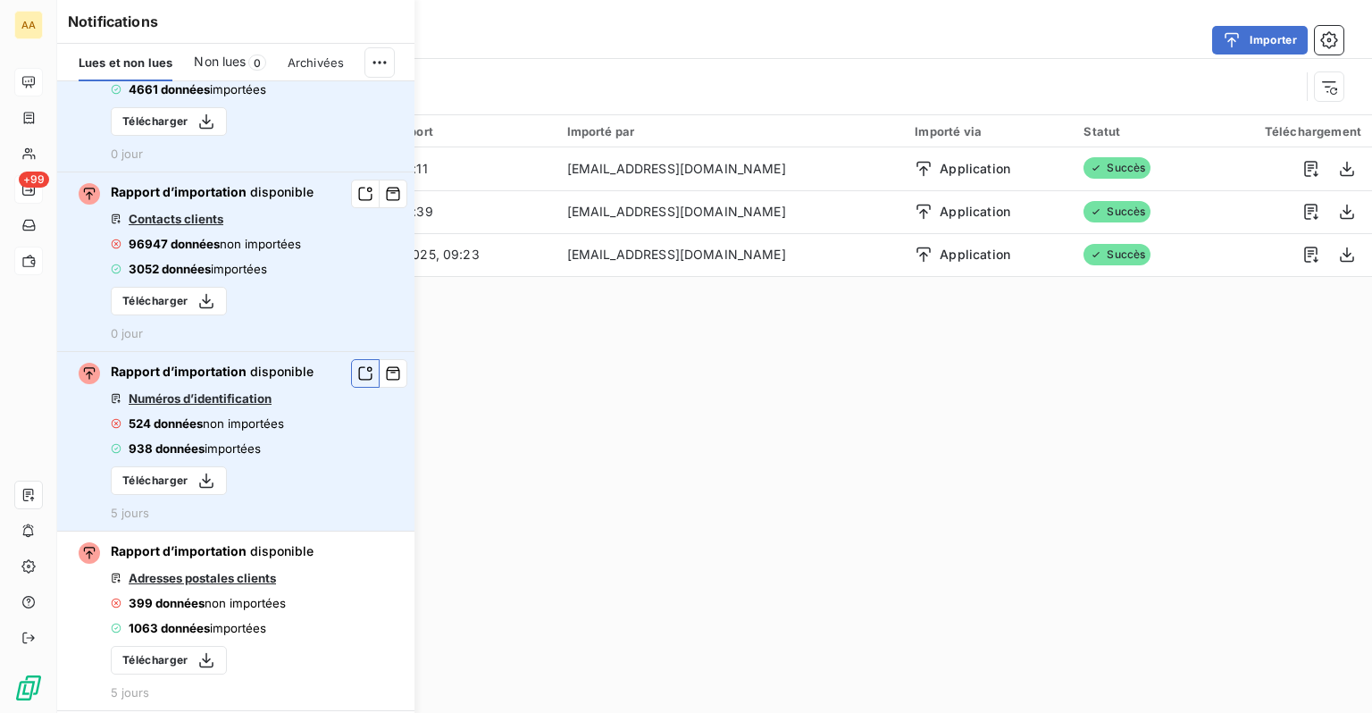
click at [359, 379] on icon "button" at bounding box center [365, 373] width 13 height 13
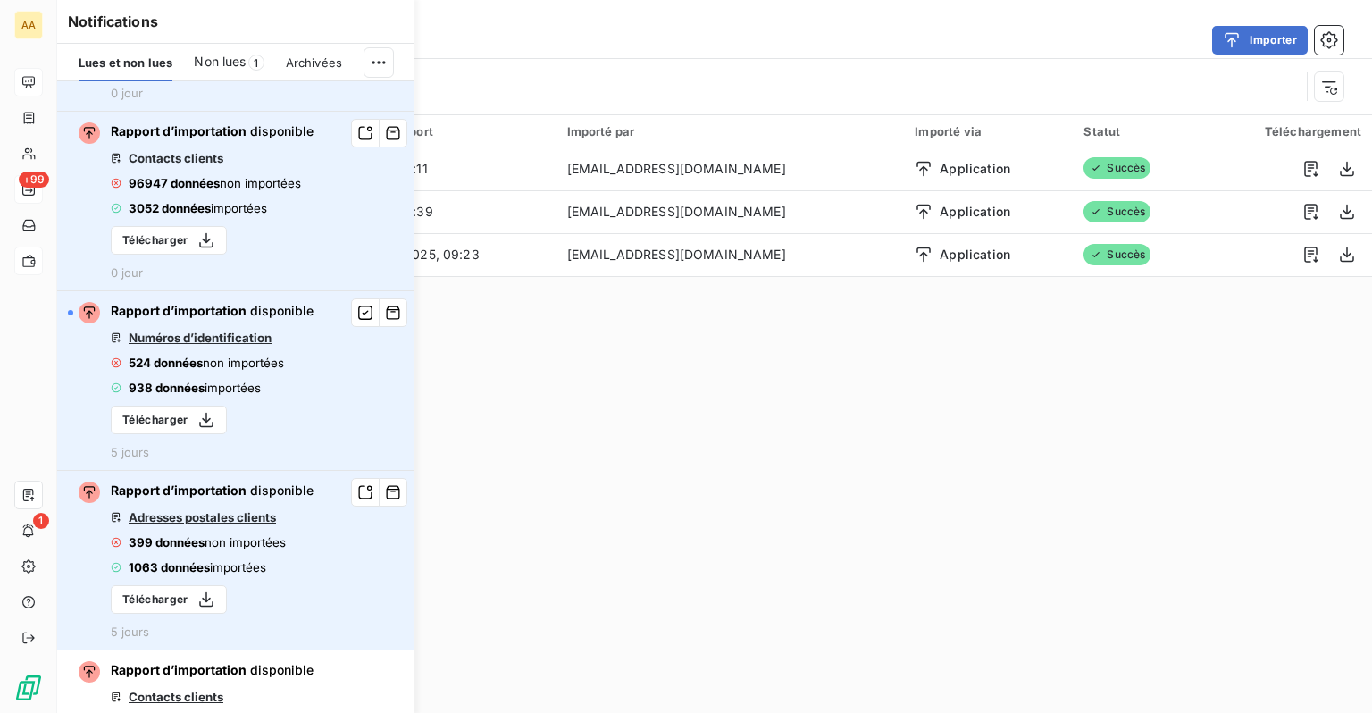
scroll to position [357, 0]
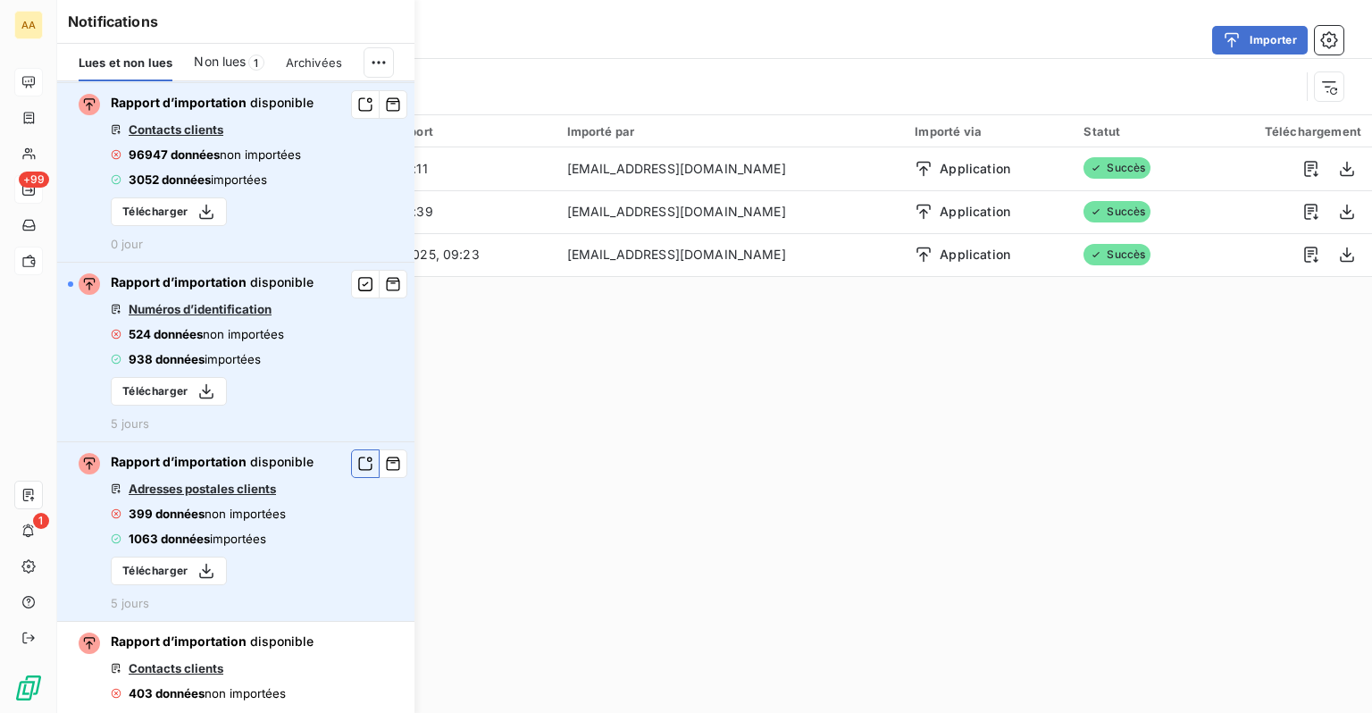
click at [357, 465] on icon "button" at bounding box center [365, 464] width 16 height 18
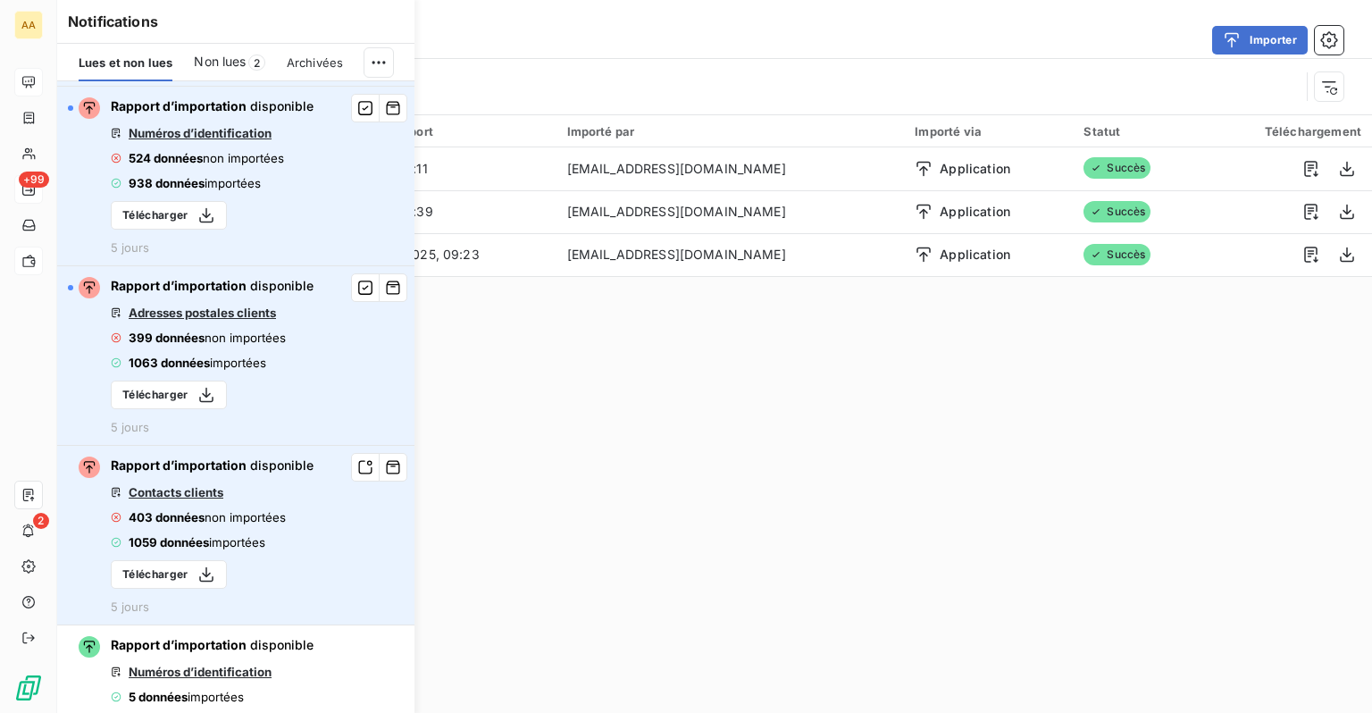
scroll to position [536, 0]
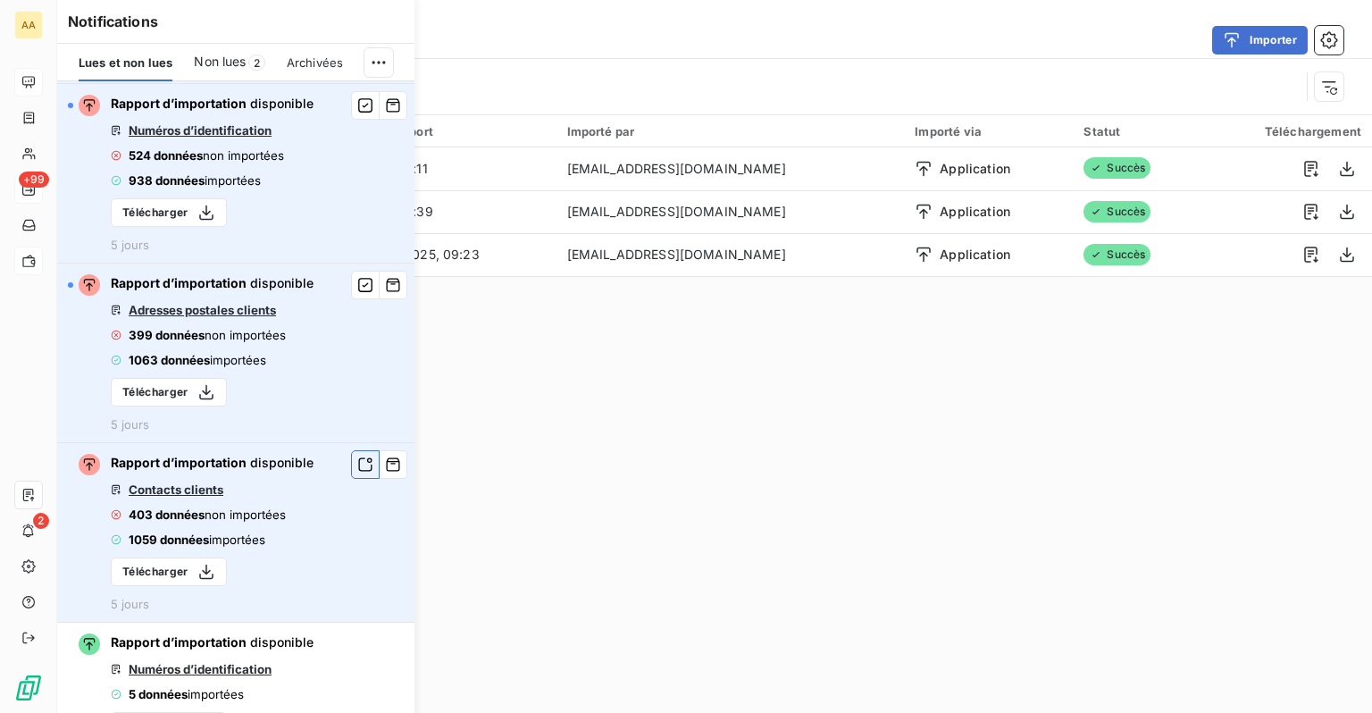
click at [357, 465] on icon "button" at bounding box center [365, 465] width 16 height 18
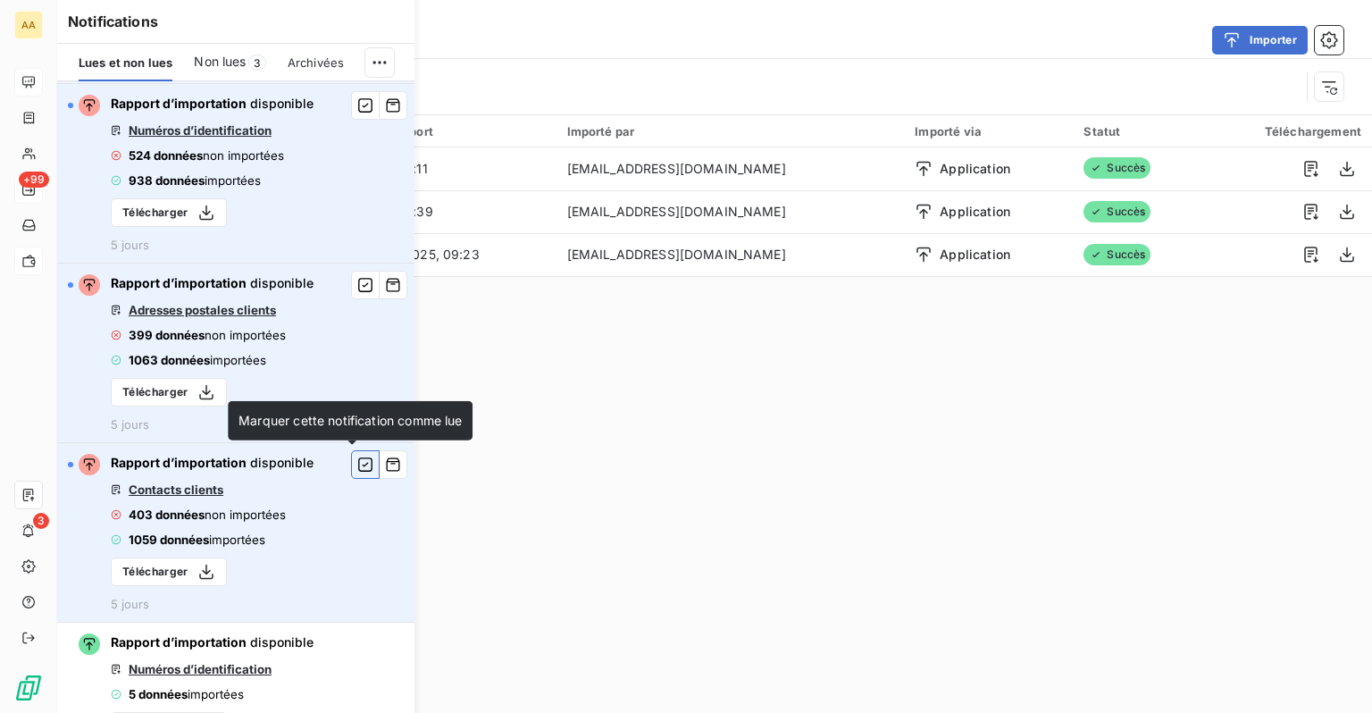
click at [357, 462] on icon "button" at bounding box center [365, 465] width 16 height 18
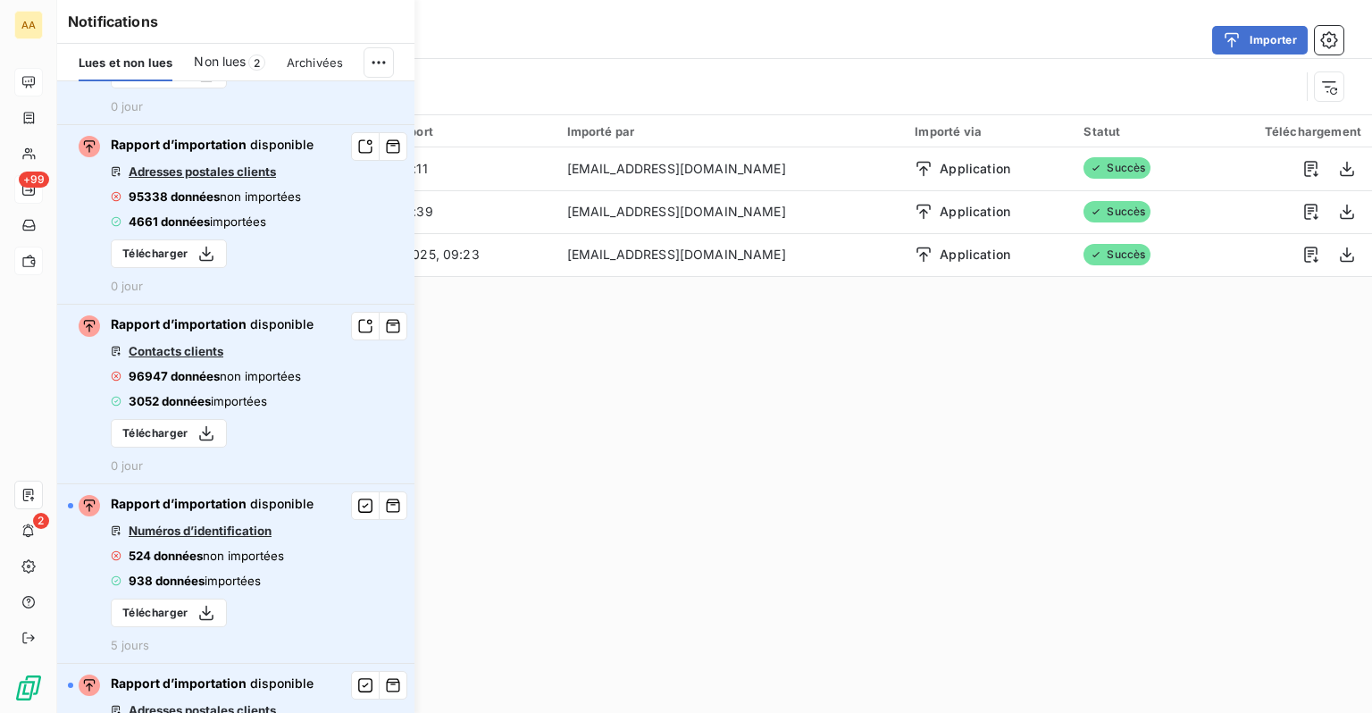
scroll to position [0, 0]
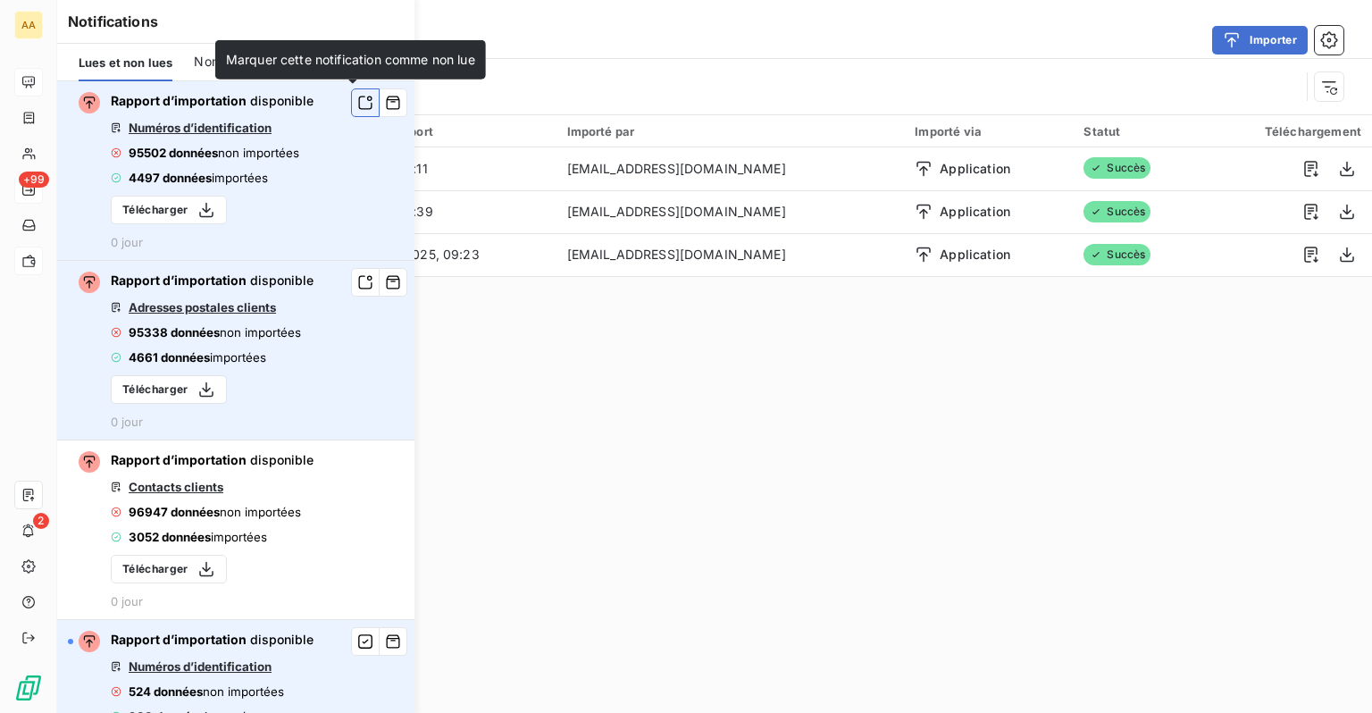
click at [357, 98] on icon "button" at bounding box center [365, 103] width 16 height 18
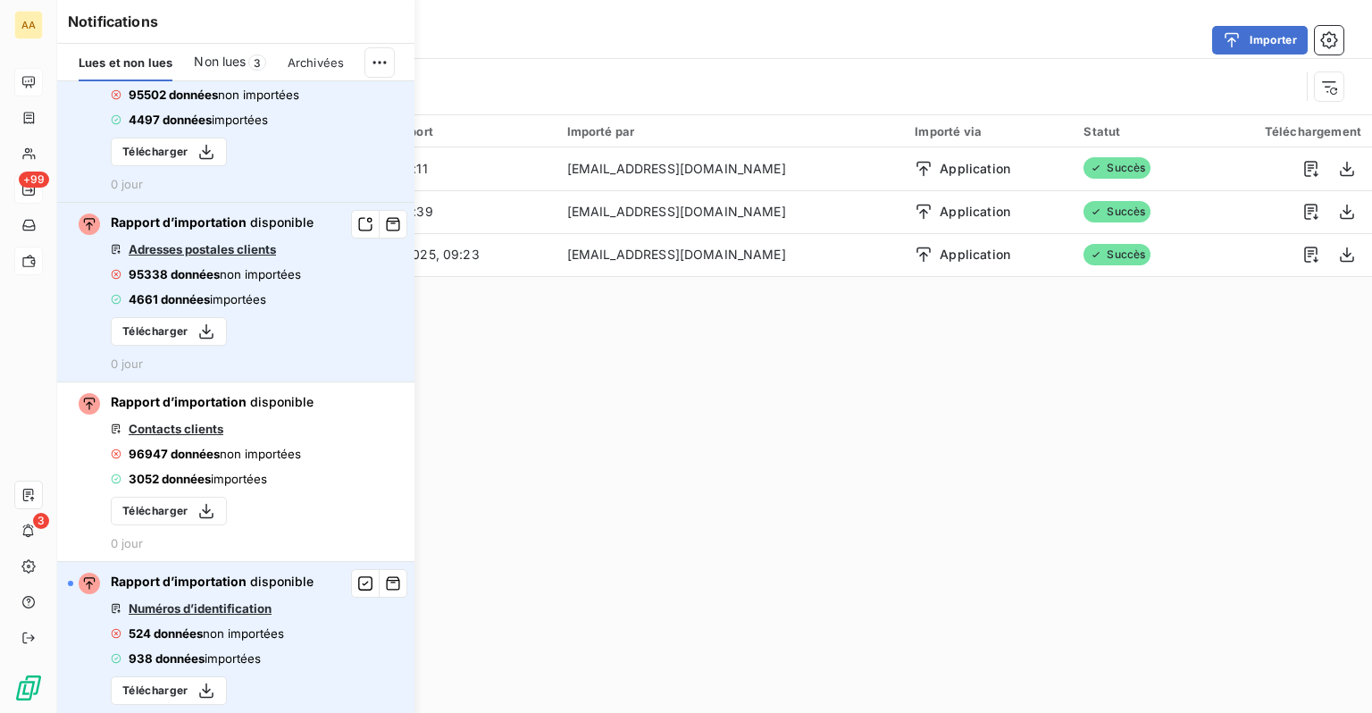
scroll to position [89, 0]
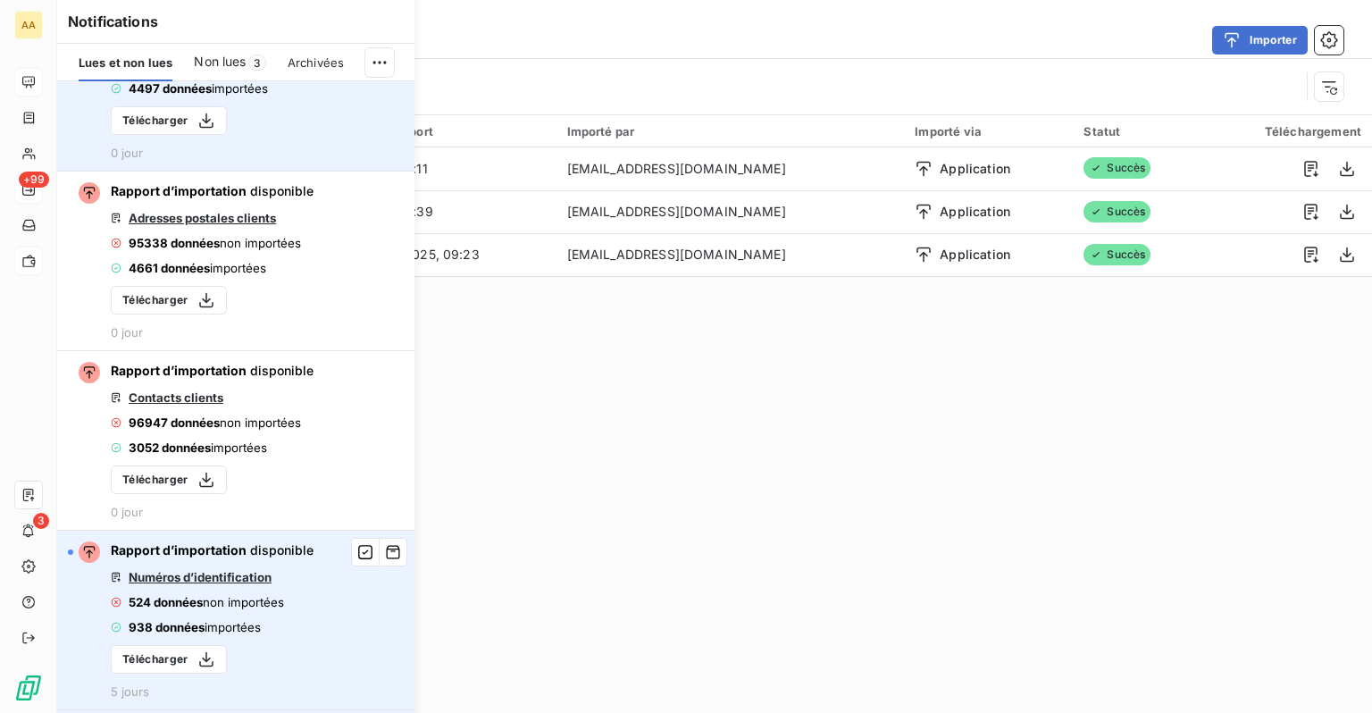
click at [0, 0] on icon "button" at bounding box center [0, 0] width 0 height 0
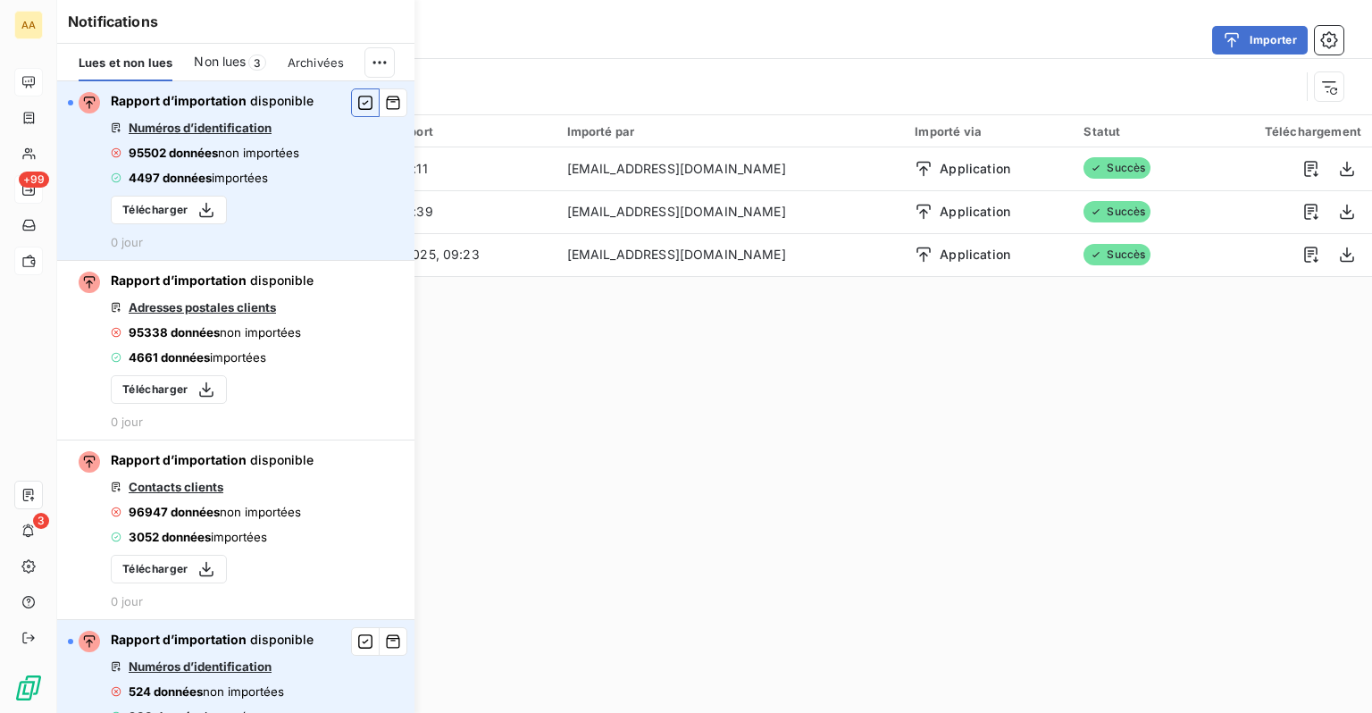
click at [357, 106] on icon "button" at bounding box center [365, 103] width 16 height 18
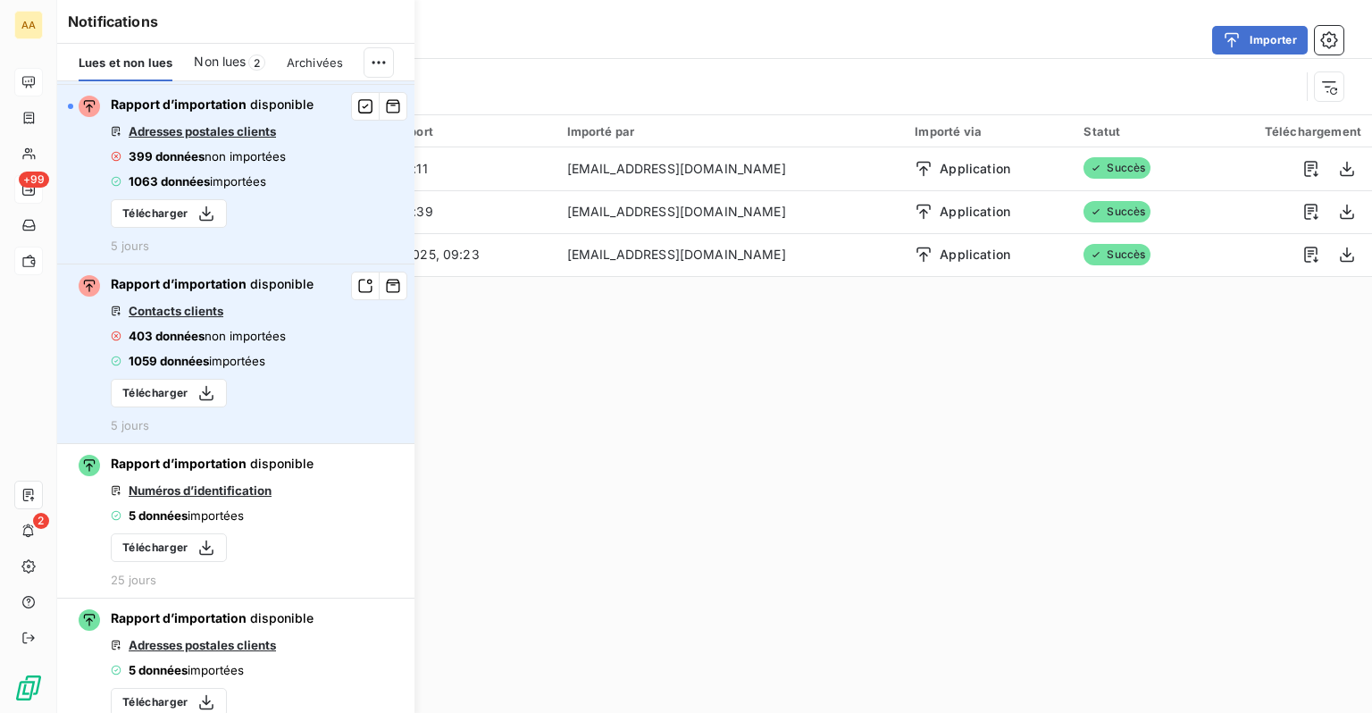
scroll to position [357, 0]
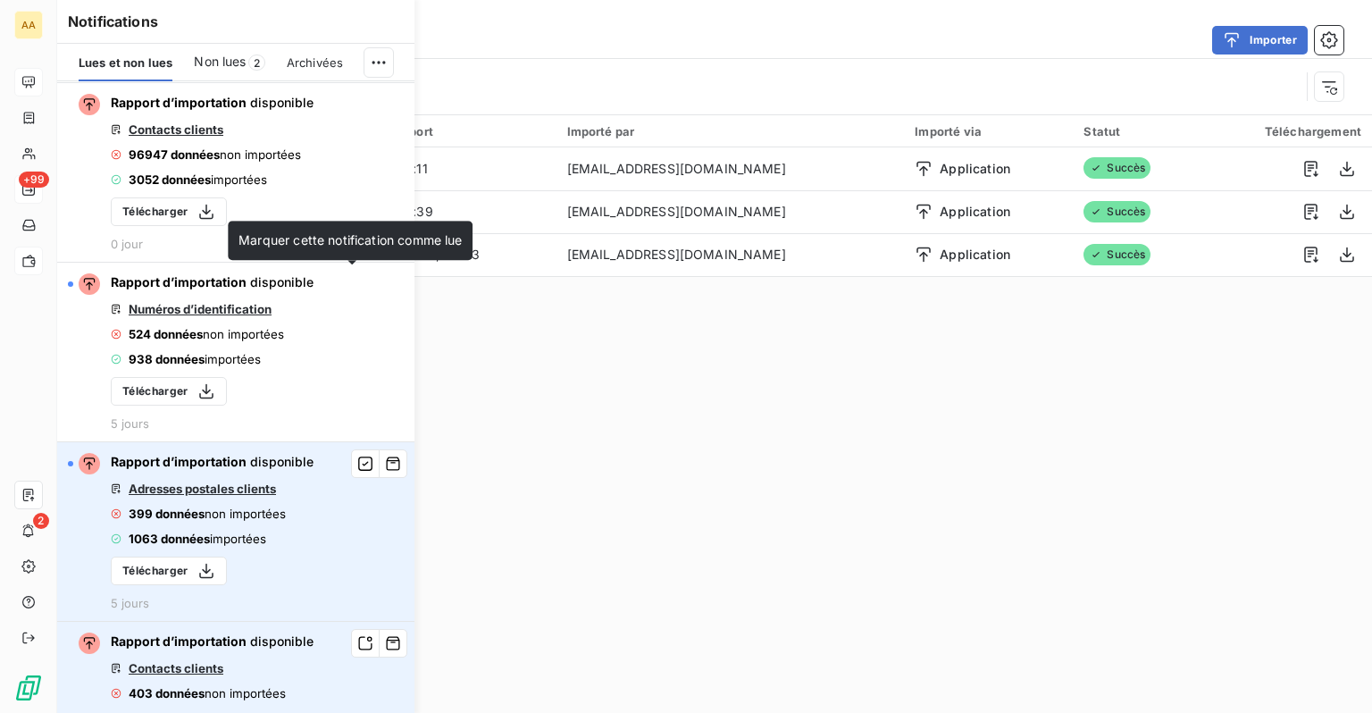
click at [0, 0] on icon "button" at bounding box center [0, 0] width 0 height 0
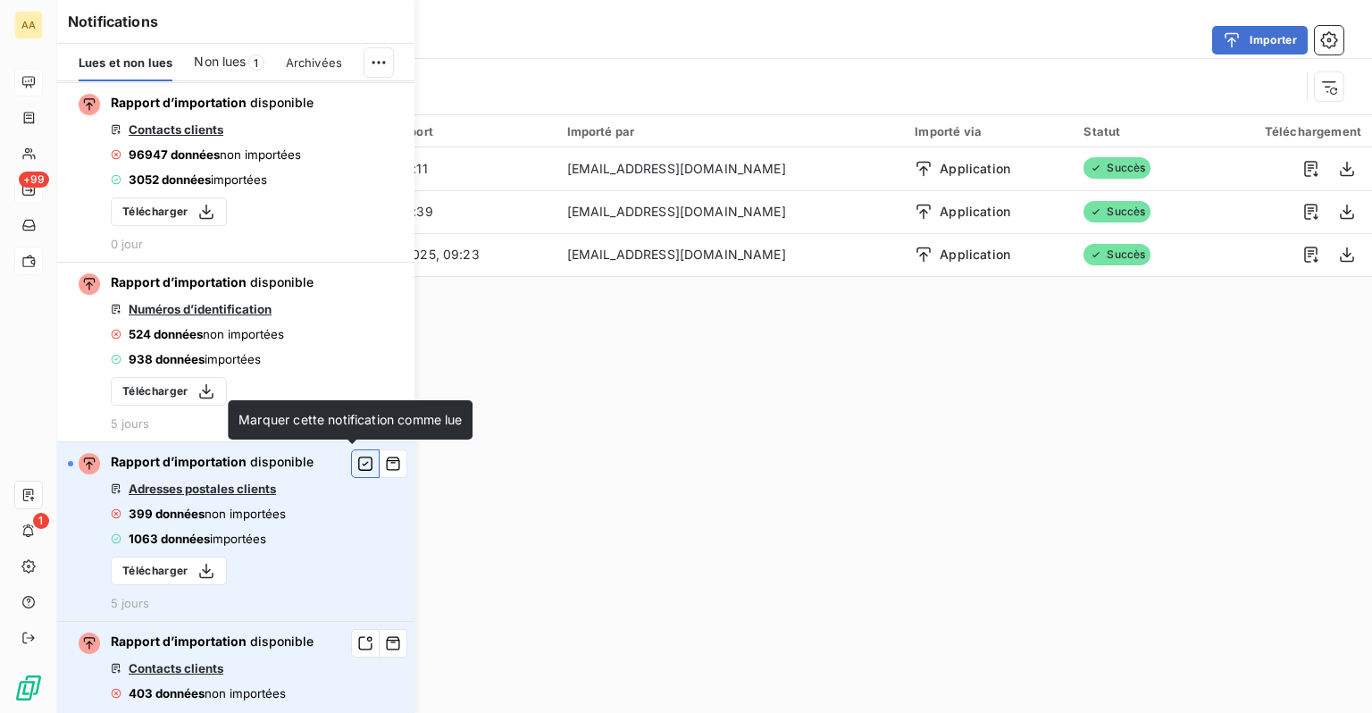
click at [357, 465] on icon "button" at bounding box center [365, 464] width 16 height 18
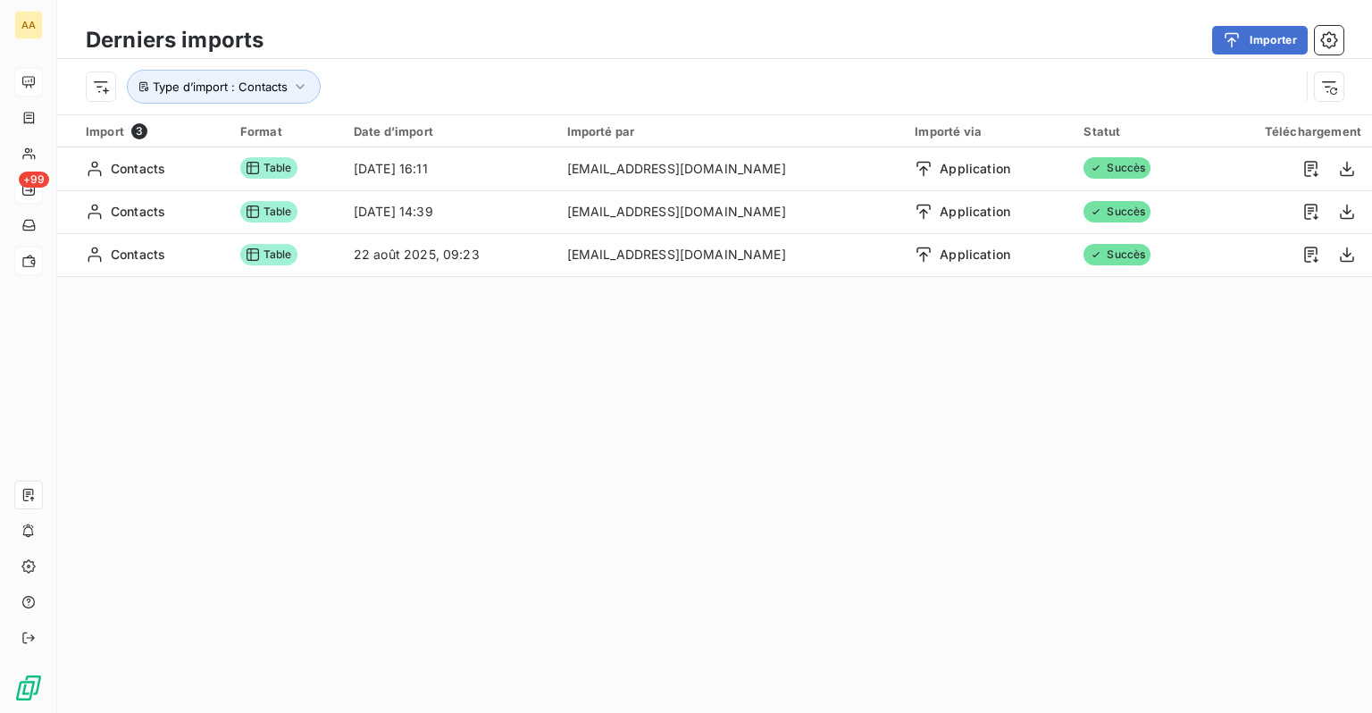
click at [768, 411] on div "Derniers imports Importer Type d’import : Contacts Import 3 Format Date d’impor…" at bounding box center [714, 356] width 1315 height 713
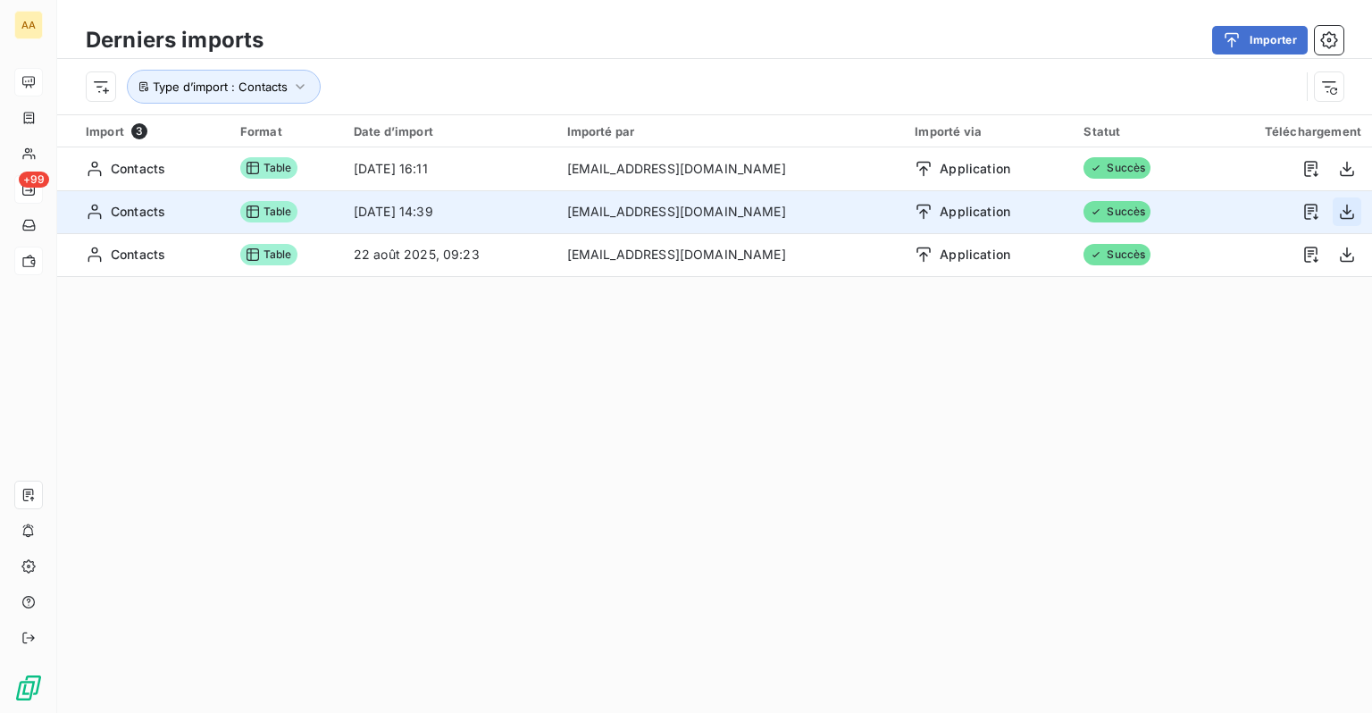
click at [1338, 213] on icon "button" at bounding box center [1347, 212] width 18 height 18
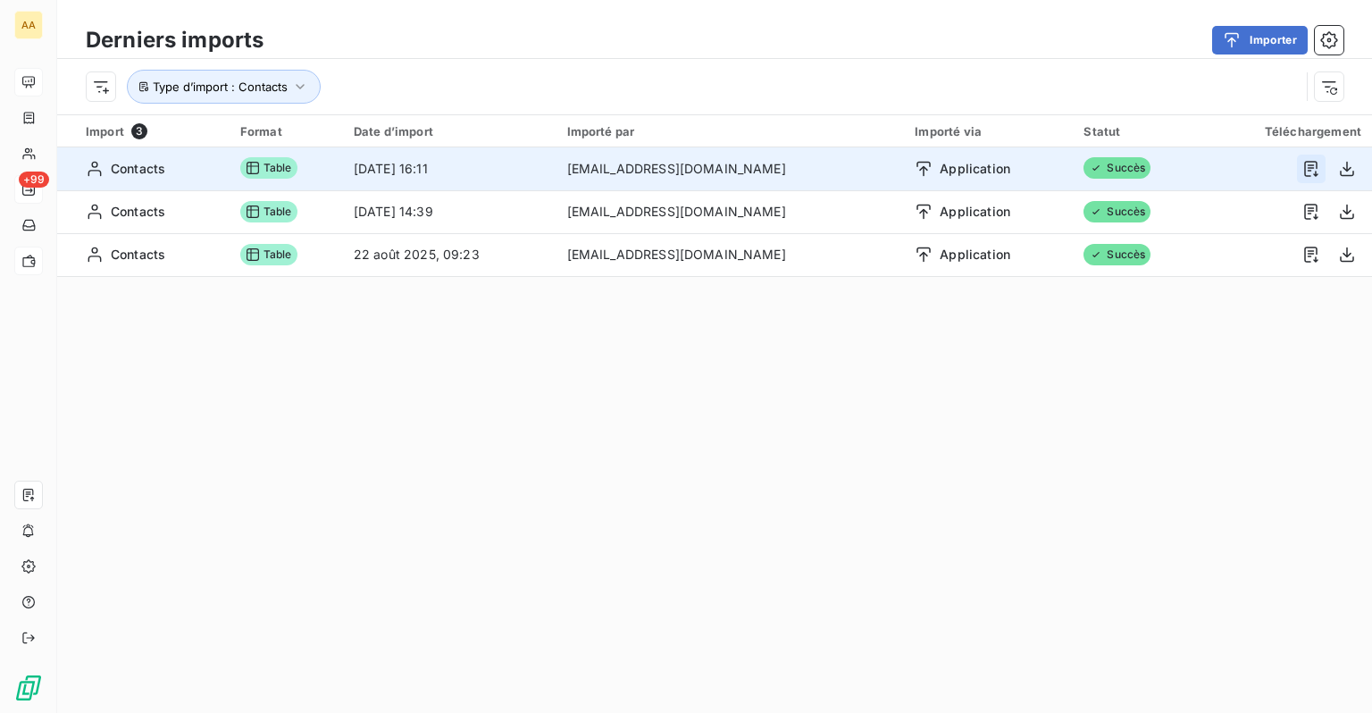
click at [1302, 172] on icon "button" at bounding box center [1311, 169] width 18 height 18
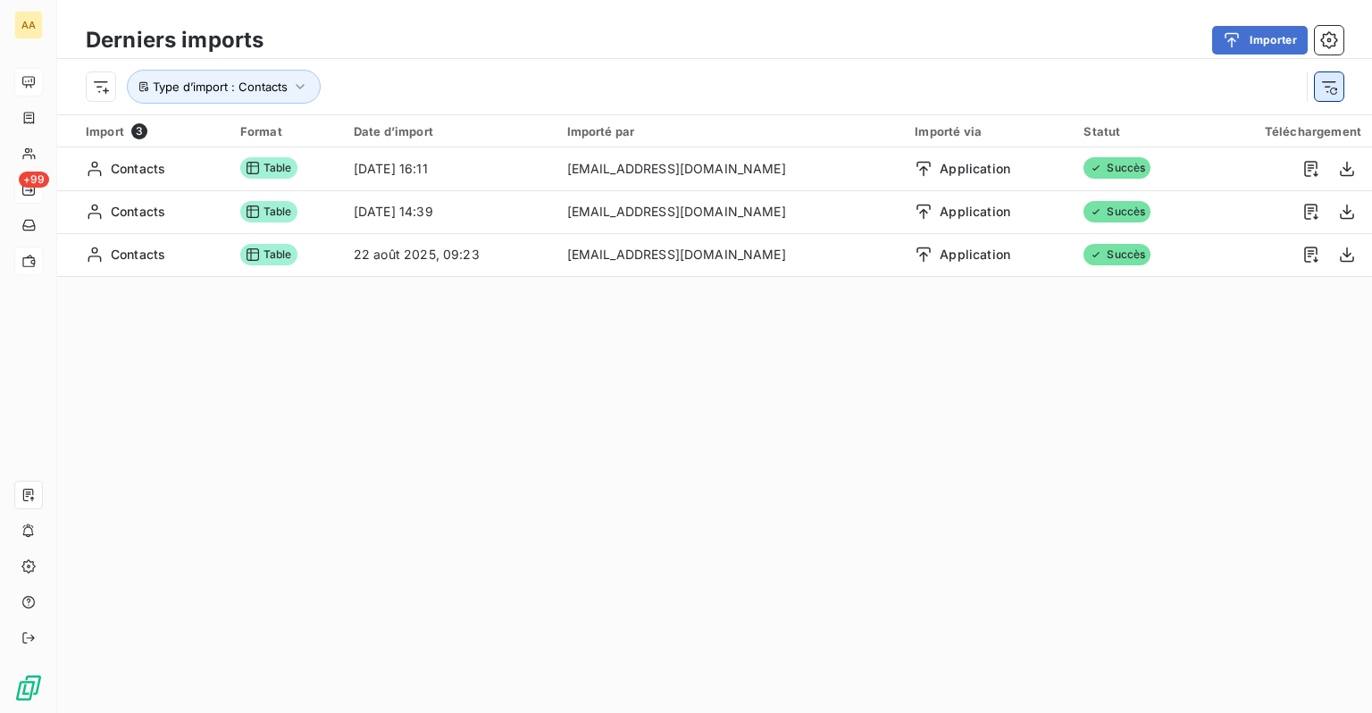
click at [1340, 85] on button "button" at bounding box center [1329, 86] width 29 height 29
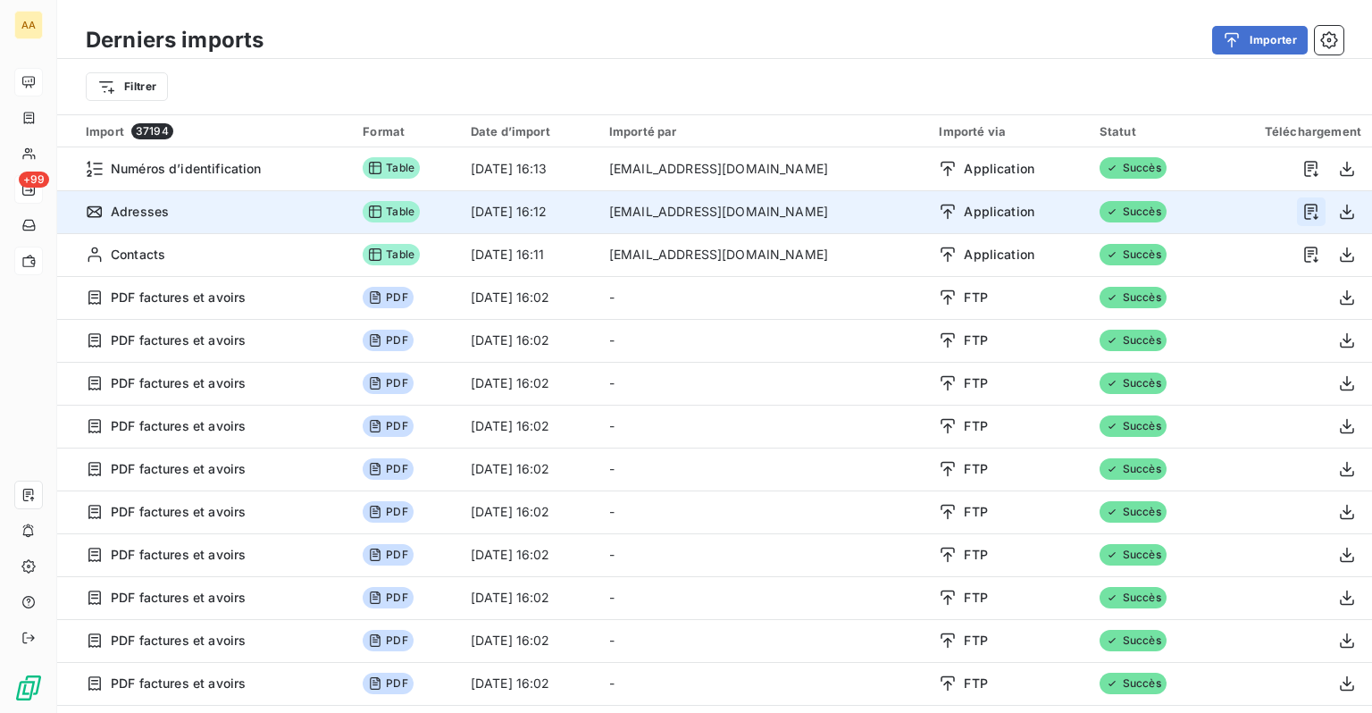
click at [1302, 209] on icon "button" at bounding box center [1311, 212] width 18 height 18
click at [1304, 218] on icon "button" at bounding box center [1310, 212] width 13 height 16
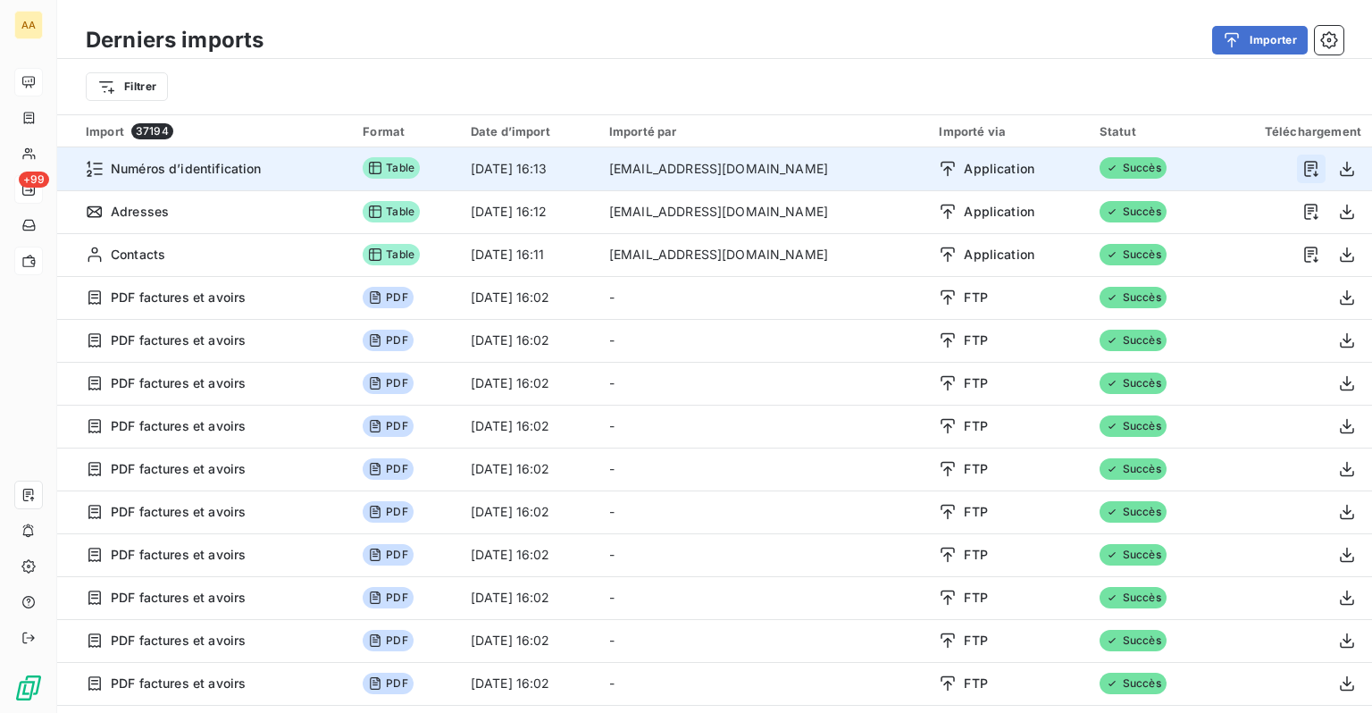
click at [1304, 173] on icon "button" at bounding box center [1310, 169] width 13 height 16
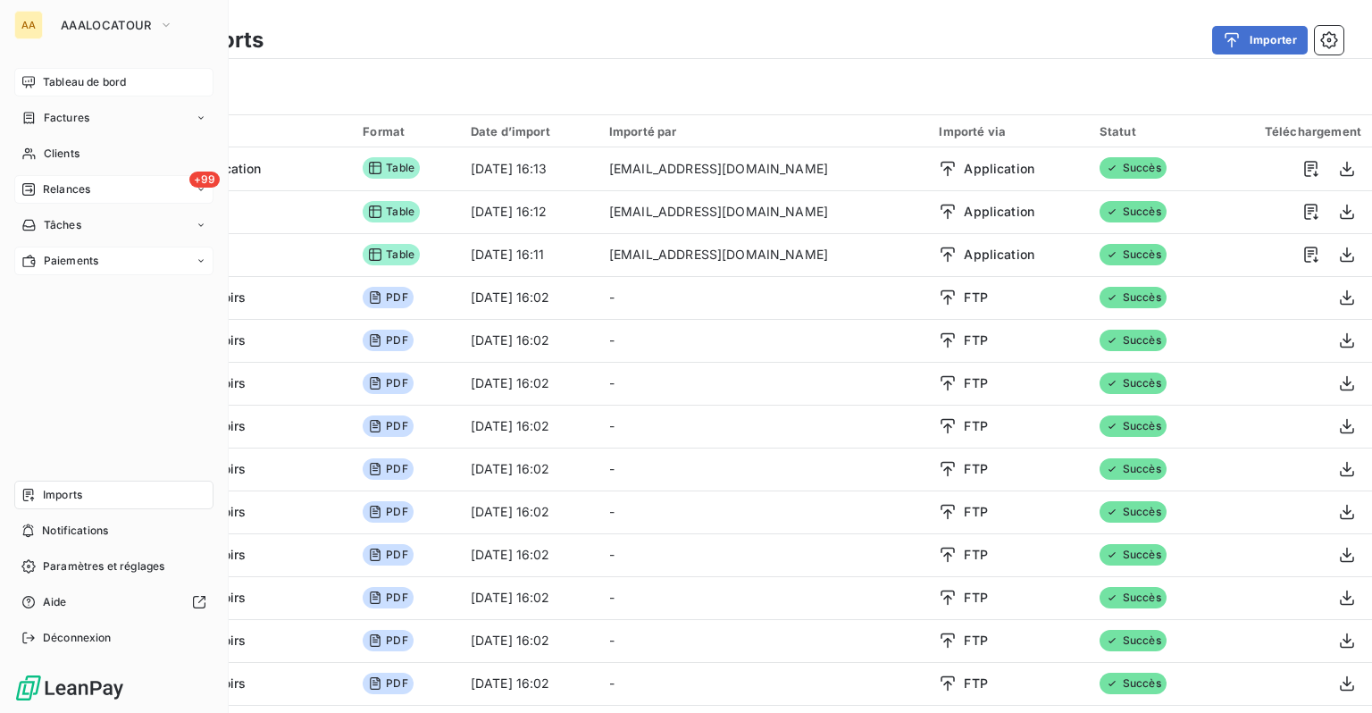
click at [55, 495] on span "Imports" at bounding box center [62, 495] width 39 height 16
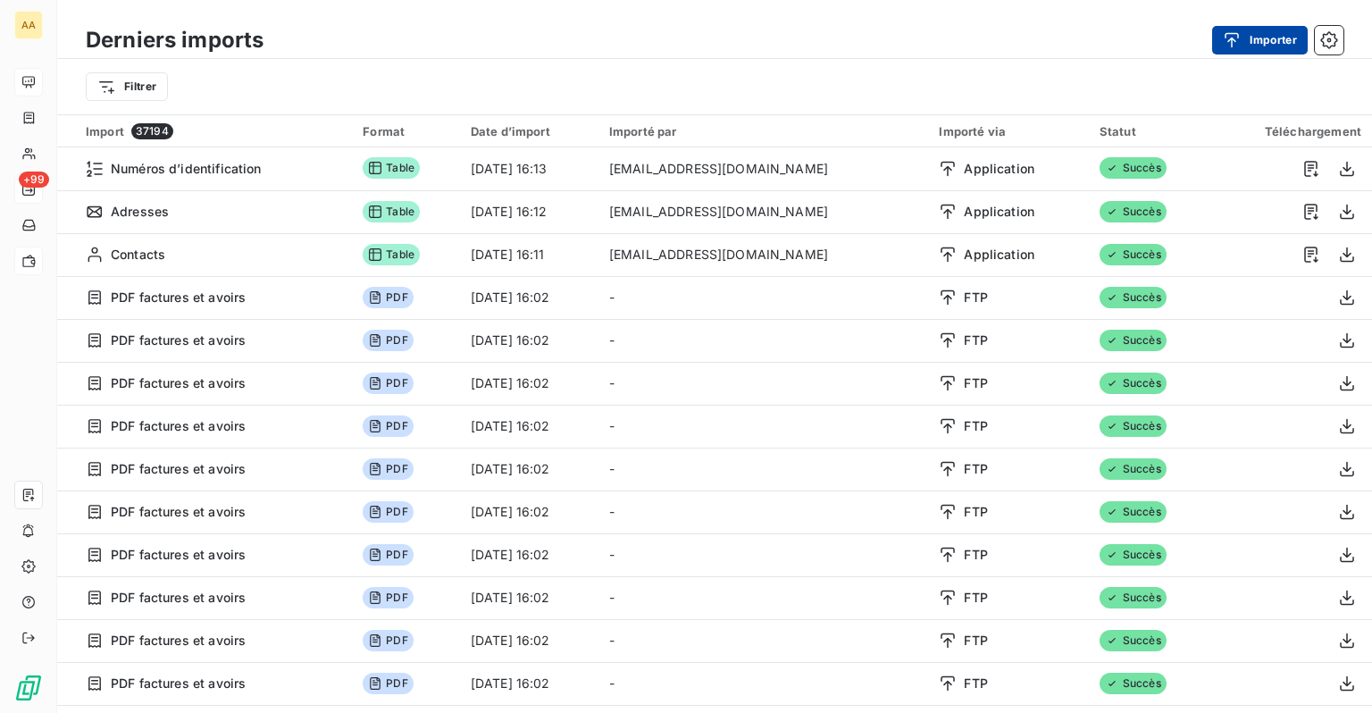
click at [1279, 51] on button "Importer" at bounding box center [1260, 40] width 96 height 29
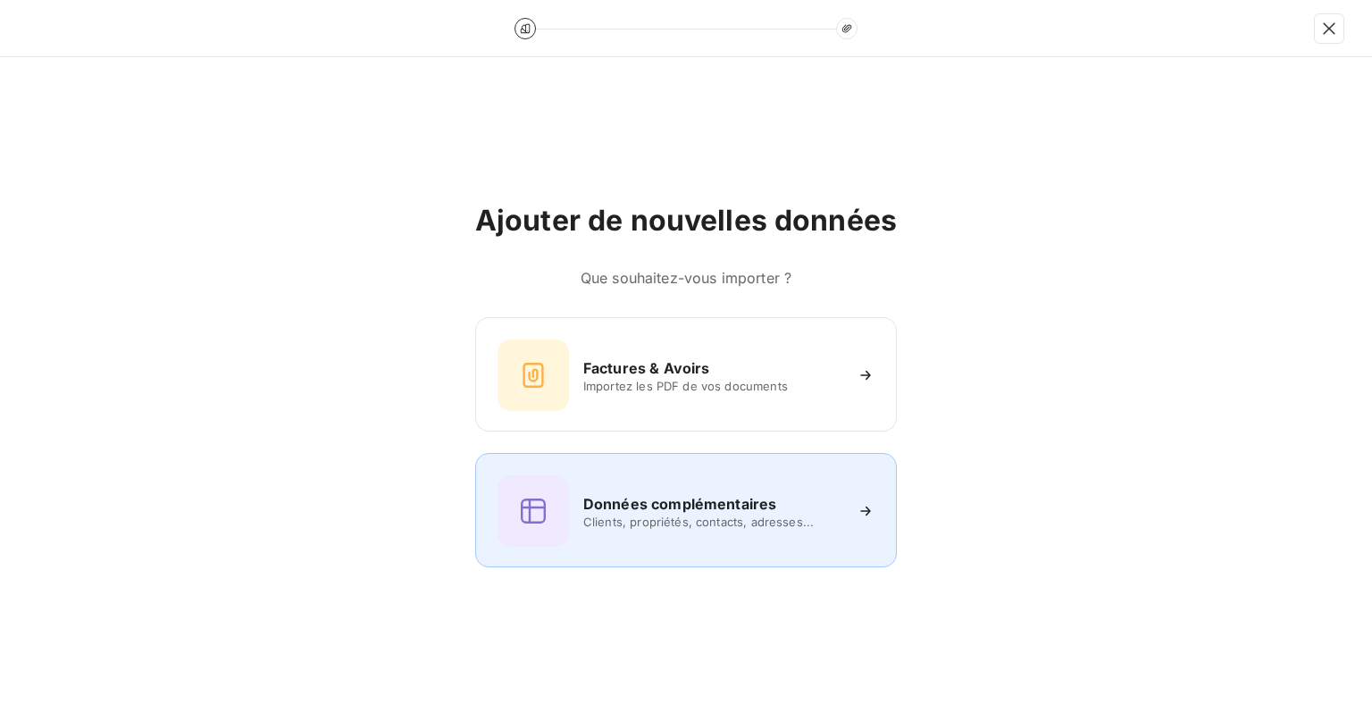
click at [661, 516] on span "Clients, propriétés, contacts, adresses..." at bounding box center [712, 522] width 259 height 14
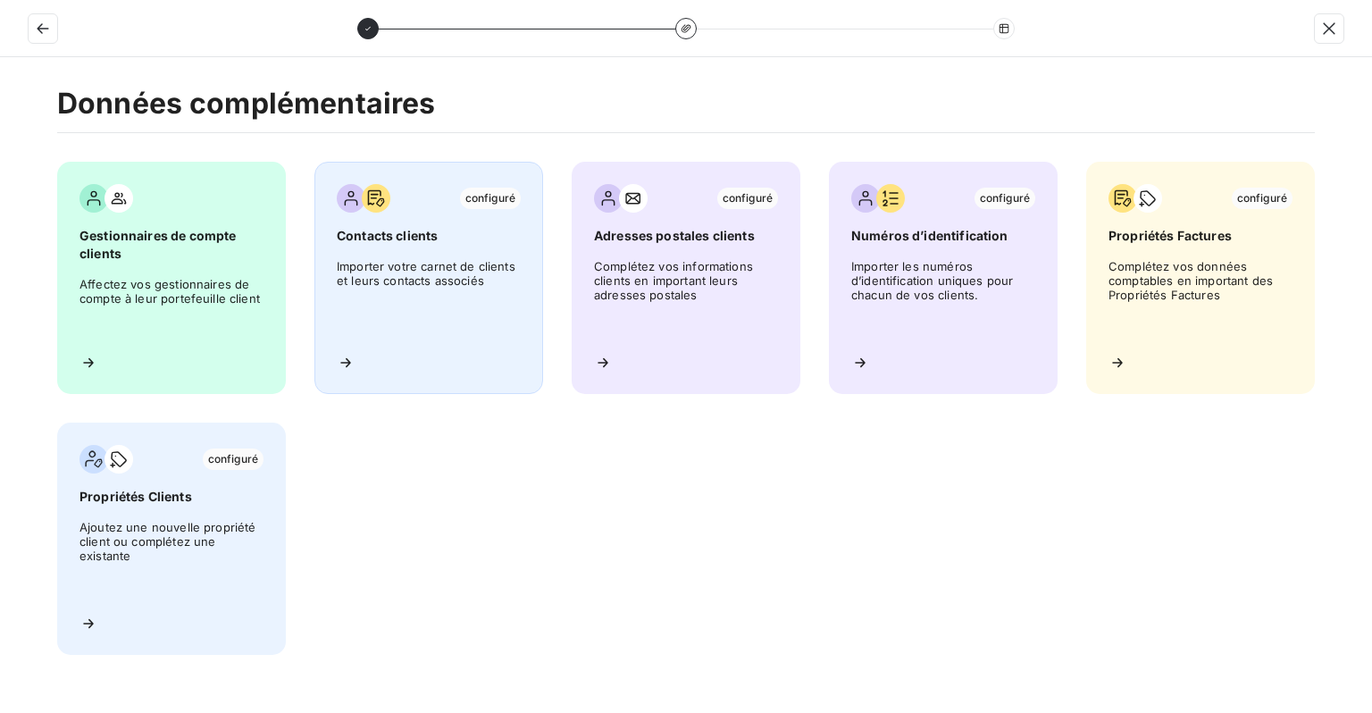
click at [412, 288] on span "Importer votre carnet de clients et leurs contacts associés" at bounding box center [429, 299] width 184 height 80
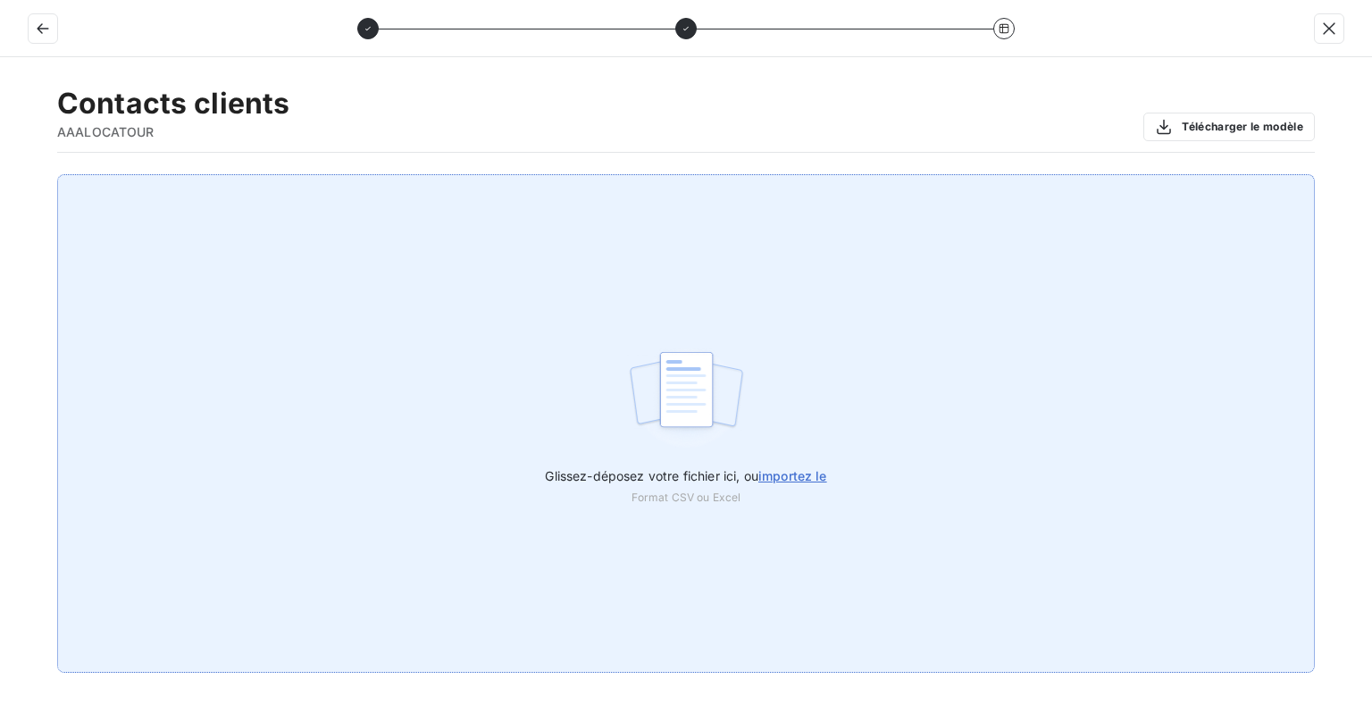
click at [692, 426] on img at bounding box center [686, 398] width 119 height 114
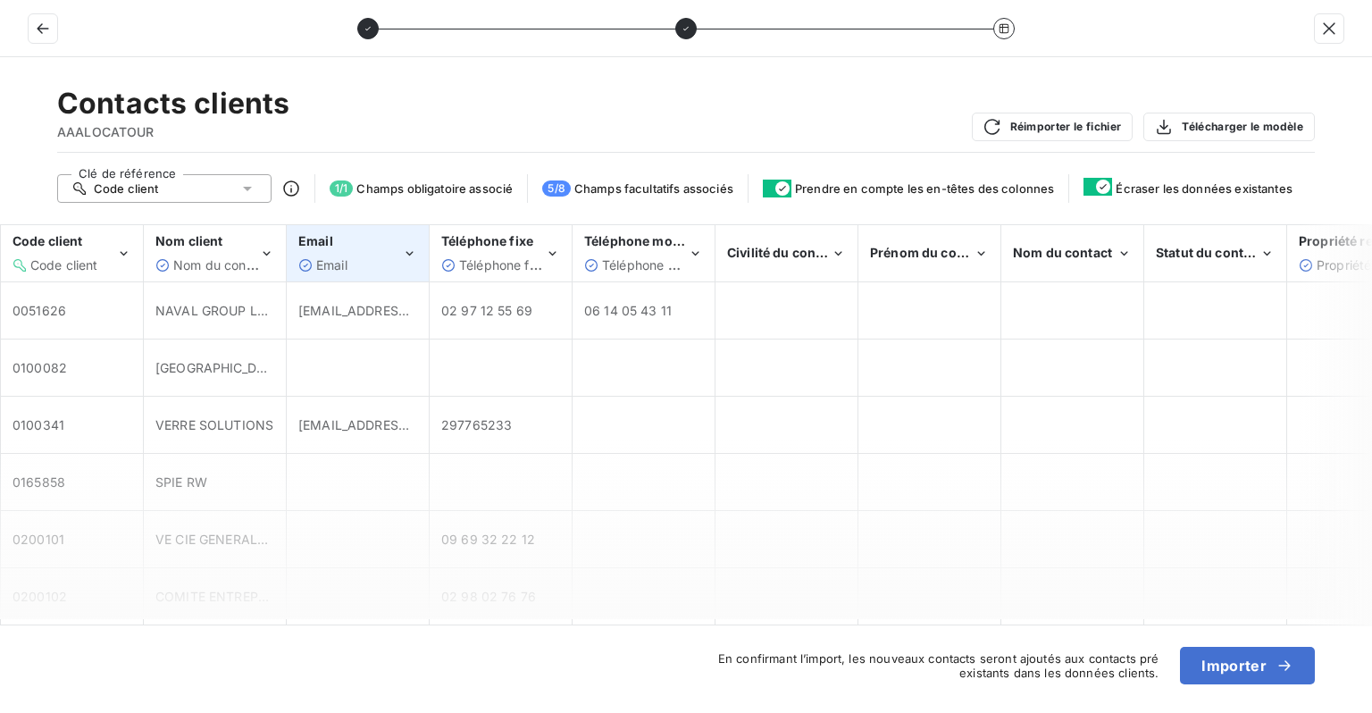
click at [398, 257] on div "Email" at bounding box center [350, 265] width 104 height 18
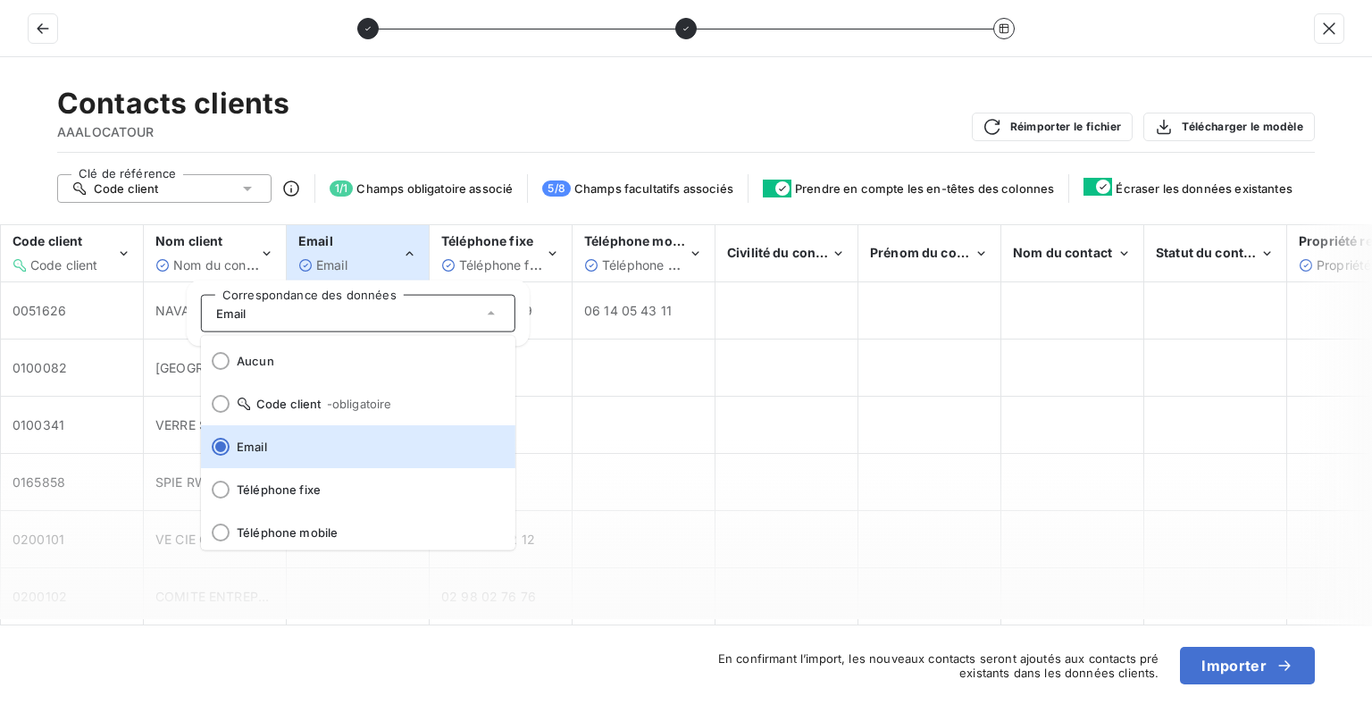
click at [402, 257] on icon "Email" at bounding box center [409, 254] width 15 height 18
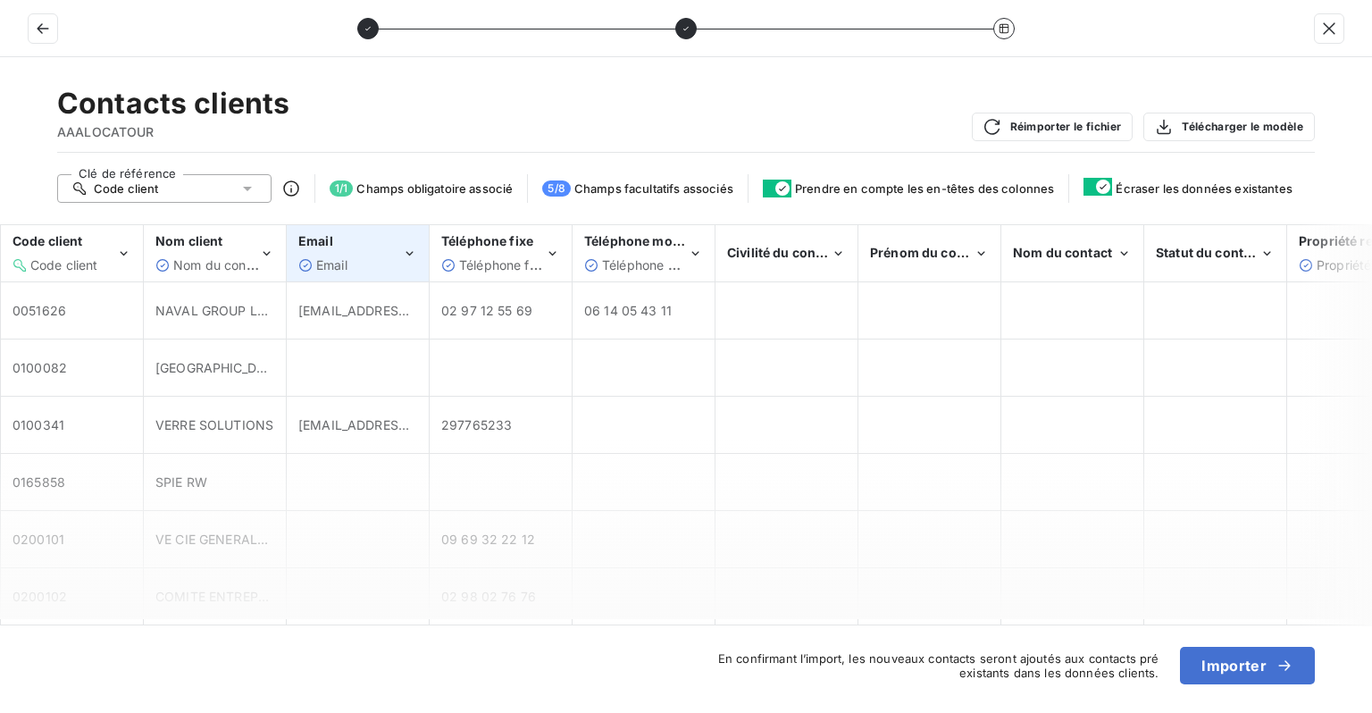
click at [229, 191] on div "Code client" at bounding box center [164, 188] width 214 height 29
click at [239, 188] on icon at bounding box center [248, 189] width 18 height 18
click at [1229, 661] on button "Importer" at bounding box center [1247, 666] width 135 height 38
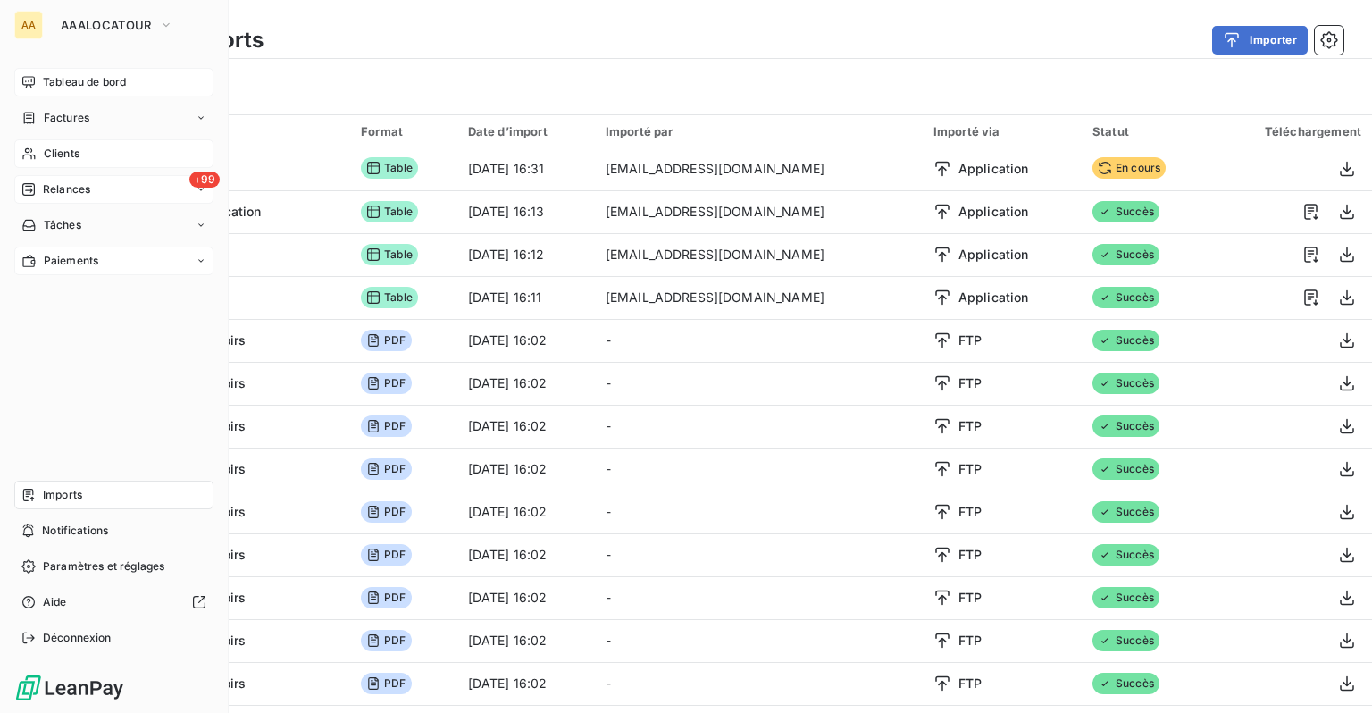
click at [69, 154] on span "Clients" at bounding box center [62, 154] width 36 height 16
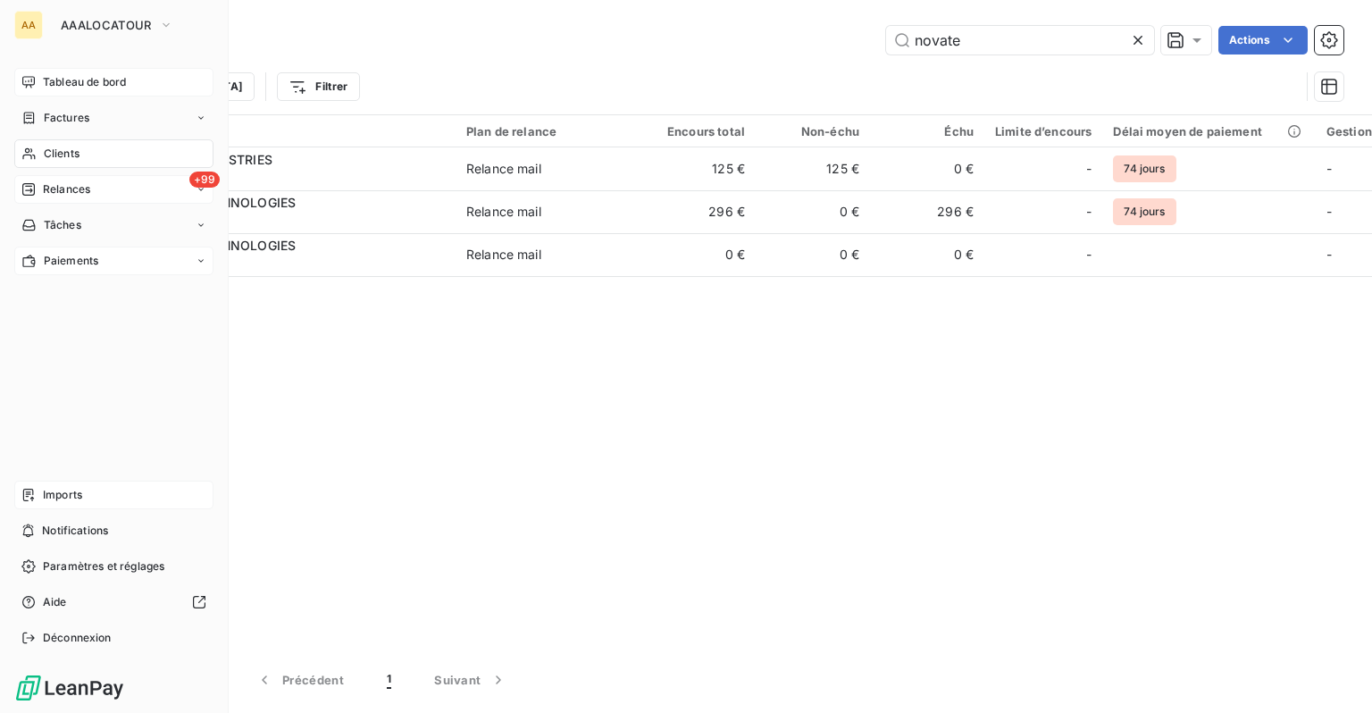
click at [79, 85] on span "Tableau de bord" at bounding box center [84, 82] width 83 height 16
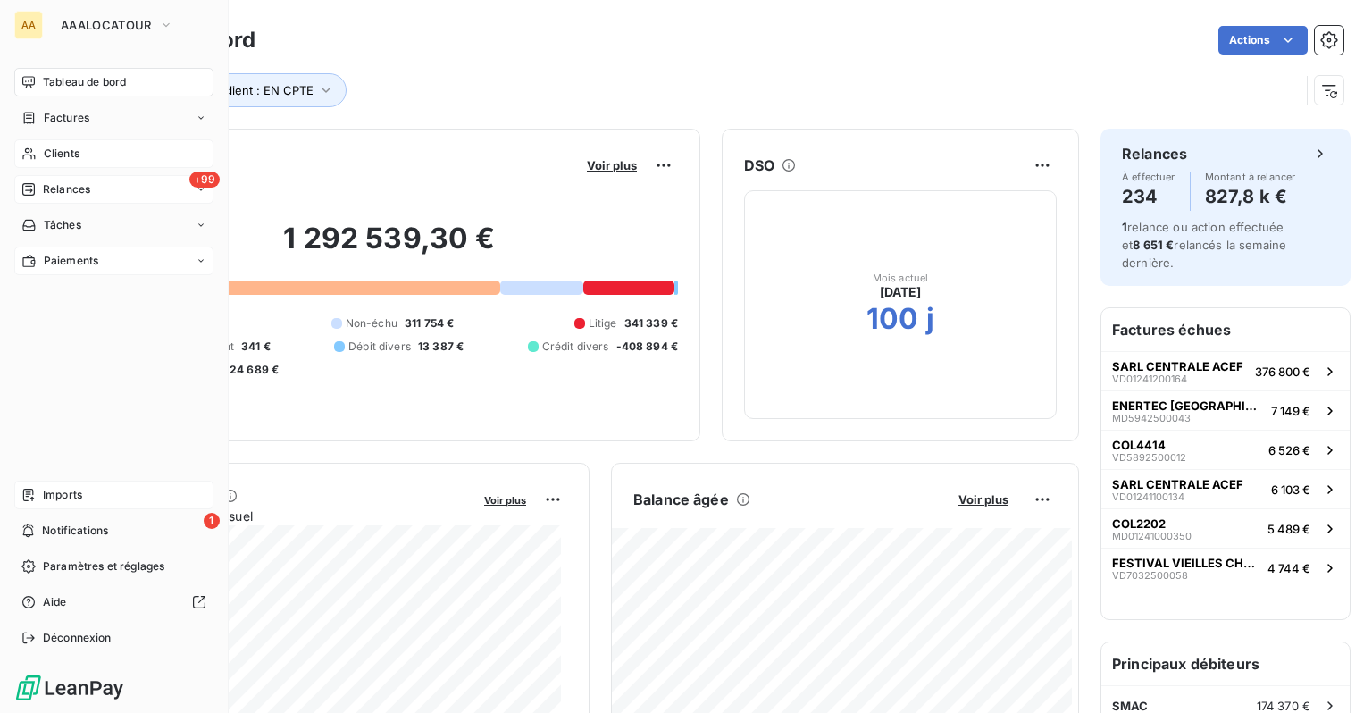
click at [55, 498] on span "Imports" at bounding box center [62, 495] width 39 height 16
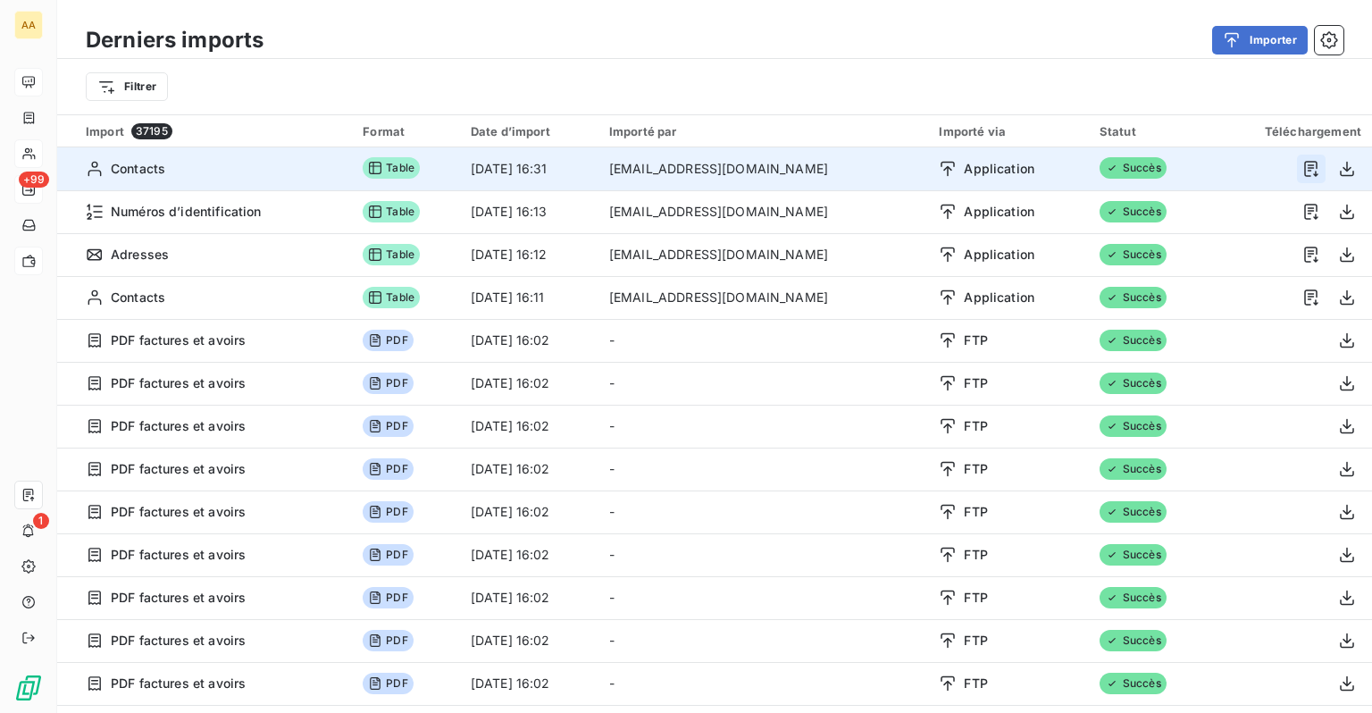
click at [1302, 170] on icon "button" at bounding box center [1311, 169] width 18 height 18
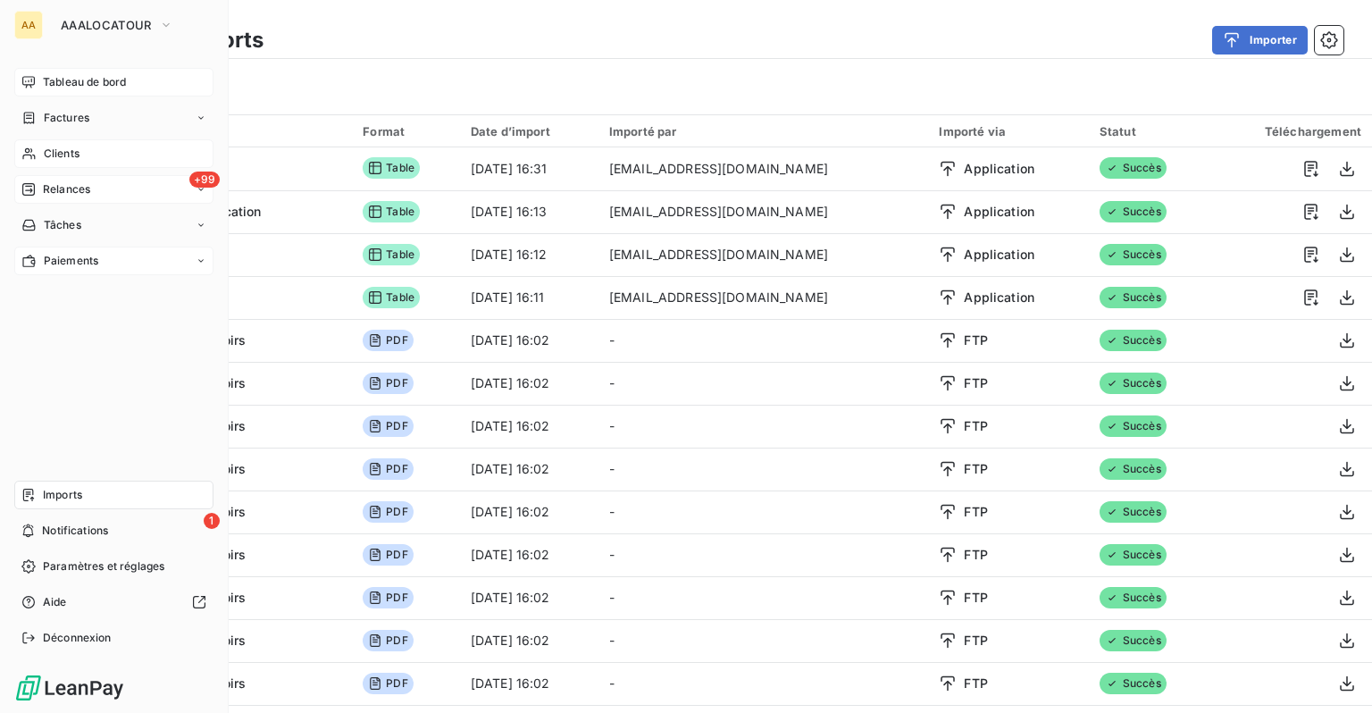
click at [85, 158] on div "Clients" at bounding box center [113, 153] width 199 height 29
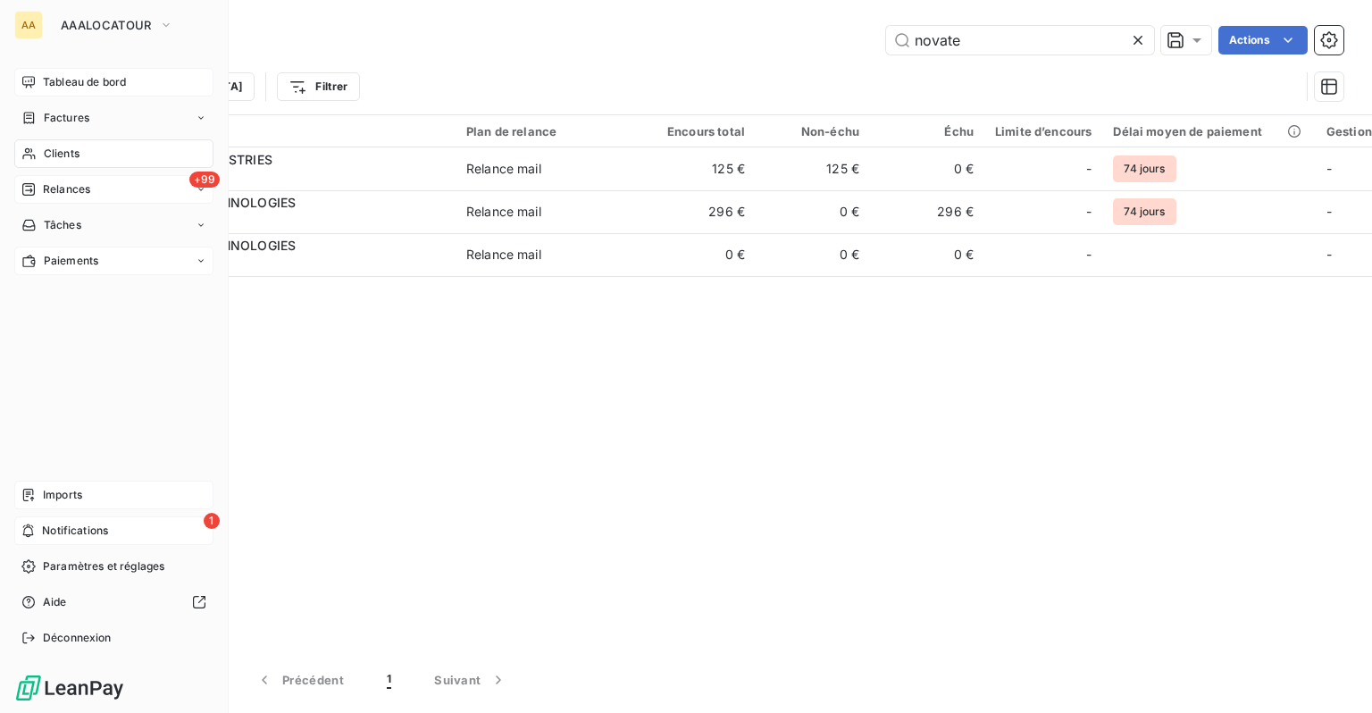
click at [66, 535] on span "Notifications" at bounding box center [75, 531] width 66 height 16
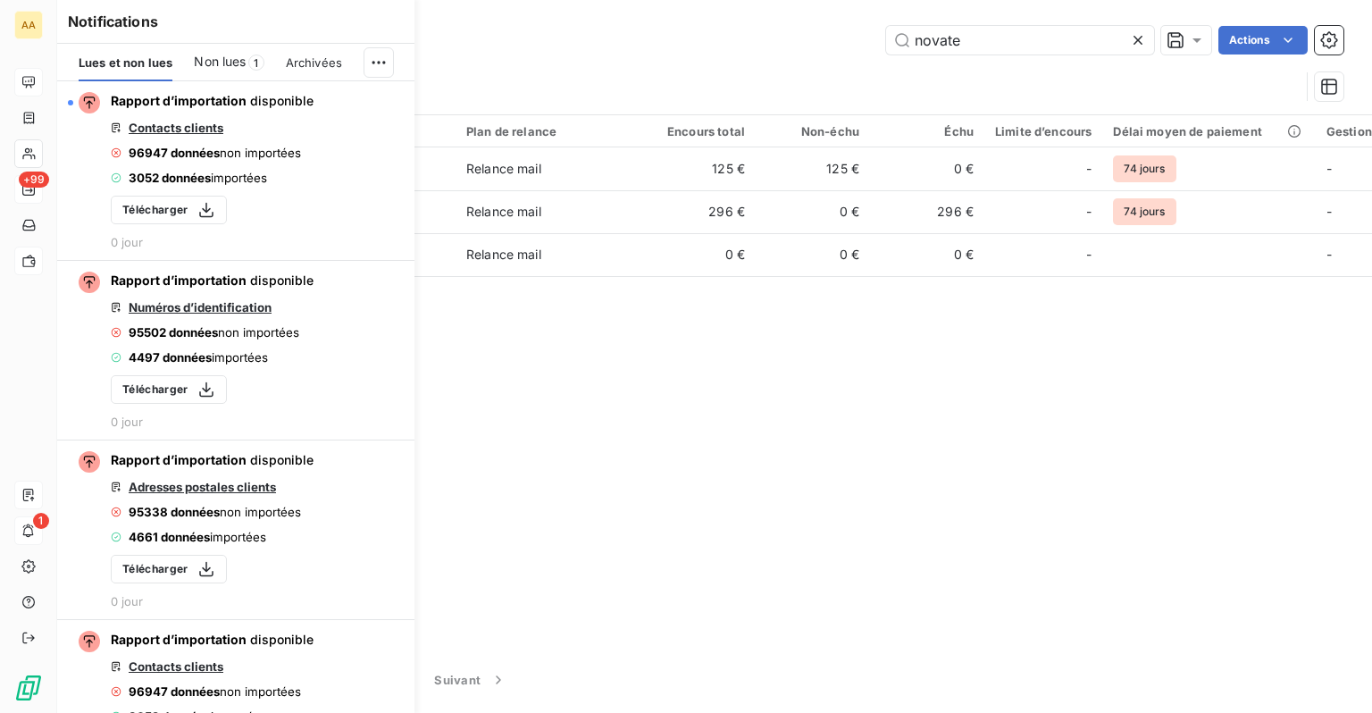
click at [225, 64] on span "Non lues" at bounding box center [220, 62] width 52 height 18
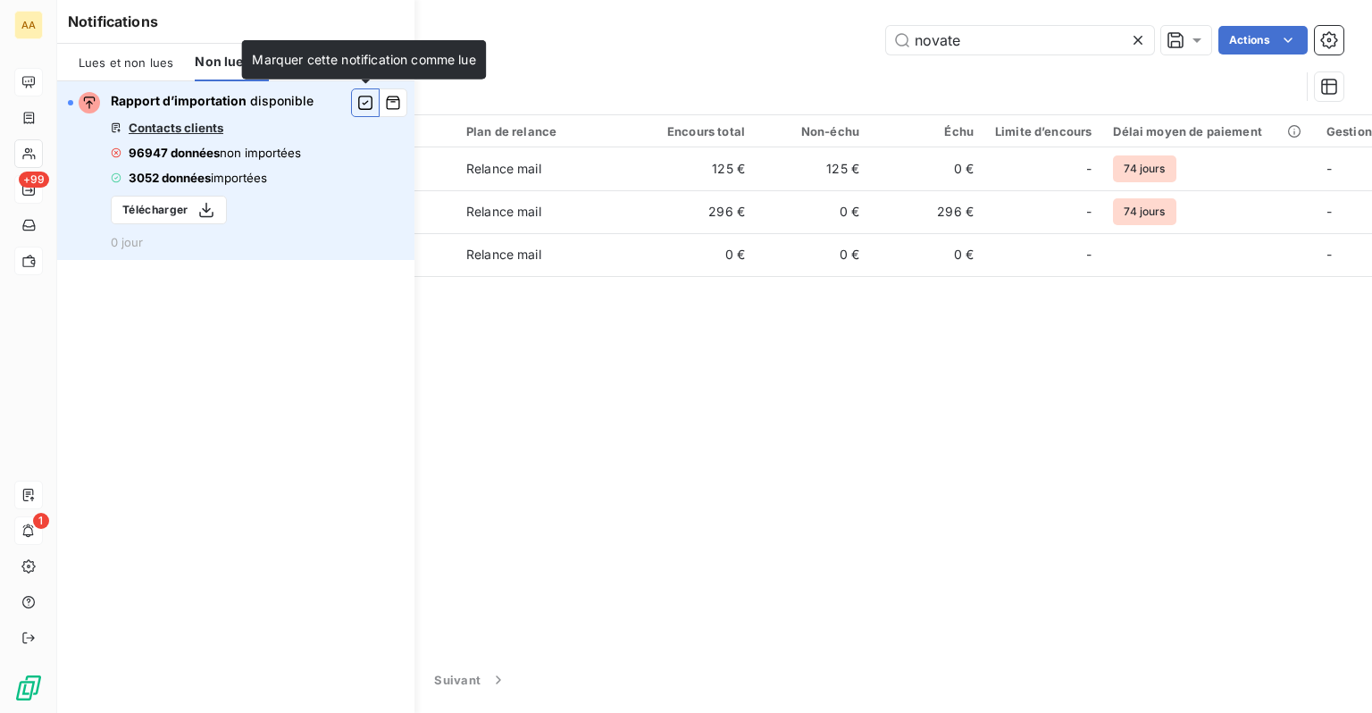
click at [368, 108] on icon "button" at bounding box center [365, 103] width 16 height 18
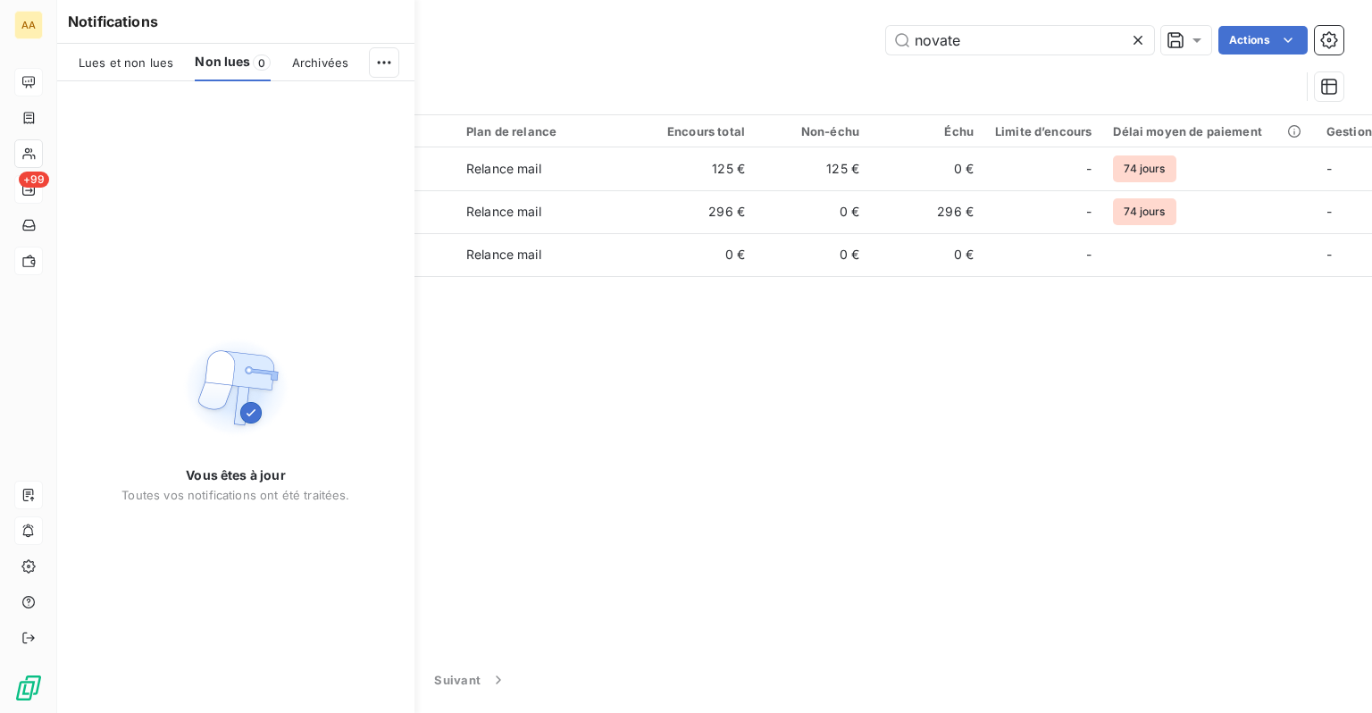
click at [136, 62] on span "Lues et non lues" at bounding box center [126, 62] width 95 height 14
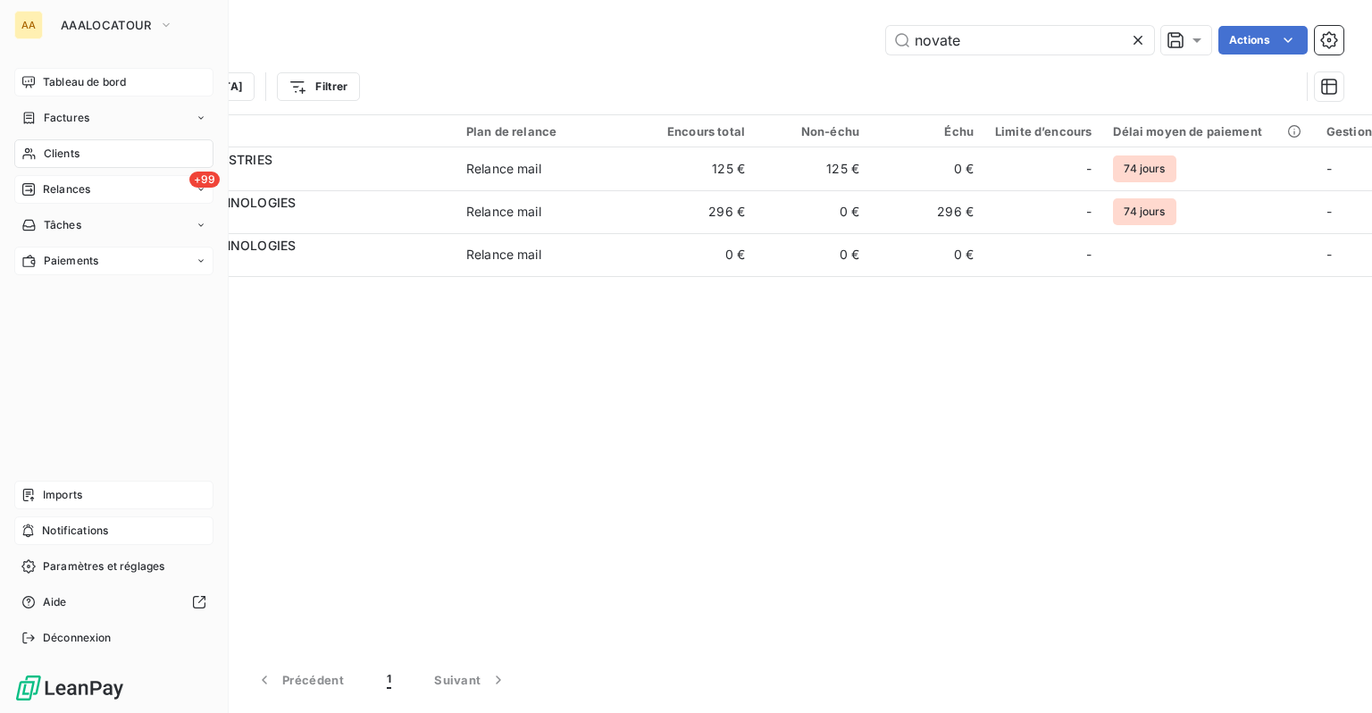
click at [28, 93] on div "Tableau de bord" at bounding box center [113, 82] width 199 height 29
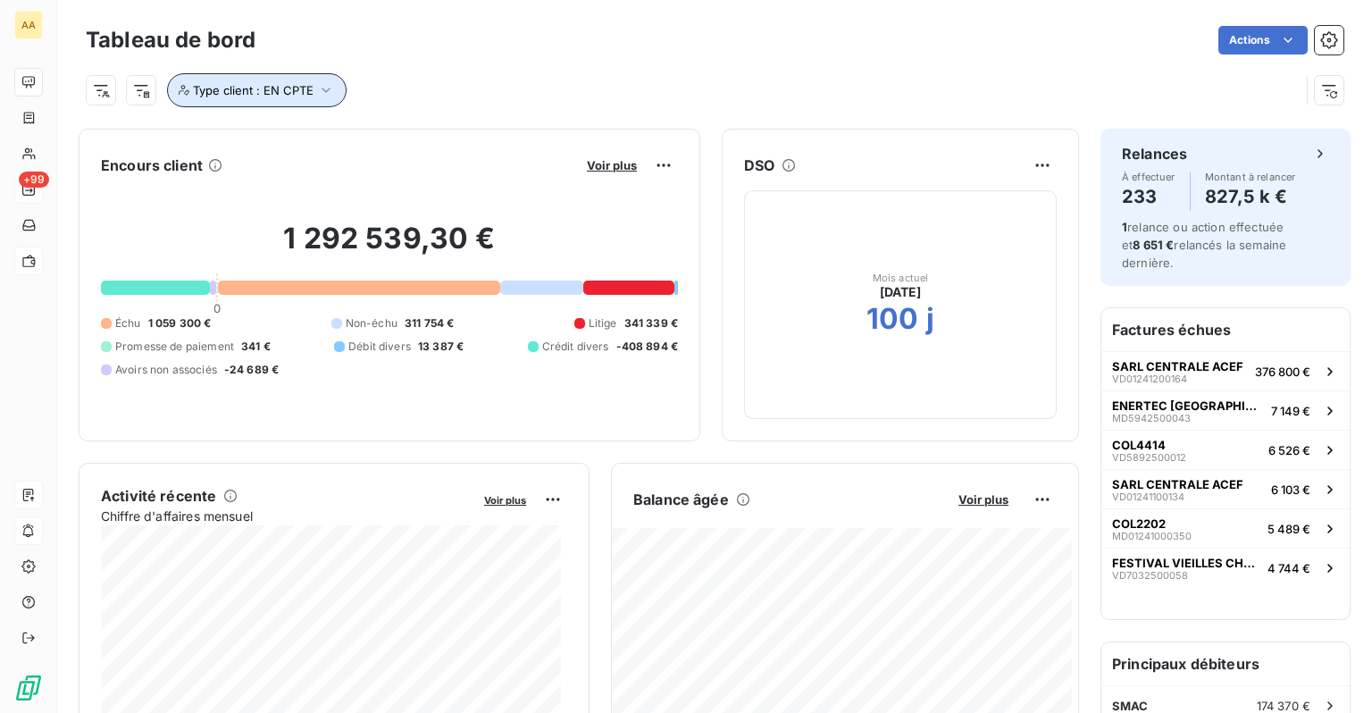
click at [318, 85] on icon "button" at bounding box center [326, 90] width 18 height 18
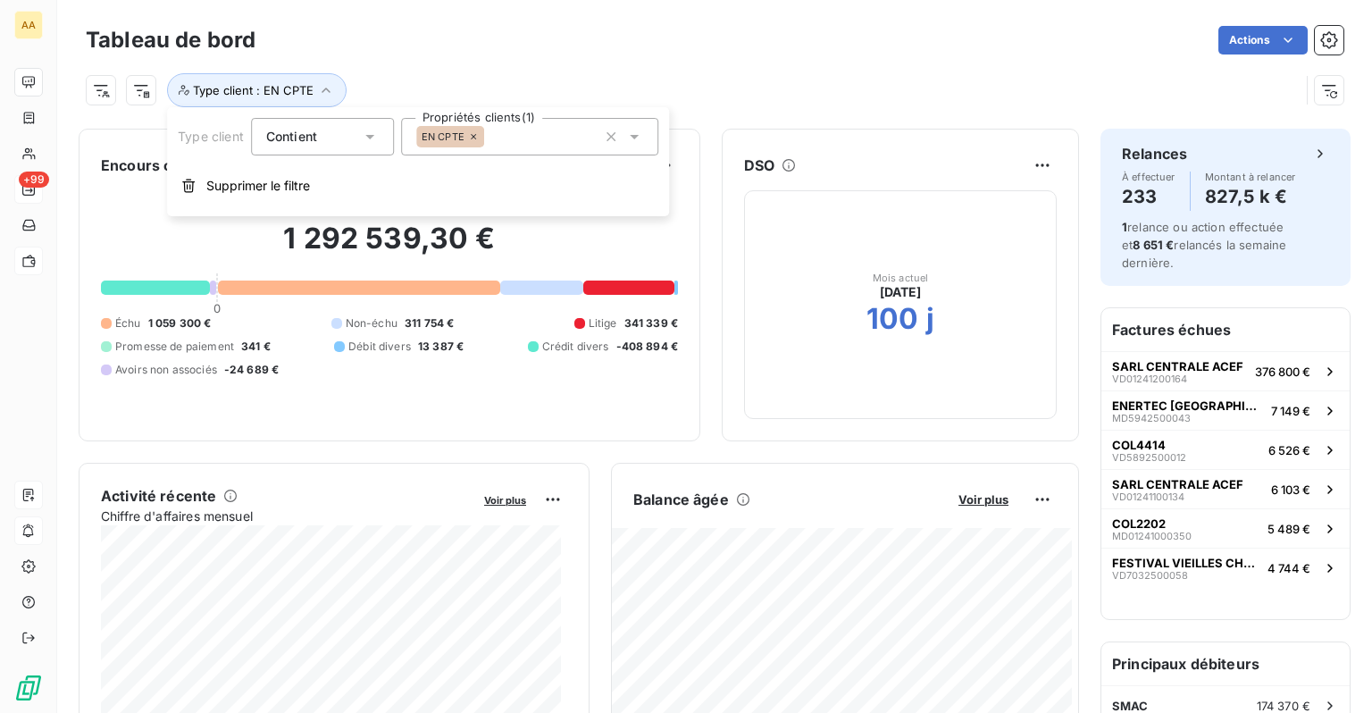
click at [672, 88] on div "Type client : EN CPTE" at bounding box center [693, 90] width 1214 height 34
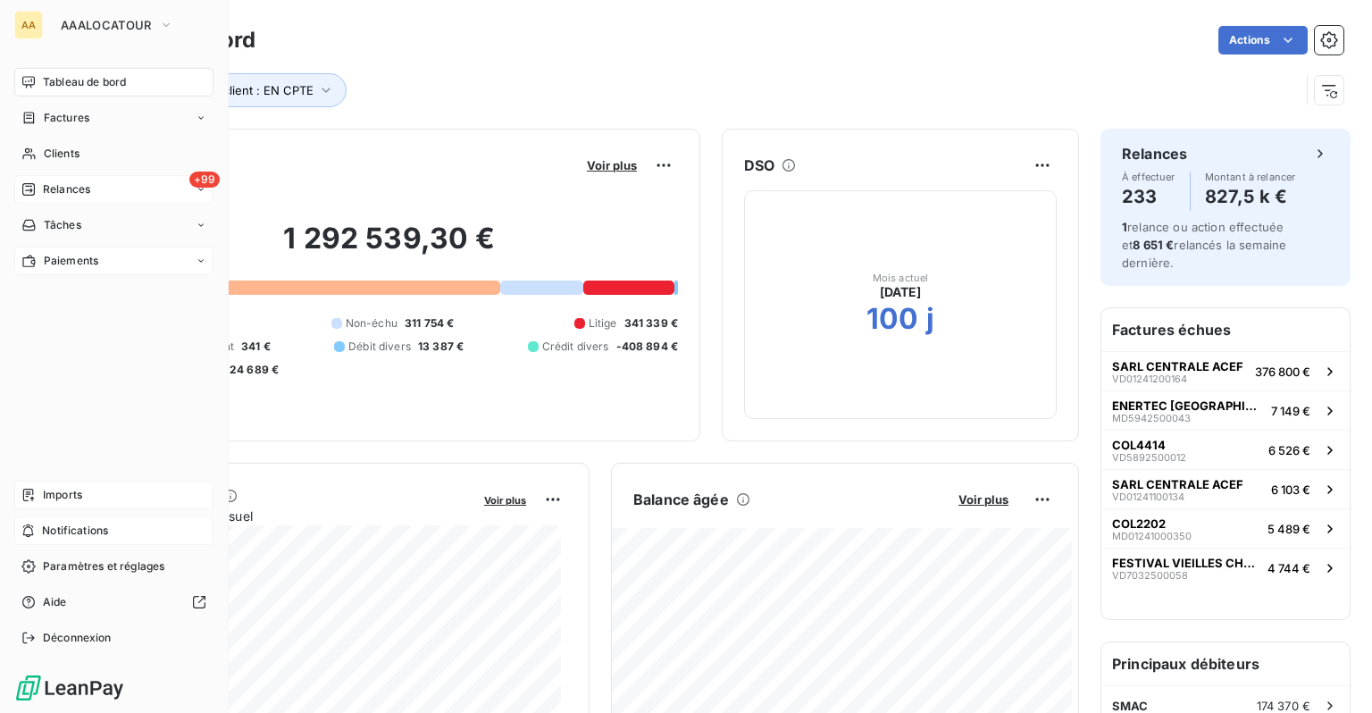
click at [46, 180] on div "+99 Relances" at bounding box center [113, 189] width 199 height 29
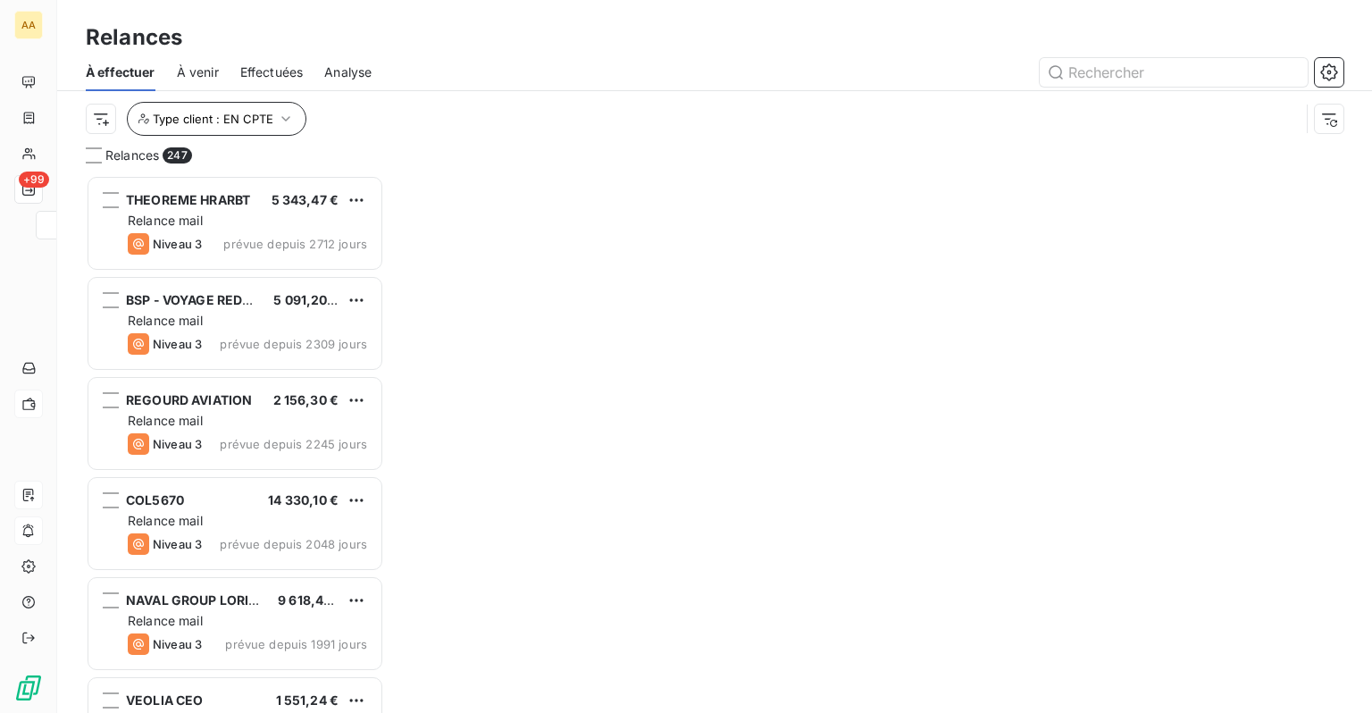
scroll to position [524, 284]
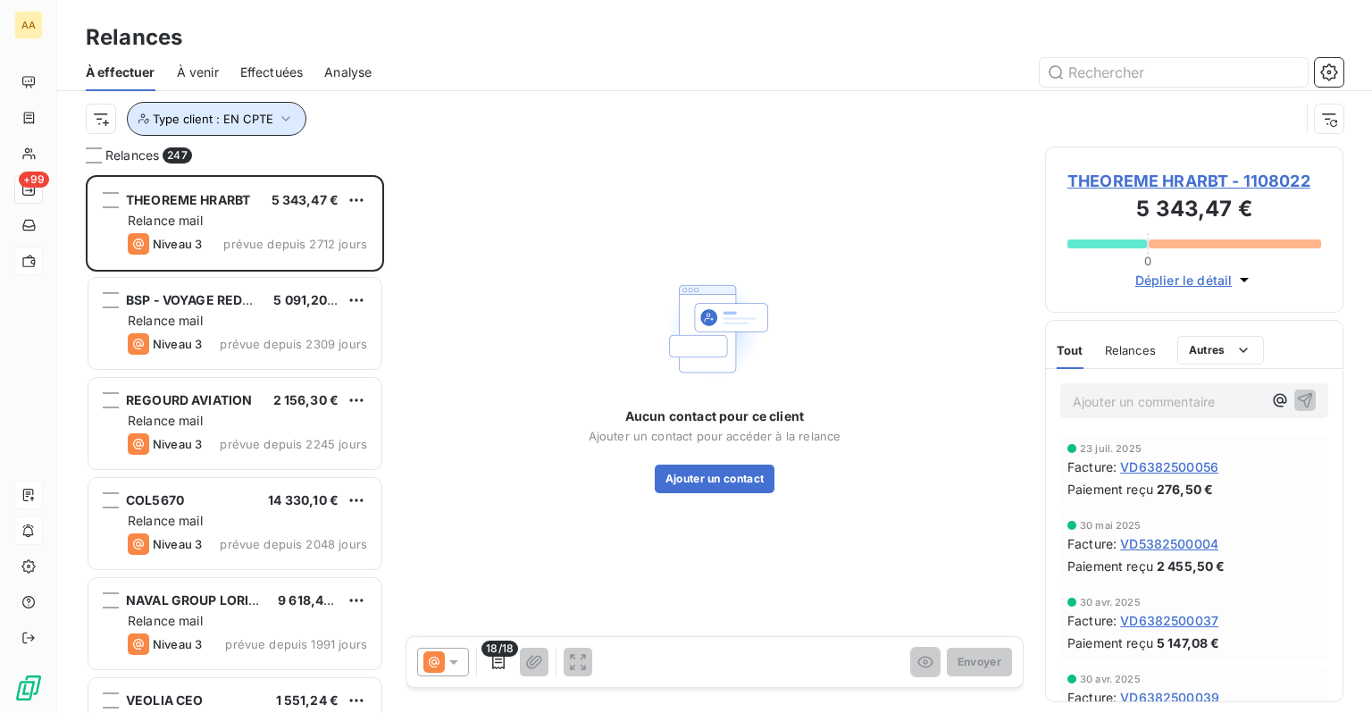
click at [277, 115] on icon "button" at bounding box center [286, 119] width 18 height 18
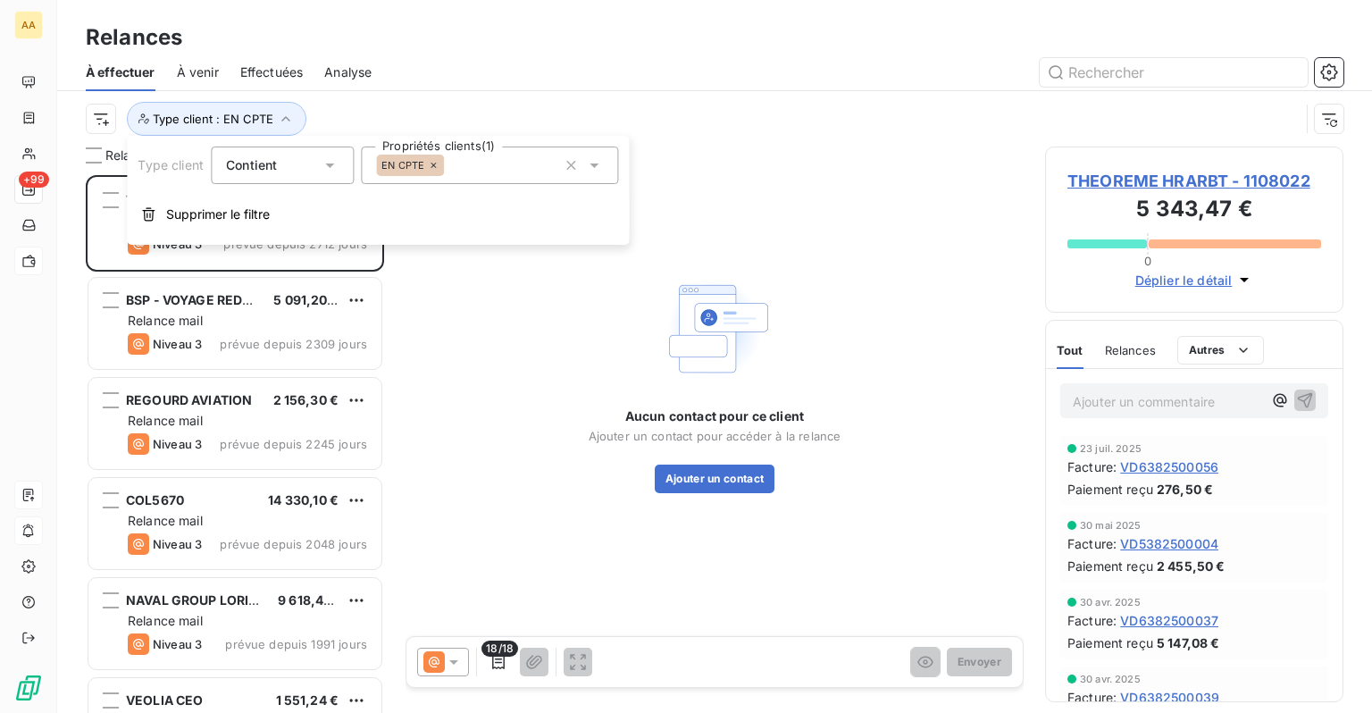
click at [436, 166] on icon at bounding box center [433, 165] width 11 height 11
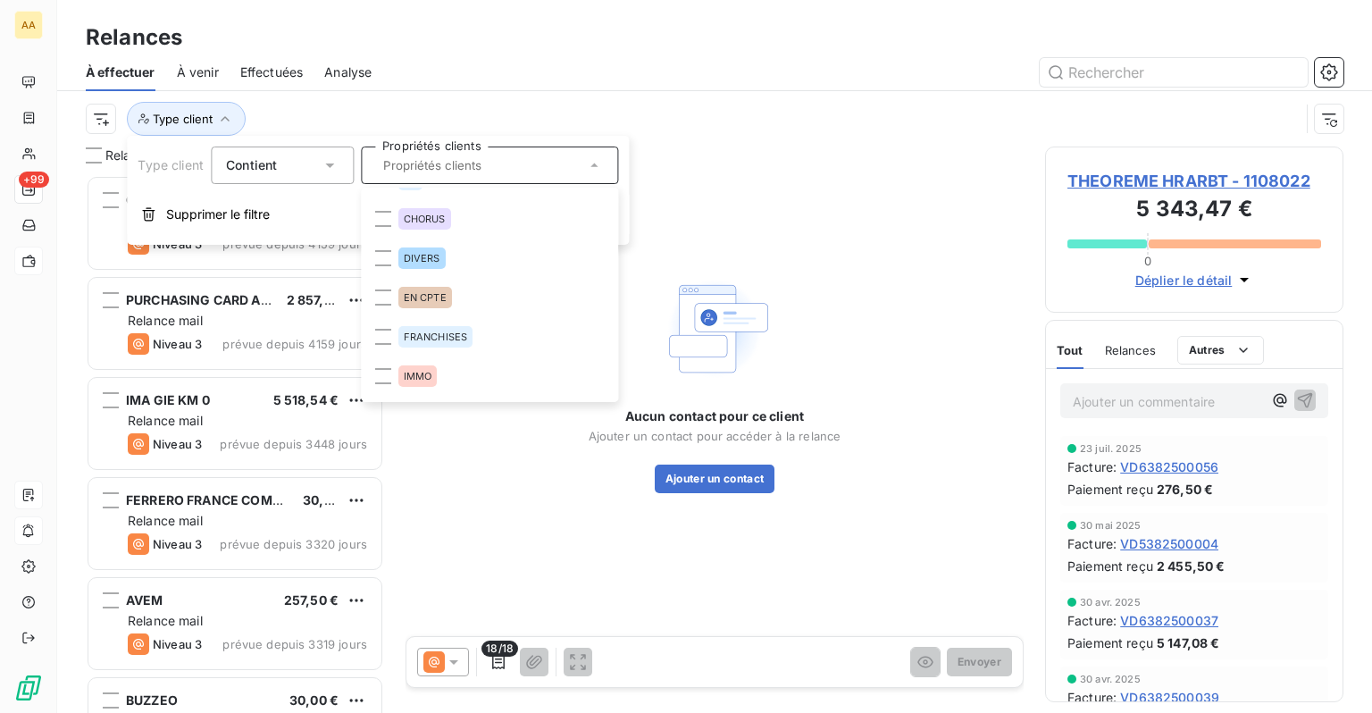
scroll to position [43, 0]
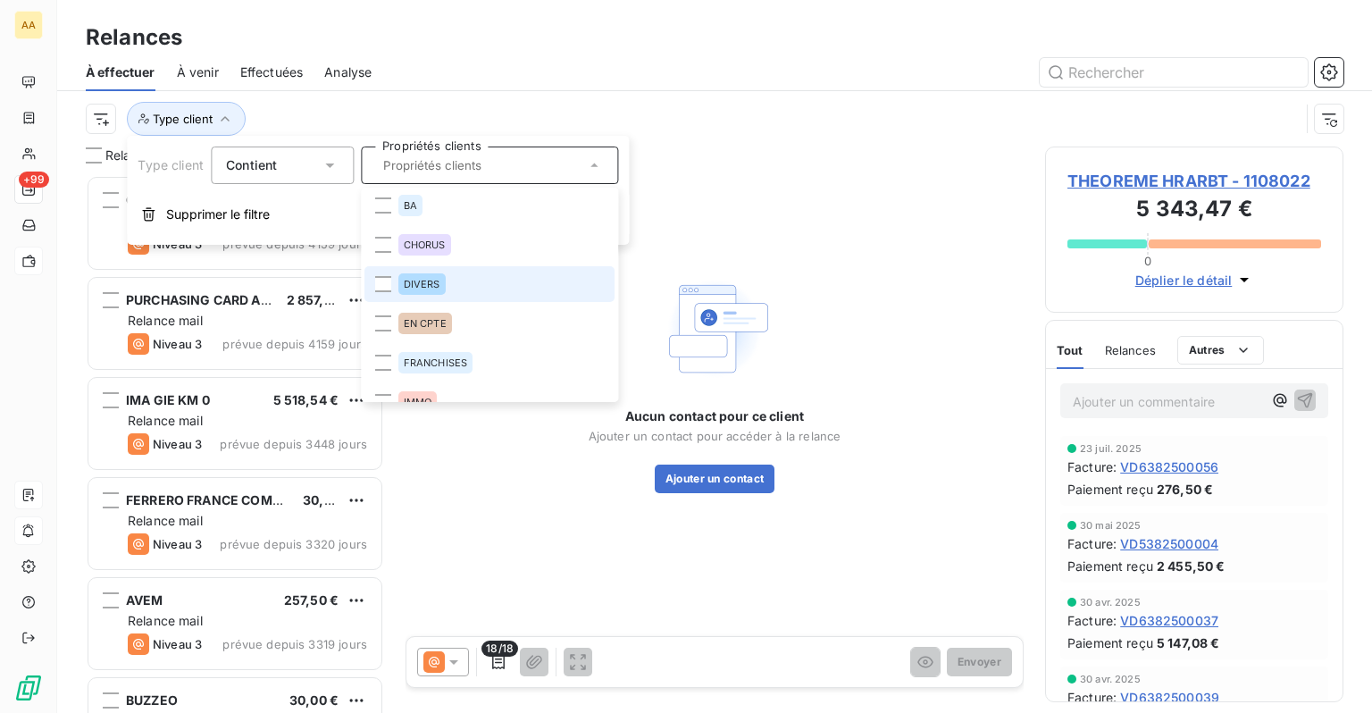
click at [433, 284] on span "DIVERS" at bounding box center [422, 284] width 37 height 11
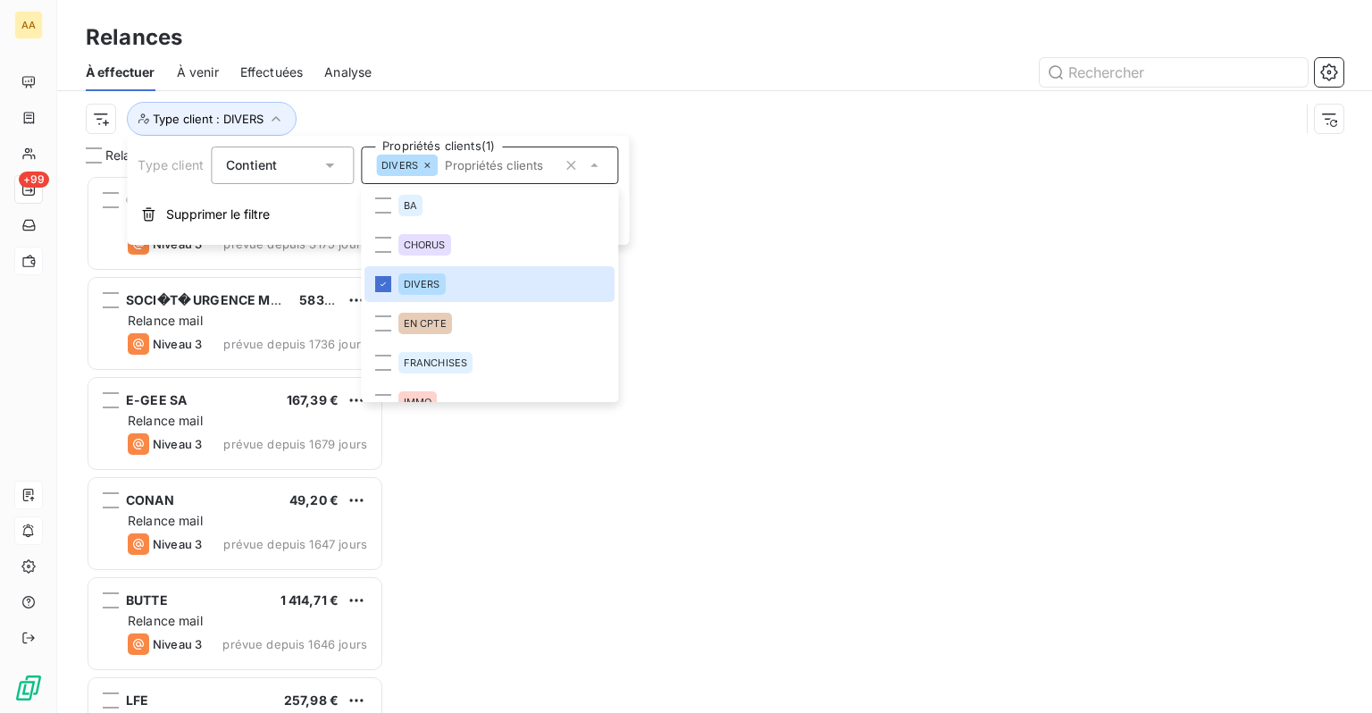
scroll to position [524, 284]
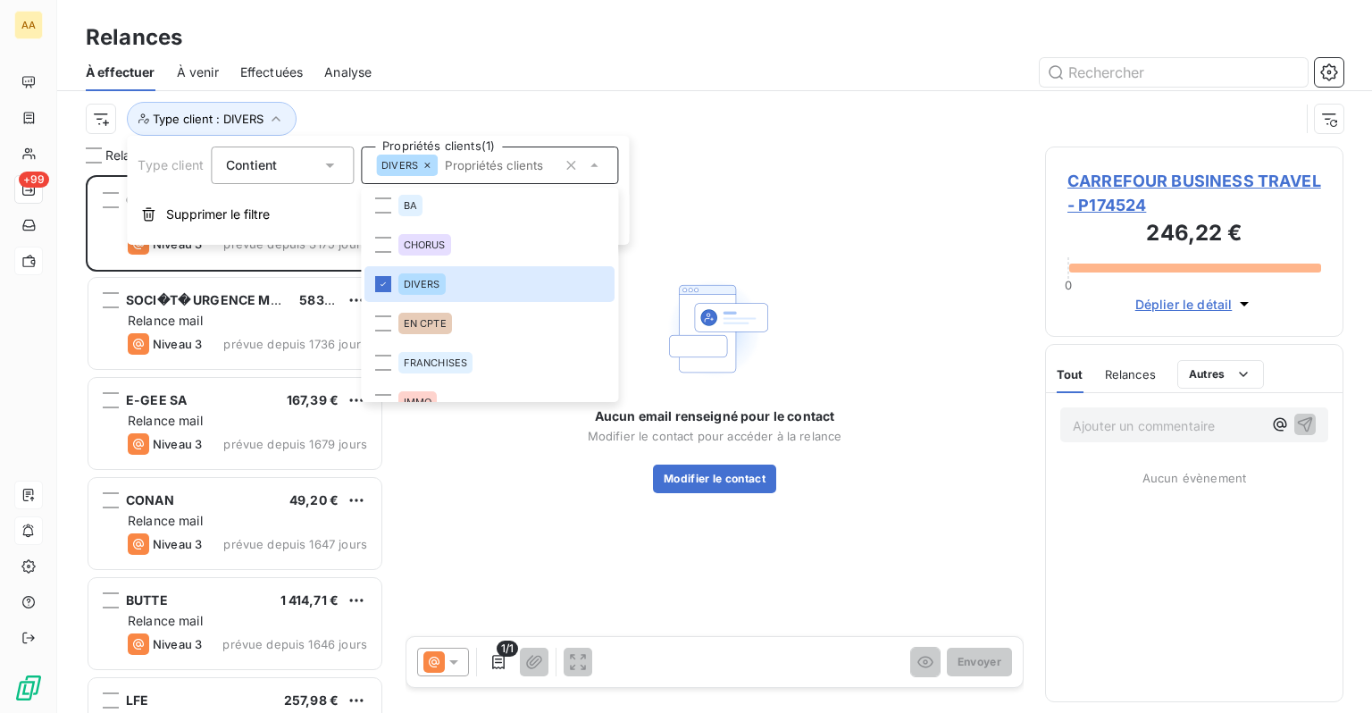
click at [498, 30] on div "Relances" at bounding box center [714, 37] width 1315 height 32
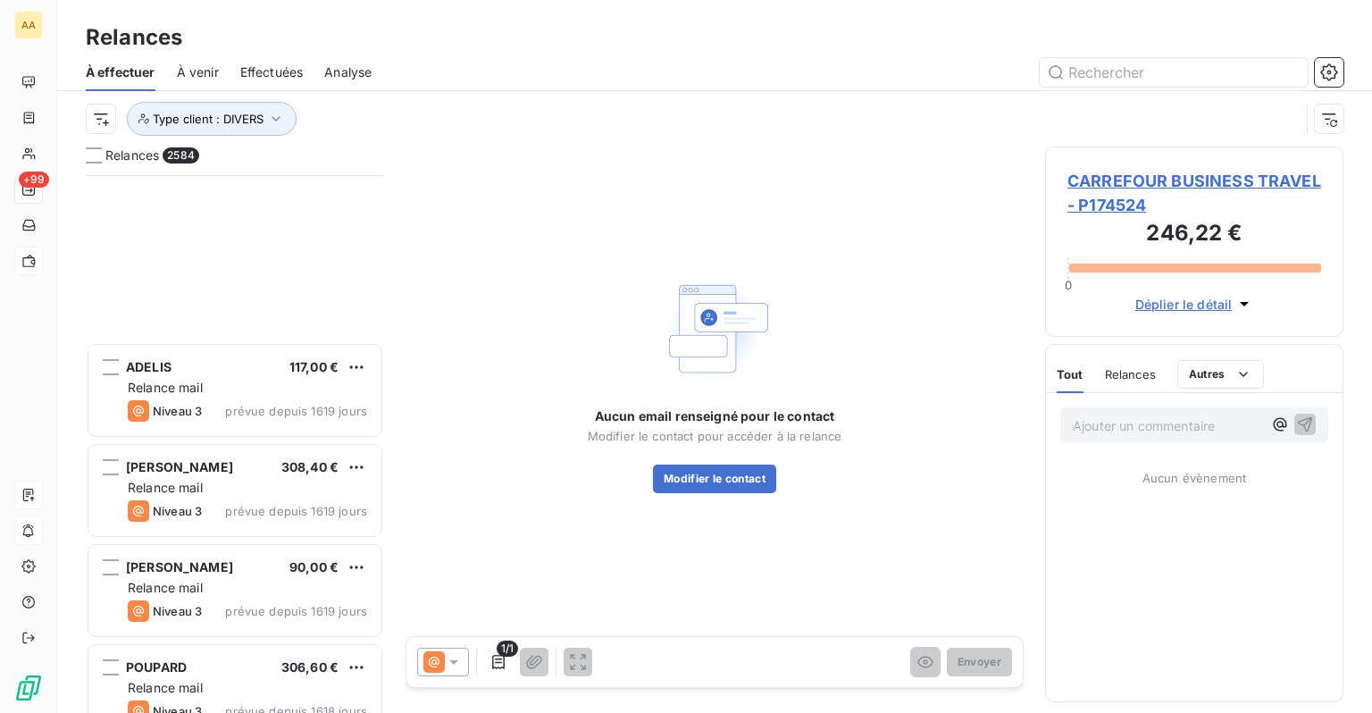
scroll to position [3305, 0]
